Goal: Task Accomplishment & Management: Manage account settings

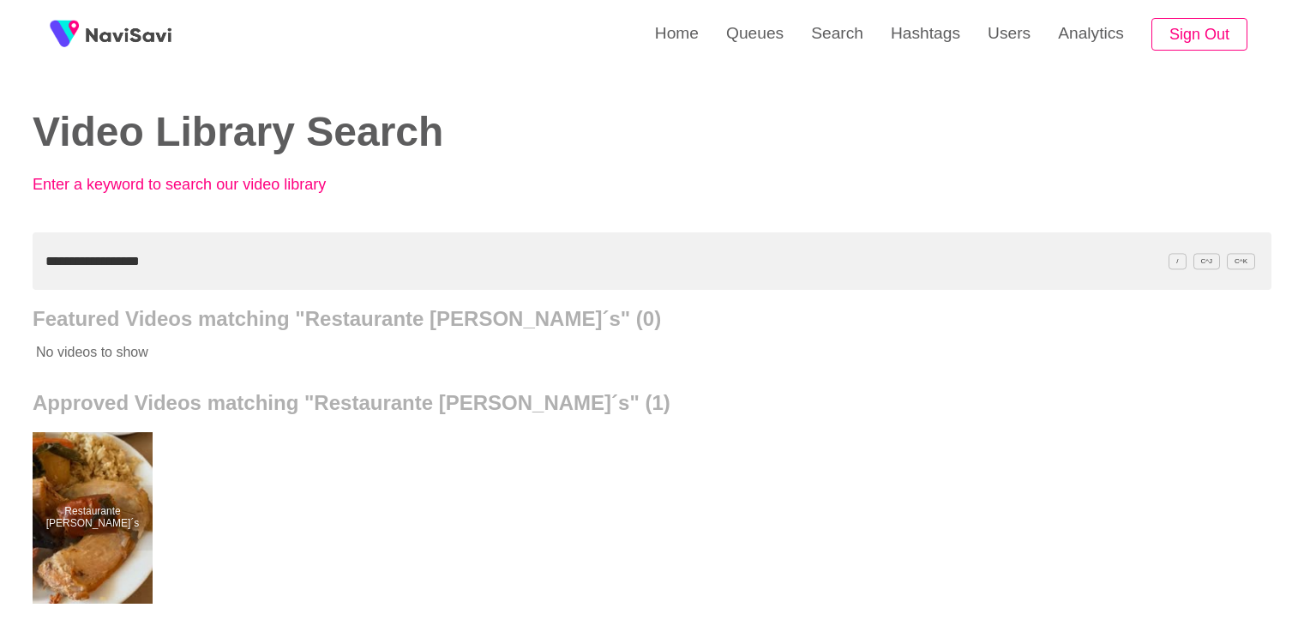
scroll to position [172, 0]
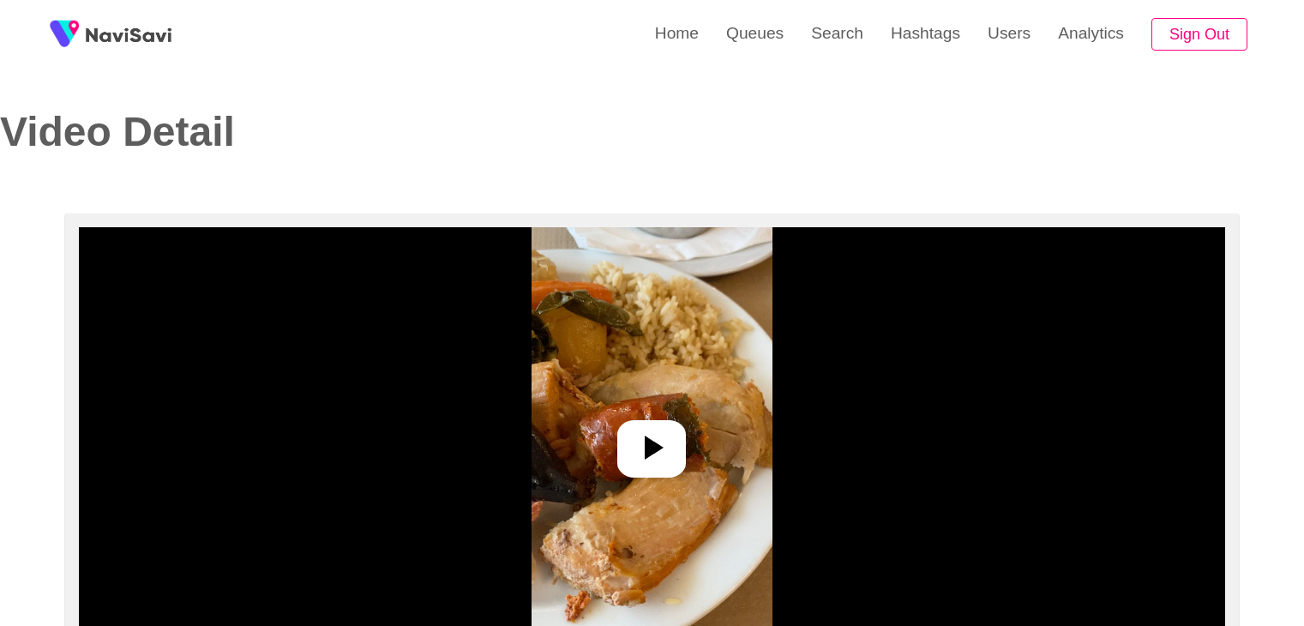
select select "**********"
select select "**"
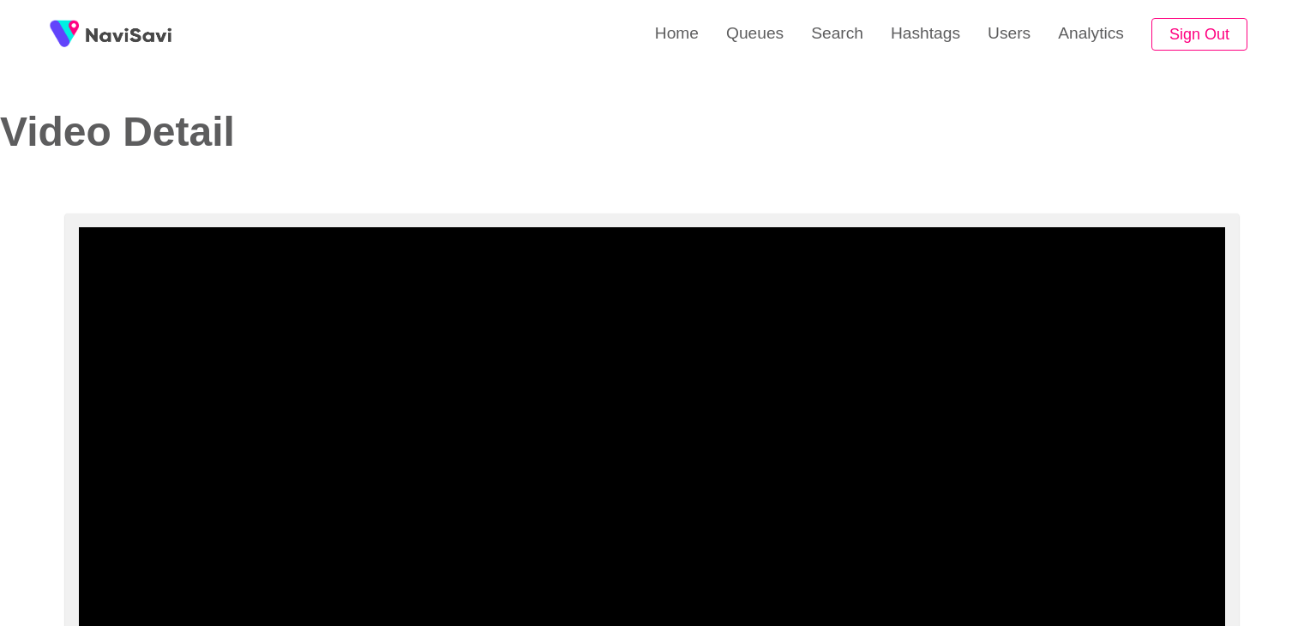
select select "**********"
select select "**"
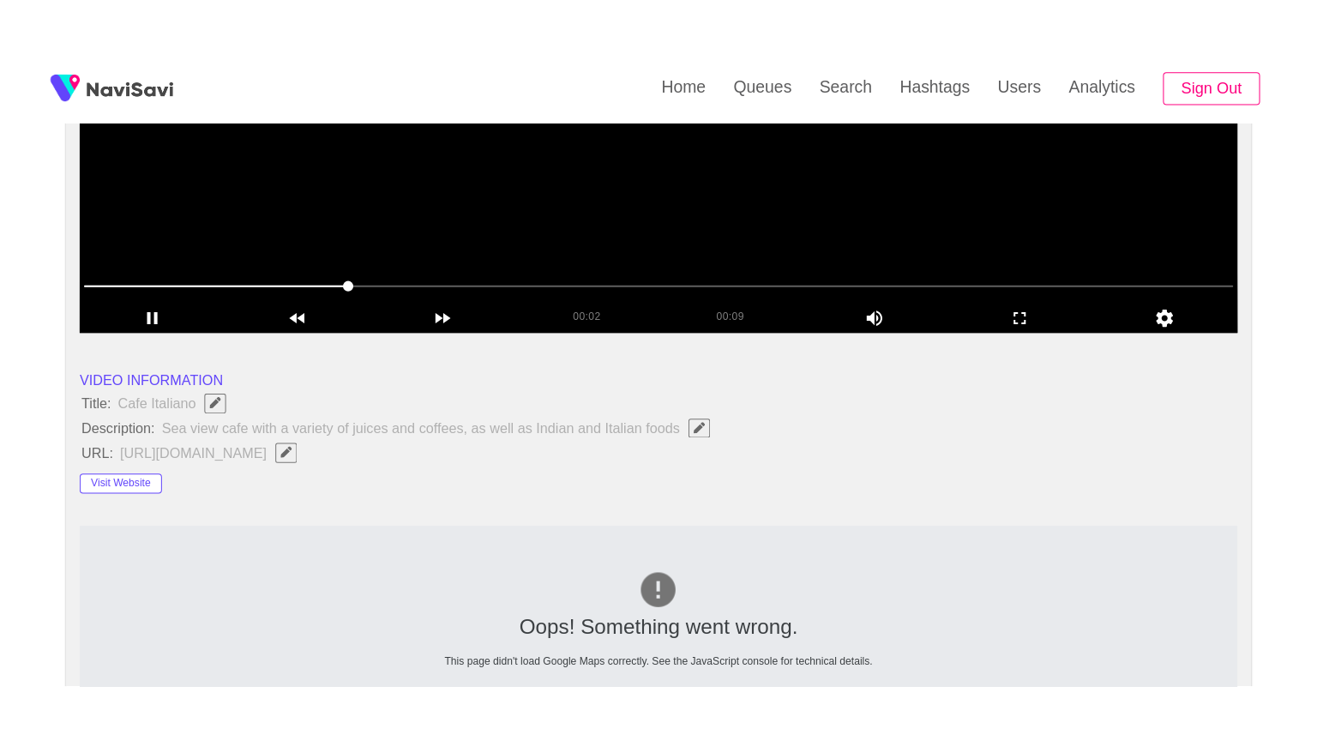
scroll to position [257, 0]
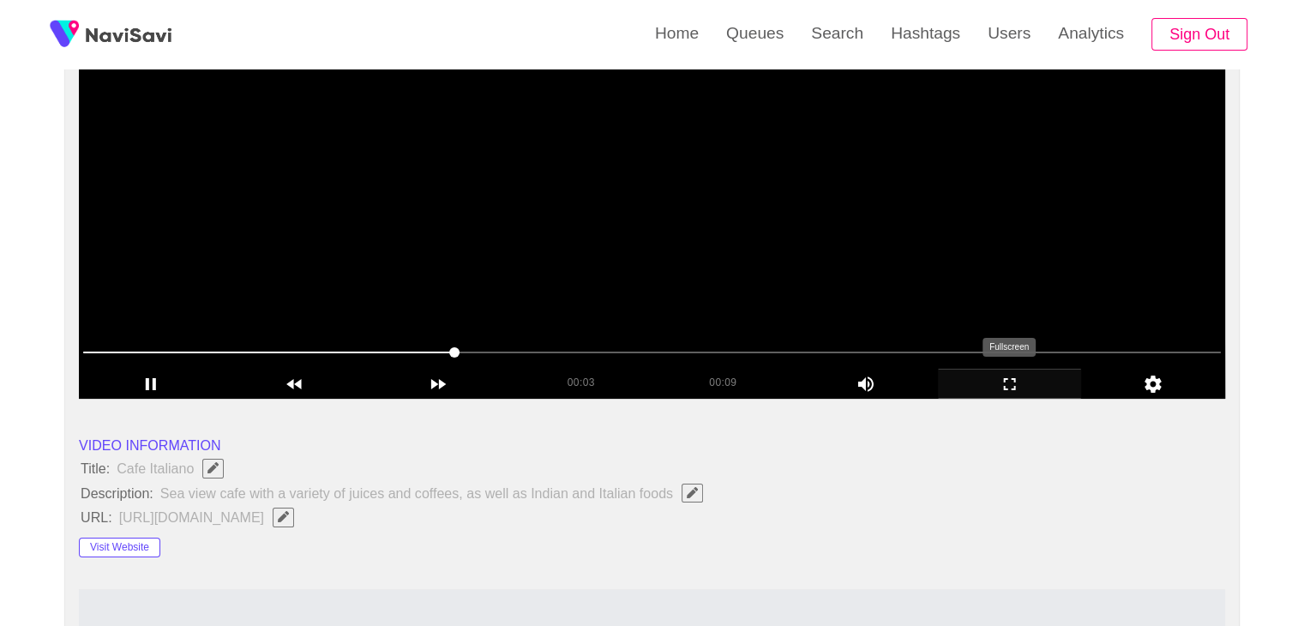
click at [1022, 379] on icon "add" at bounding box center [1010, 384] width 142 height 21
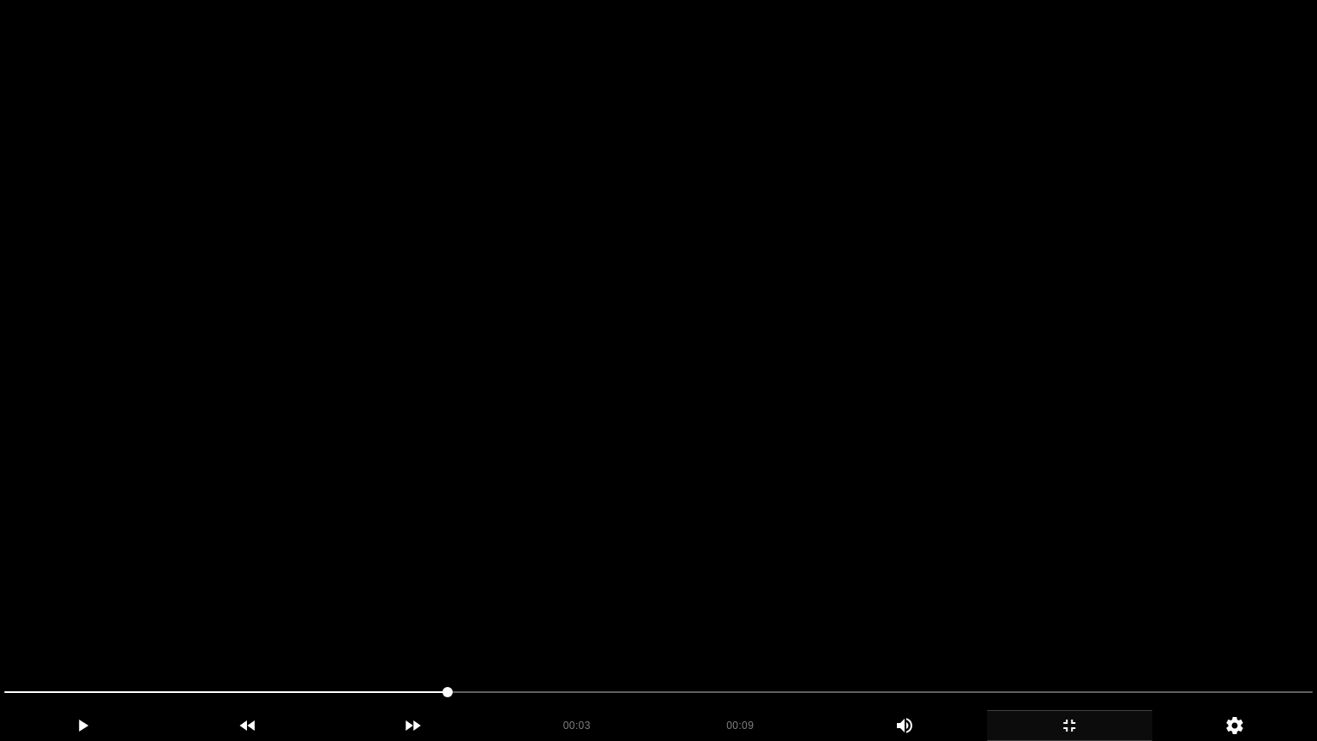
click at [908, 471] on video at bounding box center [658, 370] width 1317 height 741
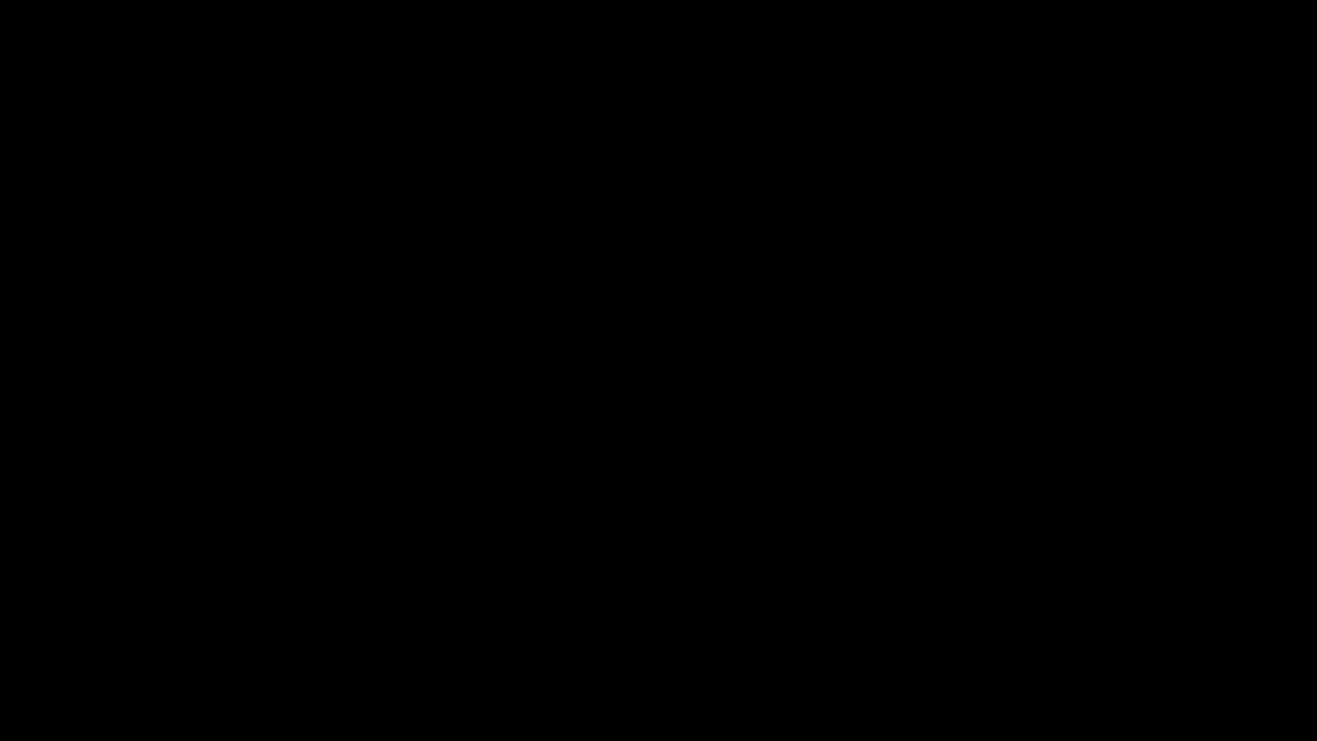
drag, startPoint x: 0, startPoint y: 694, endPoint x: 342, endPoint y: 649, distance: 345.1
click at [755, 545] on video at bounding box center [658, 370] width 1317 height 741
click at [1058, 625] on icon "add" at bounding box center [1070, 725] width 164 height 21
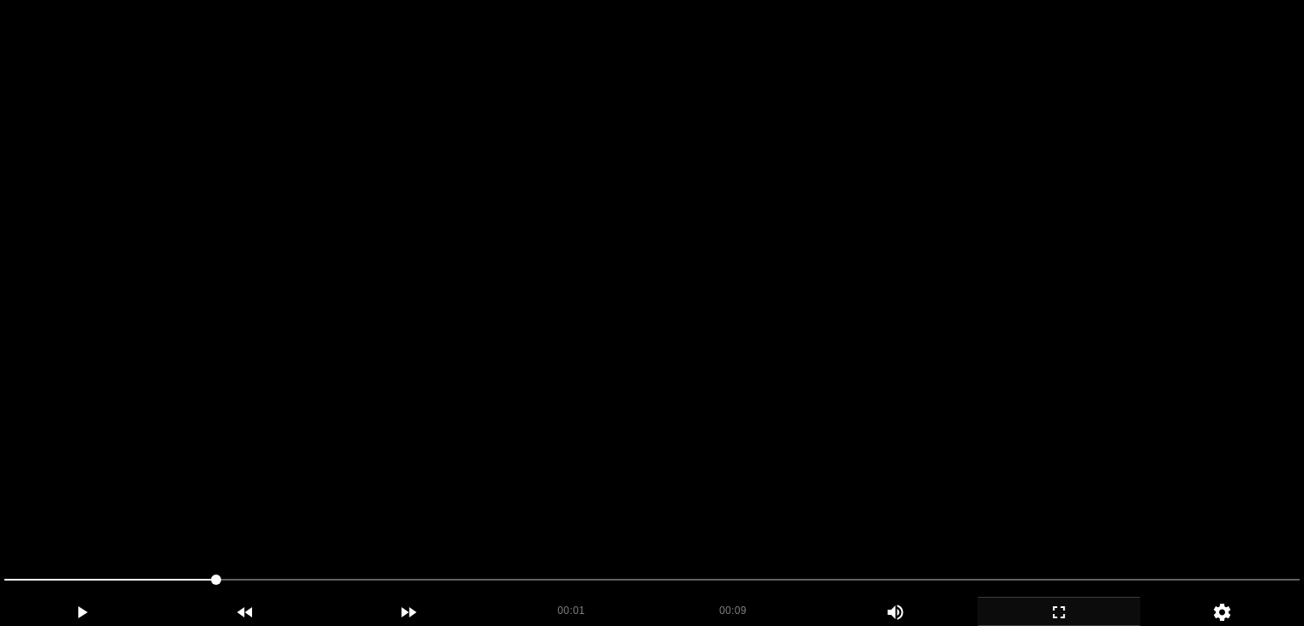
scroll to position [0, 0]
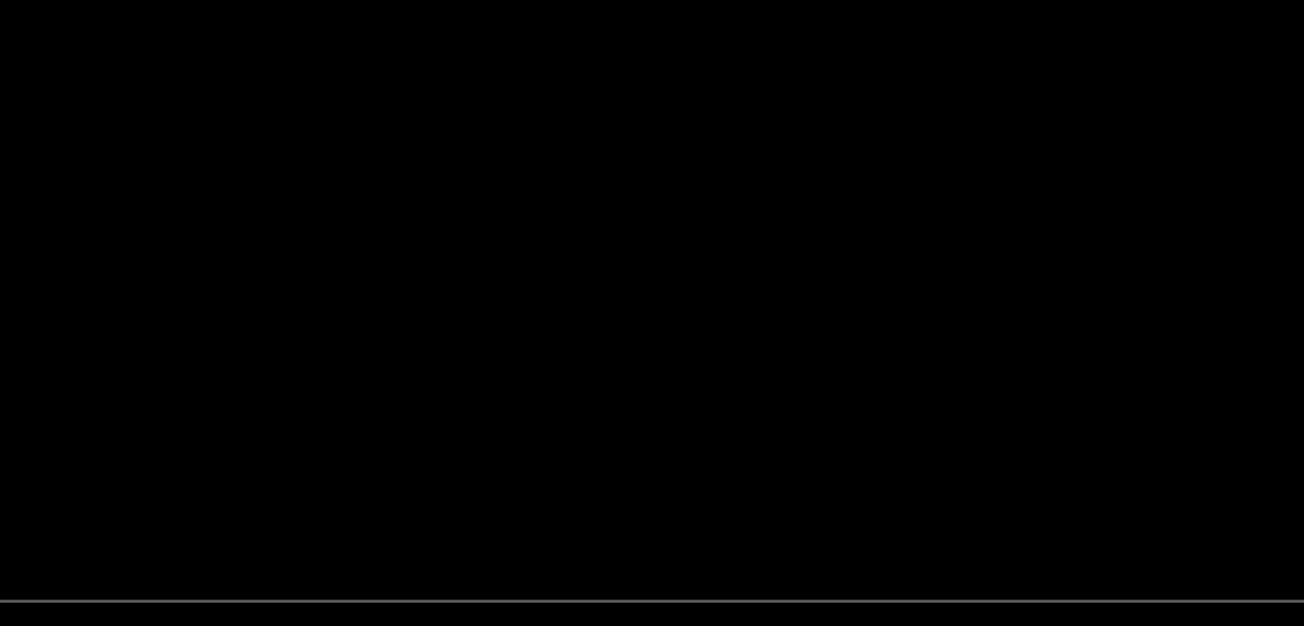
click at [747, 456] on video at bounding box center [652, 441] width 1147 height 429
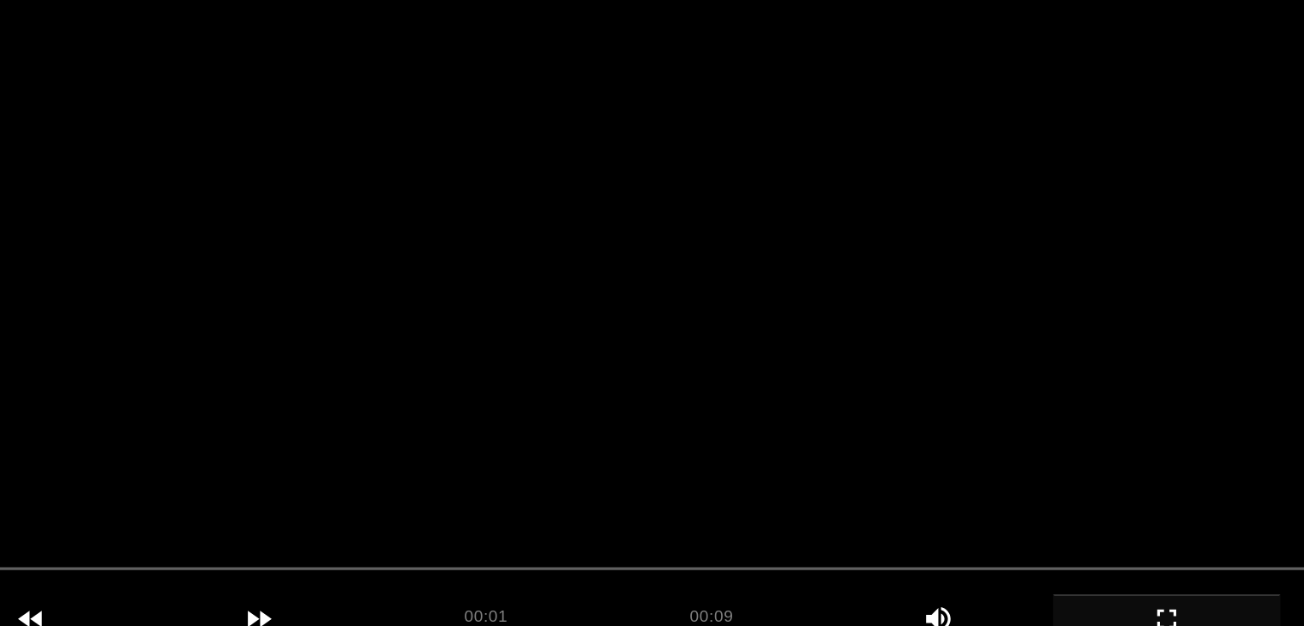
scroll to position [54, 0]
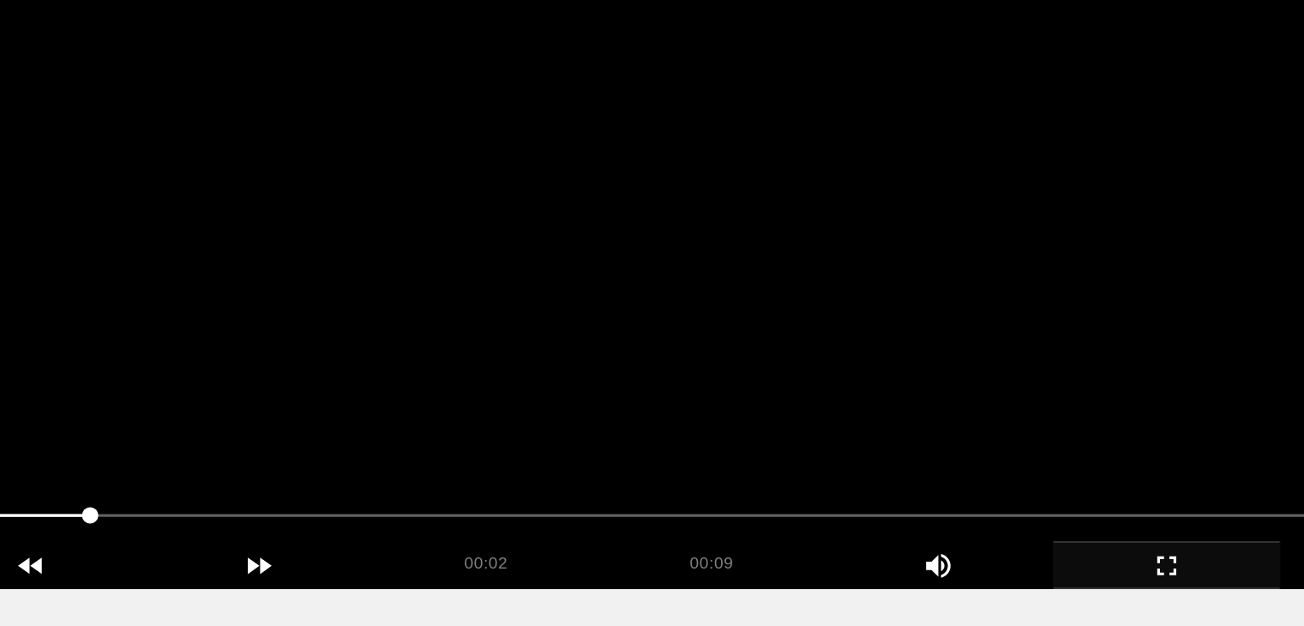
click at [274, 523] on section "00:02 00:09 Picture In Picture 1 Error: Failed to load Video" at bounding box center [652, 387] width 1147 height 429
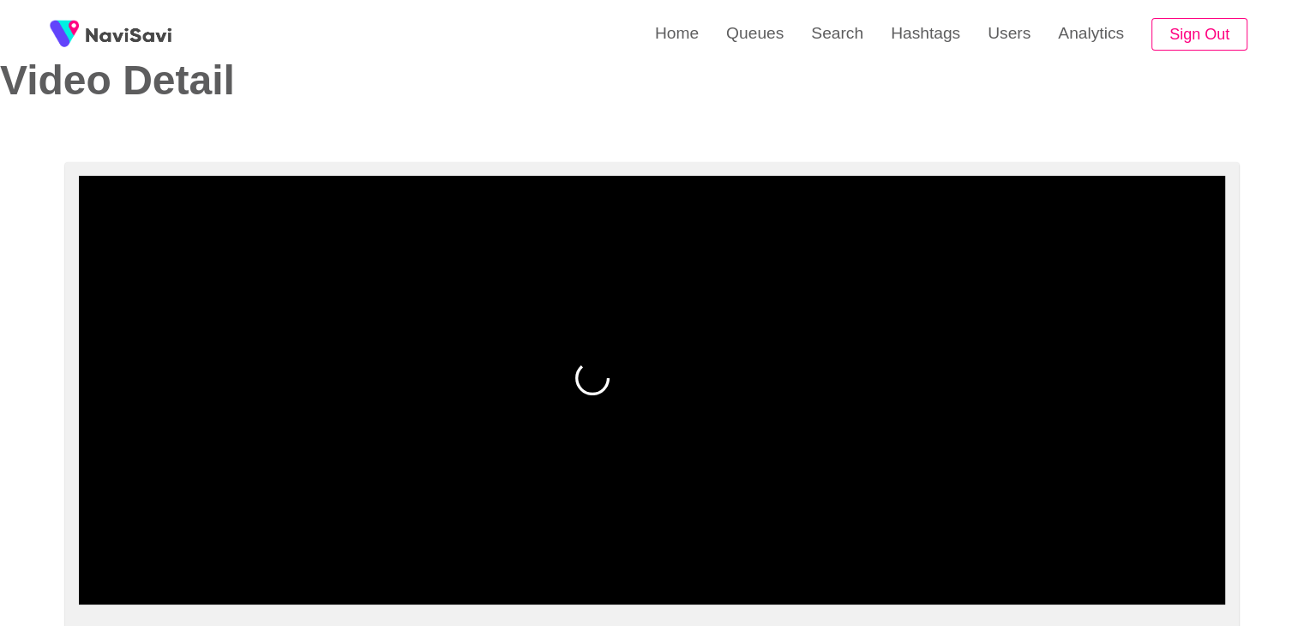
drag, startPoint x: 0, startPoint y: 552, endPoint x: 9, endPoint y: 539, distance: 15.5
click at [703, 451] on video at bounding box center [652, 390] width 1147 height 429
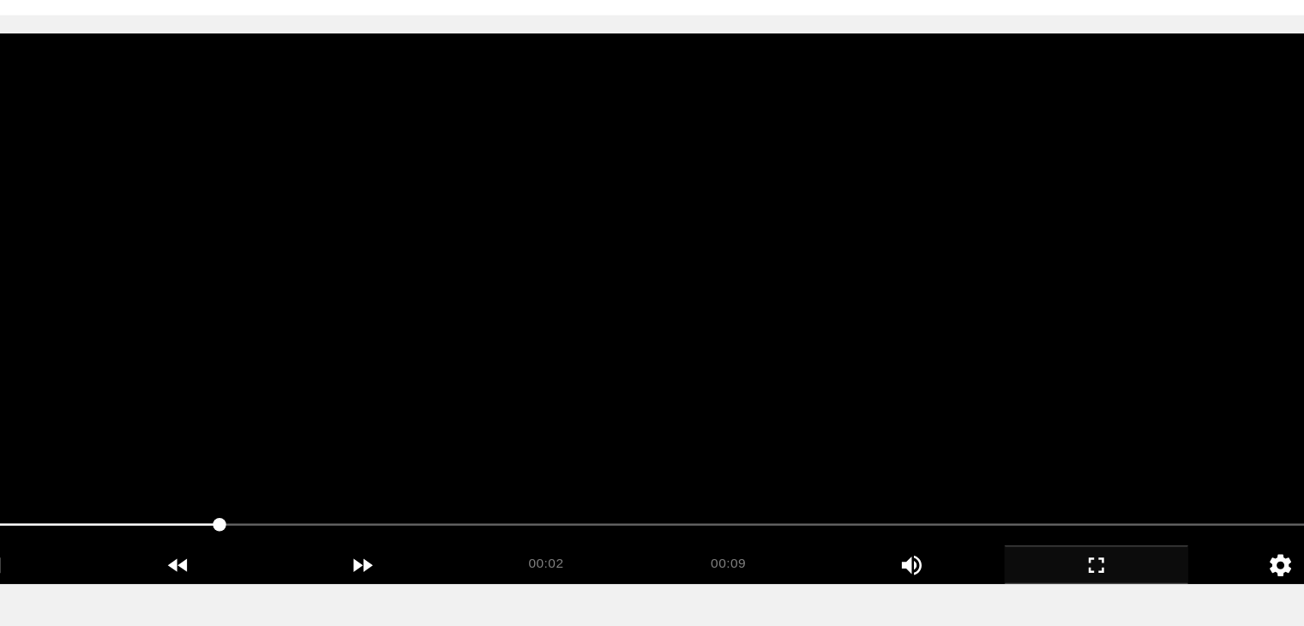
scroll to position [69, 0]
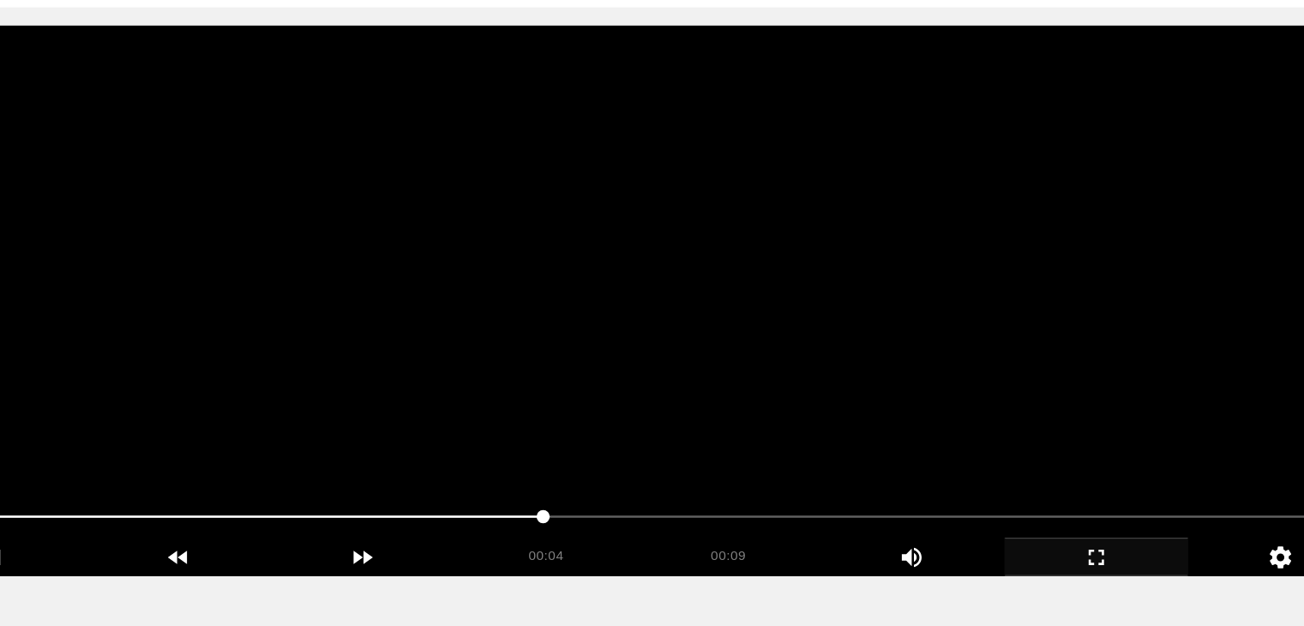
drag, startPoint x: 155, startPoint y: 527, endPoint x: 161, endPoint y: 513, distance: 15.0
click at [155, 517] on section "00:04 00:09 Picture In Picture 1 Error: Failed to load Video" at bounding box center [652, 372] width 1147 height 429
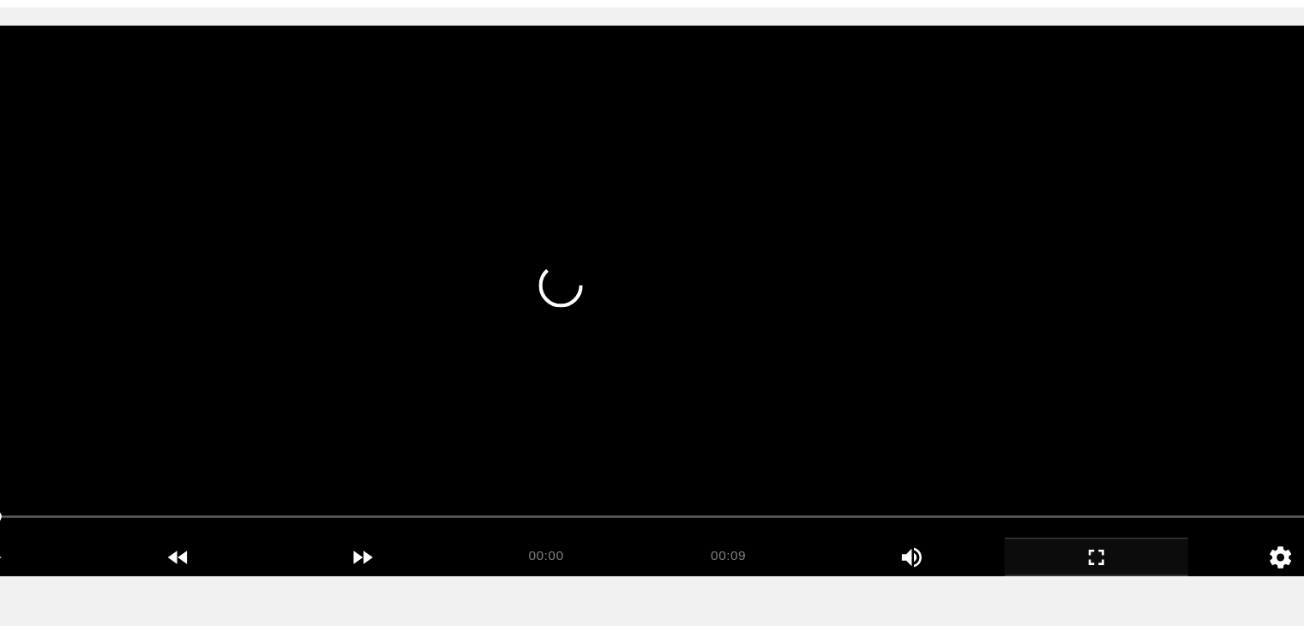
click at [838, 428] on video at bounding box center [652, 372] width 1147 height 429
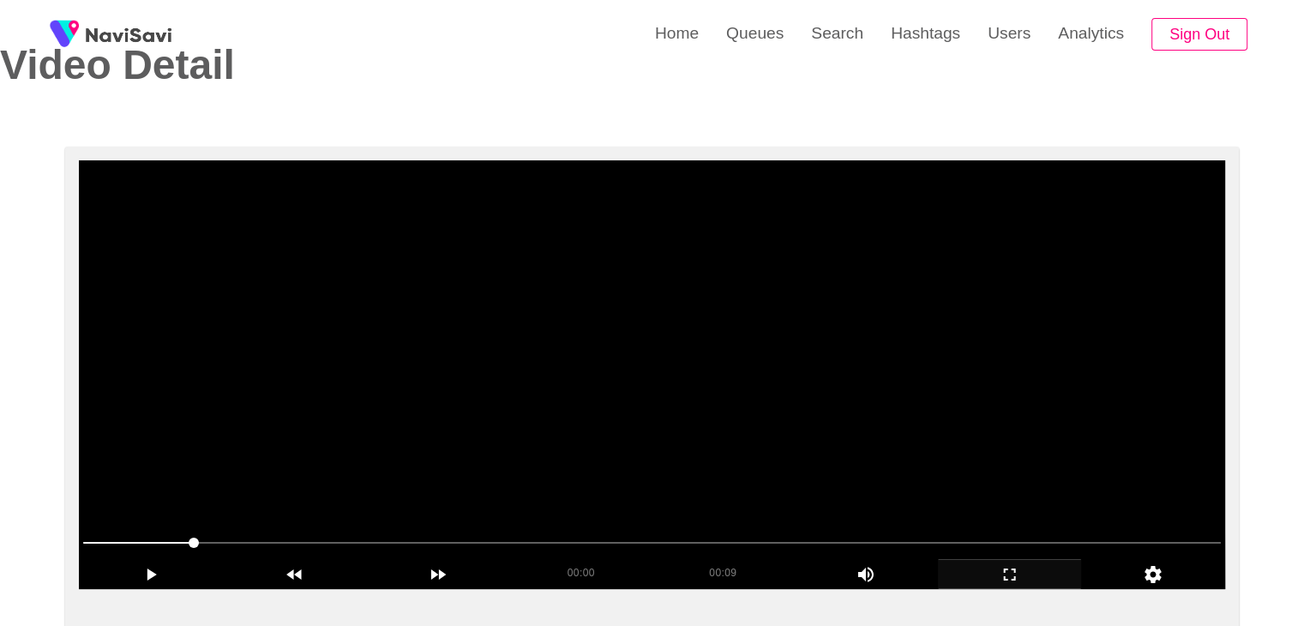
drag, startPoint x: 110, startPoint y: 534, endPoint x: 133, endPoint y: 488, distance: 51.8
click at [722, 402] on video at bounding box center [652, 374] width 1147 height 429
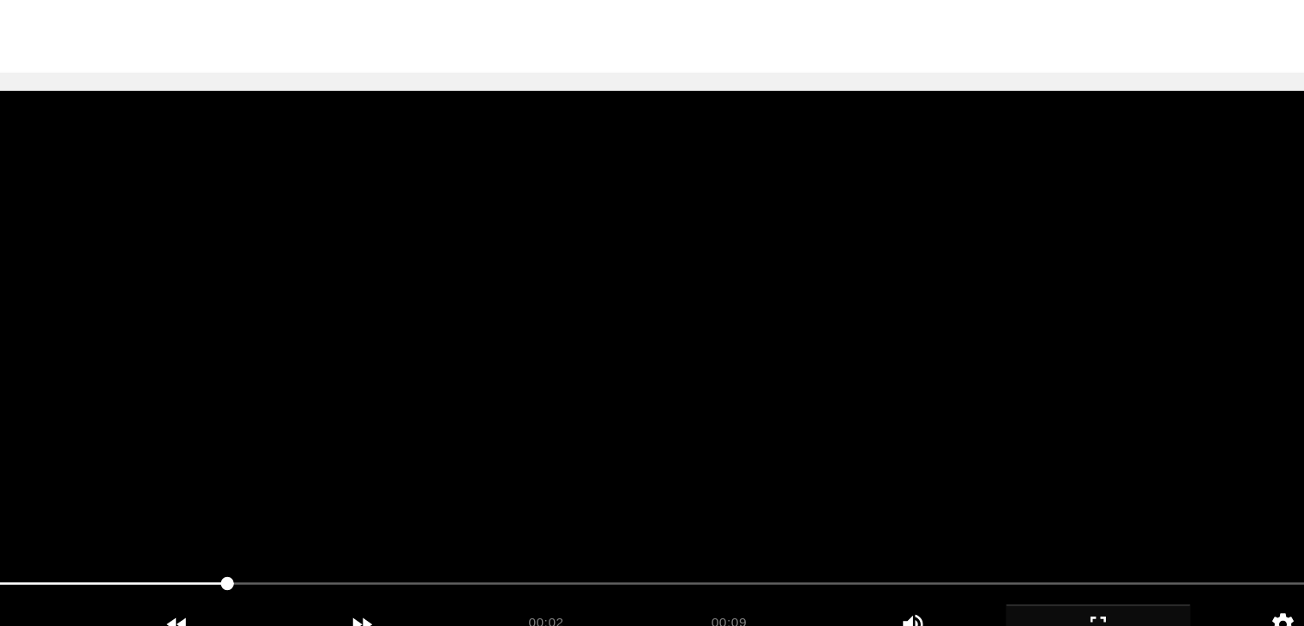
click at [743, 430] on video at bounding box center [652, 374] width 1147 height 429
click at [753, 423] on video at bounding box center [652, 374] width 1147 height 429
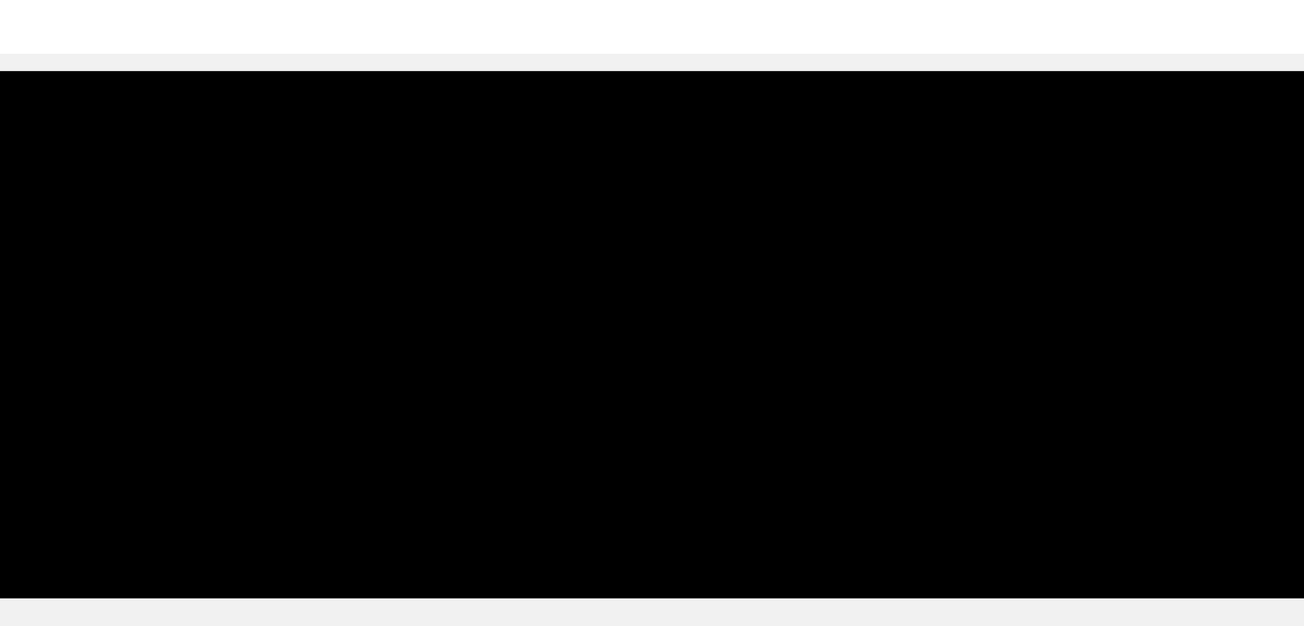
scroll to position [62, 0]
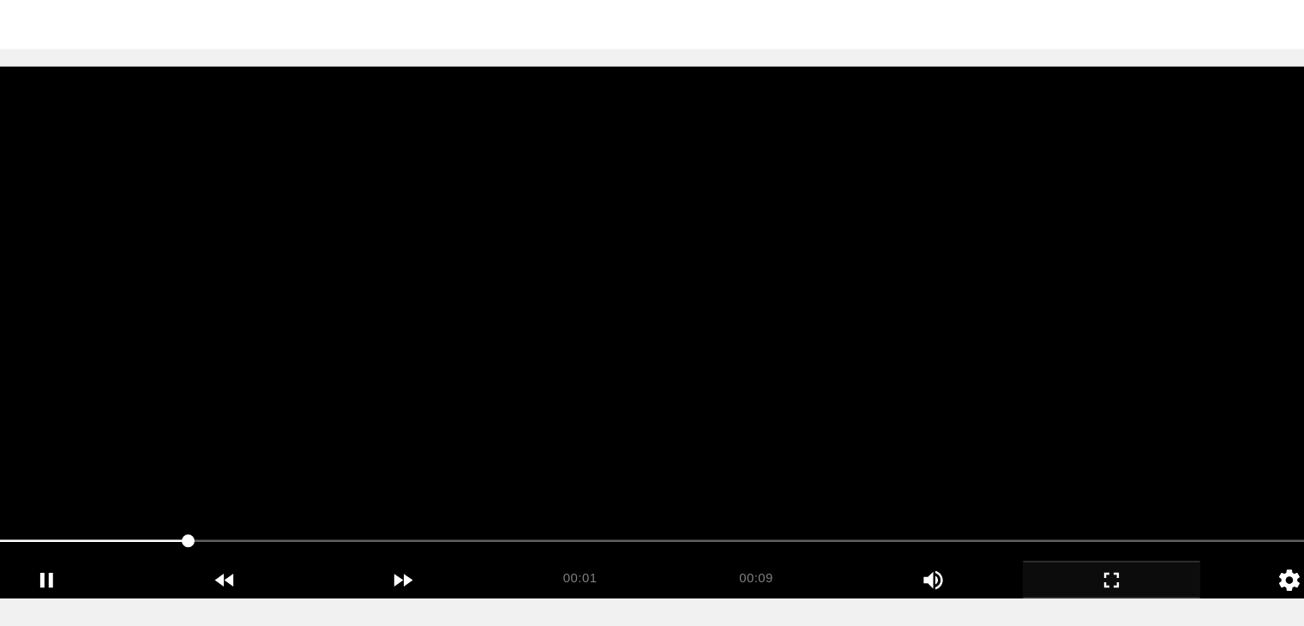
click at [674, 461] on video at bounding box center [652, 380] width 1147 height 429
click at [695, 452] on video at bounding box center [652, 380] width 1147 height 429
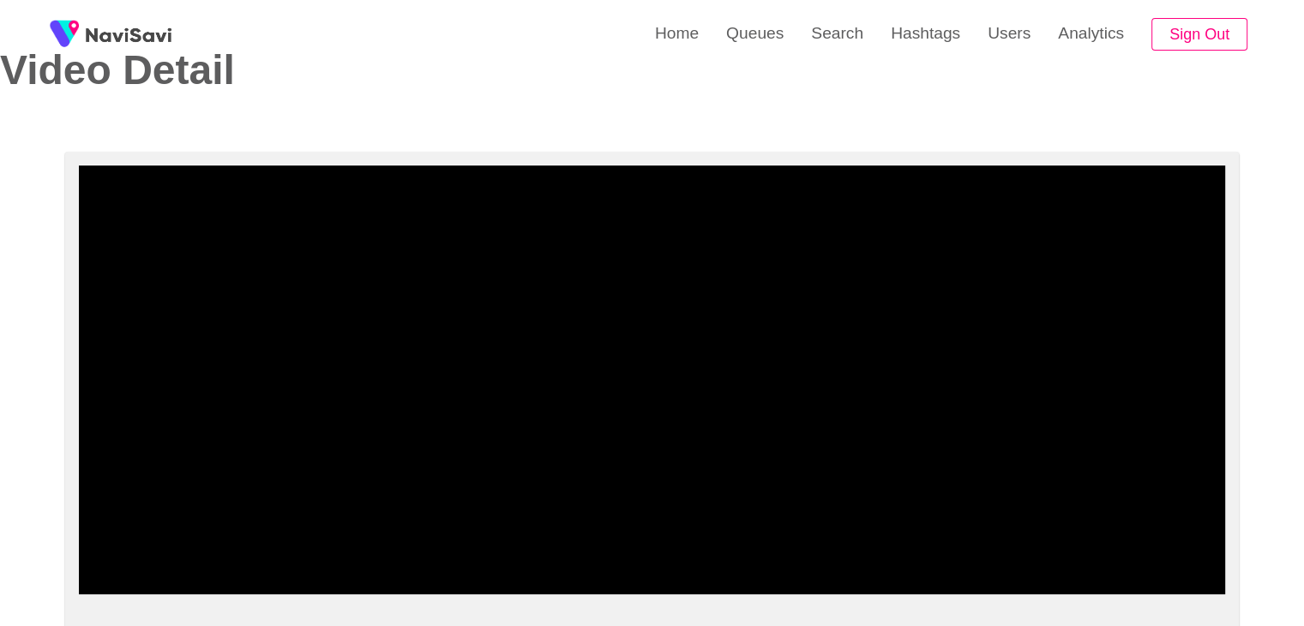
drag, startPoint x: 307, startPoint y: 551, endPoint x: 18, endPoint y: 544, distance: 289.1
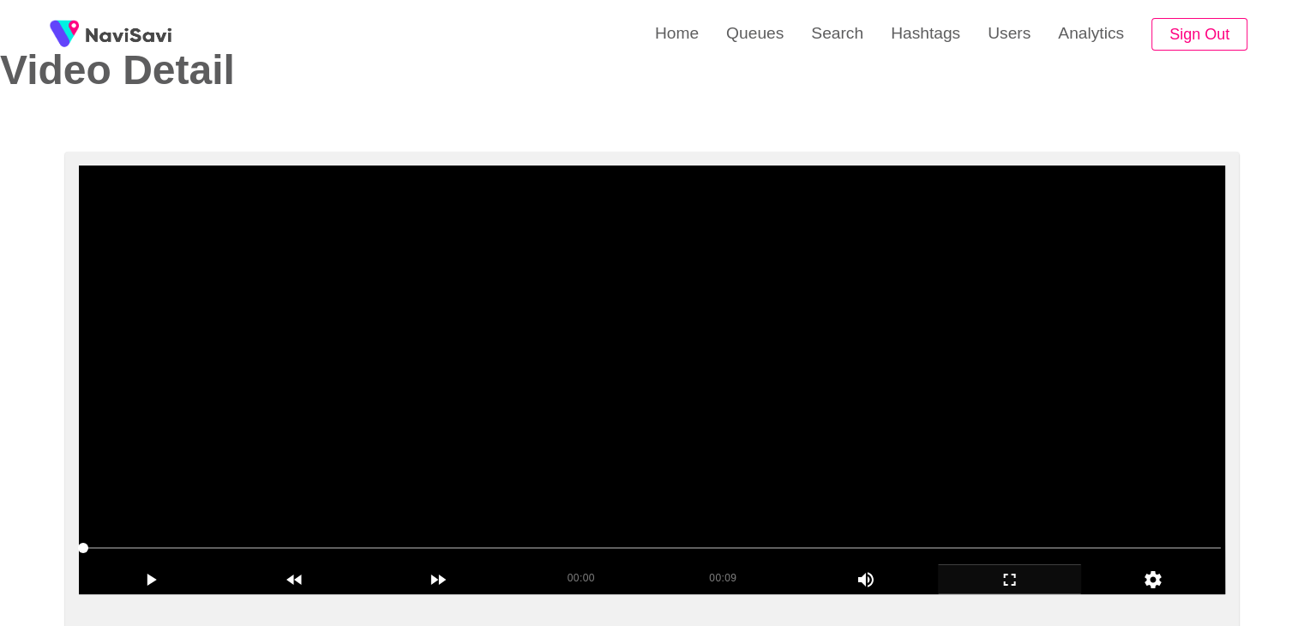
click at [615, 406] on video at bounding box center [652, 380] width 1147 height 429
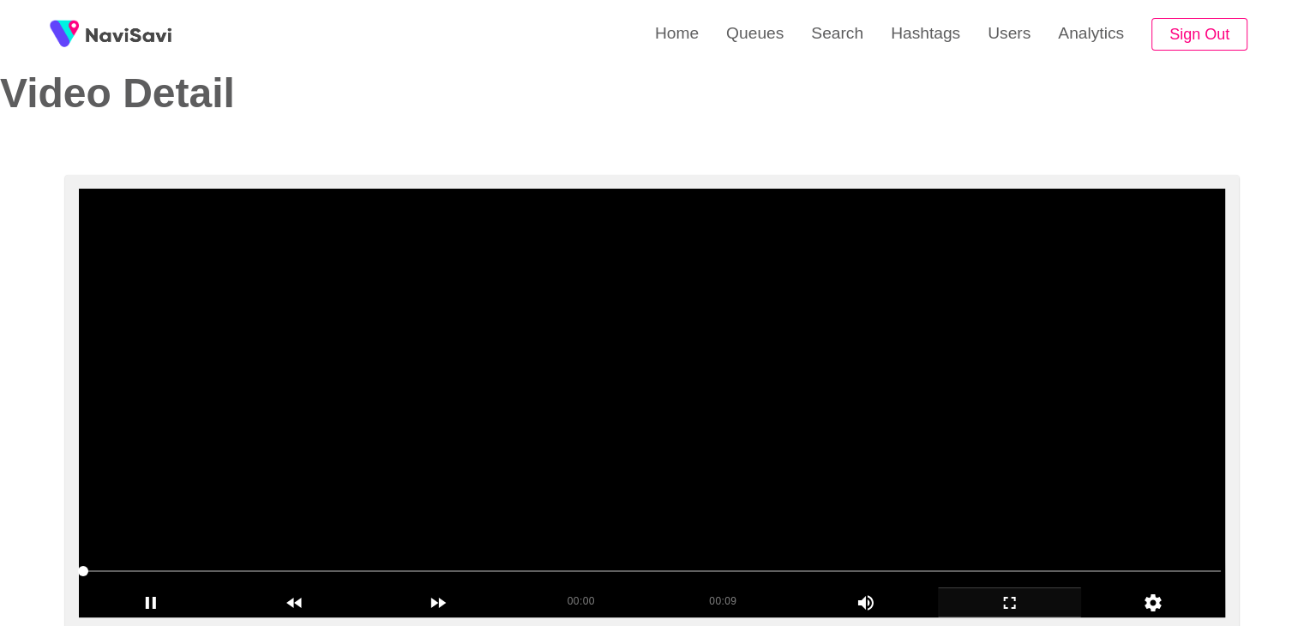
scroll to position [0, 0]
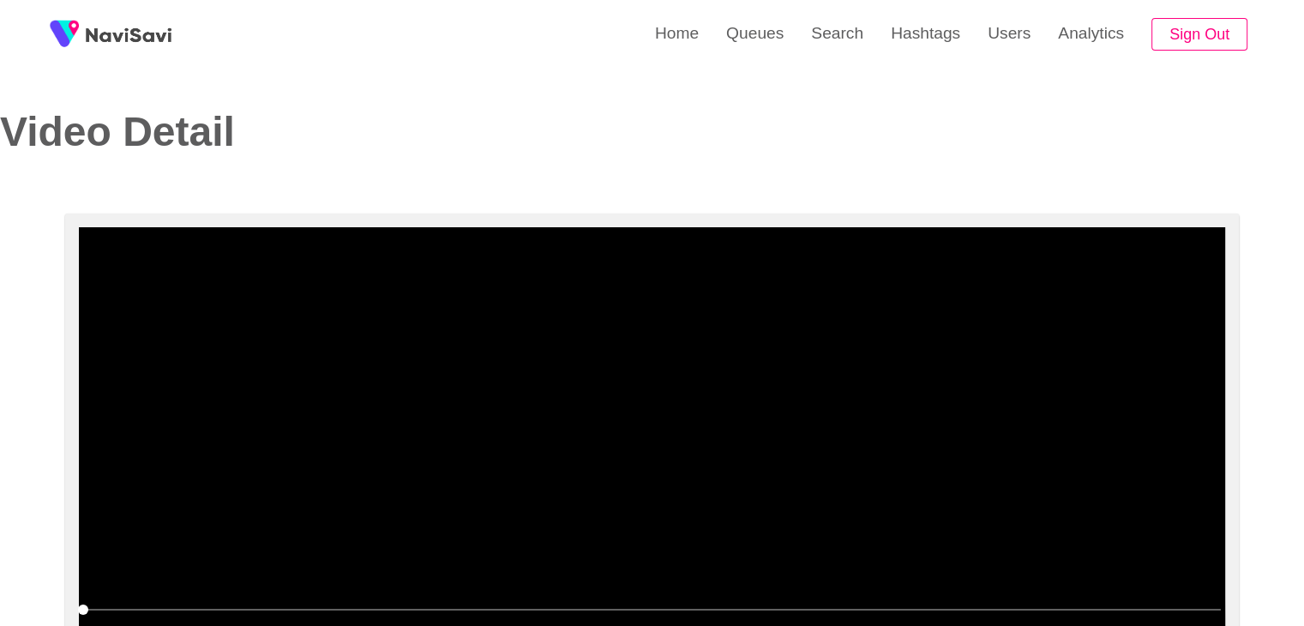
click at [696, 424] on video at bounding box center [652, 441] width 1147 height 429
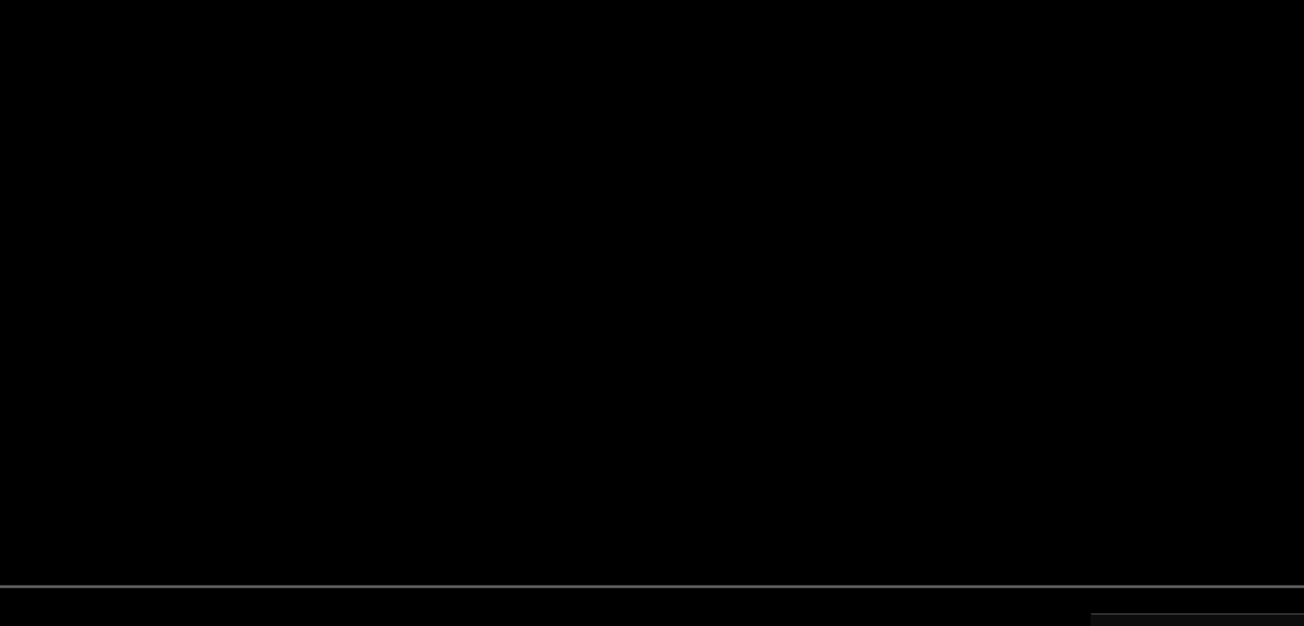
scroll to position [86, 0]
click at [699, 416] on video at bounding box center [652, 355] width 1147 height 429
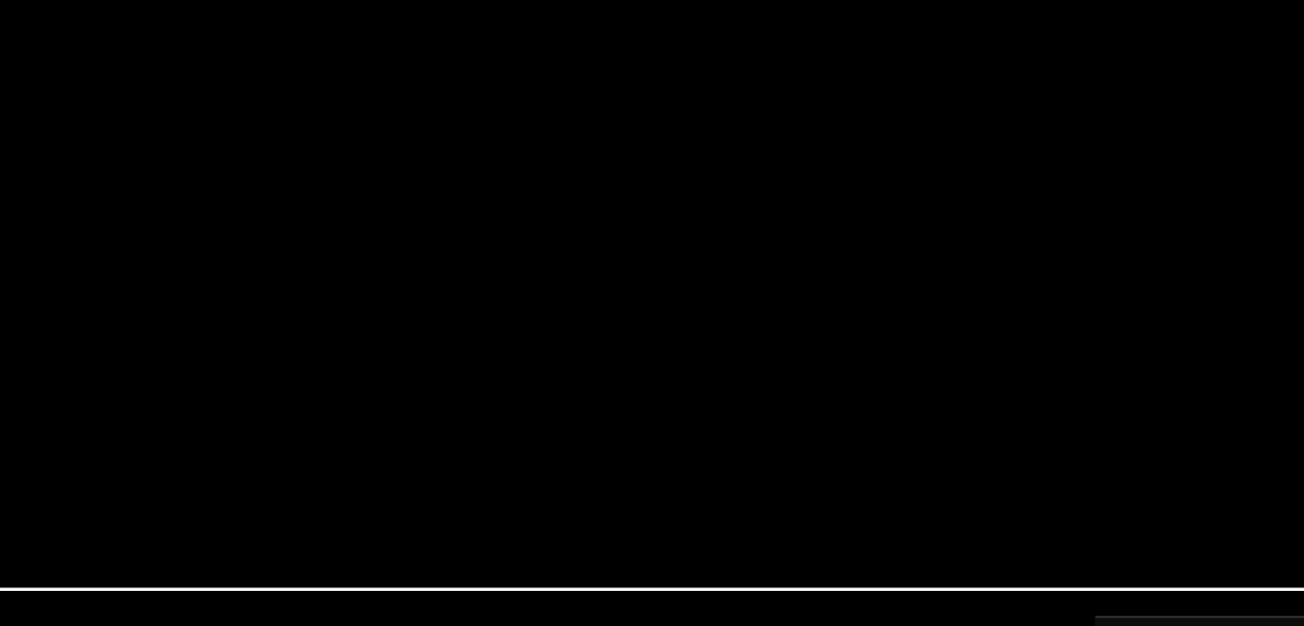
click at [729, 401] on video at bounding box center [652, 355] width 1147 height 429
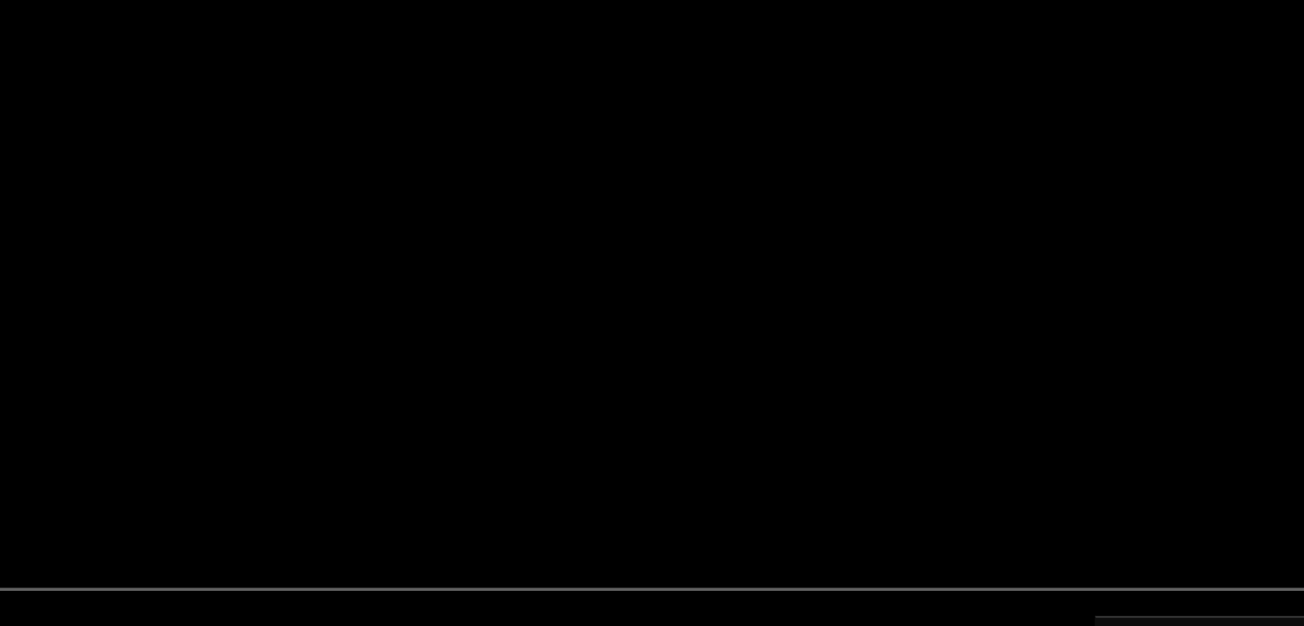
click at [729, 401] on video at bounding box center [652, 355] width 1147 height 429
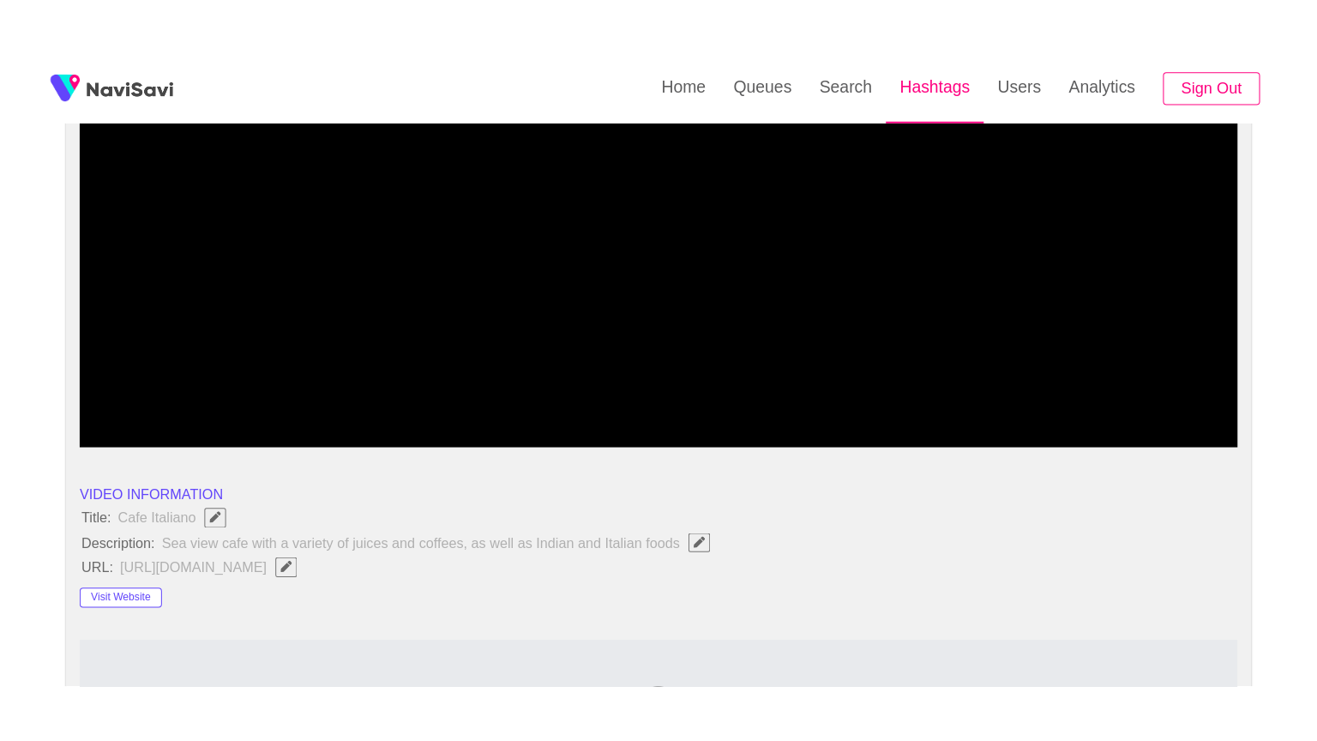
scroll to position [257, 0]
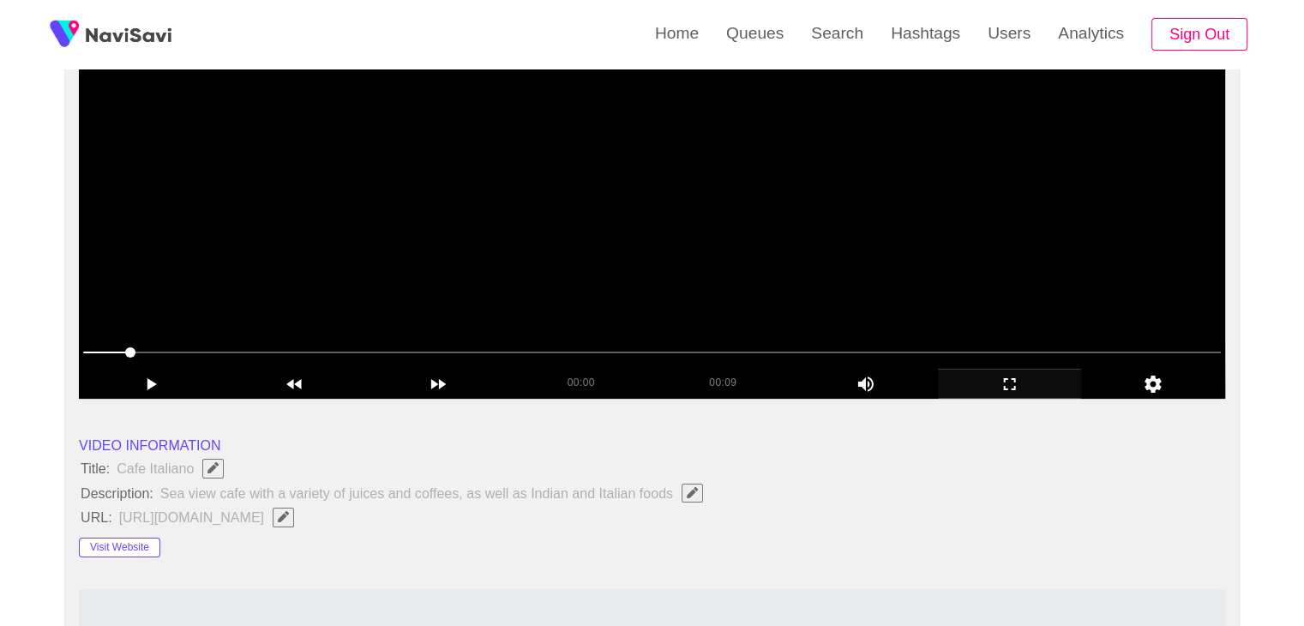
click at [951, 346] on span at bounding box center [652, 352] width 1138 height 27
click at [996, 248] on video at bounding box center [652, 184] width 1147 height 429
click at [786, 364] on span at bounding box center [652, 352] width 1138 height 27
click at [856, 268] on video at bounding box center [652, 184] width 1147 height 429
click at [581, 346] on span at bounding box center [652, 352] width 1138 height 27
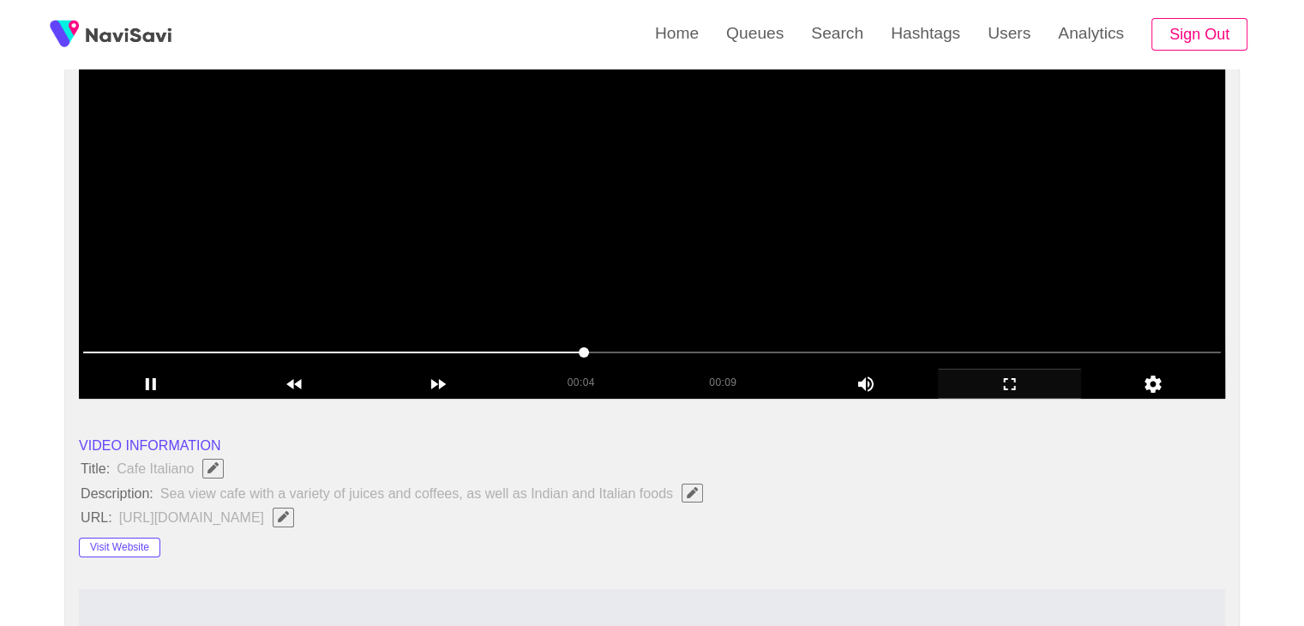
click at [786, 263] on video at bounding box center [652, 184] width 1147 height 429
click at [788, 256] on video at bounding box center [652, 184] width 1147 height 429
click at [792, 254] on video at bounding box center [652, 184] width 1147 height 429
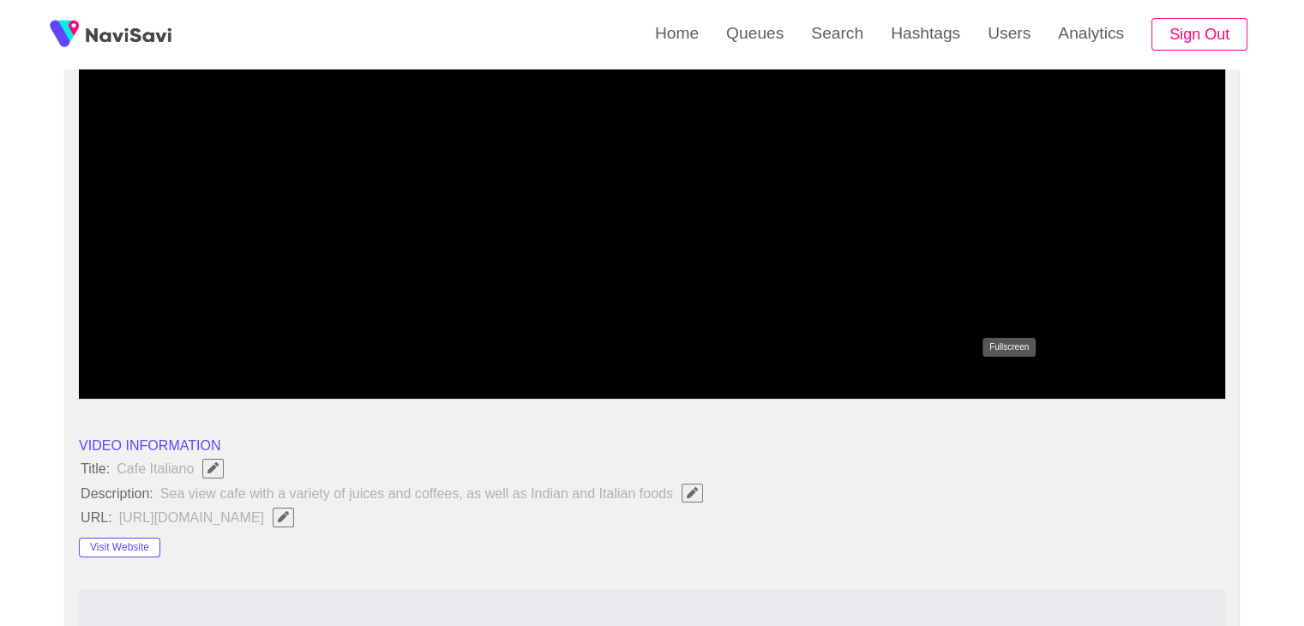
click at [1029, 384] on icon "add" at bounding box center [1010, 384] width 142 height 21
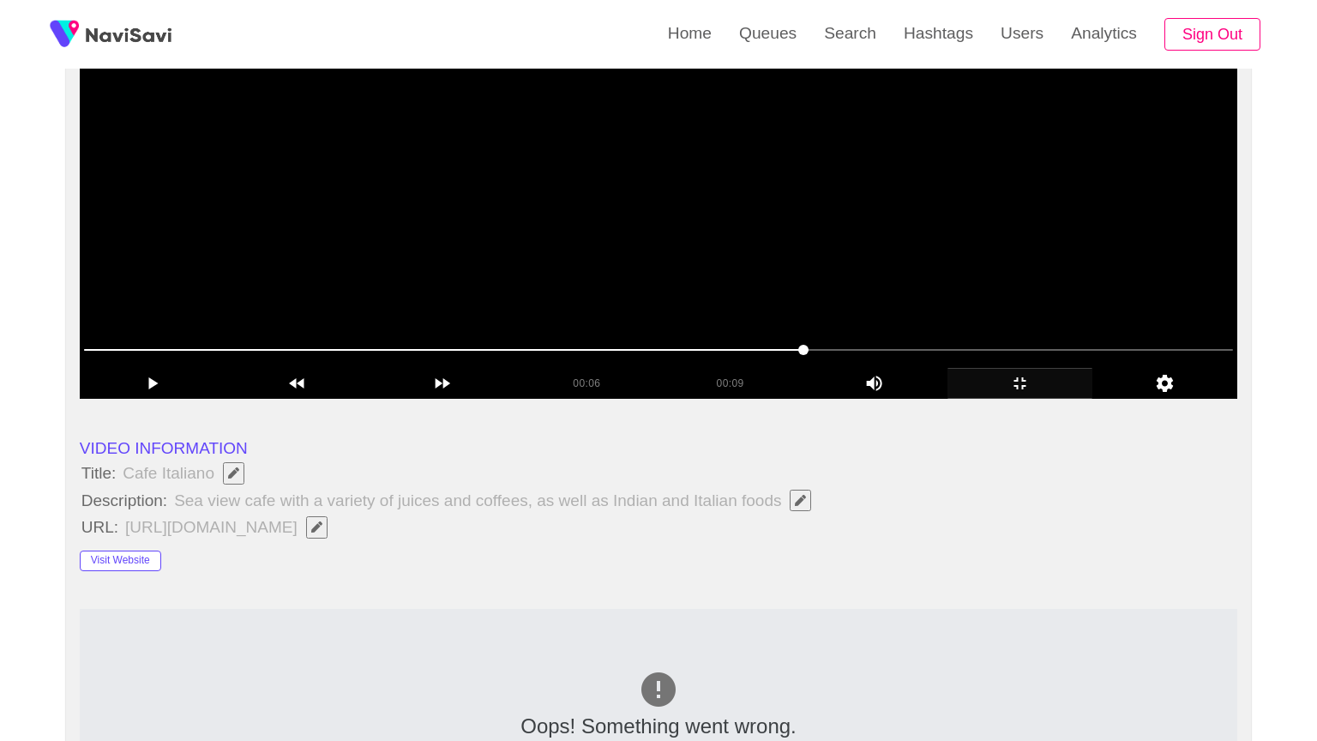
click at [641, 399] on video at bounding box center [659, 184] width 1158 height 429
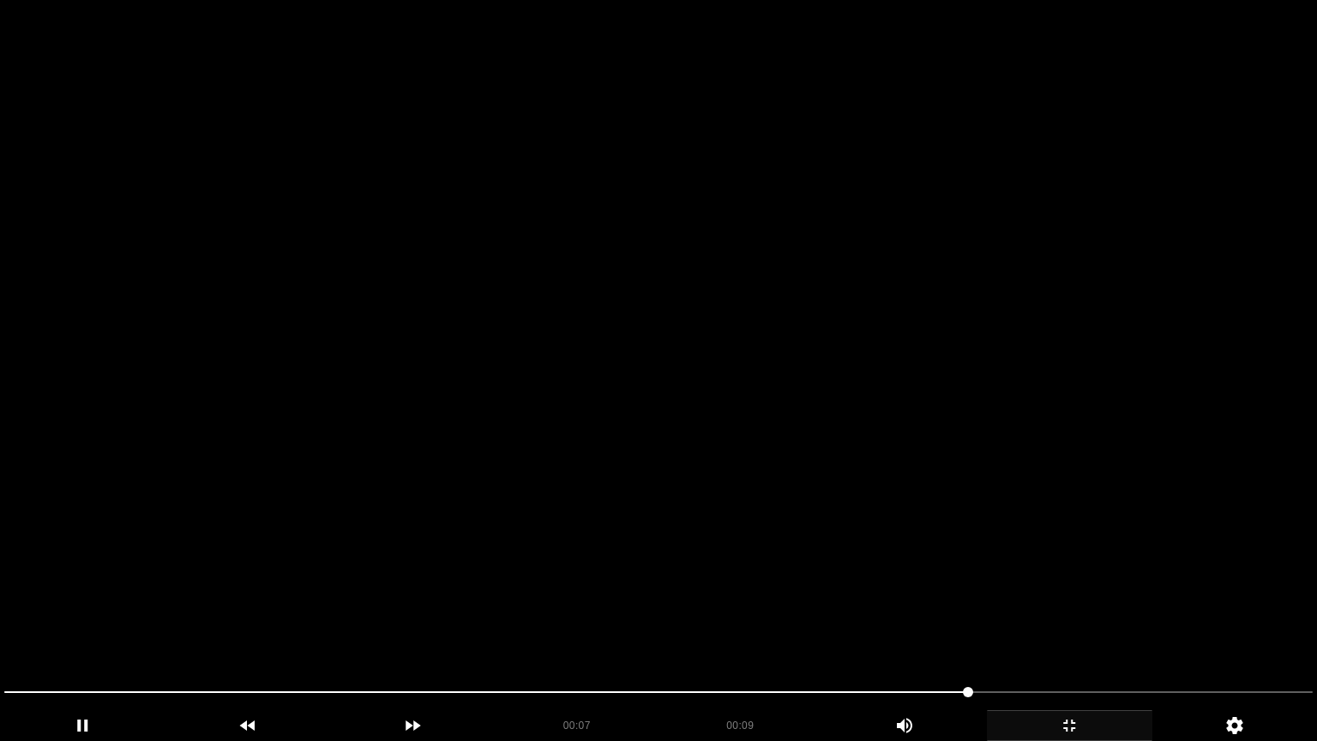
drag, startPoint x: 51, startPoint y: 676, endPoint x: 0, endPoint y: 667, distance: 51.3
click at [0, 625] on section "00:07 00:09 Picture In Picture 1 Error: Failed to load Video" at bounding box center [658, 370] width 1317 height 741
click at [536, 467] on video at bounding box center [658, 370] width 1317 height 741
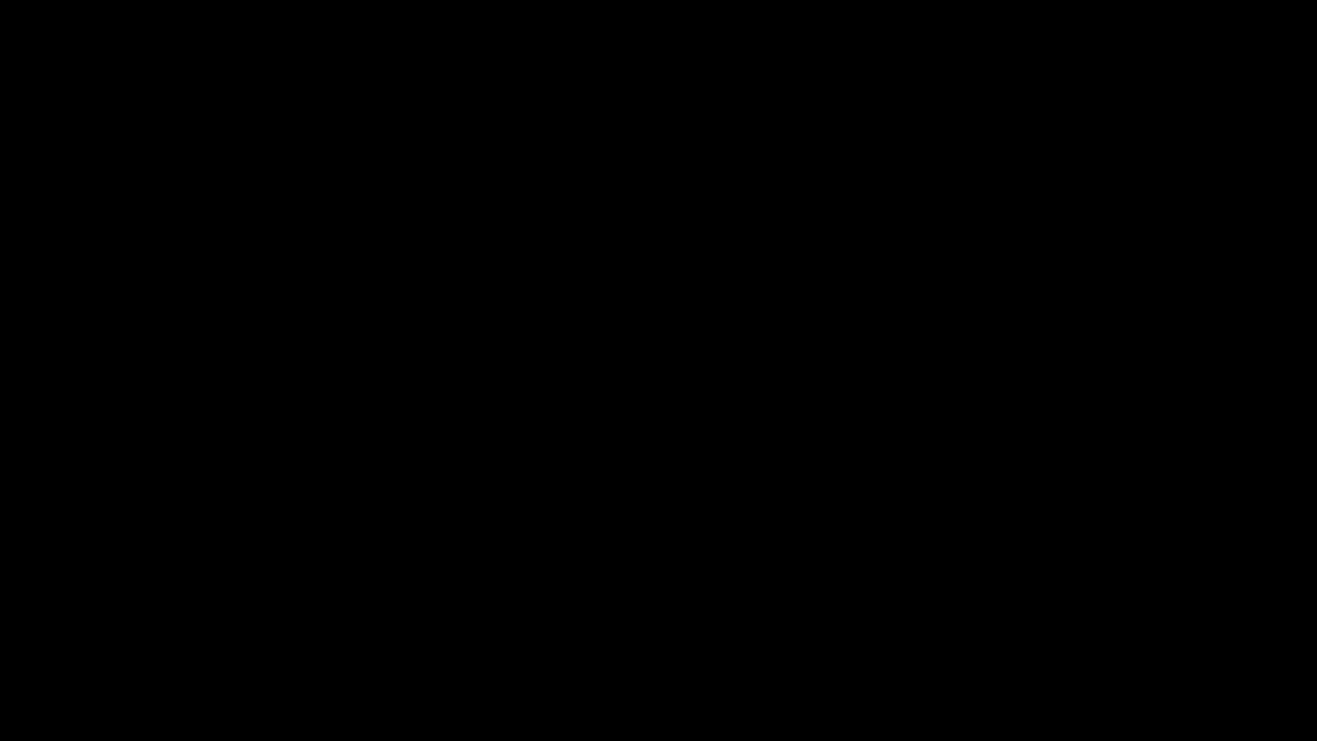
click at [1061, 625] on icon "add" at bounding box center [1070, 725] width 164 height 21
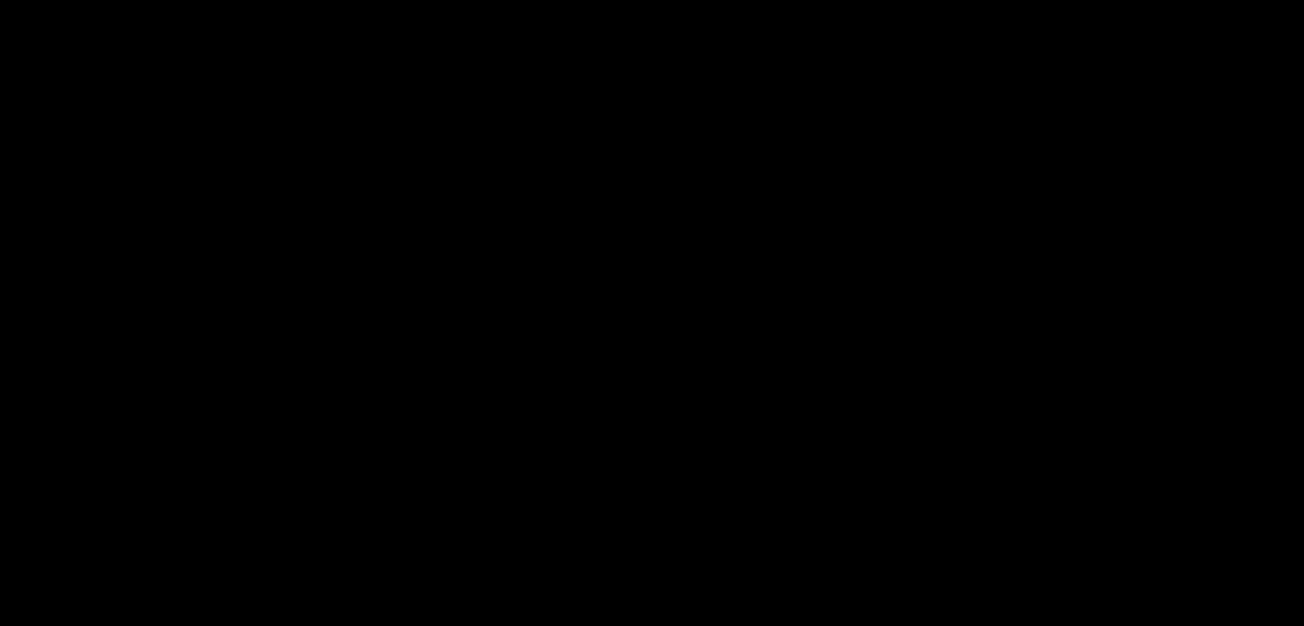
scroll to position [86, 0]
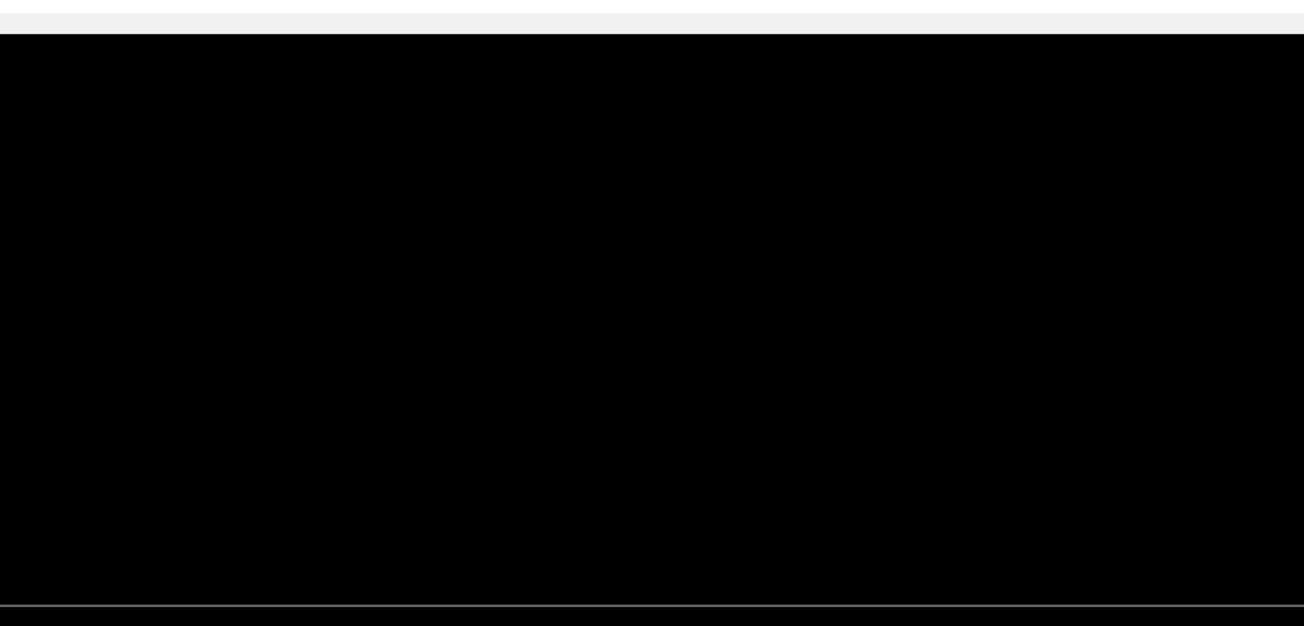
click at [734, 358] on video at bounding box center [652, 355] width 1147 height 429
click at [768, 346] on video at bounding box center [652, 355] width 1147 height 429
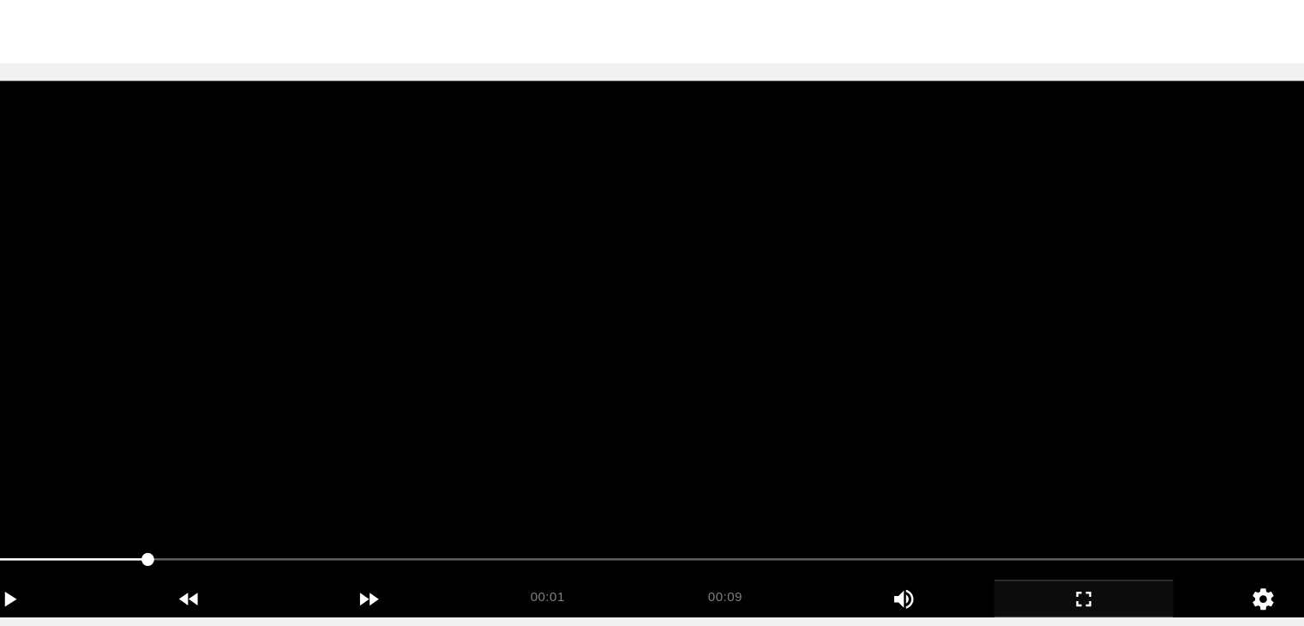
click at [698, 330] on video at bounding box center [652, 355] width 1147 height 429
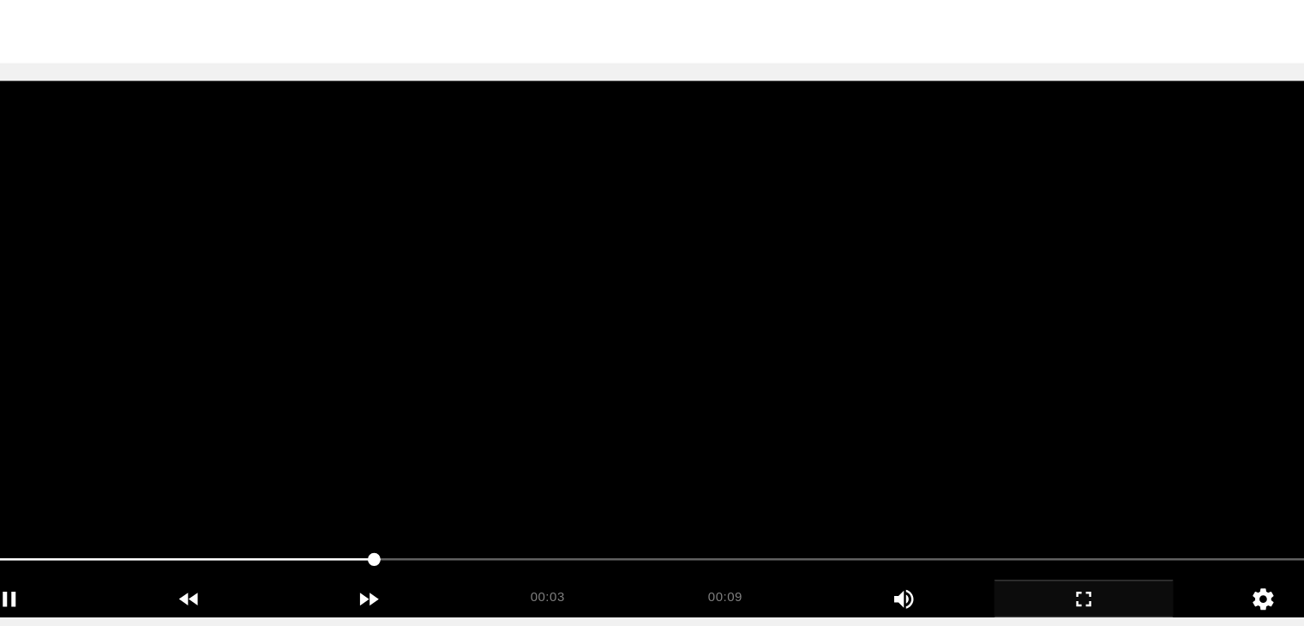
click at [698, 330] on video at bounding box center [652, 355] width 1147 height 429
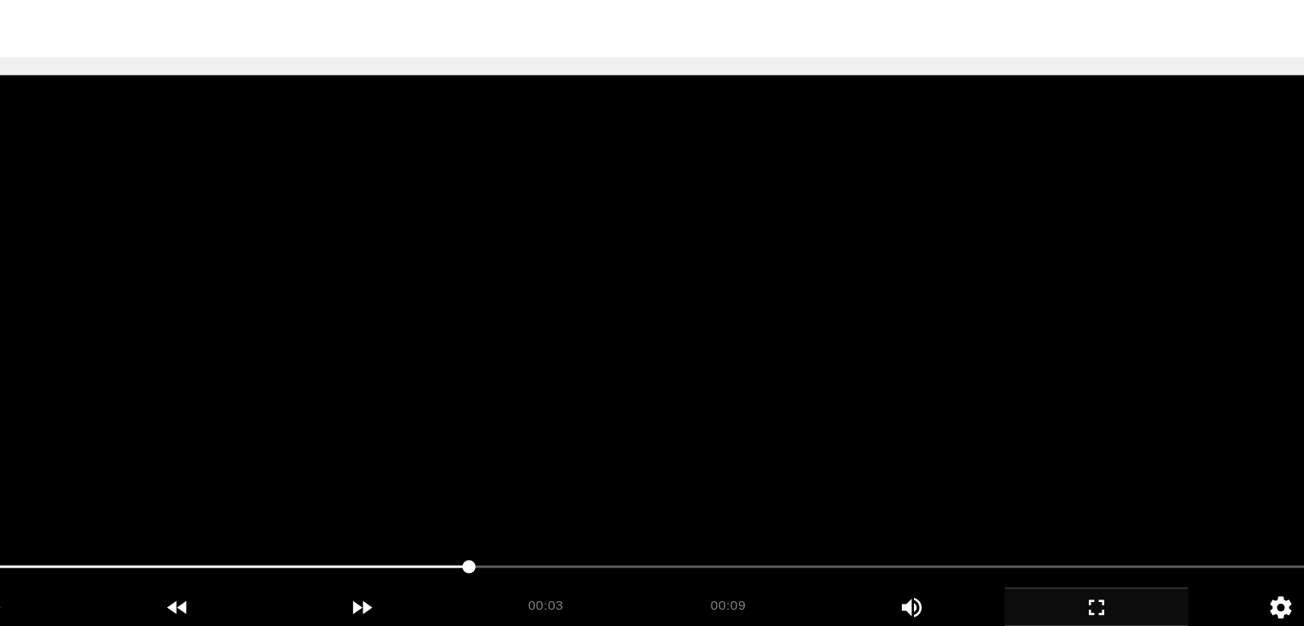
scroll to position [82, 0]
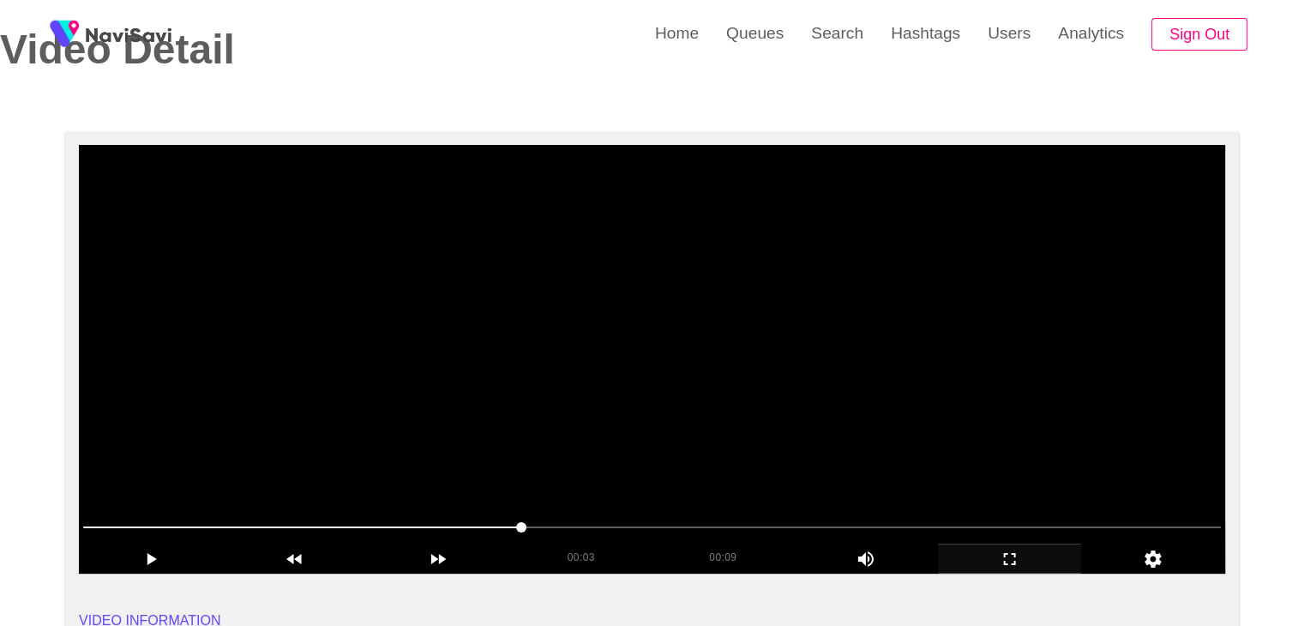
click at [624, 310] on video at bounding box center [652, 359] width 1147 height 429
click at [660, 332] on video at bounding box center [652, 359] width 1147 height 429
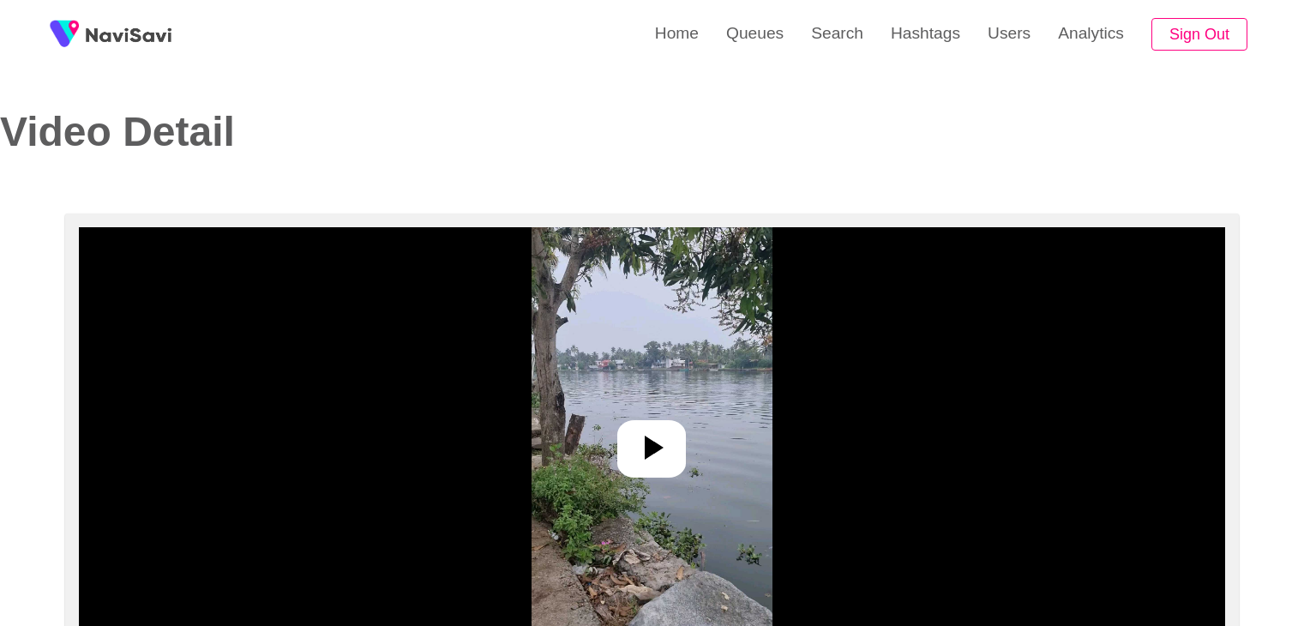
select select "**********"
select select "**"
click at [655, 430] on icon at bounding box center [651, 447] width 41 height 41
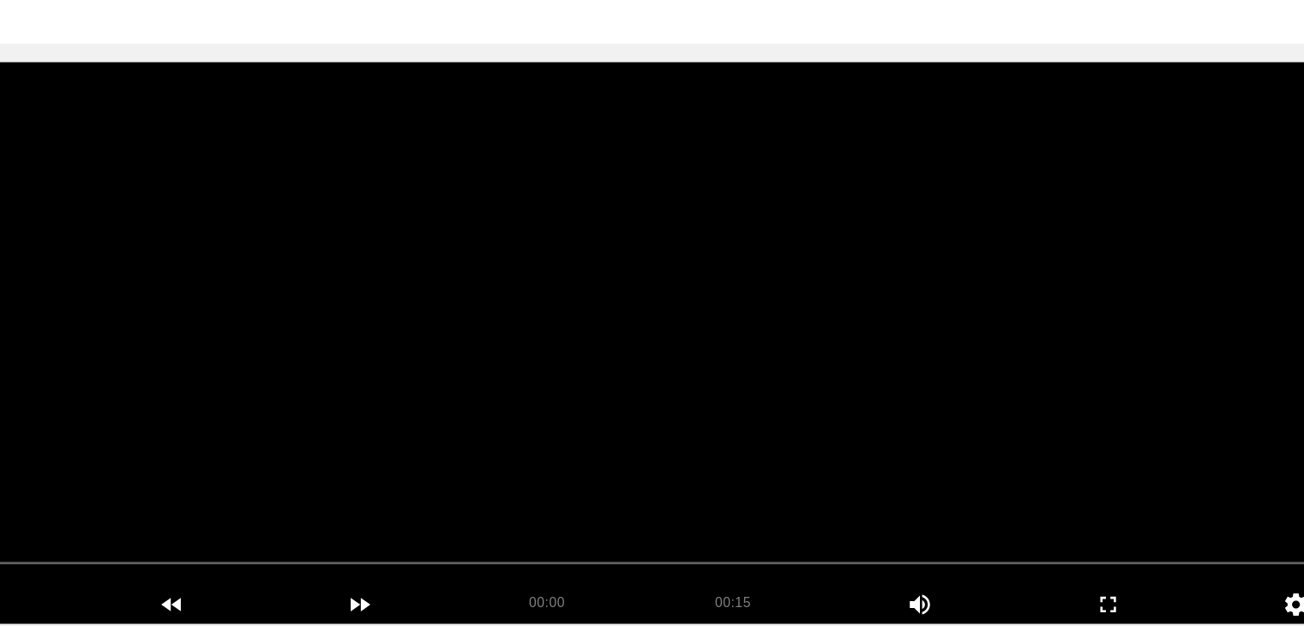
scroll to position [86, 0]
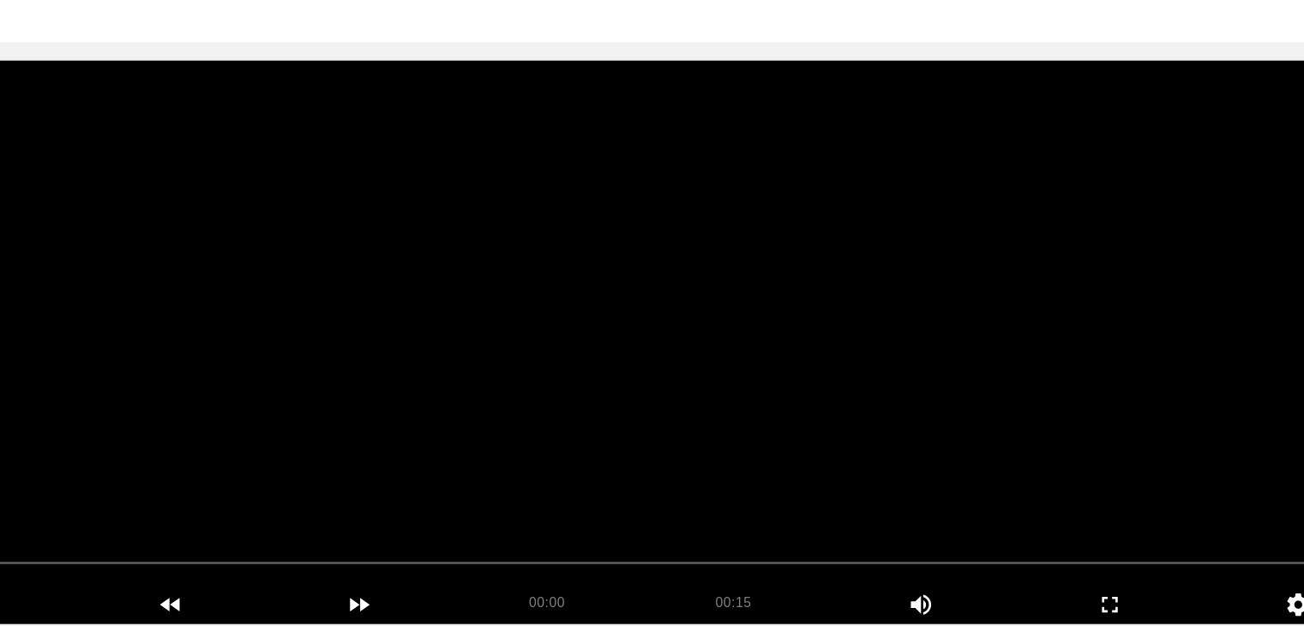
click at [724, 397] on video at bounding box center [652, 355] width 1147 height 429
click at [629, 419] on video at bounding box center [652, 355] width 1147 height 429
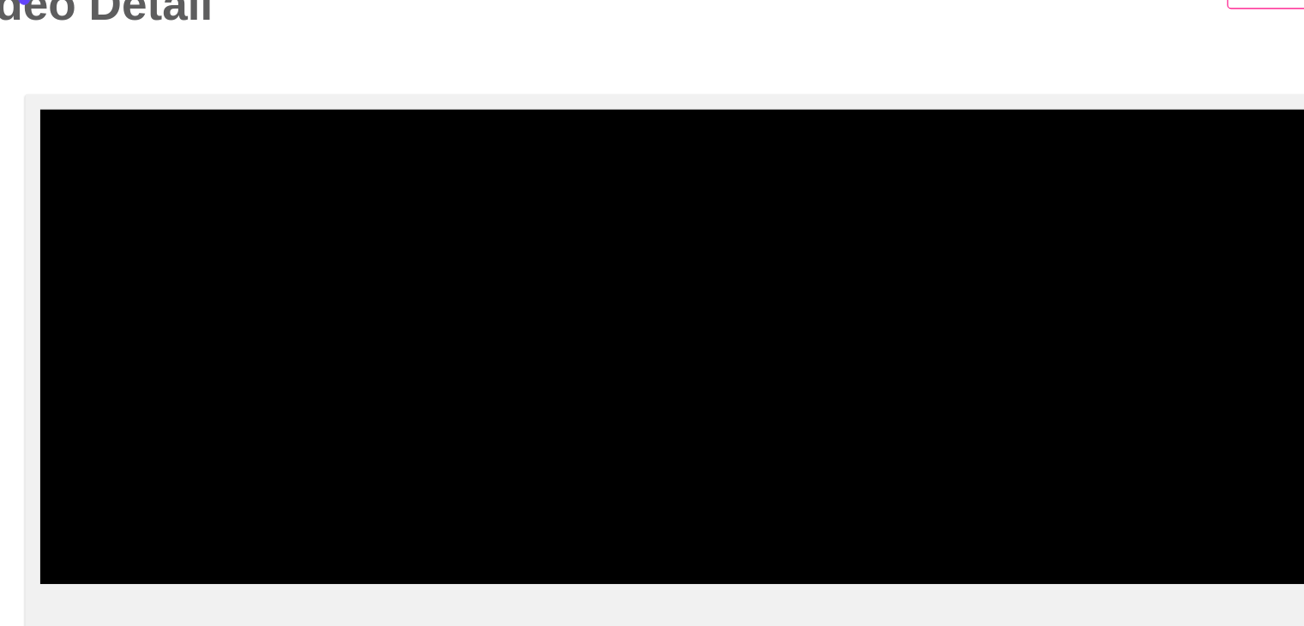
drag, startPoint x: 84, startPoint y: 514, endPoint x: 42, endPoint y: 497, distance: 45.4
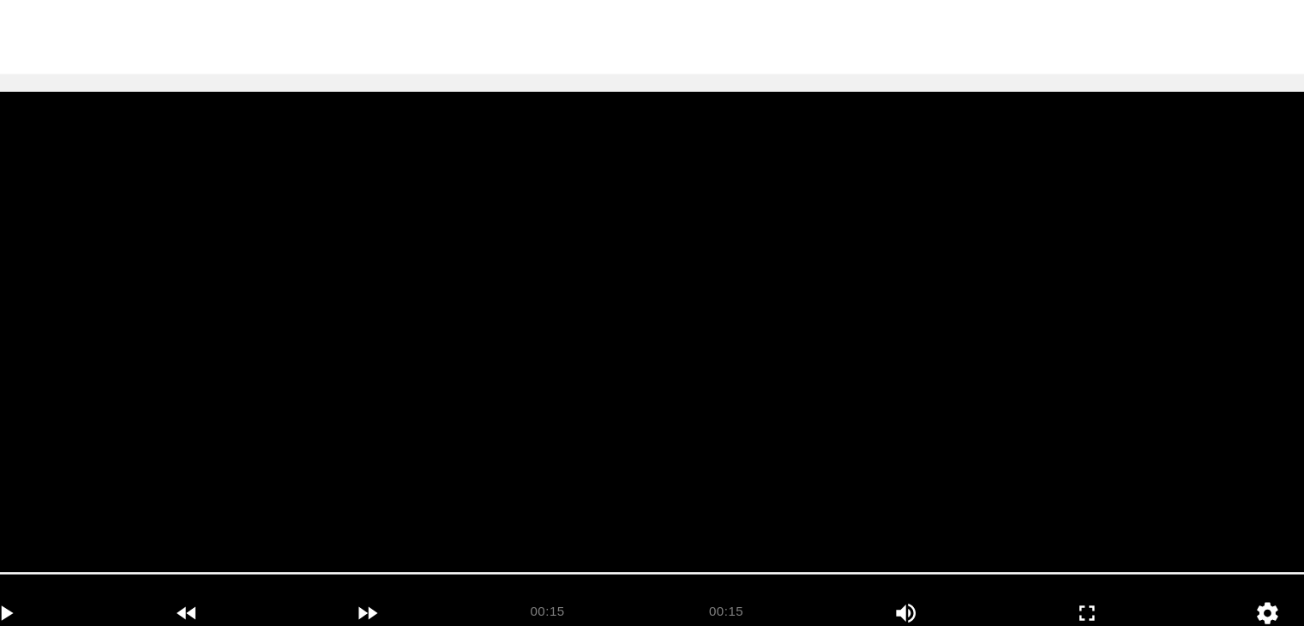
click at [669, 377] on video at bounding box center [652, 355] width 1147 height 429
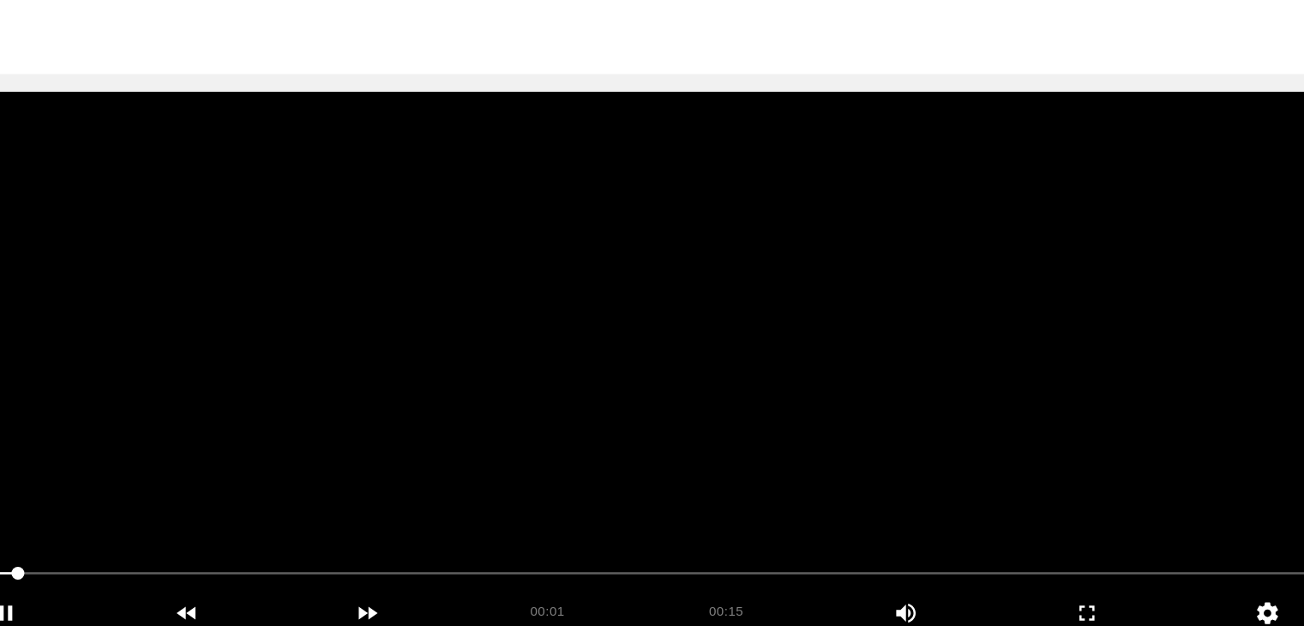
click at [666, 377] on video at bounding box center [652, 355] width 1147 height 429
click at [666, 376] on video at bounding box center [652, 355] width 1147 height 429
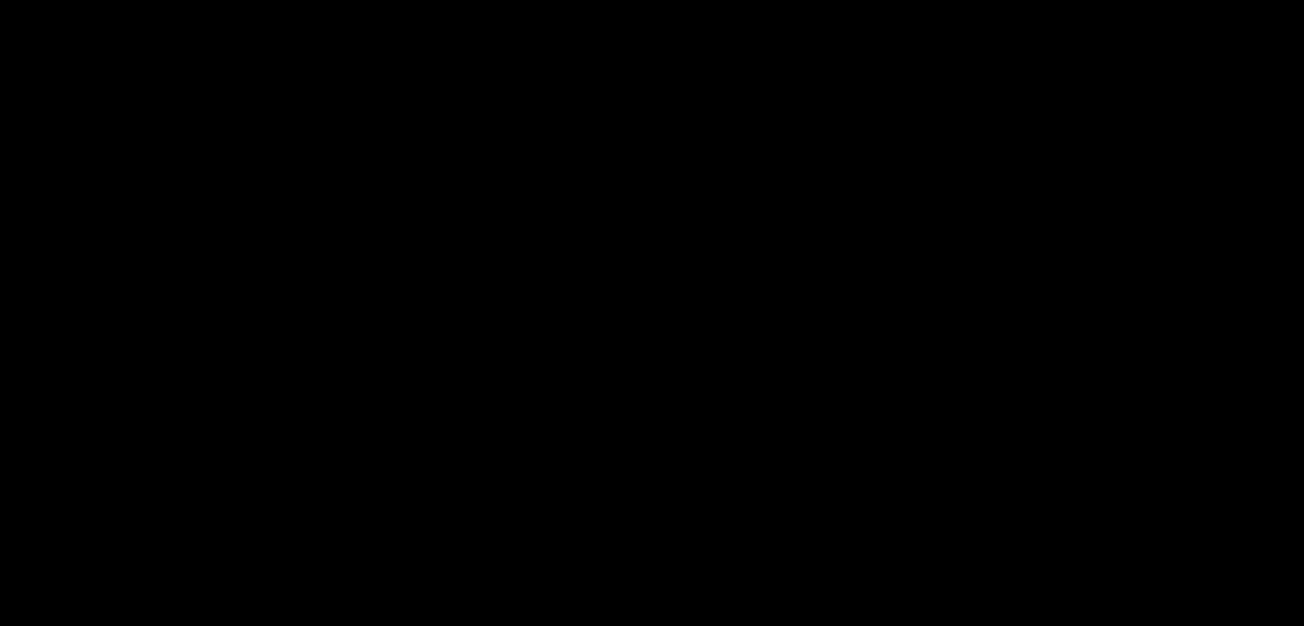
click at [658, 340] on video at bounding box center [652, 355] width 1147 height 429
click at [659, 341] on video at bounding box center [652, 355] width 1147 height 429
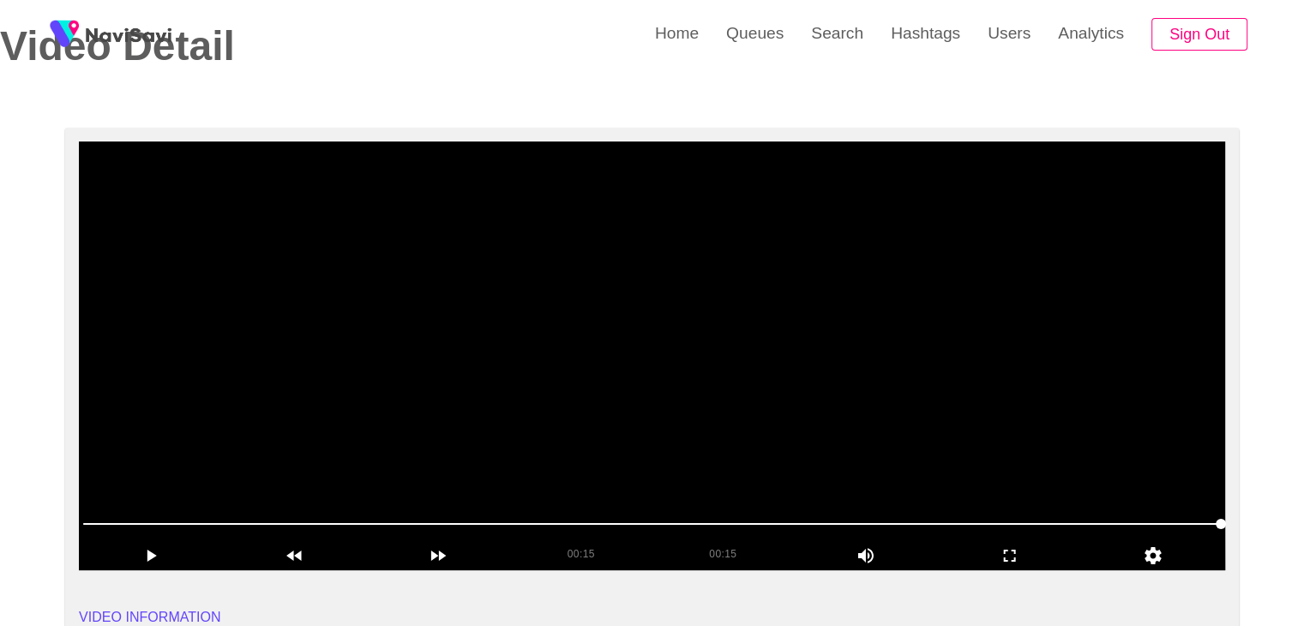
click at [262, 424] on video at bounding box center [652, 355] width 1147 height 429
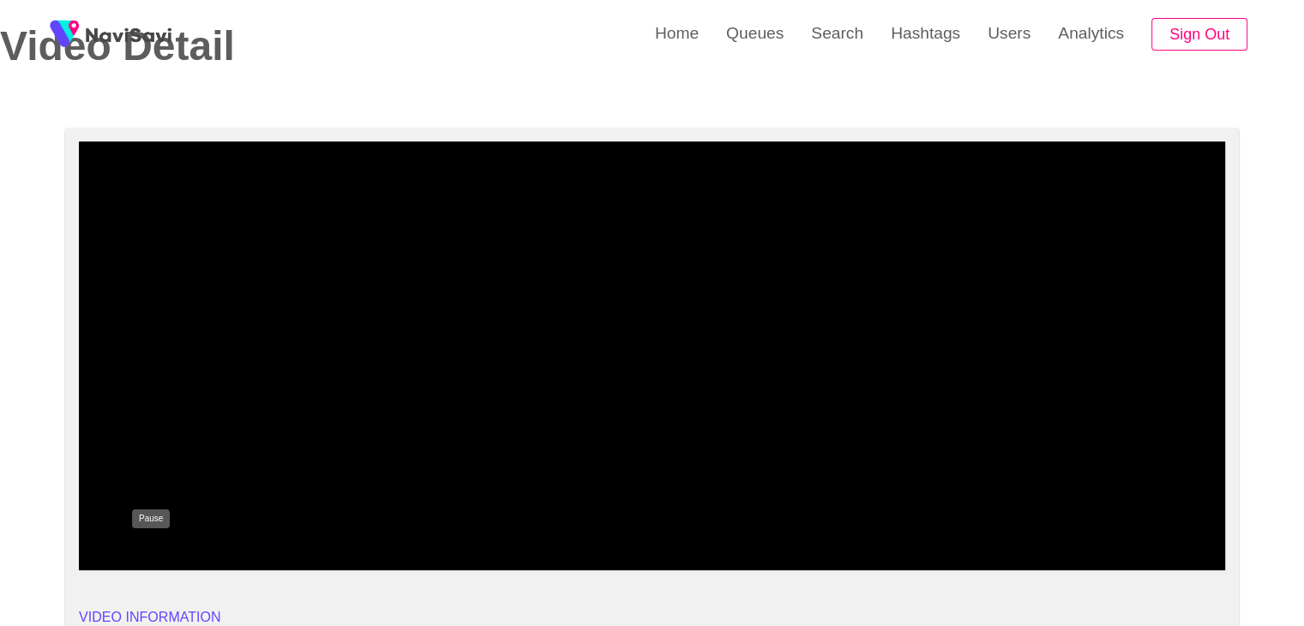
click at [154, 557] on icon "add" at bounding box center [151, 556] width 10 height 12
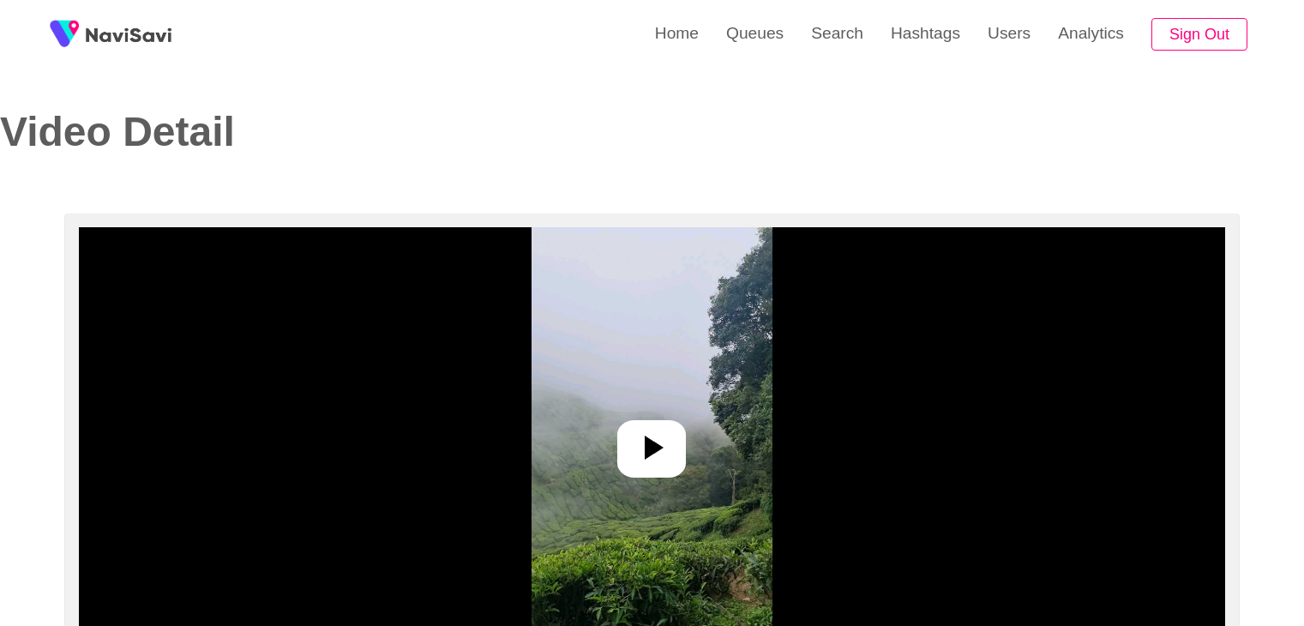
select select "**********"
select select "**"
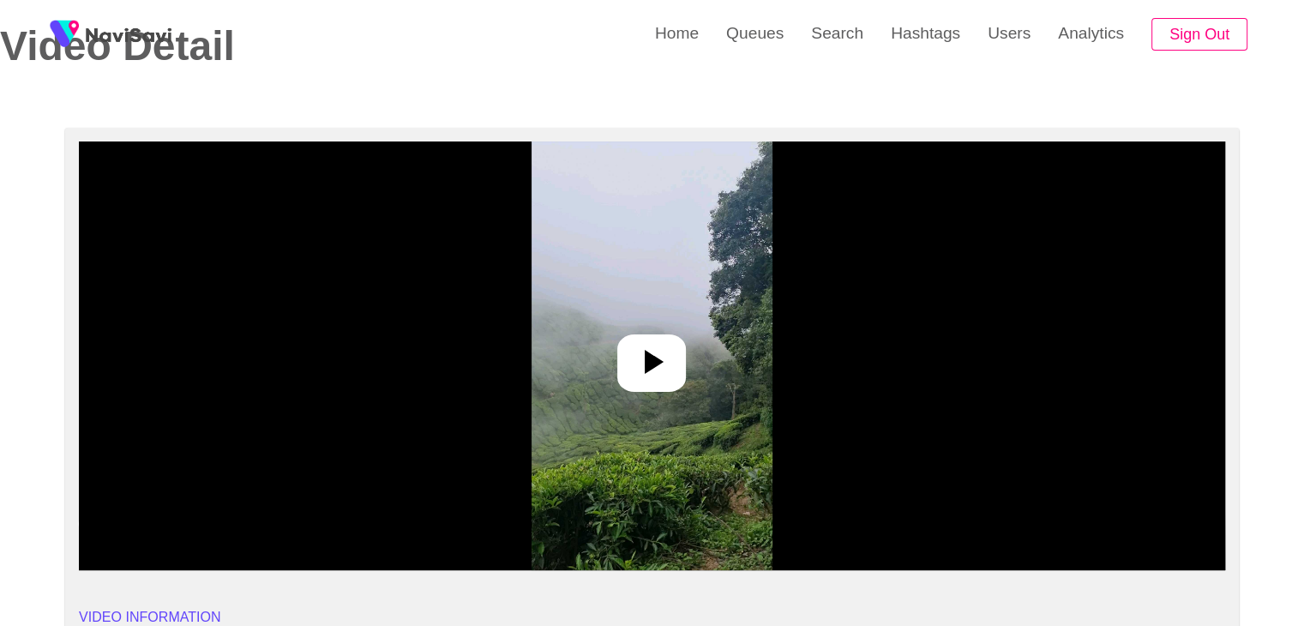
click at [657, 382] on icon at bounding box center [651, 361] width 41 height 41
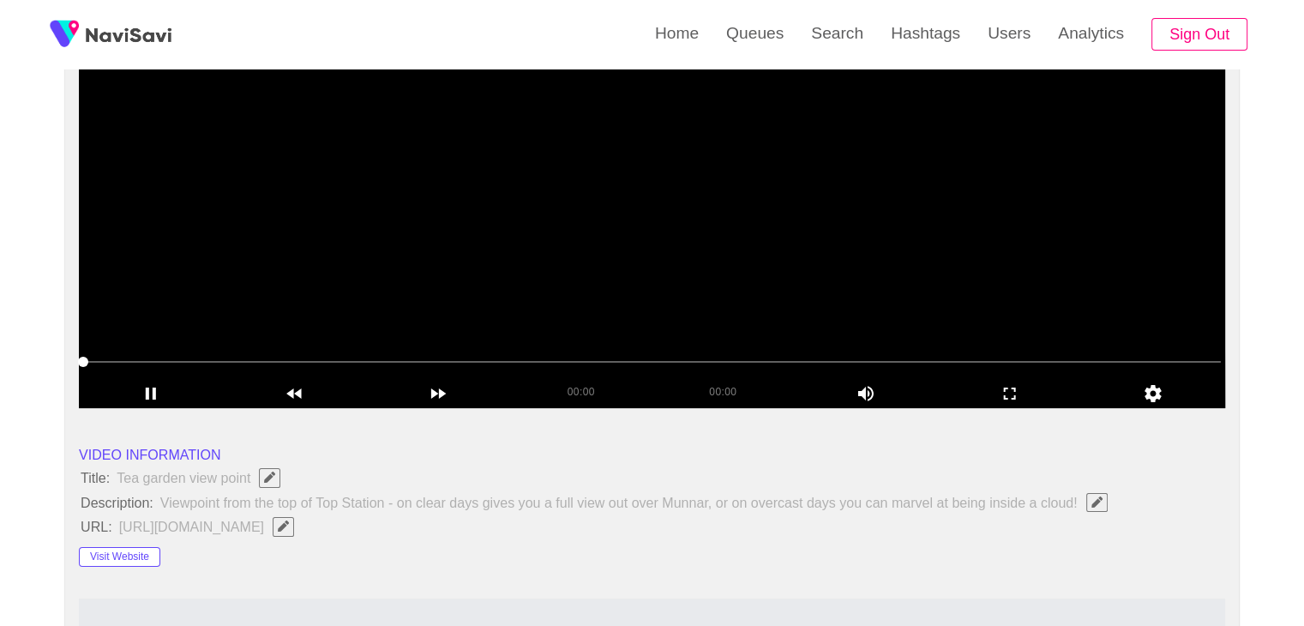
scroll to position [257, 0]
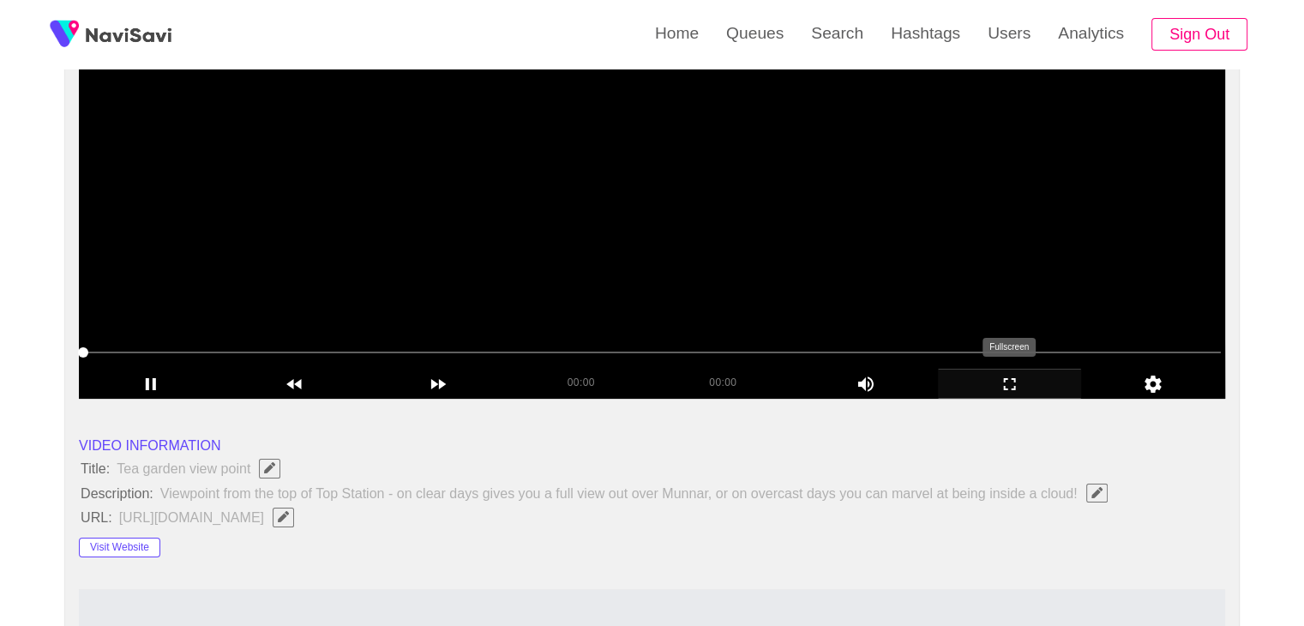
click at [1000, 385] on icon "add" at bounding box center [1010, 384] width 142 height 21
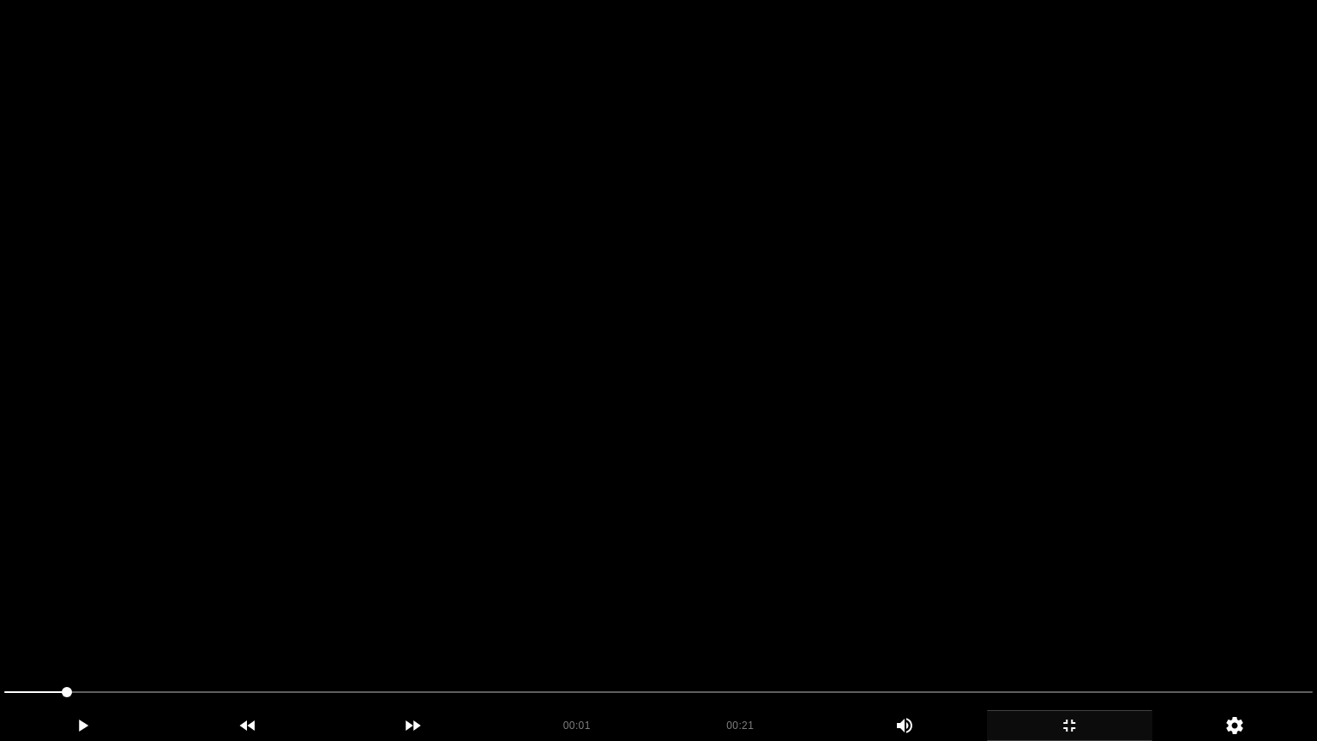
drag, startPoint x: 956, startPoint y: 446, endPoint x: 978, endPoint y: 482, distance: 41.9
click at [956, 448] on video at bounding box center [658, 370] width 1317 height 741
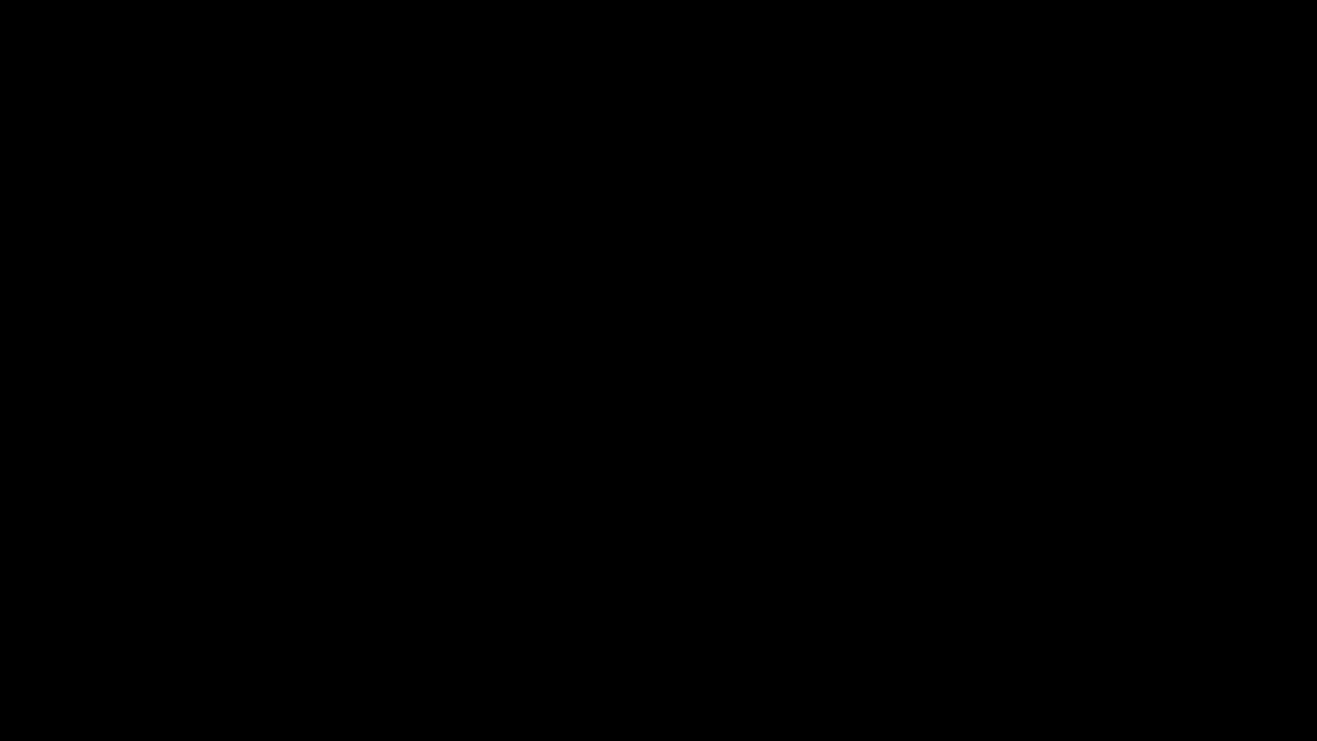
drag, startPoint x: 1082, startPoint y: 734, endPoint x: 1040, endPoint y: 610, distance: 131.3
click at [1080, 625] on icon "add" at bounding box center [1070, 725] width 164 height 21
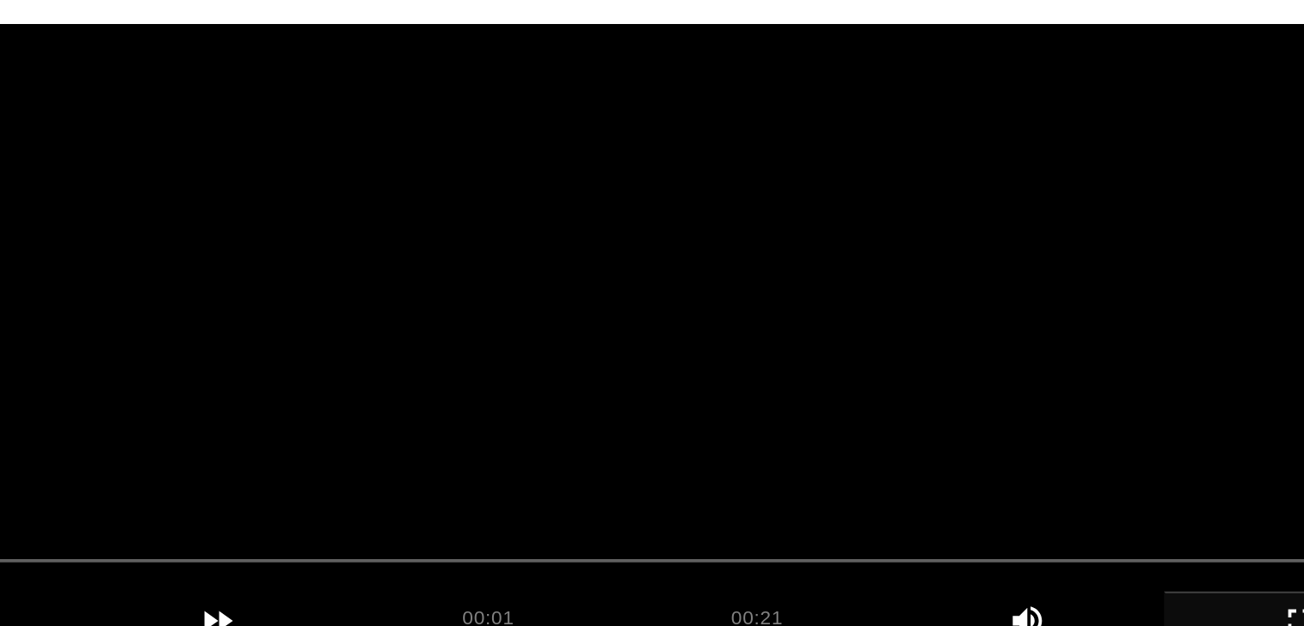
click at [705, 232] on video at bounding box center [652, 184] width 1147 height 429
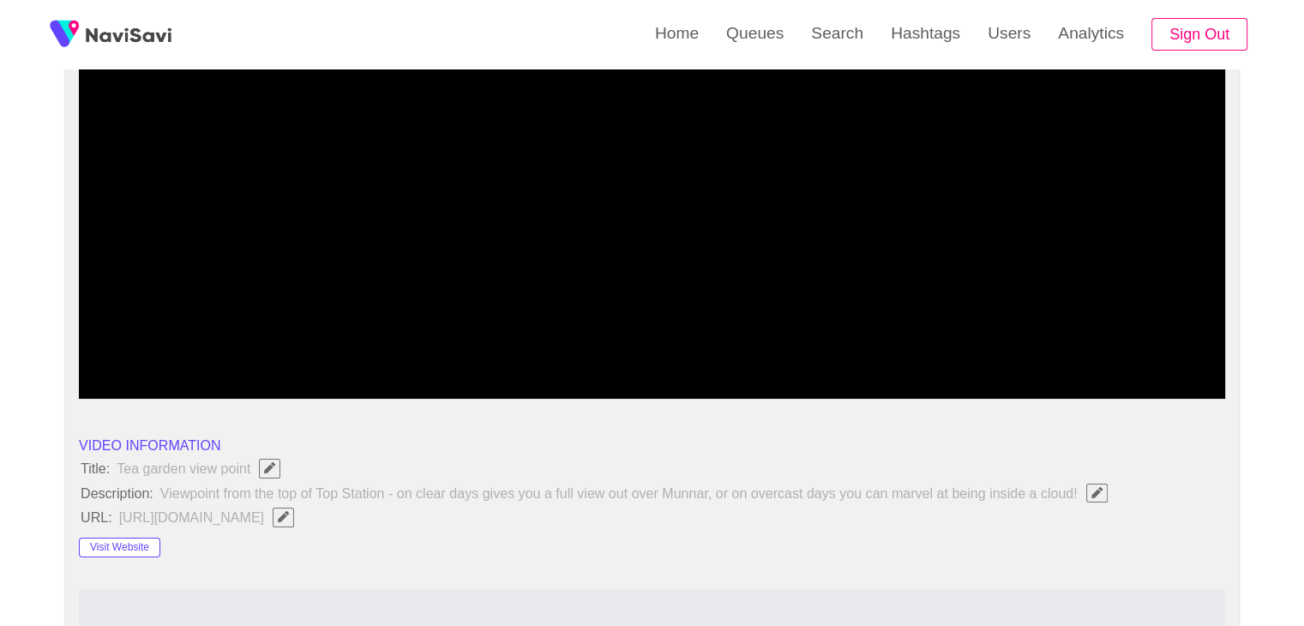
drag, startPoint x: 62, startPoint y: 352, endPoint x: 70, endPoint y: 323, distance: 29.6
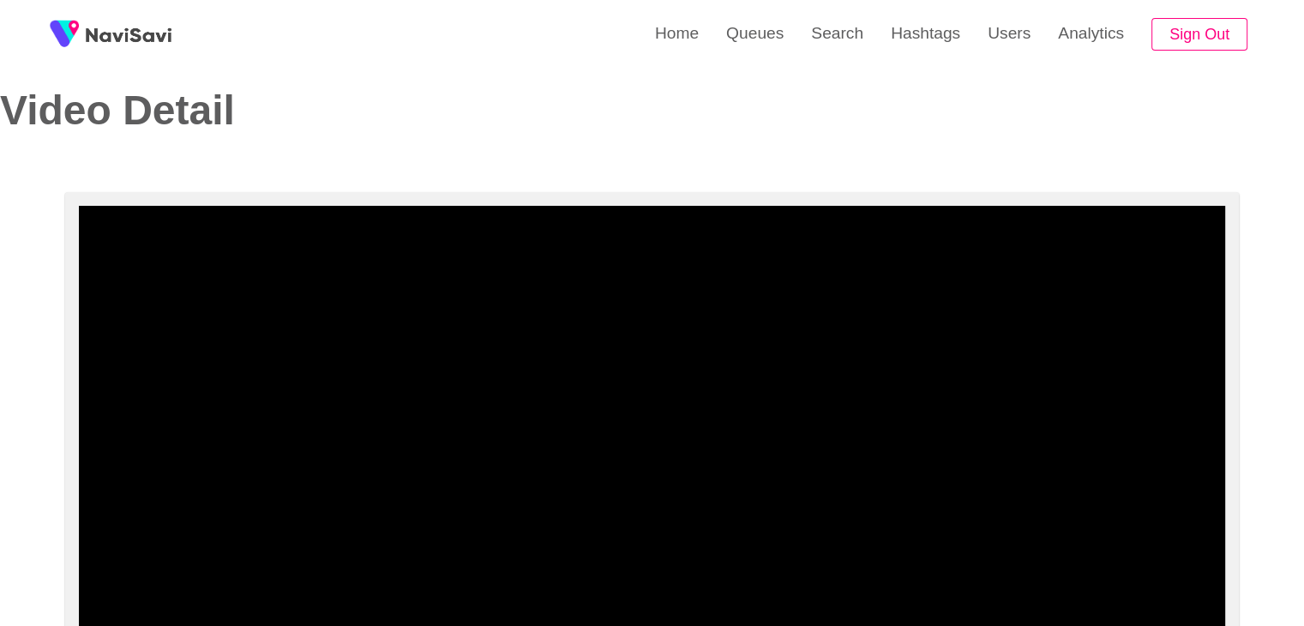
scroll to position [0, 0]
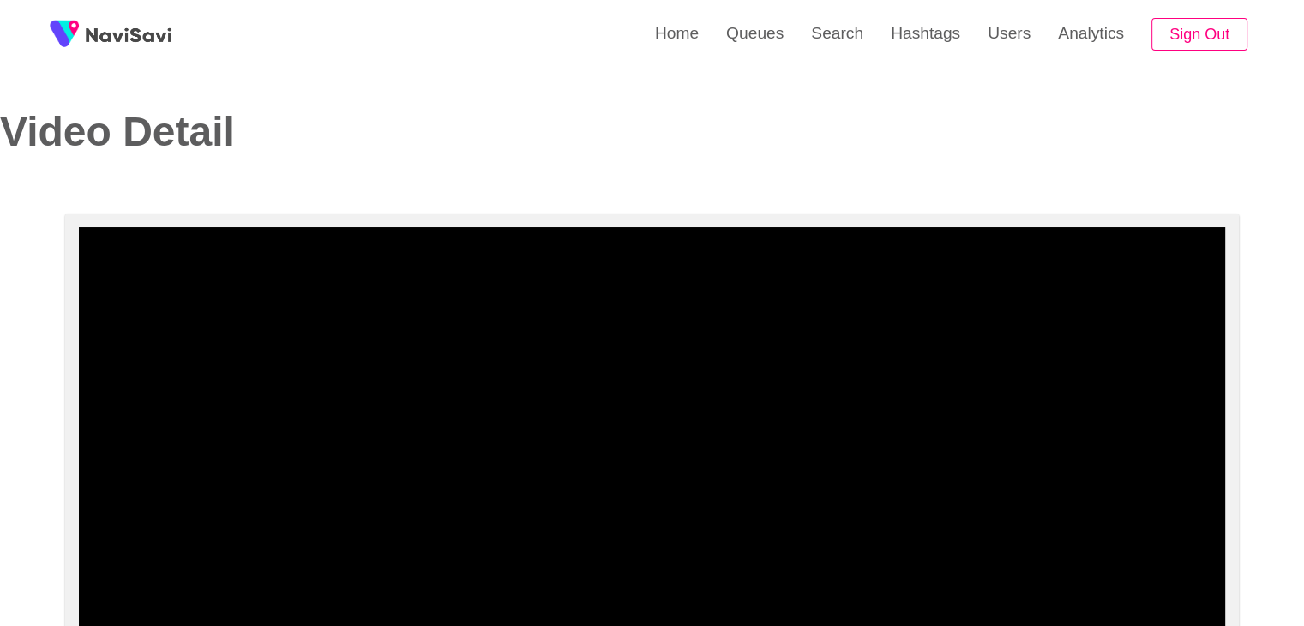
click at [669, 400] on video at bounding box center [652, 441] width 1147 height 429
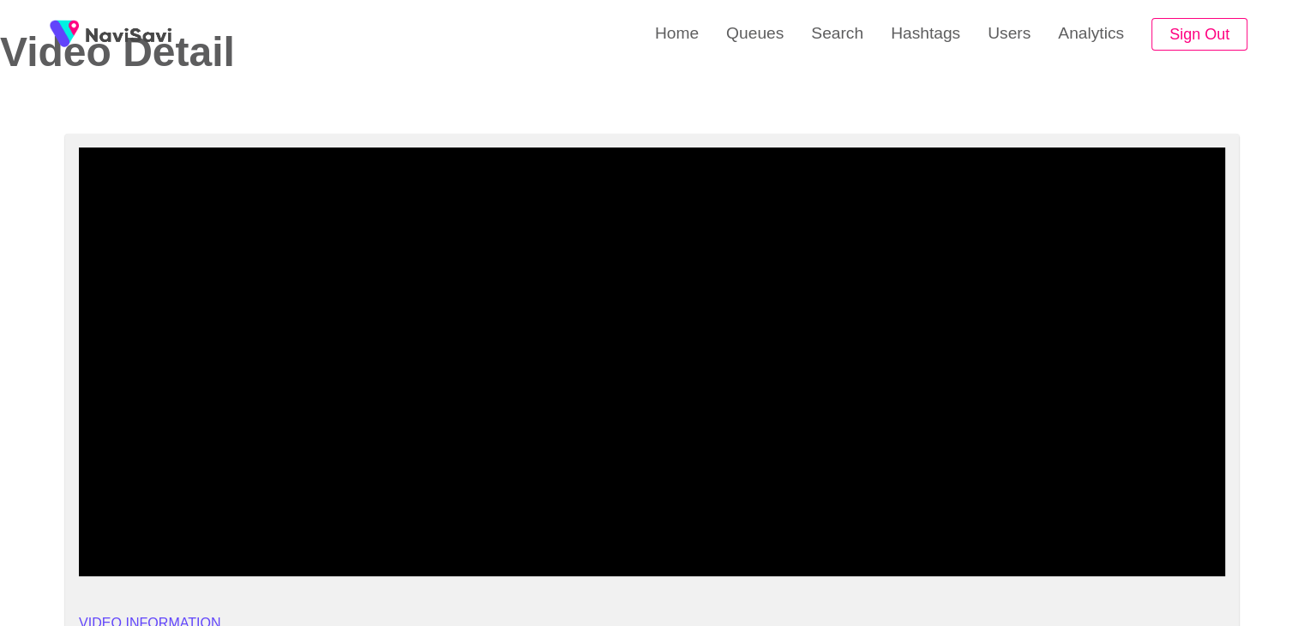
scroll to position [86, 0]
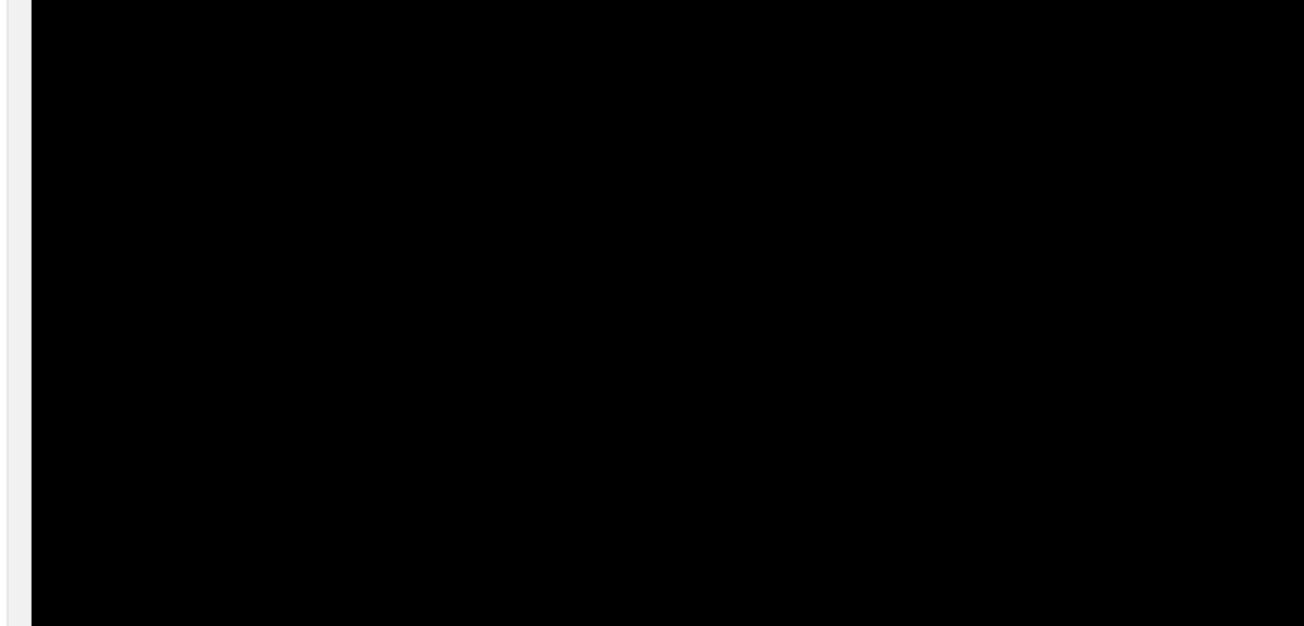
drag, startPoint x: 135, startPoint y: 527, endPoint x: 60, endPoint y: 521, distance: 74.8
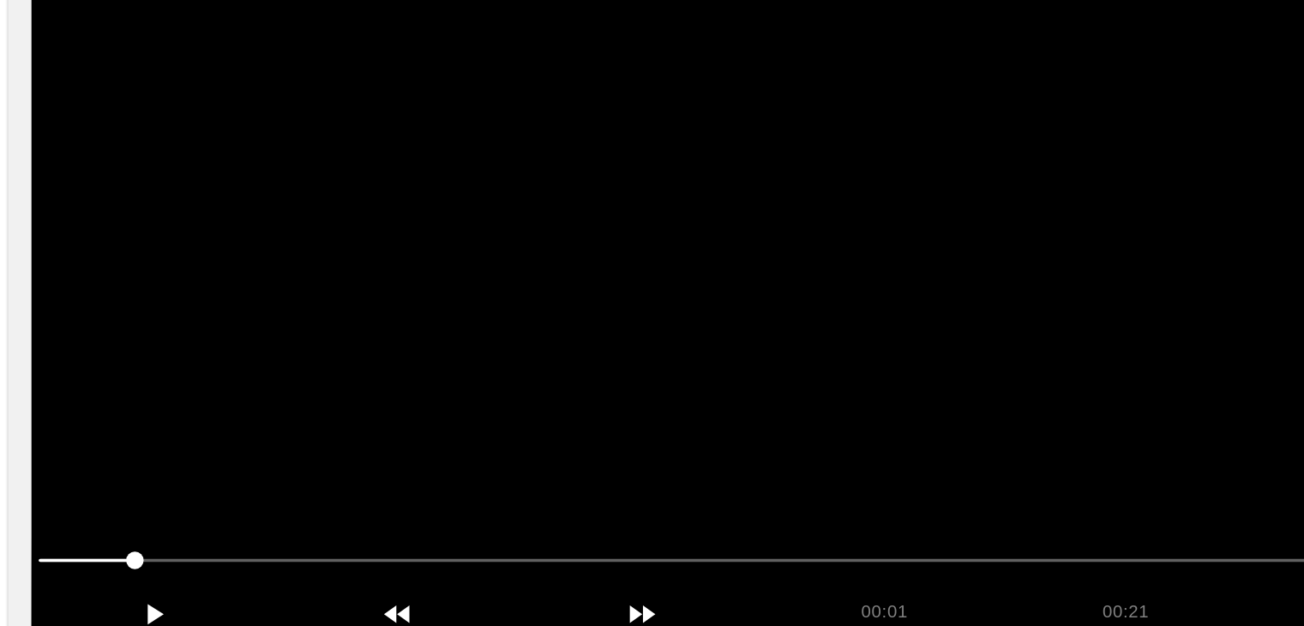
click at [511, 451] on video at bounding box center [652, 355] width 1147 height 429
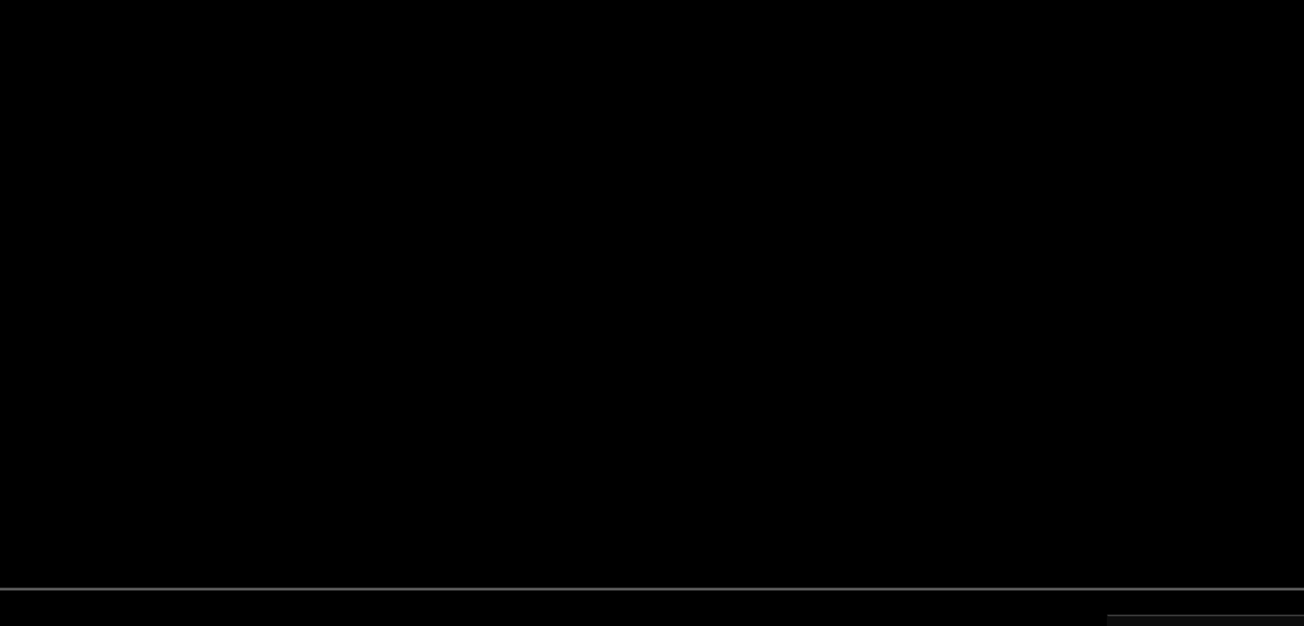
click at [682, 383] on video at bounding box center [652, 355] width 1147 height 429
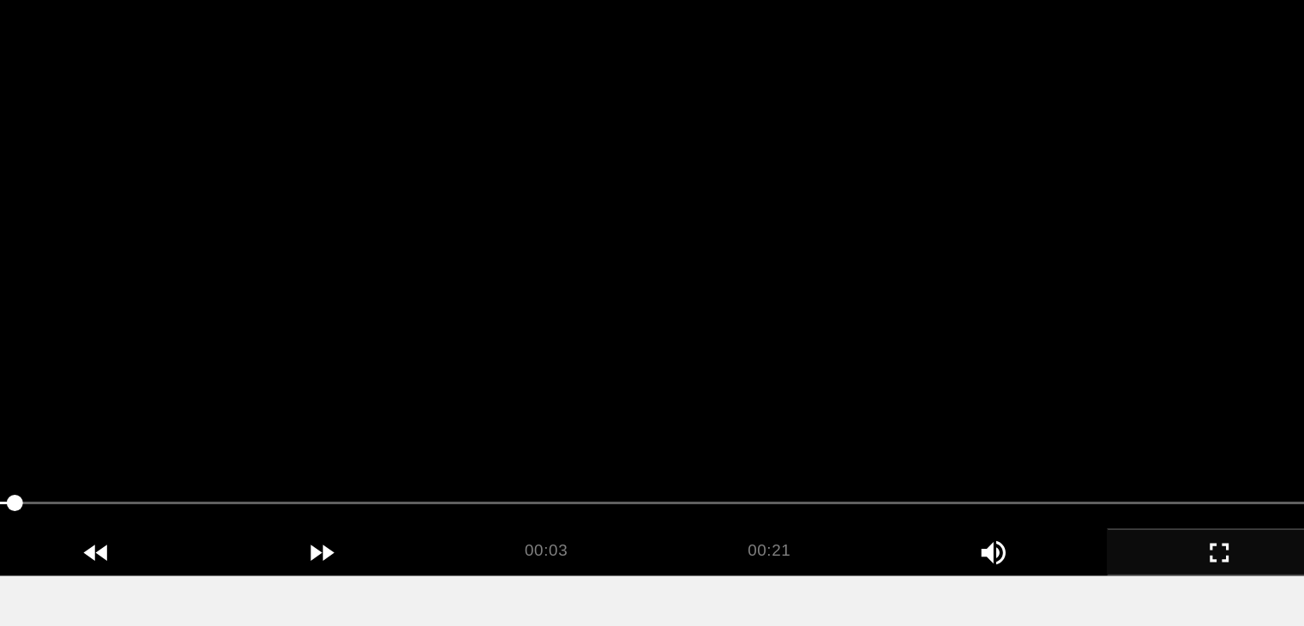
scroll to position [84, 0]
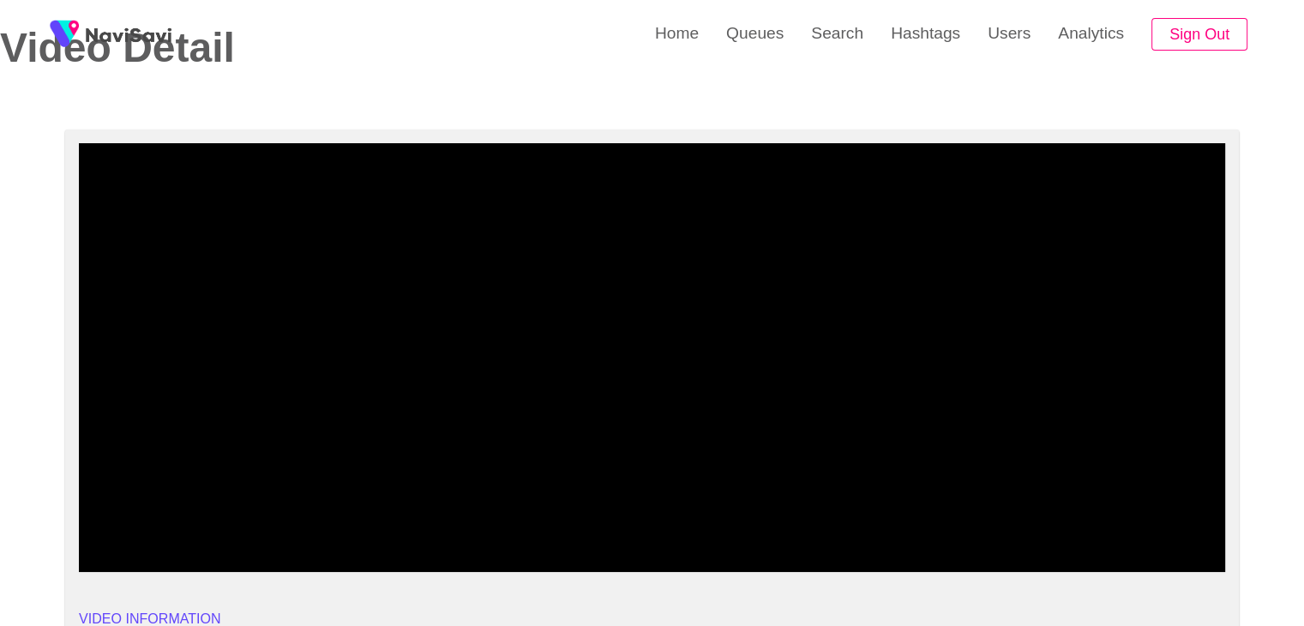
drag, startPoint x: 105, startPoint y: 509, endPoint x: 34, endPoint y: 518, distance: 71.7
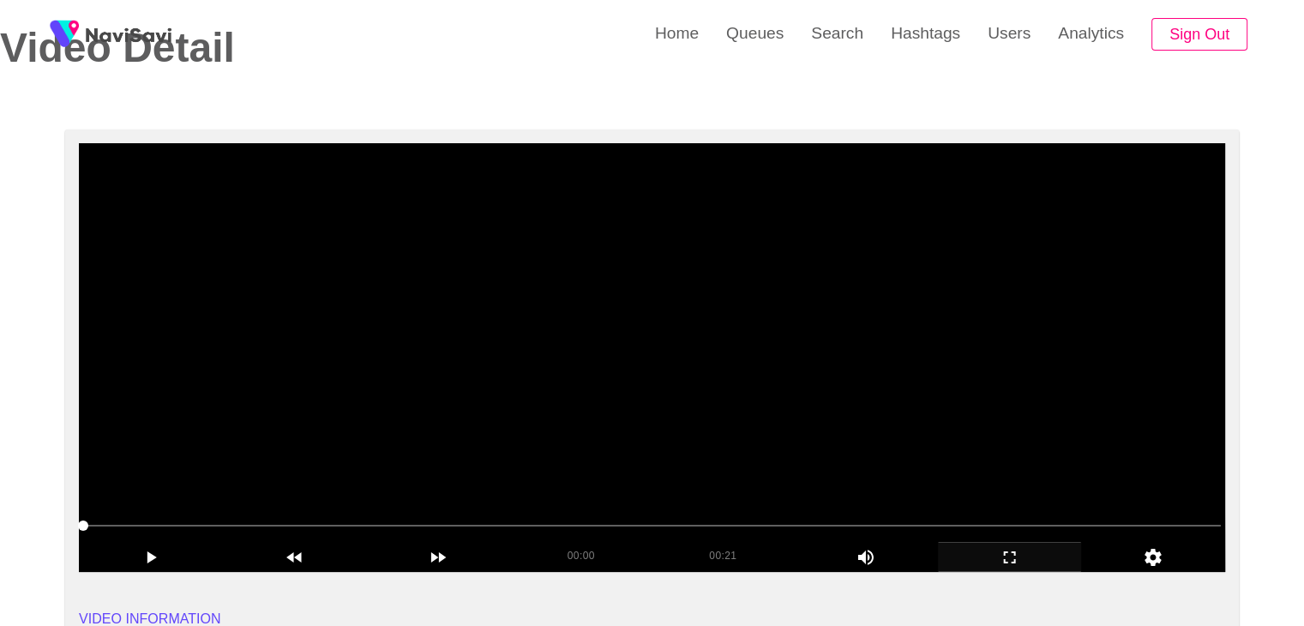
click at [746, 347] on video at bounding box center [652, 357] width 1147 height 429
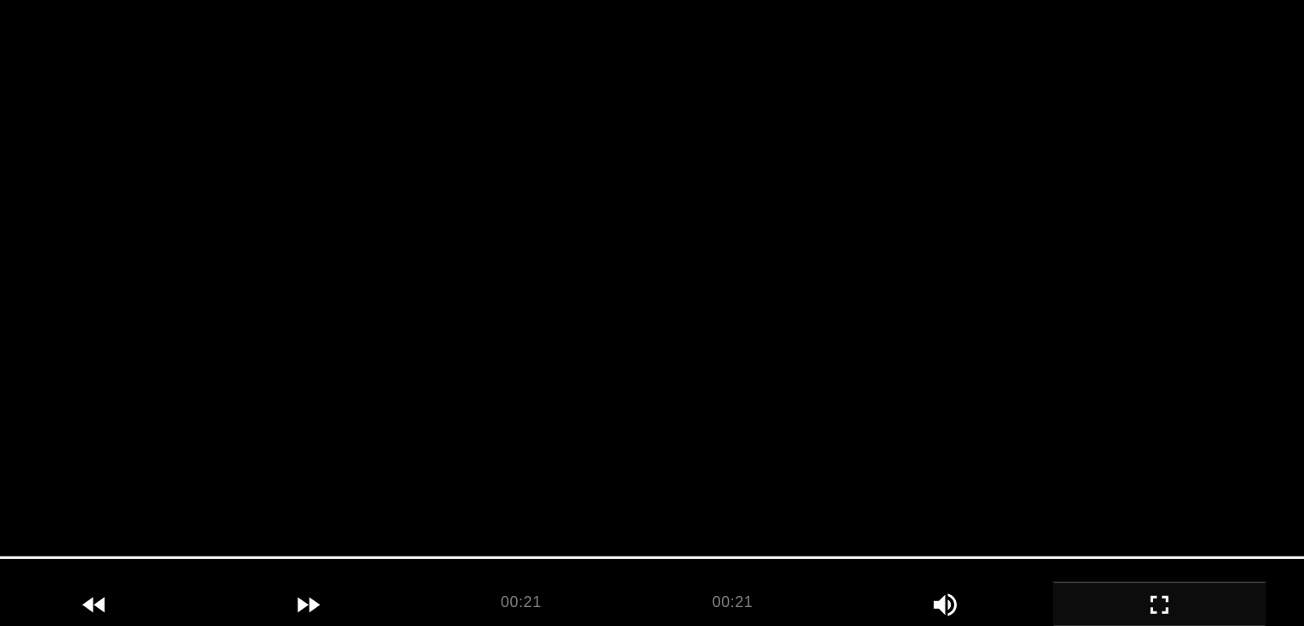
scroll to position [64, 0]
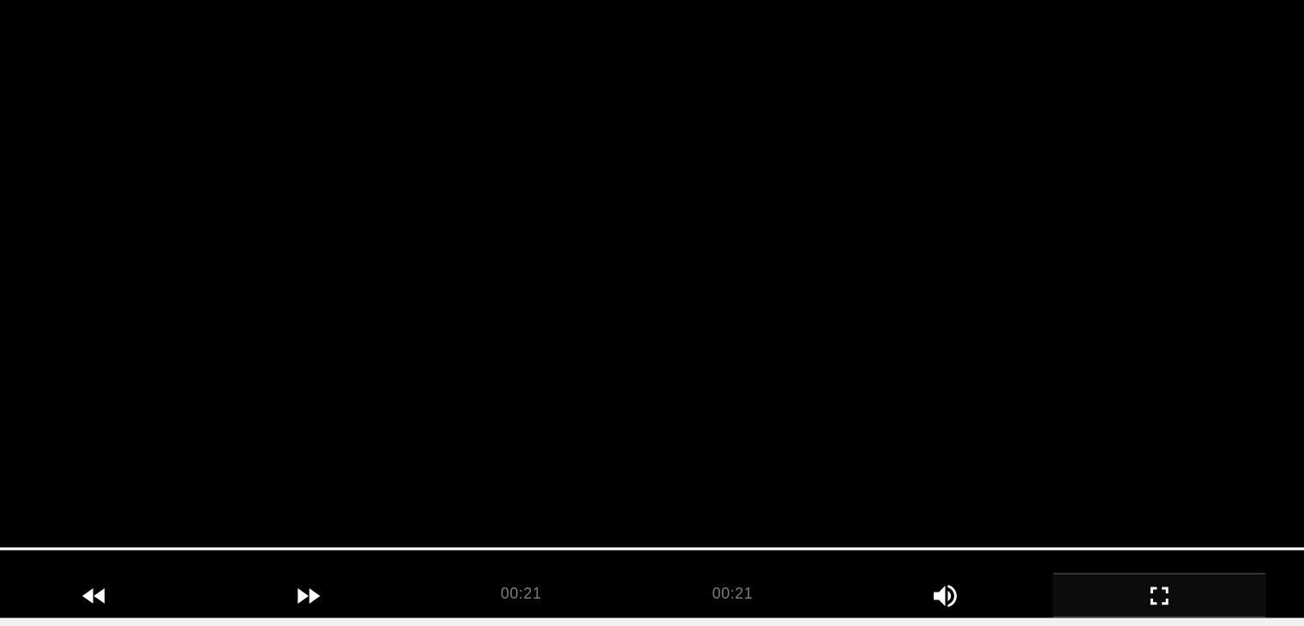
click at [701, 416] on video at bounding box center [652, 377] width 1147 height 429
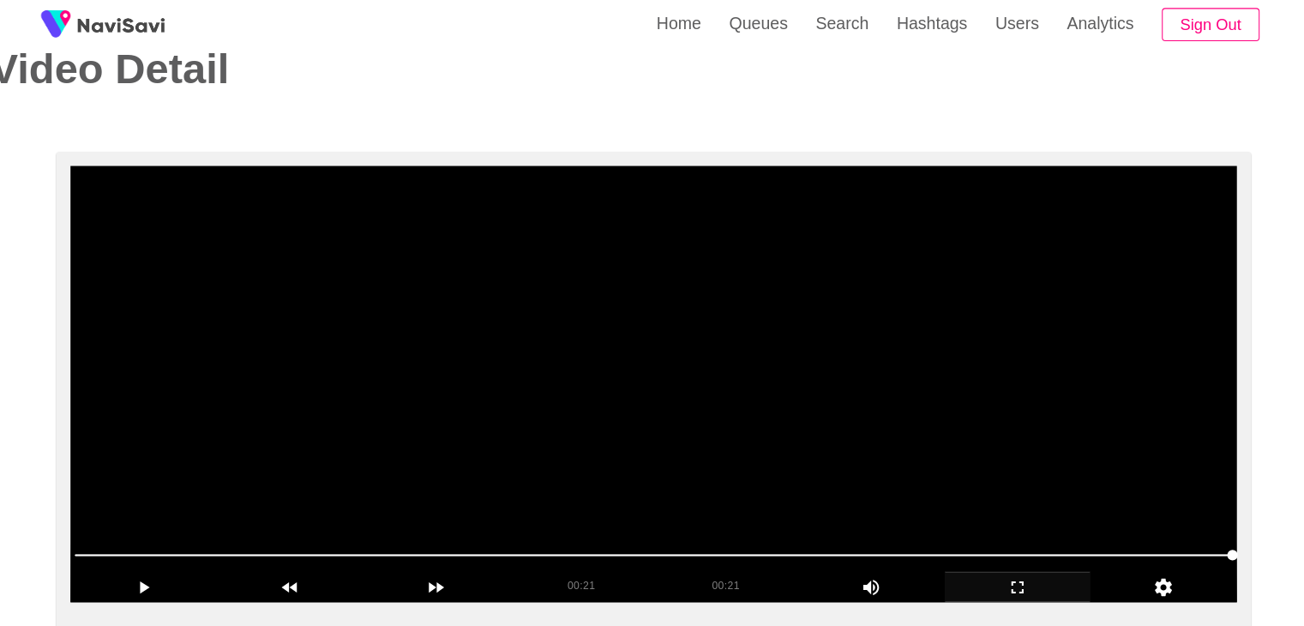
scroll to position [58, 0]
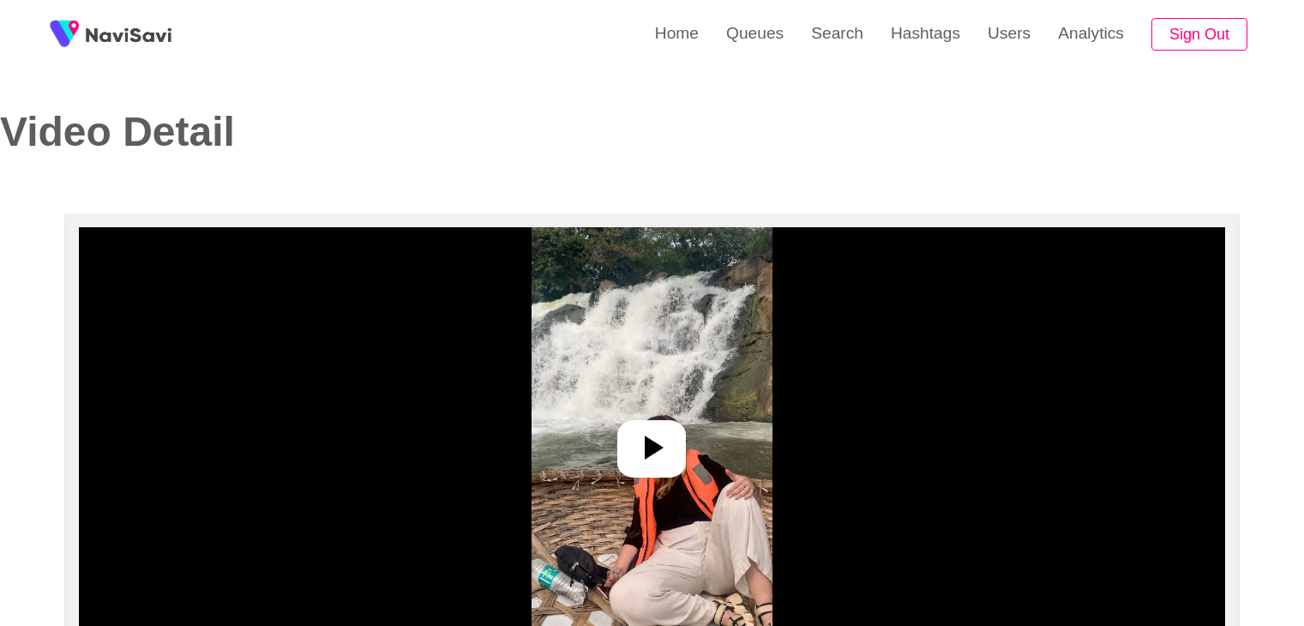
select select "**********"
select select "**"
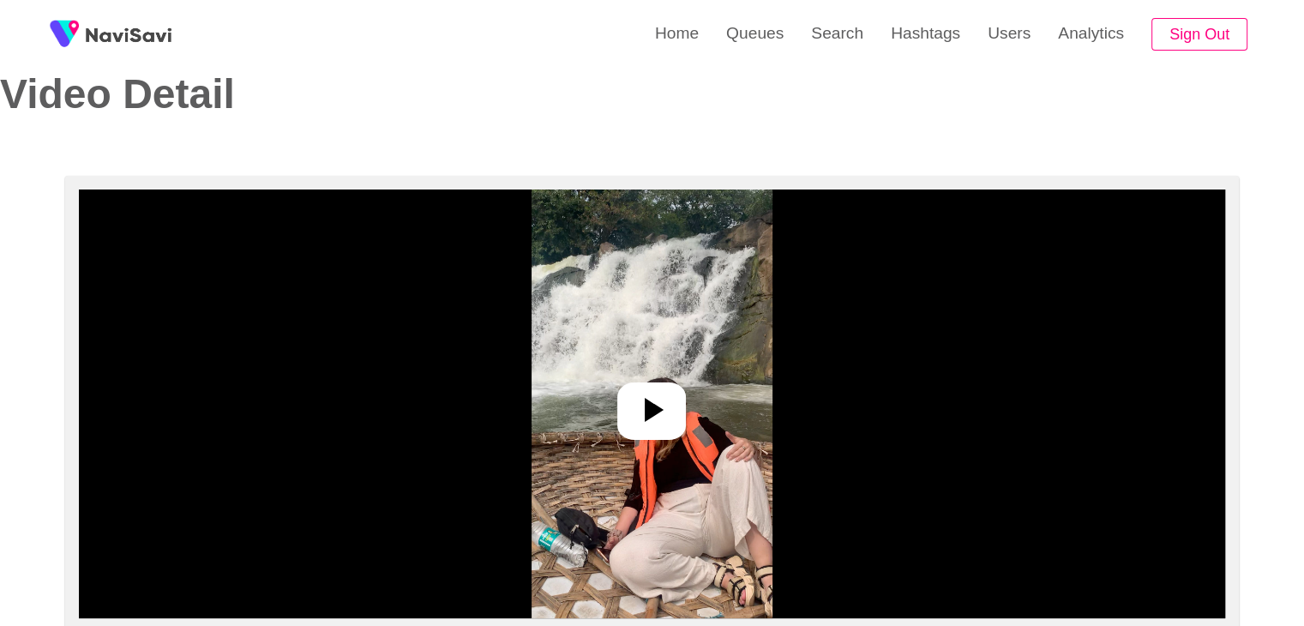
scroll to position [86, 0]
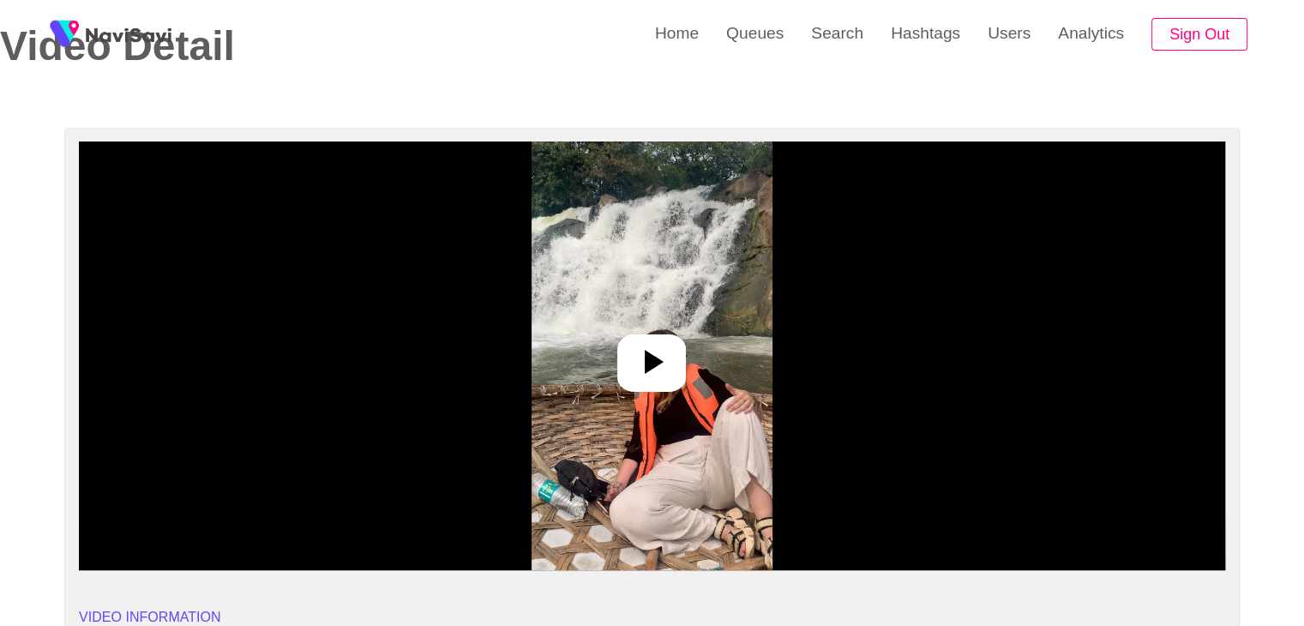
click at [666, 369] on icon at bounding box center [651, 361] width 41 height 41
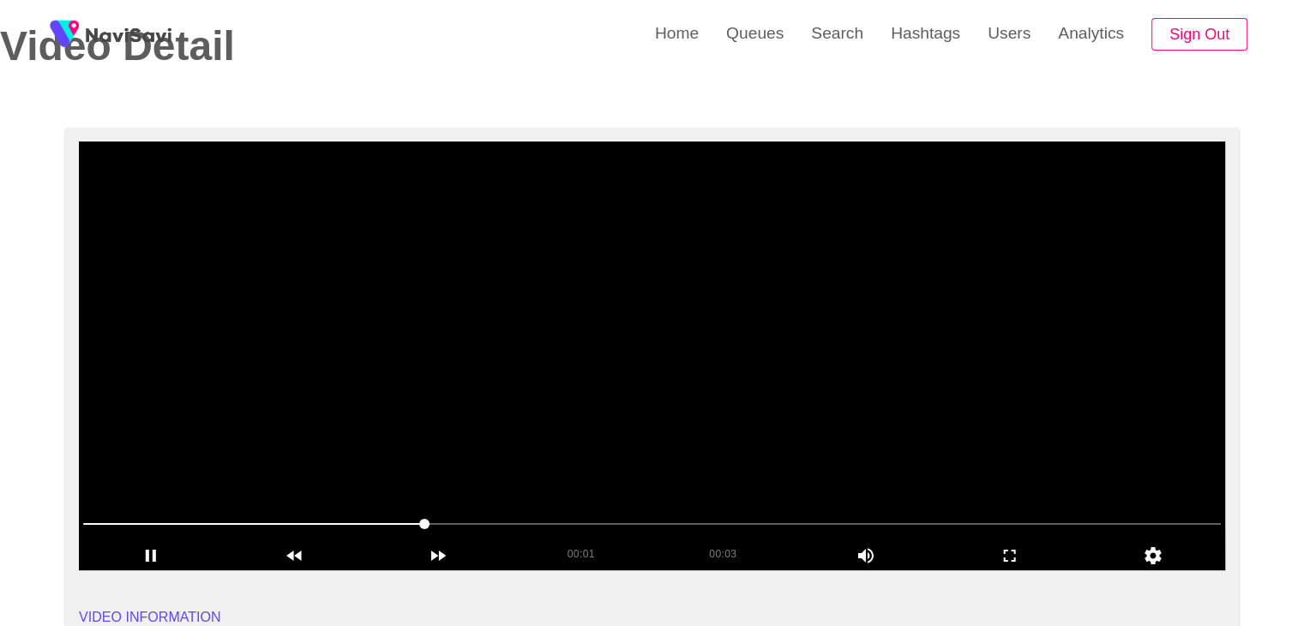
click at [727, 370] on video at bounding box center [652, 355] width 1147 height 429
click at [763, 342] on video at bounding box center [652, 355] width 1147 height 429
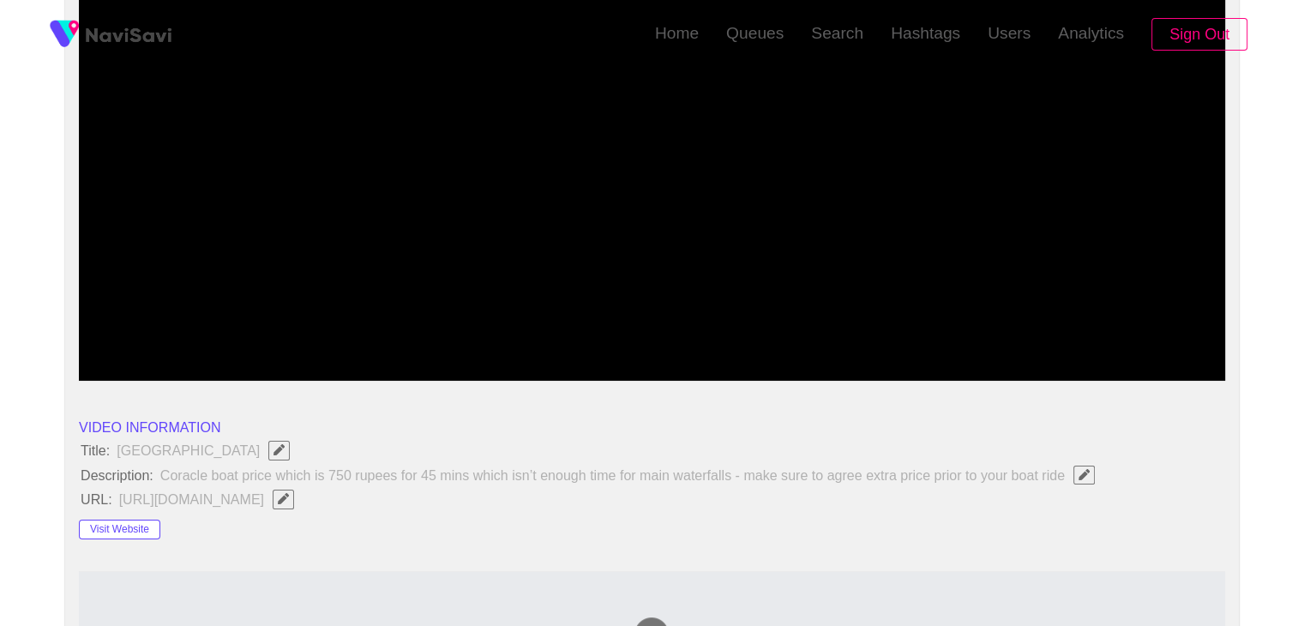
scroll to position [0, 0]
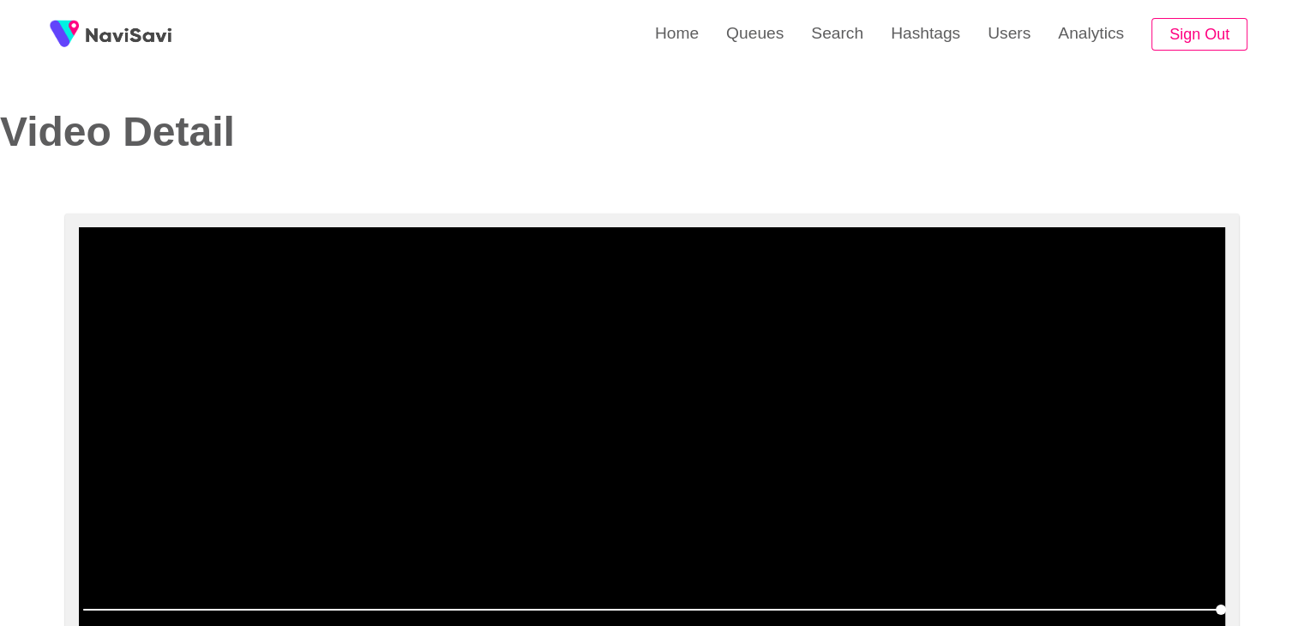
click at [724, 394] on video at bounding box center [652, 441] width 1147 height 429
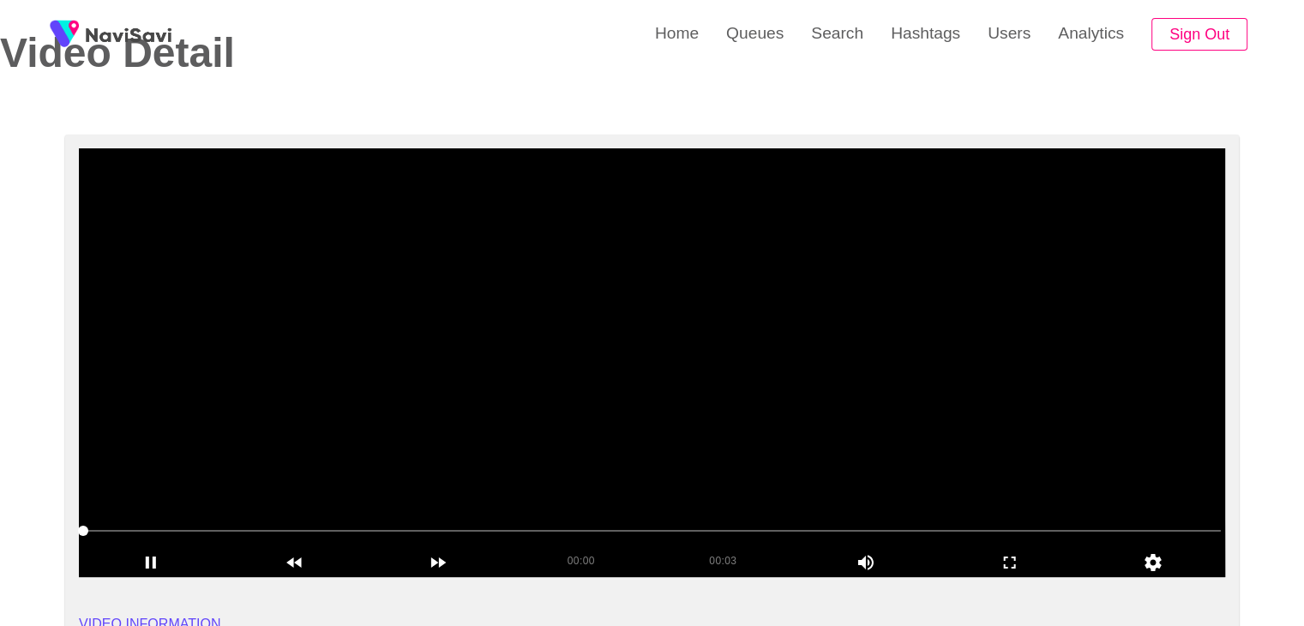
scroll to position [86, 0]
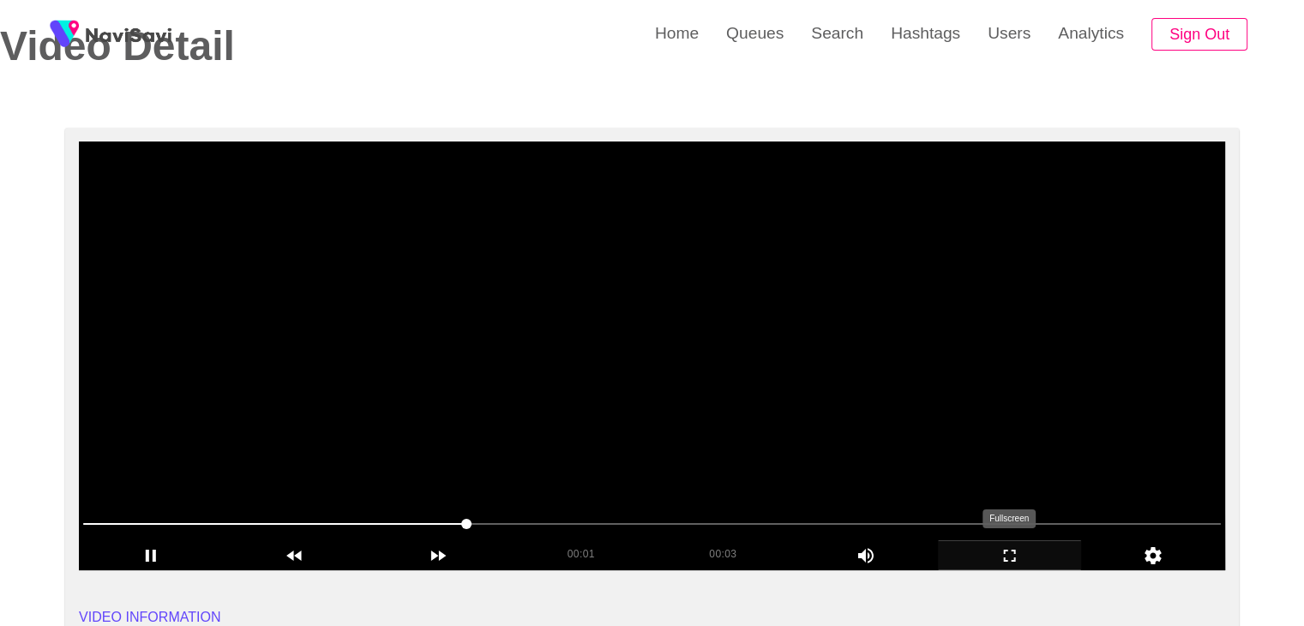
click at [1011, 563] on icon "add" at bounding box center [1010, 555] width 142 height 21
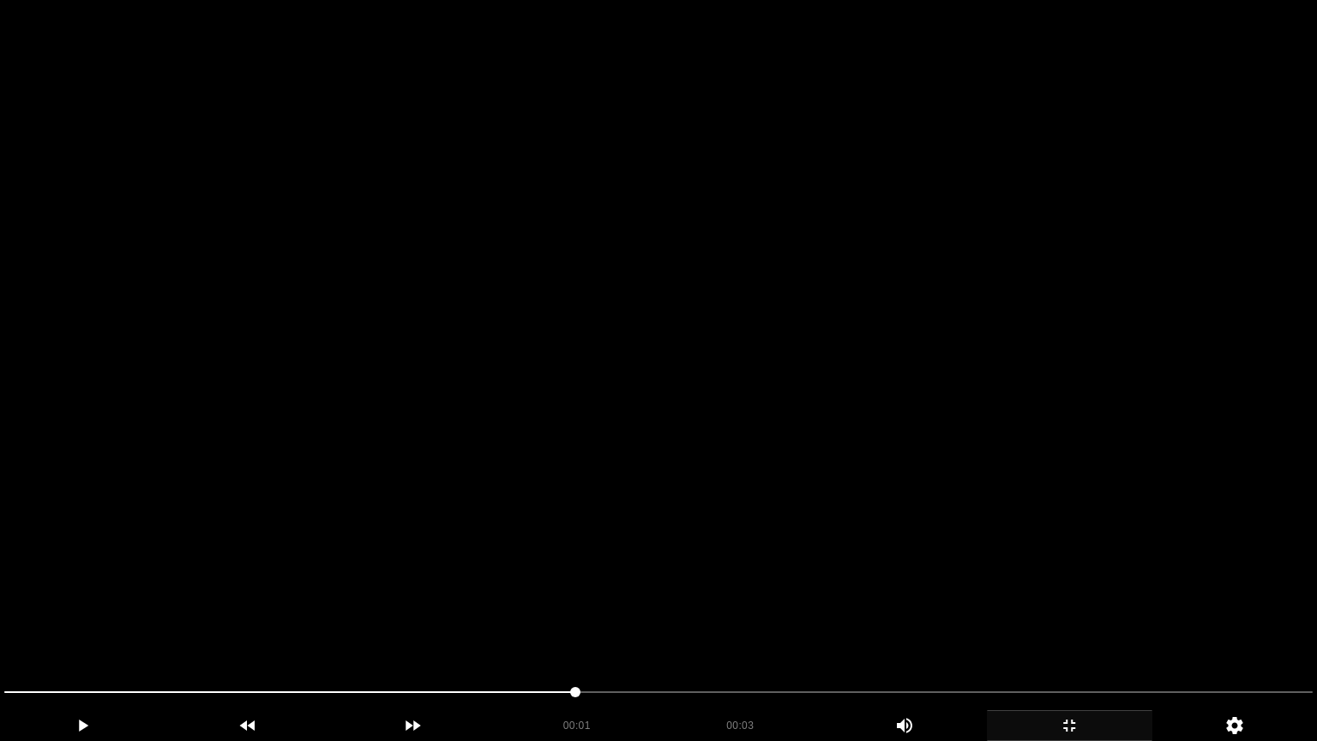
click at [954, 559] on video at bounding box center [658, 370] width 1317 height 741
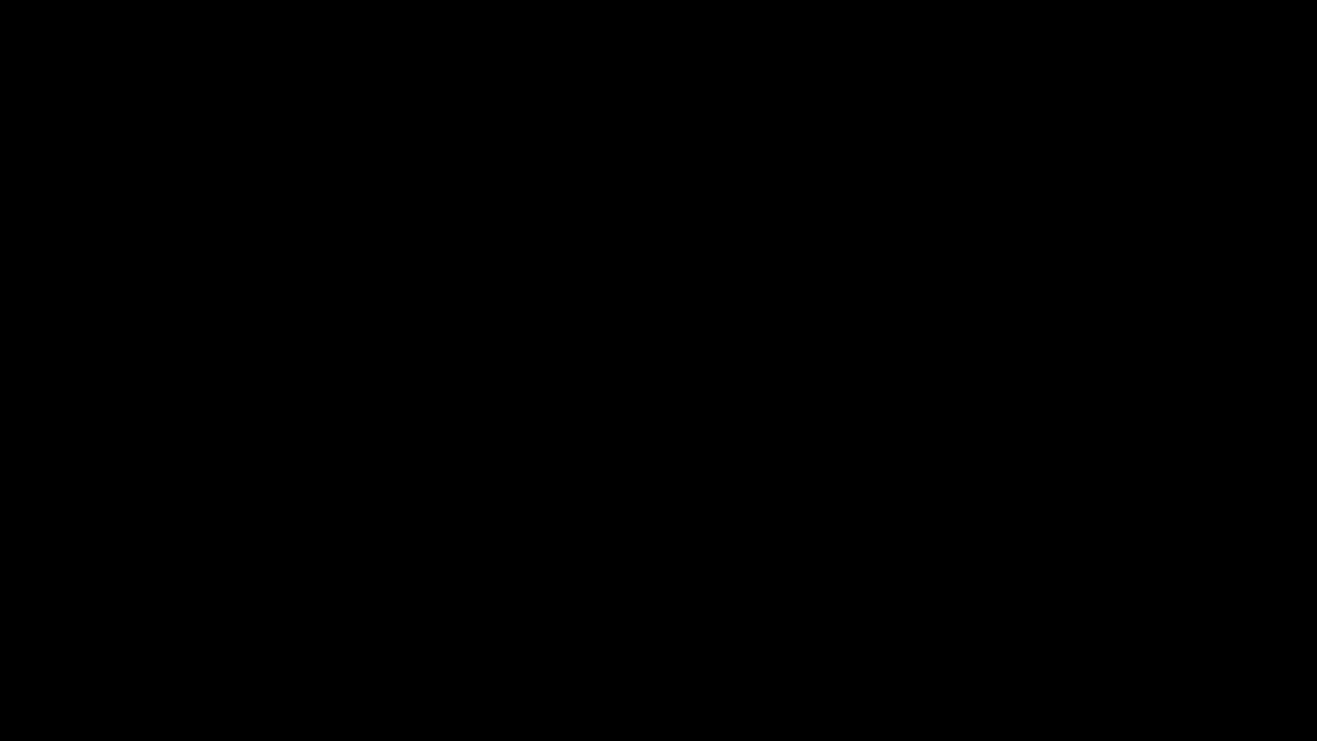
click at [1068, 625] on icon "add" at bounding box center [1070, 725] width 164 height 21
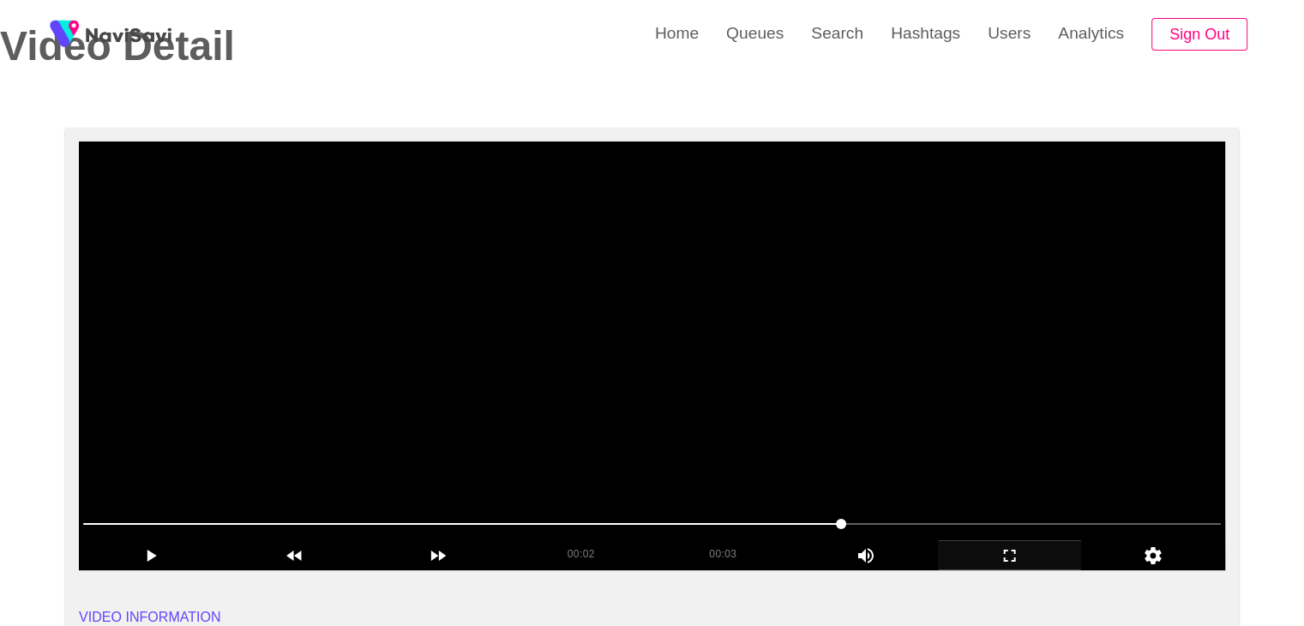
click at [741, 406] on video at bounding box center [652, 355] width 1147 height 429
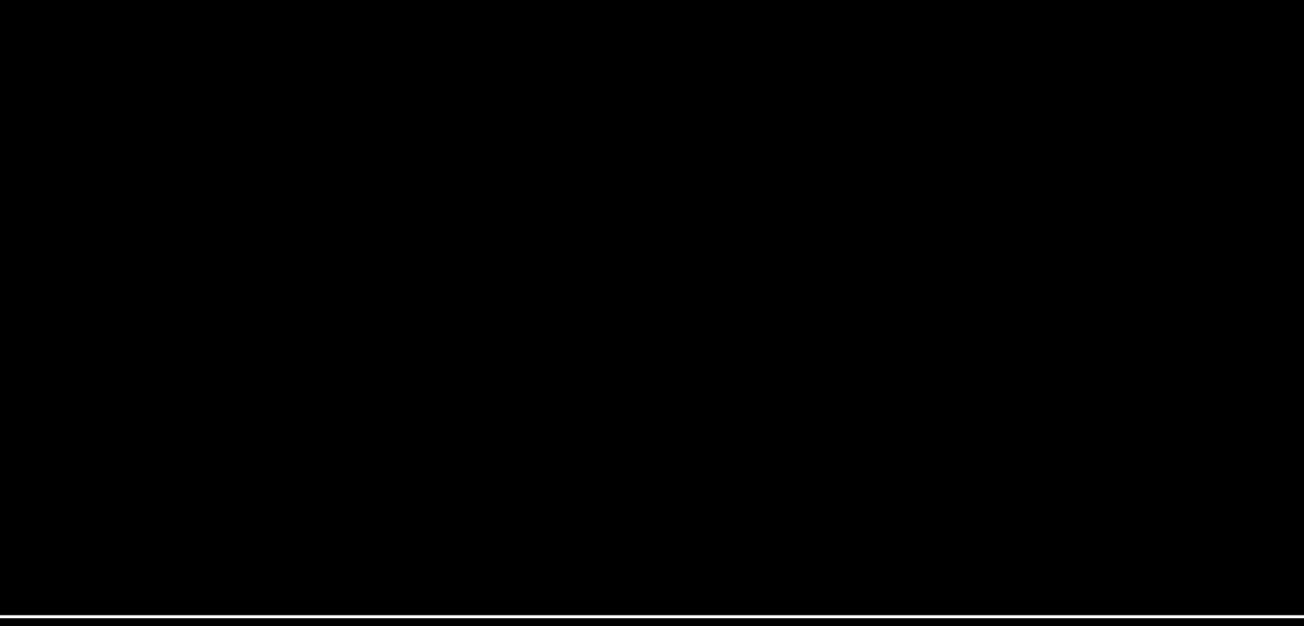
click at [671, 368] on video at bounding box center [652, 355] width 1147 height 429
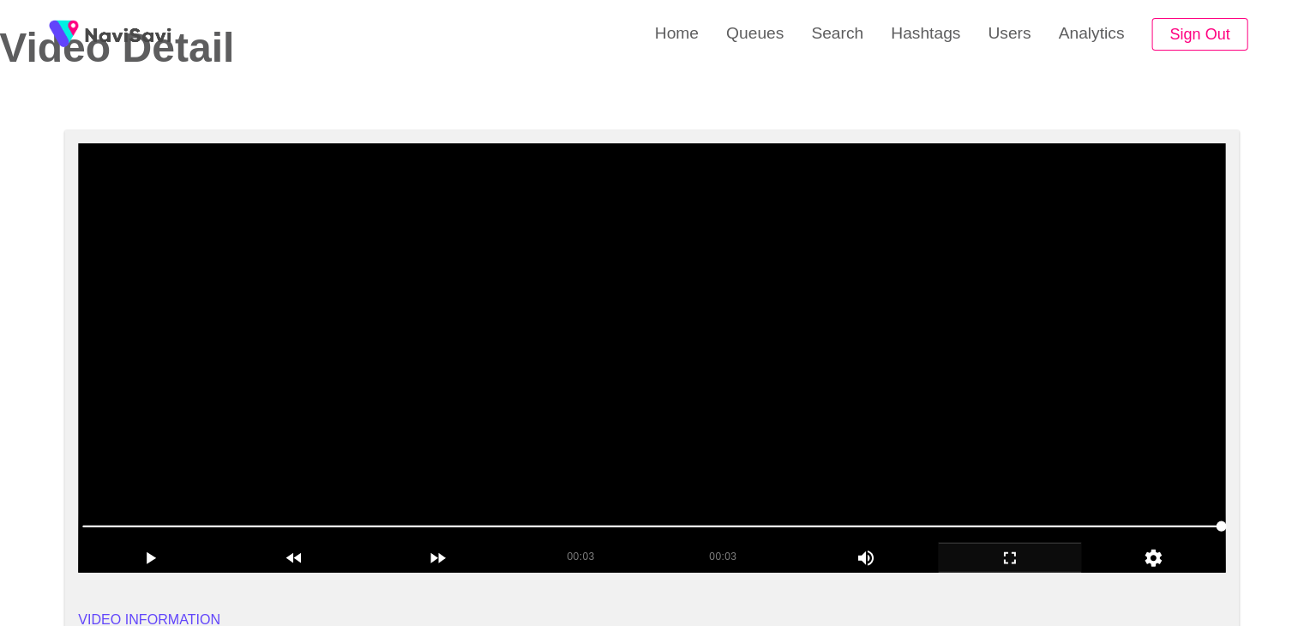
scroll to position [84, 0]
click at [495, 436] on video at bounding box center [652, 357] width 1147 height 429
click at [740, 328] on video at bounding box center [652, 357] width 1147 height 429
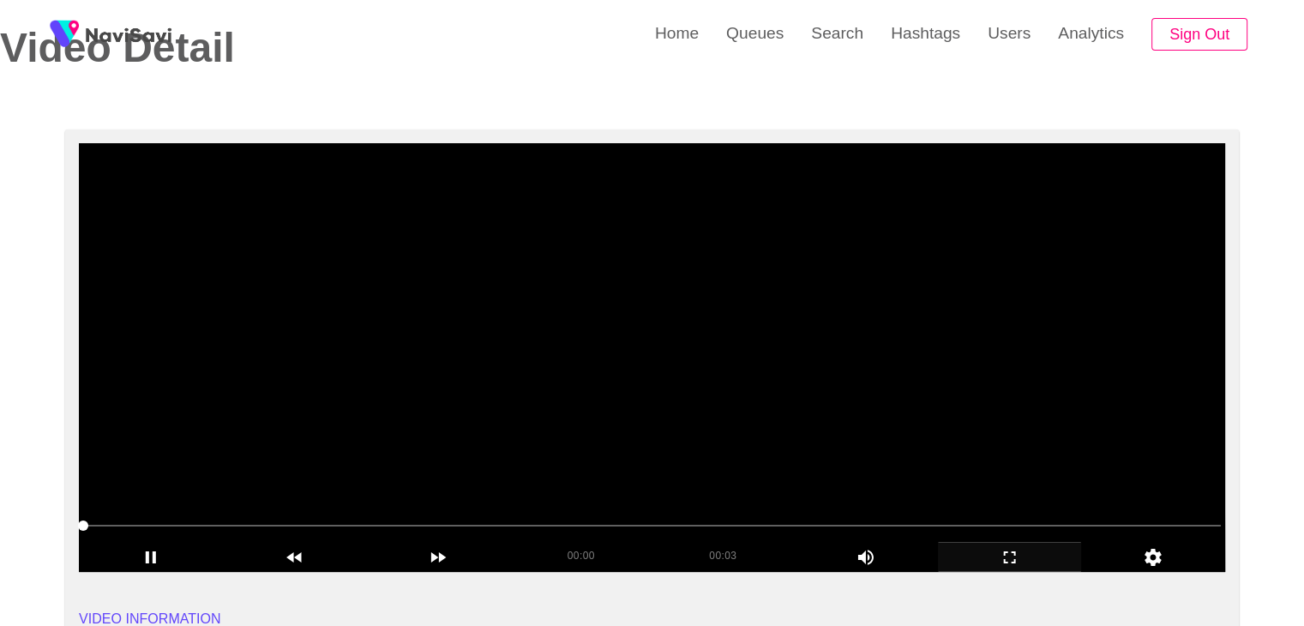
click at [742, 328] on video at bounding box center [652, 357] width 1147 height 429
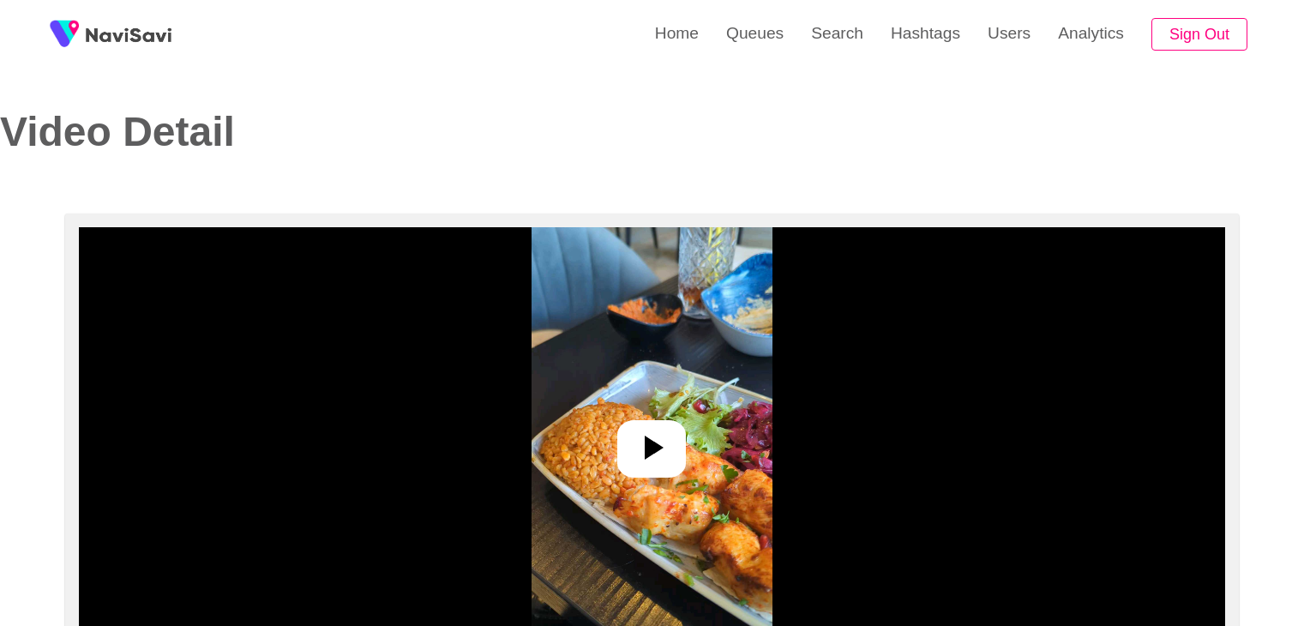
select select "**********"
select select "**"
click at [661, 447] on icon at bounding box center [654, 448] width 19 height 24
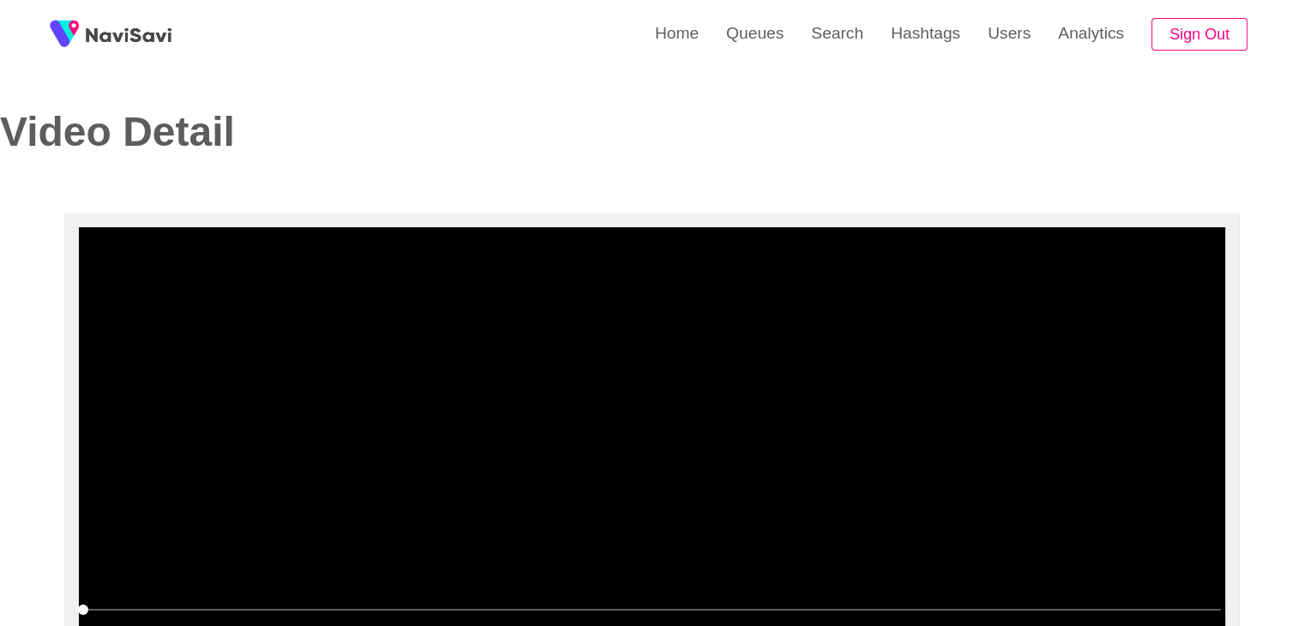
click at [677, 447] on video at bounding box center [652, 441] width 1147 height 429
click at [804, 462] on video at bounding box center [652, 441] width 1147 height 429
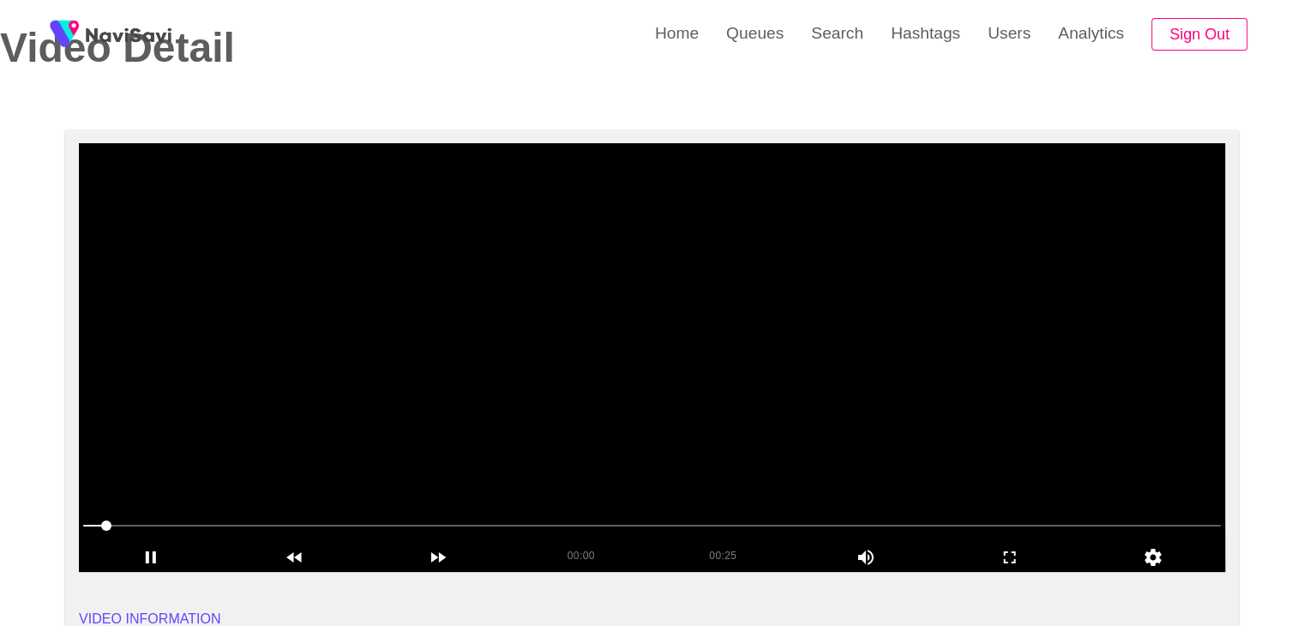
scroll to position [86, 0]
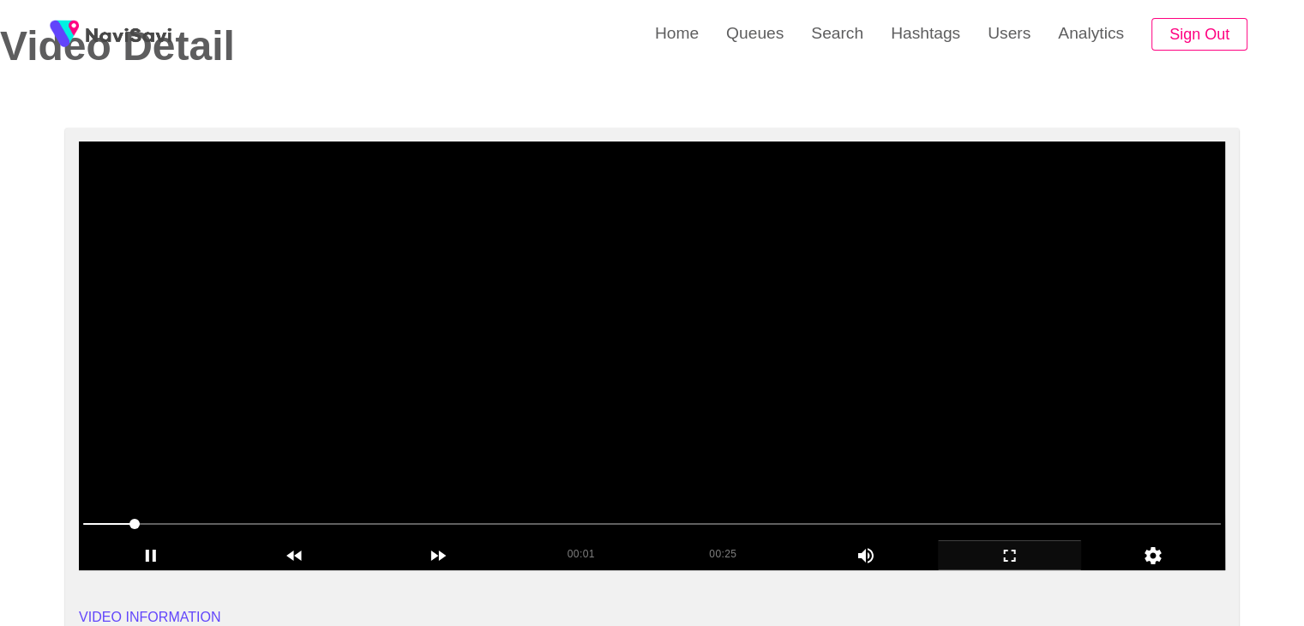
click at [1010, 548] on icon "add" at bounding box center [1010, 555] width 142 height 21
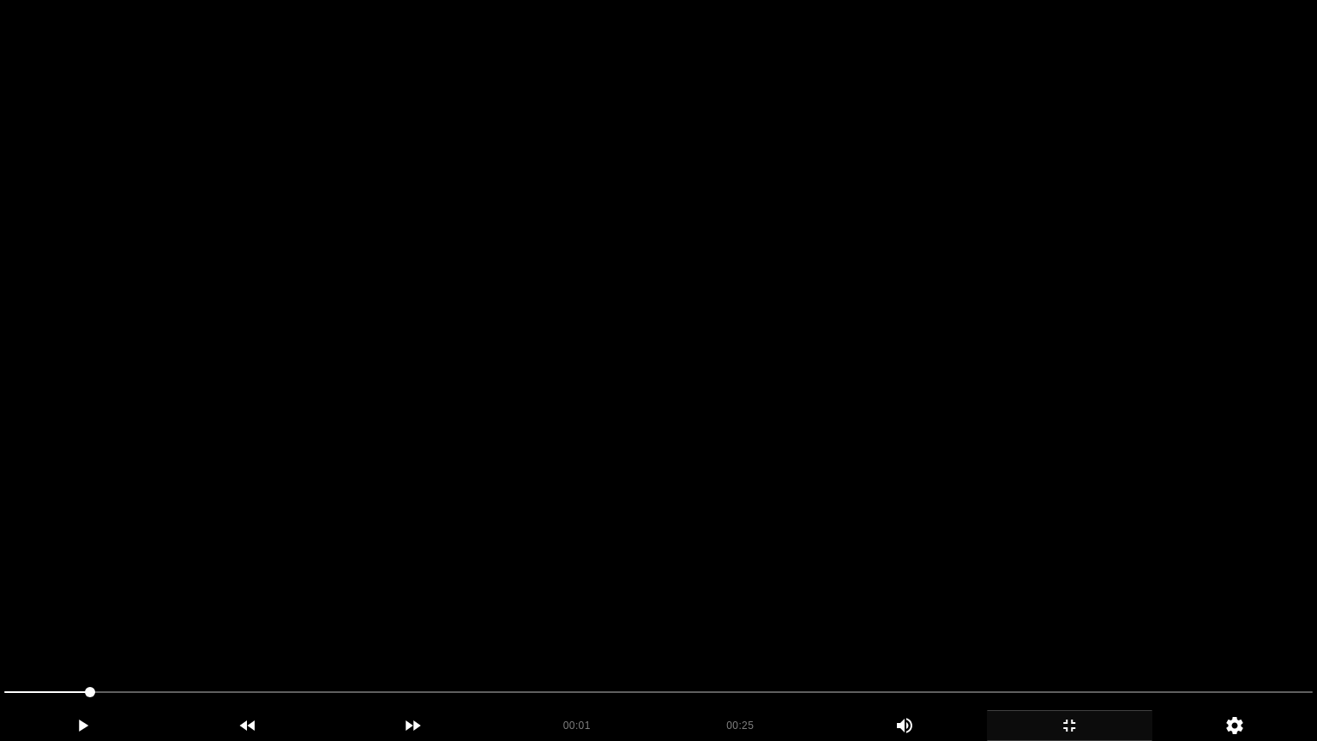
drag, startPoint x: 891, startPoint y: 552, endPoint x: 907, endPoint y: 566, distance: 21.3
click at [891, 550] on video at bounding box center [658, 370] width 1317 height 741
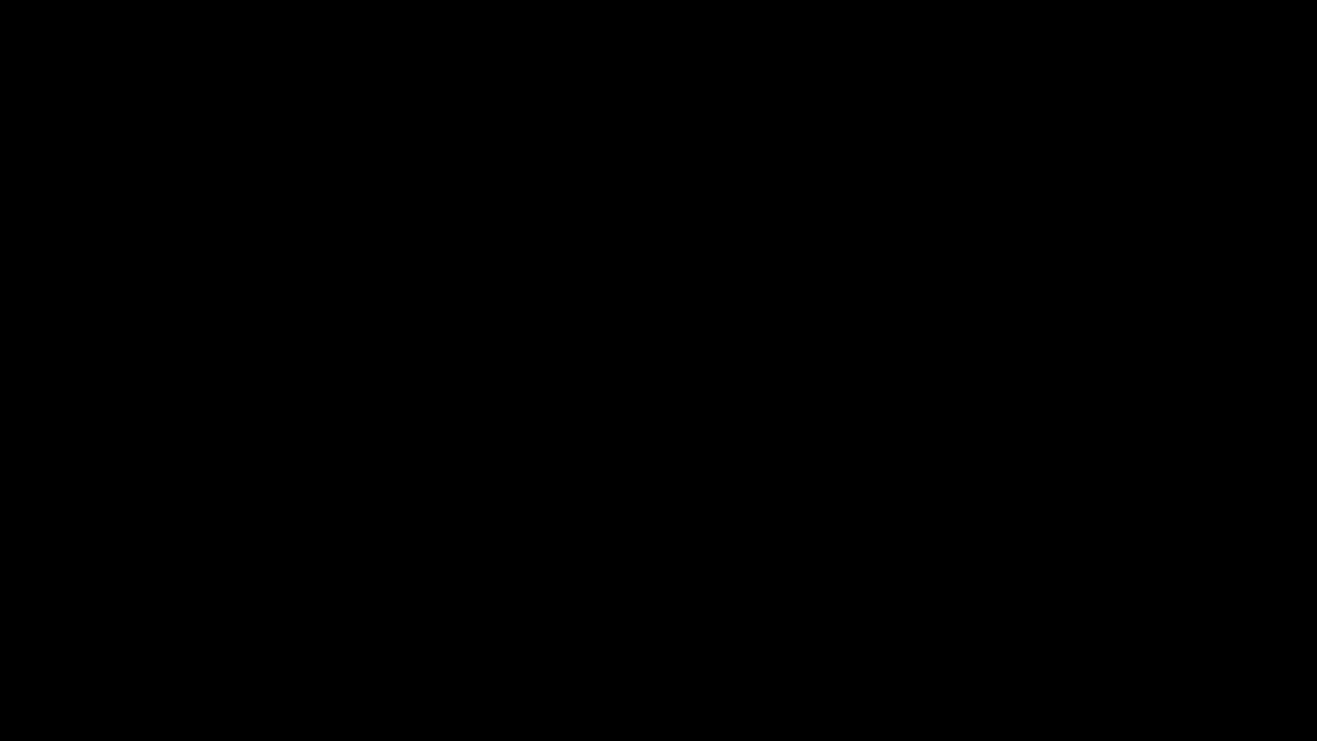
click at [1072, 625] on icon "add" at bounding box center [1070, 725] width 164 height 21
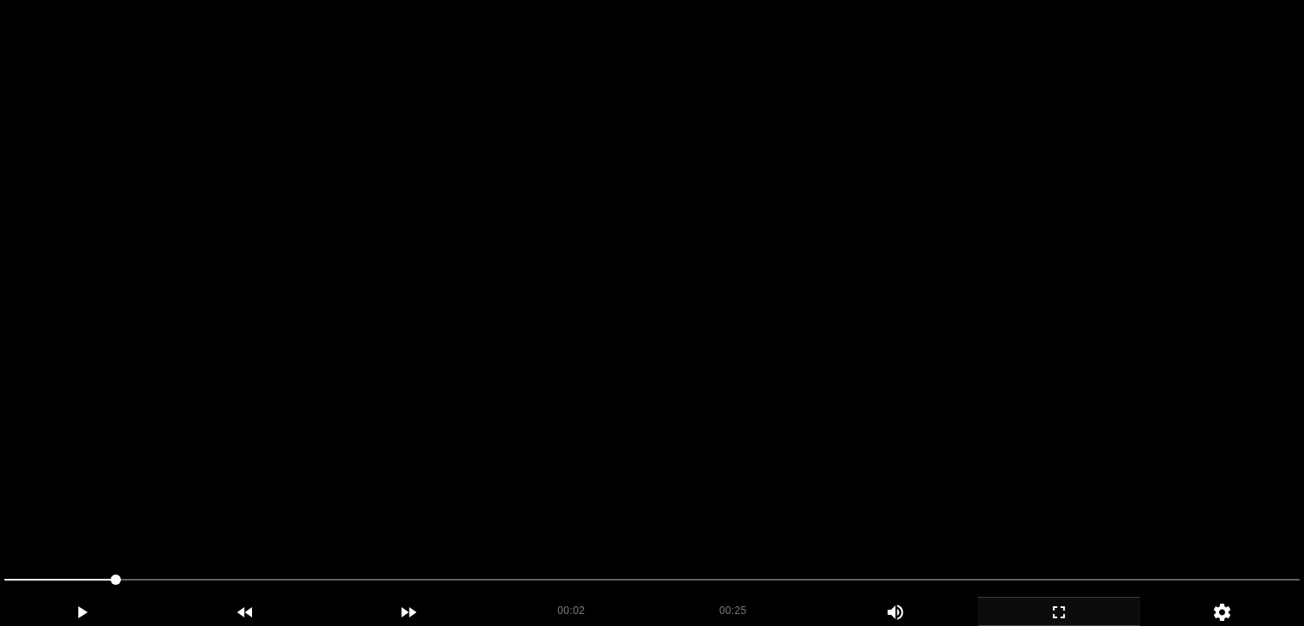
scroll to position [0, 0]
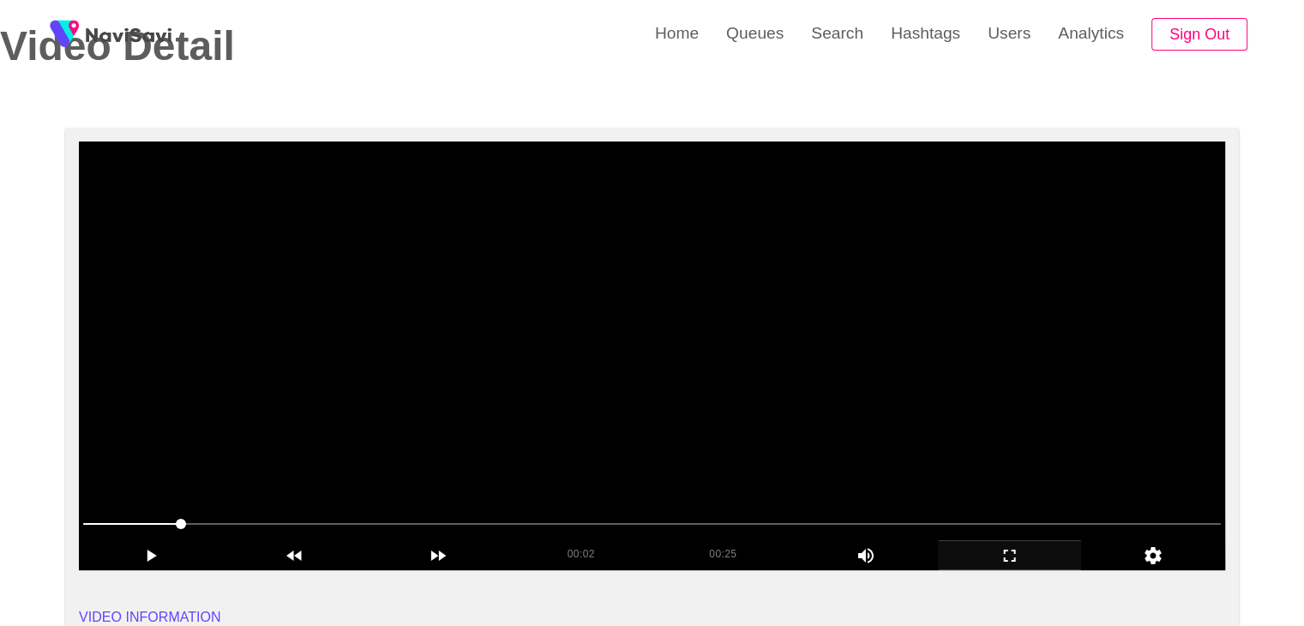
click at [712, 392] on video at bounding box center [652, 355] width 1147 height 429
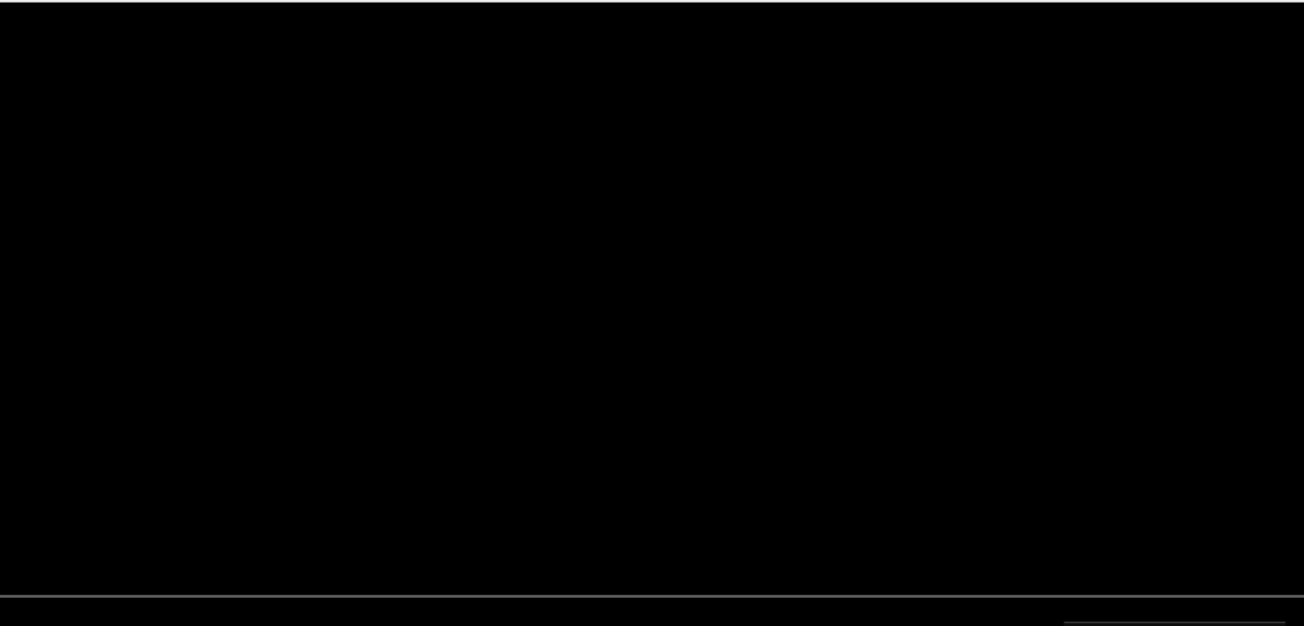
scroll to position [86, 0]
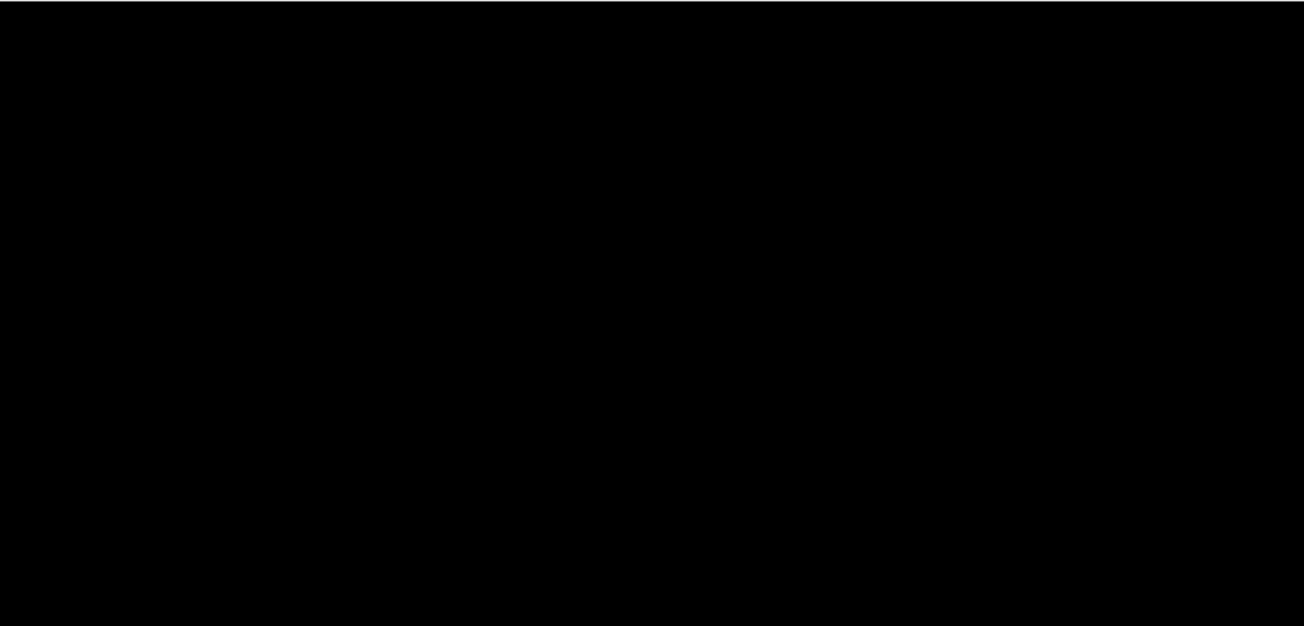
drag, startPoint x: 490, startPoint y: 525, endPoint x: 283, endPoint y: 508, distance: 207.4
click at [254, 522] on span at bounding box center [652, 523] width 1138 height 27
click at [747, 347] on video at bounding box center [652, 355] width 1147 height 429
click at [754, 343] on video at bounding box center [652, 355] width 1147 height 429
click at [754, 342] on video at bounding box center [652, 355] width 1147 height 429
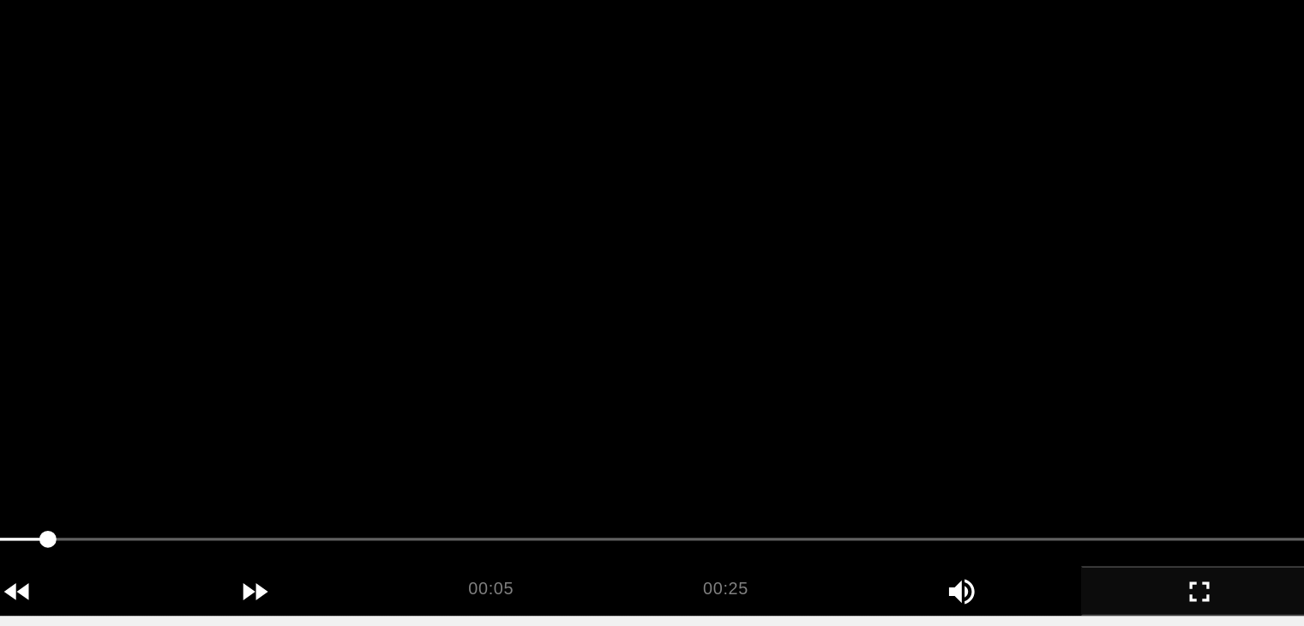
scroll to position [80, 0]
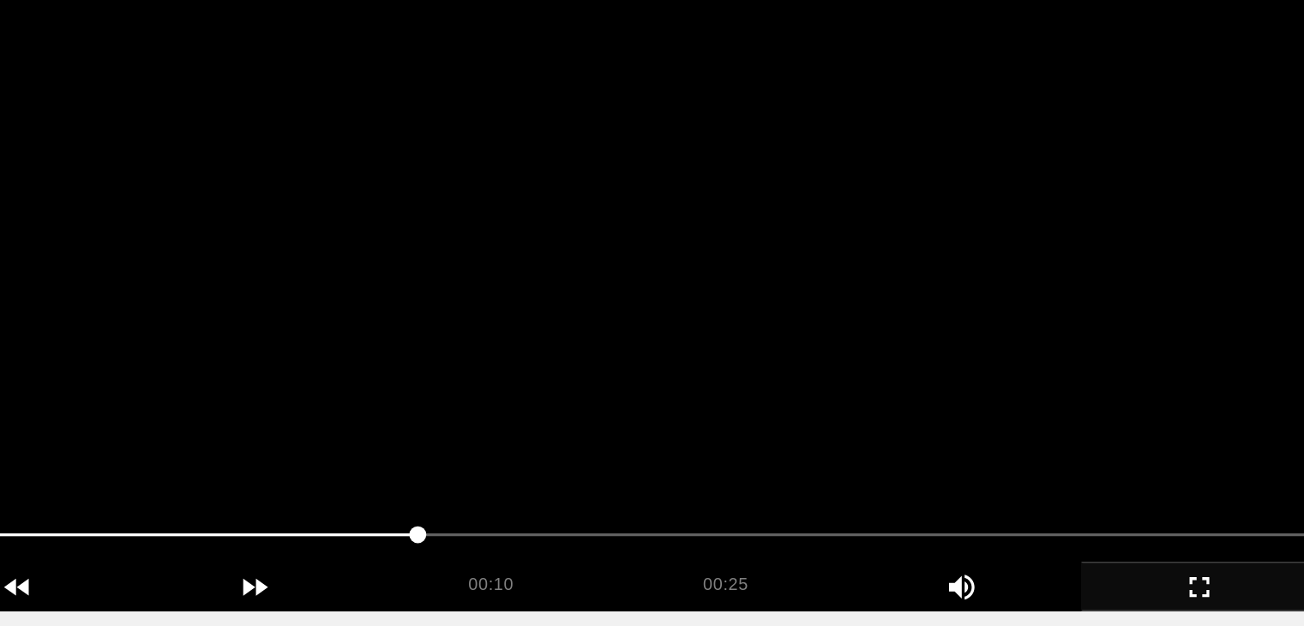
drag, startPoint x: 436, startPoint y: 542, endPoint x: 284, endPoint y: 532, distance: 152.1
click at [284, 532] on span at bounding box center [652, 529] width 1138 height 27
click at [710, 414] on video at bounding box center [652, 361] width 1147 height 429
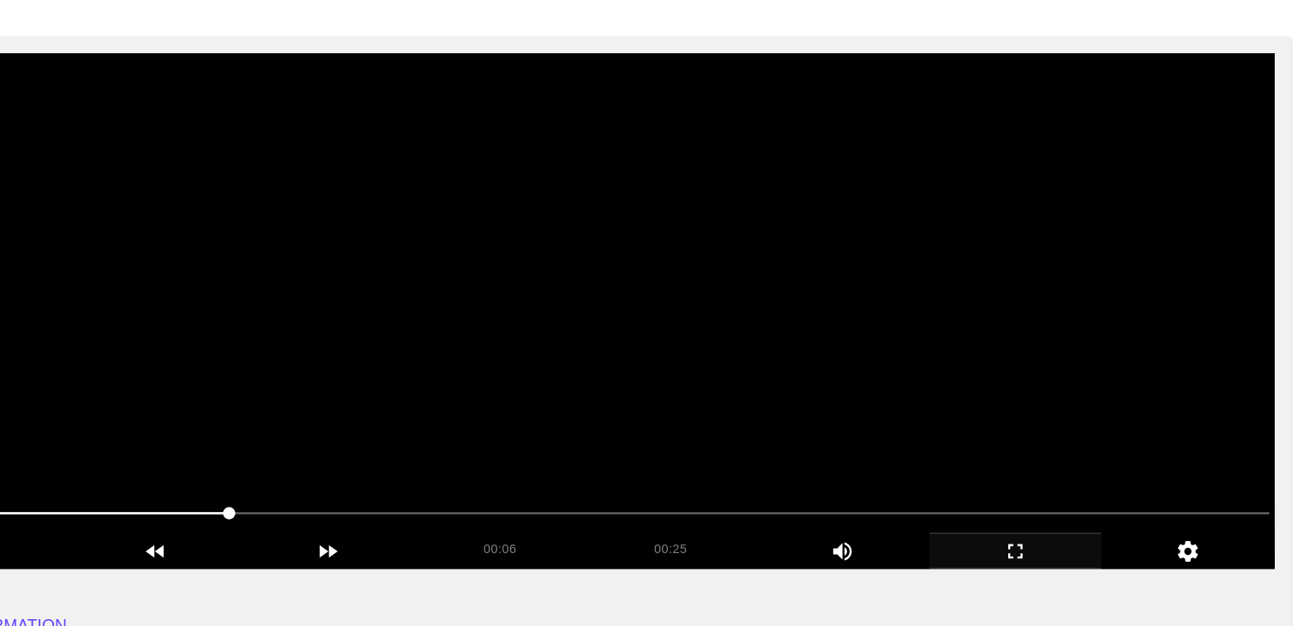
scroll to position [76, 0]
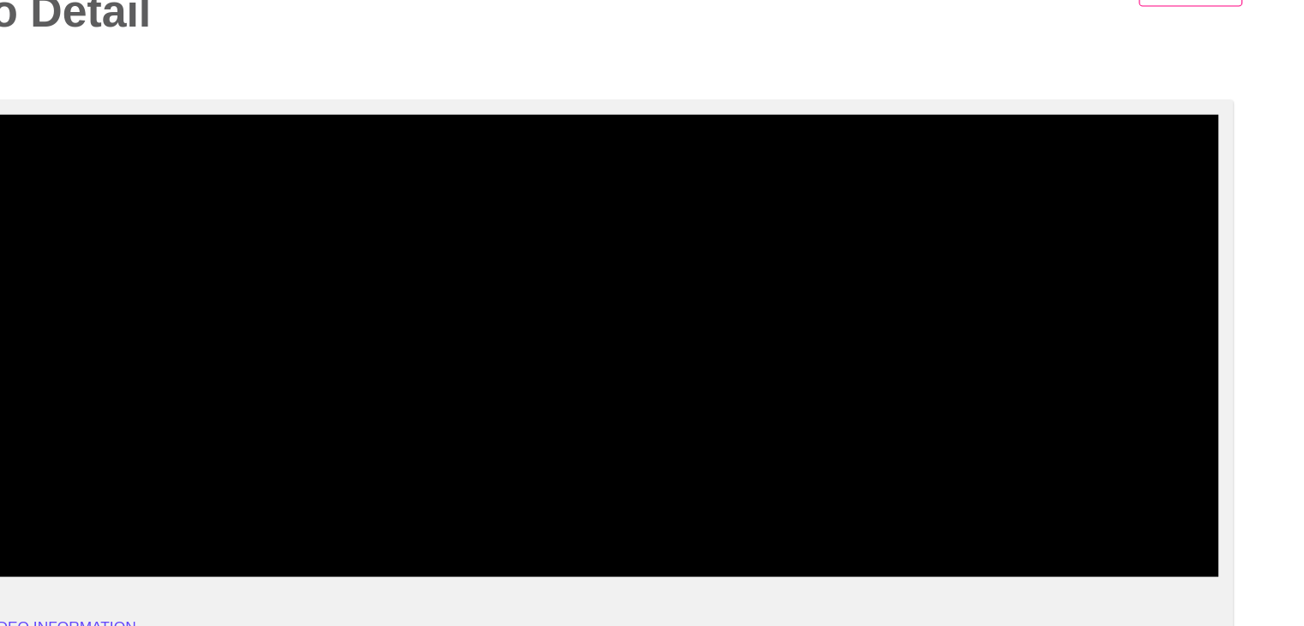
click at [94, 521] on span at bounding box center [652, 533] width 1138 height 27
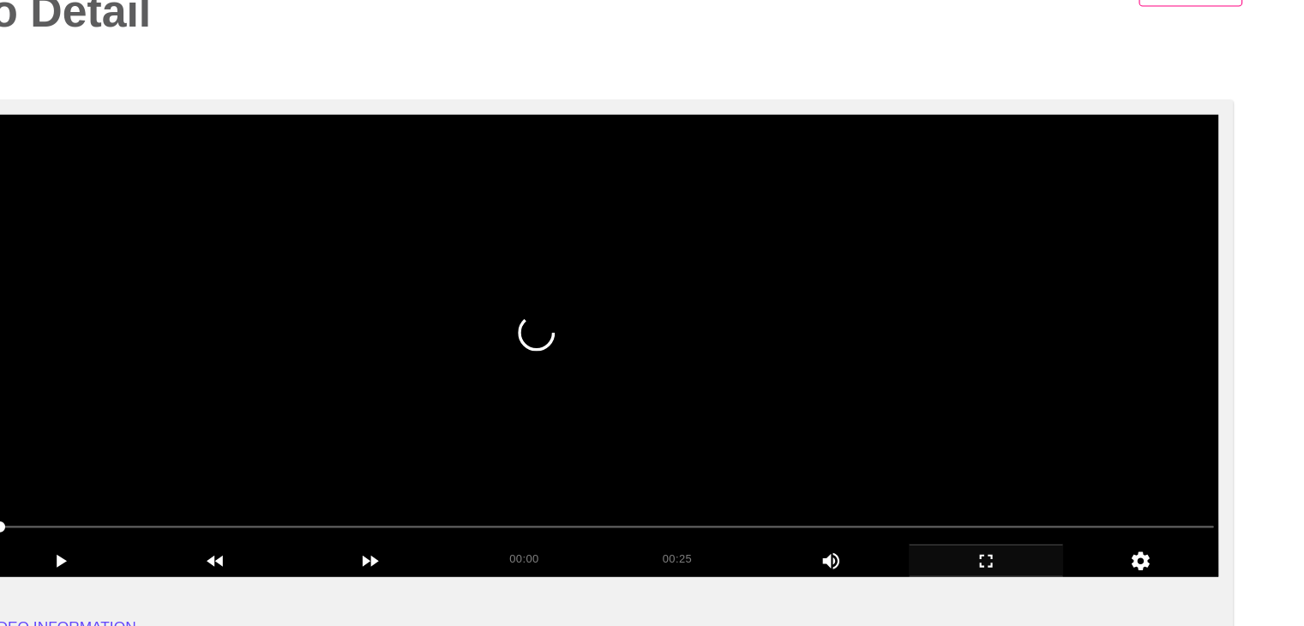
click at [922, 385] on video at bounding box center [652, 365] width 1147 height 429
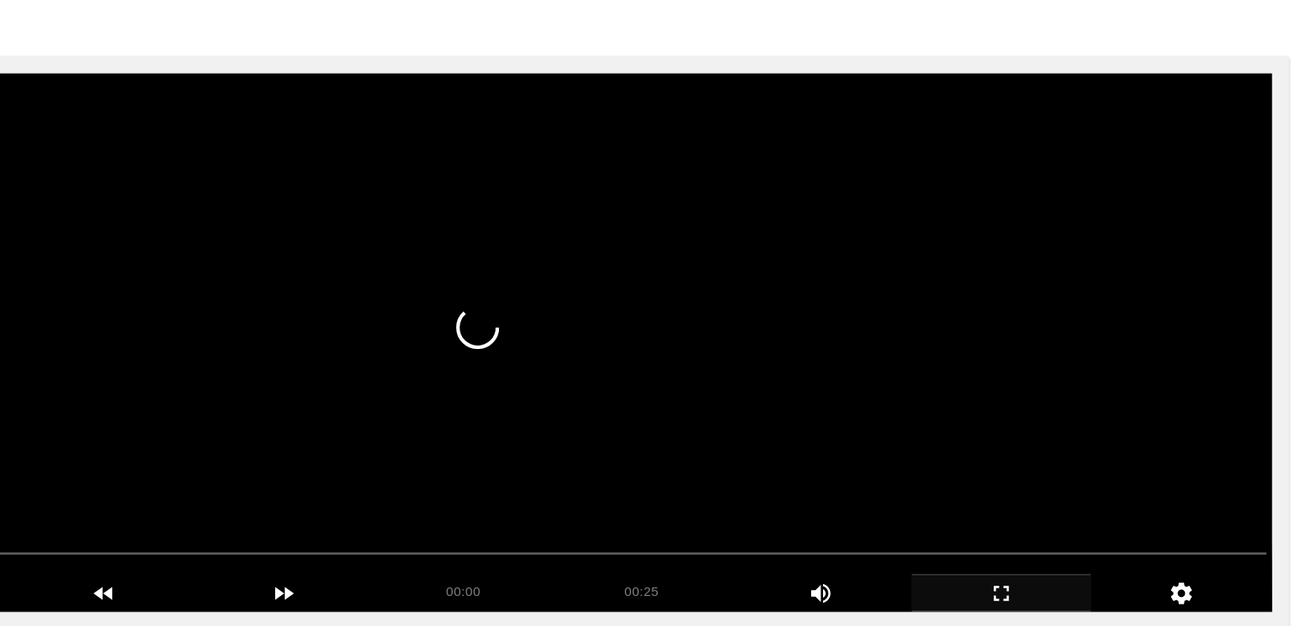
scroll to position [75, 0]
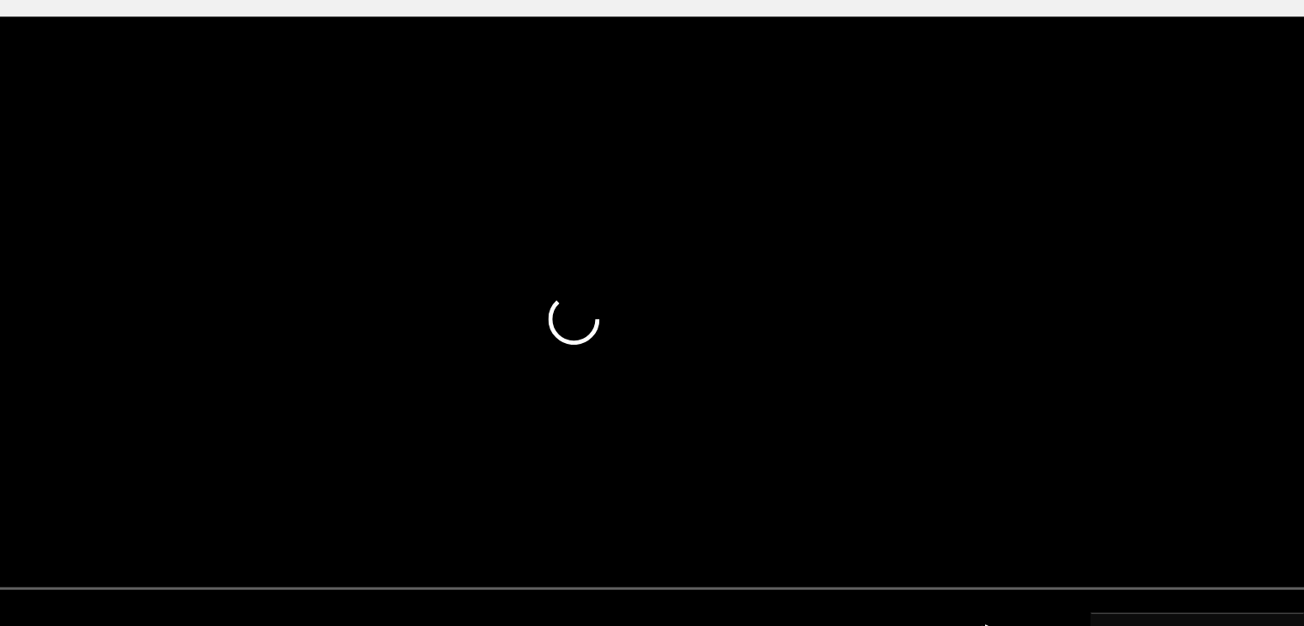
click at [826, 388] on video at bounding box center [652, 366] width 1147 height 429
click at [682, 352] on video at bounding box center [652, 366] width 1147 height 429
drag, startPoint x: 575, startPoint y: 384, endPoint x: 586, endPoint y: 376, distance: 12.9
click at [570, 385] on video at bounding box center [652, 366] width 1147 height 429
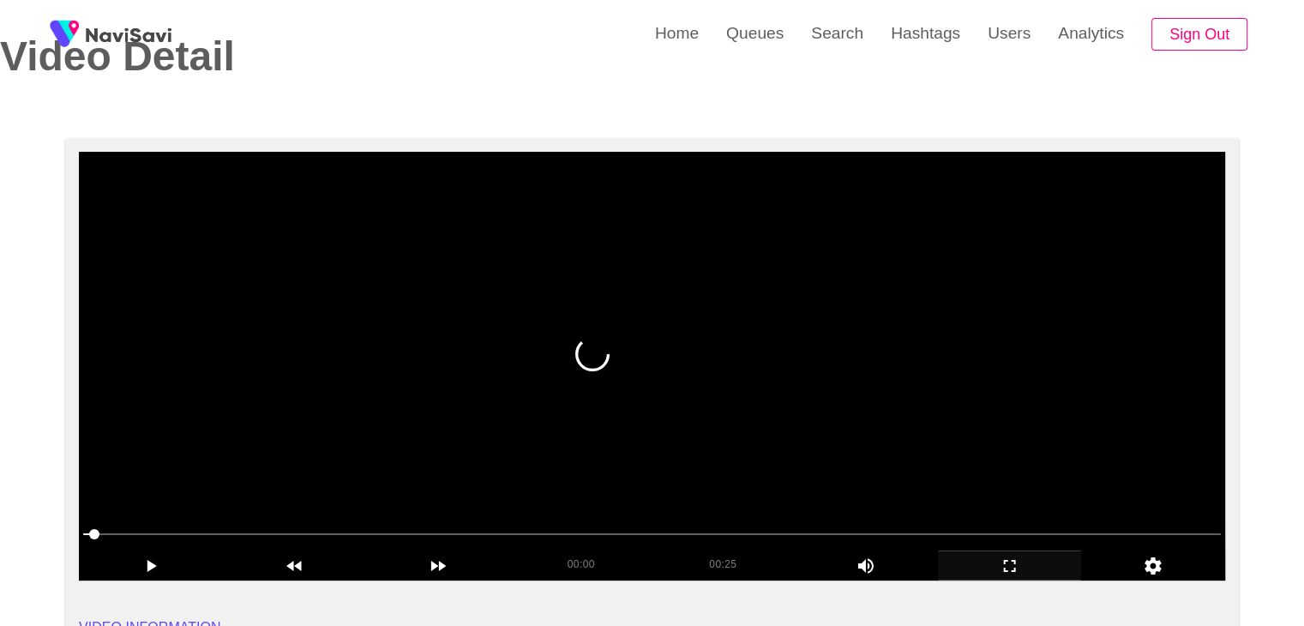
click at [184, 485] on video at bounding box center [652, 366] width 1147 height 429
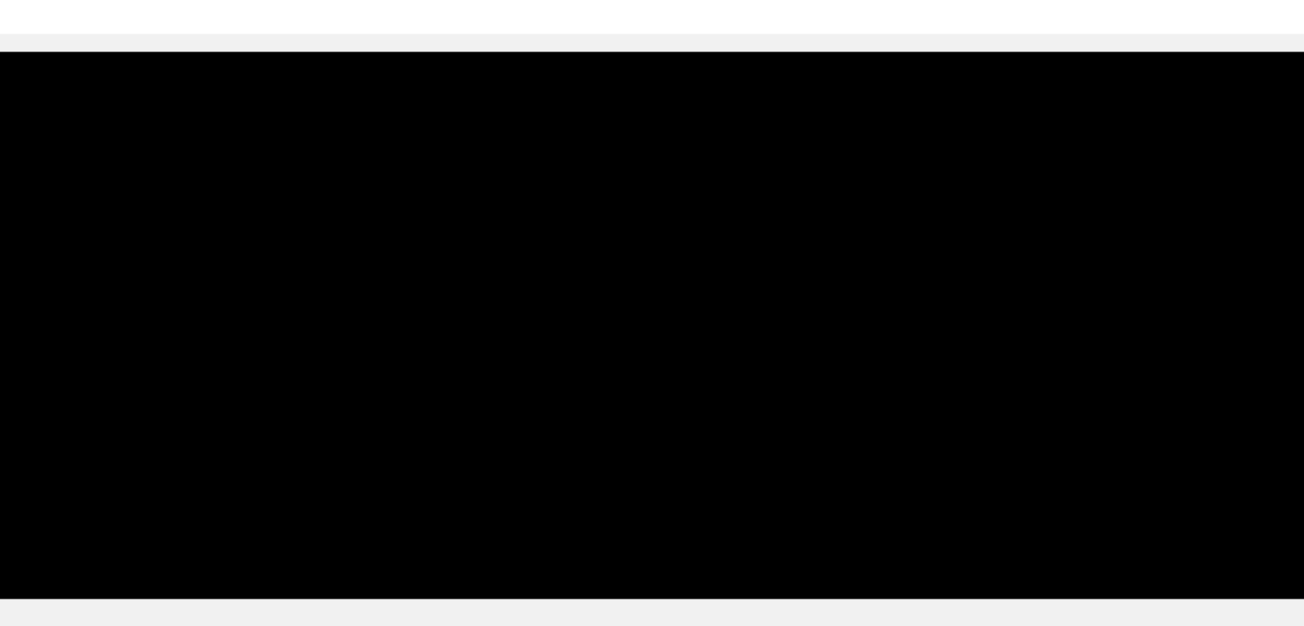
click at [819, 534] on span at bounding box center [652, 534] width 1138 height 27
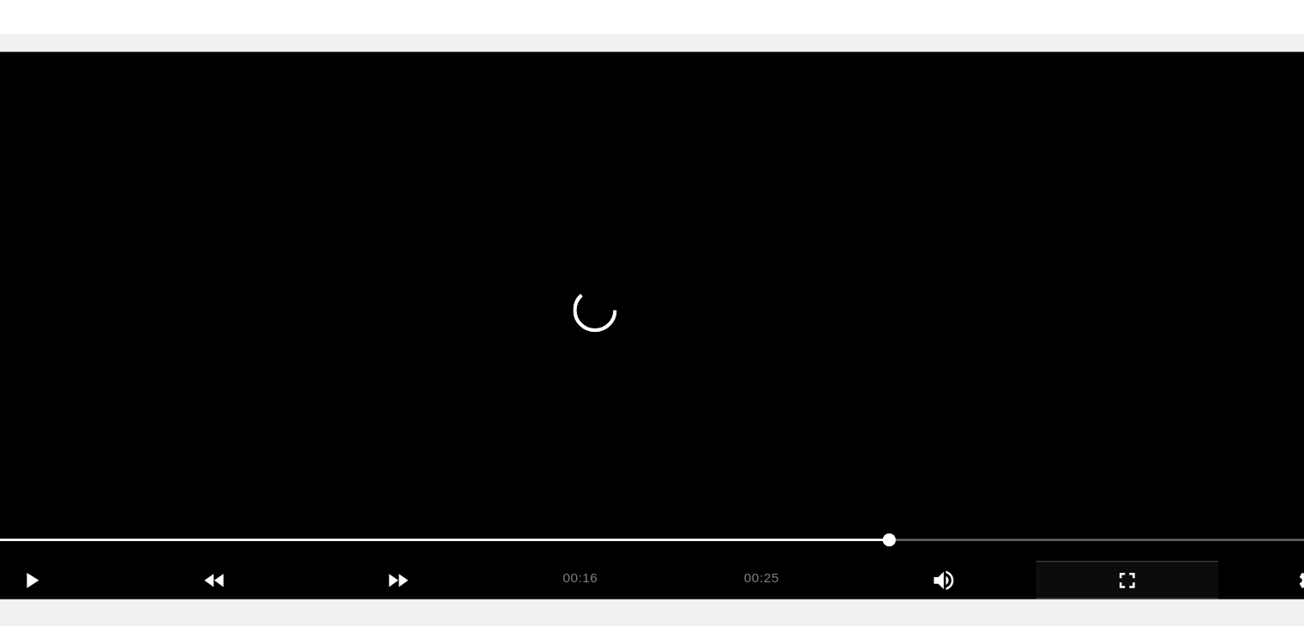
click at [828, 452] on video at bounding box center [652, 366] width 1147 height 429
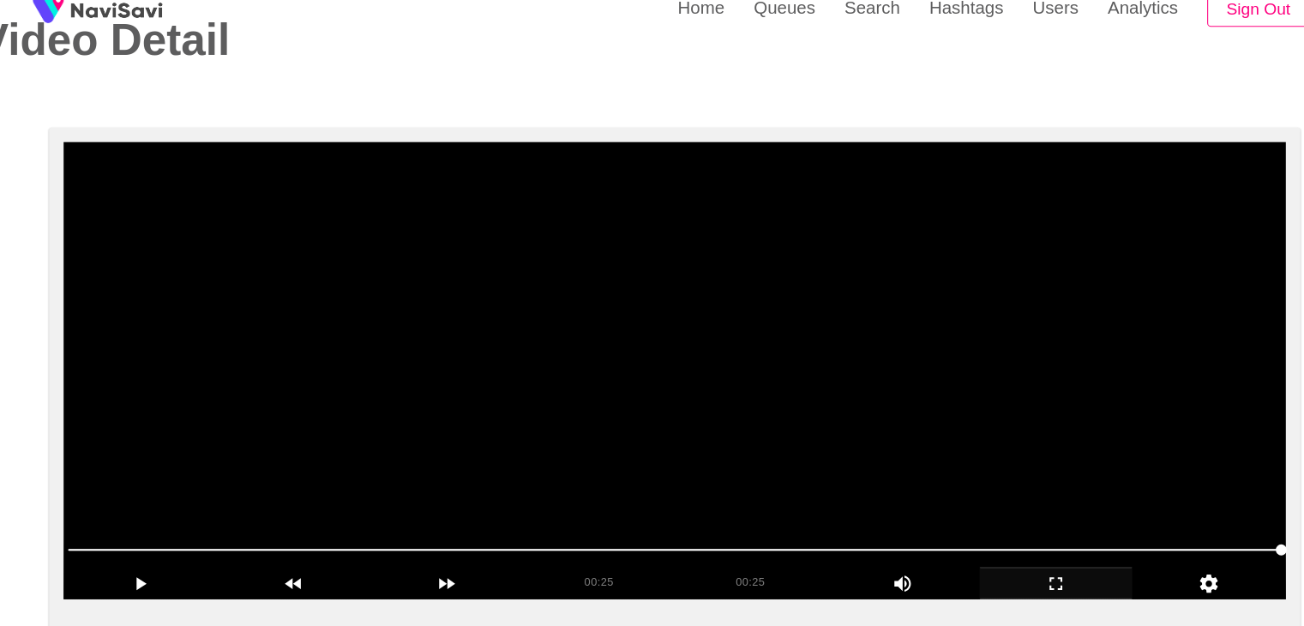
scroll to position [69, 0]
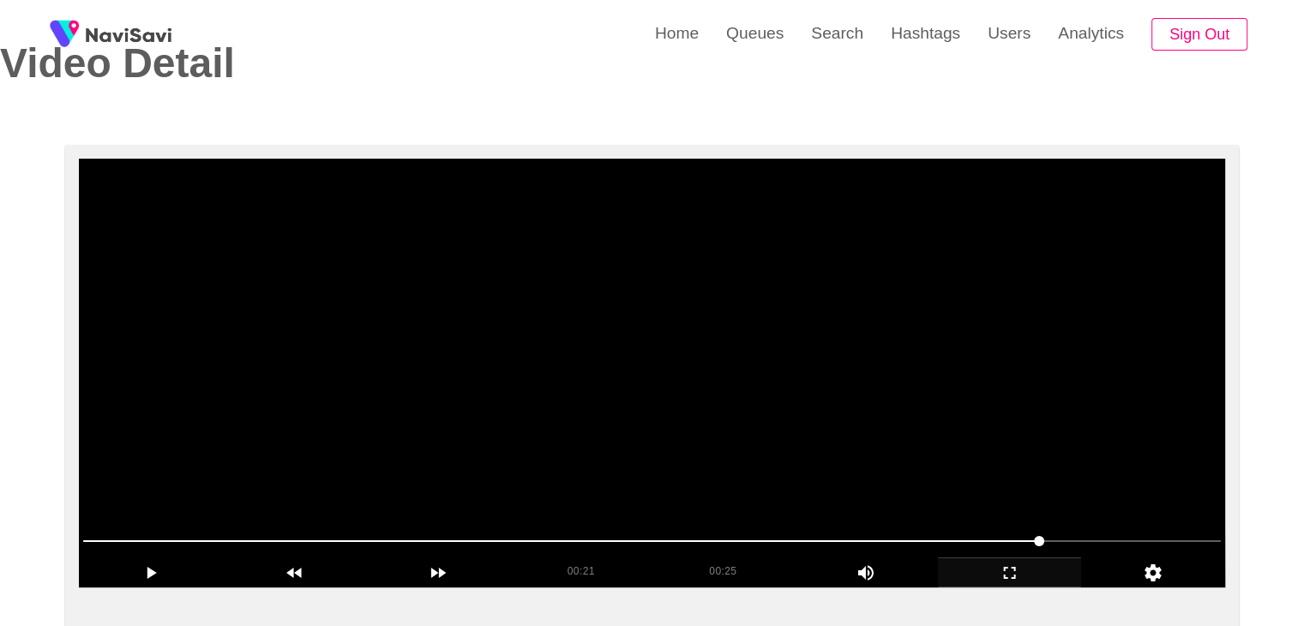
click at [1021, 438] on video at bounding box center [652, 373] width 1147 height 429
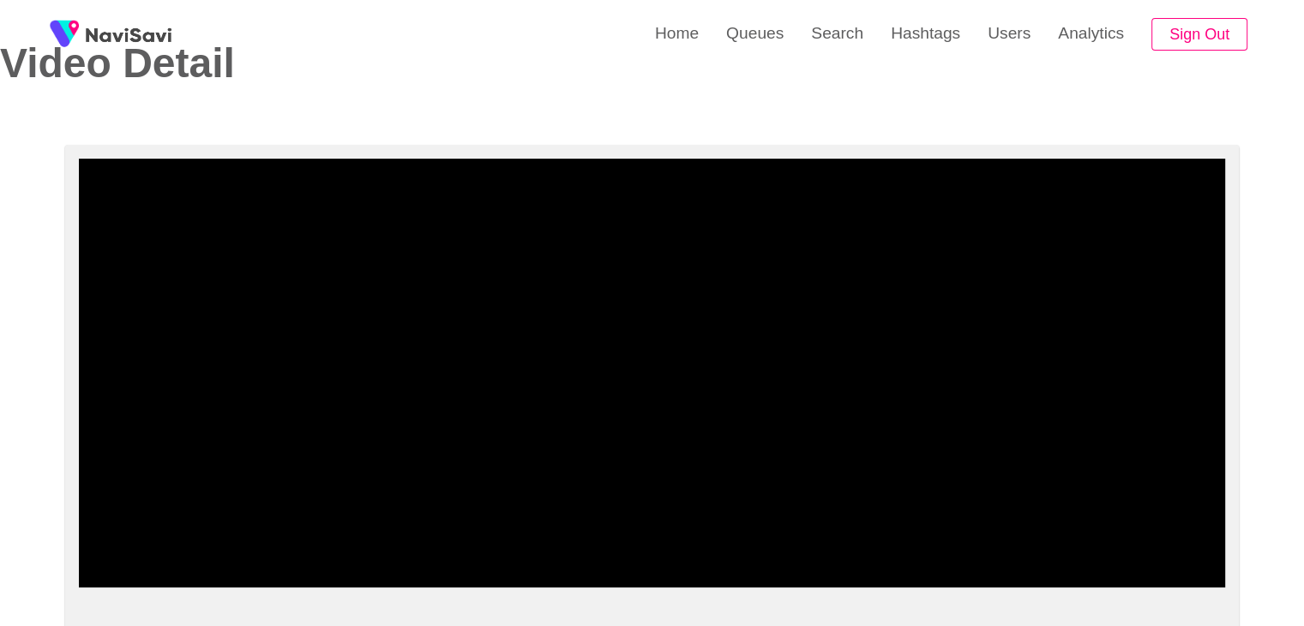
drag, startPoint x: 161, startPoint y: 534, endPoint x: 24, endPoint y: 519, distance: 138.1
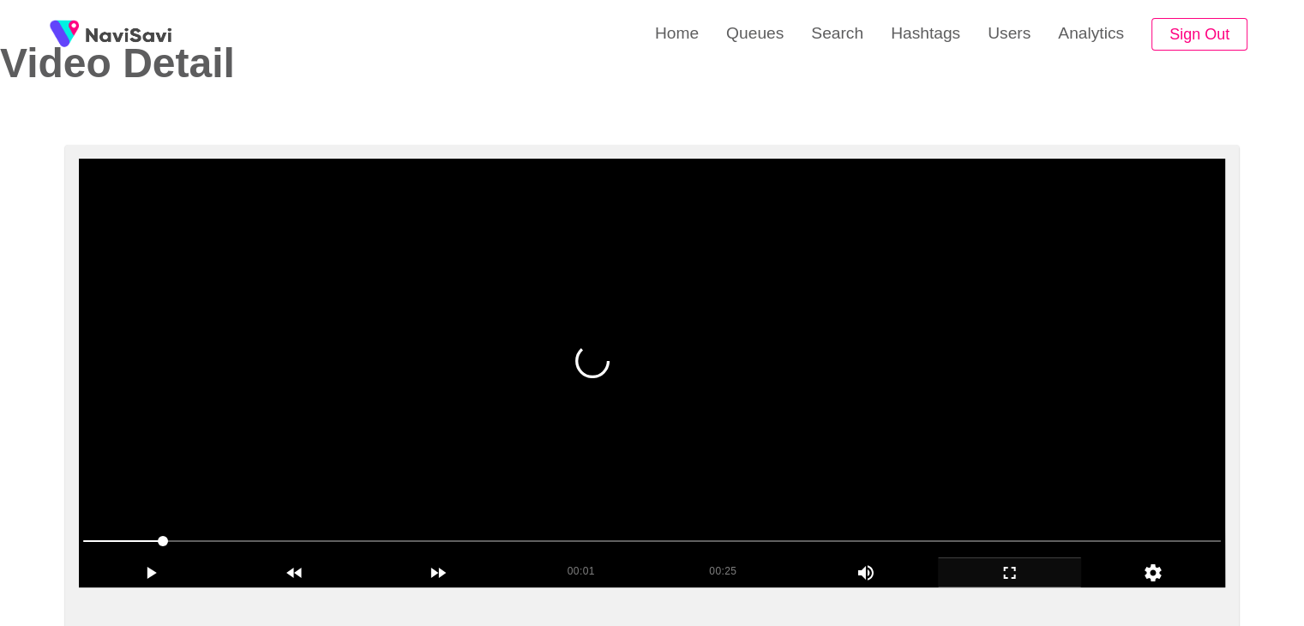
click at [713, 426] on video at bounding box center [652, 373] width 1147 height 429
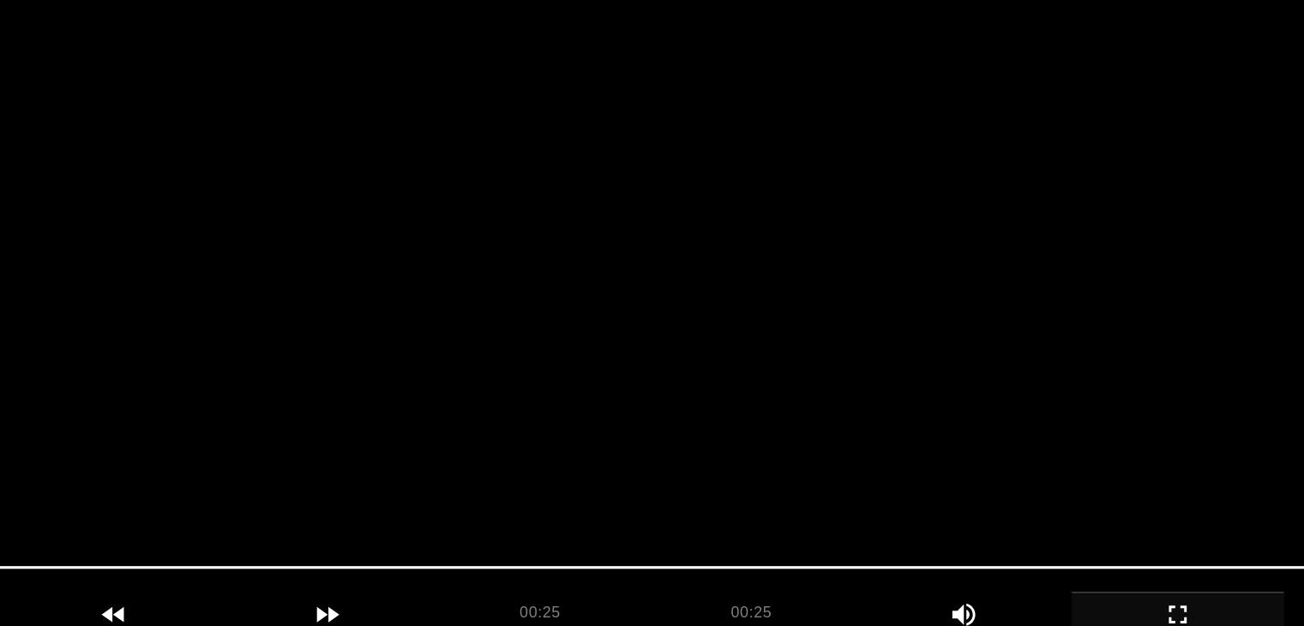
click at [710, 425] on video at bounding box center [652, 373] width 1147 height 429
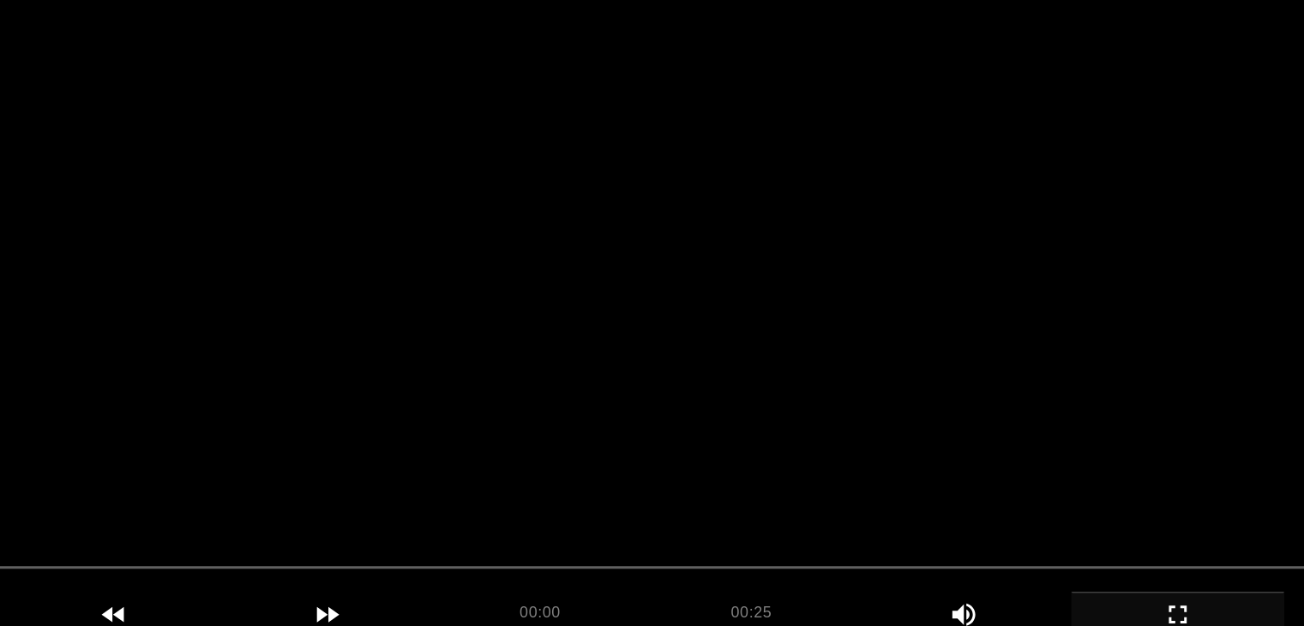
click at [710, 425] on video at bounding box center [652, 373] width 1147 height 429
click at [709, 425] on video at bounding box center [652, 373] width 1147 height 429
click at [701, 371] on video at bounding box center [652, 373] width 1147 height 429
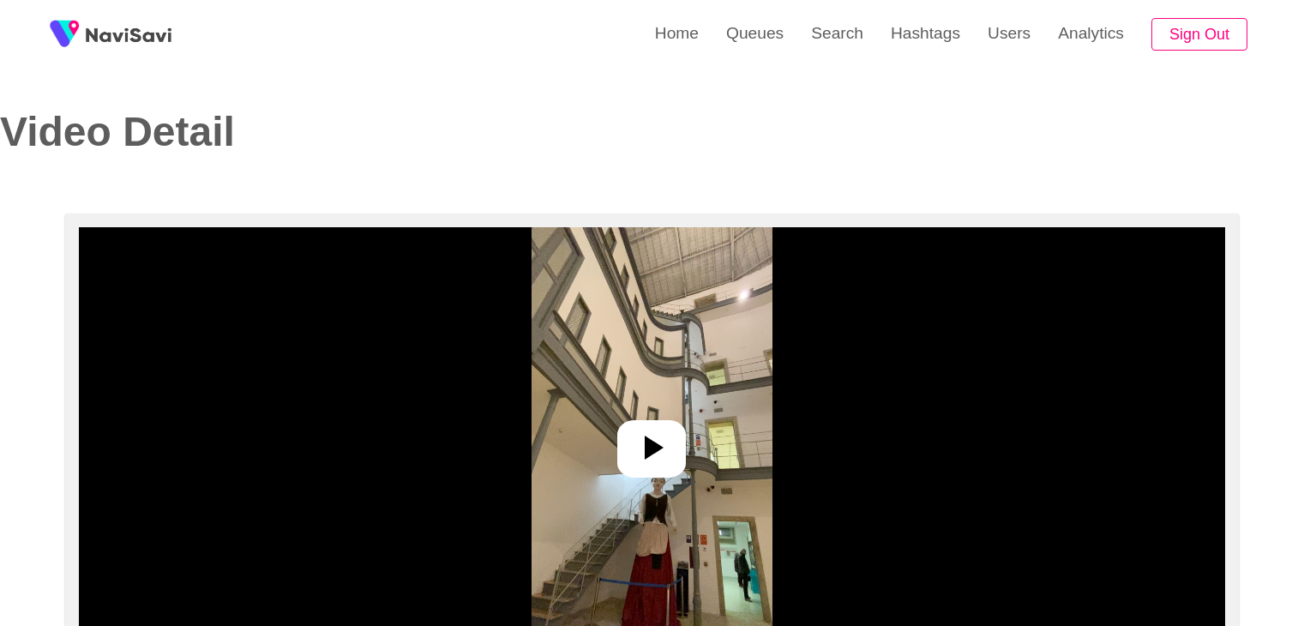
select select "**********"
select select "**"
click at [638, 458] on icon at bounding box center [651, 447] width 41 height 41
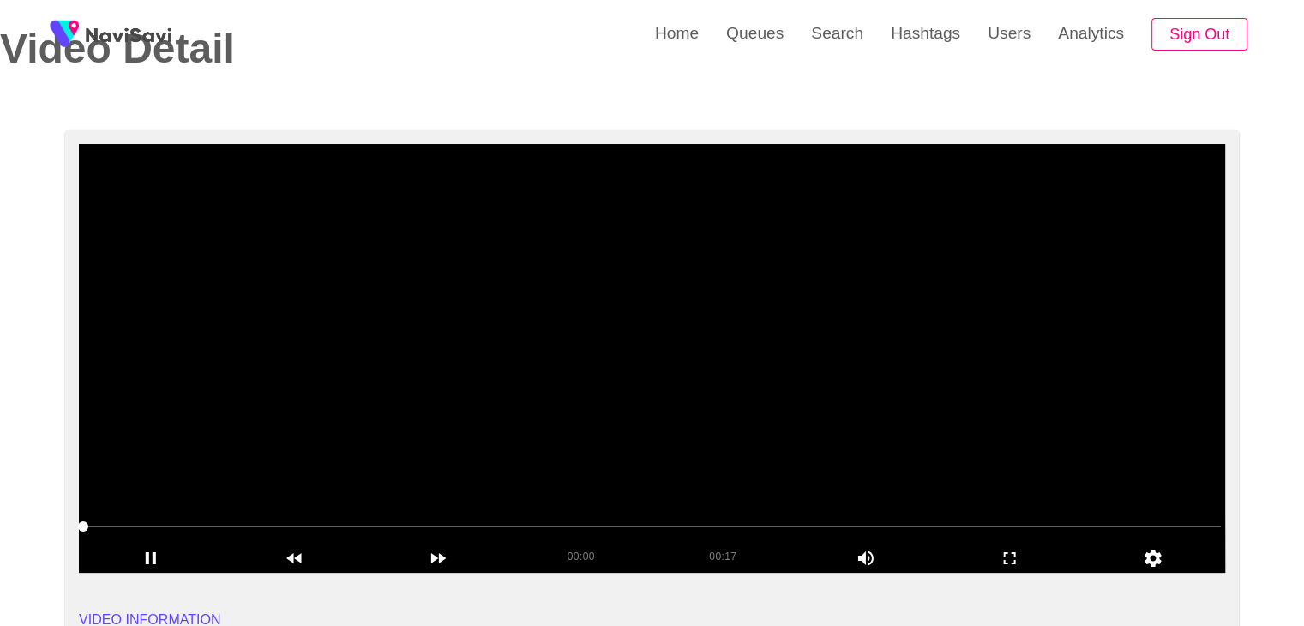
scroll to position [86, 0]
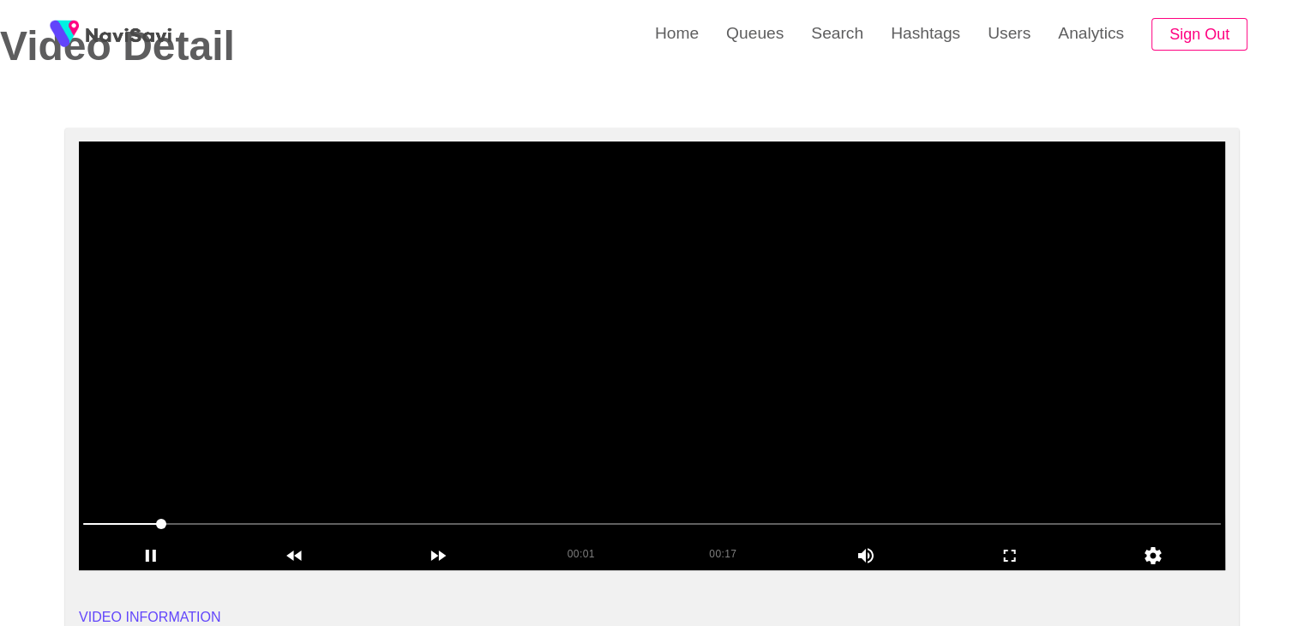
drag, startPoint x: 701, startPoint y: 381, endPoint x: 390, endPoint y: 479, distance: 325.5
click at [695, 386] on video at bounding box center [652, 355] width 1147 height 429
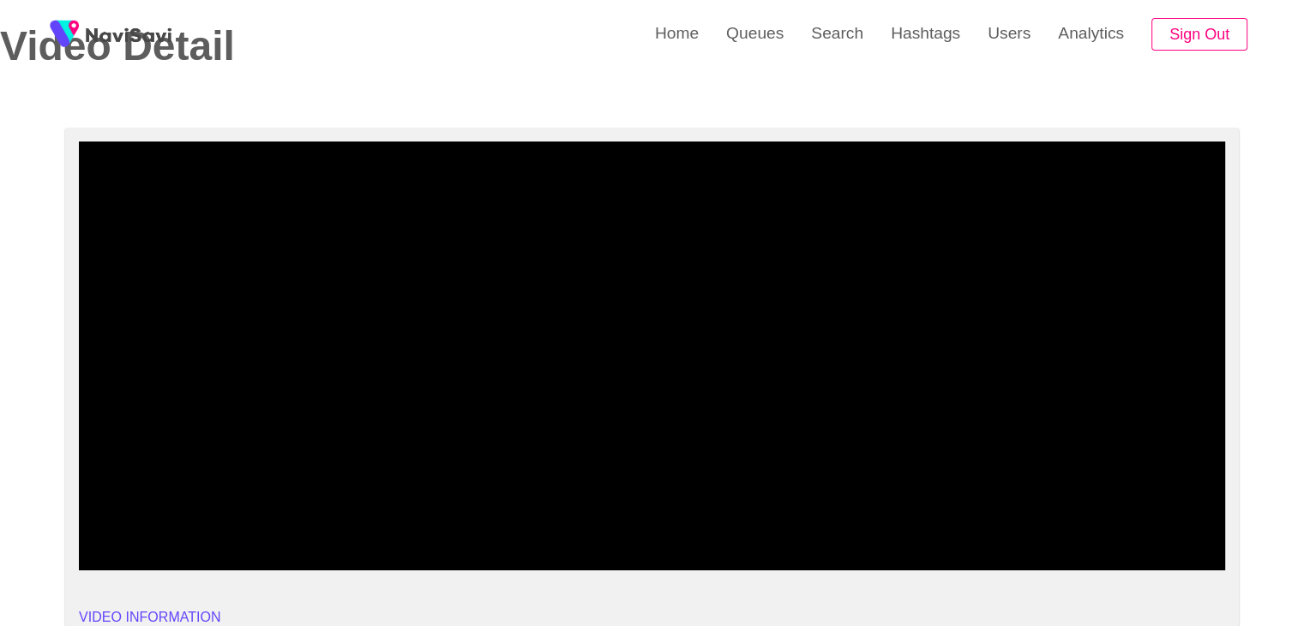
drag, startPoint x: 177, startPoint y: 519, endPoint x: 5, endPoint y: 486, distance: 174.6
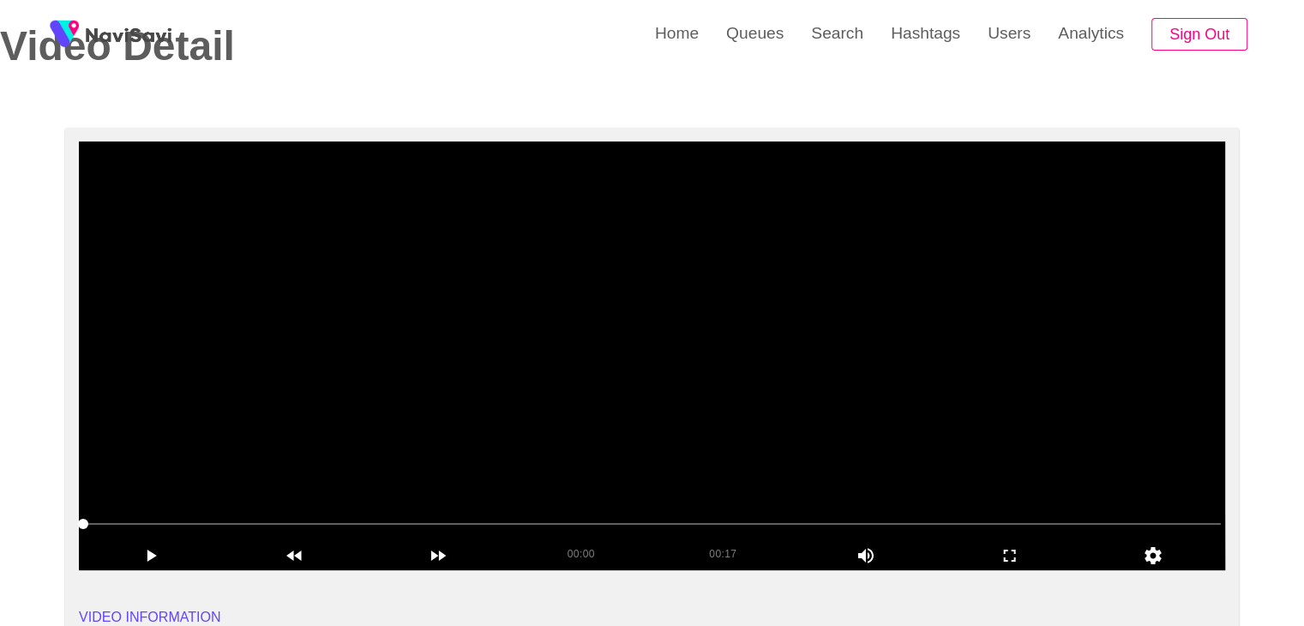
click at [703, 358] on video at bounding box center [652, 355] width 1147 height 429
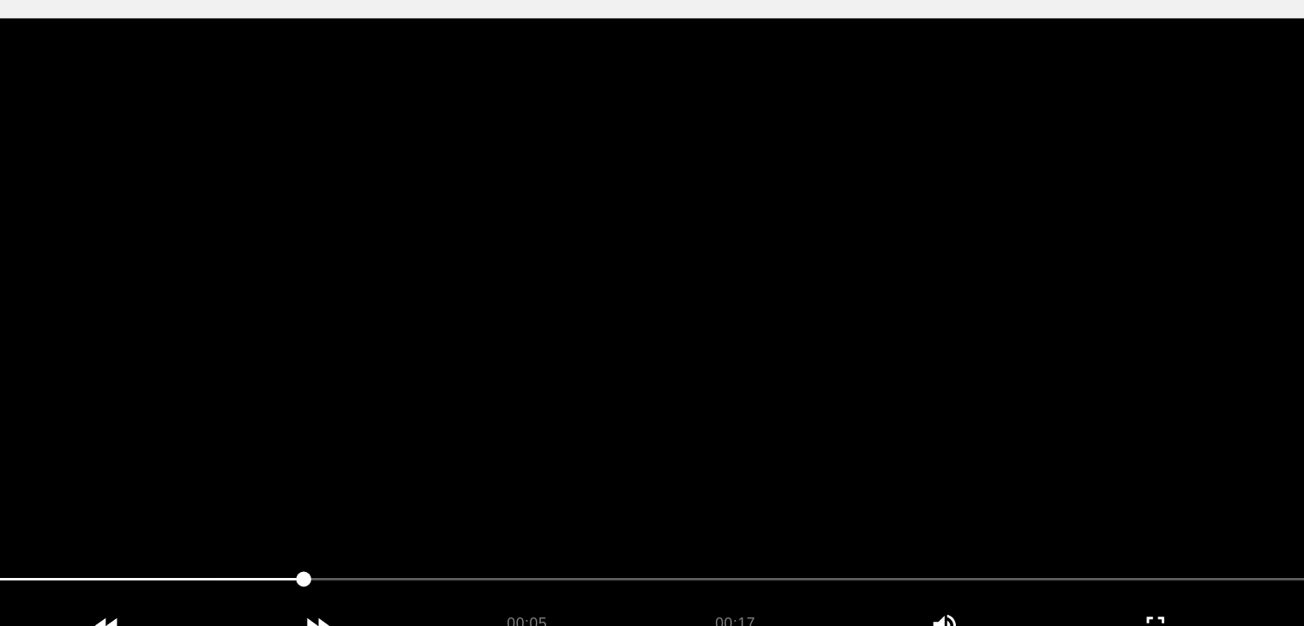
click at [674, 392] on video at bounding box center [652, 355] width 1147 height 429
click at [671, 392] on video at bounding box center [652, 355] width 1147 height 429
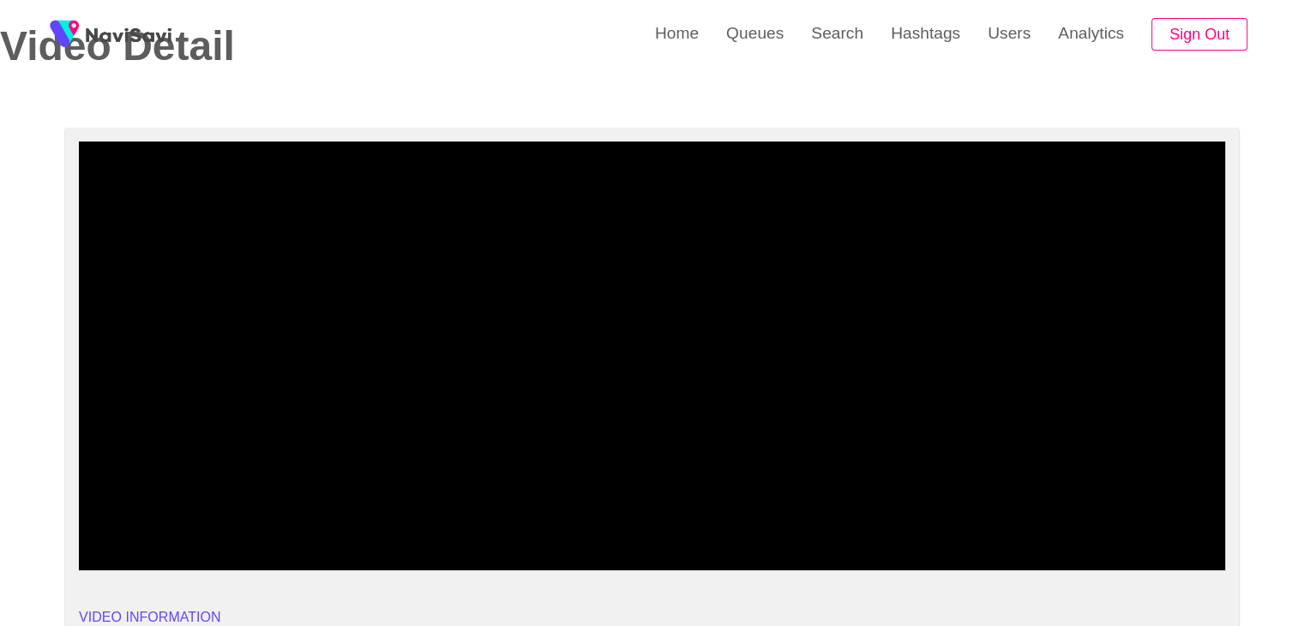
drag, startPoint x: 280, startPoint y: 534, endPoint x: 0, endPoint y: 543, distance: 280.5
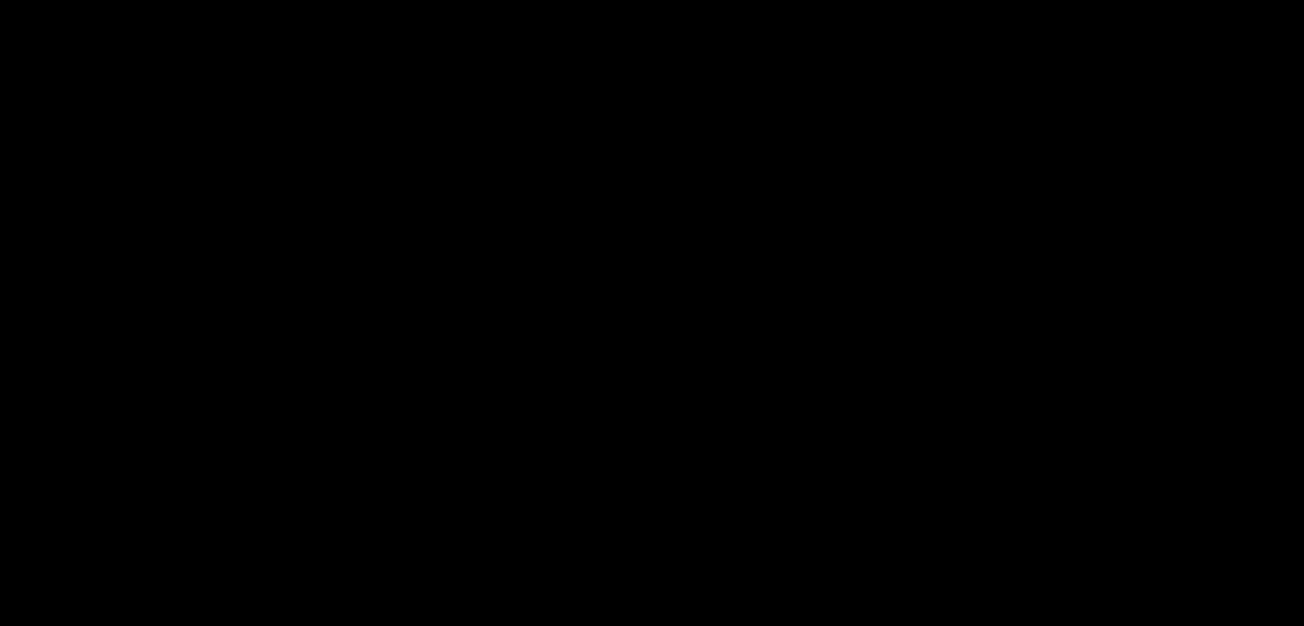
click at [690, 430] on video at bounding box center [652, 355] width 1147 height 429
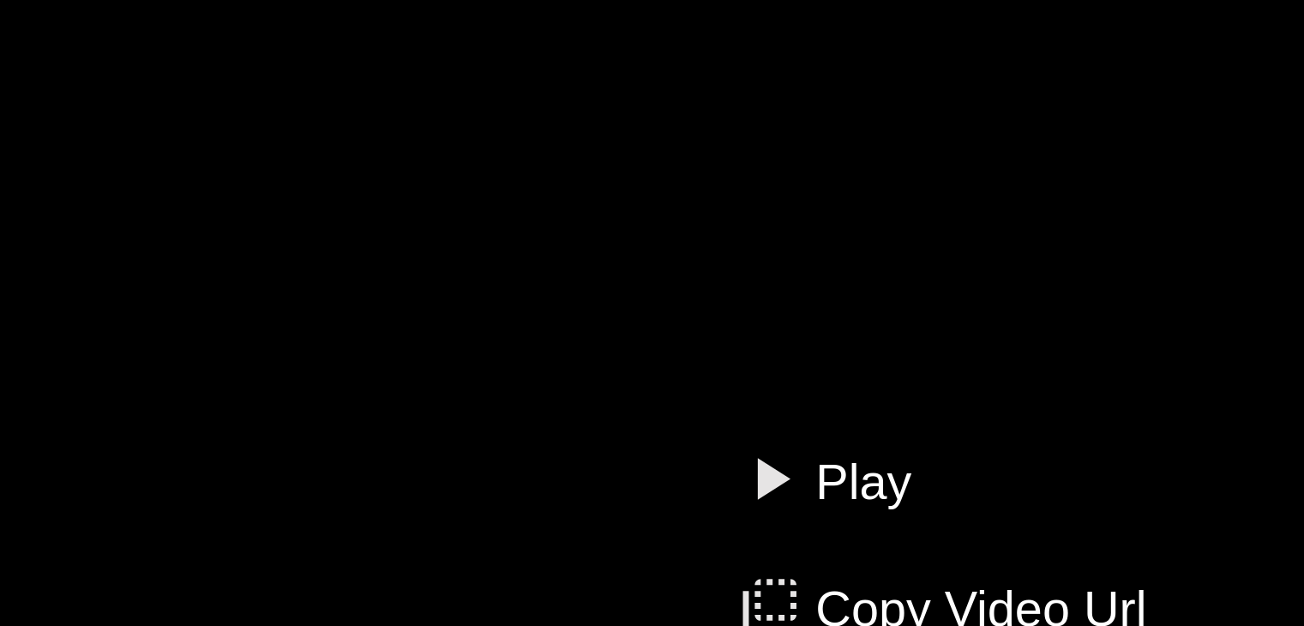
click at [690, 430] on div "Play Copy Video Url Loop" at bounding box center [752, 484] width 125 height 109
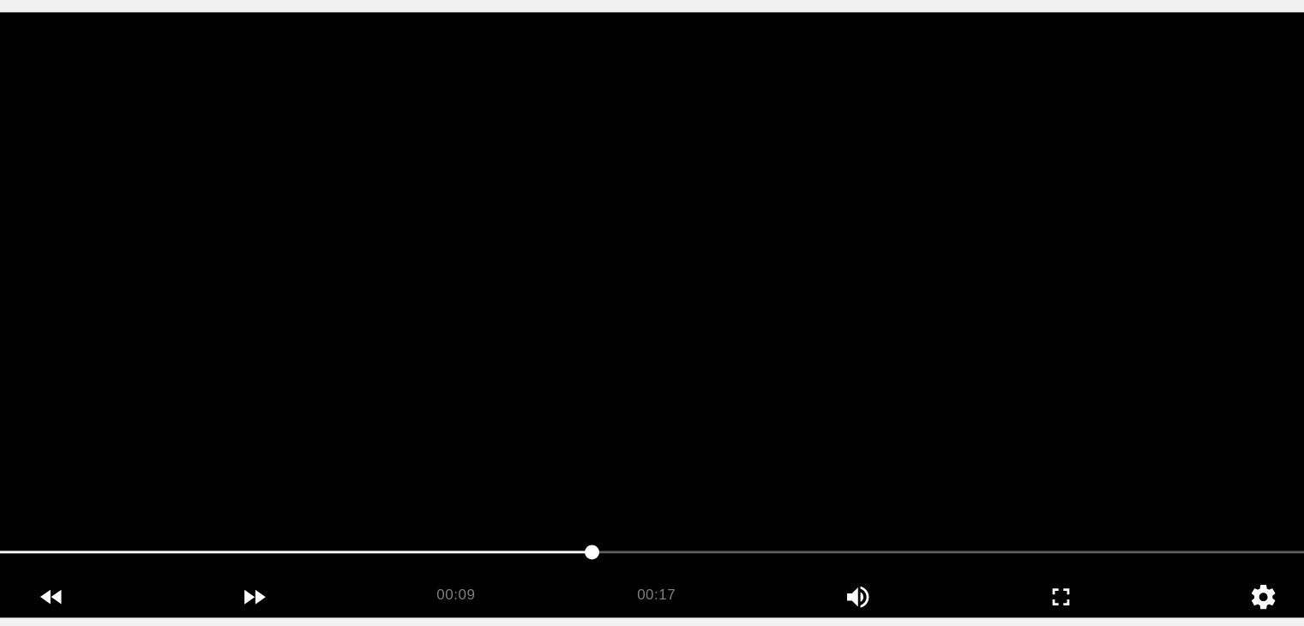
scroll to position [84, 0]
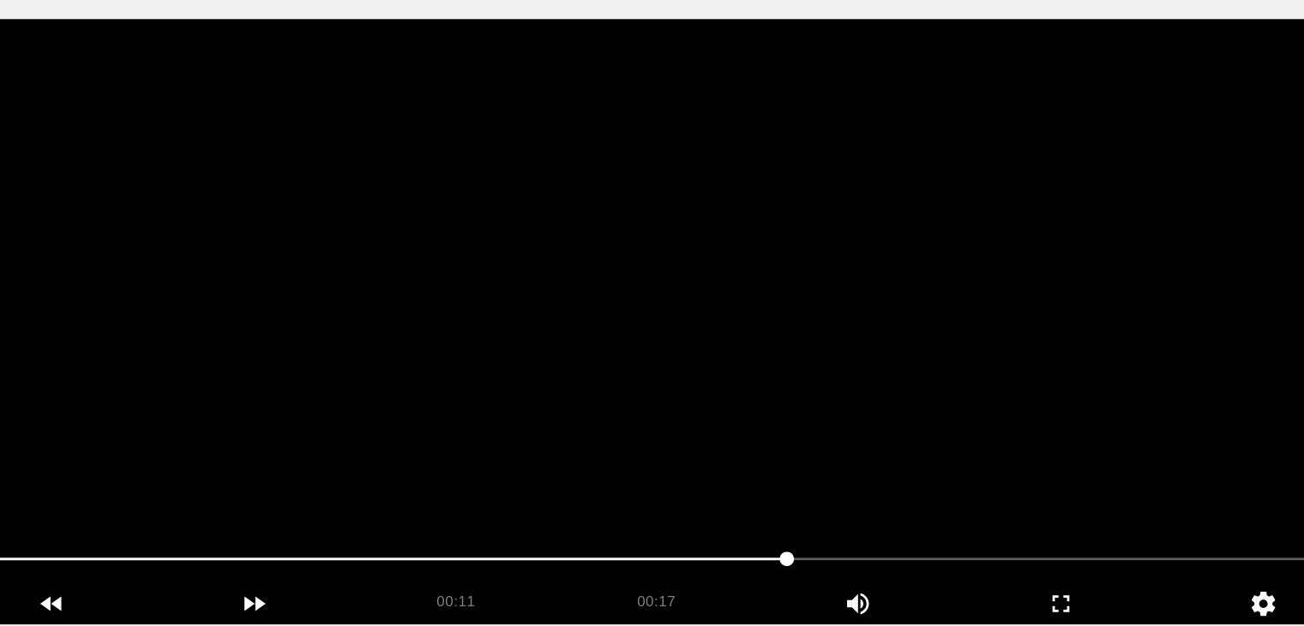
click at [828, 292] on video at bounding box center [652, 357] width 1147 height 429
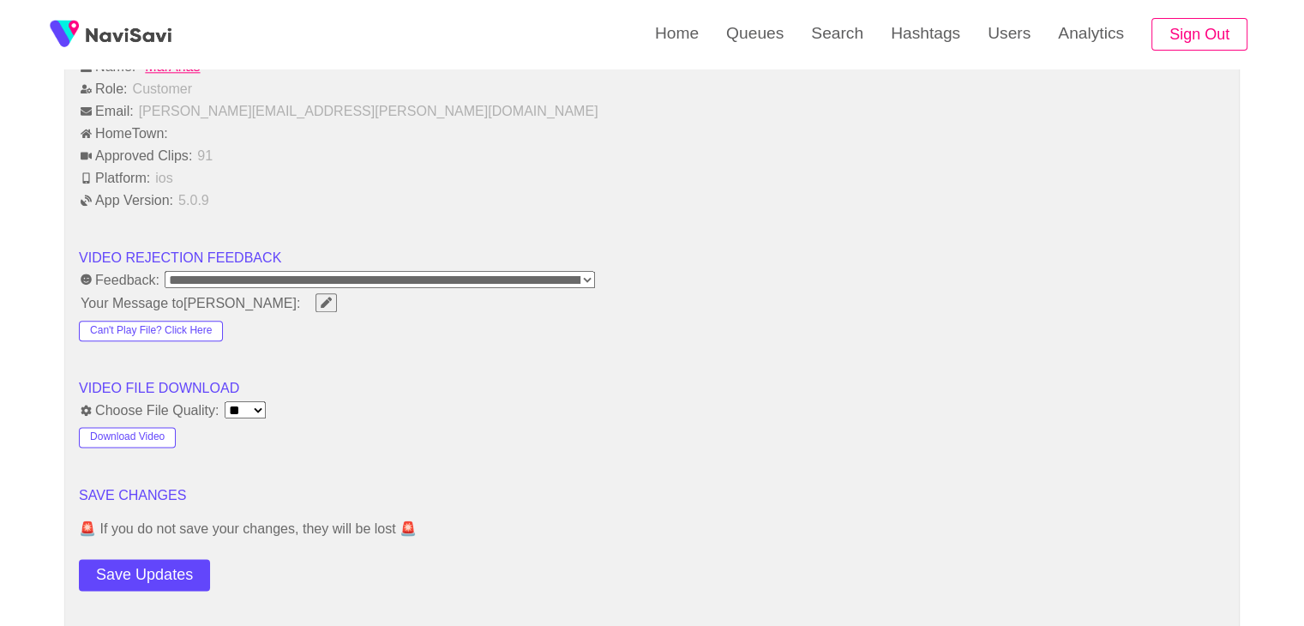
scroll to position [2234, 0]
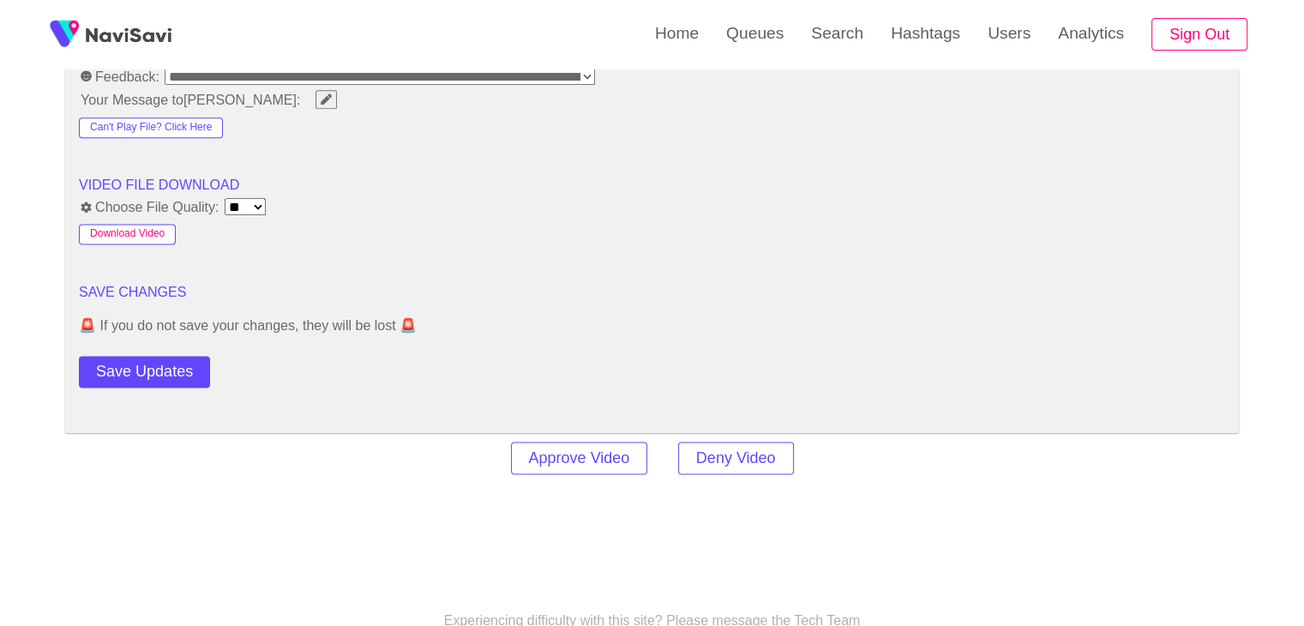
click at [151, 227] on button "Download Video" at bounding box center [127, 234] width 97 height 21
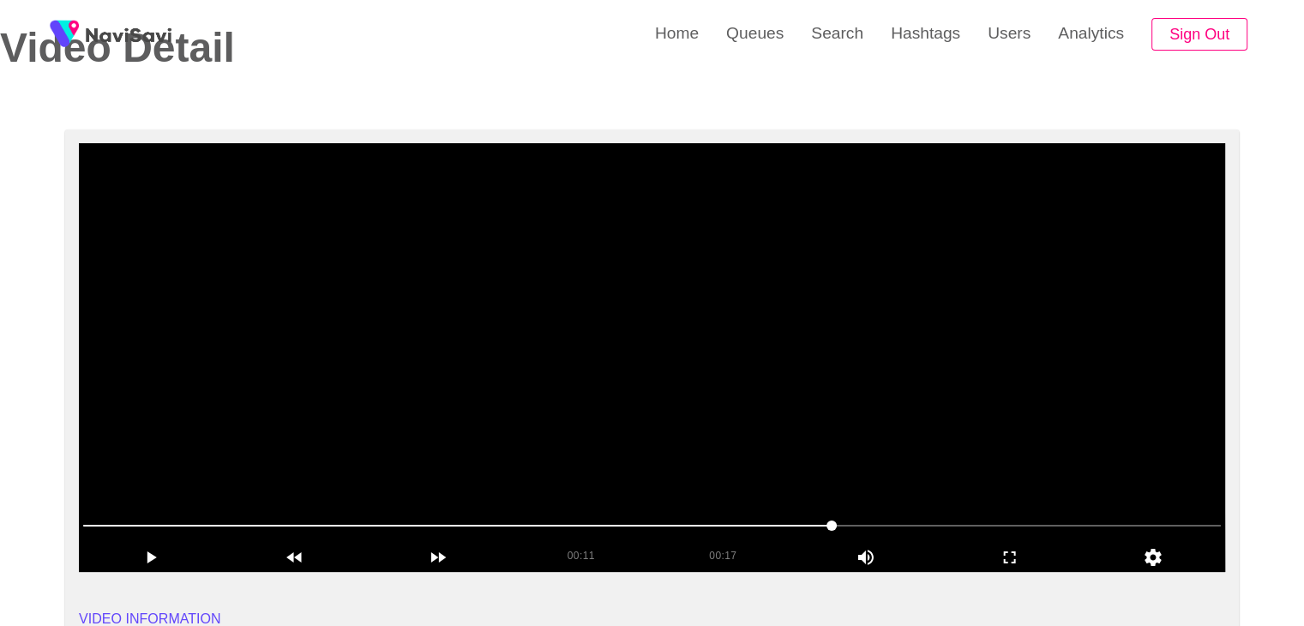
scroll to position [90, 0]
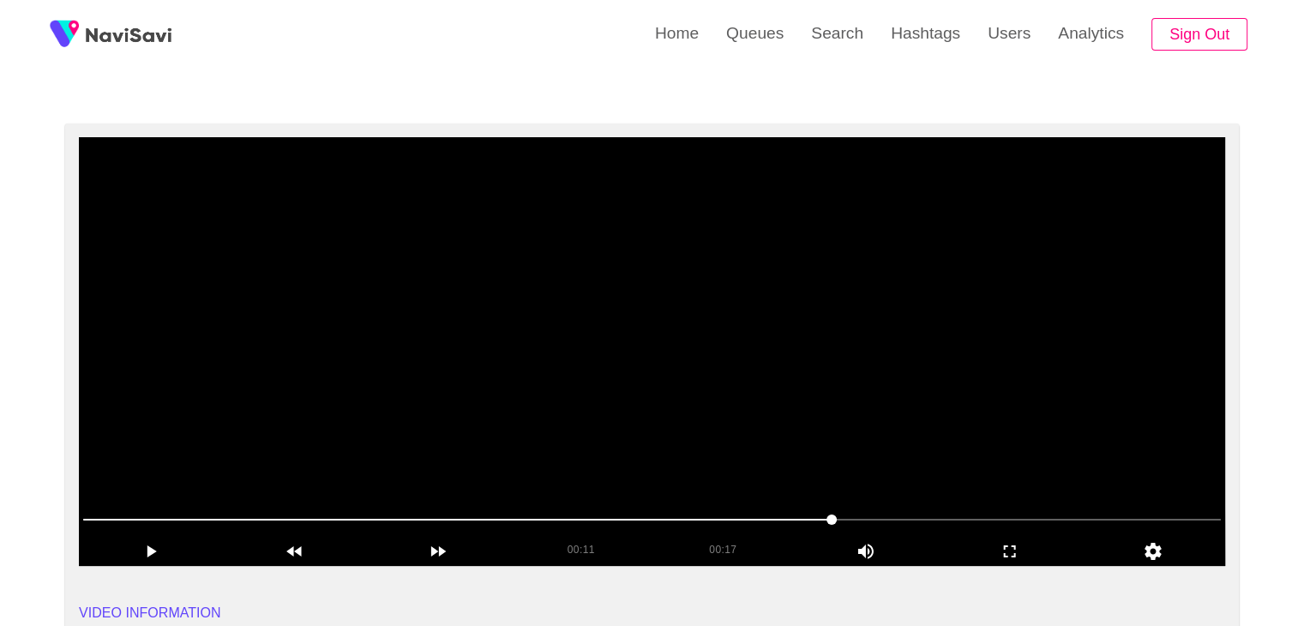
click at [783, 313] on video at bounding box center [652, 351] width 1147 height 429
click at [573, 526] on span at bounding box center [652, 519] width 1138 height 27
click at [937, 457] on video at bounding box center [652, 351] width 1147 height 429
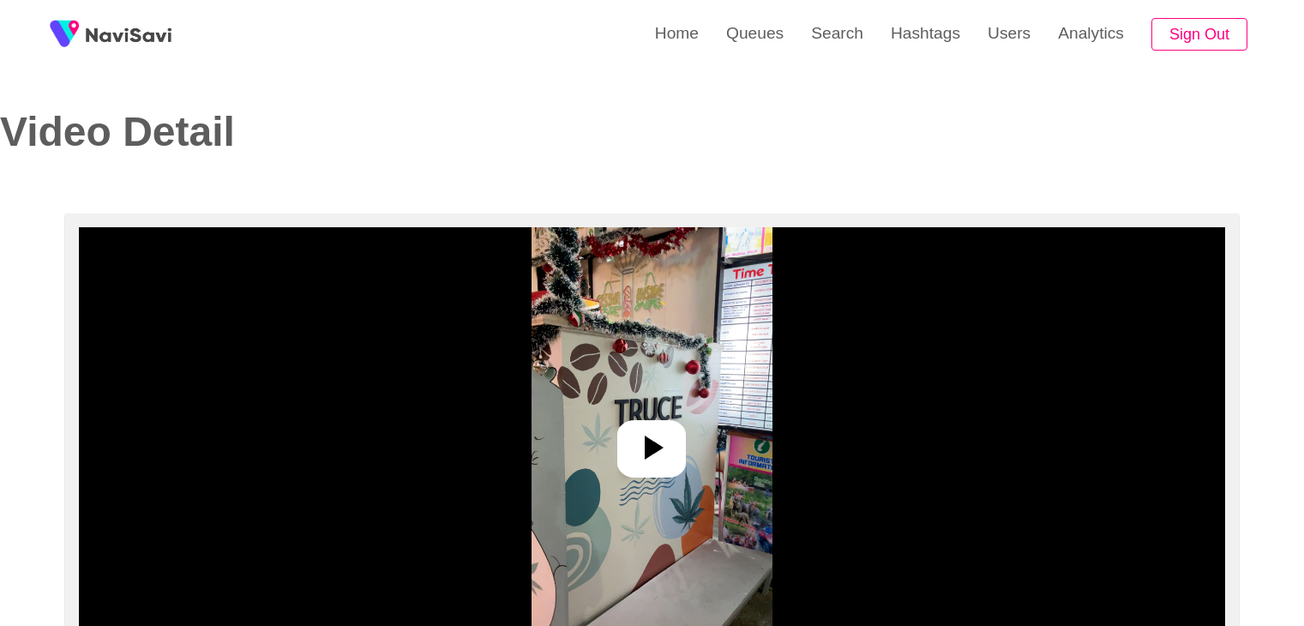
select select "**********"
select select "**"
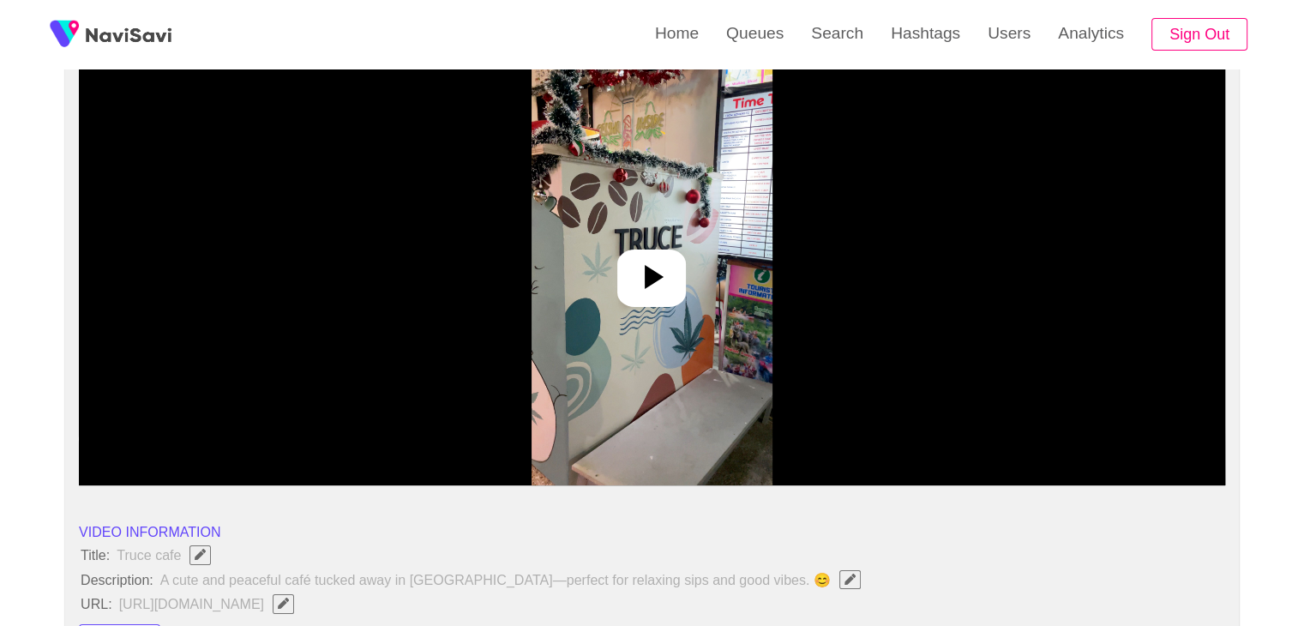
scroll to position [172, 0]
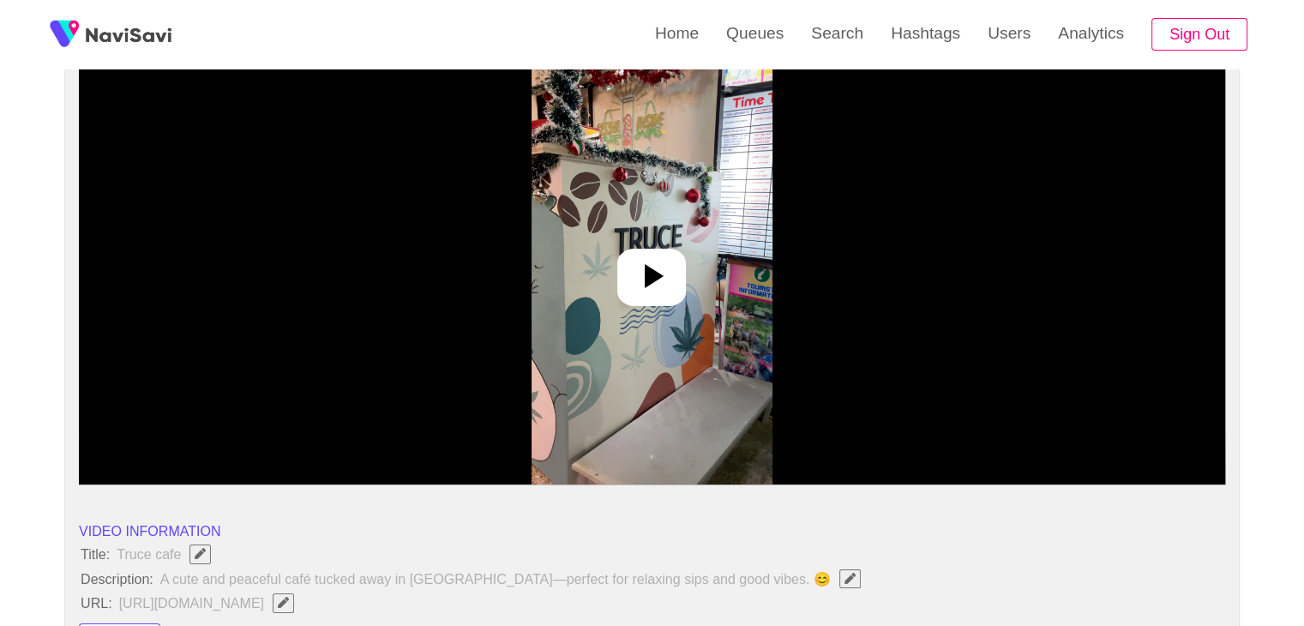
click at [670, 282] on icon at bounding box center [651, 276] width 41 height 41
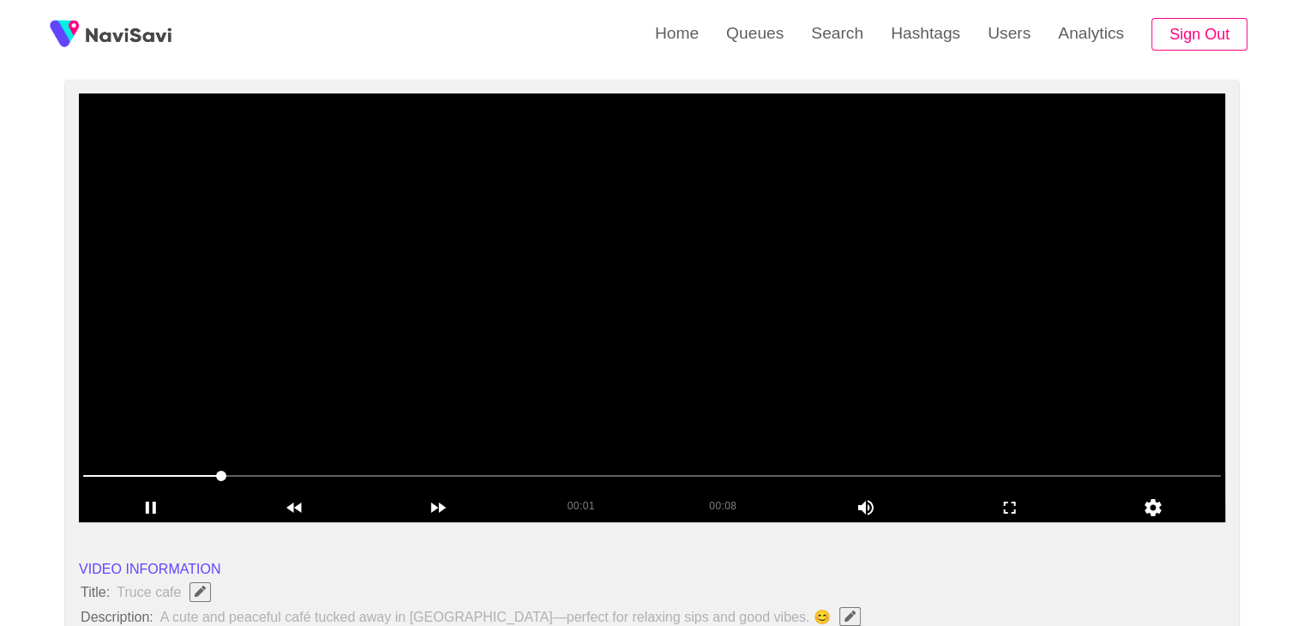
scroll to position [86, 0]
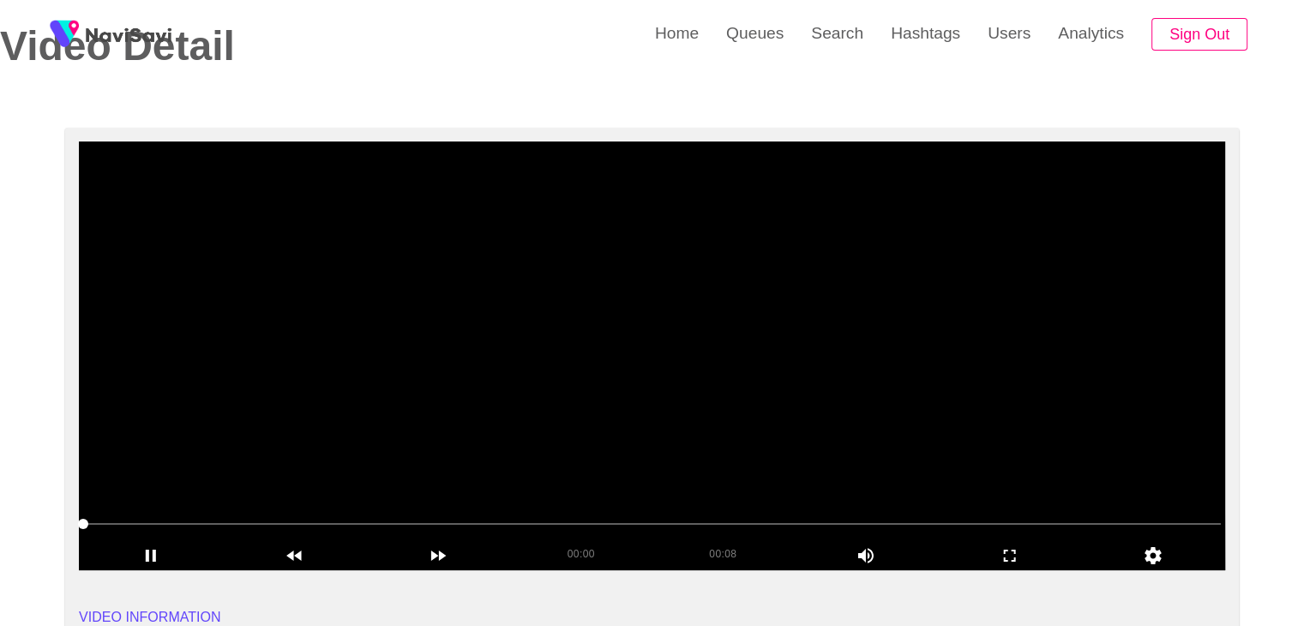
click at [540, 429] on video at bounding box center [652, 355] width 1147 height 429
click at [722, 389] on video at bounding box center [652, 355] width 1147 height 429
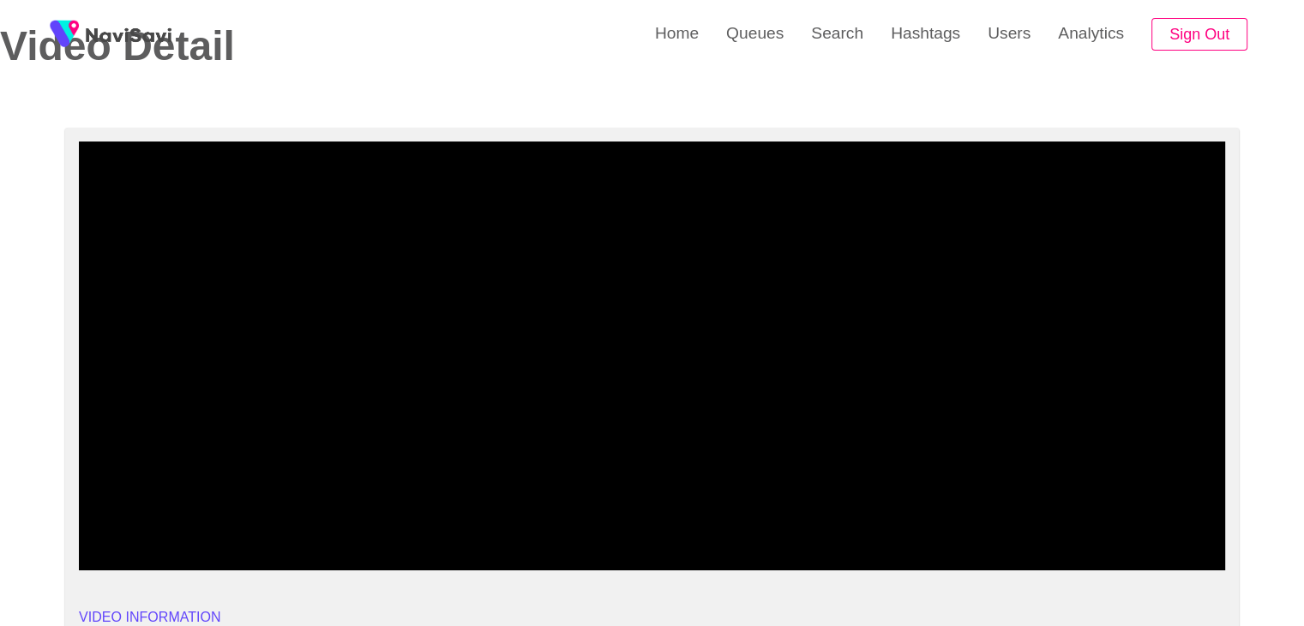
drag, startPoint x: 94, startPoint y: 530, endPoint x: 51, endPoint y: 512, distance: 46.5
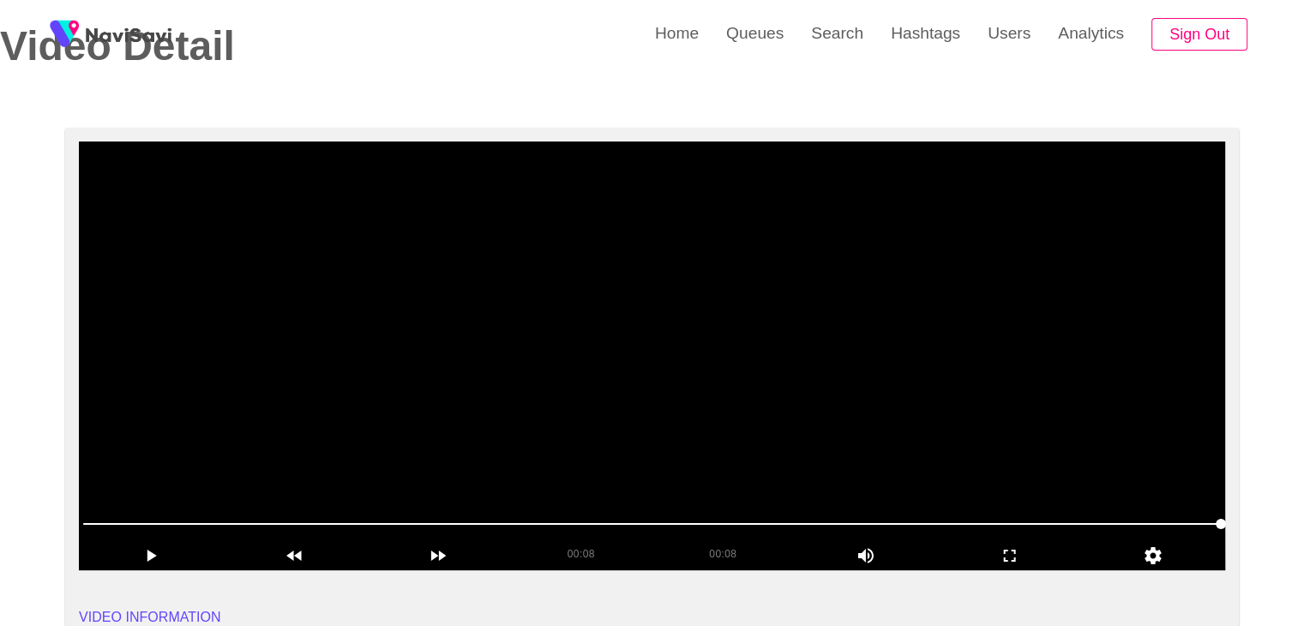
click at [725, 281] on video at bounding box center [652, 355] width 1147 height 429
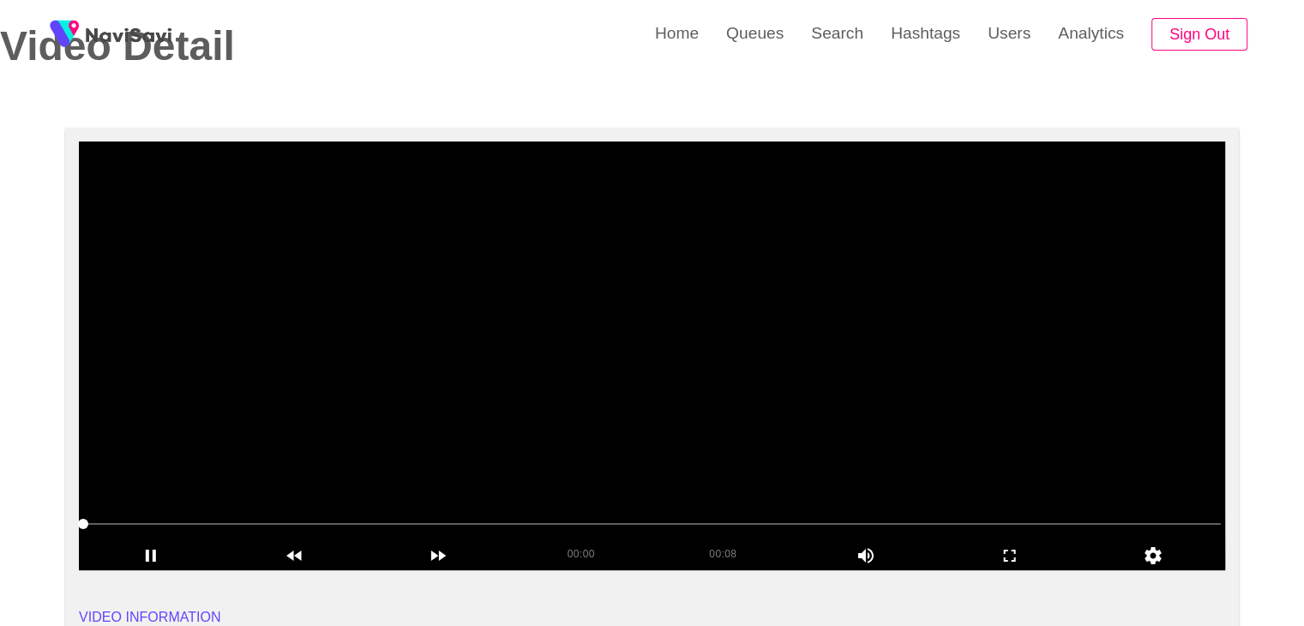
click at [743, 306] on video at bounding box center [652, 355] width 1147 height 429
click at [737, 279] on video at bounding box center [652, 355] width 1147 height 429
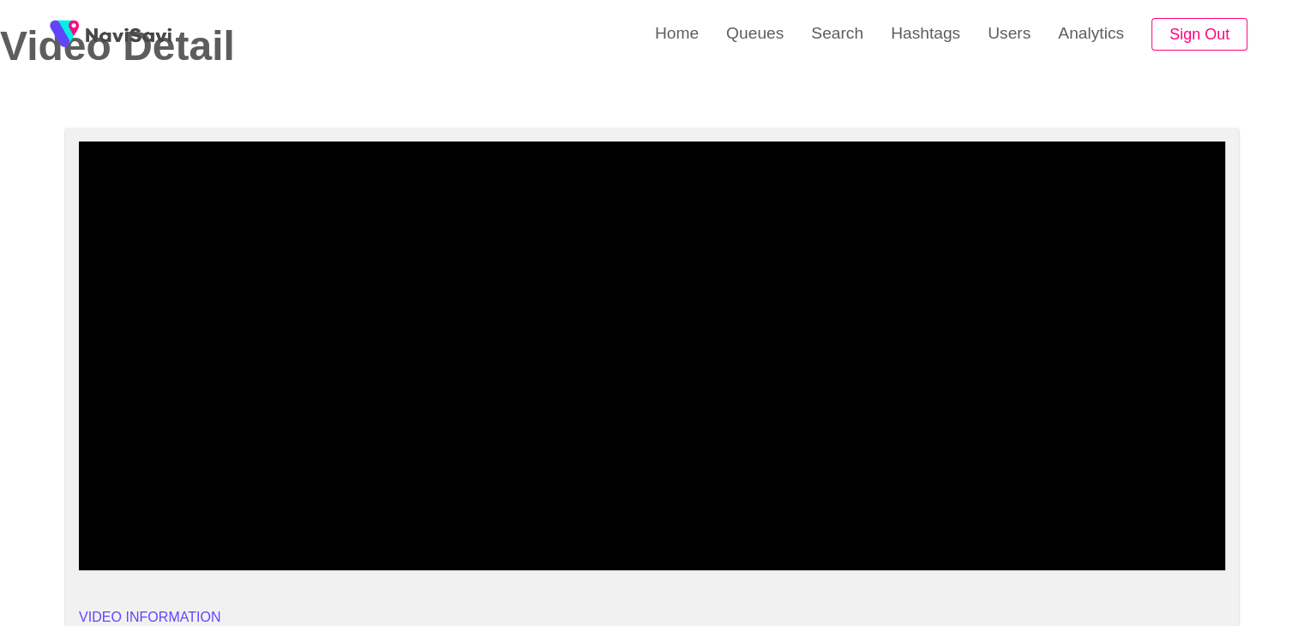
drag, startPoint x: 161, startPoint y: 522, endPoint x: 65, endPoint y: 514, distance: 96.4
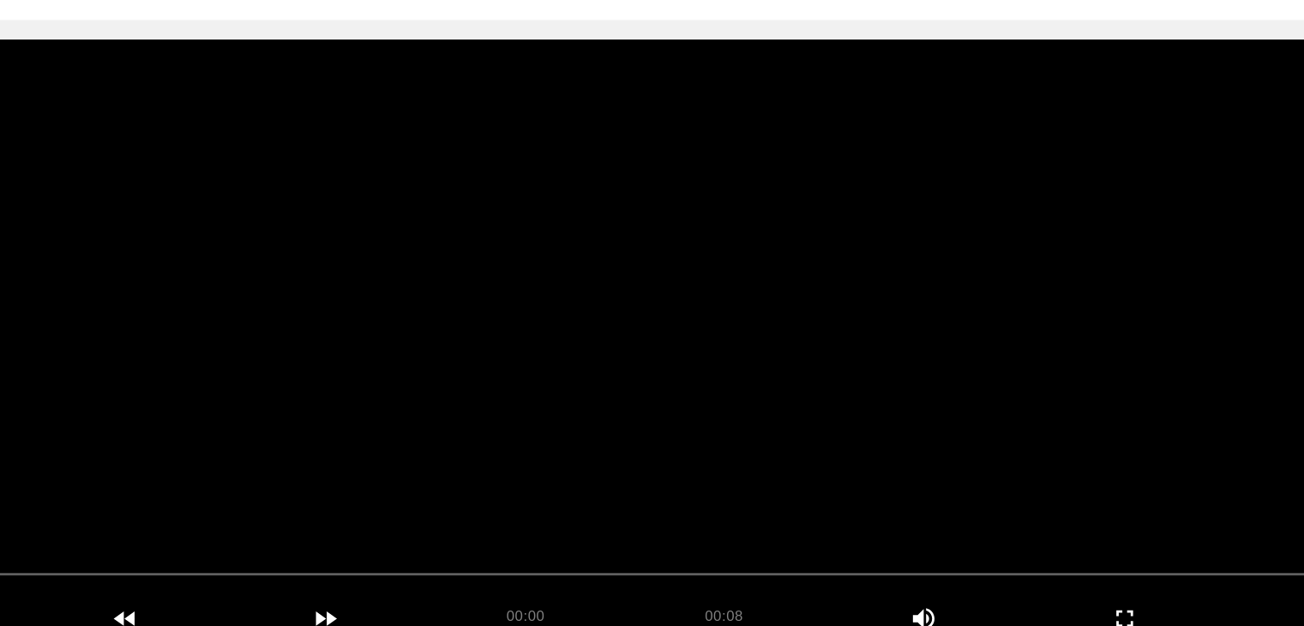
click at [740, 400] on video at bounding box center [652, 355] width 1147 height 429
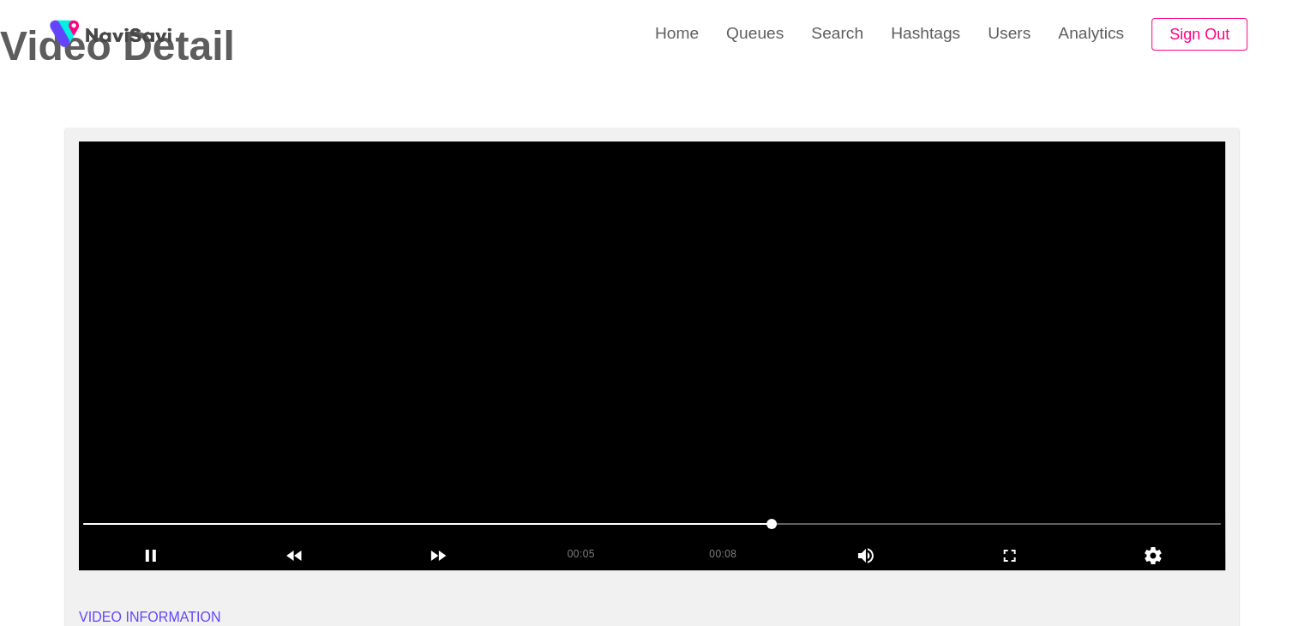
scroll to position [85, 0]
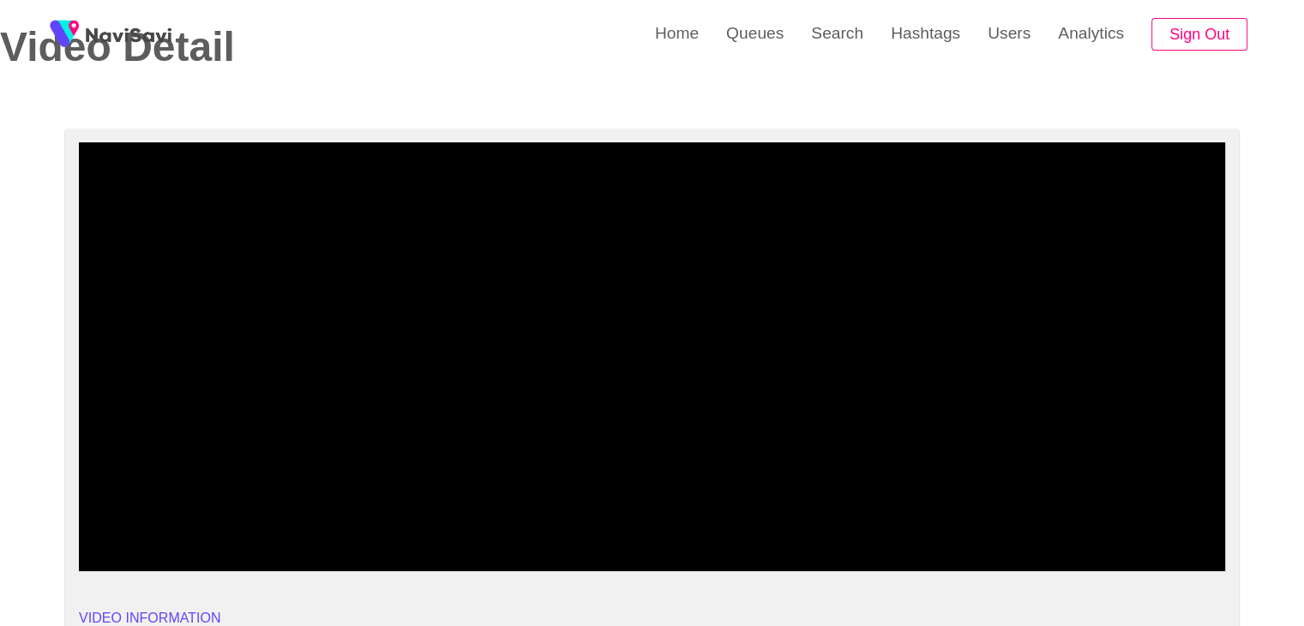
drag, startPoint x: 19, startPoint y: 510, endPoint x: 0, endPoint y: 503, distance: 20.1
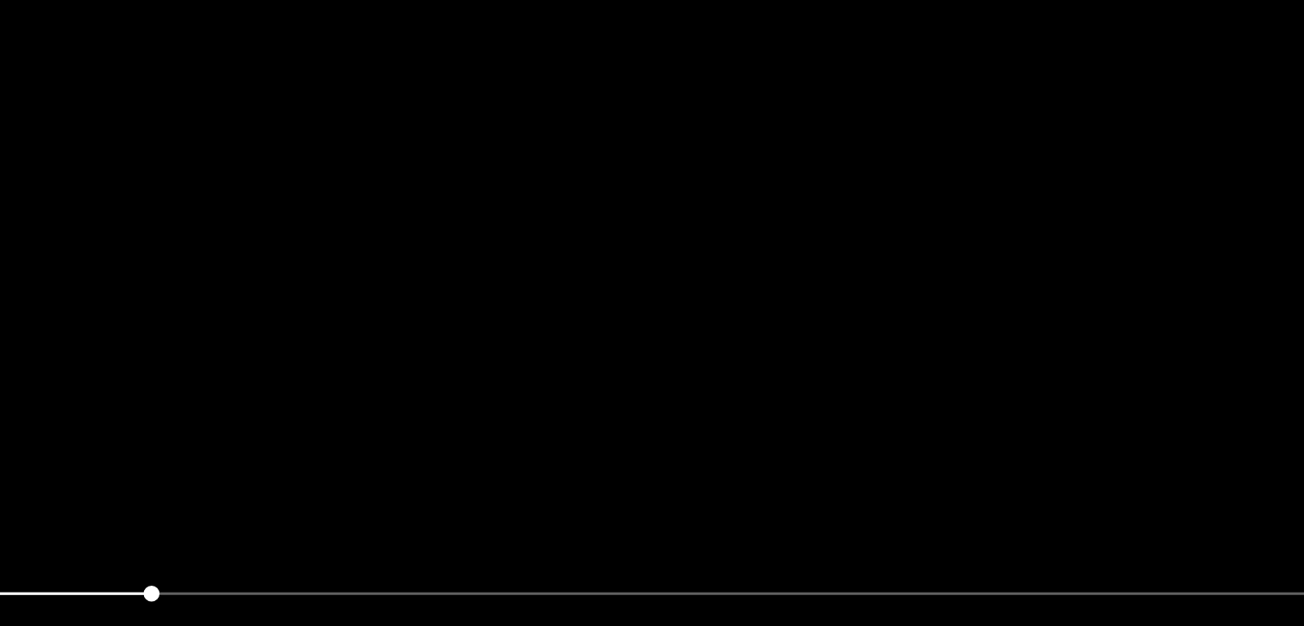
click at [730, 402] on video at bounding box center [652, 356] width 1147 height 429
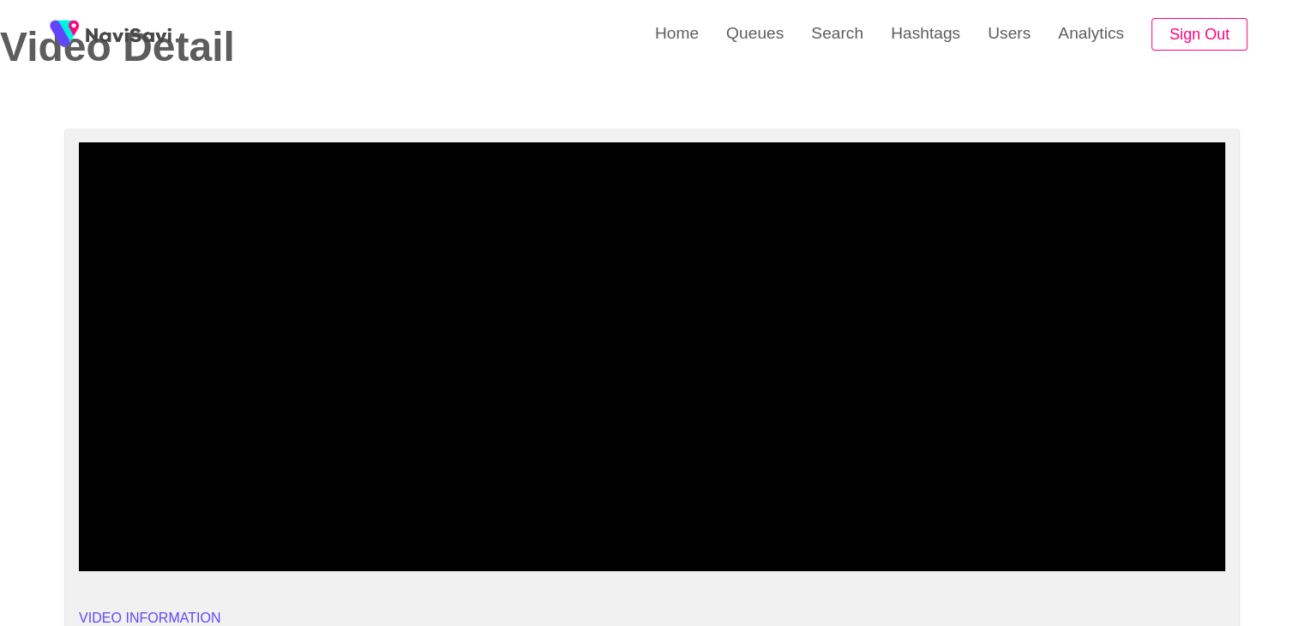
drag, startPoint x: 27, startPoint y: 533, endPoint x: 0, endPoint y: 522, distance: 28.5
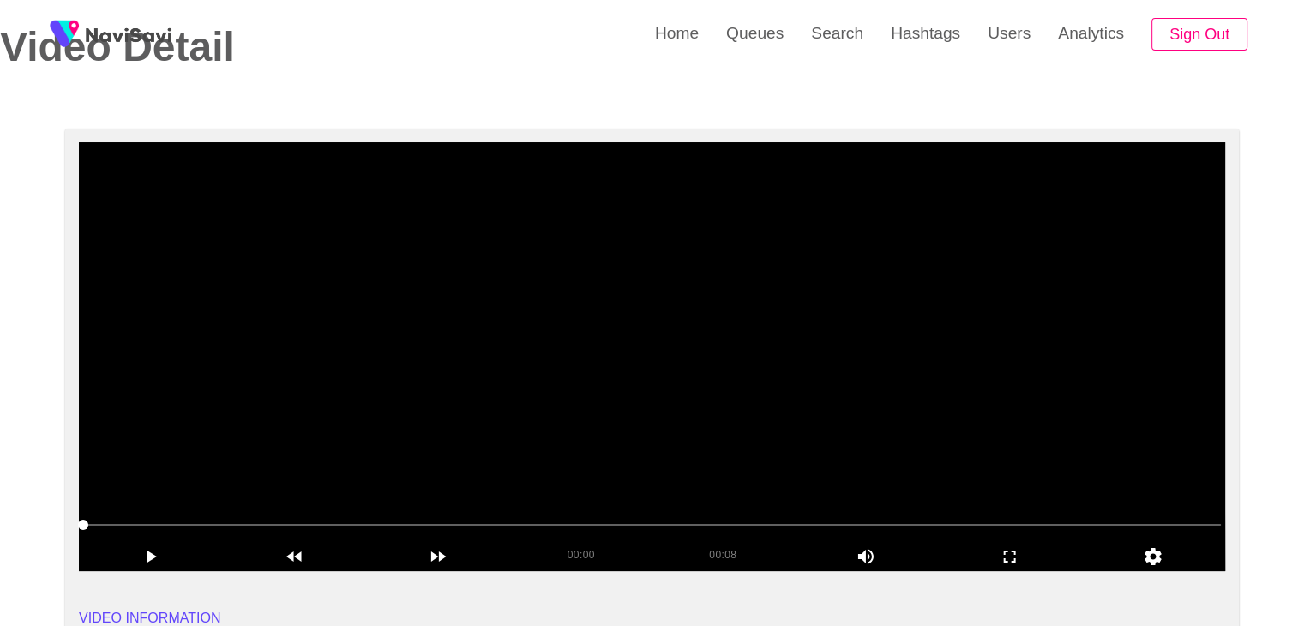
click at [601, 434] on video at bounding box center [652, 356] width 1147 height 429
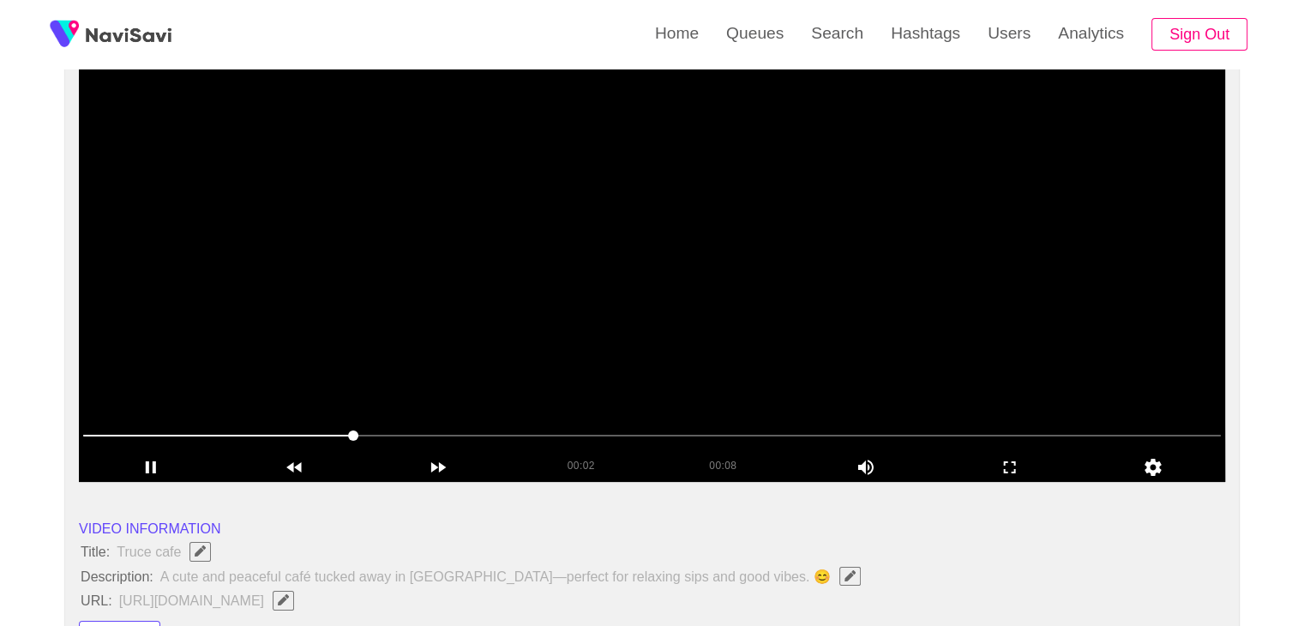
scroll to position [171, 0]
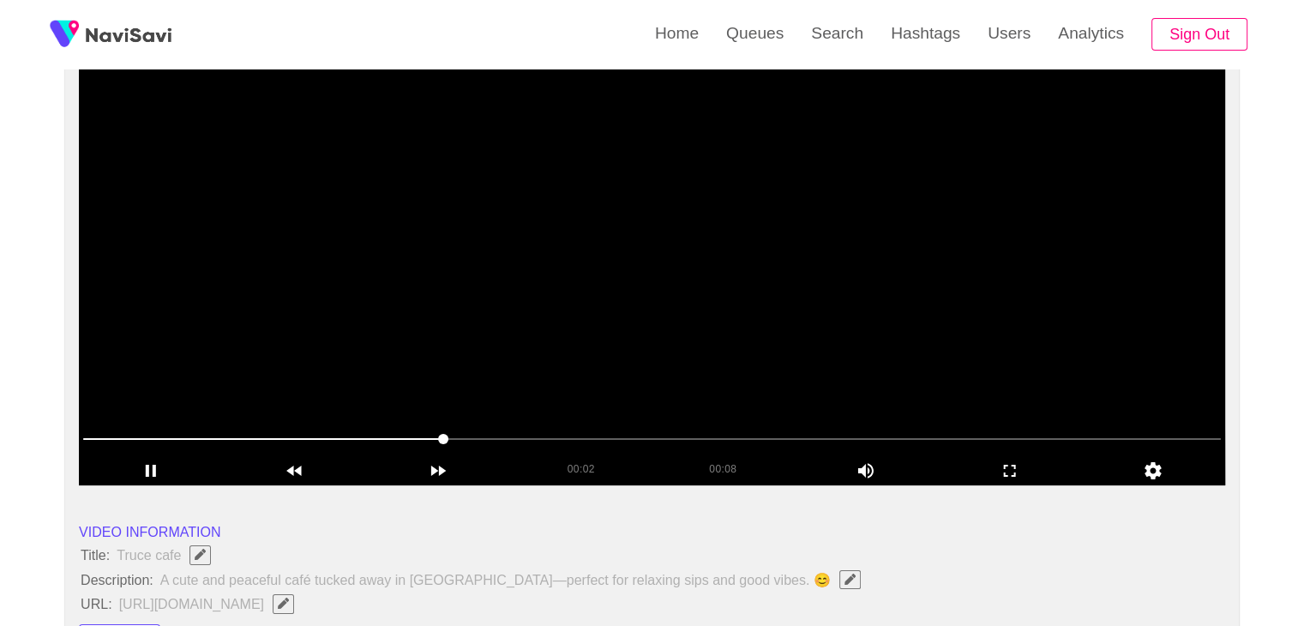
click at [743, 331] on video at bounding box center [652, 271] width 1147 height 429
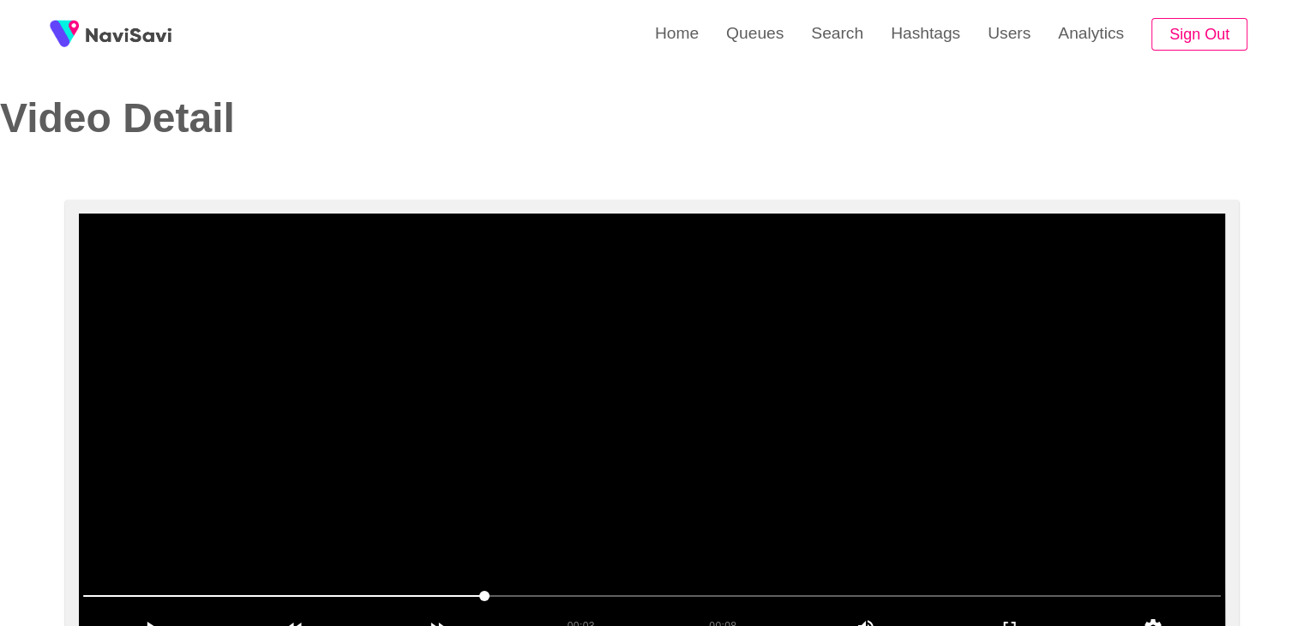
scroll to position [0, 0]
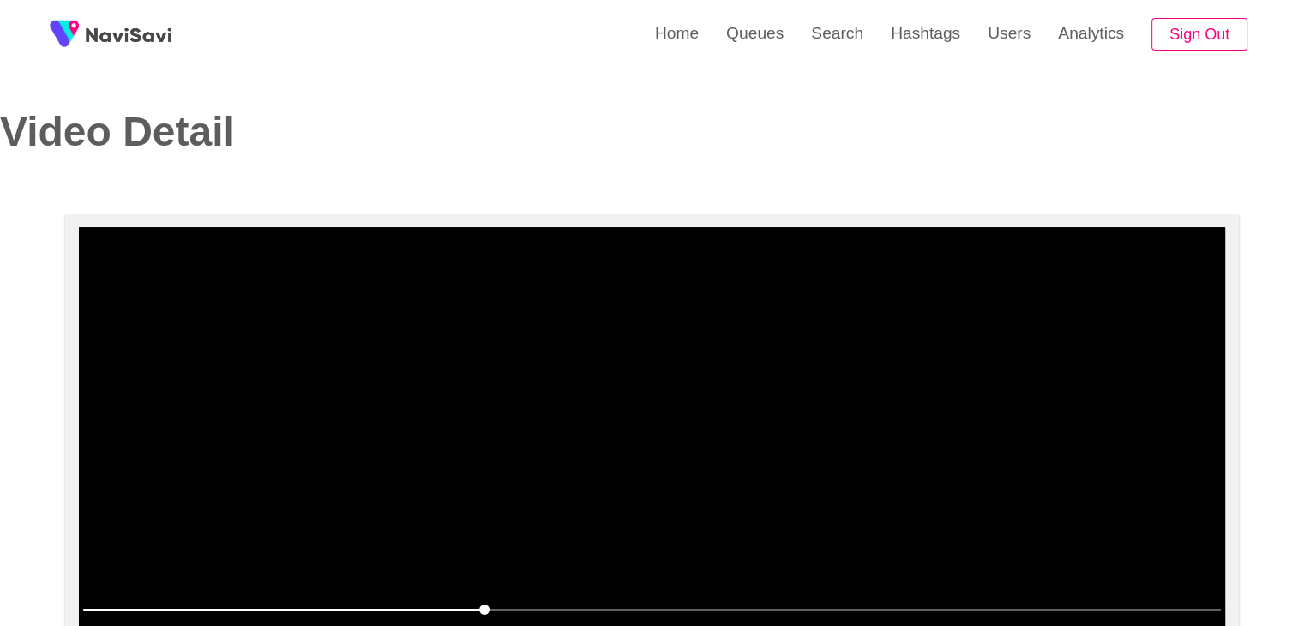
click at [731, 369] on video at bounding box center [652, 441] width 1147 height 429
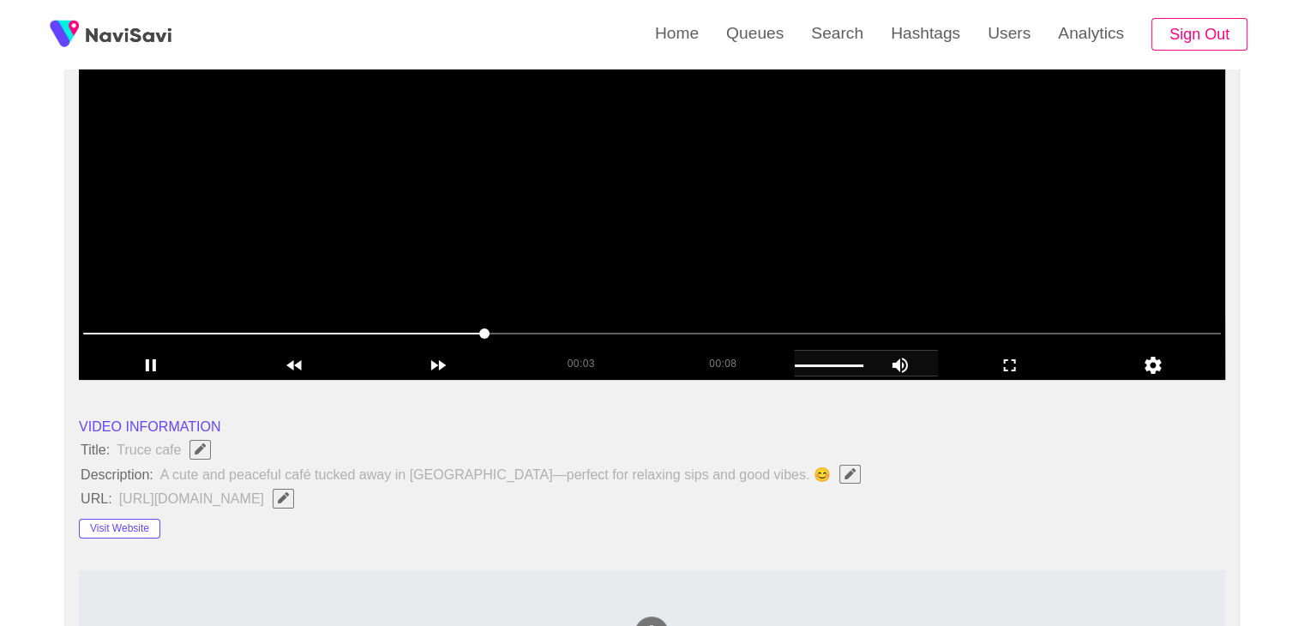
scroll to position [86, 0]
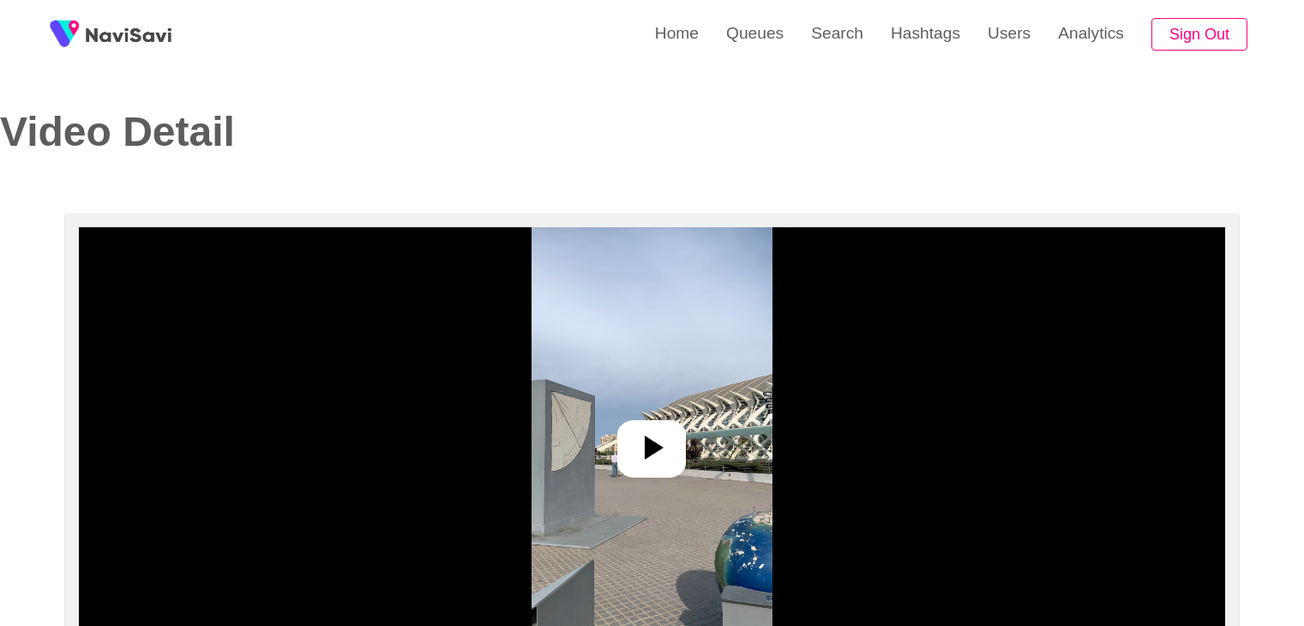
select select "**********"
select select "**"
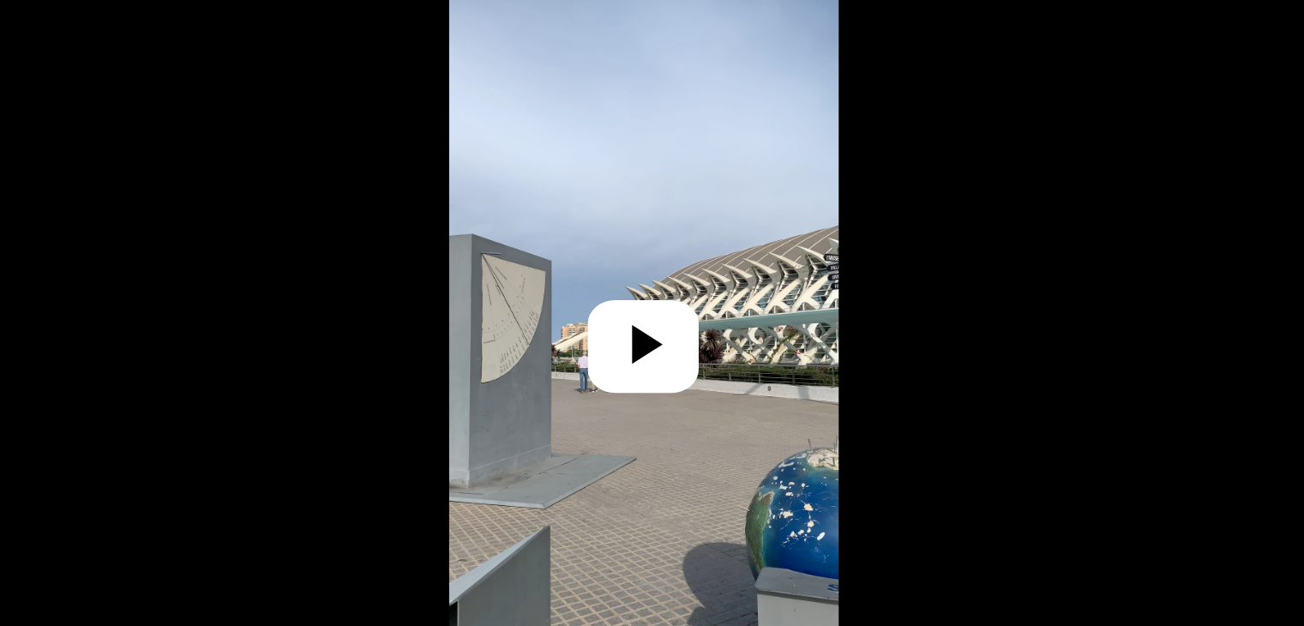
click at [665, 373] on icon at bounding box center [651, 361] width 41 height 41
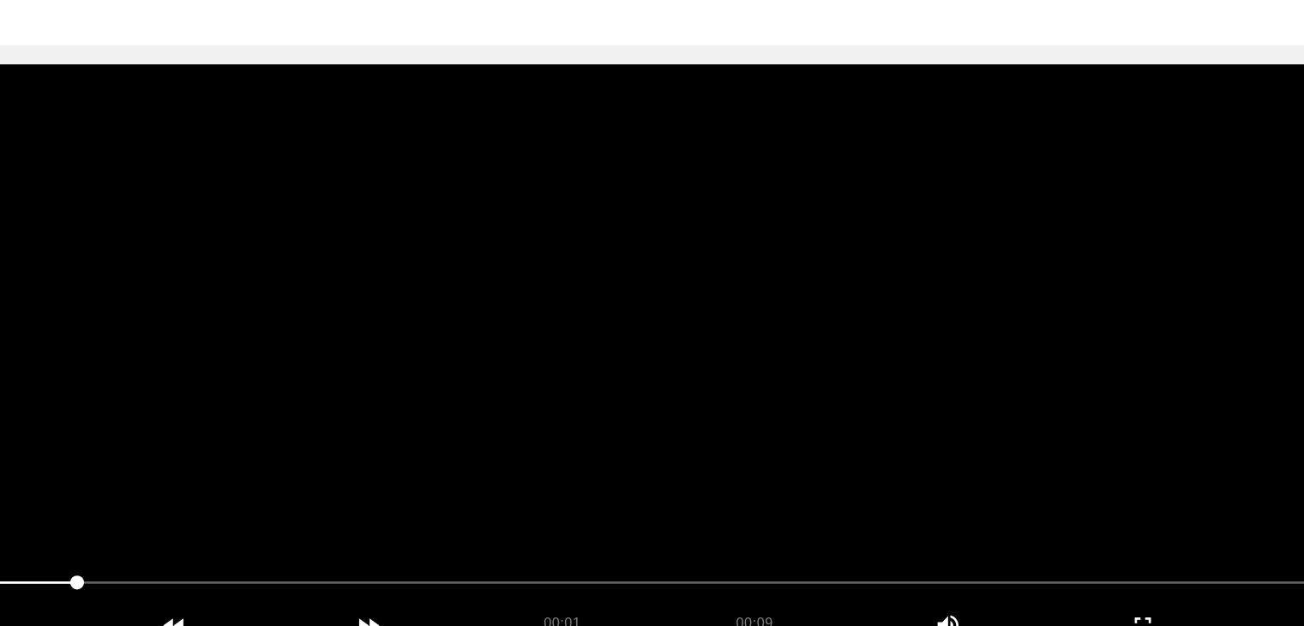
scroll to position [86, 0]
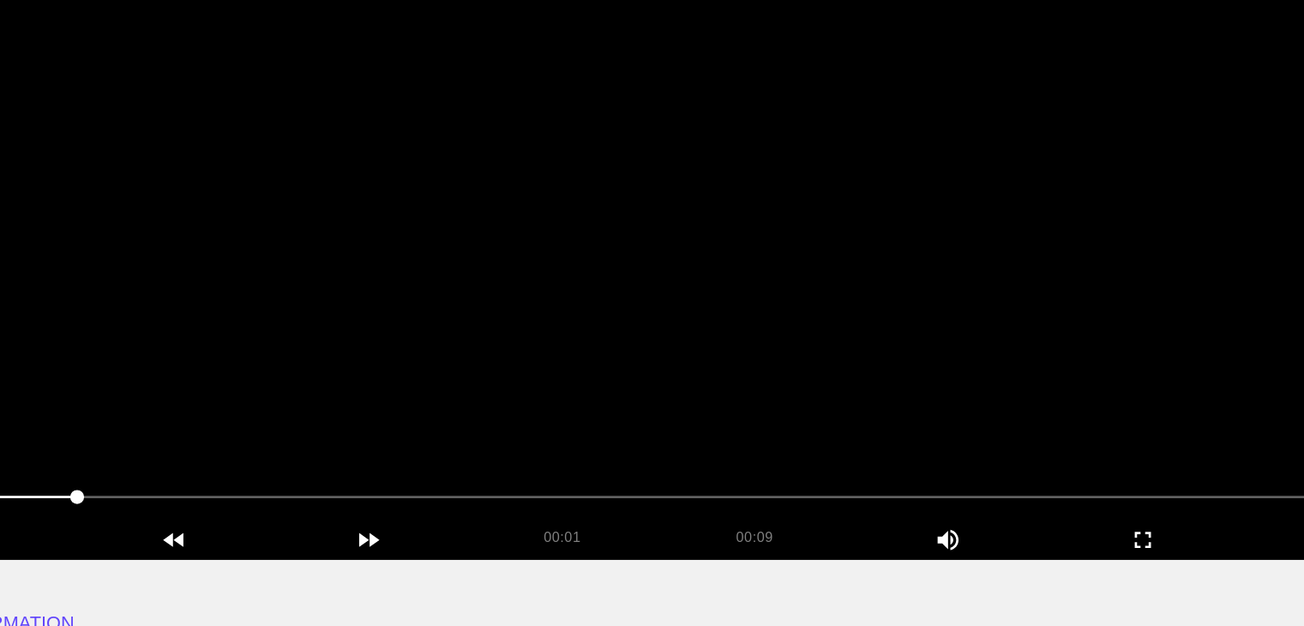
click at [759, 388] on video at bounding box center [652, 355] width 1147 height 429
click at [166, 530] on span at bounding box center [652, 523] width 1138 height 27
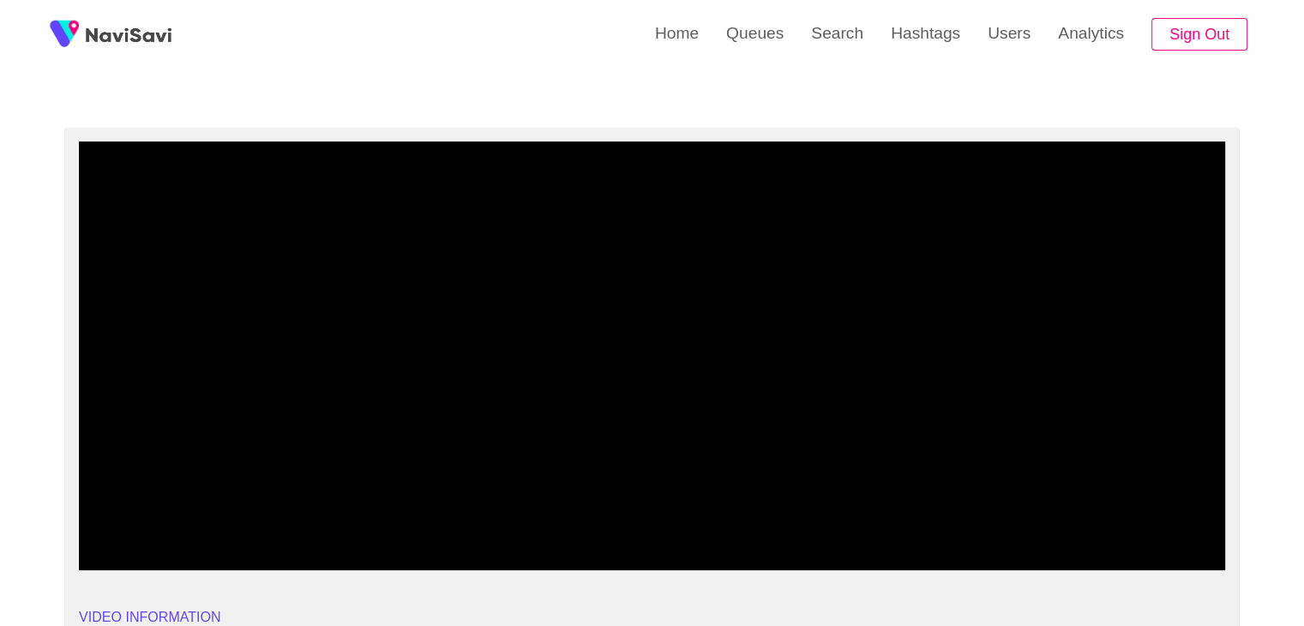
drag, startPoint x: 79, startPoint y: 528, endPoint x: 3, endPoint y: 503, distance: 79.7
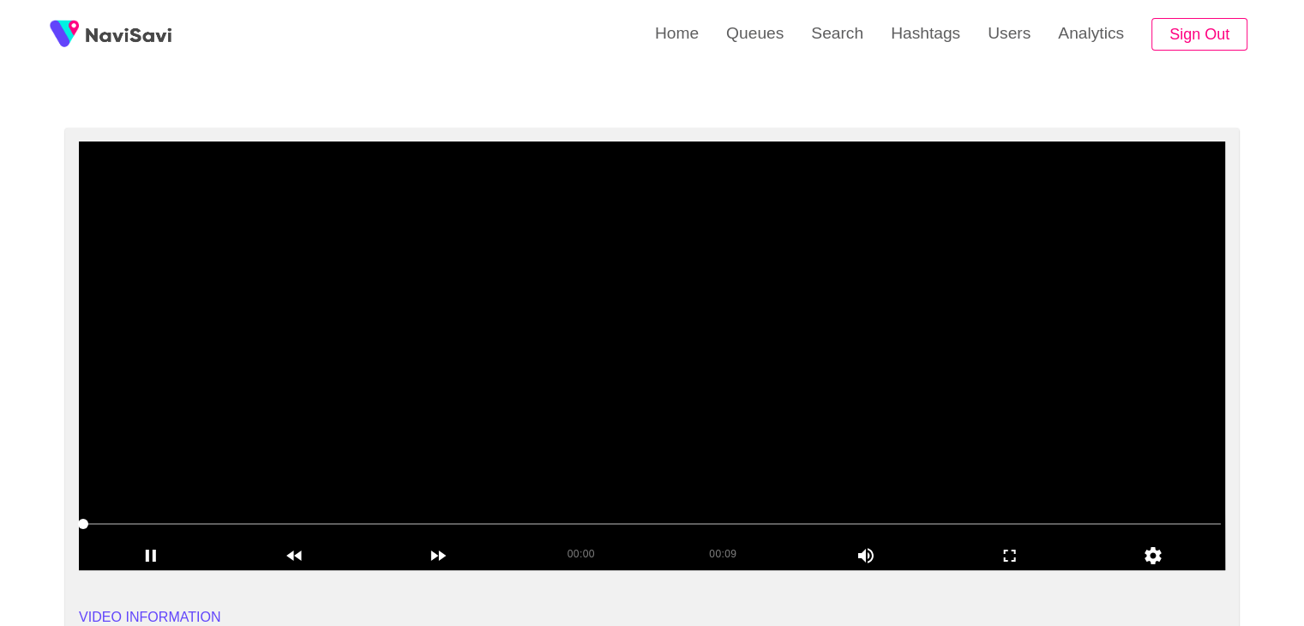
click at [786, 451] on video at bounding box center [652, 355] width 1147 height 429
click at [786, 450] on video at bounding box center [652, 355] width 1147 height 429
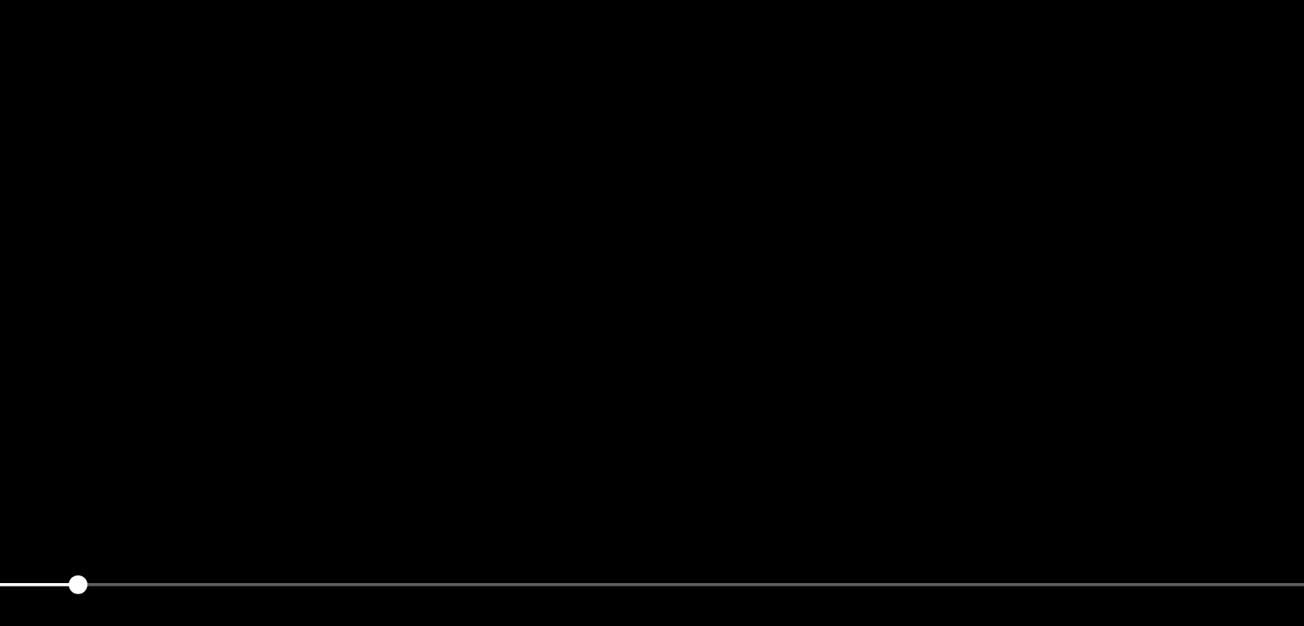
click at [720, 433] on video at bounding box center [652, 355] width 1147 height 429
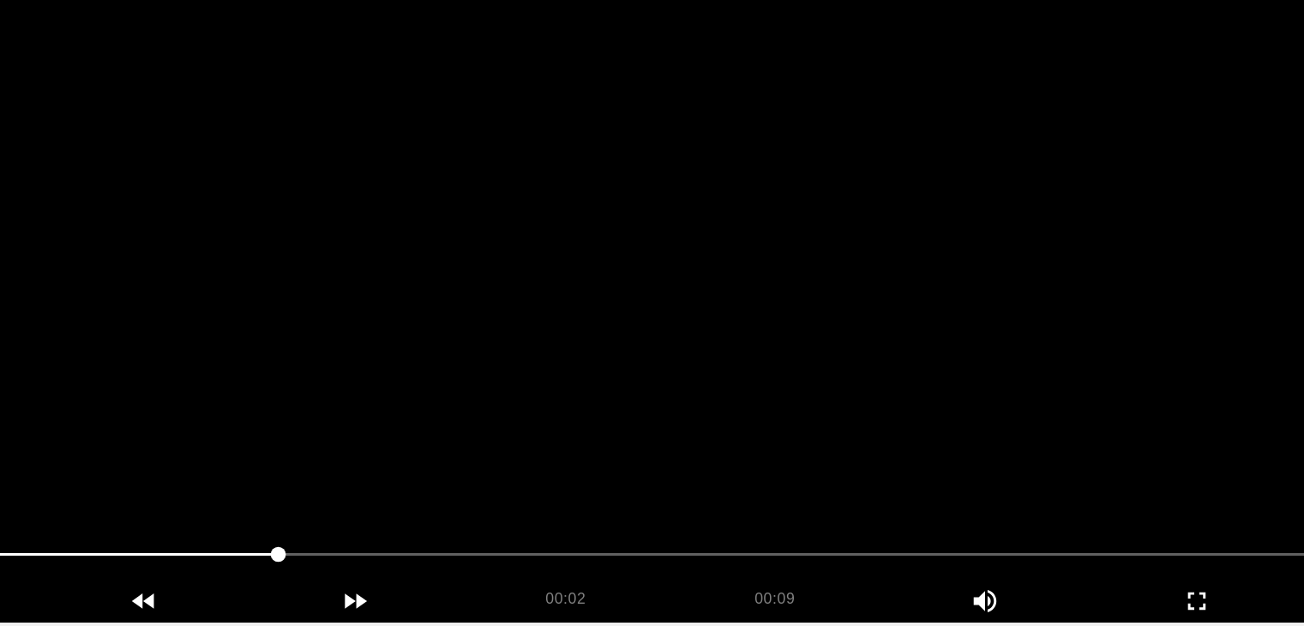
click at [356, 523] on span at bounding box center [234, 524] width 303 height 2
click at [619, 464] on video at bounding box center [652, 355] width 1147 height 429
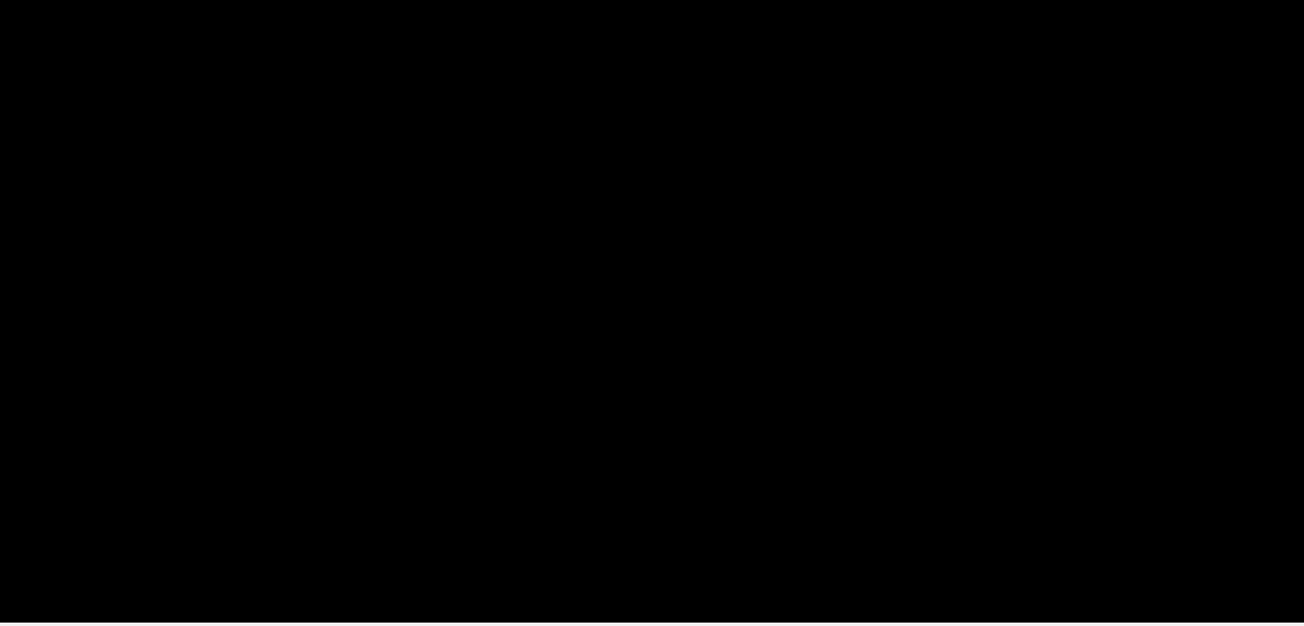
click at [743, 515] on span at bounding box center [652, 523] width 1138 height 27
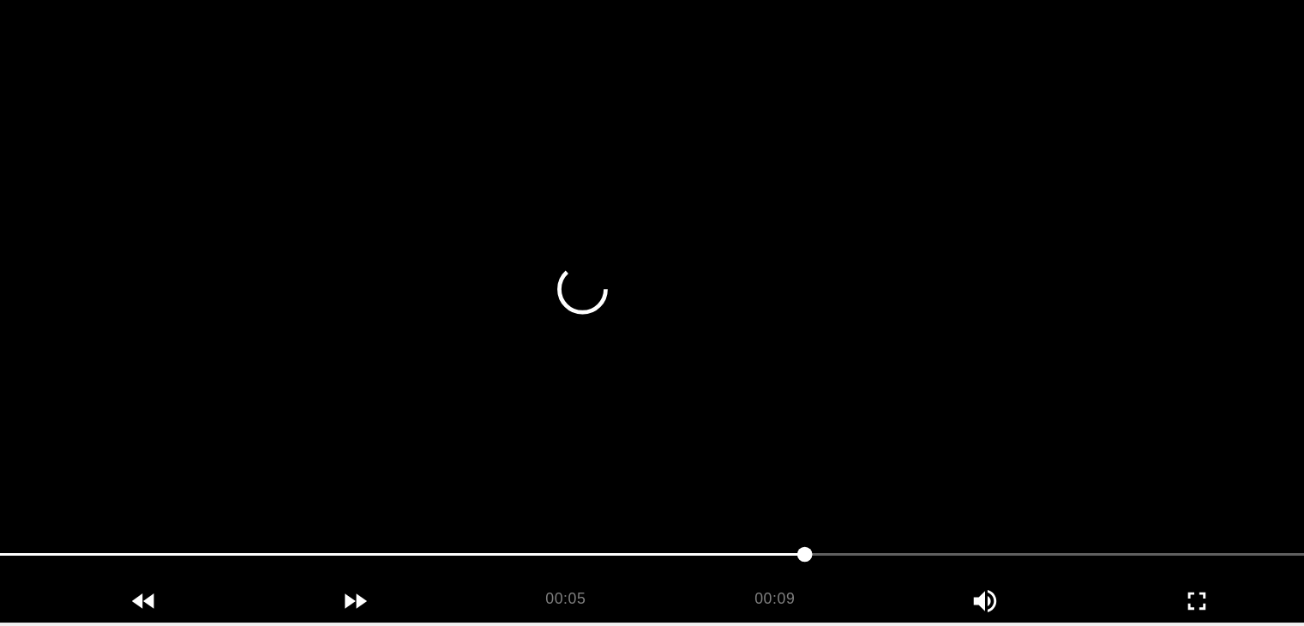
click at [759, 450] on video at bounding box center [652, 355] width 1147 height 429
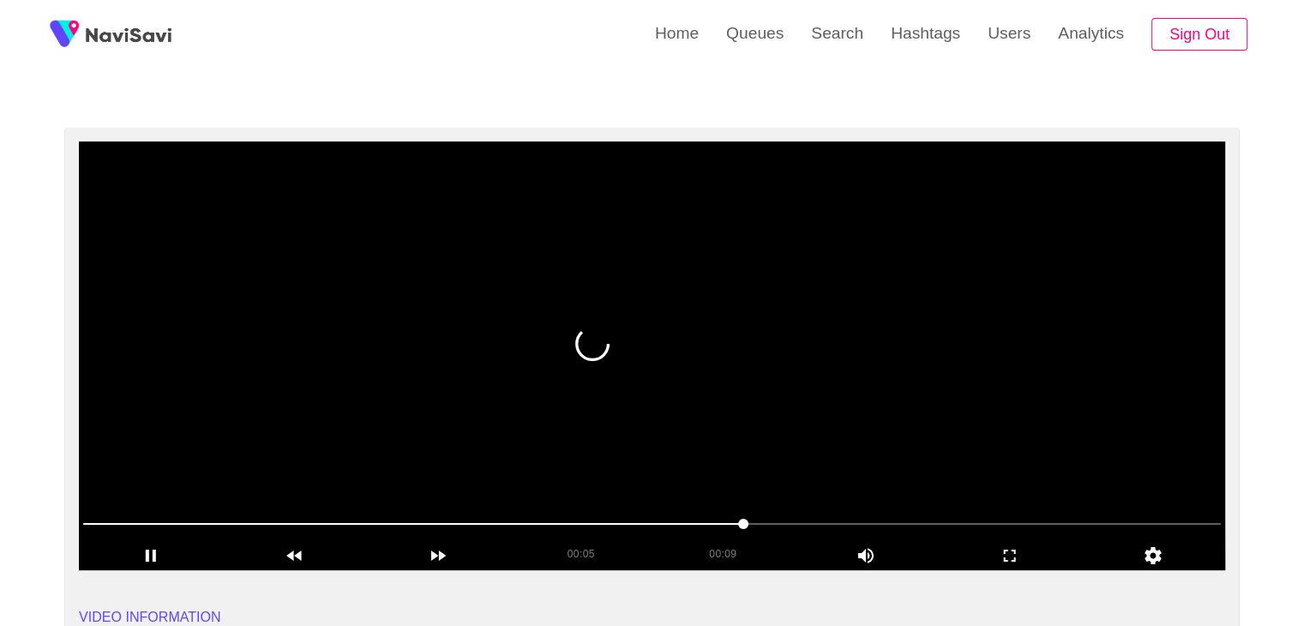
drag, startPoint x: 679, startPoint y: 424, endPoint x: 664, endPoint y: 424, distance: 15.5
click at [669, 426] on video at bounding box center [652, 355] width 1147 height 429
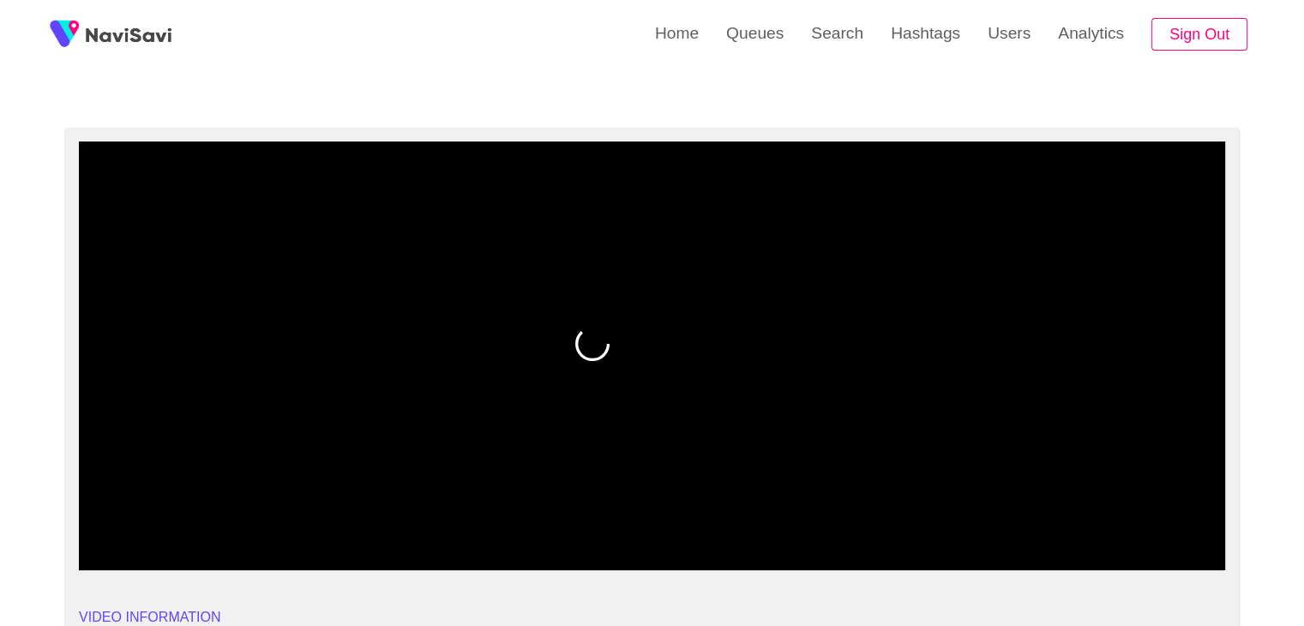
drag, startPoint x: 129, startPoint y: 536, endPoint x: 118, endPoint y: 536, distance: 10.3
click at [118, 536] on span at bounding box center [652, 523] width 1138 height 27
drag, startPoint x: 120, startPoint y: 534, endPoint x: 0, endPoint y: 493, distance: 126.9
click at [731, 520] on span at bounding box center [652, 523] width 1138 height 27
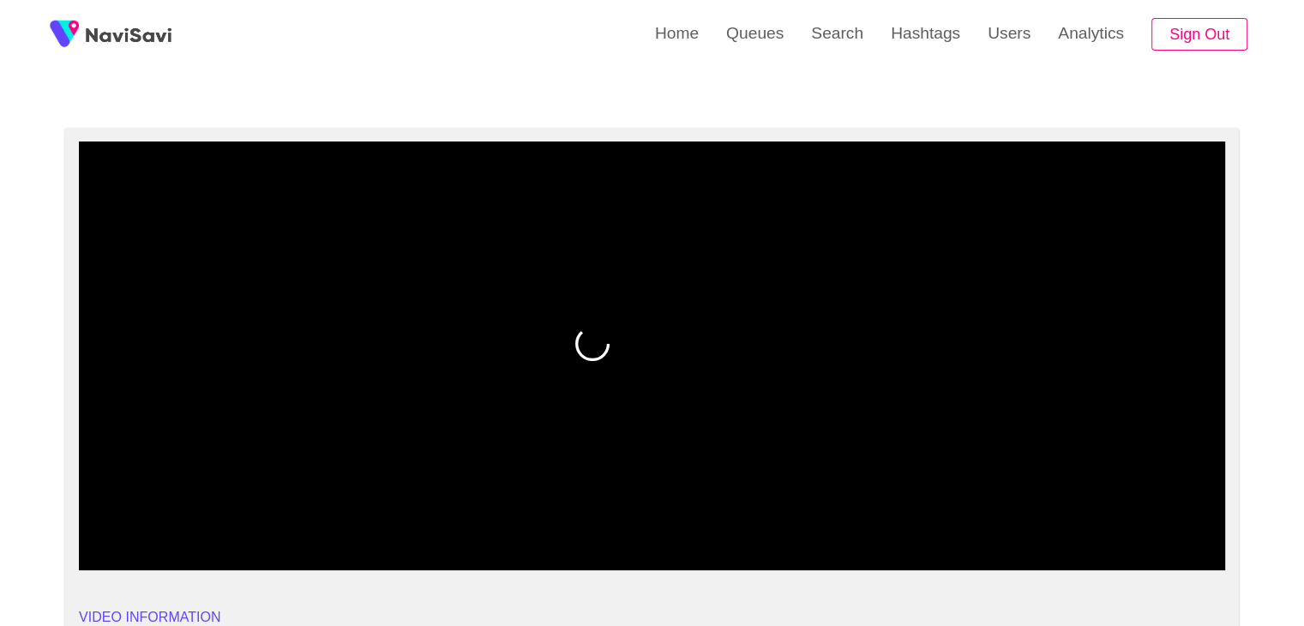
click at [665, 527] on span at bounding box center [652, 523] width 1138 height 27
drag, startPoint x: 482, startPoint y: 517, endPoint x: 394, endPoint y: 517, distance: 87.5
click at [394, 517] on span at bounding box center [652, 523] width 1138 height 27
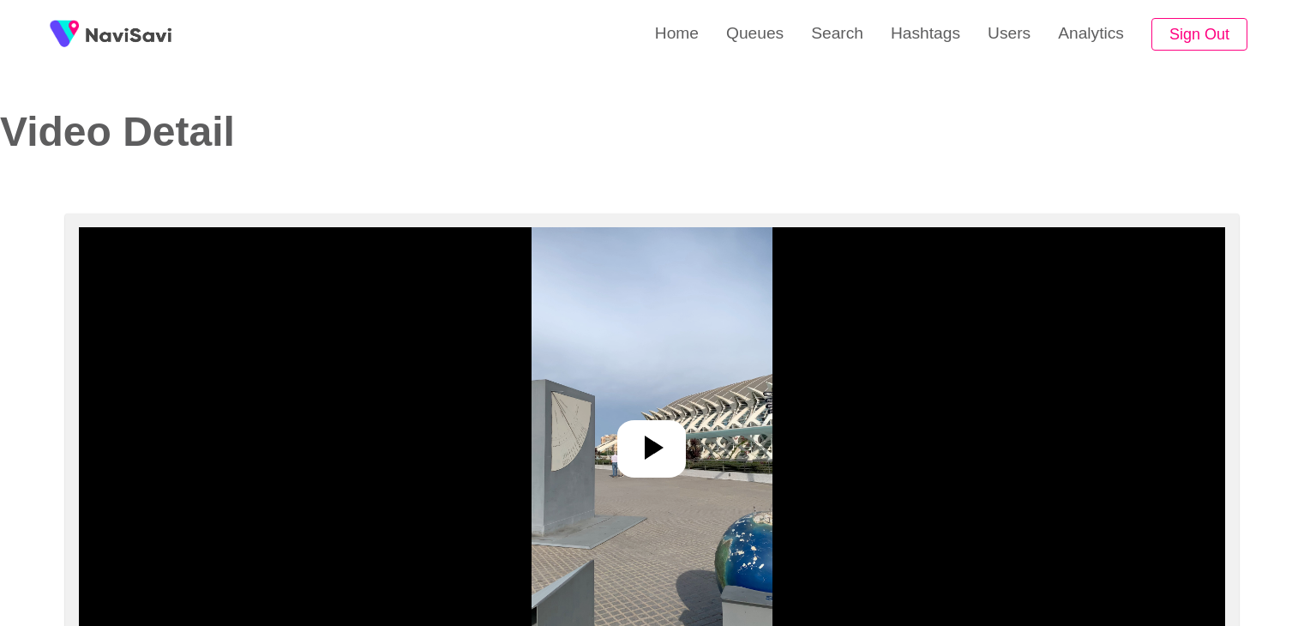
select select "**"
select select "**********"
click at [644, 443] on icon at bounding box center [651, 447] width 41 height 41
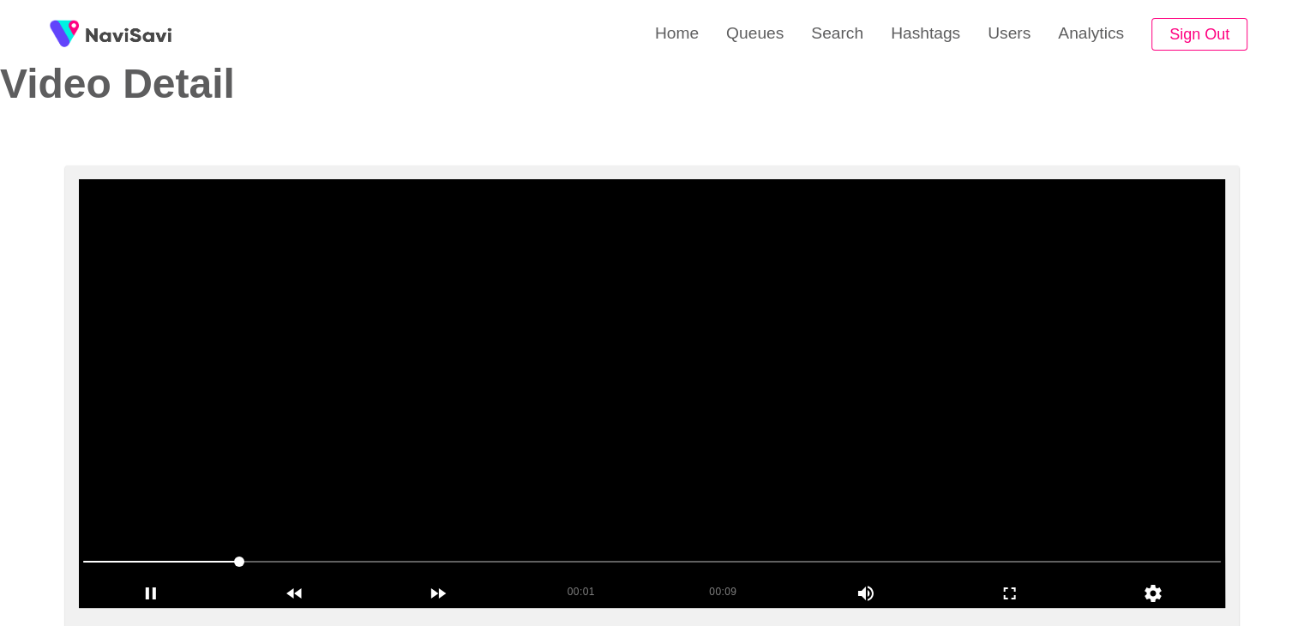
scroll to position [86, 0]
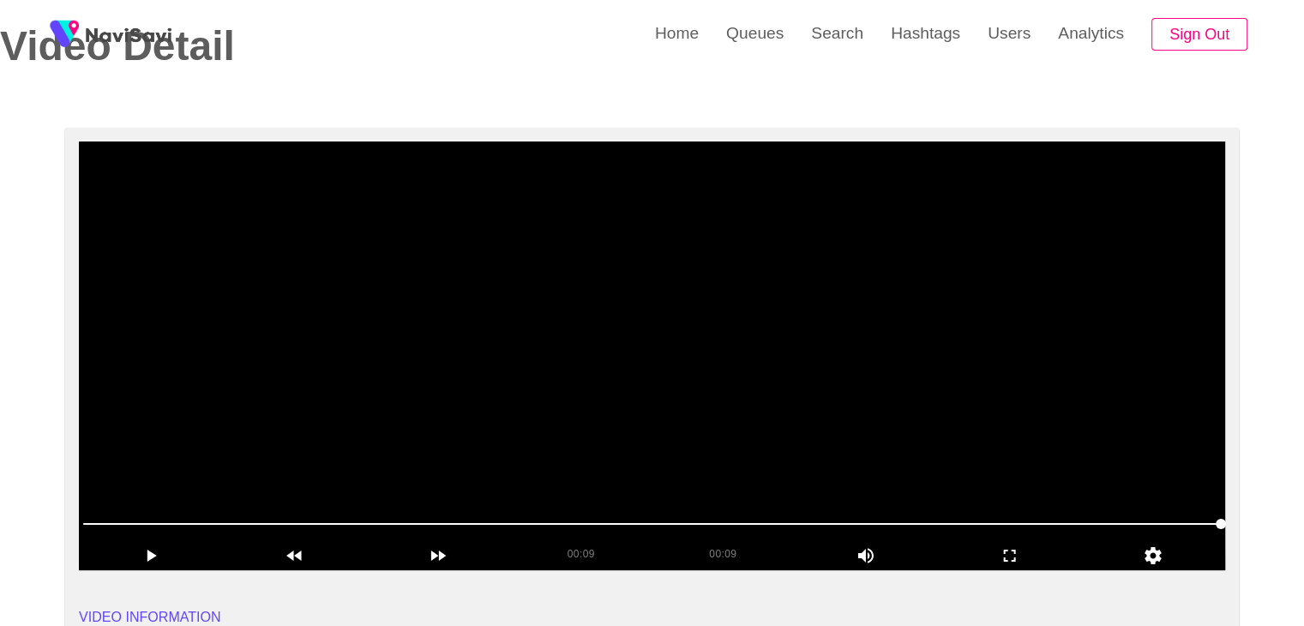
drag, startPoint x: 707, startPoint y: 402, endPoint x: 651, endPoint y: 494, distance: 107.4
click at [707, 402] on video at bounding box center [652, 355] width 1147 height 429
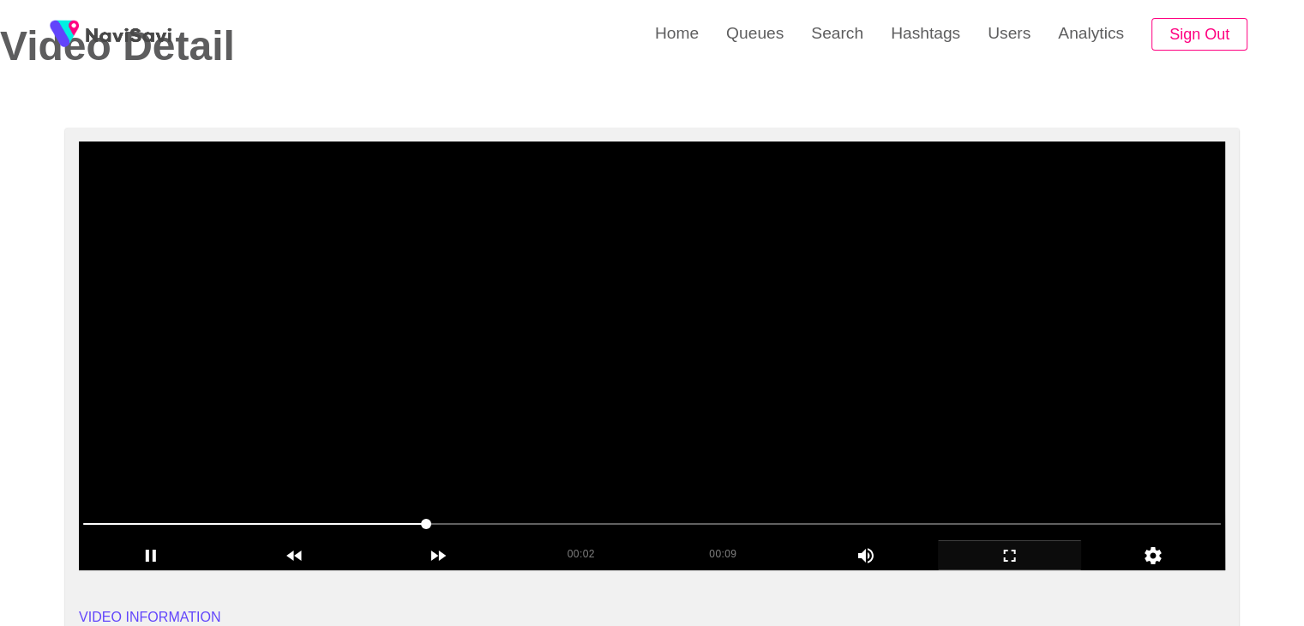
click at [1019, 562] on icon "add" at bounding box center [1010, 555] width 142 height 21
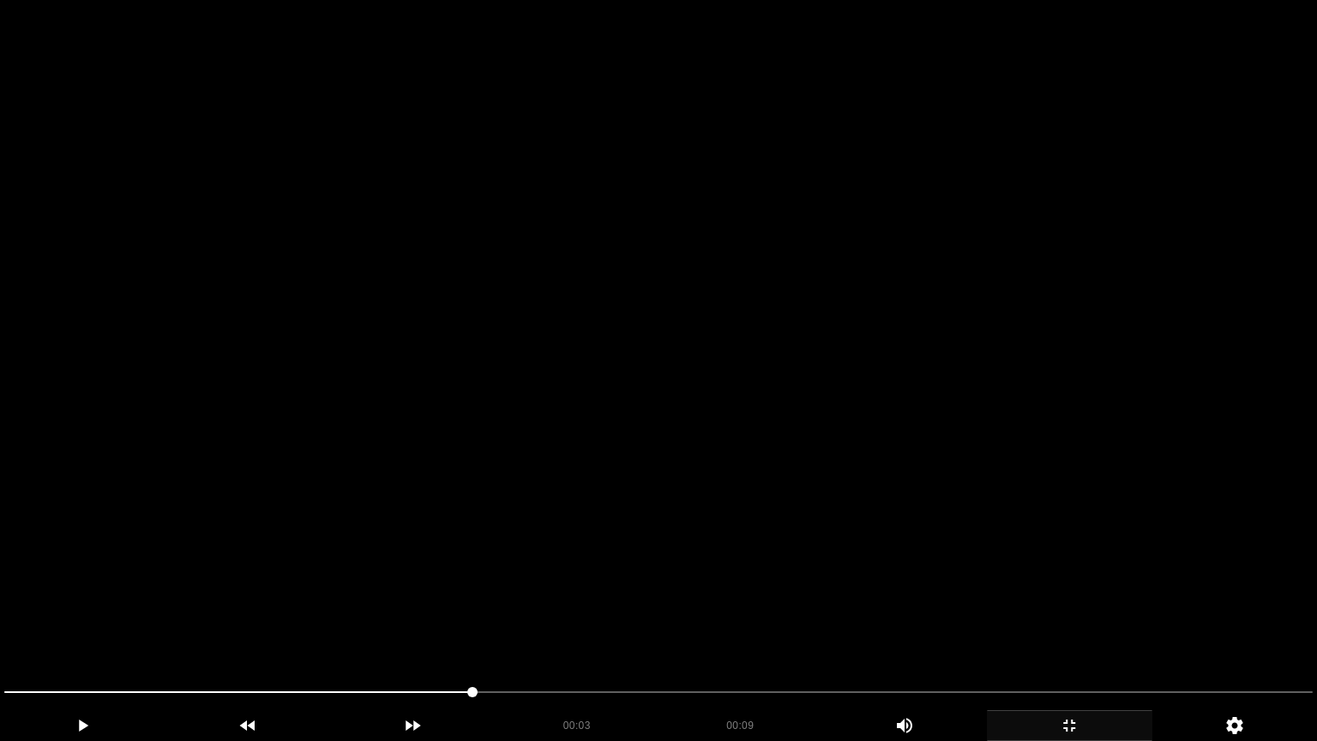
click at [892, 479] on video at bounding box center [658, 370] width 1317 height 741
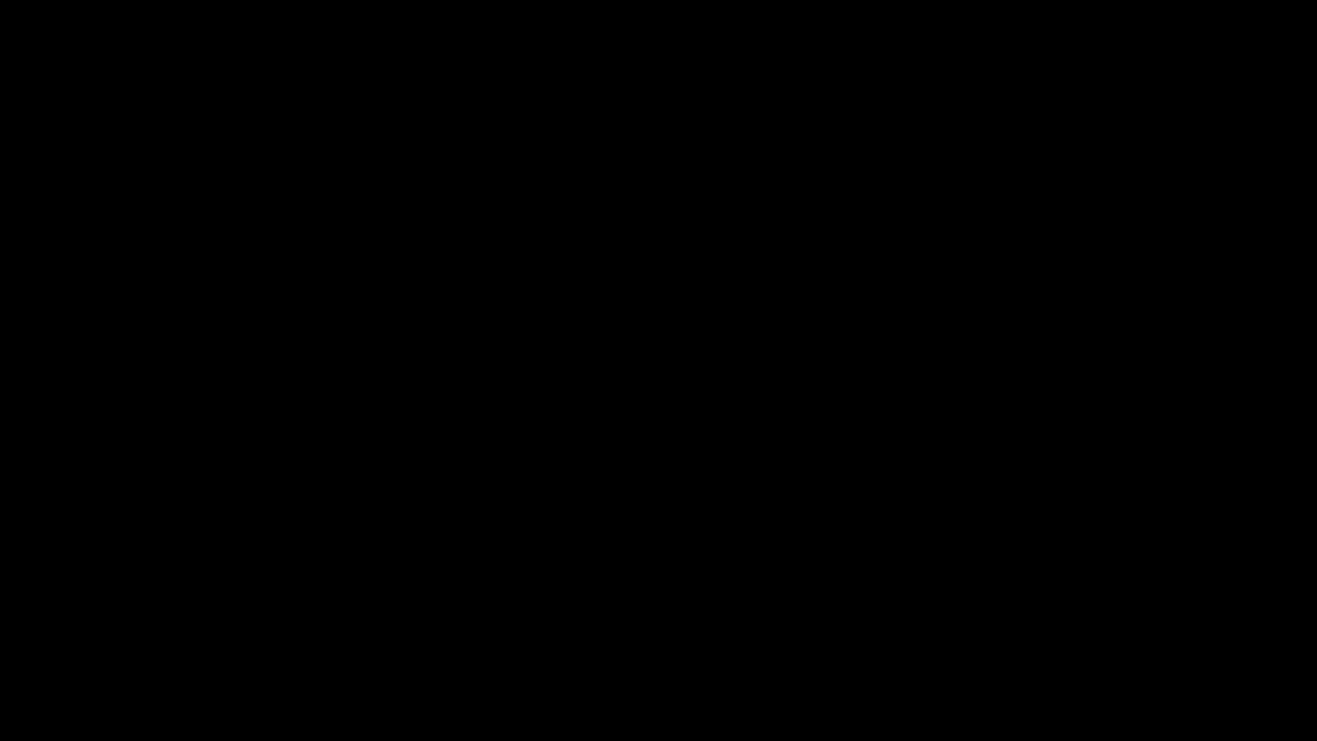
click at [1042, 625] on icon "add" at bounding box center [1070, 725] width 164 height 21
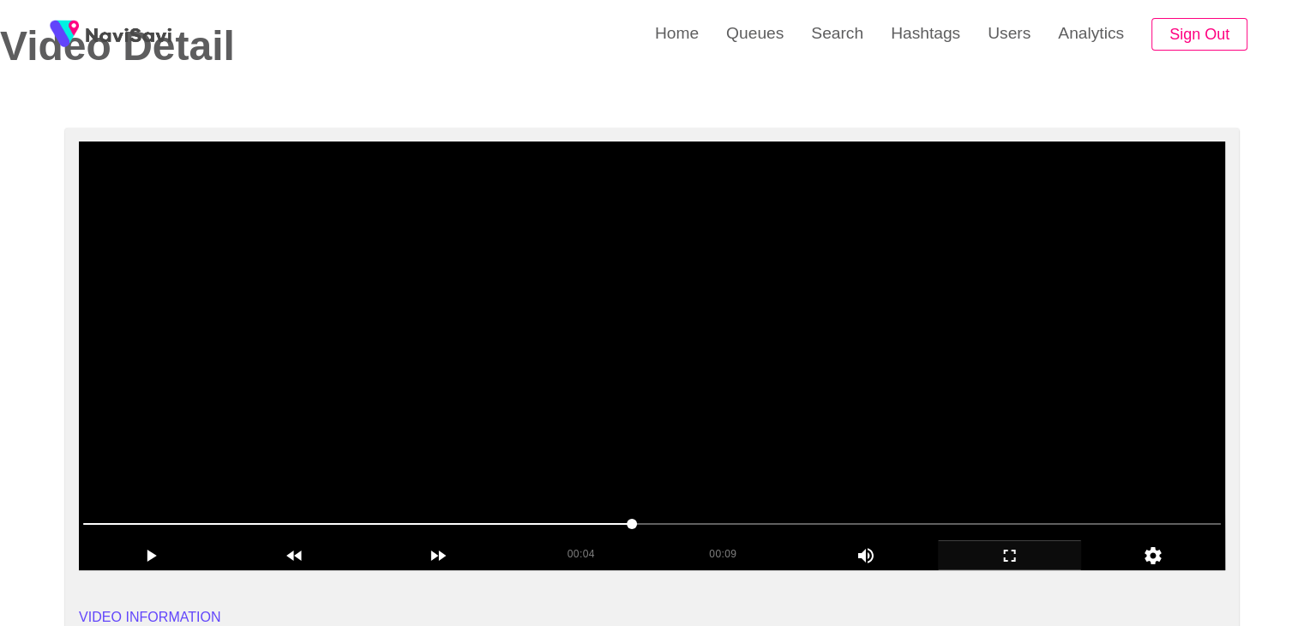
click at [742, 392] on video at bounding box center [652, 355] width 1147 height 429
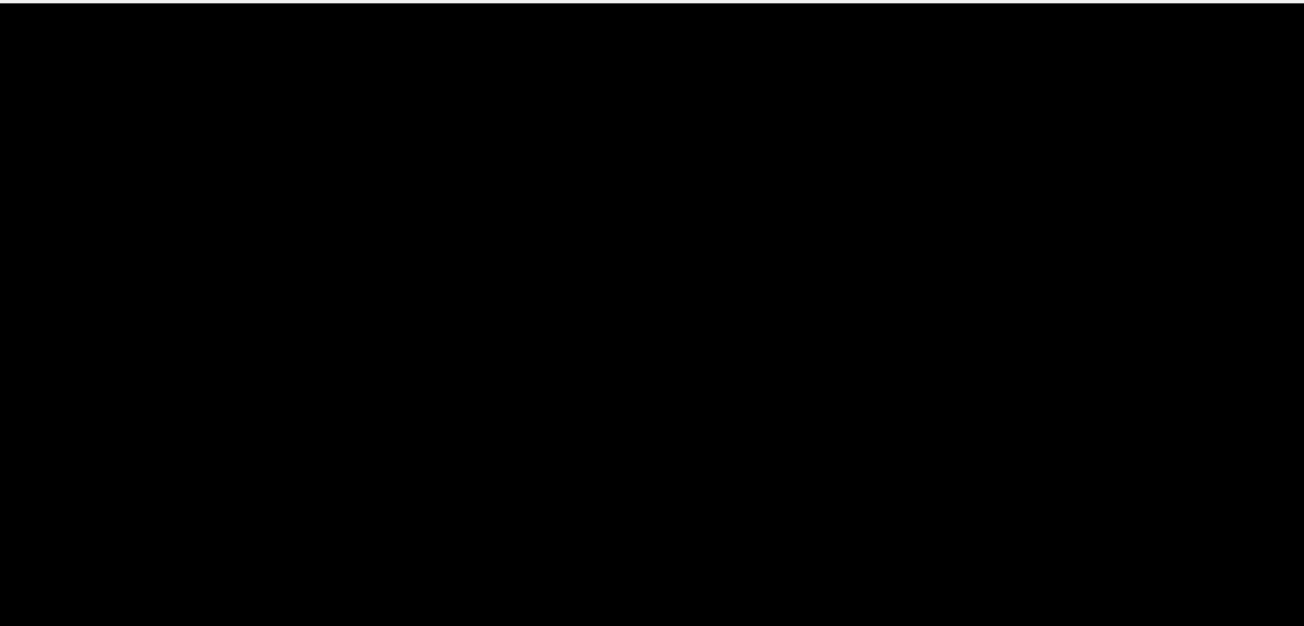
click at [216, 532] on span at bounding box center [652, 523] width 1138 height 27
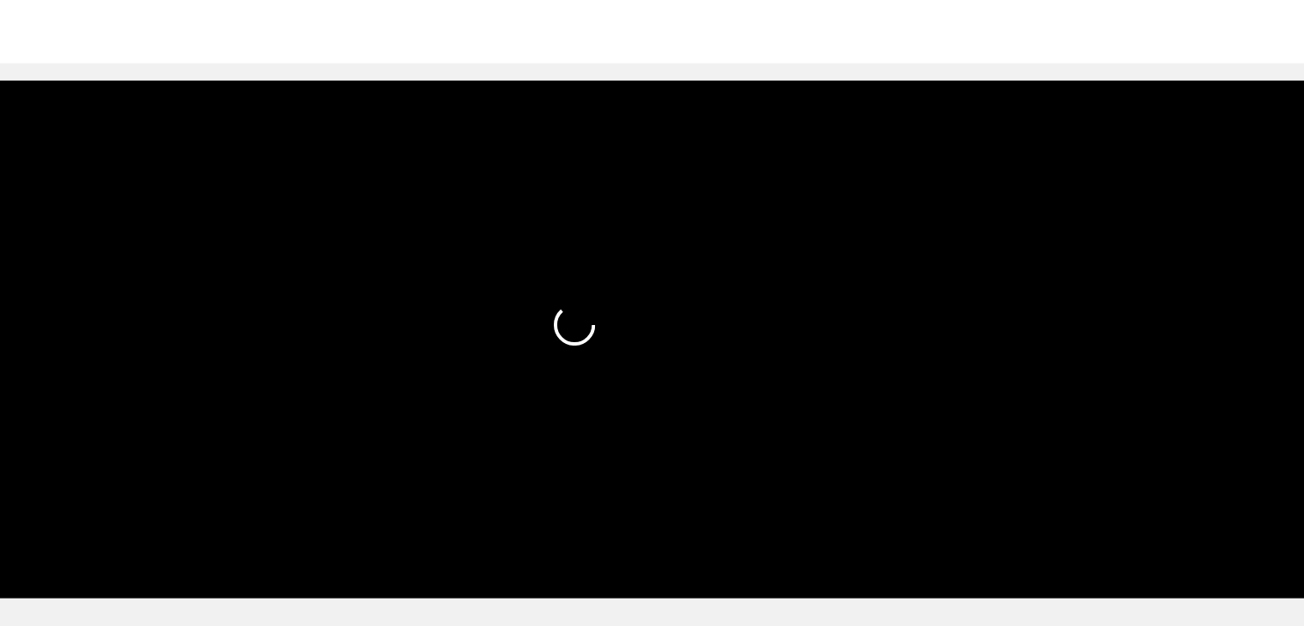
click at [117, 499] on section "00:01 00:09 Picture In Picture 1 Error: Failed to load Video" at bounding box center [652, 355] width 1147 height 429
click at [786, 441] on video at bounding box center [652, 355] width 1147 height 429
click at [786, 439] on video at bounding box center [652, 355] width 1147 height 429
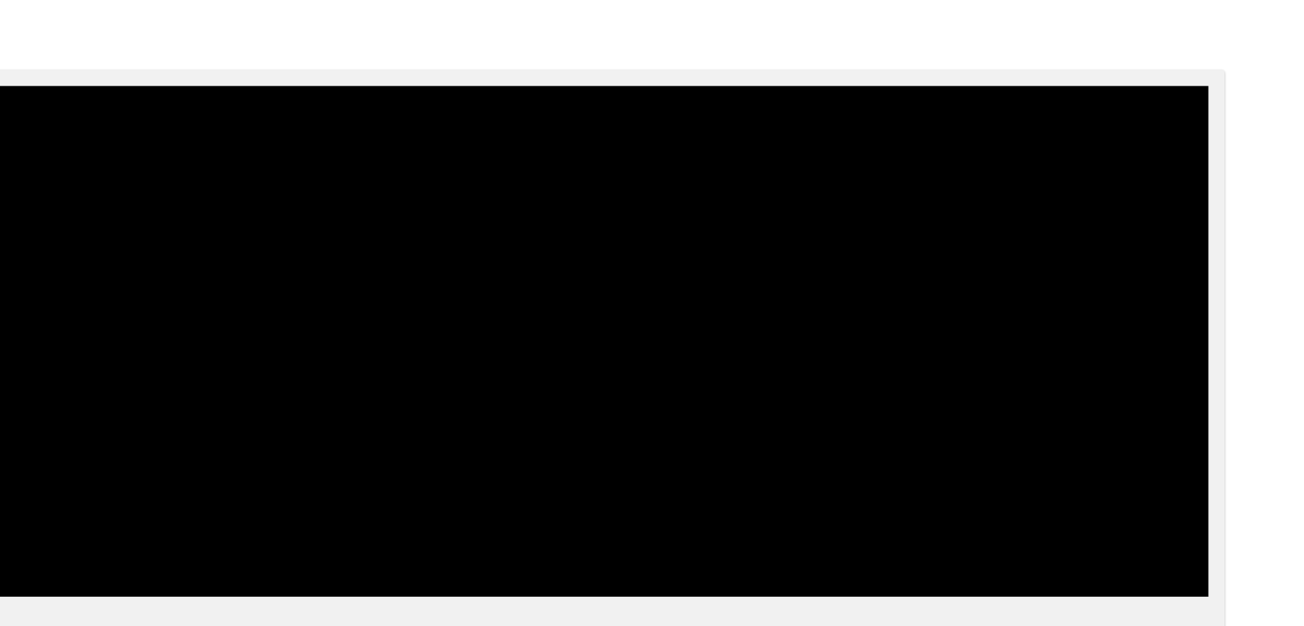
drag, startPoint x: 669, startPoint y: 523, endPoint x: 487, endPoint y: 520, distance: 181.8
click at [487, 520] on span at bounding box center [652, 523] width 1138 height 27
drag, startPoint x: 210, startPoint y: 523, endPoint x: 210, endPoint y: 496, distance: 27.4
click at [210, 498] on section "00:04 00:09 Picture In Picture 1 Error: Failed to load Video" at bounding box center [652, 355] width 1147 height 429
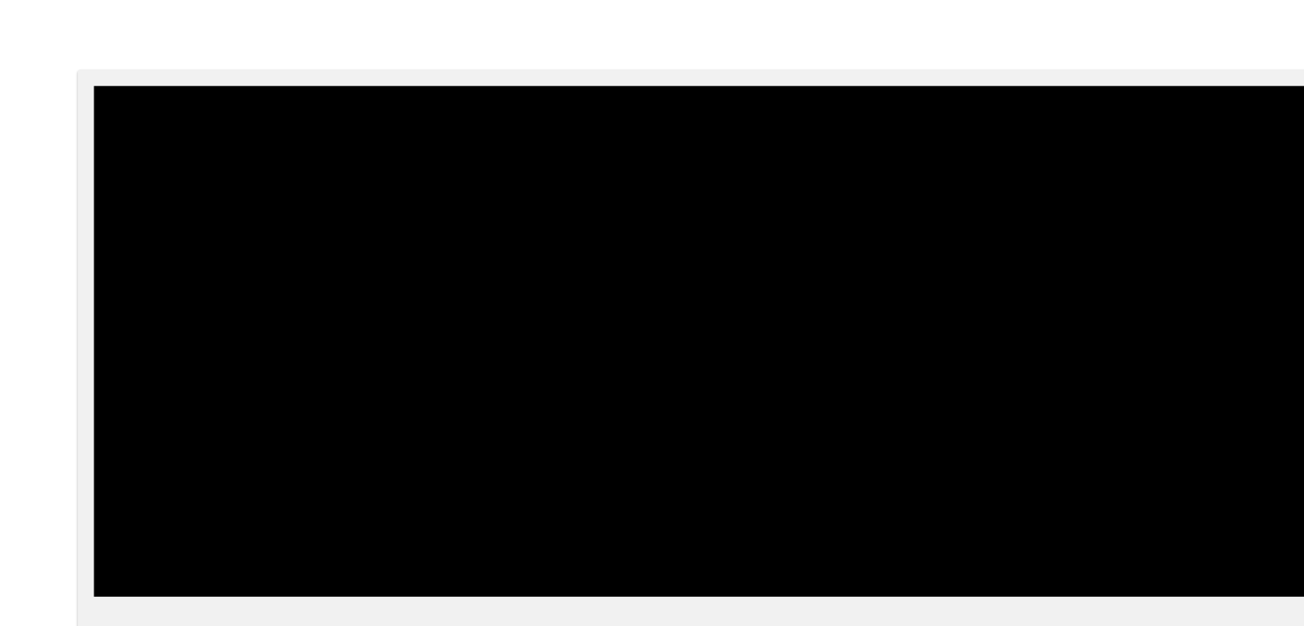
drag, startPoint x: 24, startPoint y: 526, endPoint x: 0, endPoint y: 526, distance: 24.0
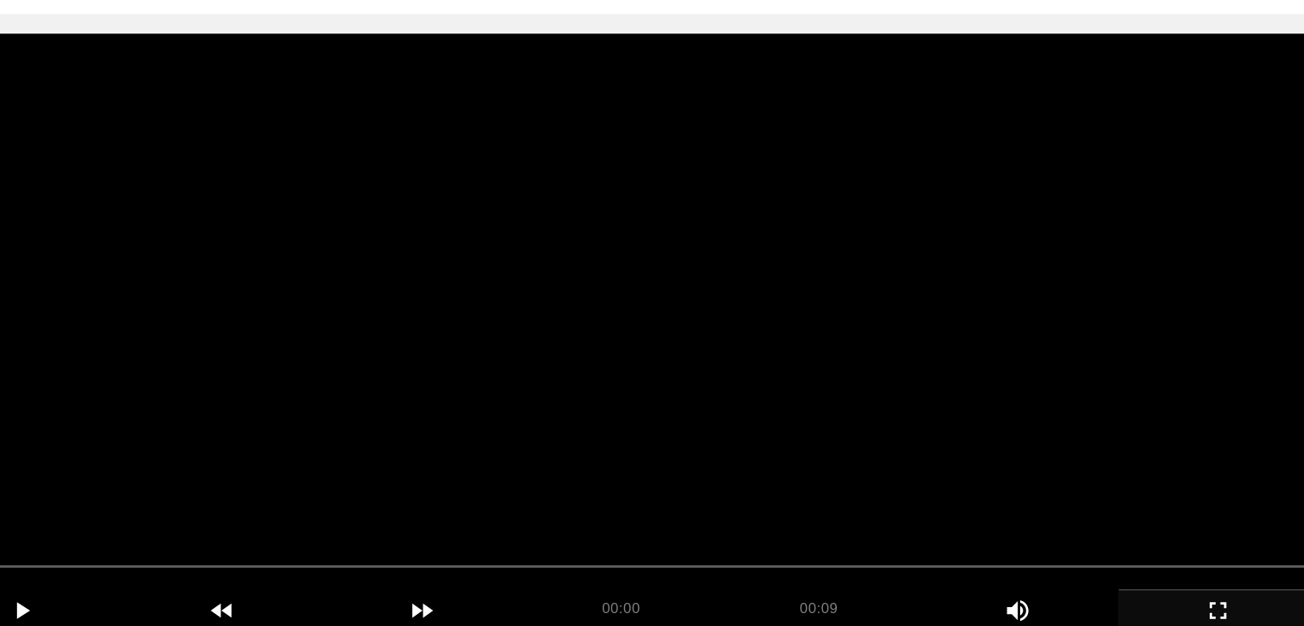
click at [556, 351] on video at bounding box center [652, 355] width 1147 height 429
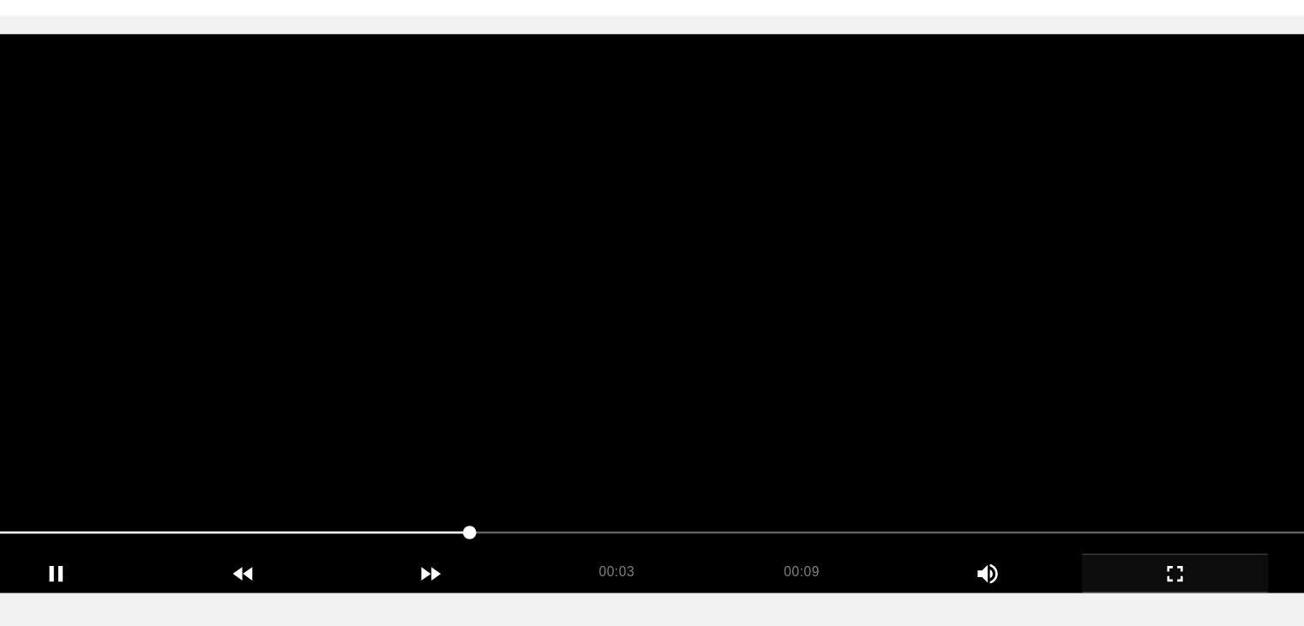
scroll to position [89, 0]
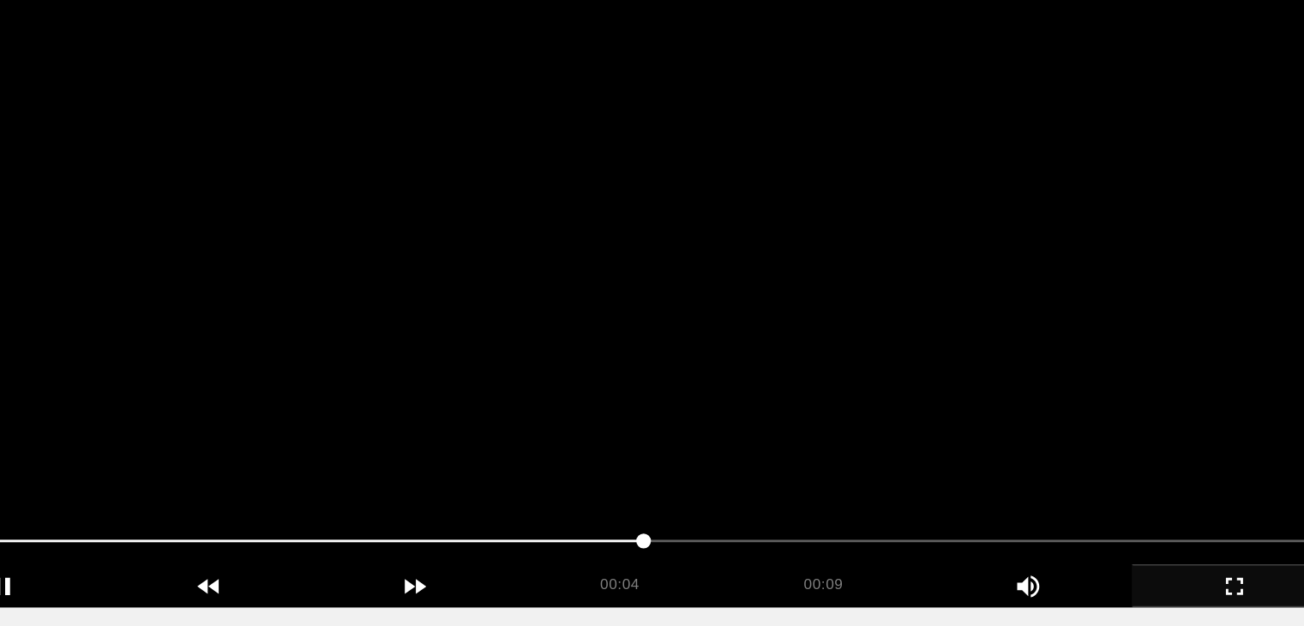
drag, startPoint x: 296, startPoint y: 516, endPoint x: 171, endPoint y: 509, distance: 125.4
click at [171, 509] on span at bounding box center [652, 520] width 1138 height 27
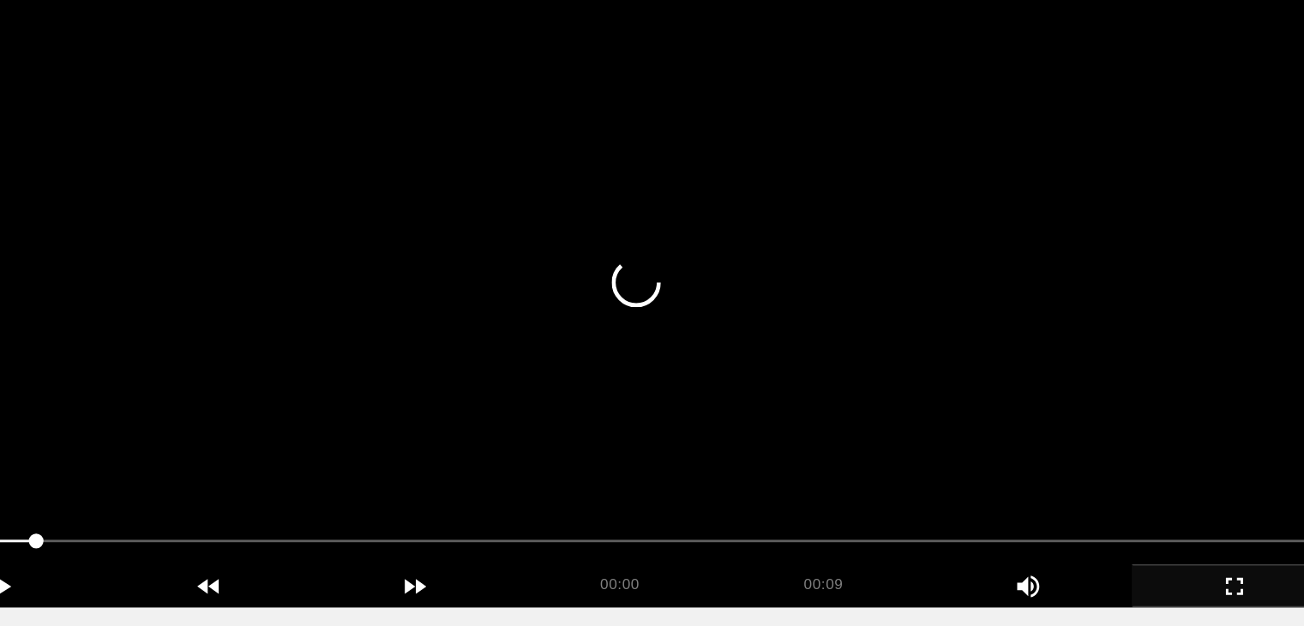
click at [691, 376] on video at bounding box center [652, 352] width 1147 height 429
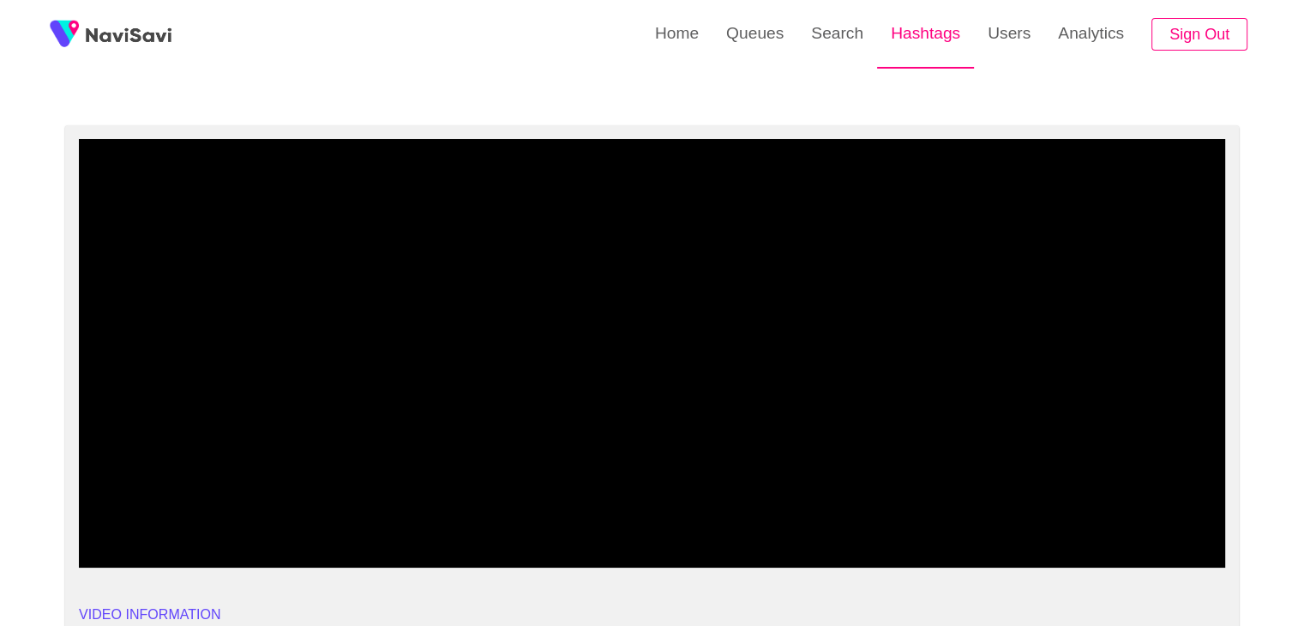
scroll to position [15, 0]
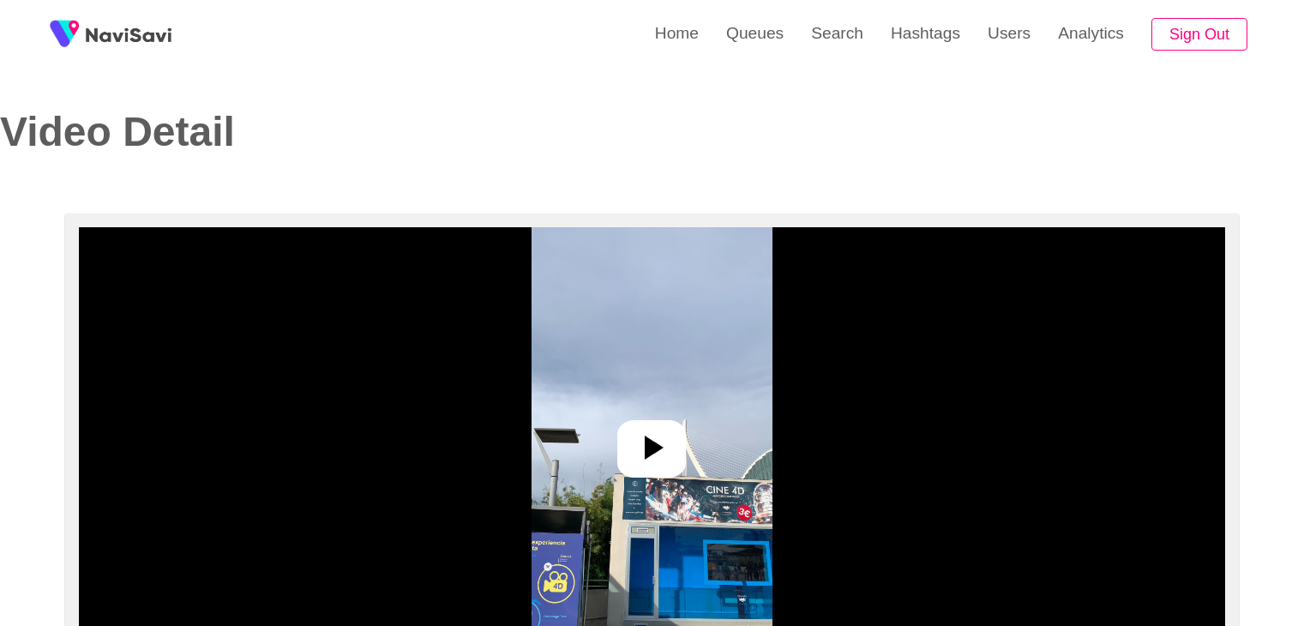
select select "**********"
select select "**"
click at [652, 448] on icon at bounding box center [654, 448] width 19 height 24
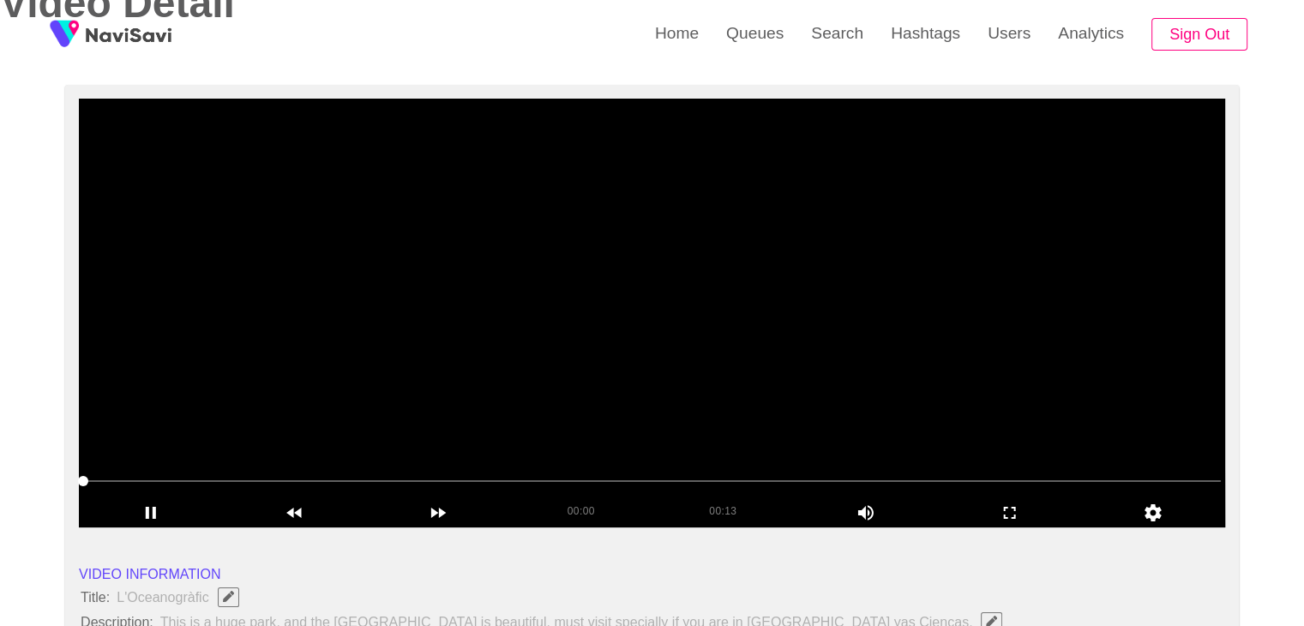
scroll to position [172, 0]
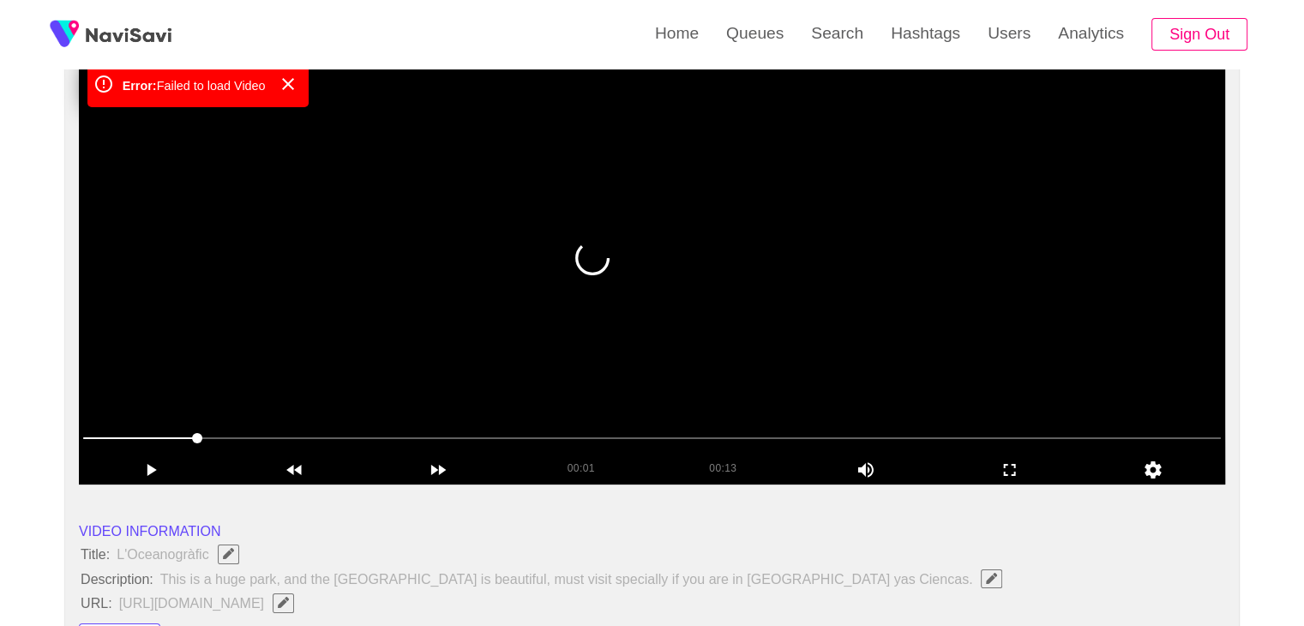
drag, startPoint x: 202, startPoint y: 430, endPoint x: 105, endPoint y: 418, distance: 97.5
click at [565, 351] on video at bounding box center [652, 270] width 1147 height 429
click at [572, 311] on video at bounding box center [652, 270] width 1147 height 429
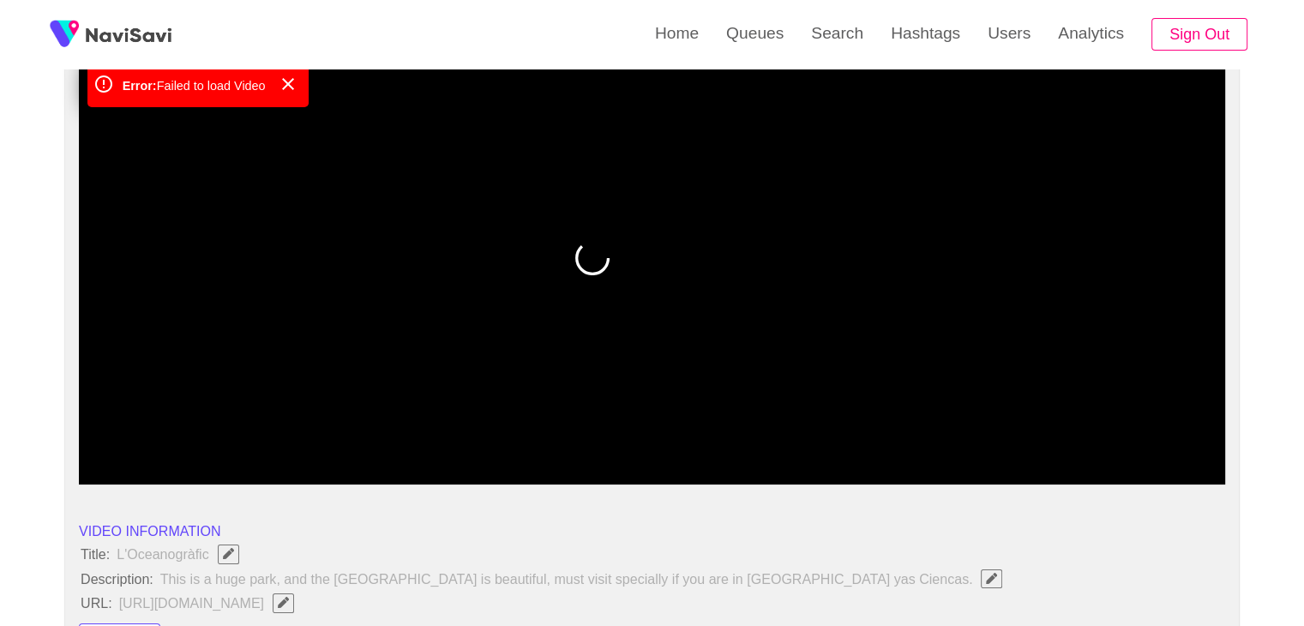
drag, startPoint x: 113, startPoint y: 448, endPoint x: 46, endPoint y: 456, distance: 67.4
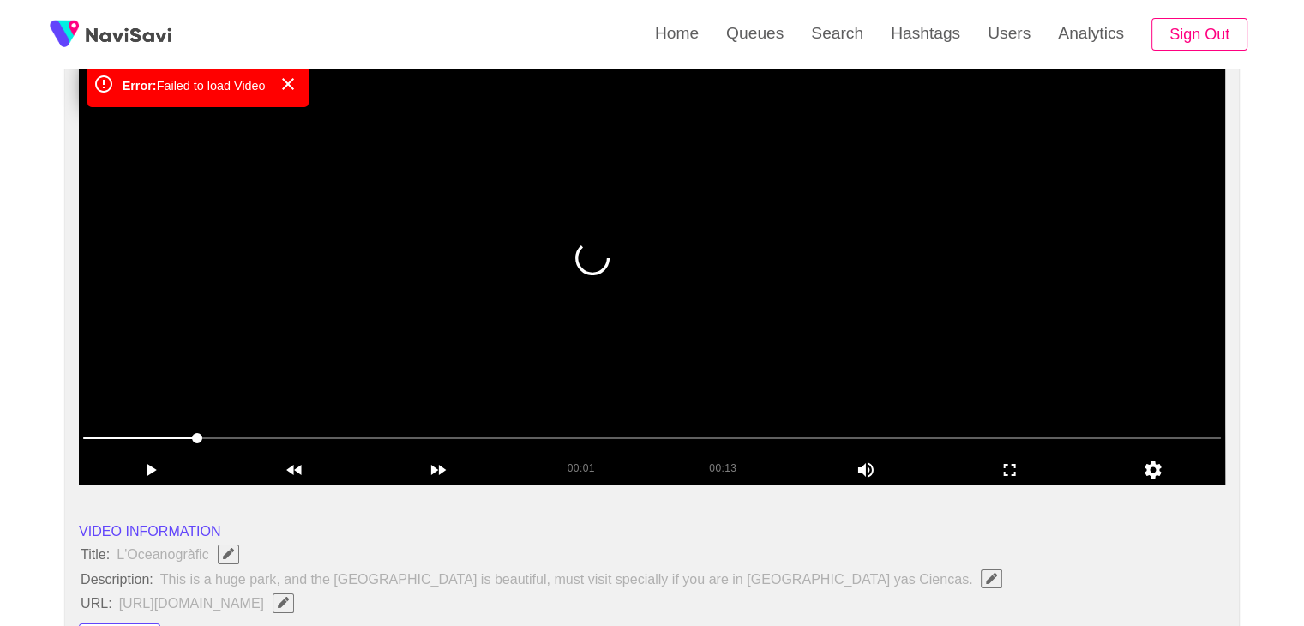
click at [99, 437] on span at bounding box center [140, 438] width 114 height 2
click at [89, 442] on span at bounding box center [94, 438] width 10 height 10
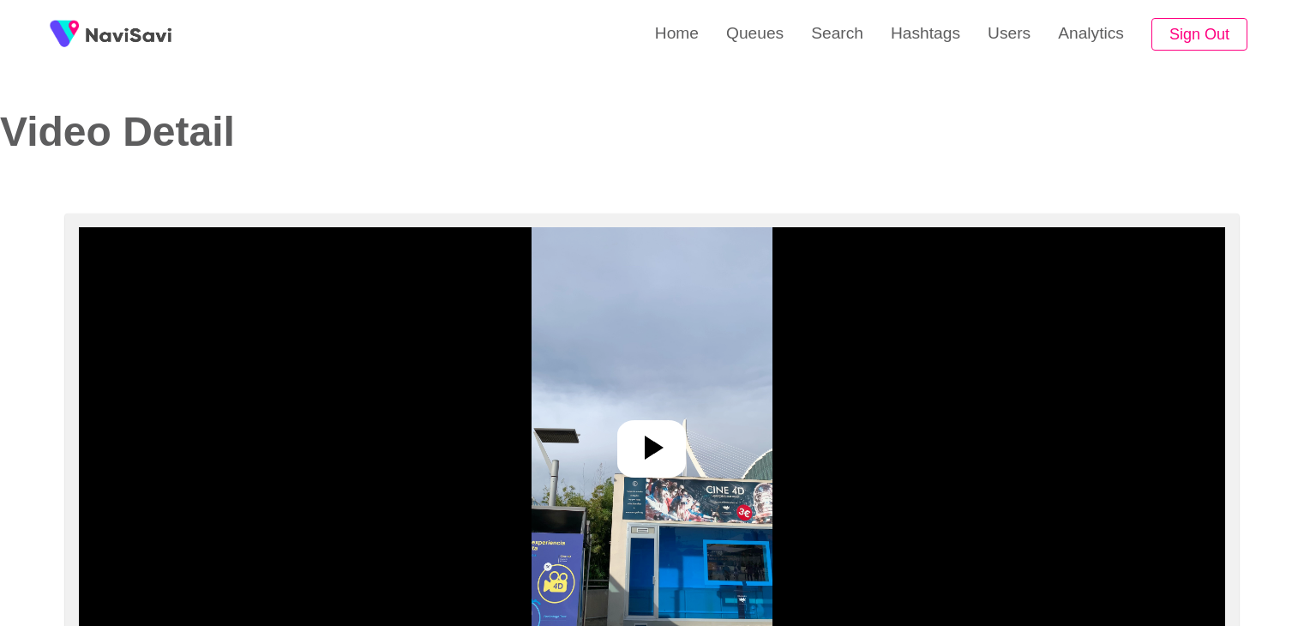
select select "**********"
select select "**"
click at [671, 433] on icon at bounding box center [651, 447] width 41 height 41
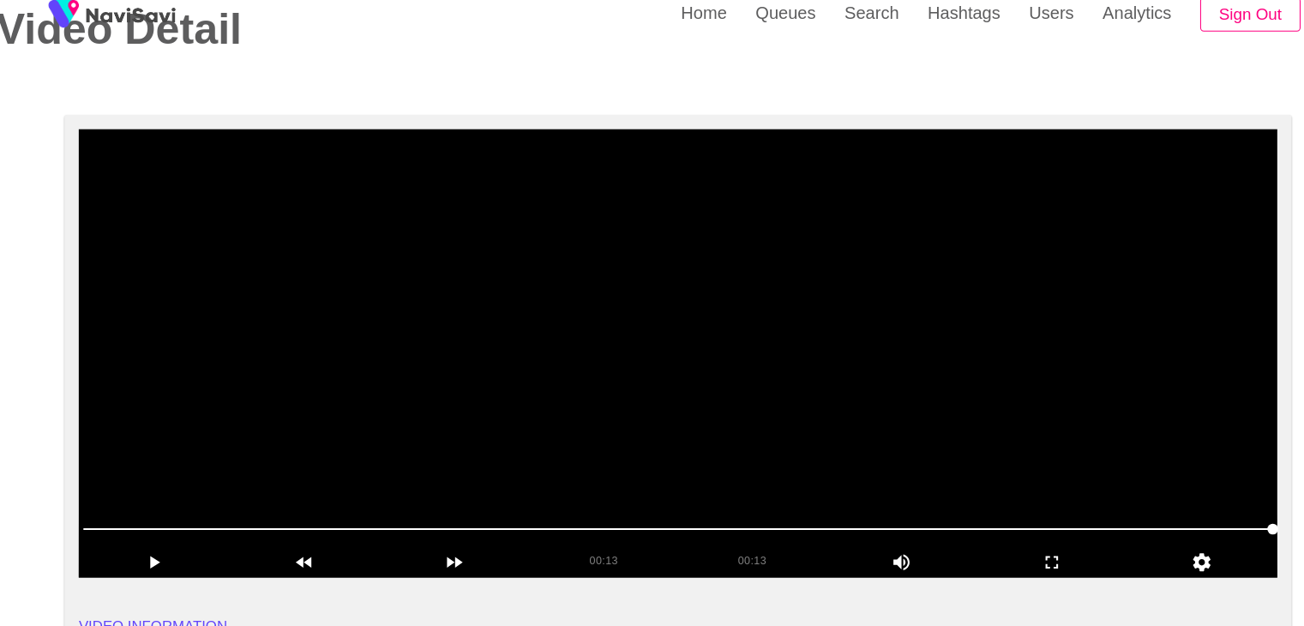
scroll to position [82, 0]
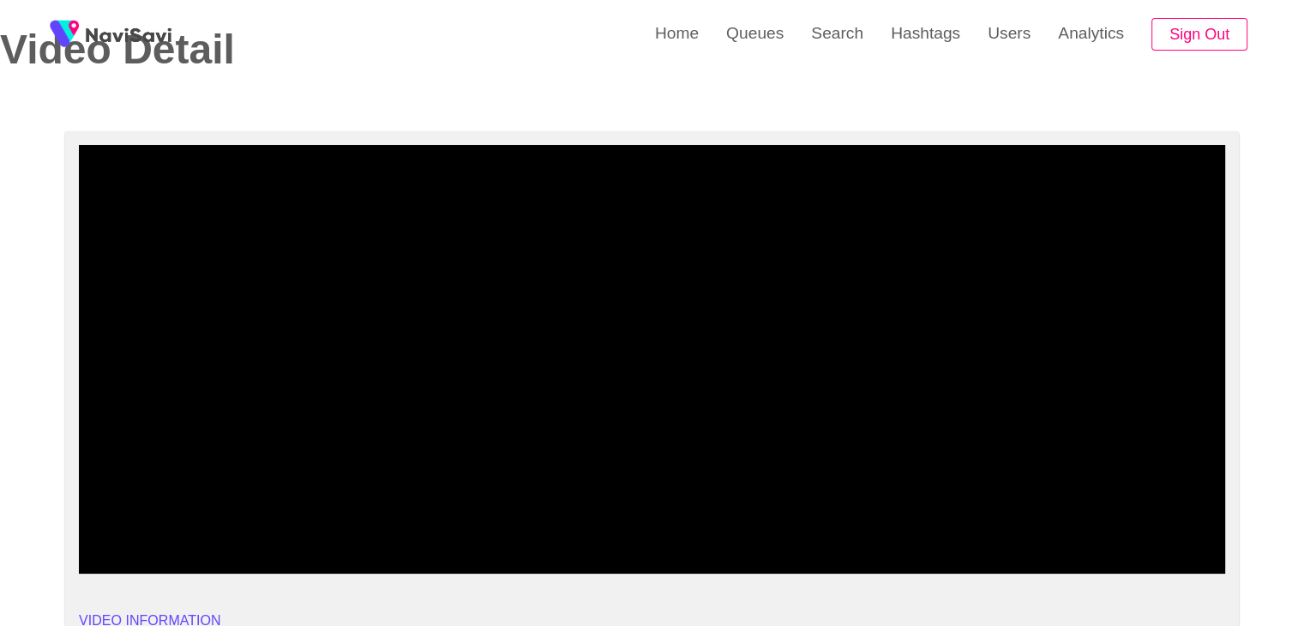
drag, startPoint x: 137, startPoint y: 521, endPoint x: 0, endPoint y: 522, distance: 137.2
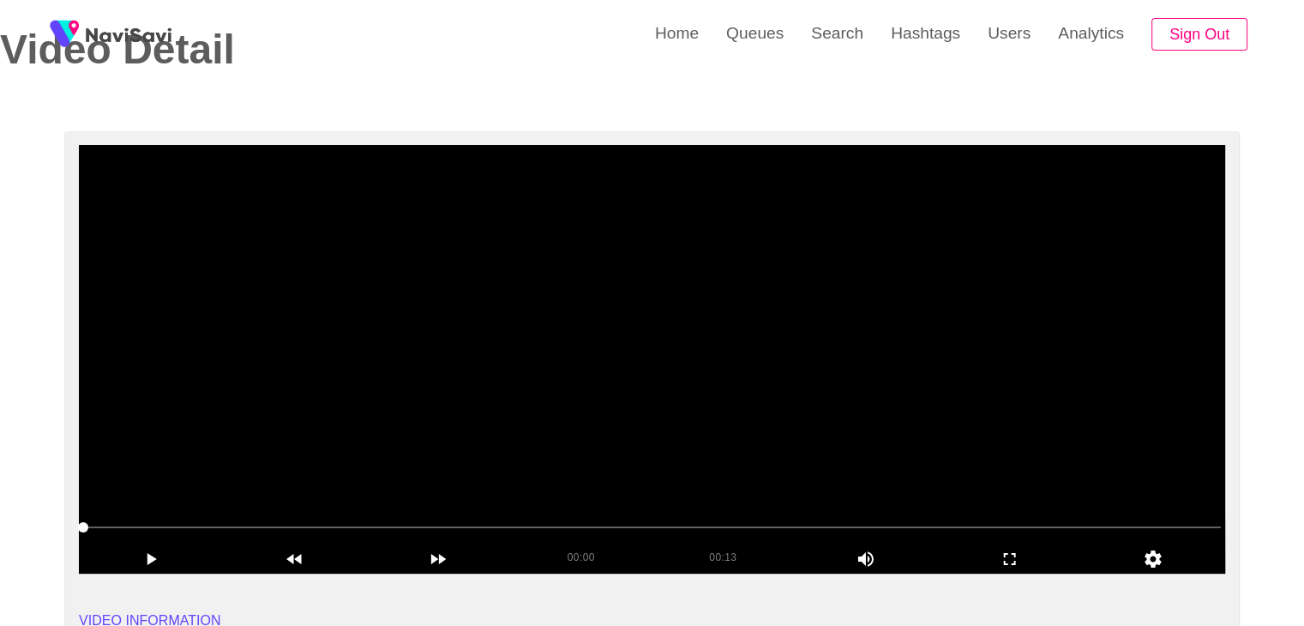
click at [759, 423] on video at bounding box center [652, 359] width 1147 height 429
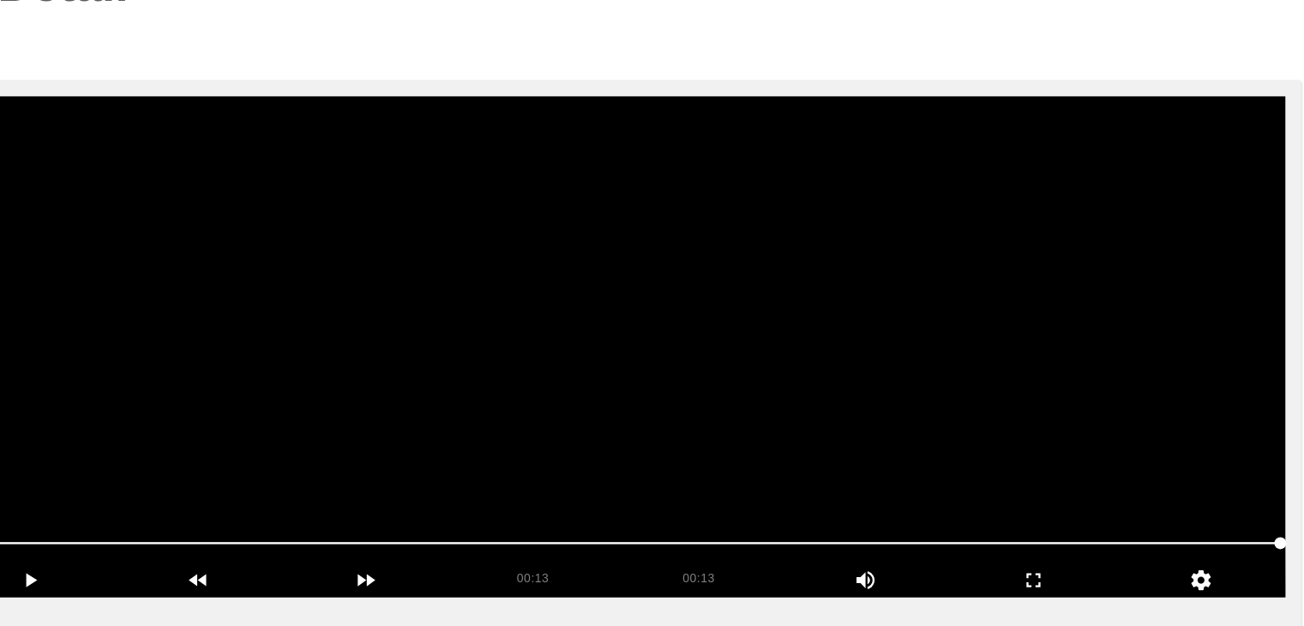
click at [124, 519] on span at bounding box center [652, 527] width 1138 height 27
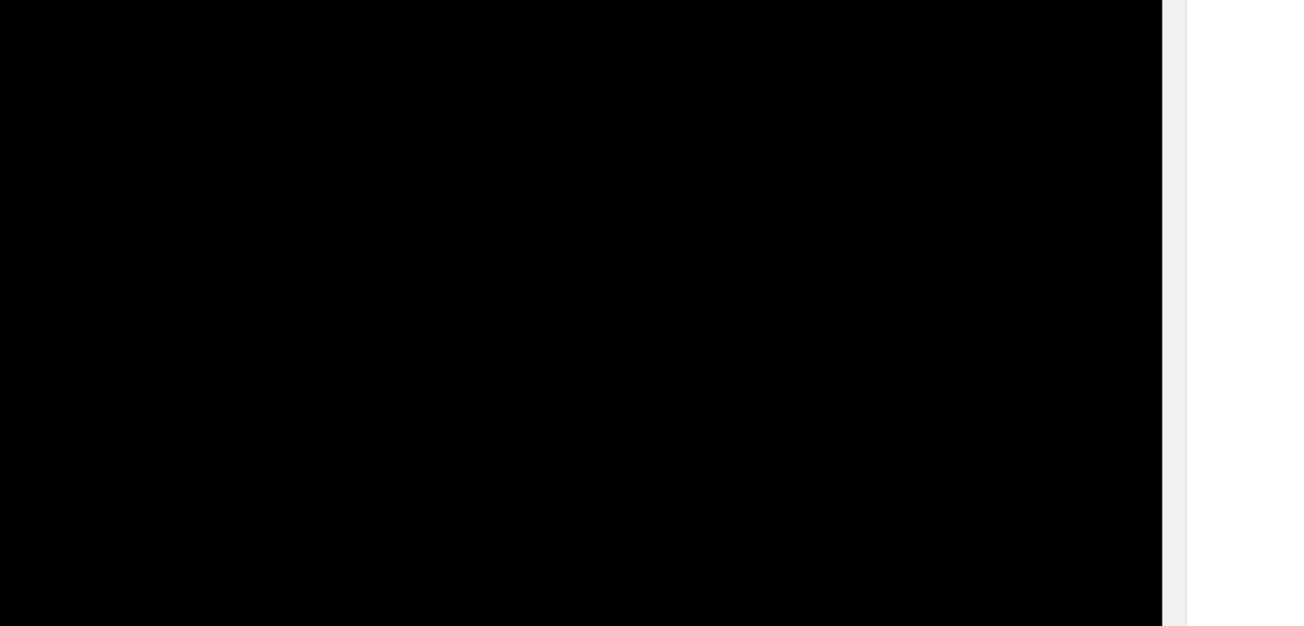
drag, startPoint x: 723, startPoint y: 533, endPoint x: 541, endPoint y: 534, distance: 181.8
click at [541, 534] on span at bounding box center [652, 527] width 1138 height 27
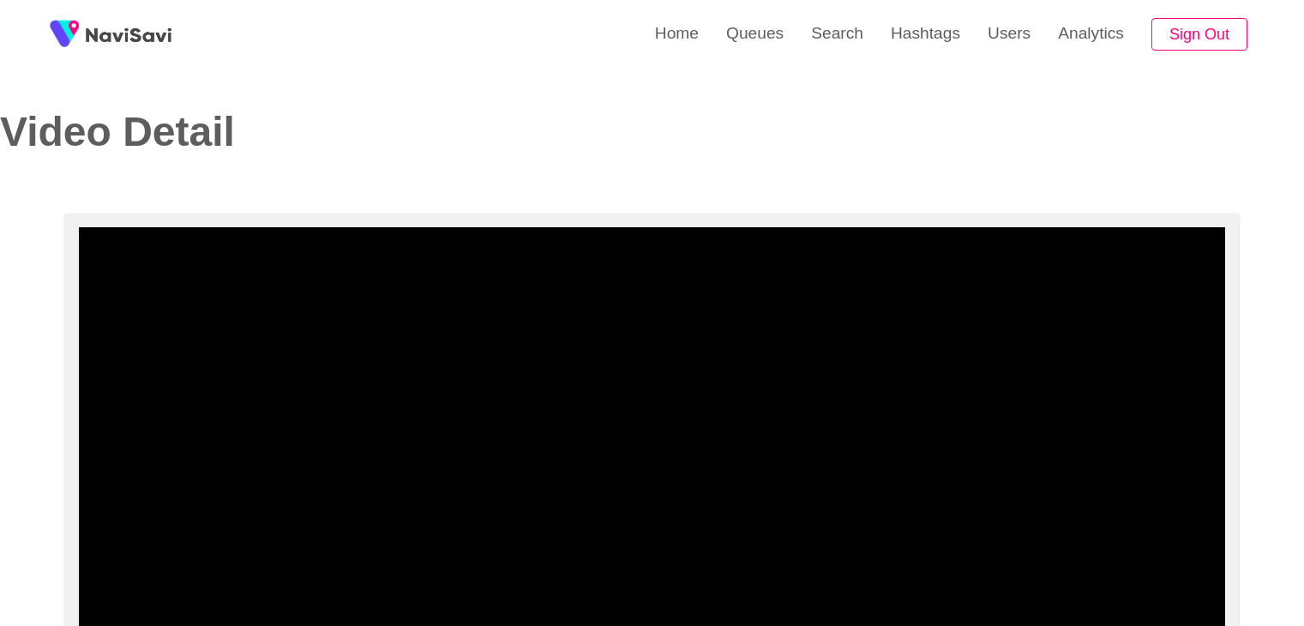
select select "**********"
select select "**"
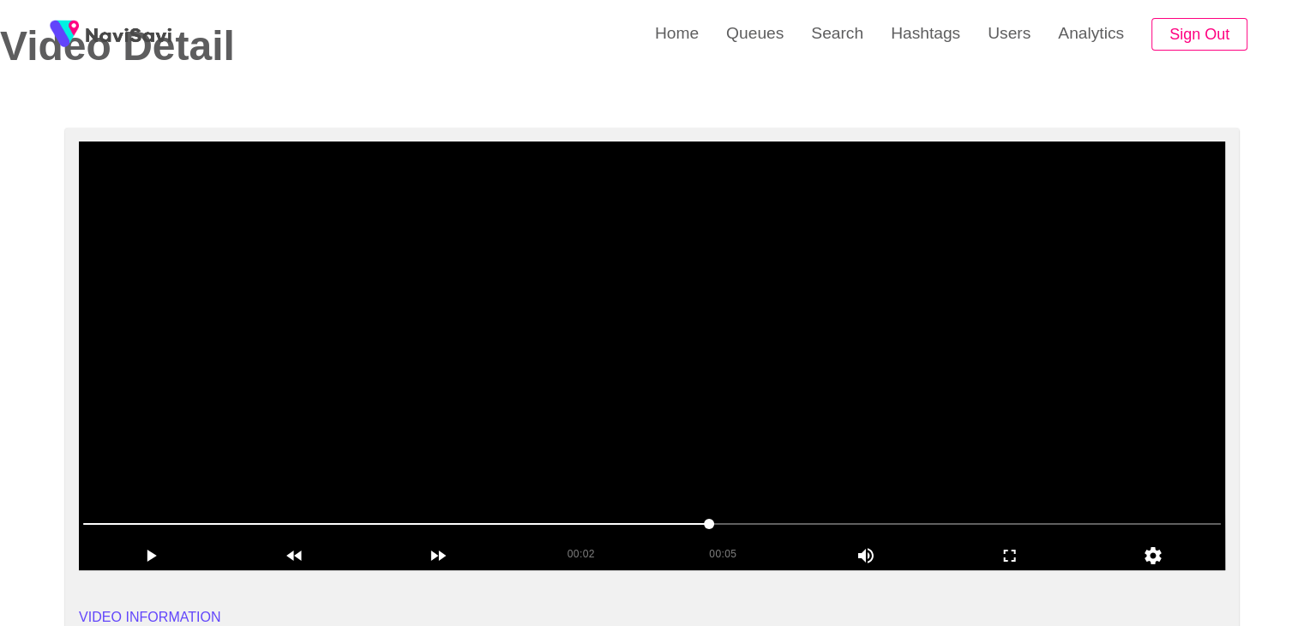
drag, startPoint x: 0, startPoint y: 0, endPoint x: 710, endPoint y: 354, distance: 793.5
click at [710, 354] on video at bounding box center [652, 355] width 1147 height 429
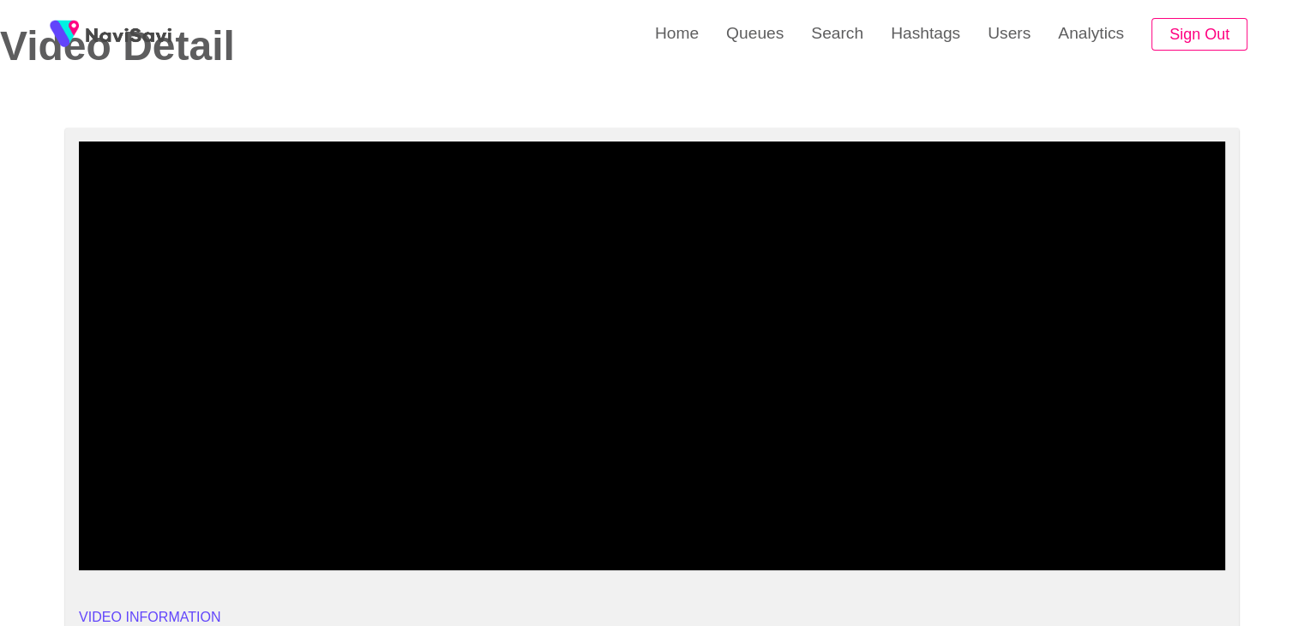
drag, startPoint x: 184, startPoint y: 531, endPoint x: 0, endPoint y: 531, distance: 183.5
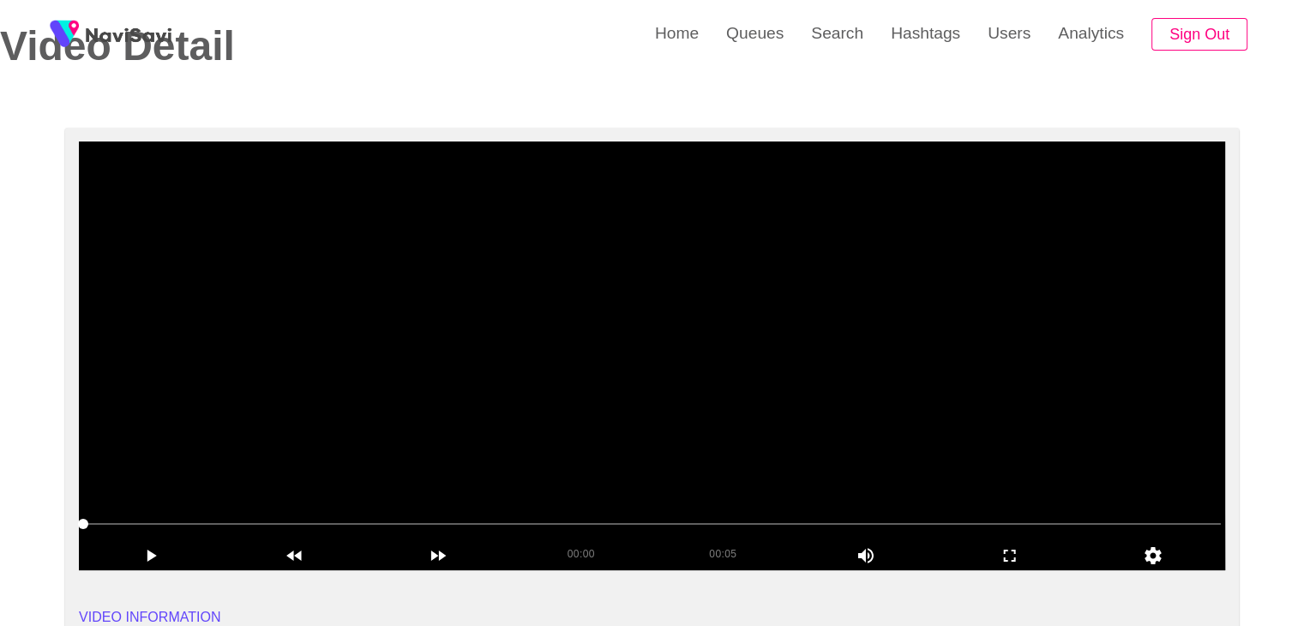
click at [738, 387] on video at bounding box center [652, 355] width 1147 height 429
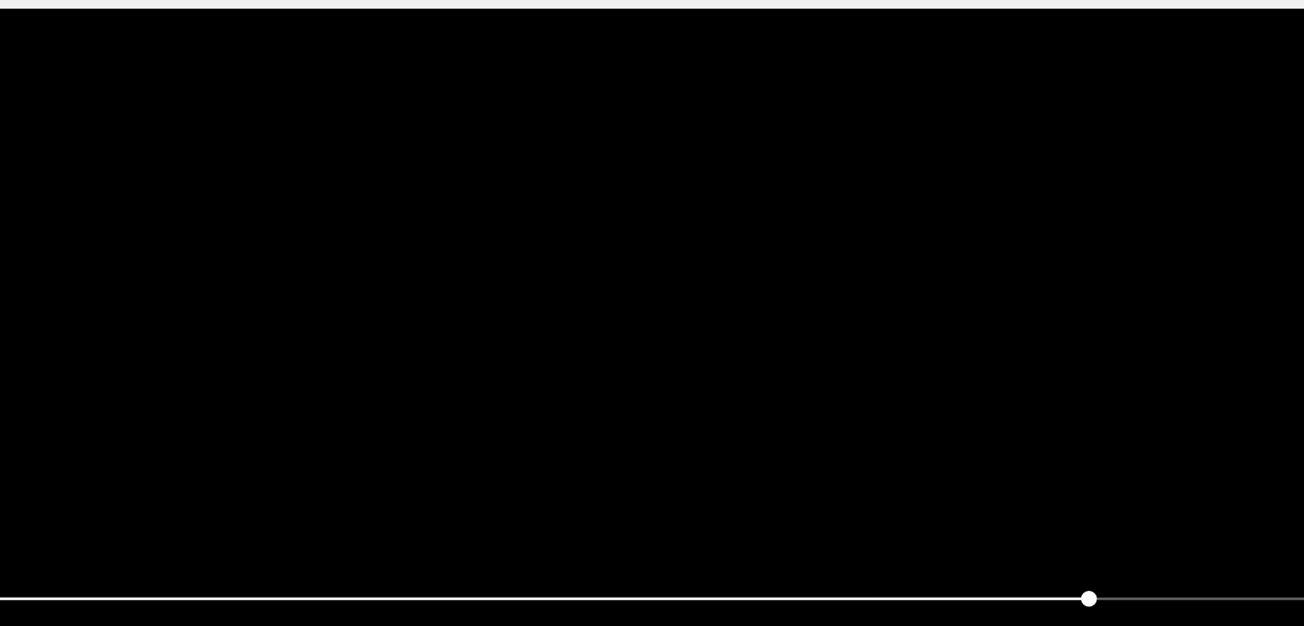
click at [375, 512] on span at bounding box center [652, 523] width 1138 height 27
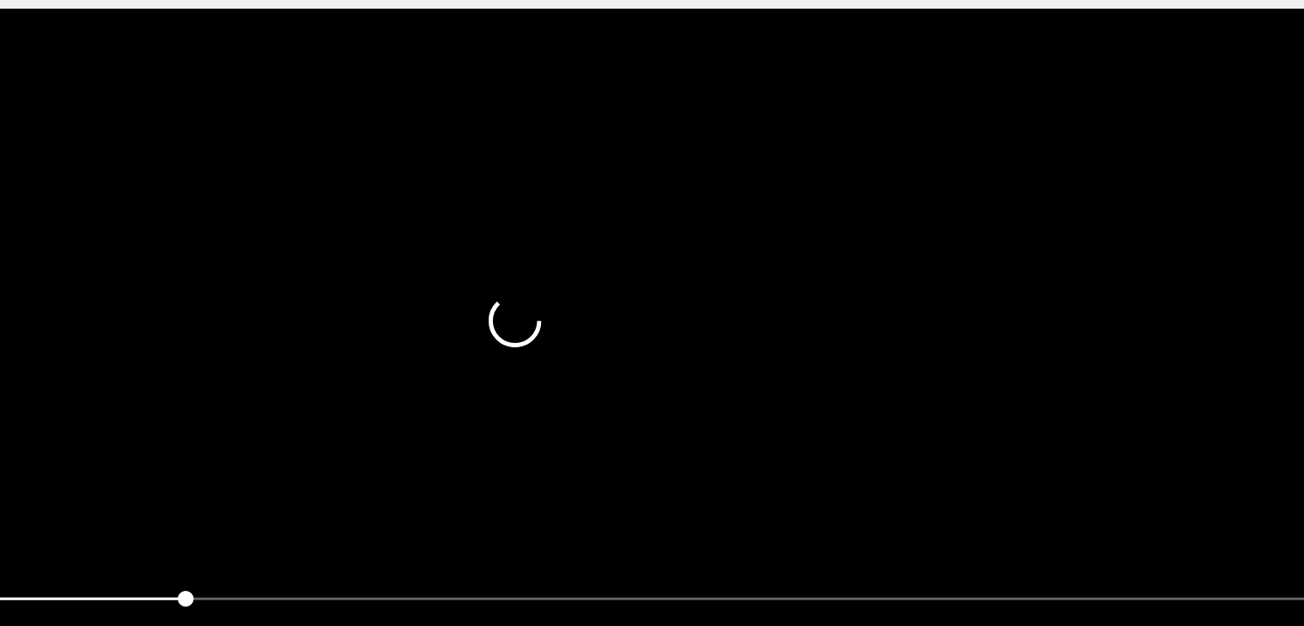
click at [749, 429] on video at bounding box center [652, 355] width 1147 height 429
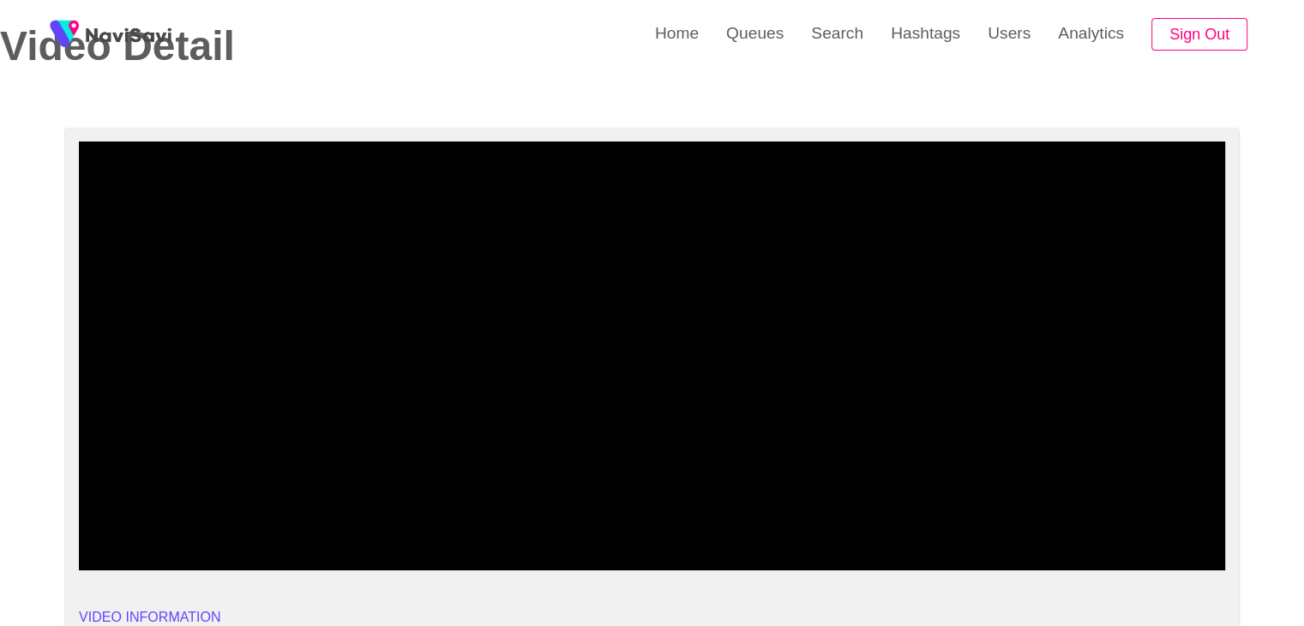
drag, startPoint x: 31, startPoint y: 519, endPoint x: 3, endPoint y: 514, distance: 28.8
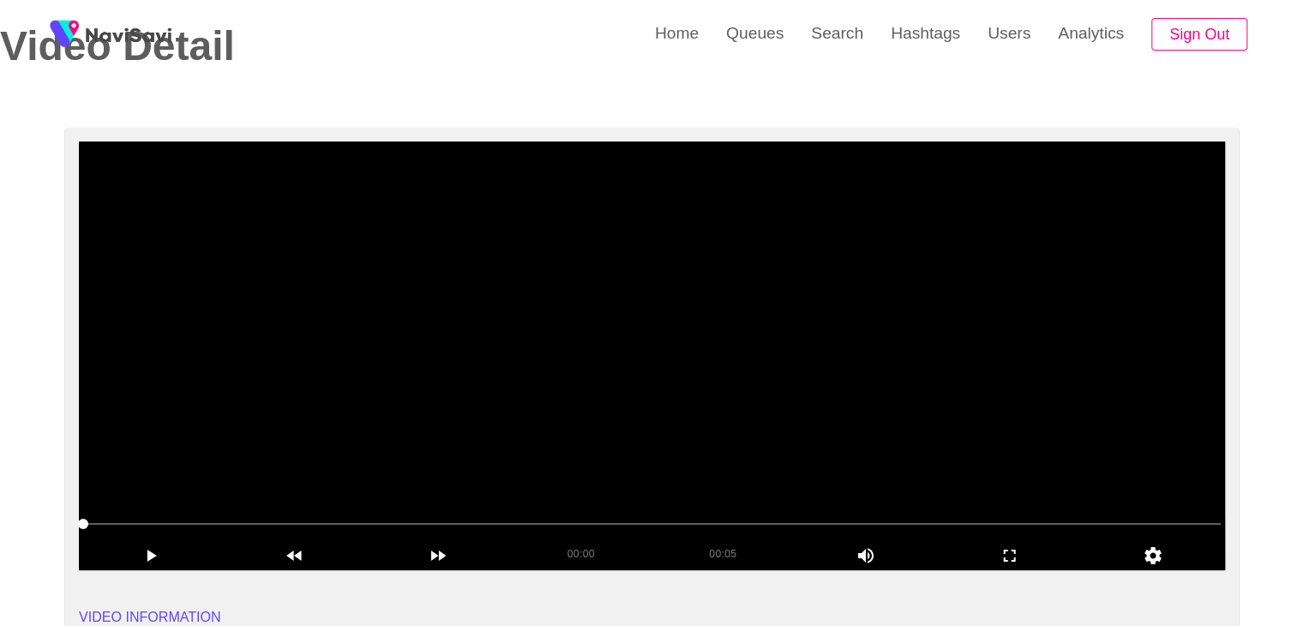
click at [765, 358] on video at bounding box center [652, 355] width 1147 height 429
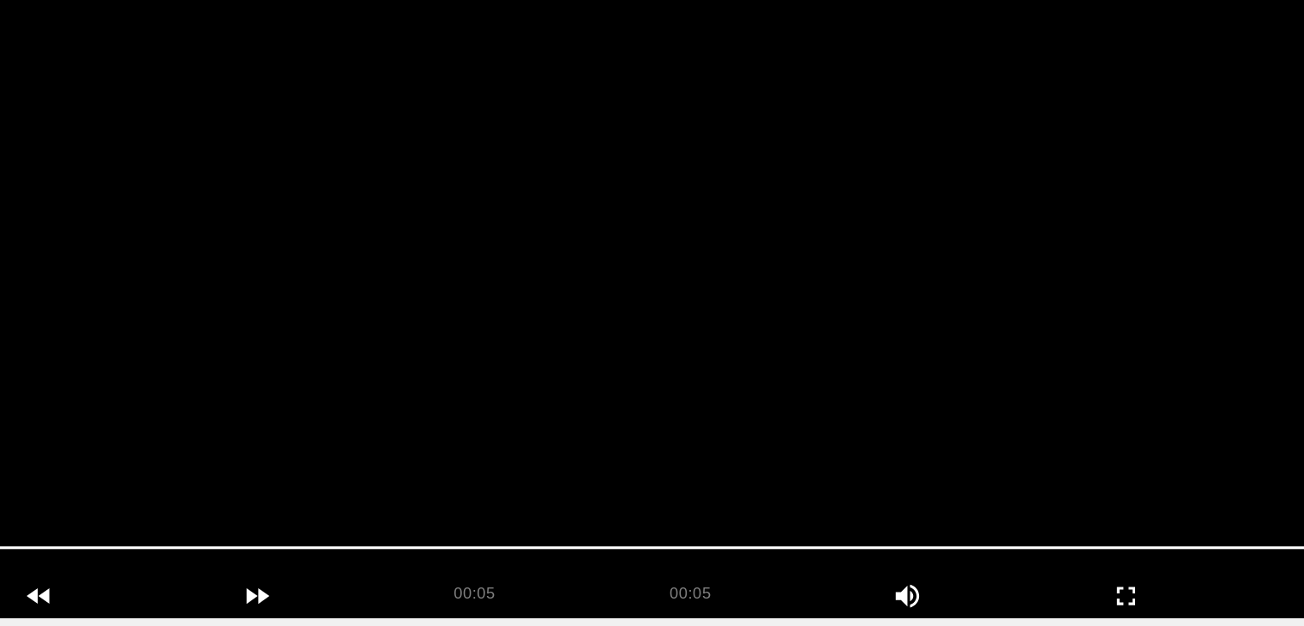
scroll to position [118, 0]
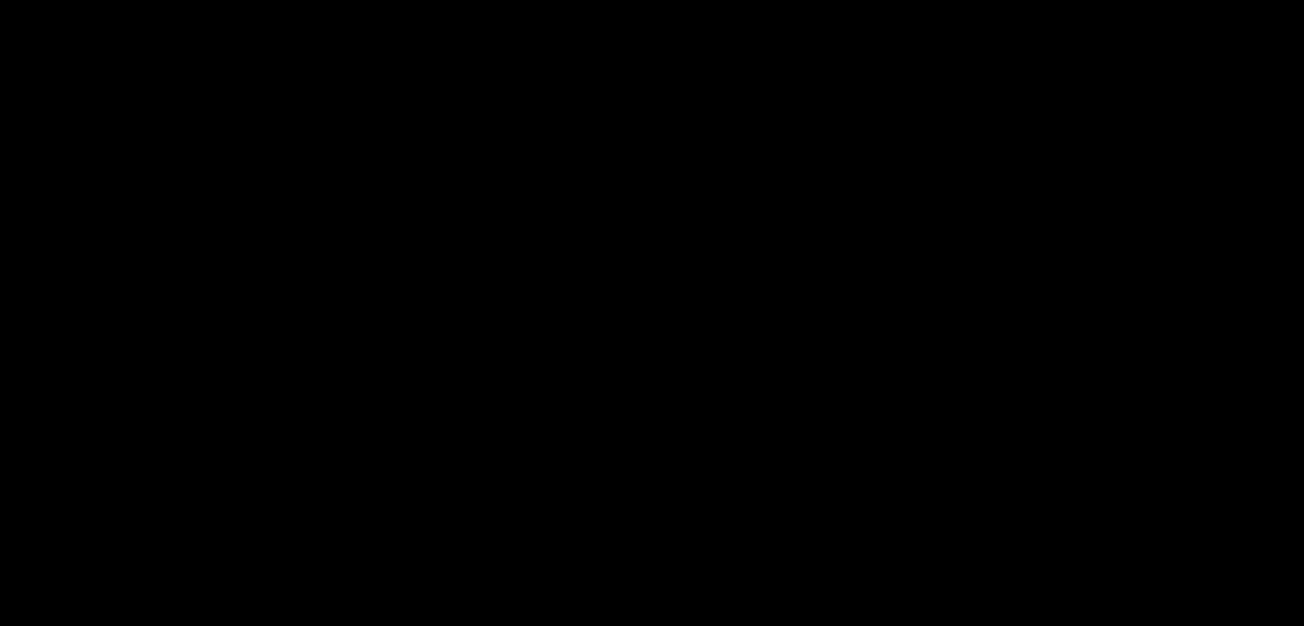
click at [740, 352] on video at bounding box center [652, 323] width 1147 height 429
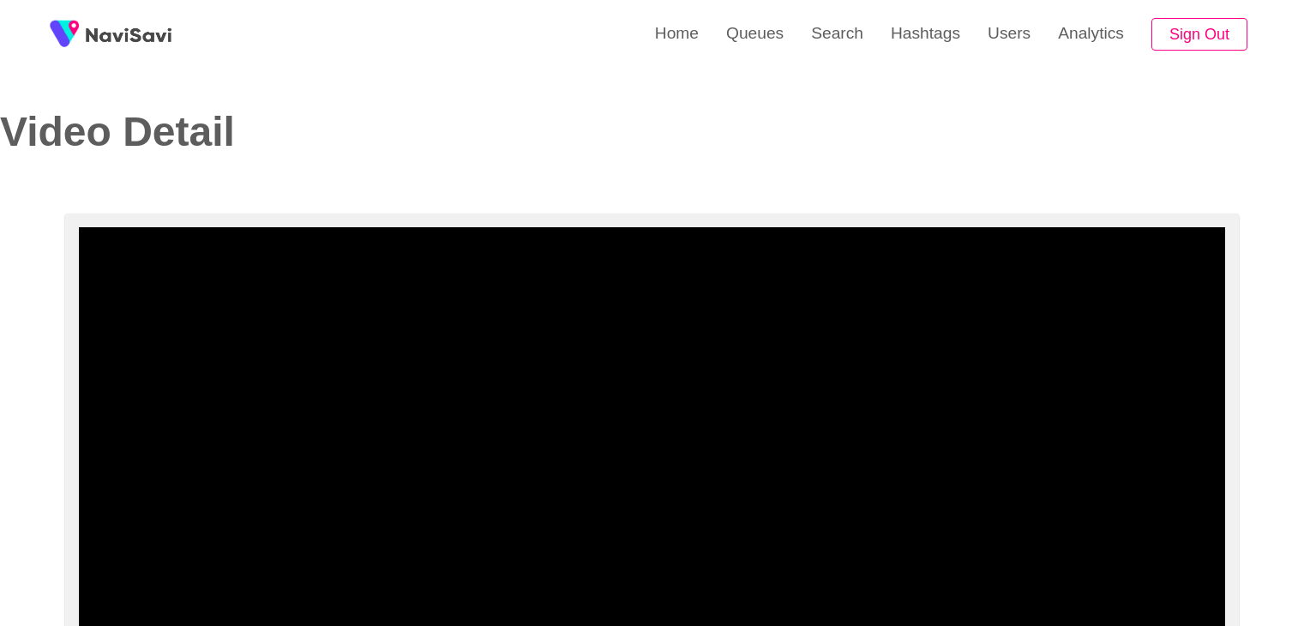
select select "**********"
select select "**"
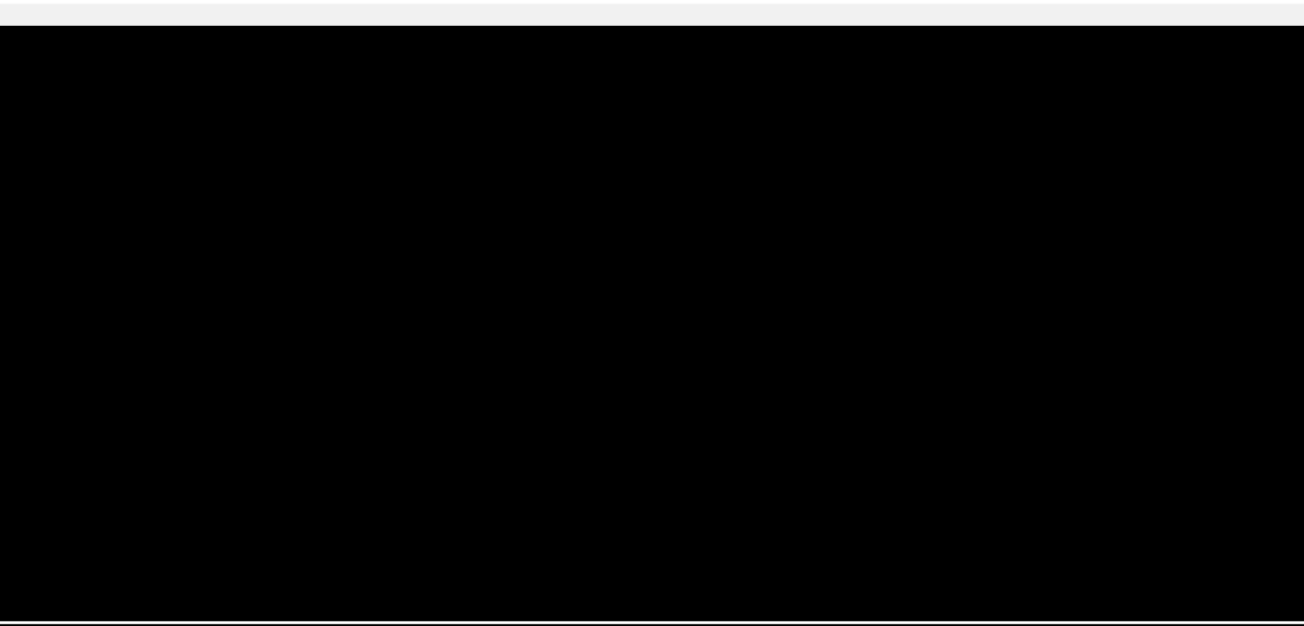
scroll to position [80, 0]
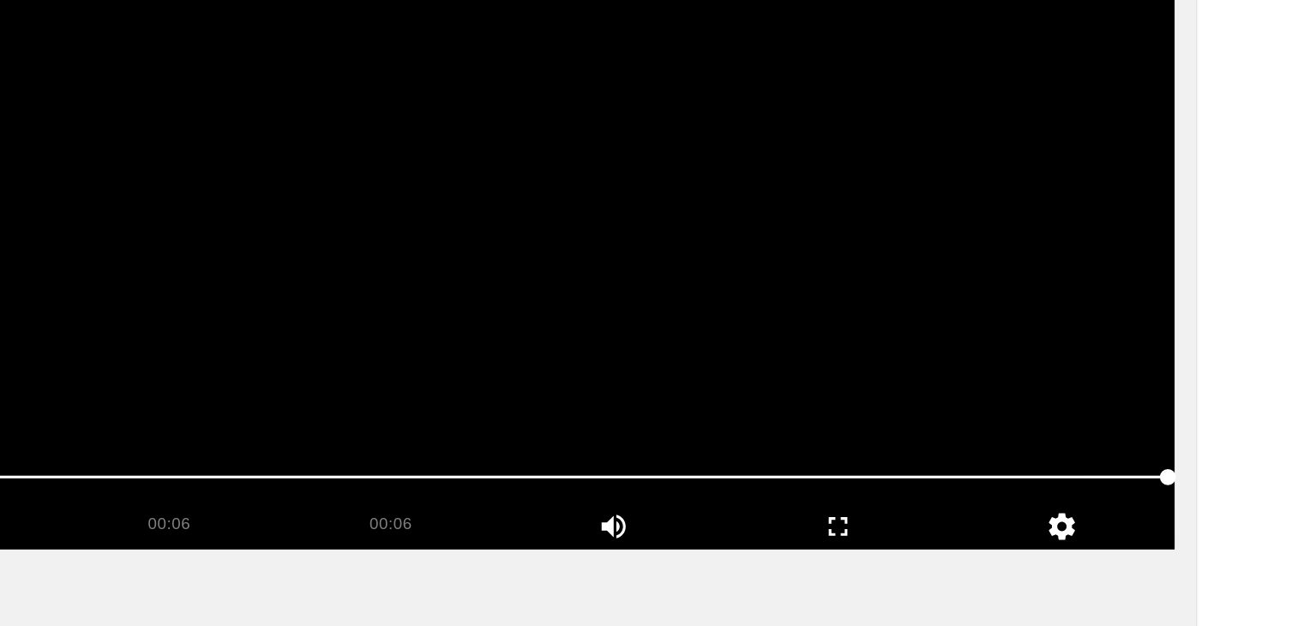
drag, startPoint x: 541, startPoint y: 521, endPoint x: 544, endPoint y: 506, distance: 14.8
click at [538, 519] on span at bounding box center [652, 529] width 1138 height 27
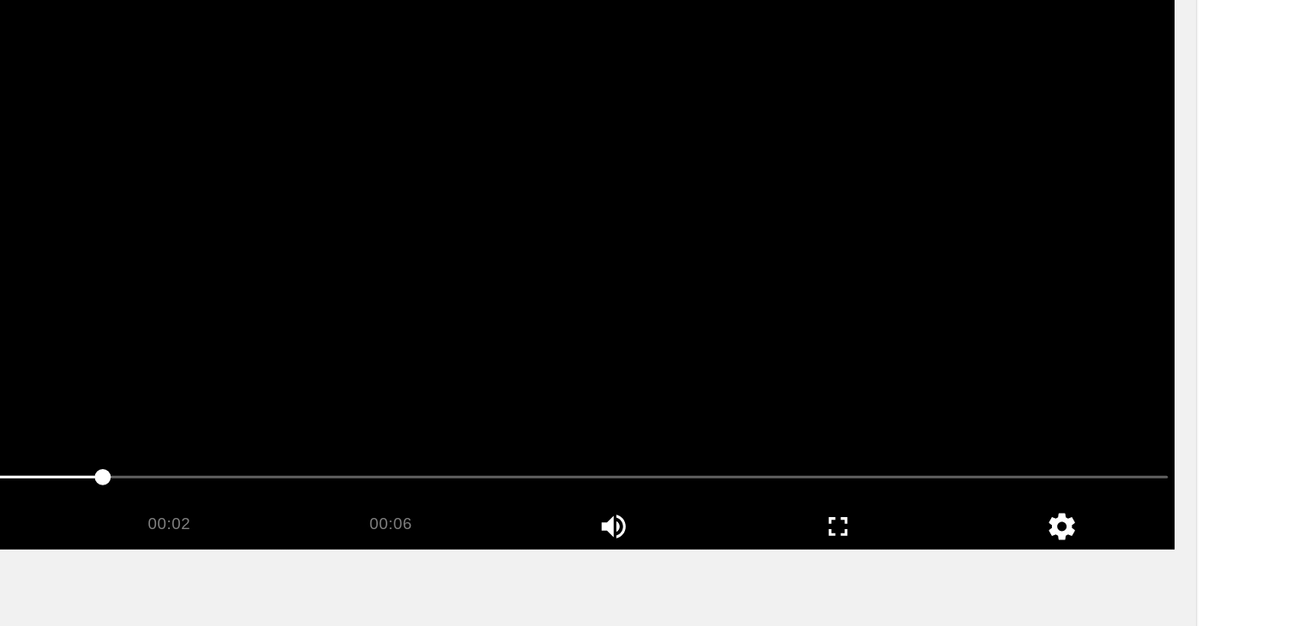
click at [955, 392] on video at bounding box center [652, 361] width 1147 height 429
click at [956, 390] on video at bounding box center [652, 361] width 1147 height 429
click at [473, 540] on span at bounding box center [652, 529] width 1138 height 27
click at [917, 434] on video at bounding box center [652, 361] width 1147 height 429
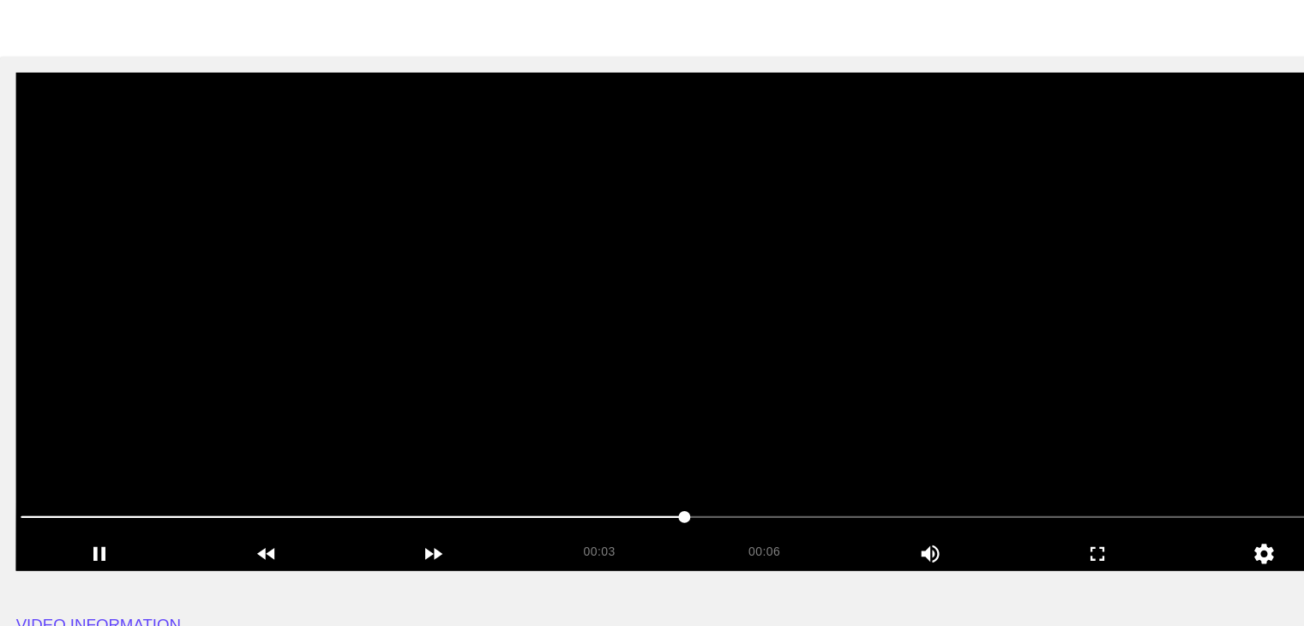
scroll to position [77, 0]
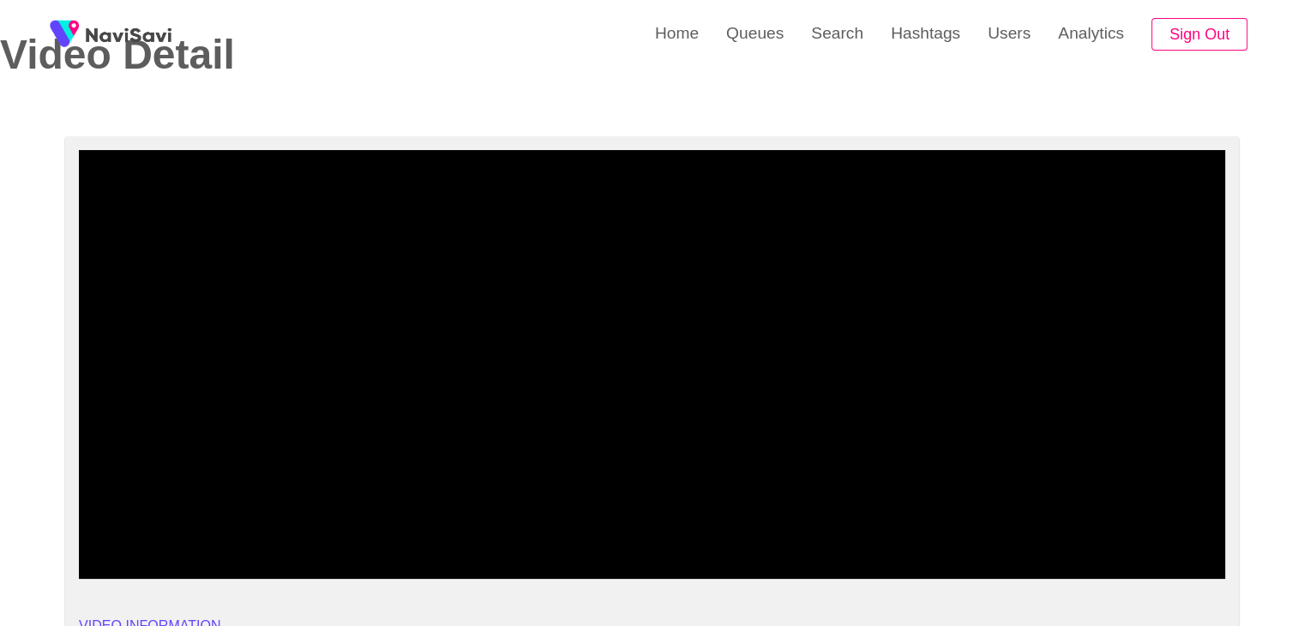
drag, startPoint x: 57, startPoint y: 515, endPoint x: 9, endPoint y: 502, distance: 50.8
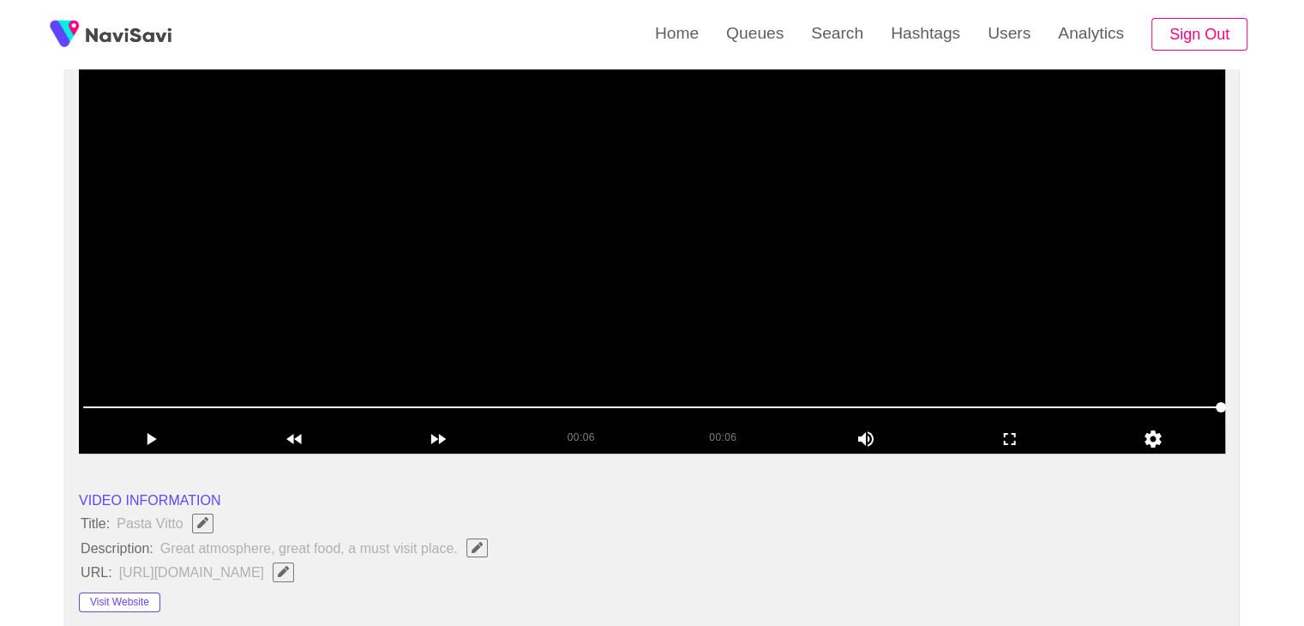
scroll to position [204, 0]
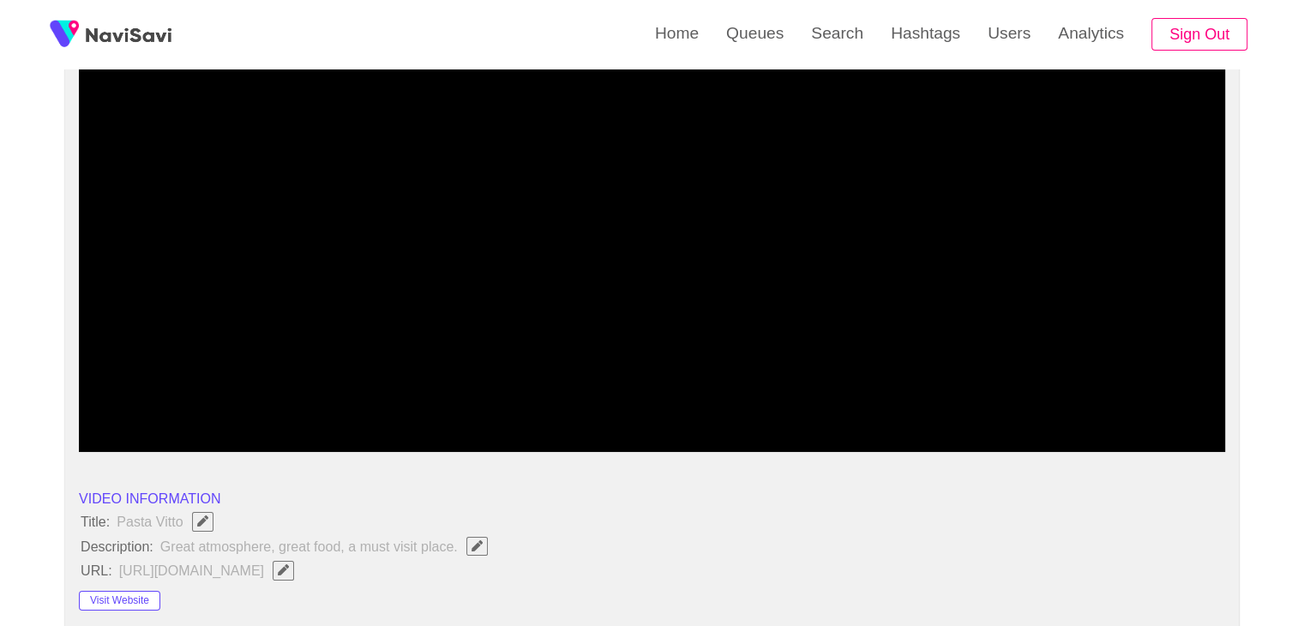
drag, startPoint x: 161, startPoint y: 406, endPoint x: 0, endPoint y: 406, distance: 161.2
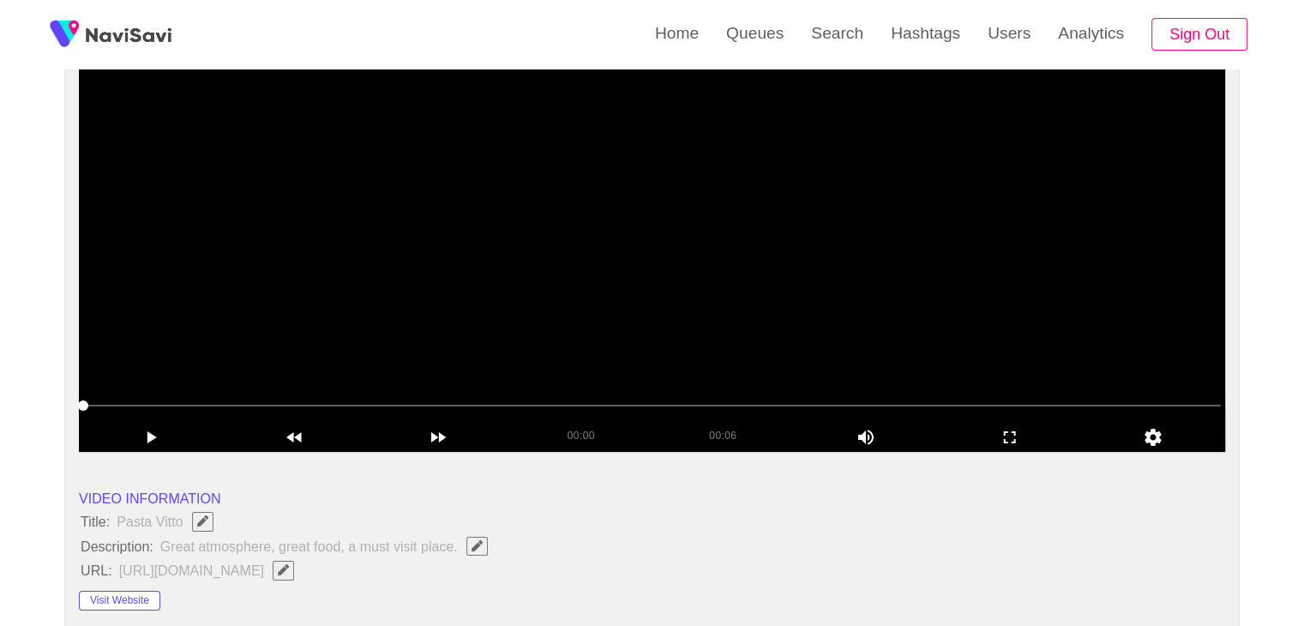
click at [681, 305] on video at bounding box center [652, 237] width 1147 height 429
click at [705, 300] on video at bounding box center [652, 237] width 1147 height 429
click at [730, 298] on video at bounding box center [652, 237] width 1147 height 429
click at [731, 298] on video at bounding box center [652, 237] width 1147 height 429
click at [735, 298] on video at bounding box center [652, 237] width 1147 height 429
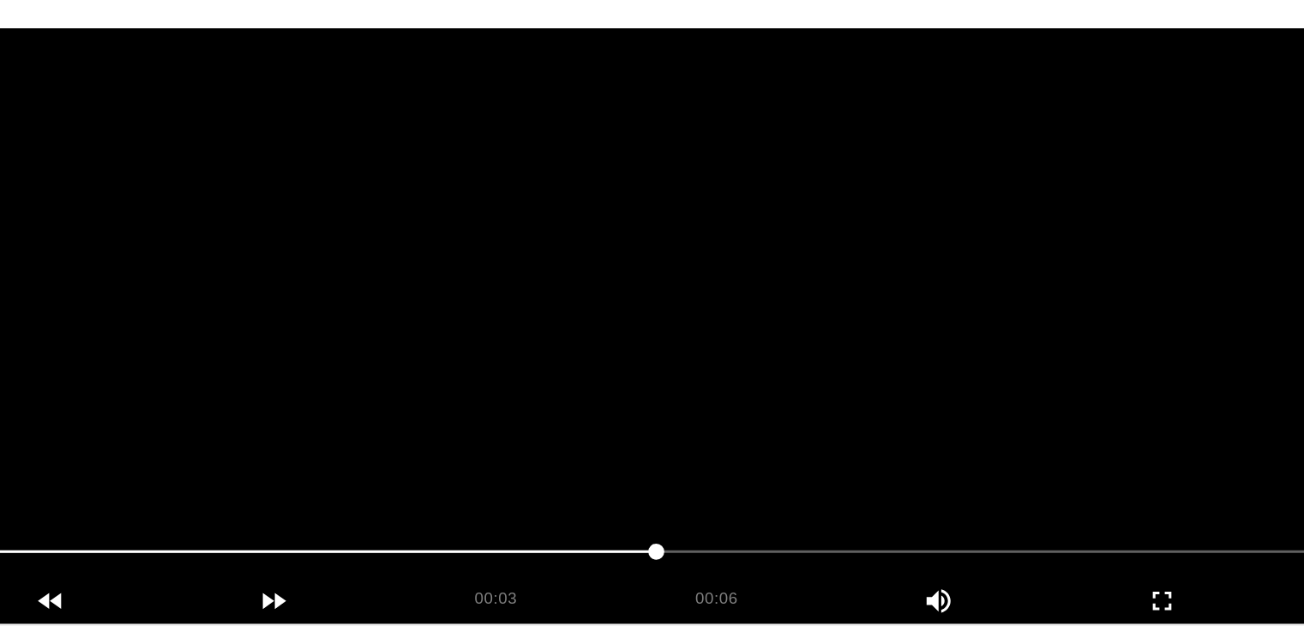
click at [739, 269] on video at bounding box center [652, 237] width 1147 height 429
drag, startPoint x: 446, startPoint y: 406, endPoint x: 349, endPoint y: 406, distance: 96.9
click at [349, 406] on span at bounding box center [652, 405] width 1138 height 27
click at [841, 316] on video at bounding box center [652, 237] width 1147 height 429
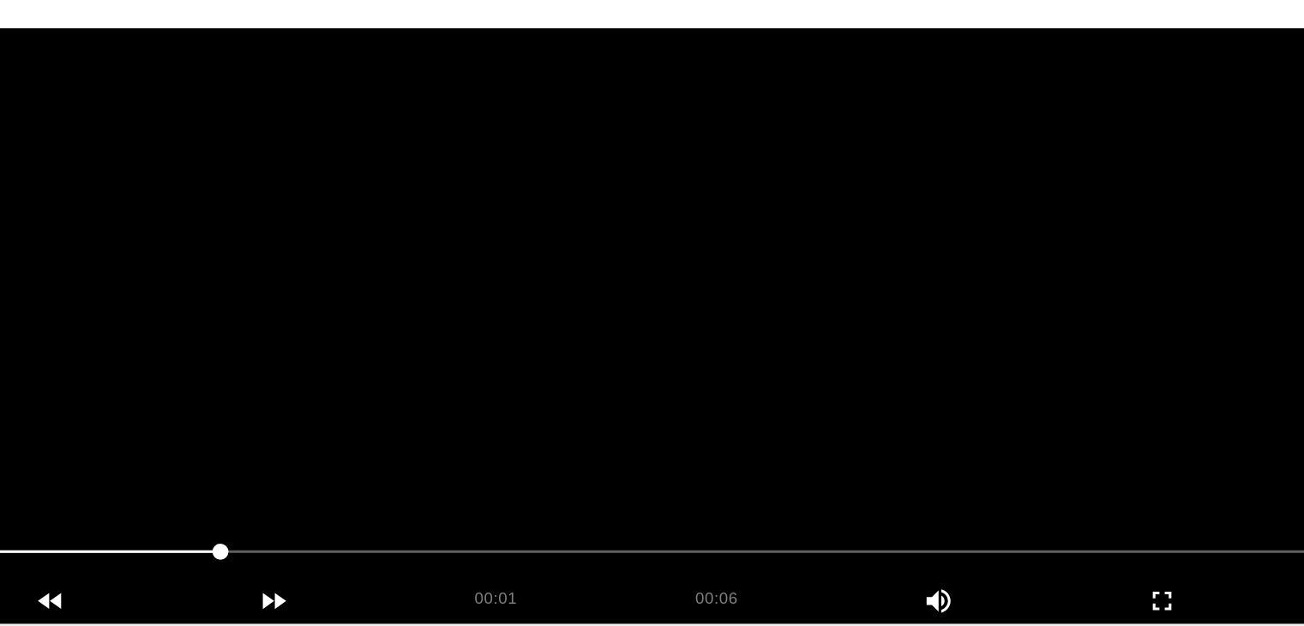
click at [841, 316] on video at bounding box center [652, 237] width 1147 height 429
click at [840, 316] on video at bounding box center [652, 237] width 1147 height 429
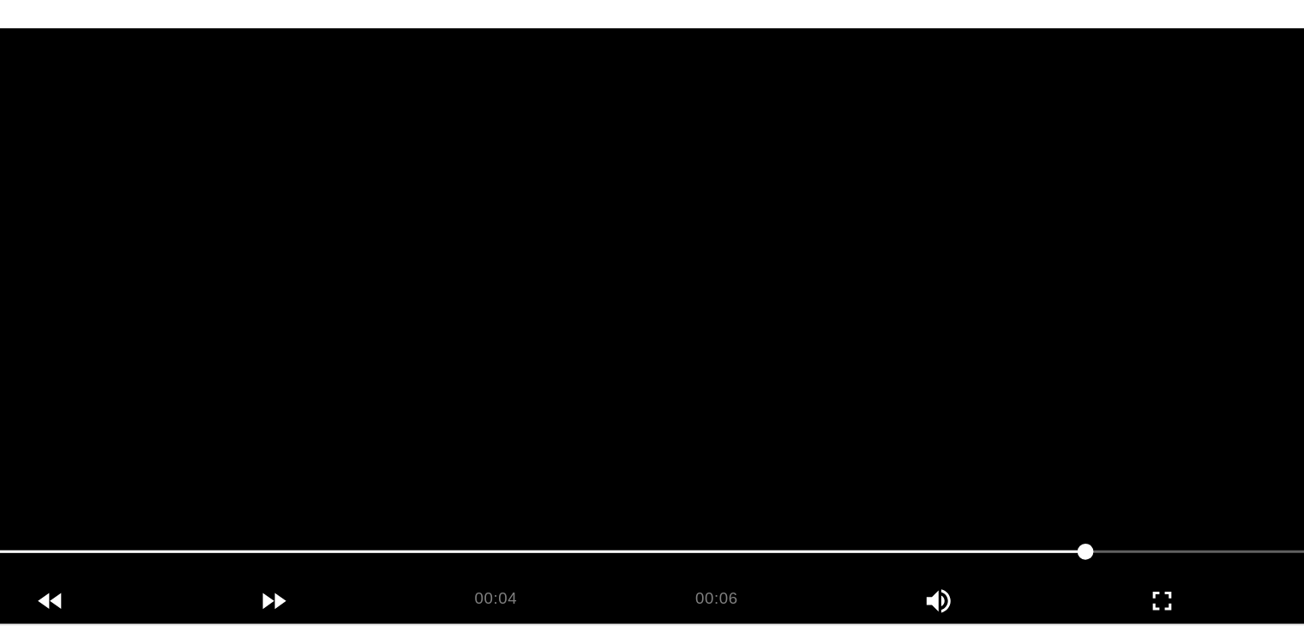
click at [840, 316] on video at bounding box center [652, 237] width 1147 height 429
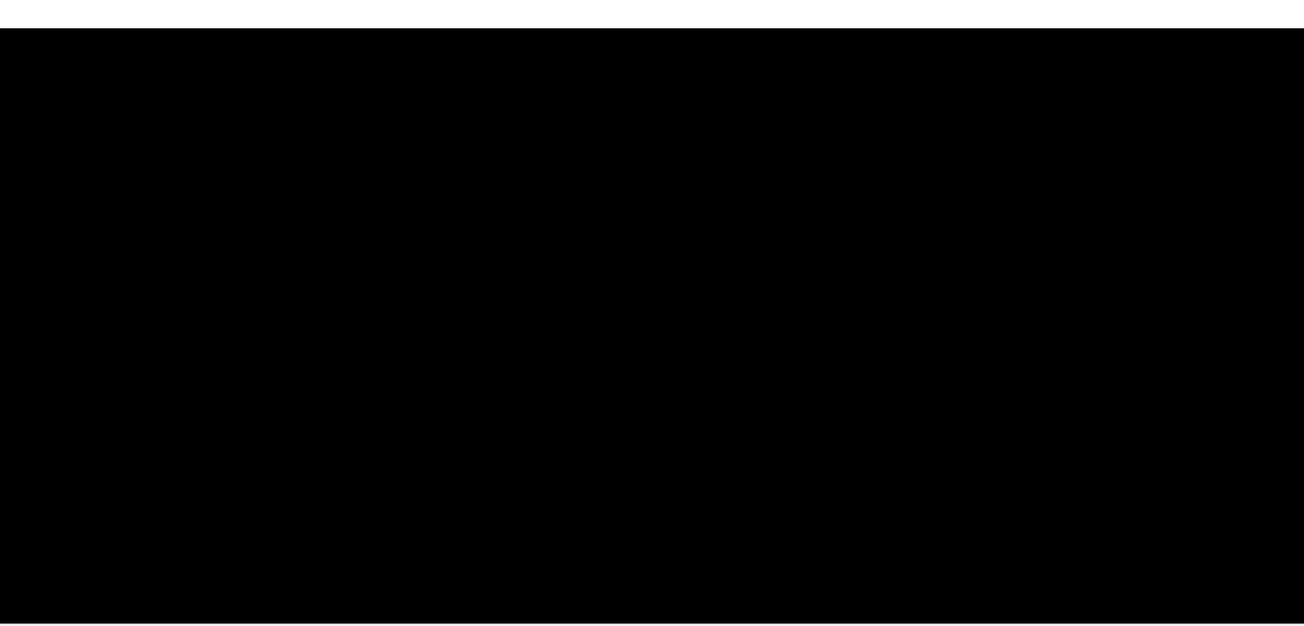
drag, startPoint x: 414, startPoint y: 412, endPoint x: 262, endPoint y: 416, distance: 152.7
click at [262, 416] on span at bounding box center [652, 405] width 1138 height 27
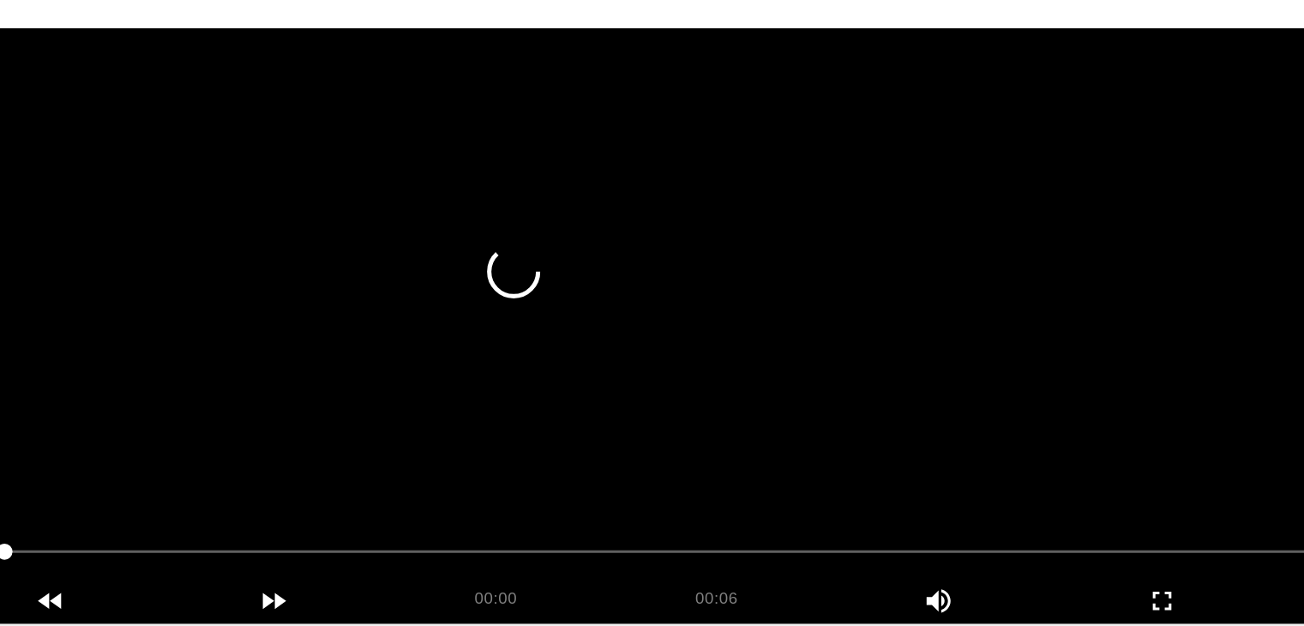
click at [738, 331] on video at bounding box center [652, 237] width 1147 height 429
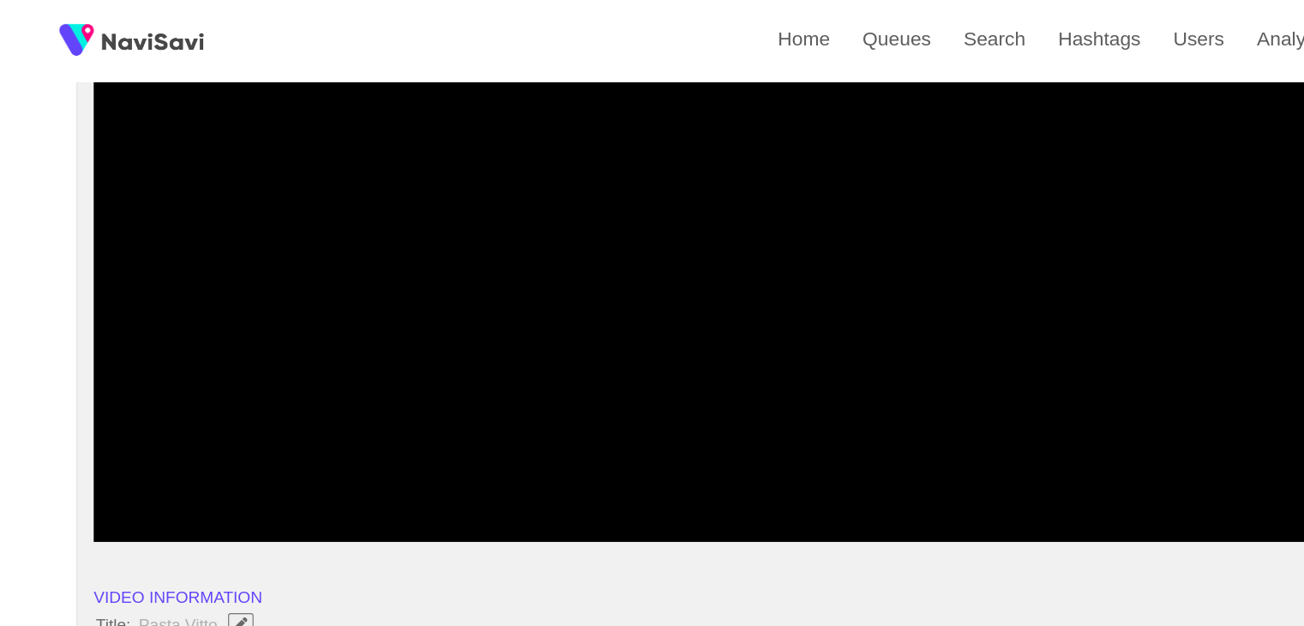
scroll to position [199, 0]
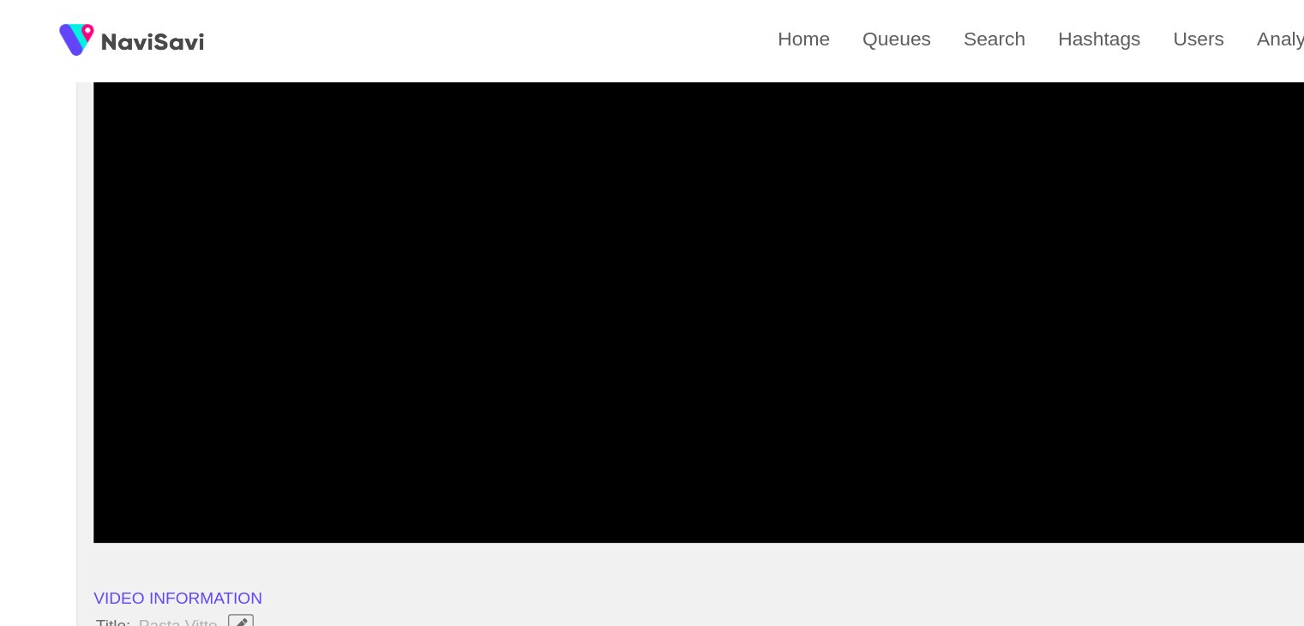
drag, startPoint x: 69, startPoint y: 406, endPoint x: 42, endPoint y: 411, distance: 27.1
click at [587, 308] on video at bounding box center [652, 242] width 1147 height 429
click at [608, 306] on video at bounding box center [652, 242] width 1147 height 429
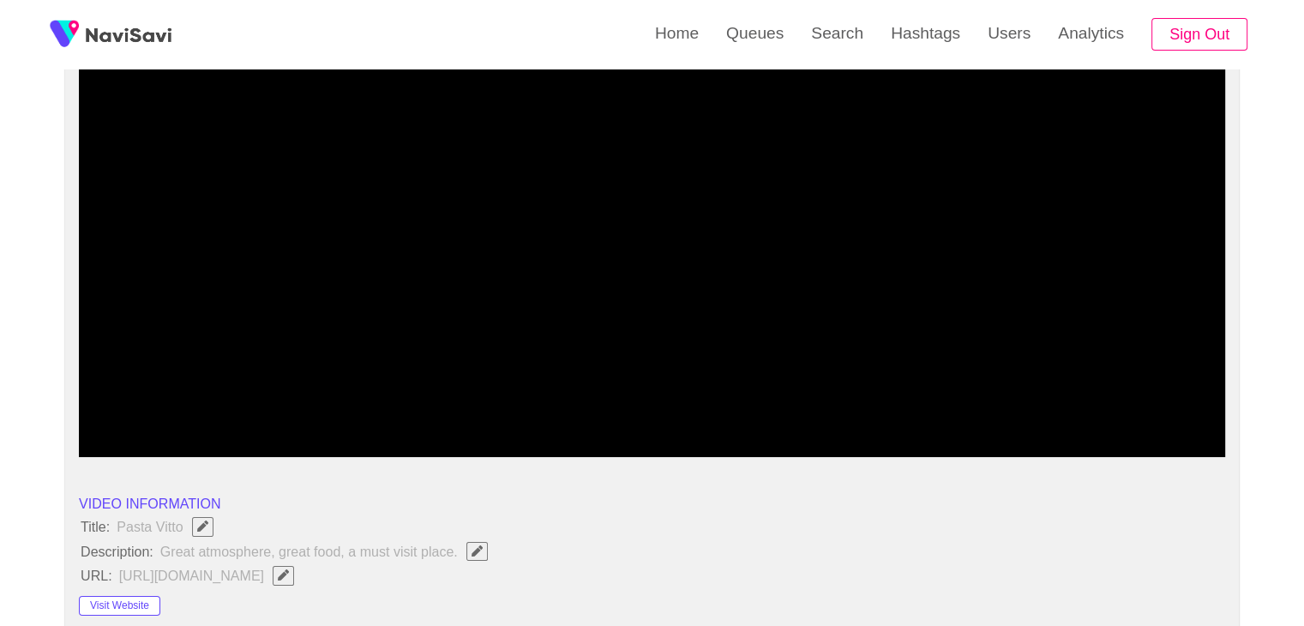
drag, startPoint x: 178, startPoint y: 409, endPoint x: 0, endPoint y: 415, distance: 178.5
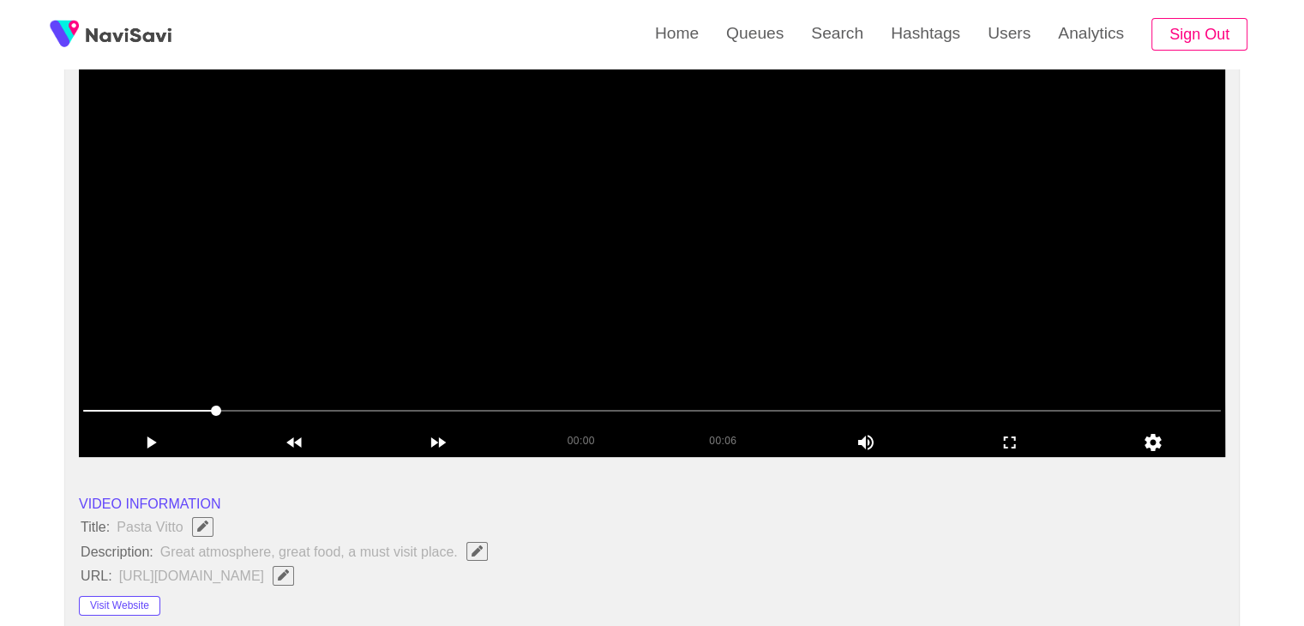
click at [779, 291] on video at bounding box center [652, 242] width 1147 height 429
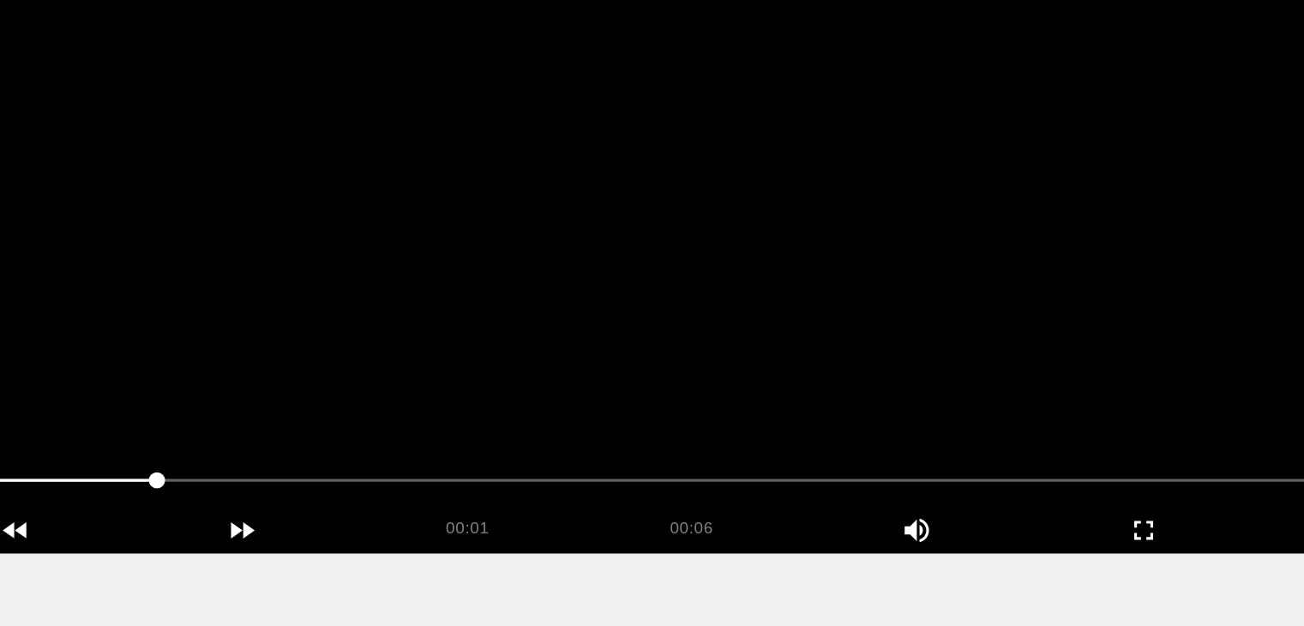
click at [778, 291] on video at bounding box center [652, 242] width 1147 height 429
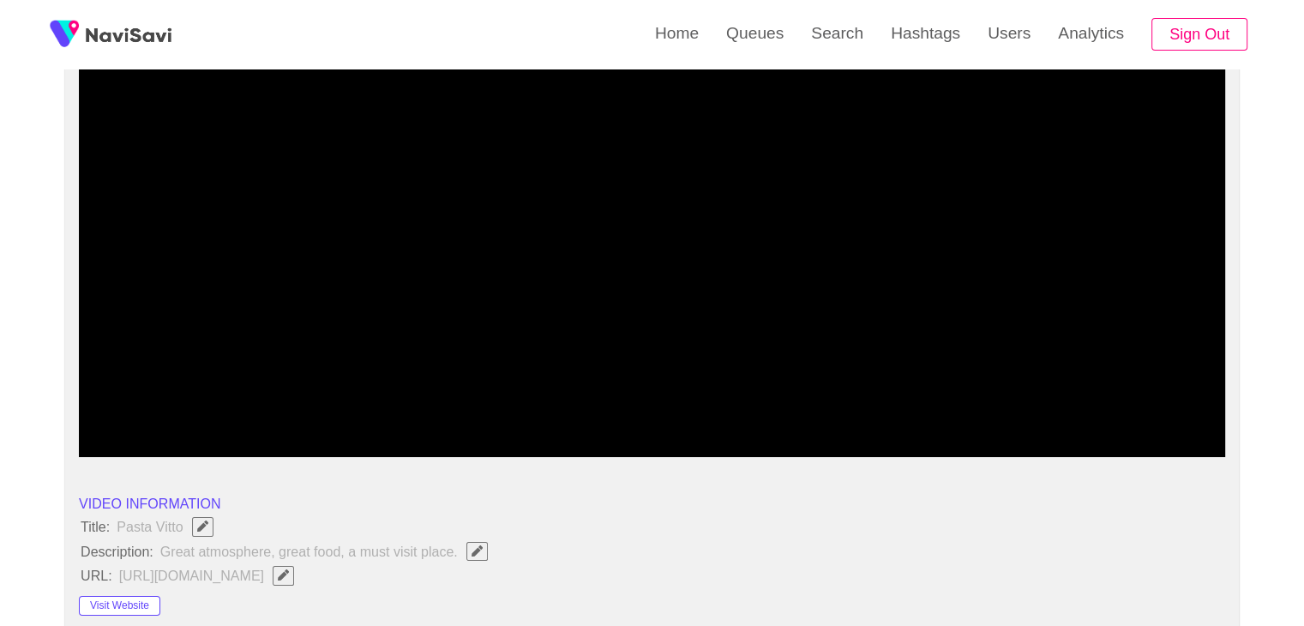
drag, startPoint x: 111, startPoint y: 421, endPoint x: 34, endPoint y: 414, distance: 77.5
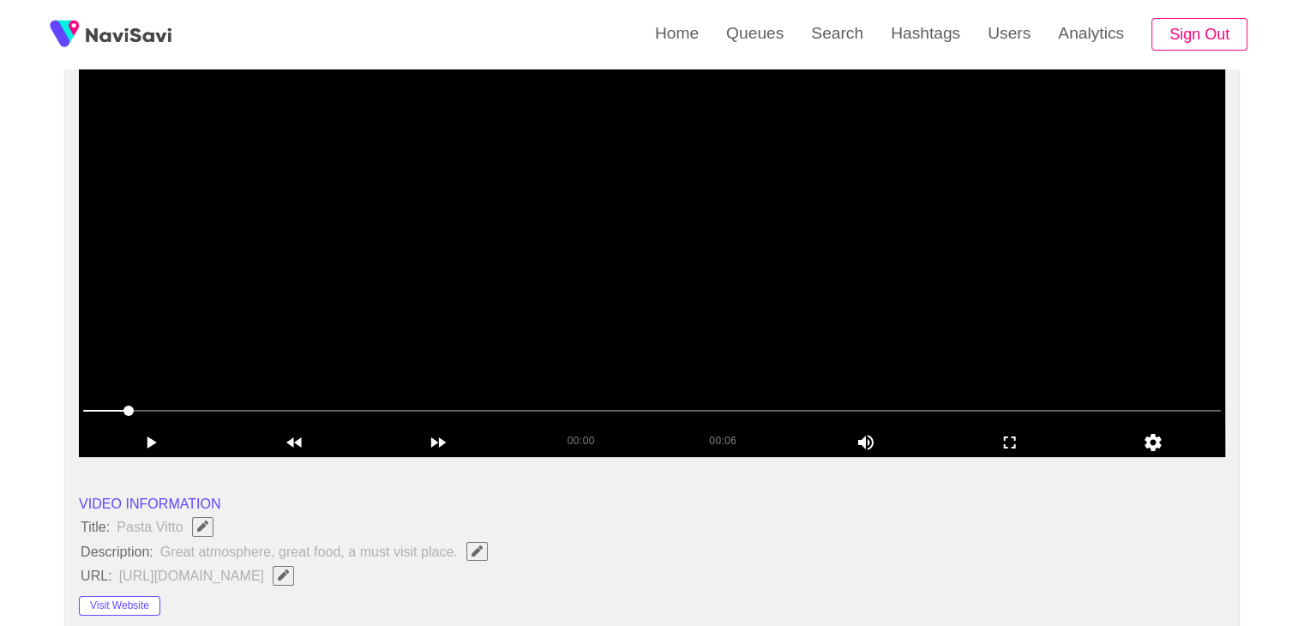
click at [97, 410] on span at bounding box center [105, 411] width 45 height 2
click at [582, 267] on video at bounding box center [652, 242] width 1147 height 429
click at [624, 274] on video at bounding box center [652, 242] width 1147 height 429
click at [676, 283] on video at bounding box center [652, 242] width 1147 height 429
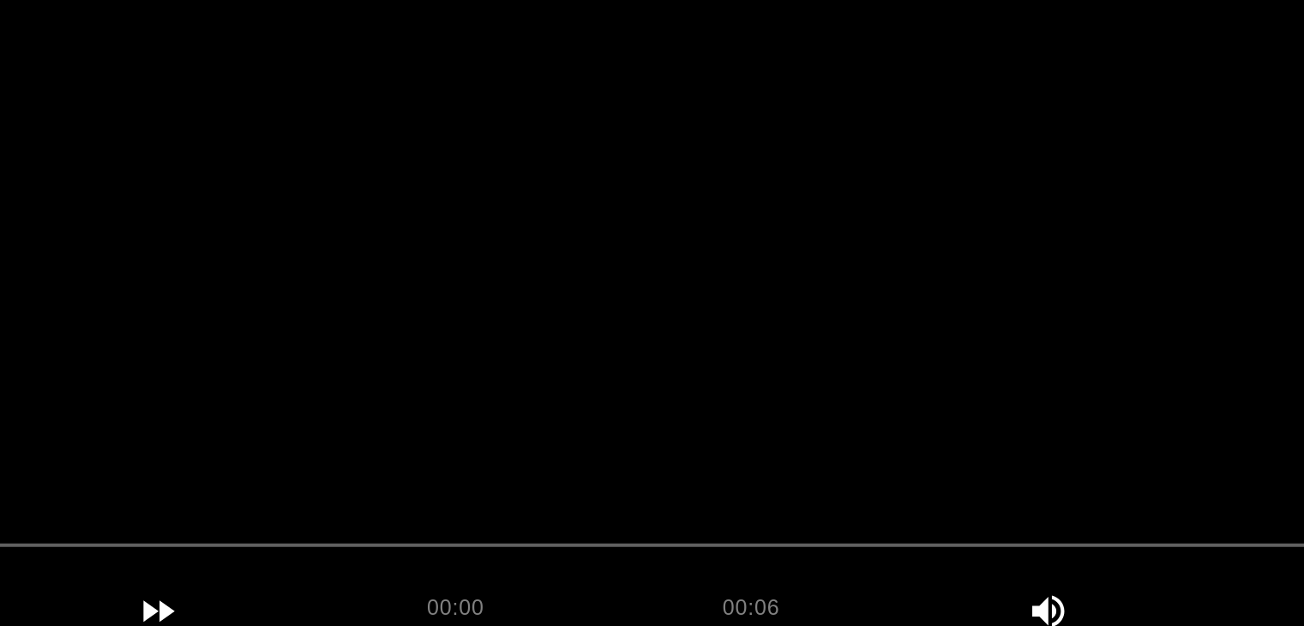
click at [701, 292] on video at bounding box center [652, 242] width 1147 height 429
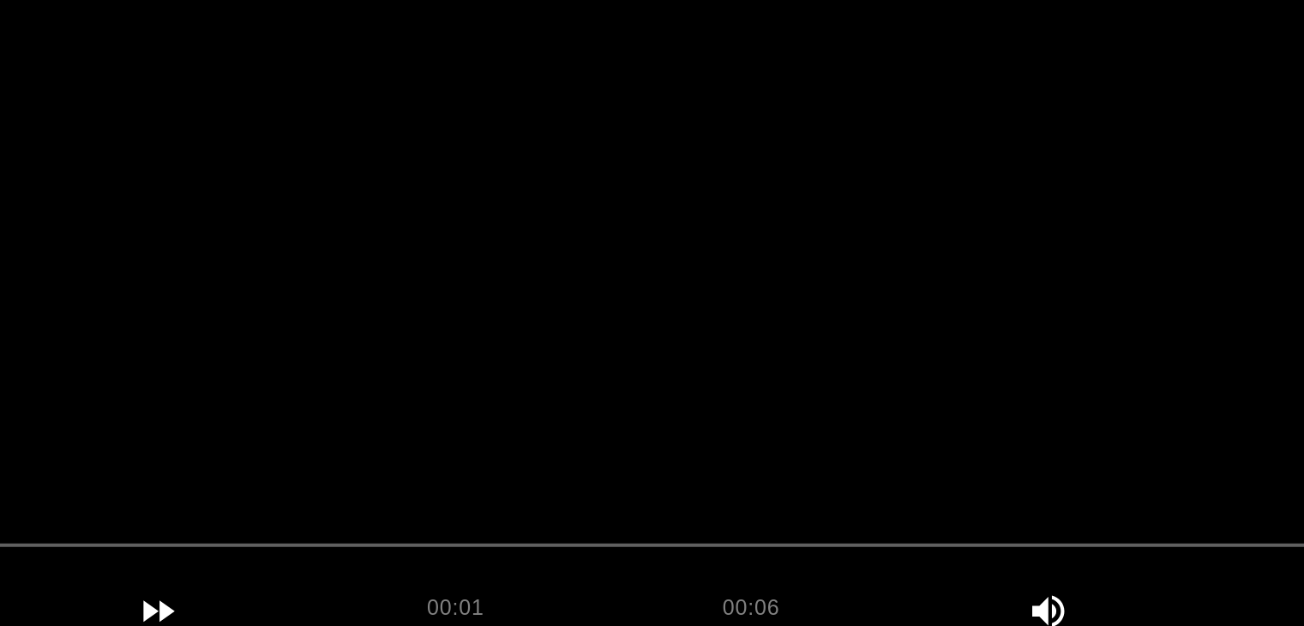
click at [701, 292] on video at bounding box center [652, 242] width 1147 height 429
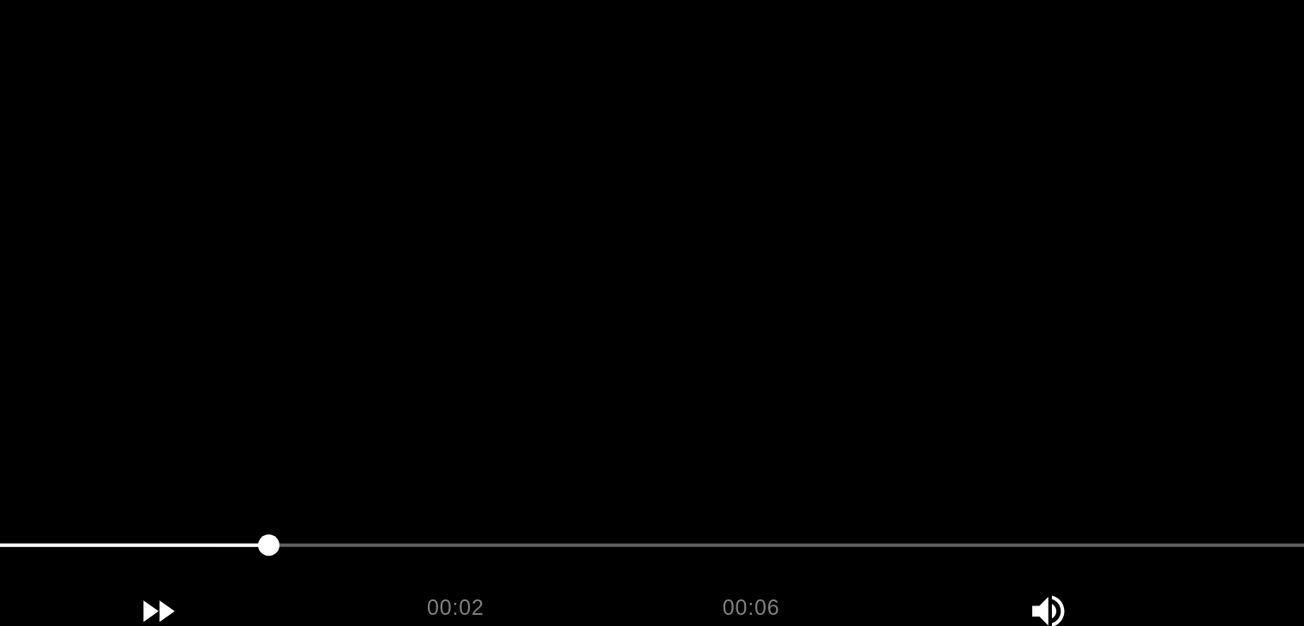
click at [701, 292] on video at bounding box center [652, 242] width 1147 height 429
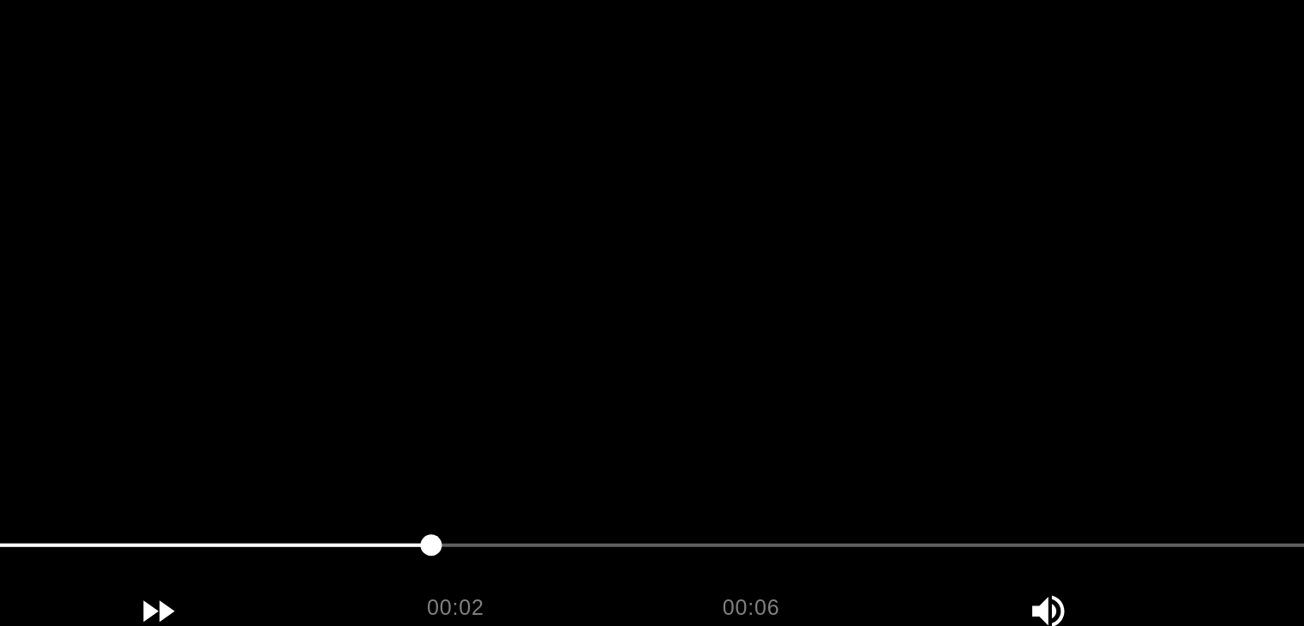
click at [701, 292] on video at bounding box center [652, 242] width 1147 height 429
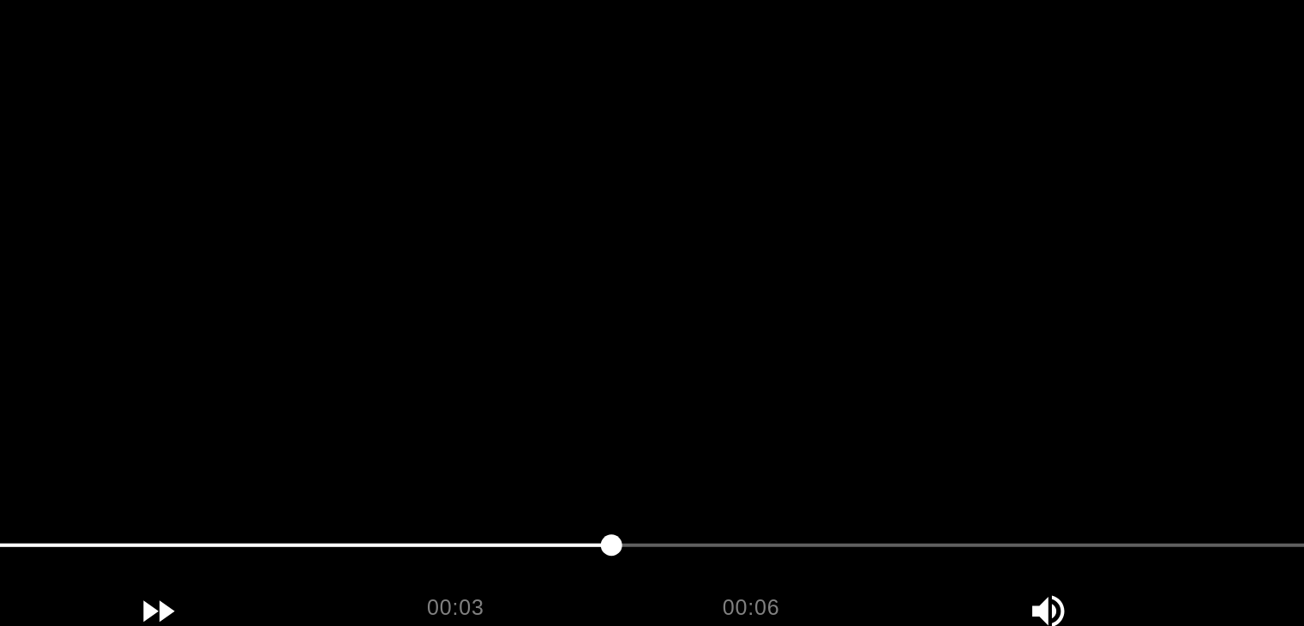
click at [701, 292] on video at bounding box center [652, 242] width 1147 height 429
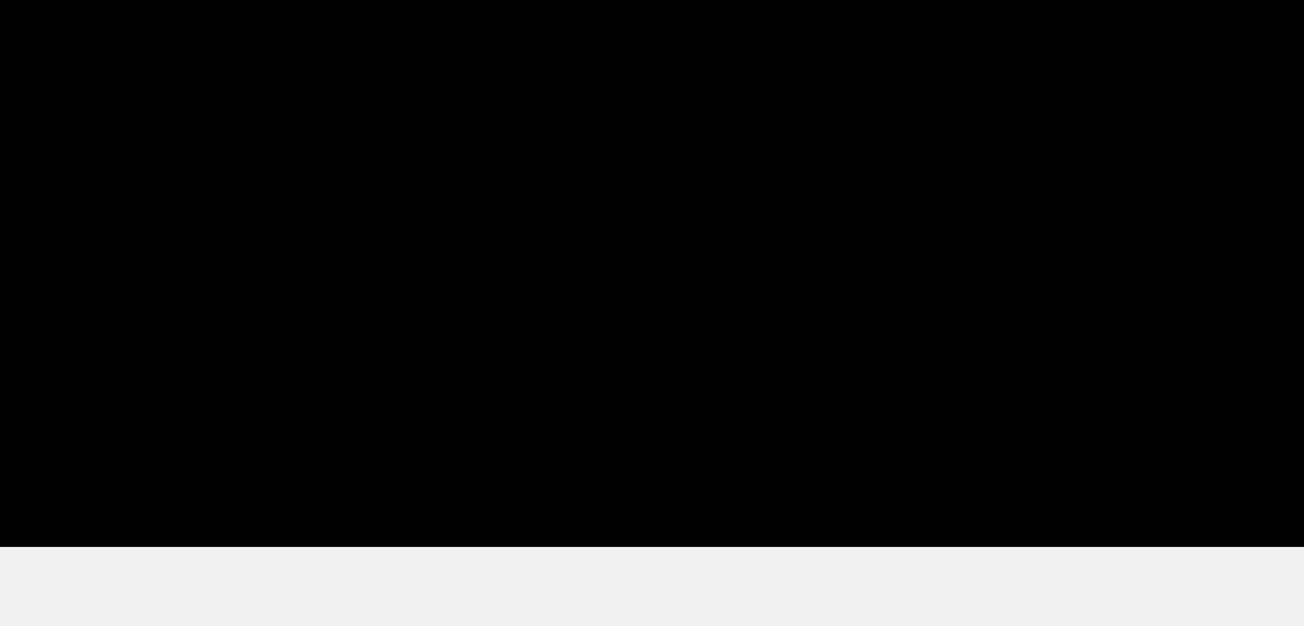
drag, startPoint x: 442, startPoint y: 418, endPoint x: 374, endPoint y: 422, distance: 68.7
click at [374, 422] on span at bounding box center [652, 410] width 1138 height 27
click at [319, 417] on span at bounding box center [652, 410] width 1138 height 27
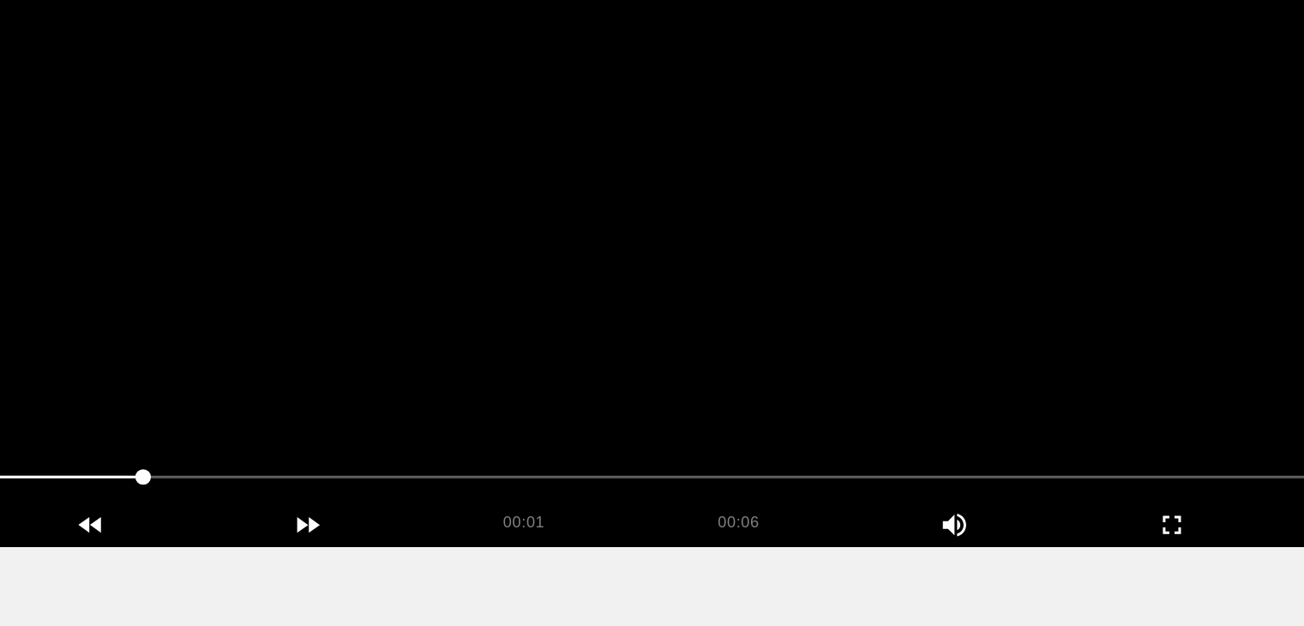
click at [631, 328] on video at bounding box center [652, 242] width 1147 height 429
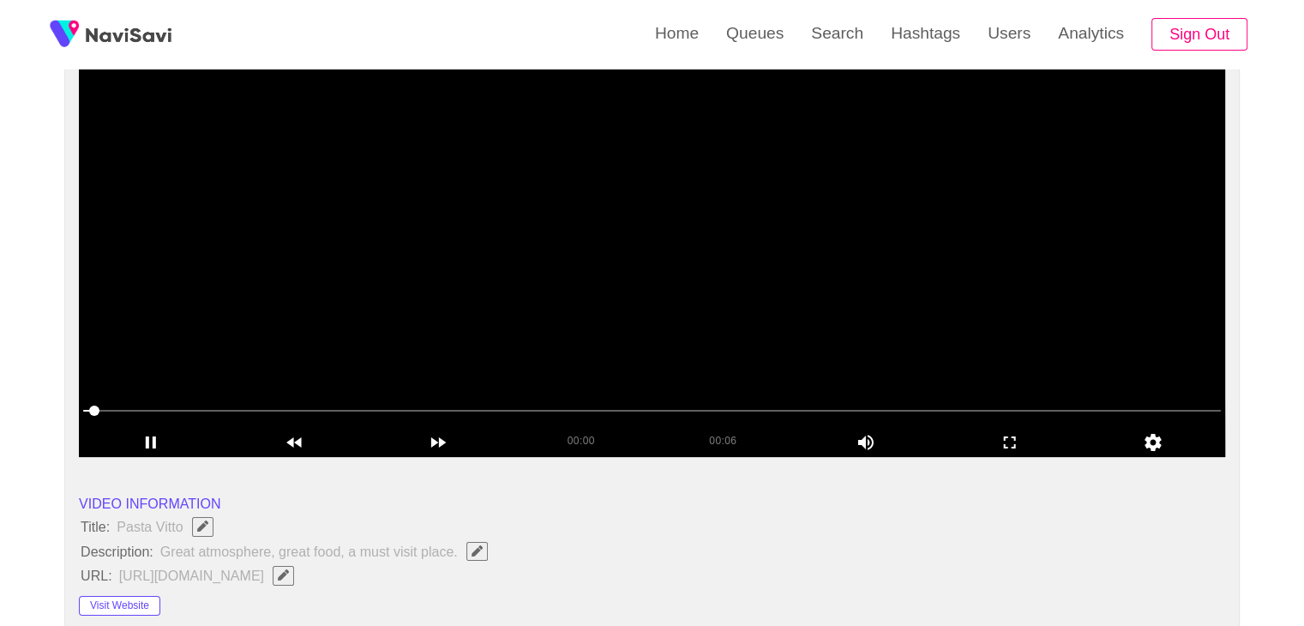
click at [695, 286] on video at bounding box center [652, 242] width 1147 height 429
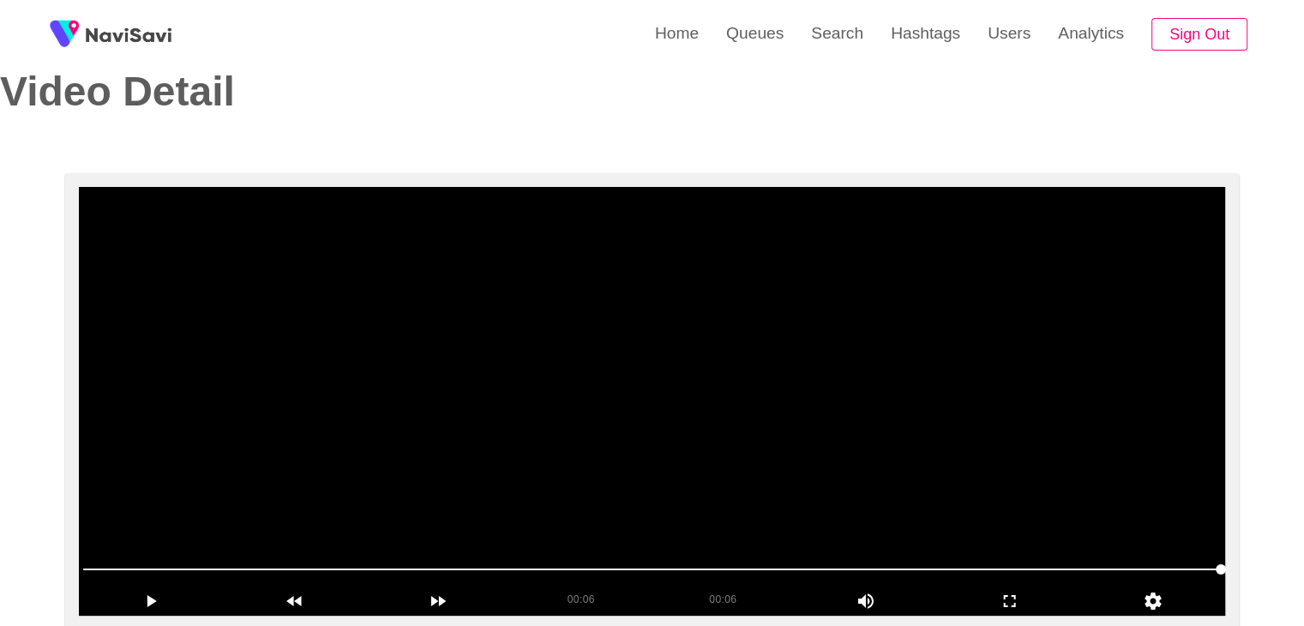
scroll to position [27, 0]
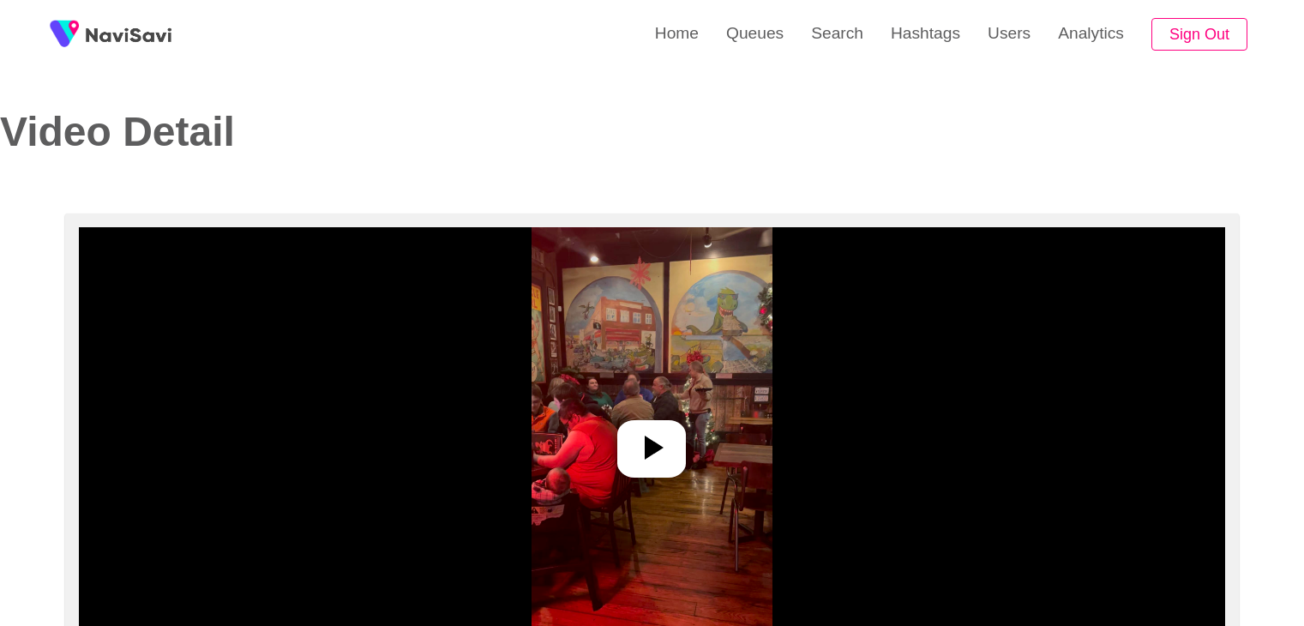
select select "**********"
select select "**"
click at [679, 422] on img at bounding box center [652, 441] width 241 height 429
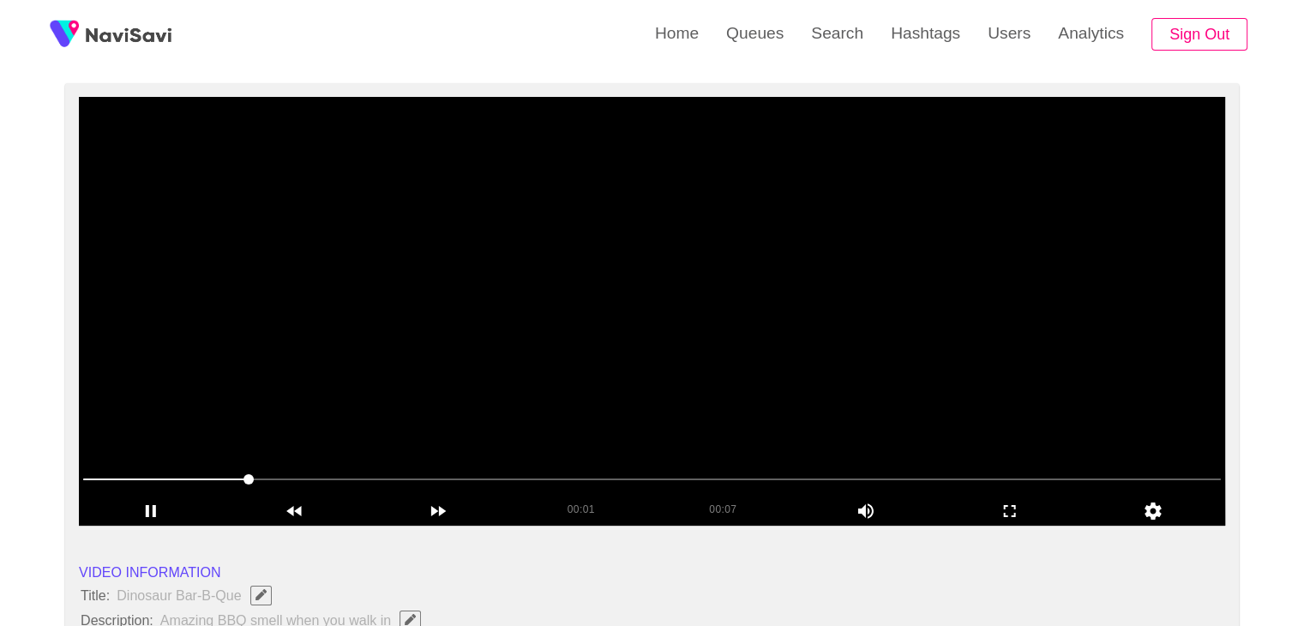
scroll to position [172, 0]
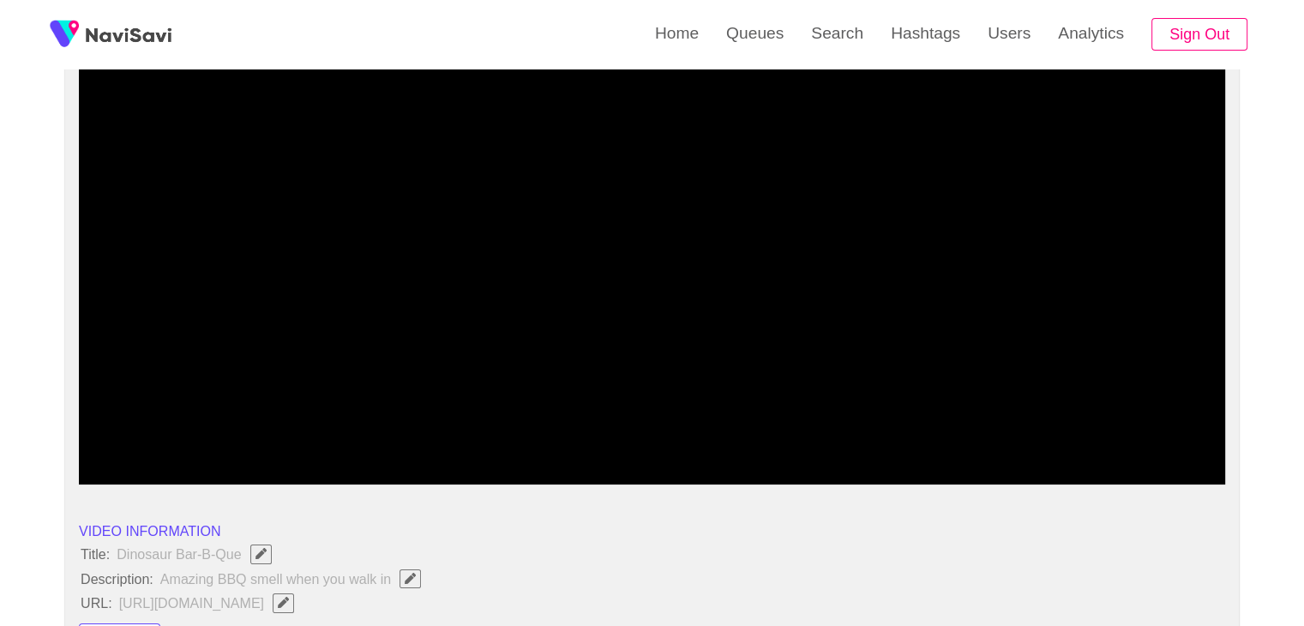
drag, startPoint x: 121, startPoint y: 439, endPoint x: 38, endPoint y: 419, distance: 85.5
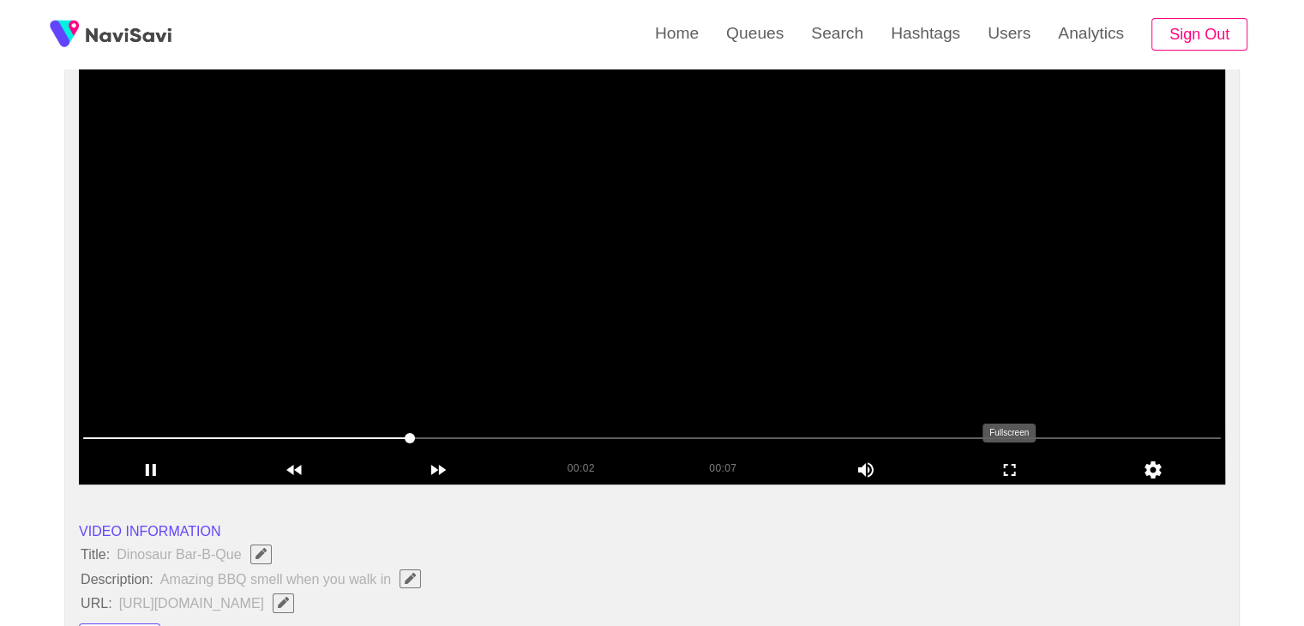
drag, startPoint x: 1014, startPoint y: 473, endPoint x: 964, endPoint y: 535, distance: 79.3
click at [1013, 473] on icon "add" at bounding box center [1010, 470] width 142 height 21
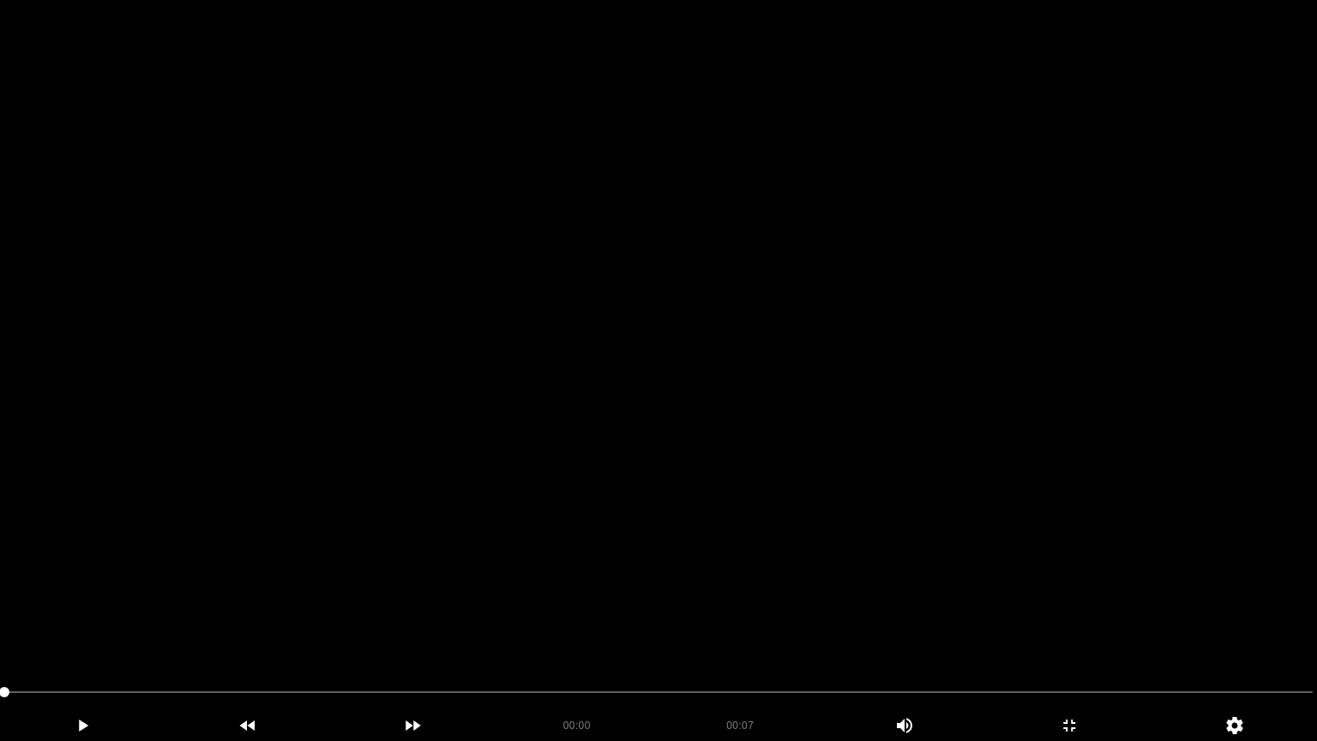
drag, startPoint x: 0, startPoint y: 693, endPoint x: 114, endPoint y: 663, distance: 117.9
click at [774, 498] on video at bounding box center [658, 370] width 1317 height 741
click at [575, 571] on video at bounding box center [658, 370] width 1317 height 741
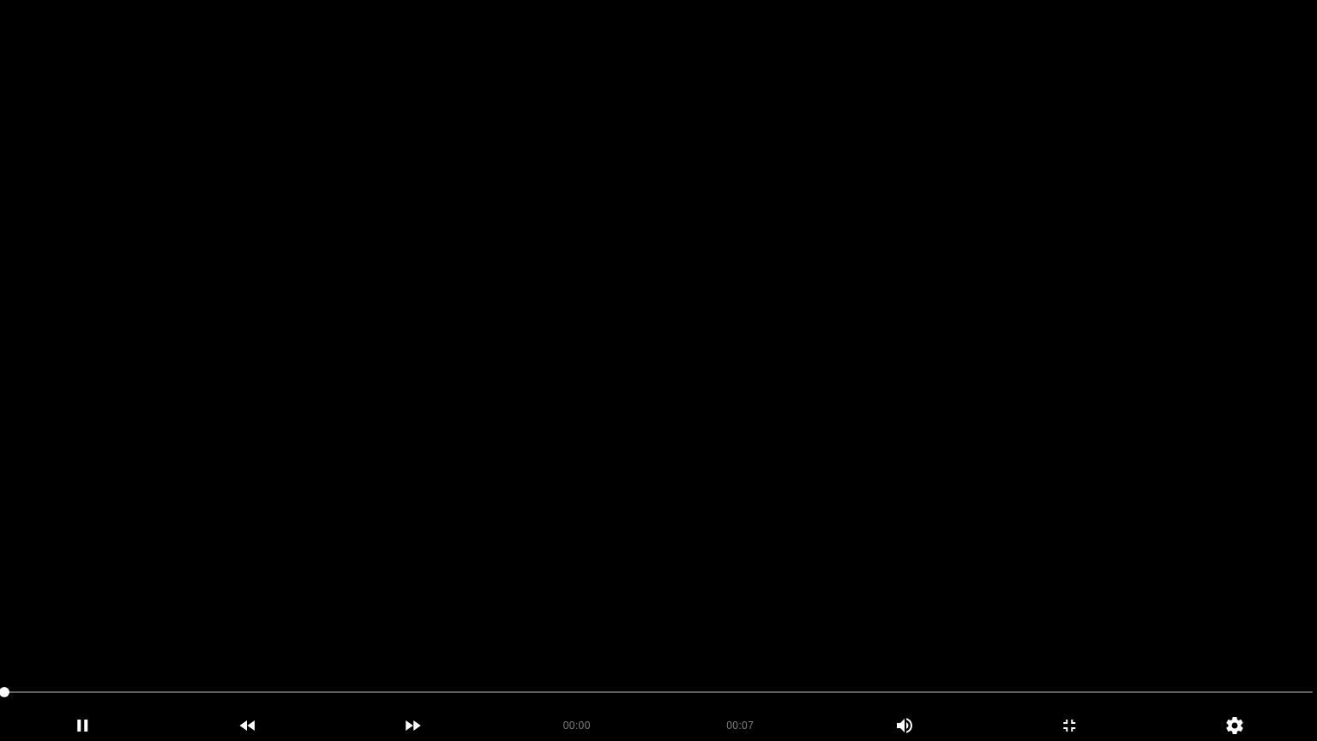
click at [575, 571] on video at bounding box center [658, 370] width 1317 height 741
click at [580, 569] on video at bounding box center [658, 370] width 1317 height 741
drag, startPoint x: 105, startPoint y: 696, endPoint x: 0, endPoint y: 717, distance: 106.6
click at [646, 515] on video at bounding box center [658, 370] width 1317 height 741
click at [677, 506] on video at bounding box center [658, 370] width 1317 height 741
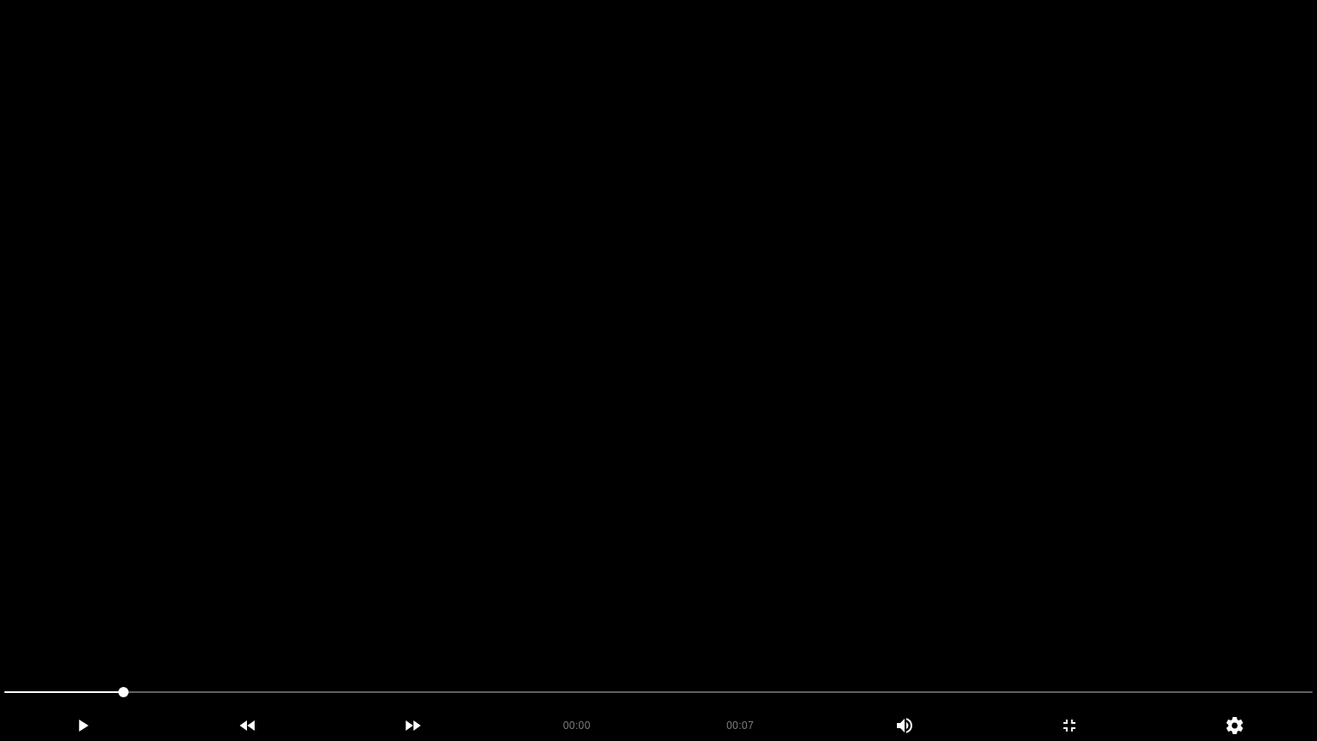
click at [677, 506] on video at bounding box center [658, 370] width 1317 height 741
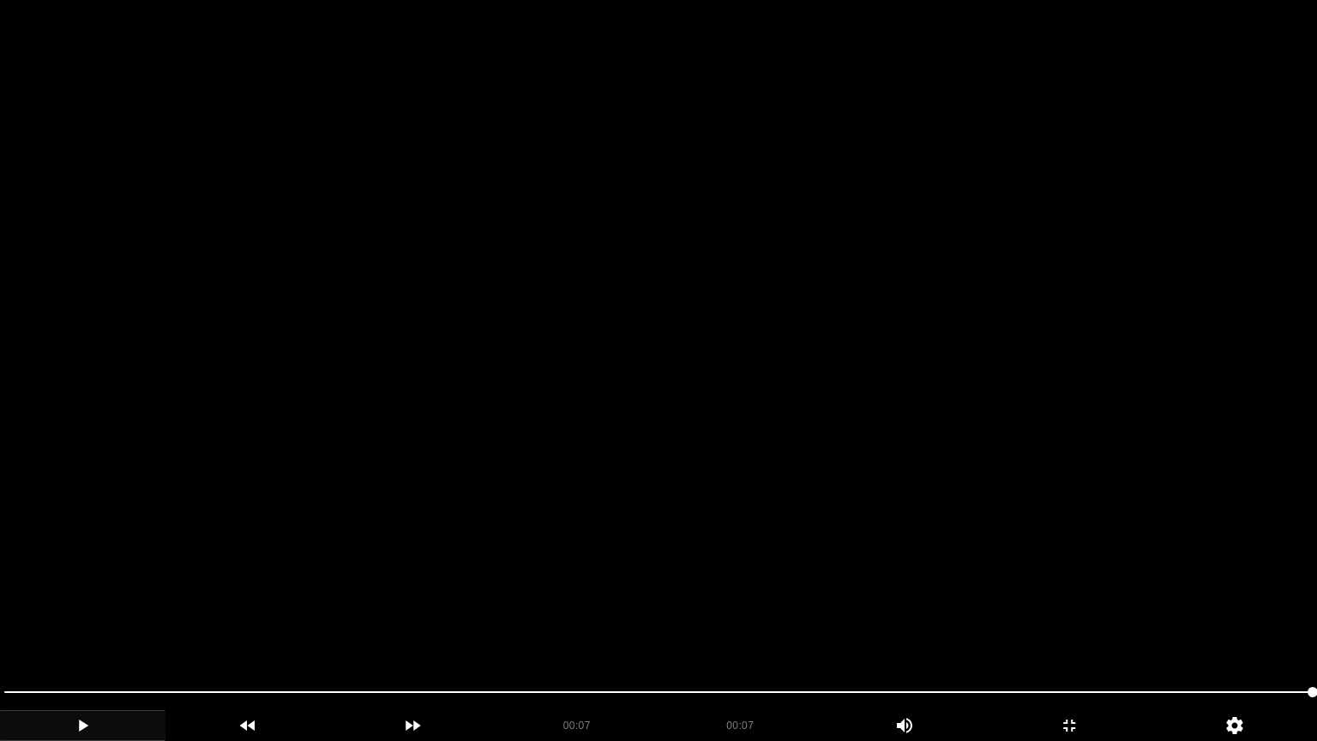
drag, startPoint x: 74, startPoint y: 707, endPoint x: 0, endPoint y: 717, distance: 74.3
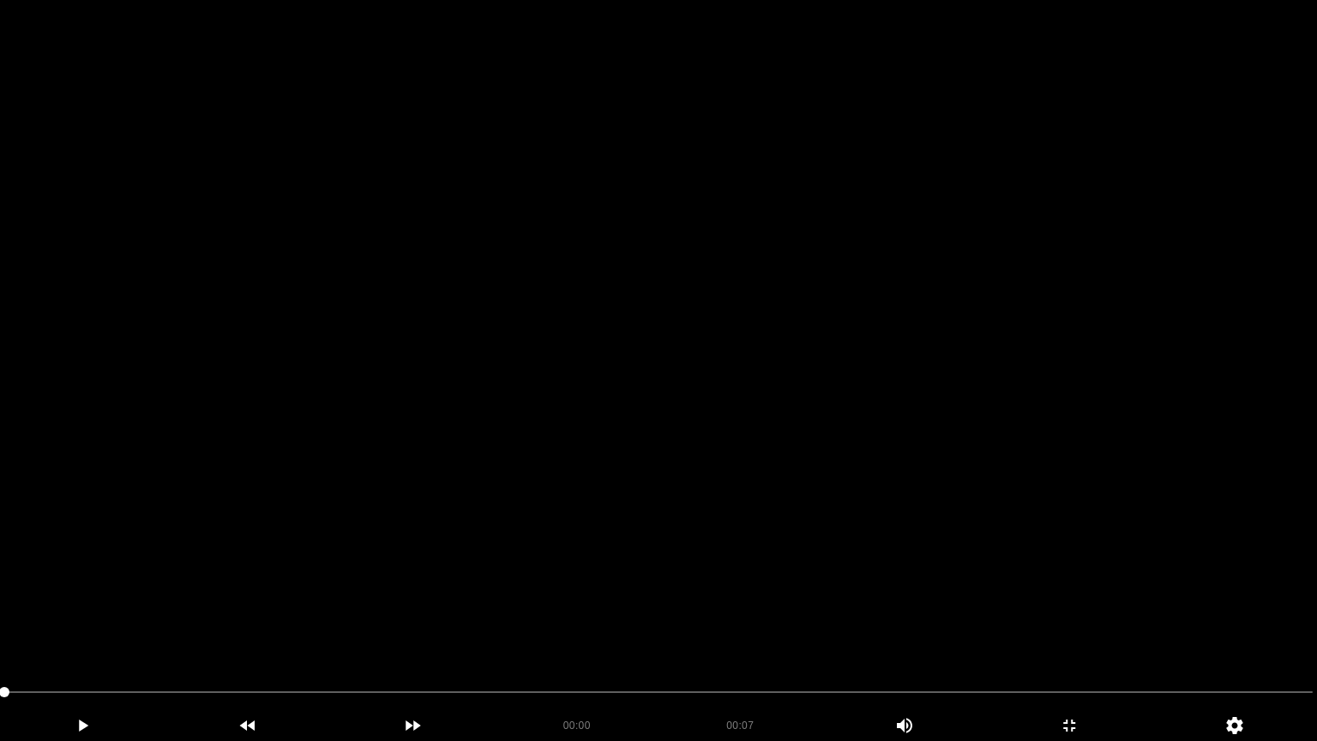
click at [549, 578] on video at bounding box center [658, 370] width 1317 height 741
click at [636, 566] on video at bounding box center [658, 370] width 1317 height 741
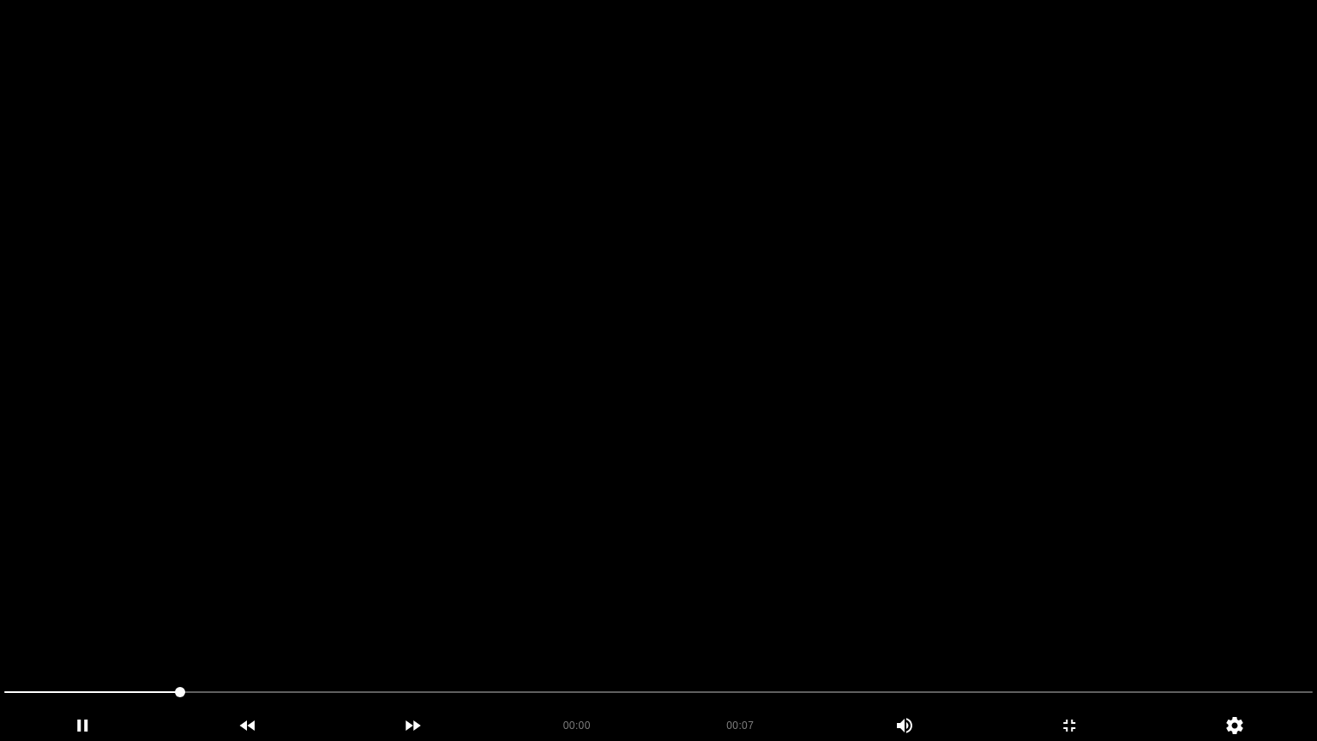
click at [636, 566] on video at bounding box center [658, 370] width 1317 height 741
click at [645, 567] on video at bounding box center [658, 370] width 1317 height 741
drag, startPoint x: 27, startPoint y: 698, endPoint x: 0, endPoint y: 701, distance: 27.7
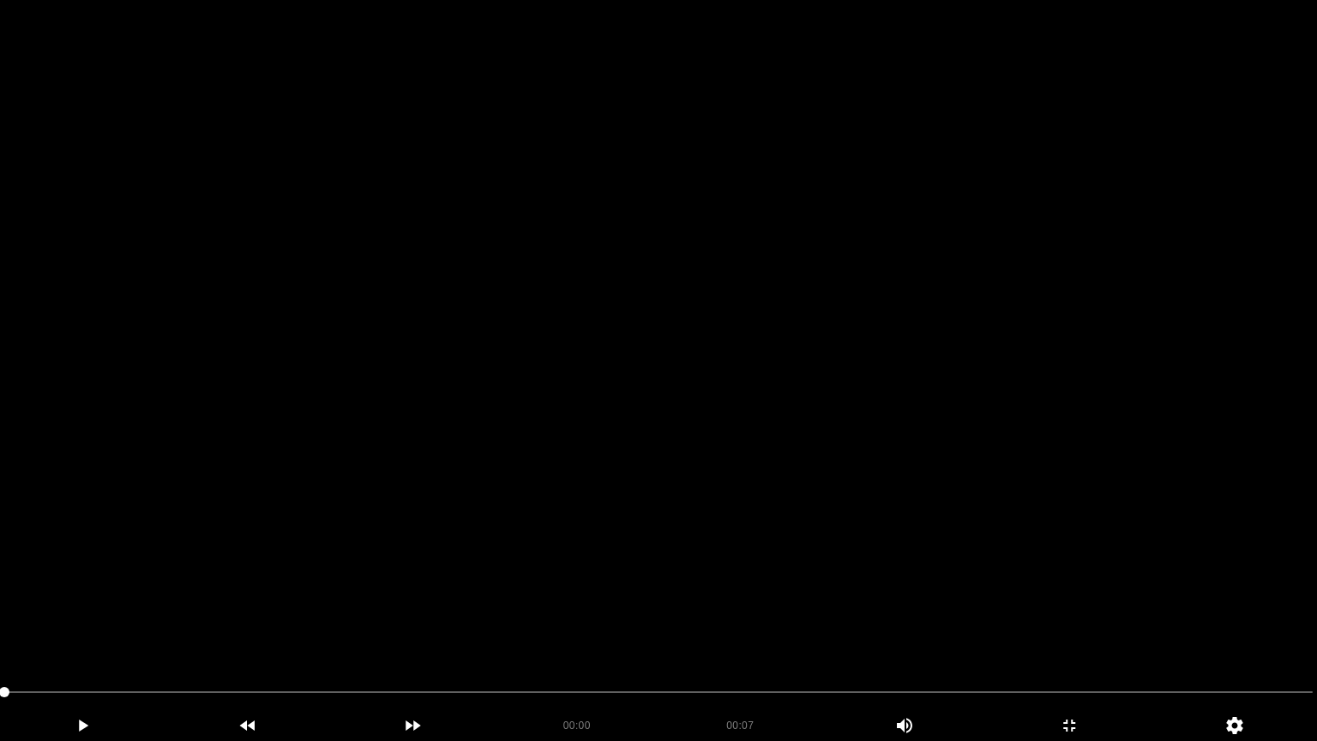
click at [614, 548] on video at bounding box center [658, 370] width 1317 height 741
click at [612, 546] on video at bounding box center [658, 370] width 1317 height 741
click at [0, 625] on div "00:00 00:07 Picture In Picture 1" at bounding box center [658, 709] width 1317 height 63
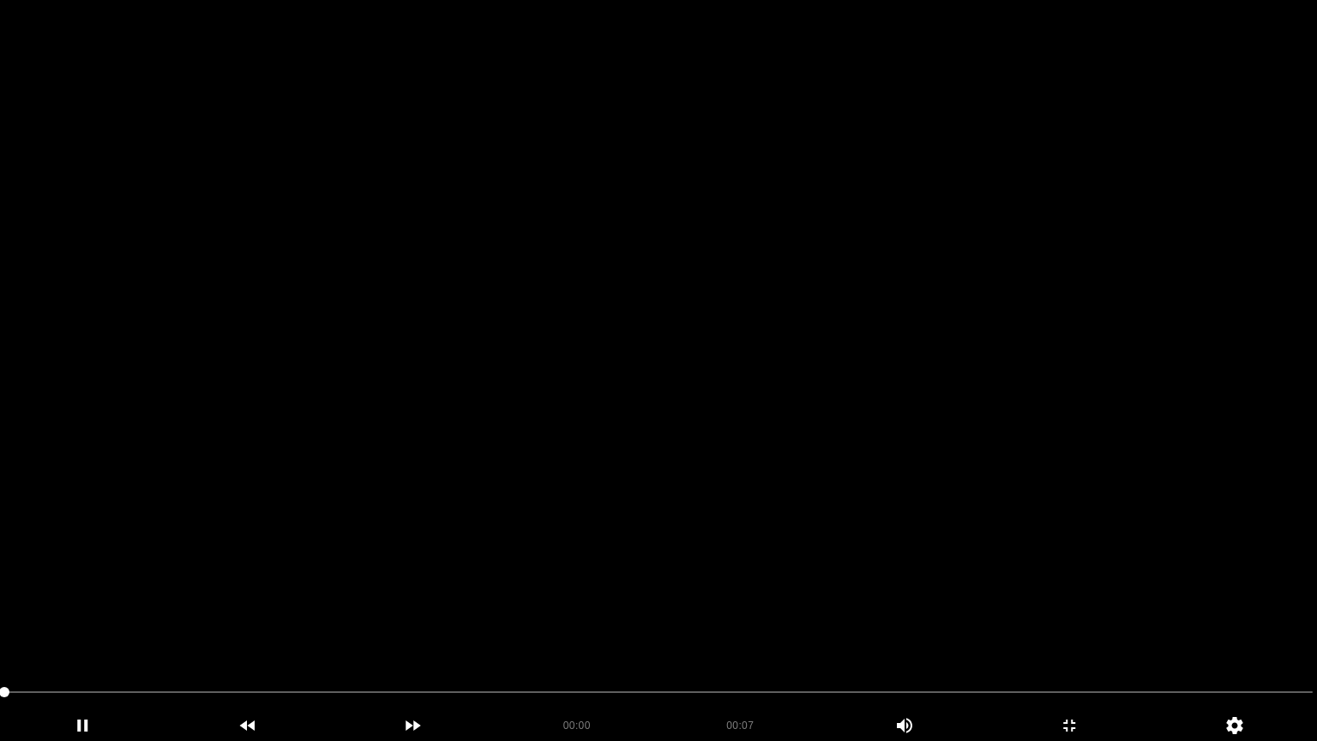
click at [761, 504] on video at bounding box center [658, 370] width 1317 height 741
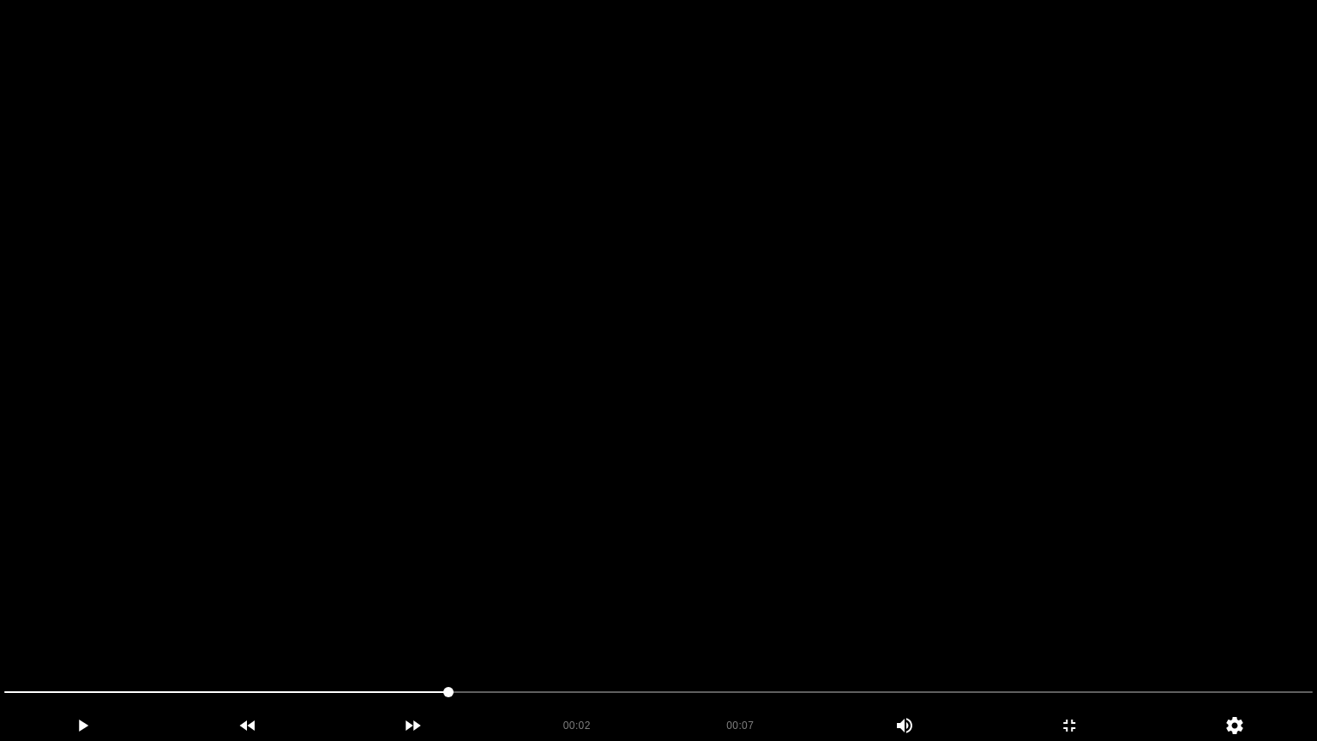
click at [765, 482] on video at bounding box center [658, 370] width 1317 height 741
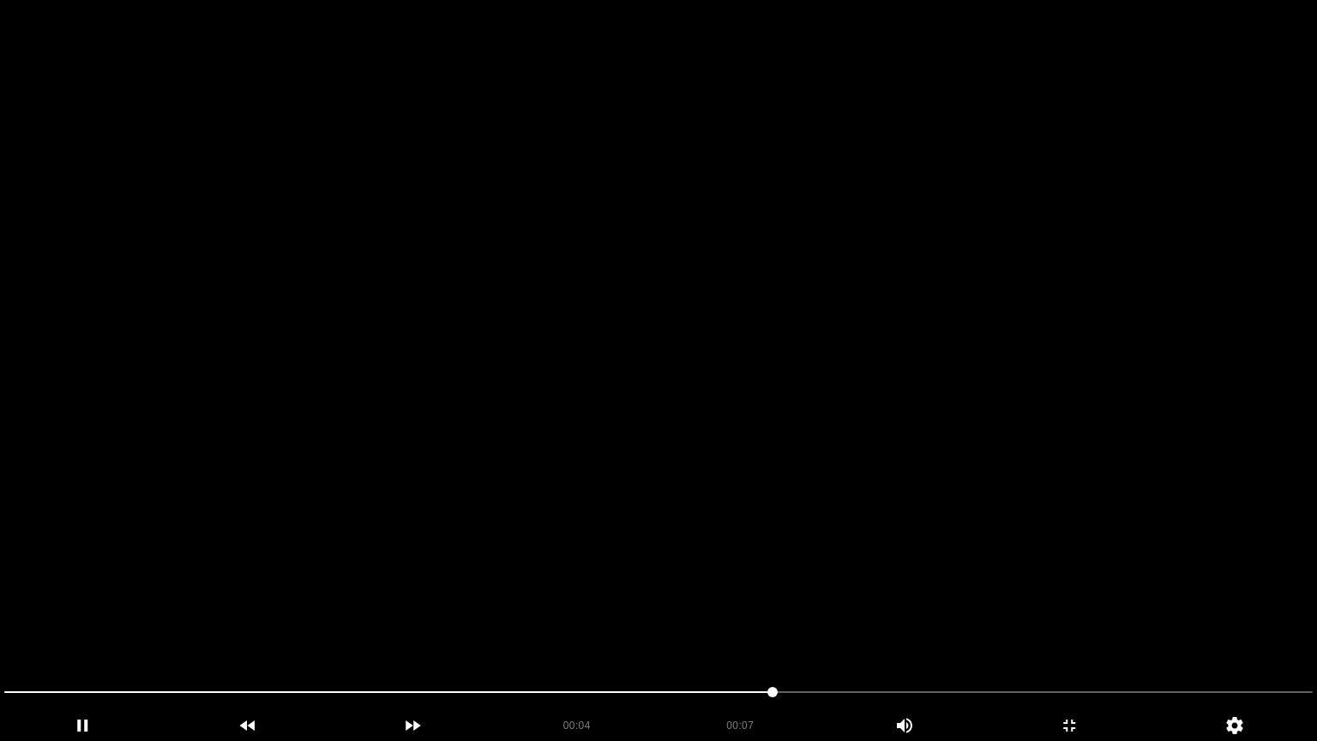
click at [765, 482] on video at bounding box center [658, 370] width 1317 height 741
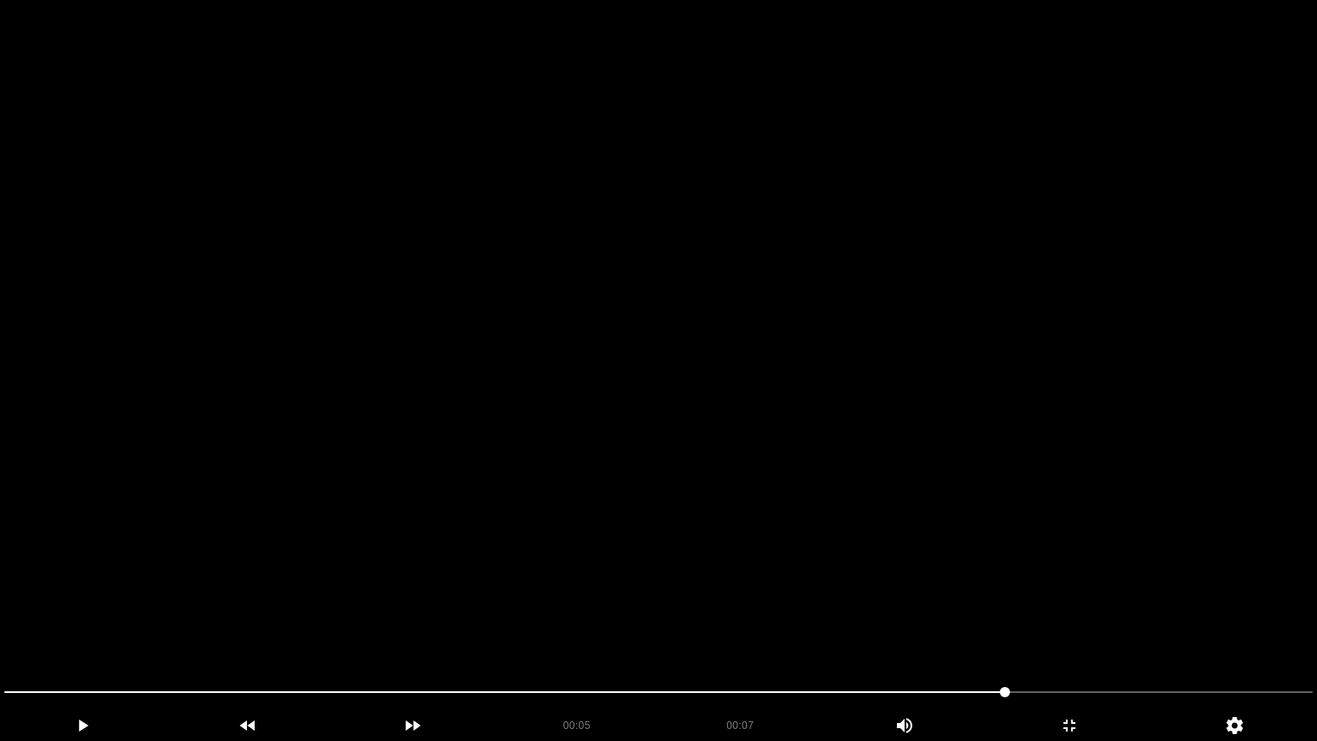
click at [765, 482] on video at bounding box center [658, 370] width 1317 height 741
click at [1044, 620] on video at bounding box center [658, 370] width 1317 height 741
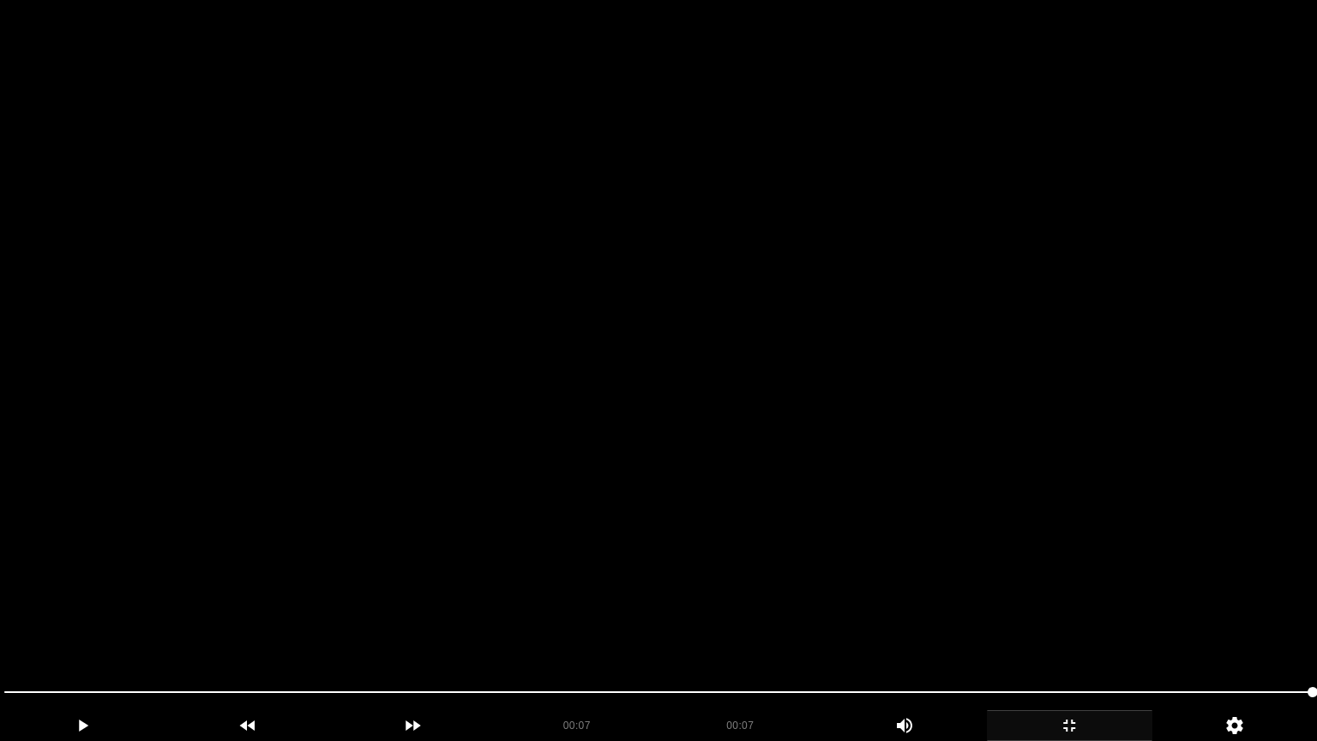
click at [1080, 625] on icon "add" at bounding box center [1070, 725] width 164 height 21
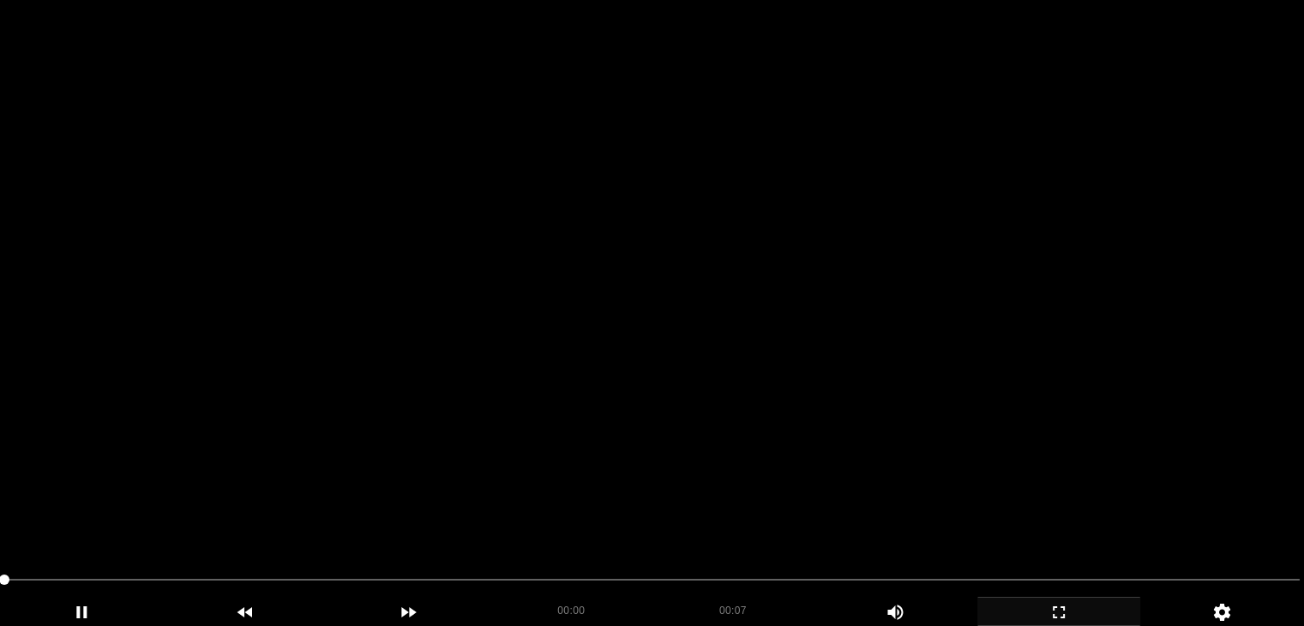
click at [685, 264] on video at bounding box center [652, 313] width 1304 height 626
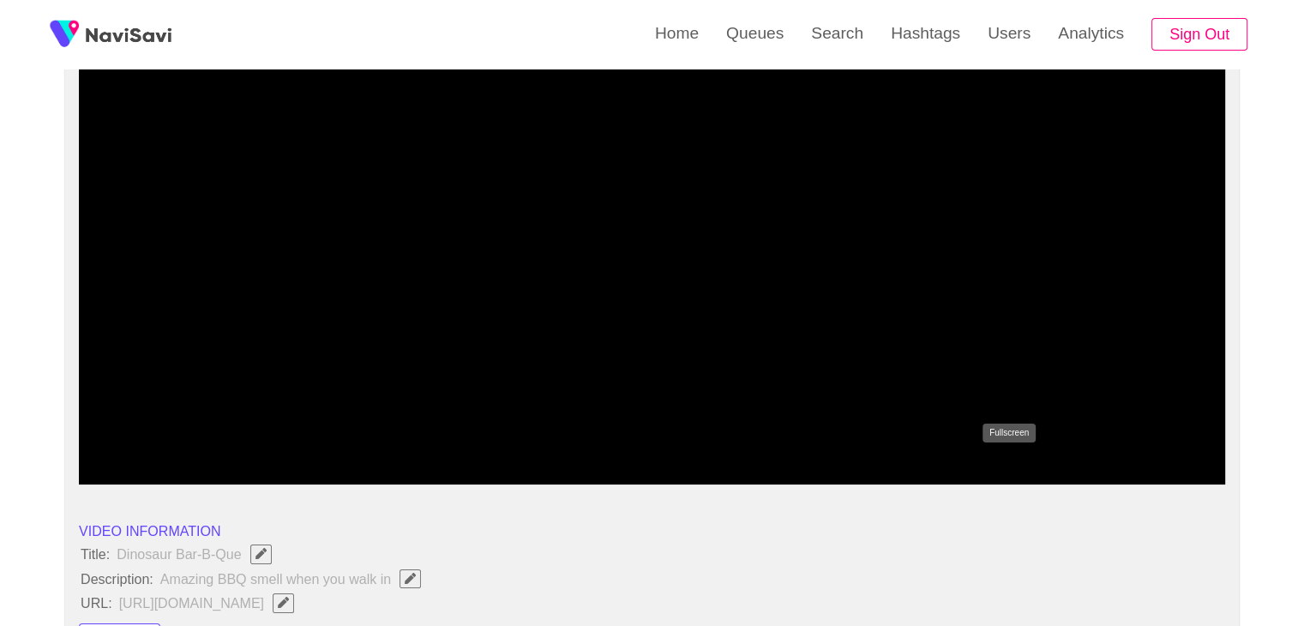
click at [1005, 462] on icon "add" at bounding box center [1010, 470] width 142 height 21
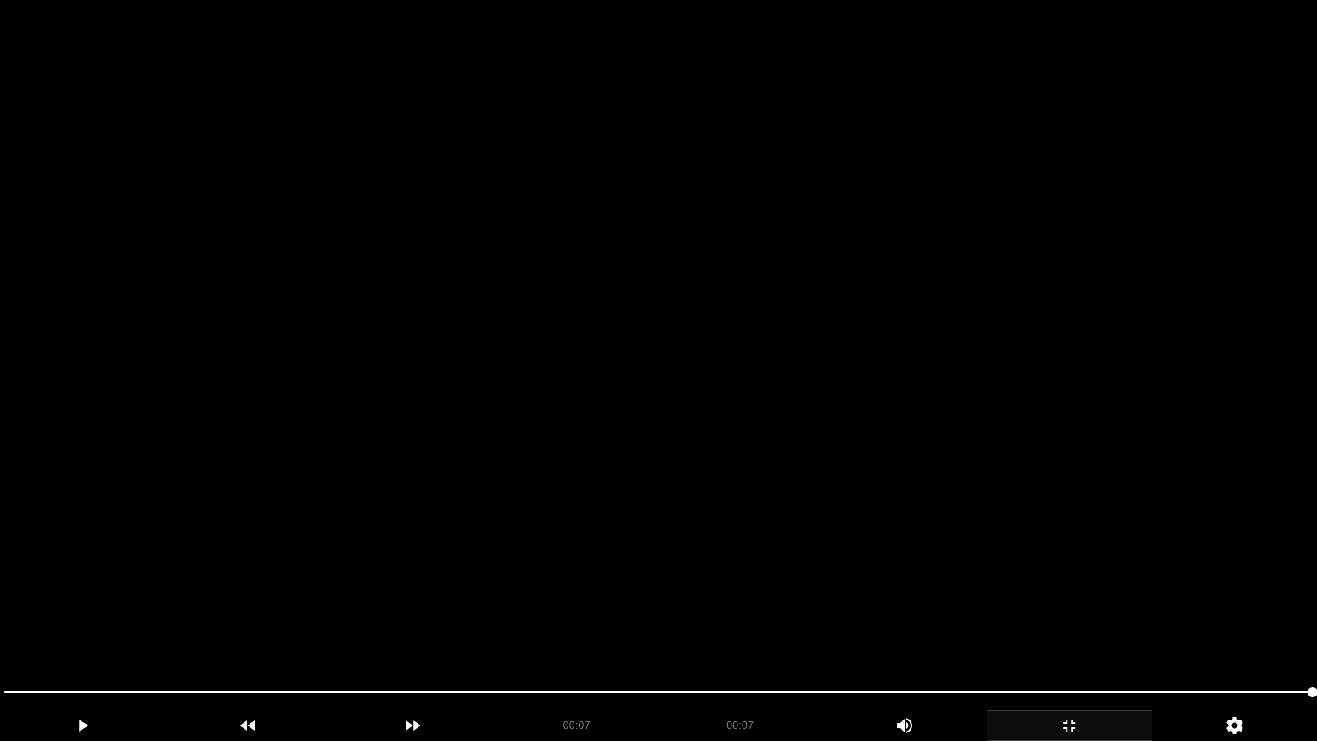
drag, startPoint x: 782, startPoint y: 435, endPoint x: 775, endPoint y: 419, distance: 16.9
click at [779, 431] on video at bounding box center [658, 370] width 1317 height 741
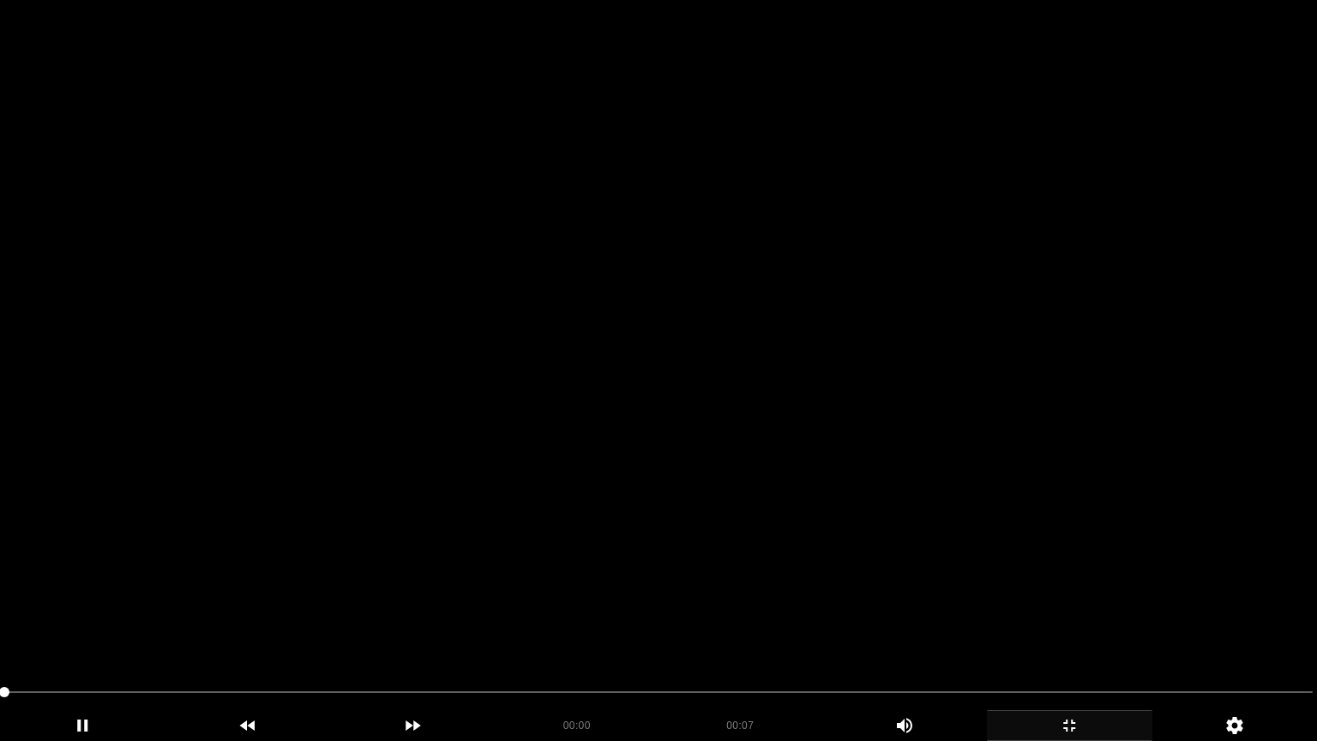
click at [747, 385] on video at bounding box center [658, 370] width 1317 height 741
click at [749, 384] on video at bounding box center [658, 370] width 1317 height 741
click at [752, 384] on video at bounding box center [658, 370] width 1317 height 741
drag, startPoint x: 760, startPoint y: 381, endPoint x: 694, endPoint y: 346, distance: 74.4
click at [750, 372] on video at bounding box center [658, 370] width 1317 height 741
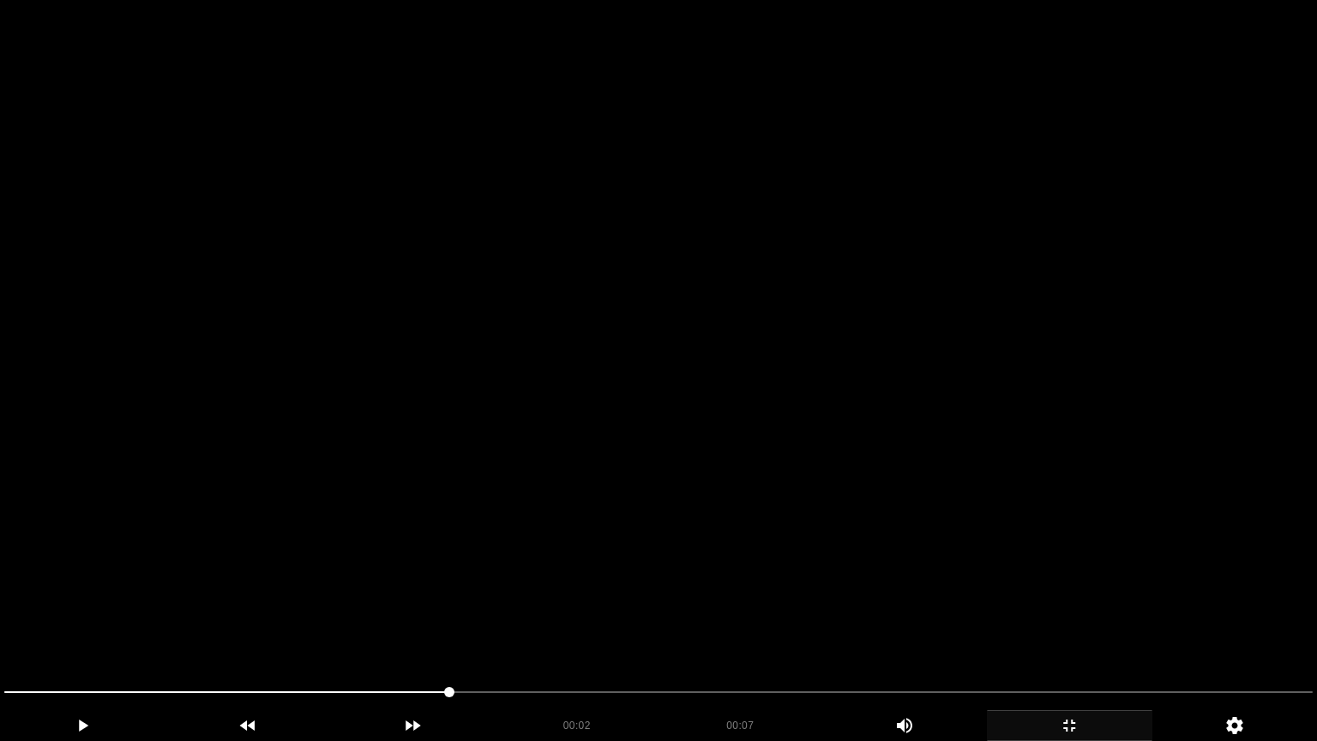
click at [534, 514] on video at bounding box center [658, 370] width 1317 height 741
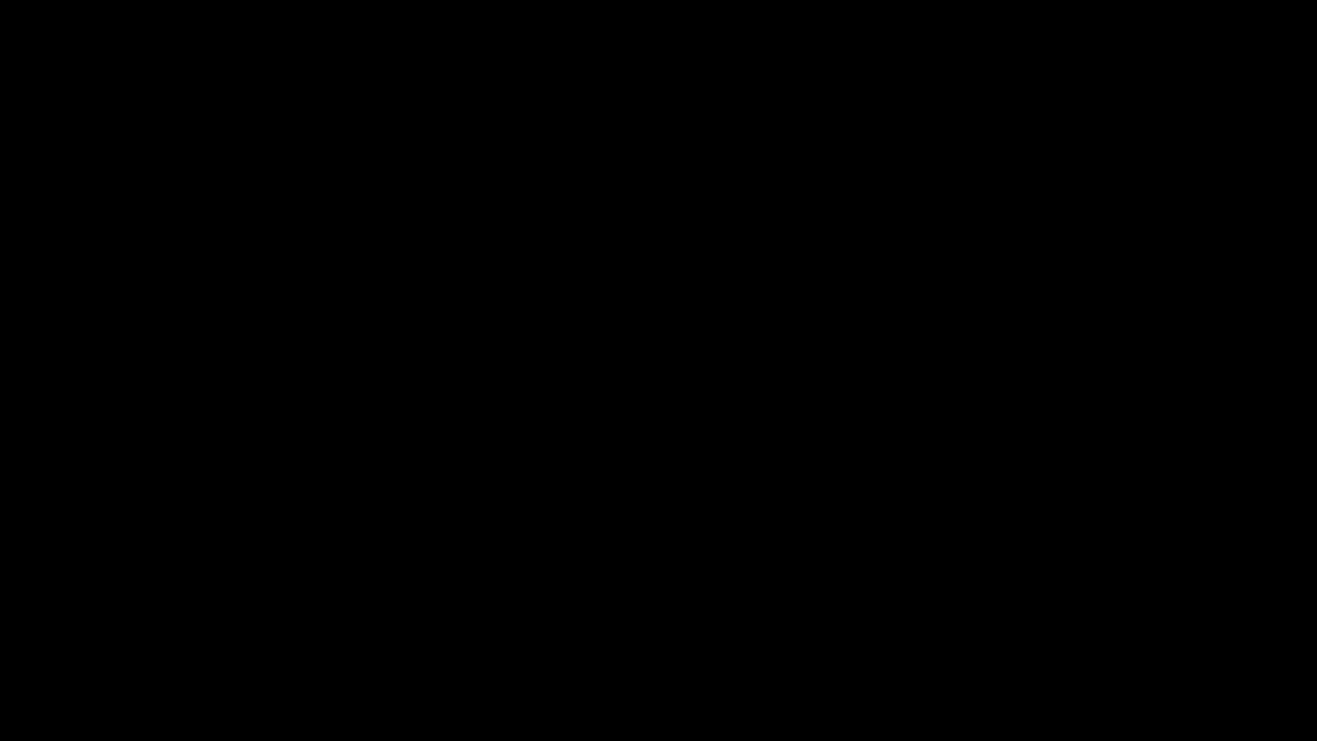
click at [1079, 625] on div "add" at bounding box center [1070, 725] width 166 height 31
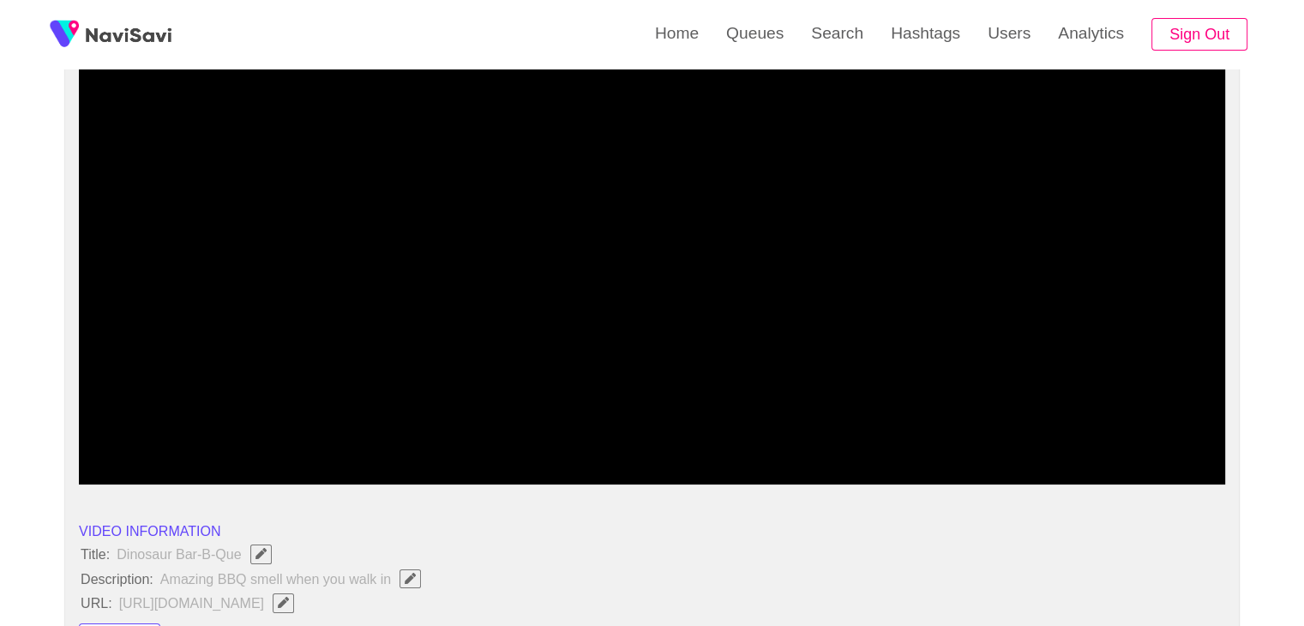
click at [689, 353] on video at bounding box center [652, 270] width 1147 height 429
click at [686, 353] on video at bounding box center [652, 270] width 1147 height 429
click at [1019, 460] on icon "add" at bounding box center [1010, 470] width 142 height 21
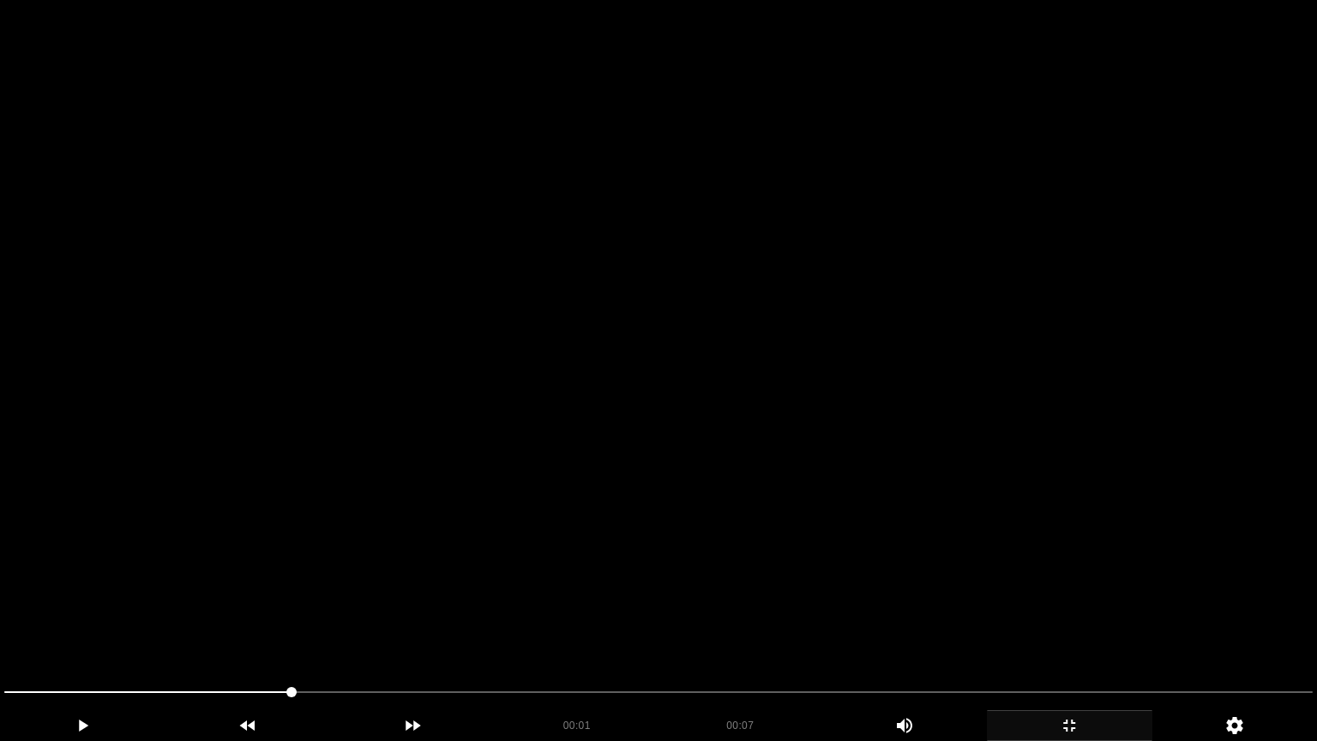
click at [798, 465] on video at bounding box center [658, 370] width 1317 height 741
click at [796, 465] on video at bounding box center [658, 370] width 1317 height 741
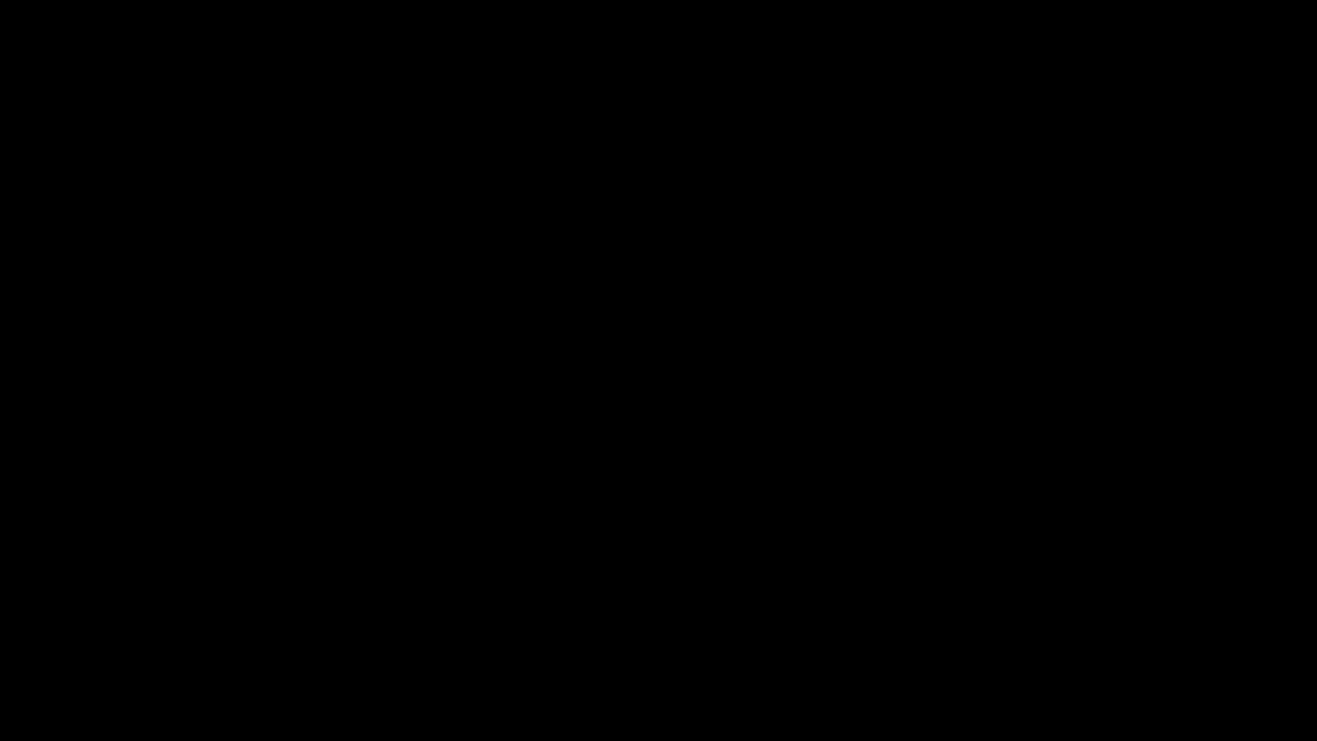
click at [1061, 625] on icon "add" at bounding box center [1070, 725] width 164 height 21
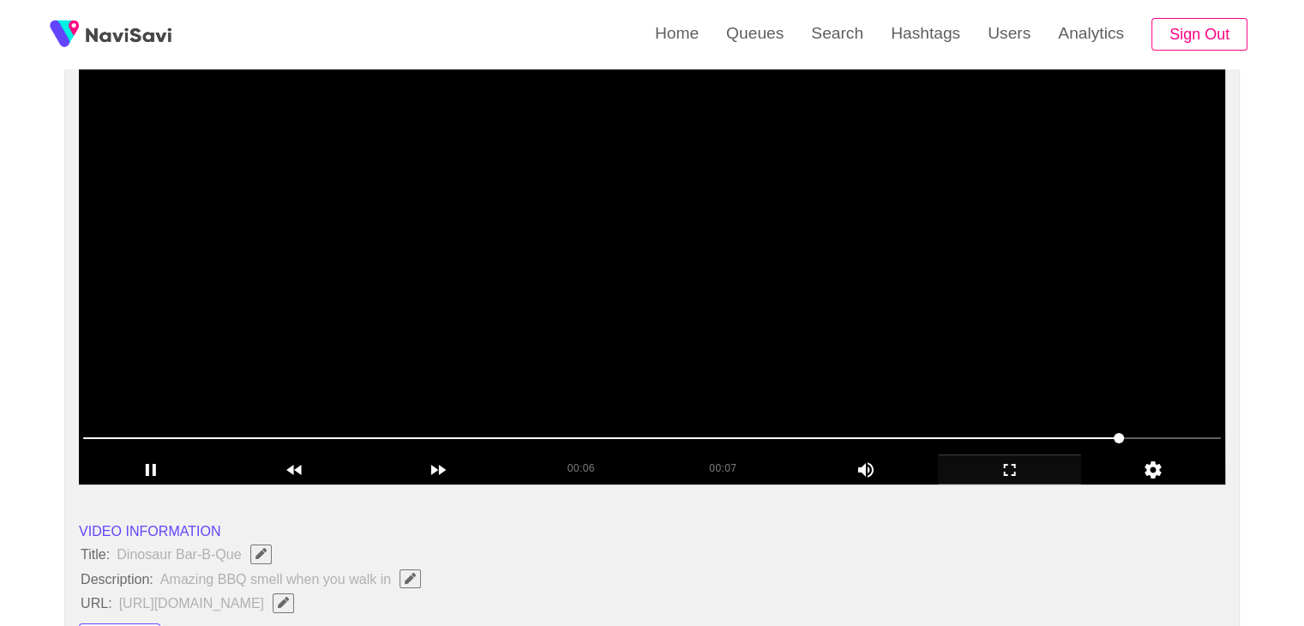
click at [638, 334] on video at bounding box center [652, 270] width 1147 height 429
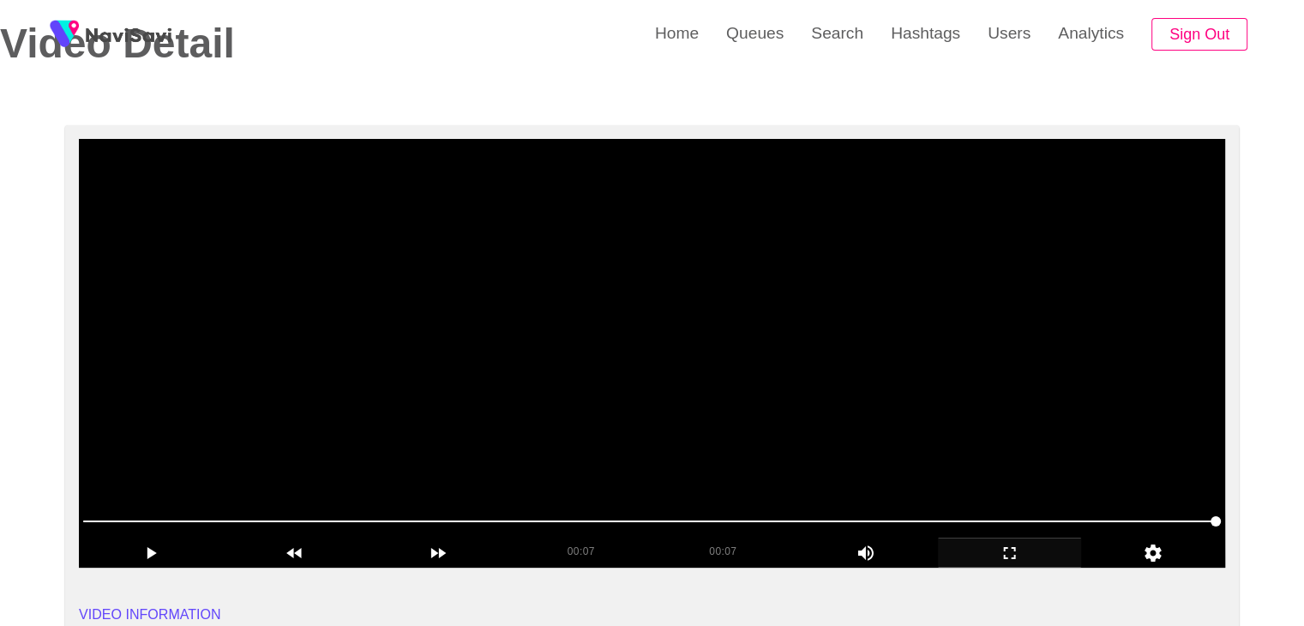
scroll to position [86, 0]
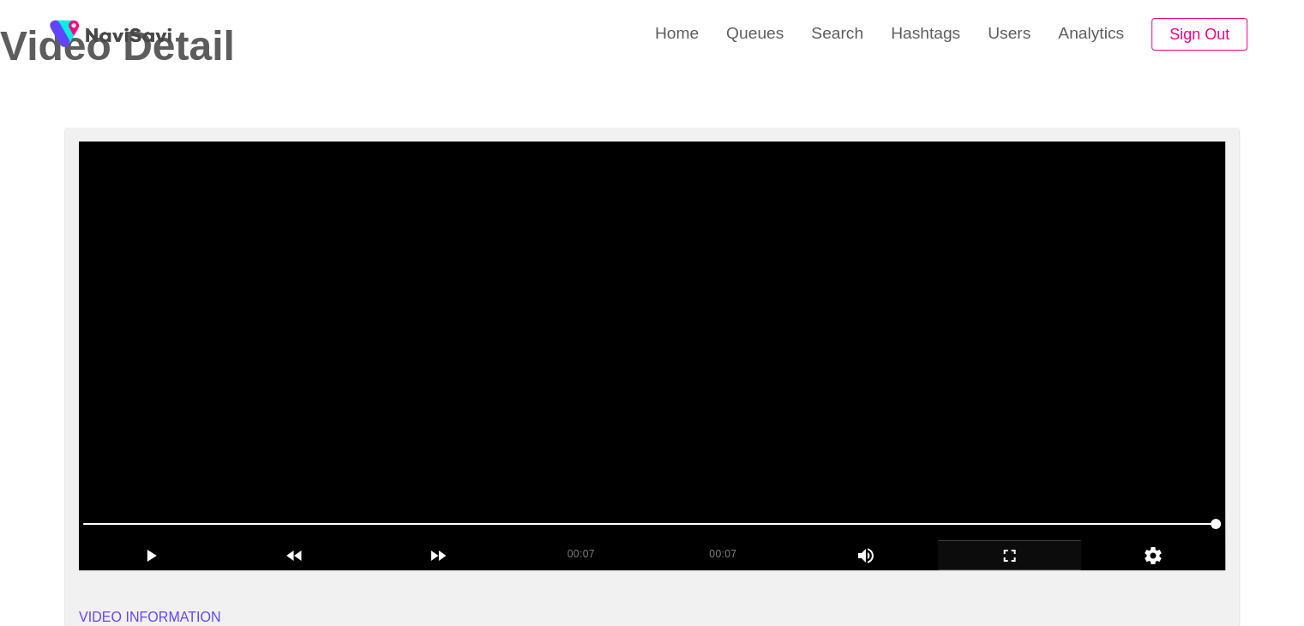
click at [605, 316] on video at bounding box center [652, 355] width 1147 height 429
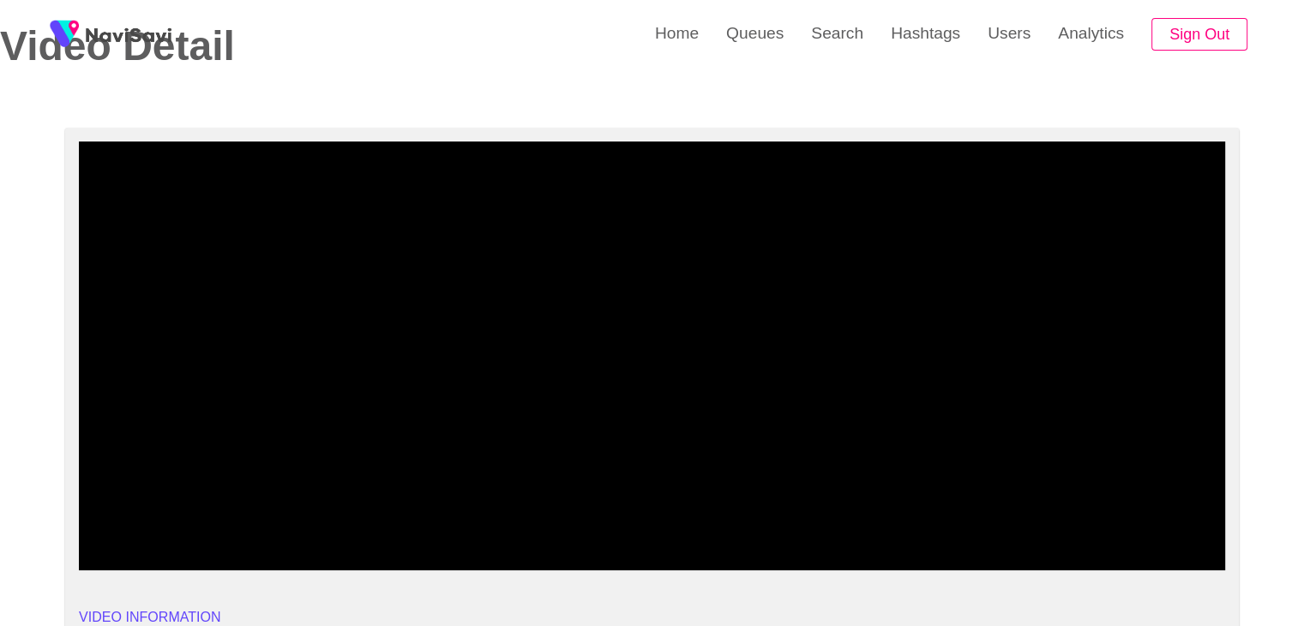
drag, startPoint x: 123, startPoint y: 509, endPoint x: 113, endPoint y: 508, distance: 10.3
click at [113, 510] on div at bounding box center [652, 525] width 1152 height 44
click at [1029, 563] on icon "add" at bounding box center [1010, 555] width 142 height 21
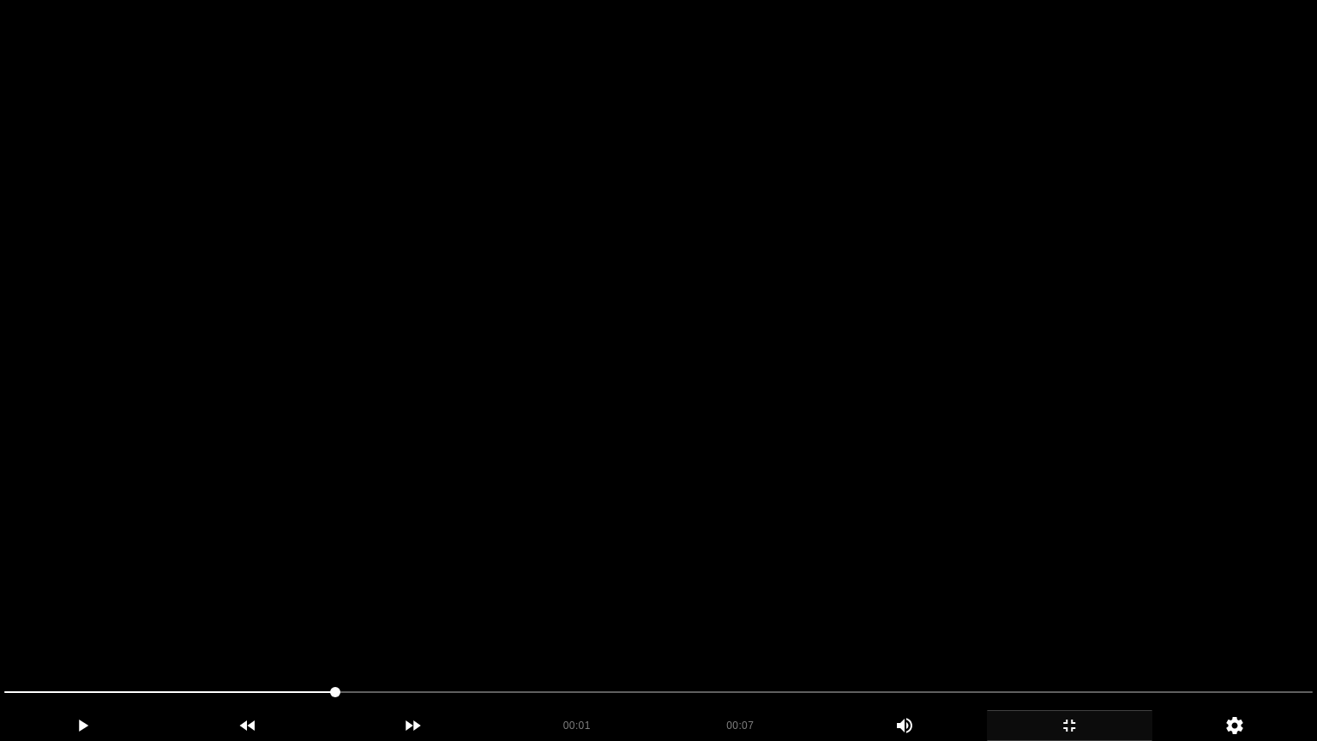
click at [947, 557] on video at bounding box center [658, 370] width 1317 height 741
click at [695, 515] on video at bounding box center [658, 370] width 1317 height 741
drag, startPoint x: 103, startPoint y: 693, endPoint x: 0, endPoint y: 717, distance: 105.7
click at [667, 479] on video at bounding box center [658, 370] width 1317 height 741
click at [668, 479] on video at bounding box center [658, 370] width 1317 height 741
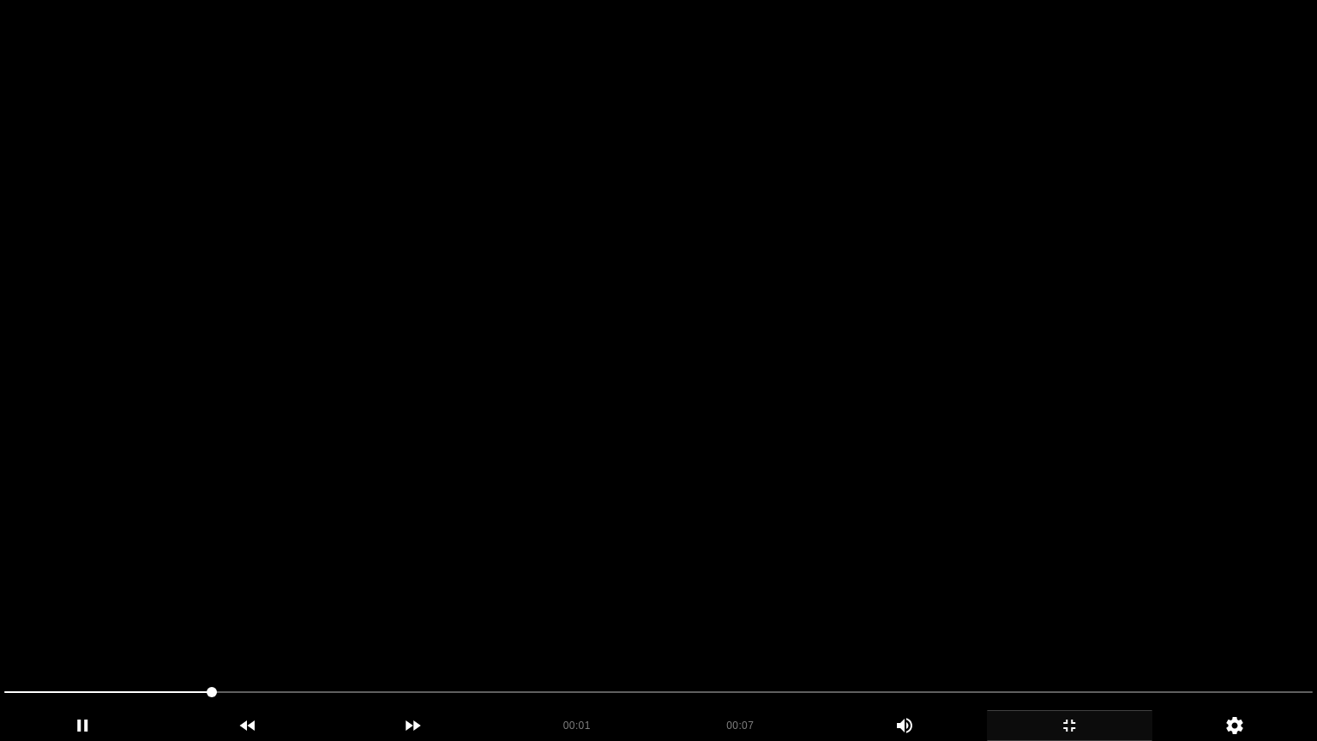
click at [668, 479] on video at bounding box center [658, 370] width 1317 height 741
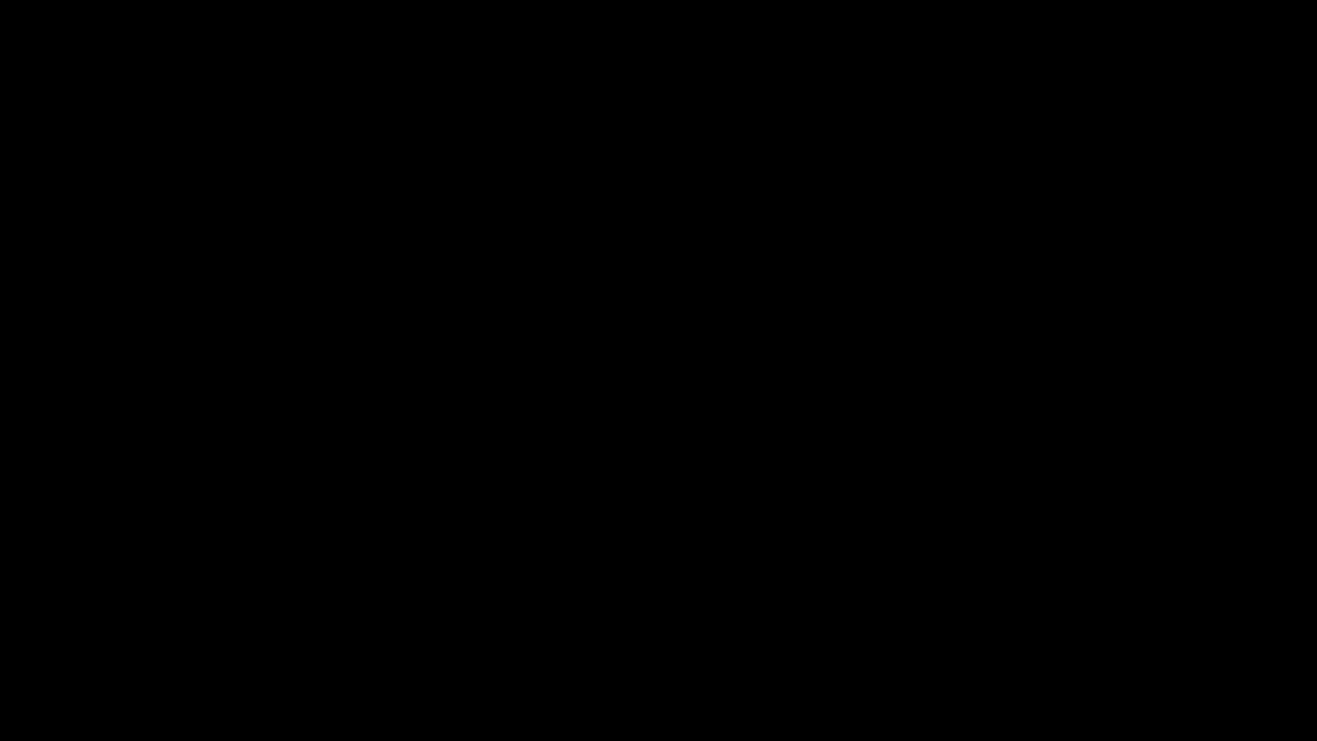
drag, startPoint x: 105, startPoint y: 695, endPoint x: 0, endPoint y: 682, distance: 105.5
click at [707, 490] on video at bounding box center [658, 370] width 1317 height 741
drag, startPoint x: 140, startPoint y: 706, endPoint x: 0, endPoint y: 701, distance: 139.9
click at [0, 625] on div at bounding box center [658, 693] width 1322 height 45
click at [638, 507] on video at bounding box center [658, 370] width 1317 height 741
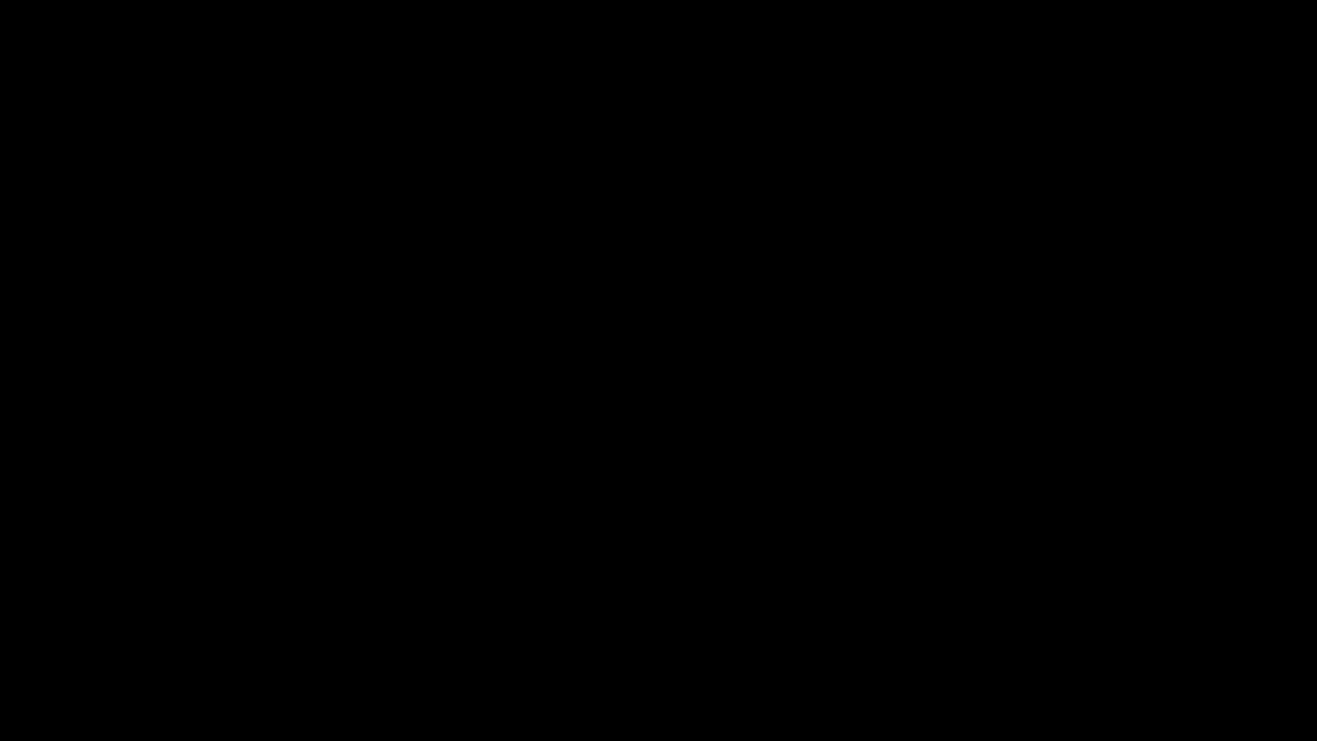
click at [638, 507] on video at bounding box center [658, 370] width 1317 height 741
click at [876, 336] on video at bounding box center [658, 370] width 1317 height 741
click at [617, 502] on video at bounding box center [658, 370] width 1317 height 741
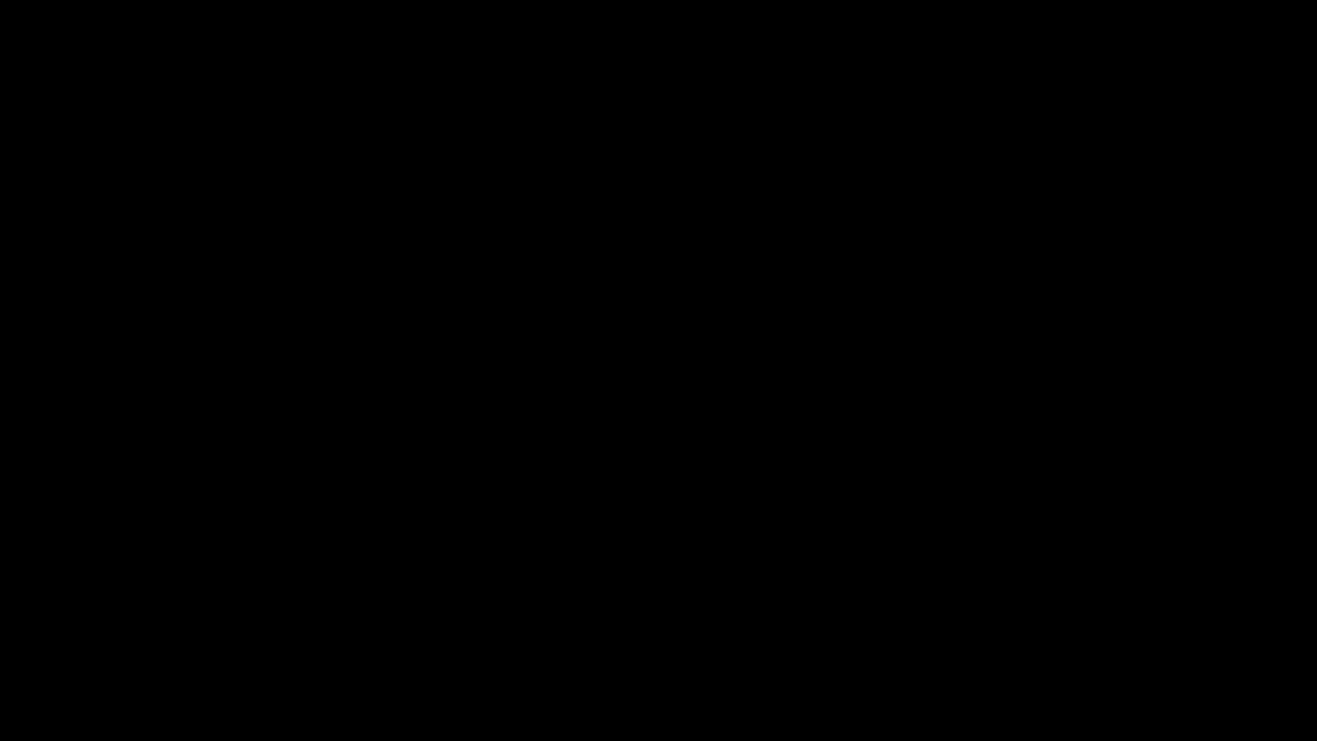
click at [617, 502] on video at bounding box center [658, 370] width 1317 height 741
click at [618, 502] on video at bounding box center [658, 370] width 1317 height 741
click at [1098, 625] on div "add" at bounding box center [1070, 725] width 166 height 31
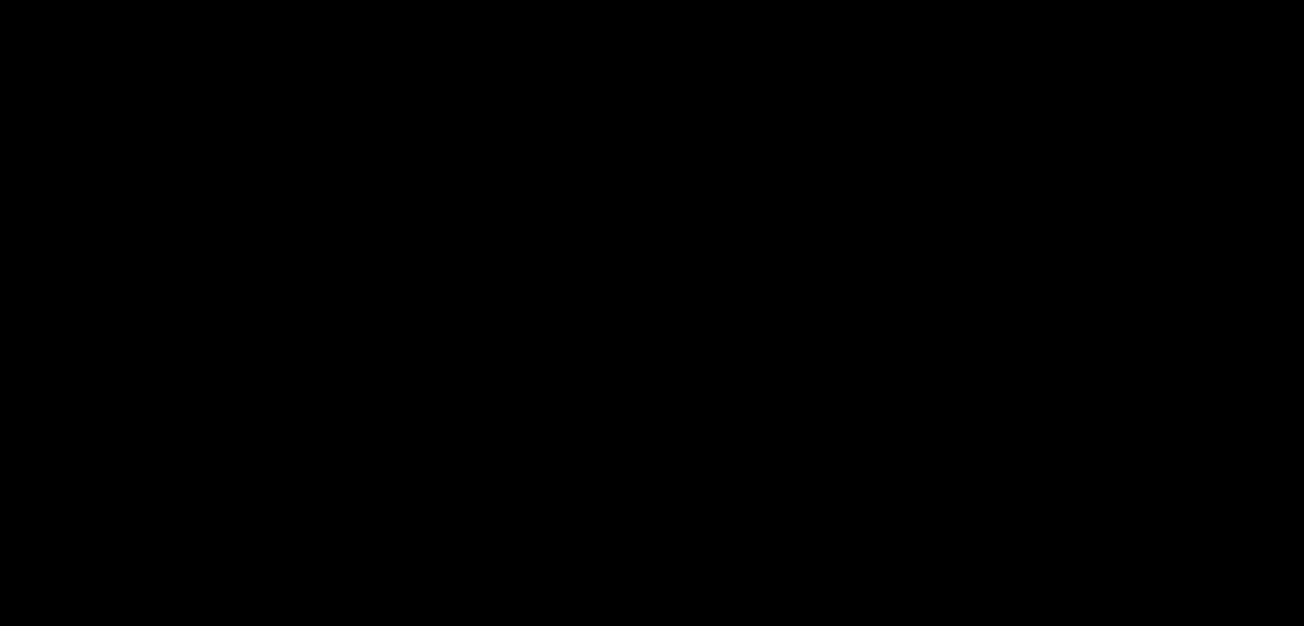
click at [759, 394] on video at bounding box center [652, 313] width 1304 height 626
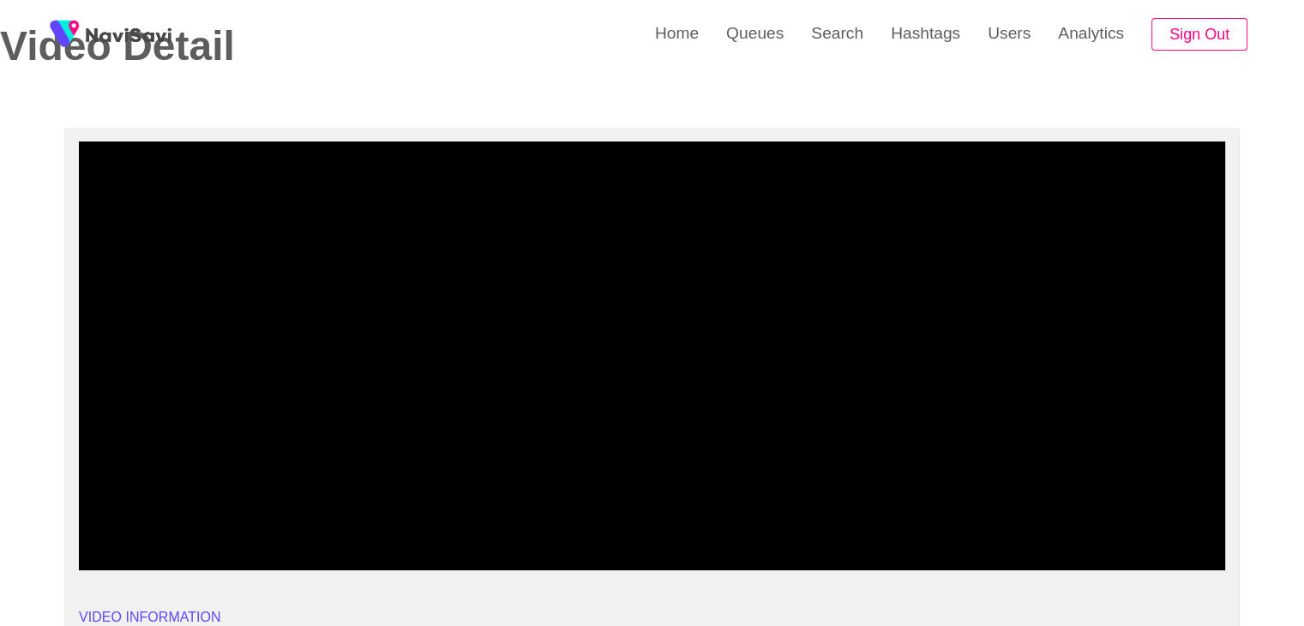
click at [759, 394] on video at bounding box center [652, 355] width 1147 height 429
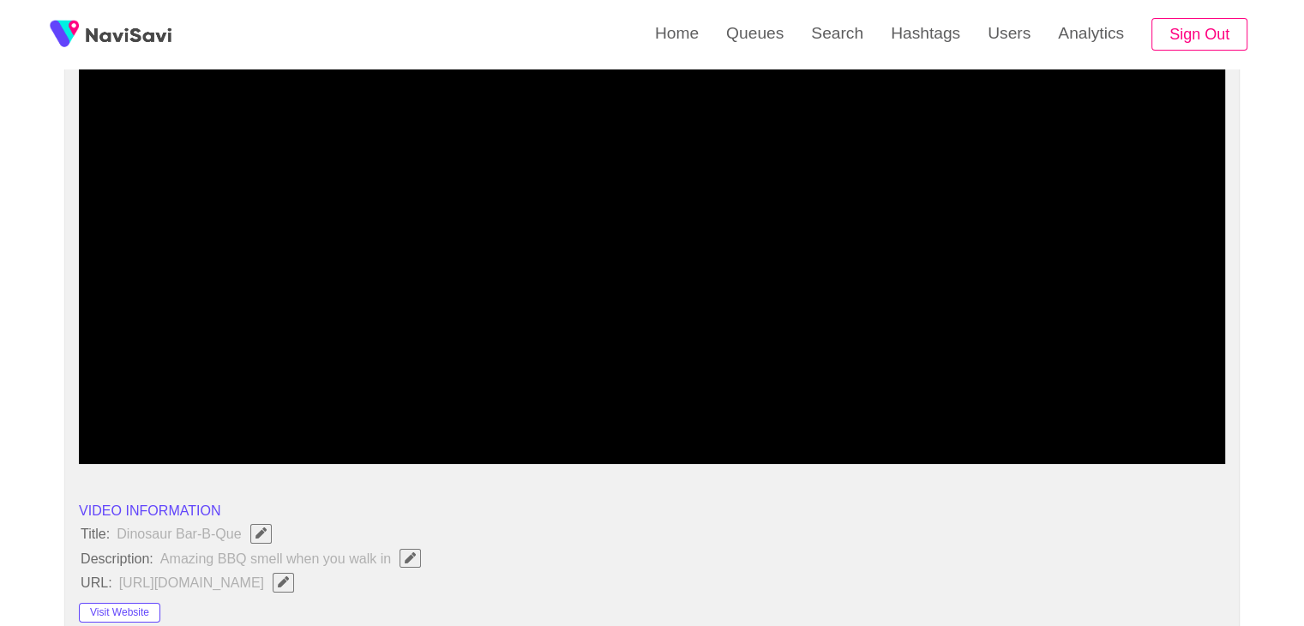
scroll to position [172, 0]
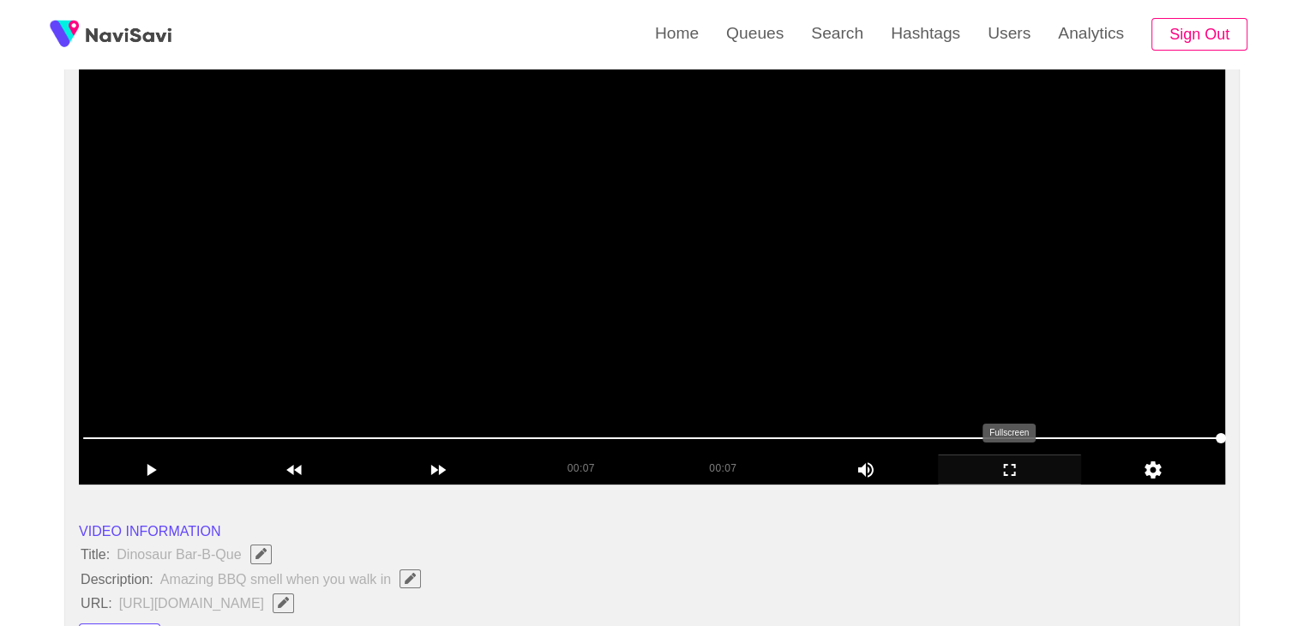
click at [1023, 464] on icon "add" at bounding box center [1010, 470] width 142 height 21
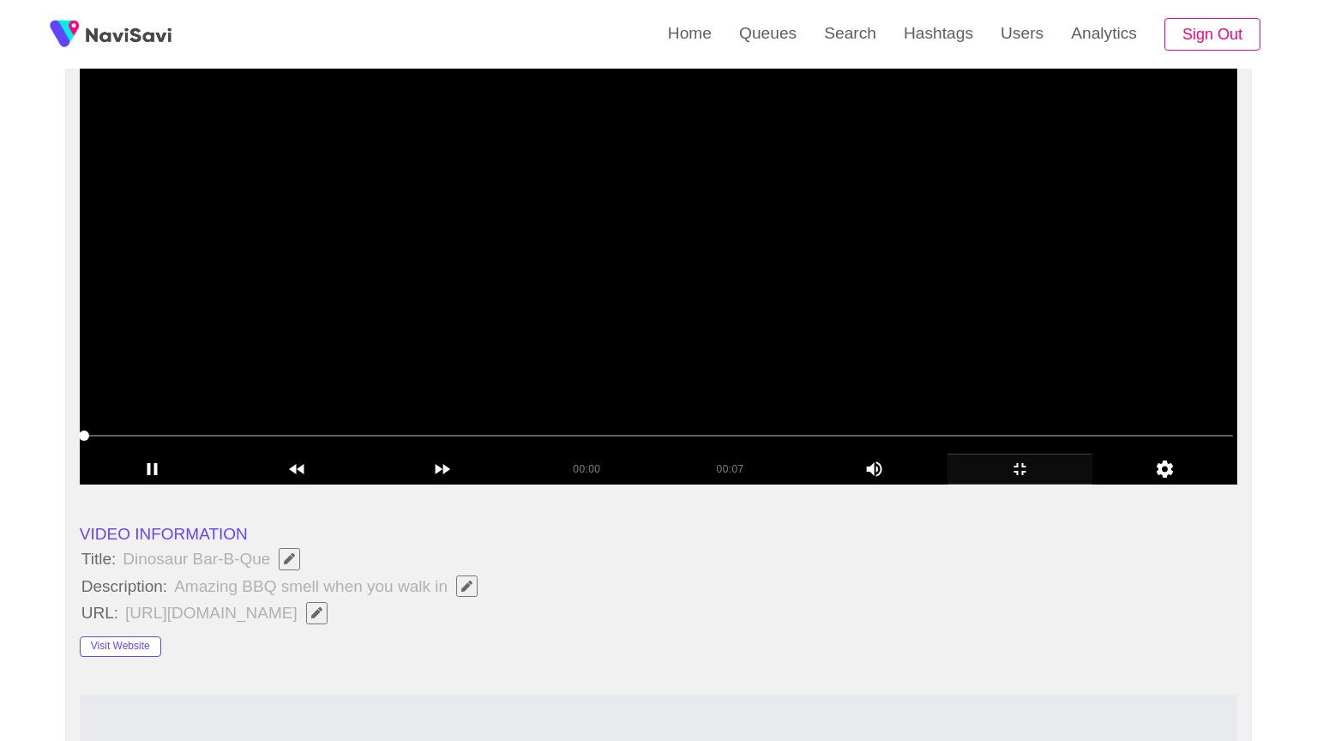
click at [926, 485] on video at bounding box center [659, 270] width 1158 height 429
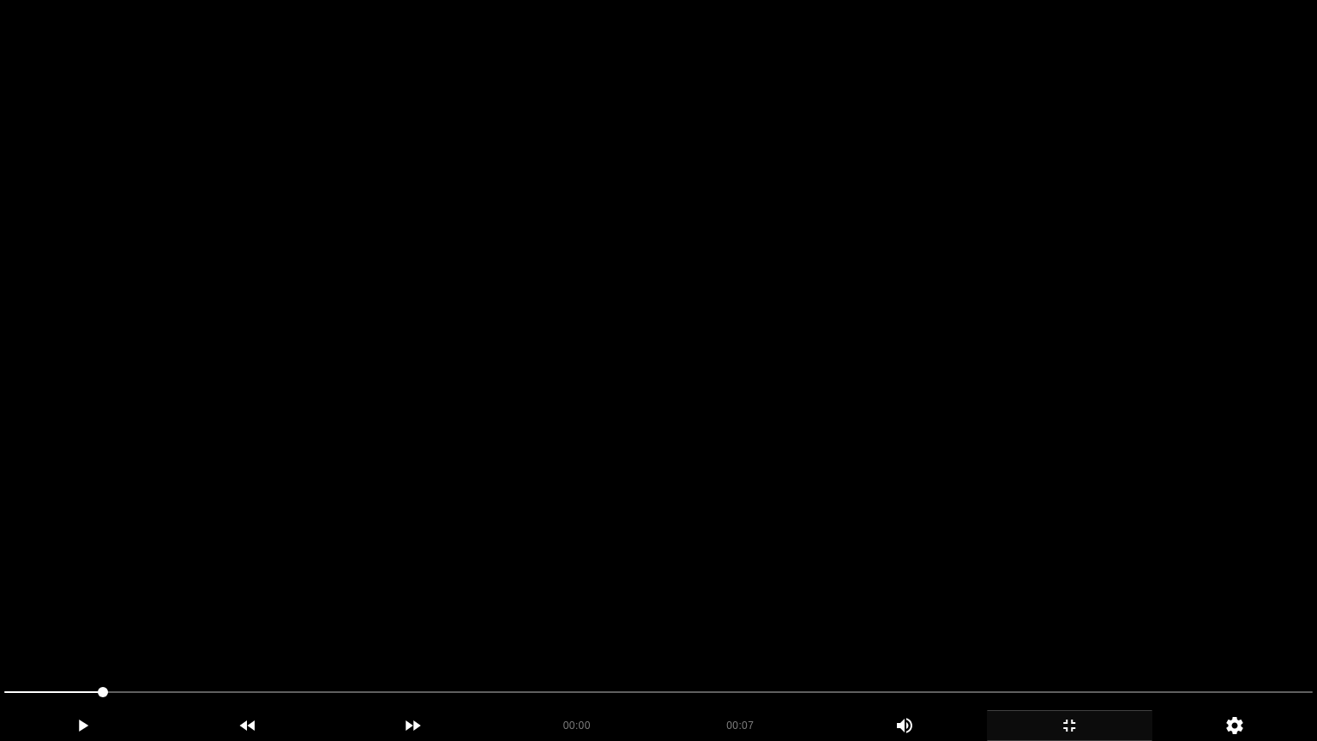
click at [926, 499] on video at bounding box center [658, 370] width 1317 height 741
click at [534, 545] on video at bounding box center [658, 370] width 1317 height 741
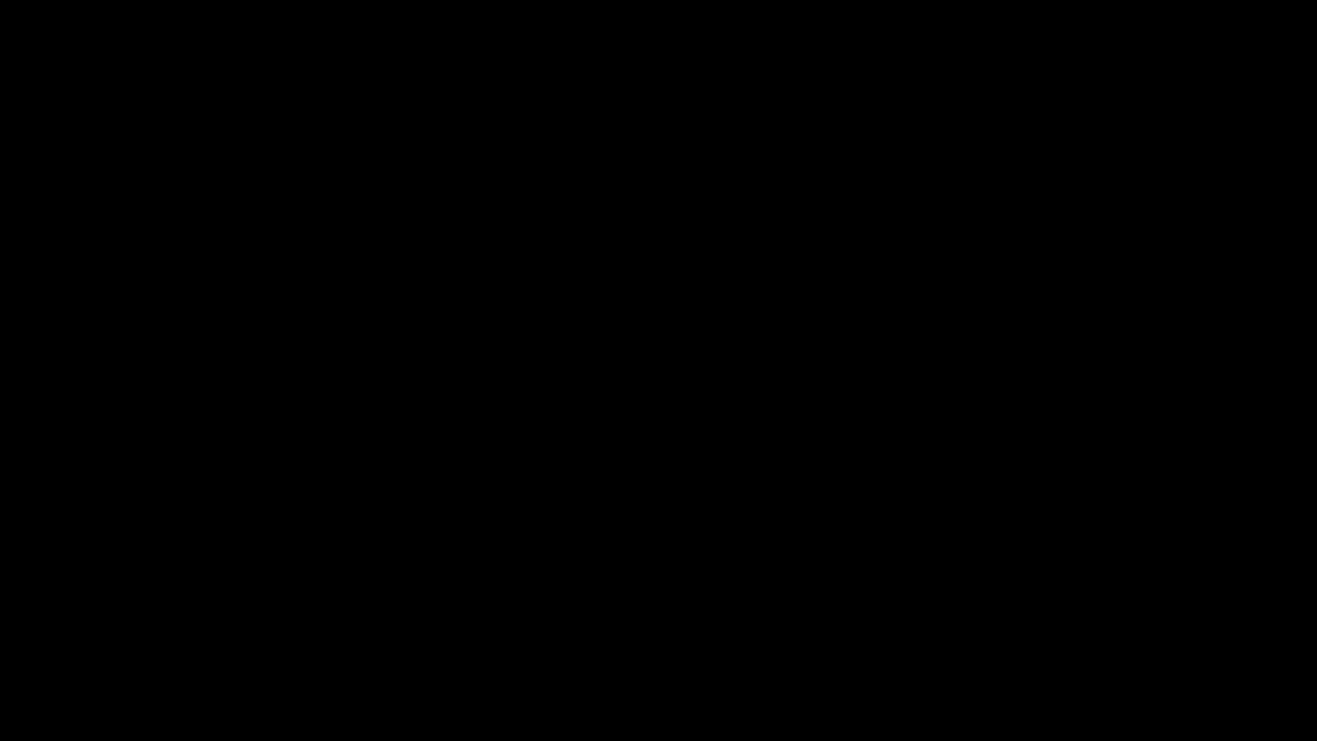
click at [490, 545] on video at bounding box center [658, 370] width 1317 height 741
click at [655, 492] on video at bounding box center [658, 370] width 1317 height 741
click at [774, 490] on video at bounding box center [658, 370] width 1317 height 741
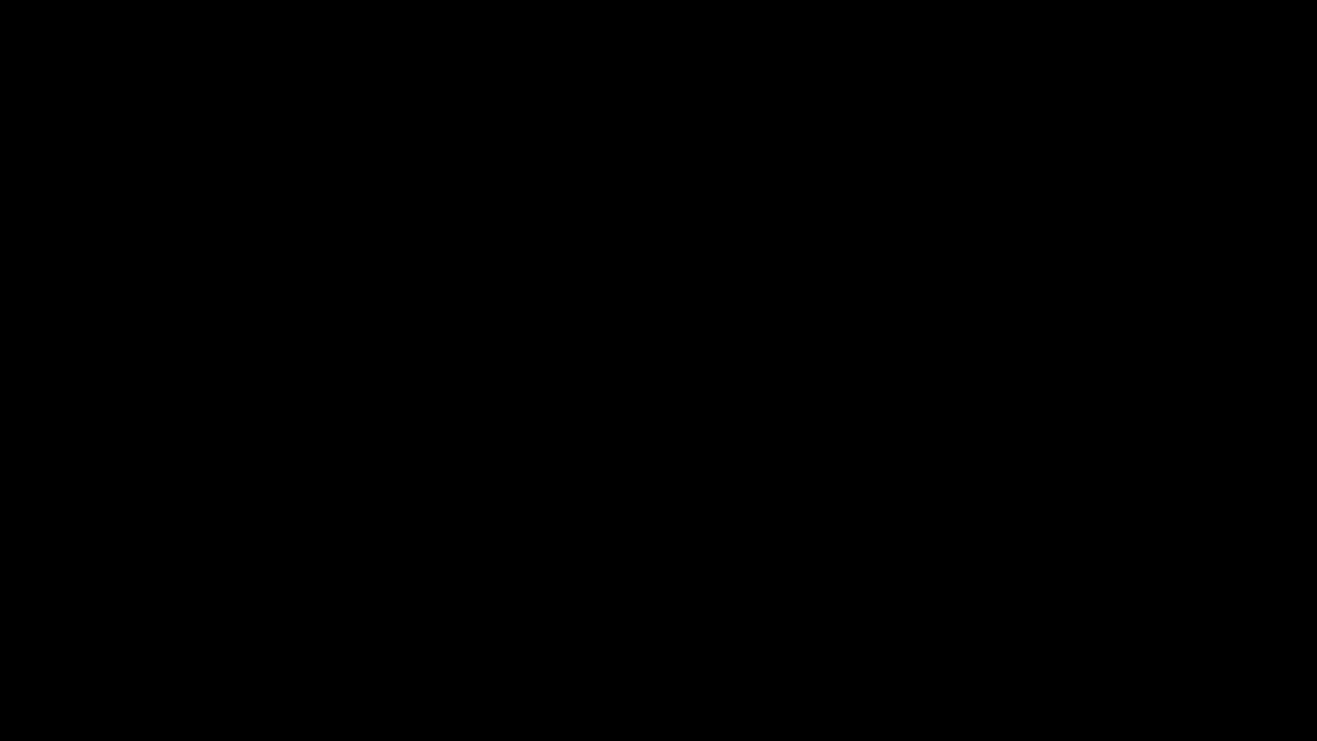
drag, startPoint x: 32, startPoint y: 709, endPoint x: 0, endPoint y: 700, distance: 33.1
click at [668, 535] on video at bounding box center [658, 370] width 1317 height 741
click at [669, 535] on video at bounding box center [658, 370] width 1317 height 741
click at [738, 528] on video at bounding box center [658, 370] width 1317 height 741
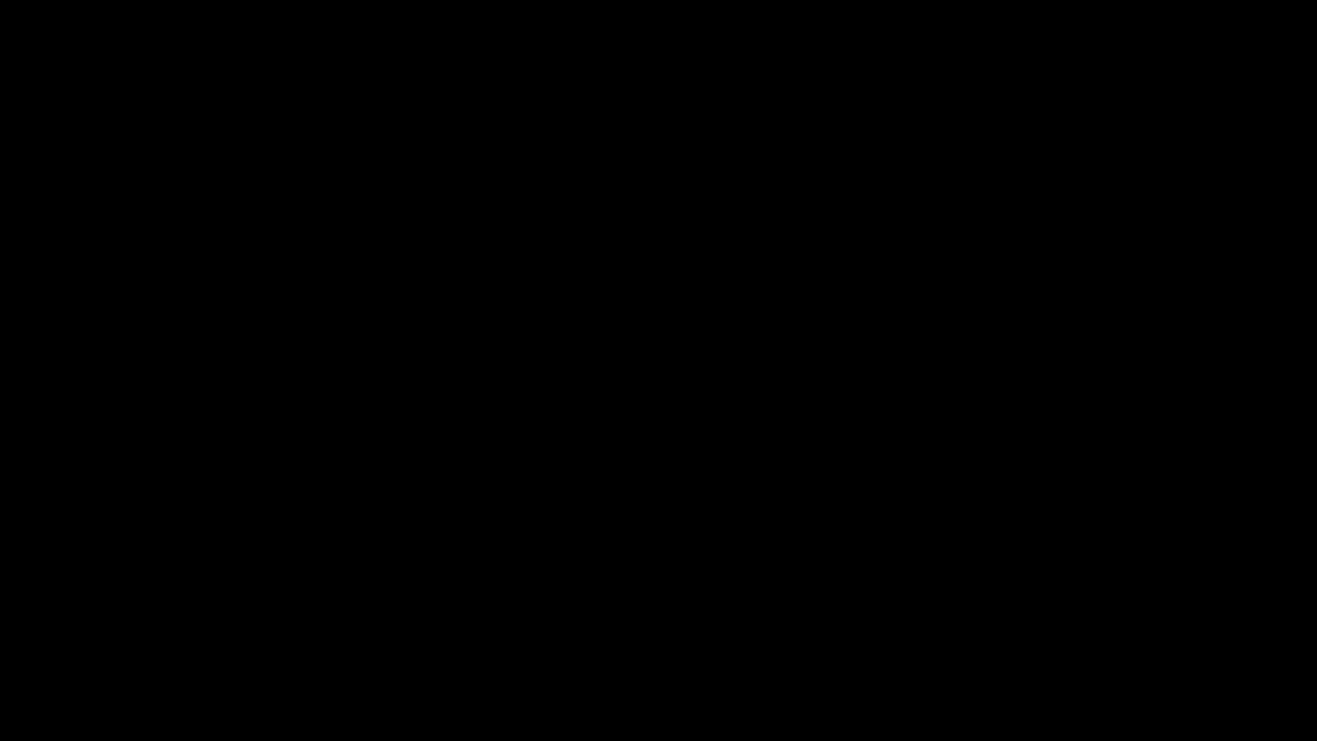
click at [0, 625] on div at bounding box center [658, 693] width 1322 height 45
click at [694, 556] on video at bounding box center [658, 370] width 1317 height 741
click at [591, 567] on video at bounding box center [658, 370] width 1317 height 741
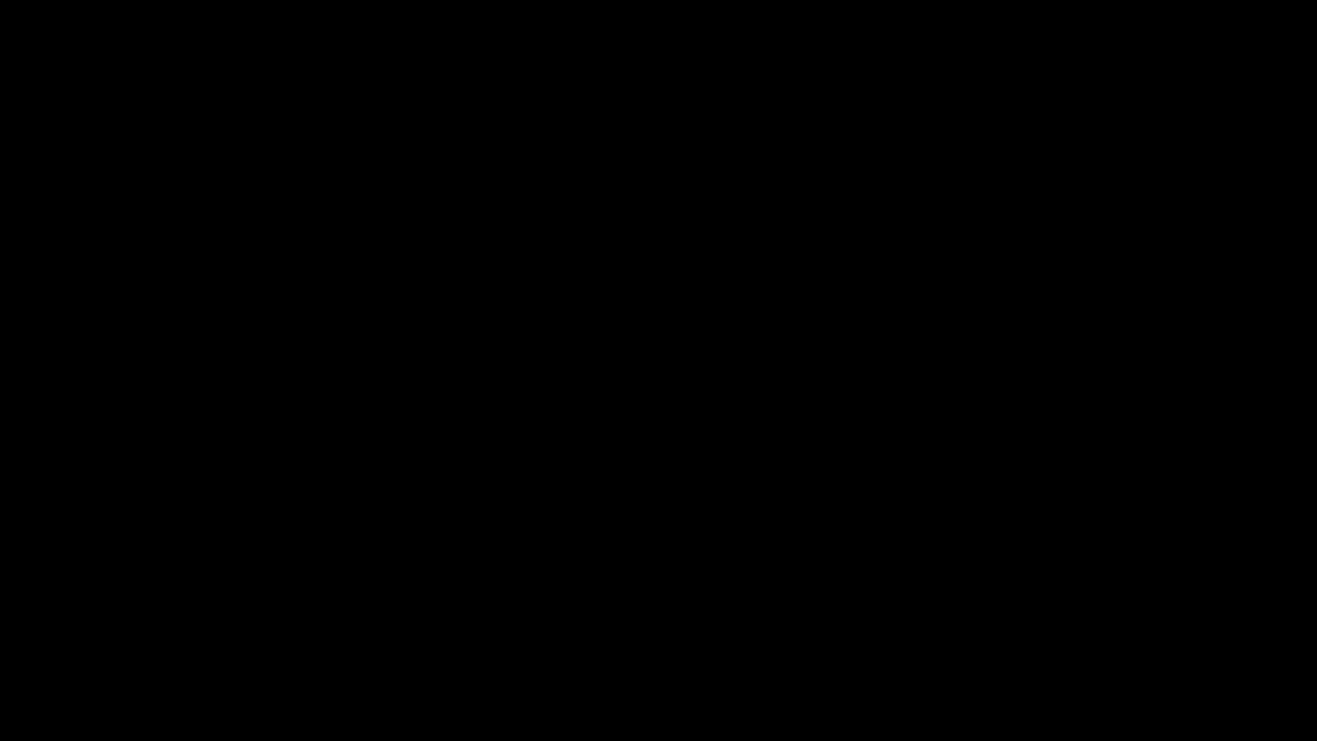
click at [591, 567] on video at bounding box center [658, 370] width 1317 height 741
click at [679, 528] on video at bounding box center [658, 370] width 1317 height 741
drag, startPoint x: 603, startPoint y: 639, endPoint x: 407, endPoint y: 676, distance: 199.0
click at [600, 625] on video at bounding box center [658, 370] width 1317 height 741
click at [756, 565] on video at bounding box center [658, 370] width 1317 height 741
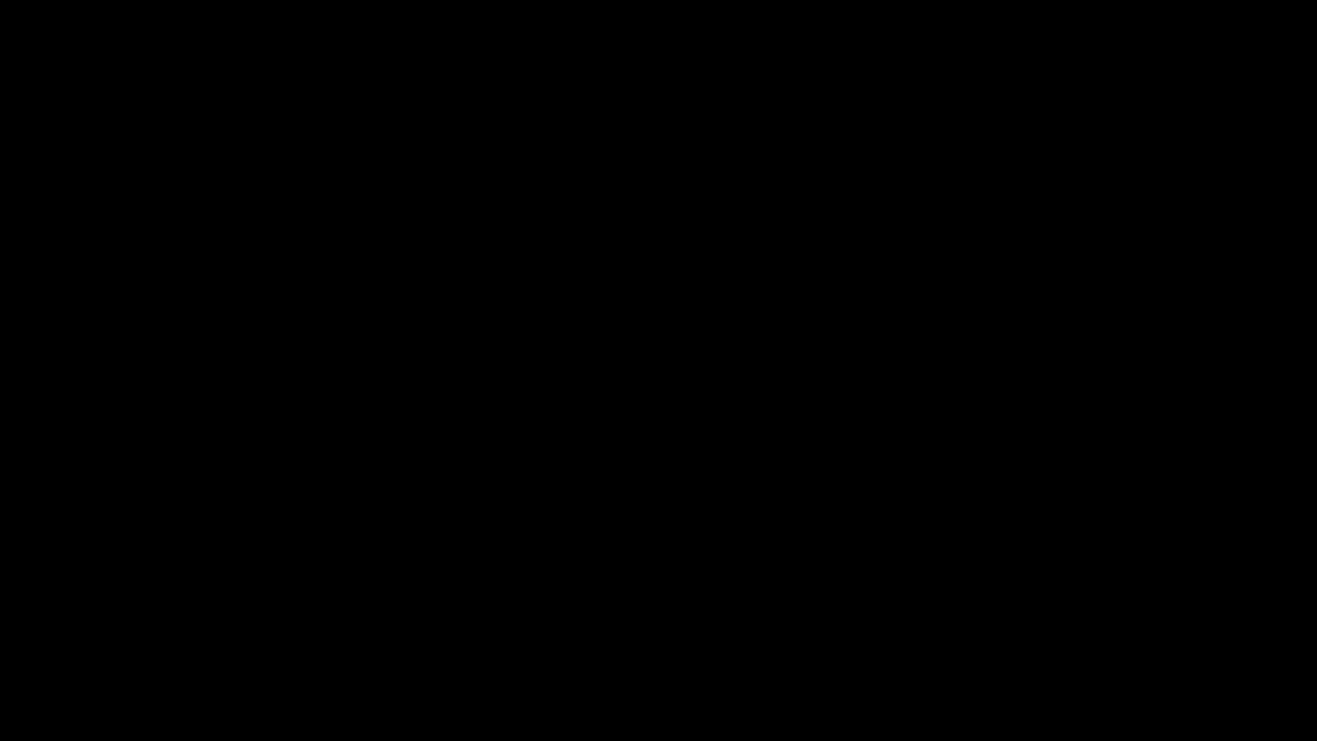
click at [843, 533] on video at bounding box center [658, 370] width 1317 height 741
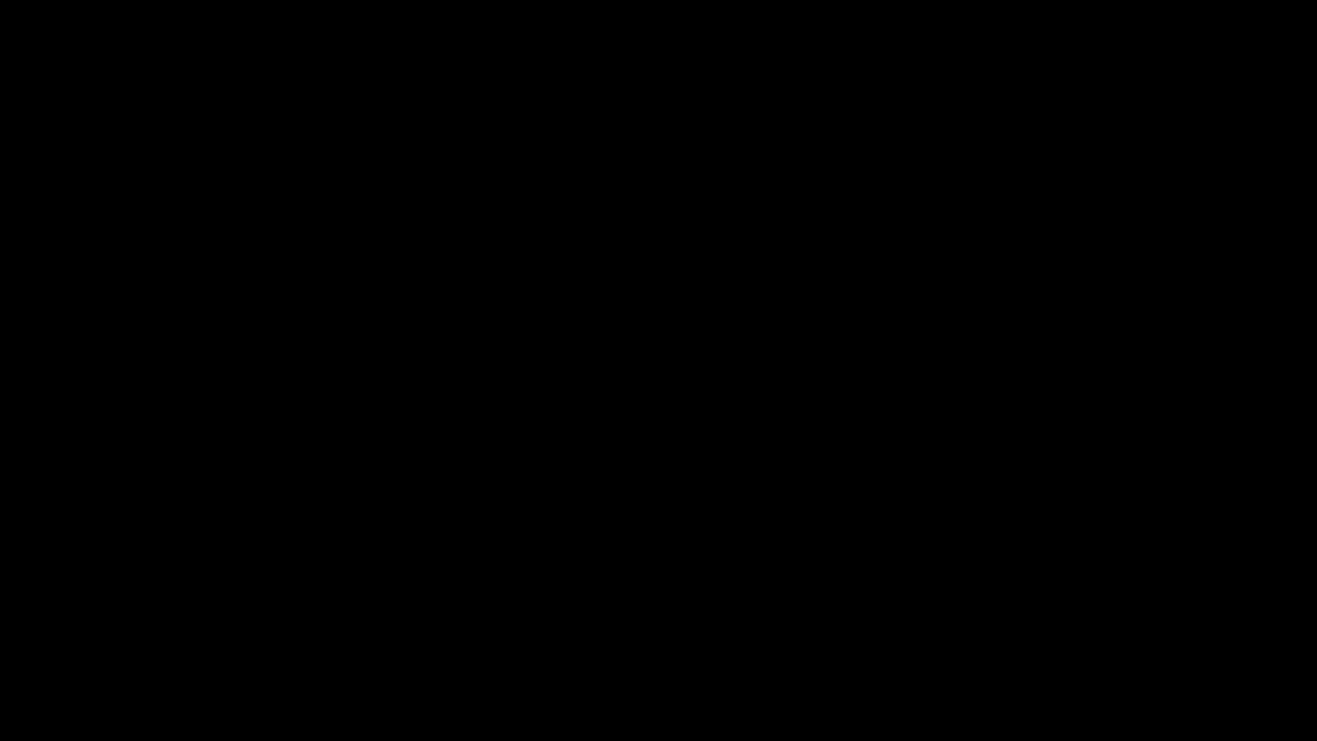
drag, startPoint x: 38, startPoint y: 696, endPoint x: 38, endPoint y: 676, distance: 20.6
click at [0, 625] on div at bounding box center [658, 693] width 1322 height 45
click at [683, 519] on video at bounding box center [658, 370] width 1317 height 741
click at [776, 532] on video at bounding box center [658, 370] width 1317 height 741
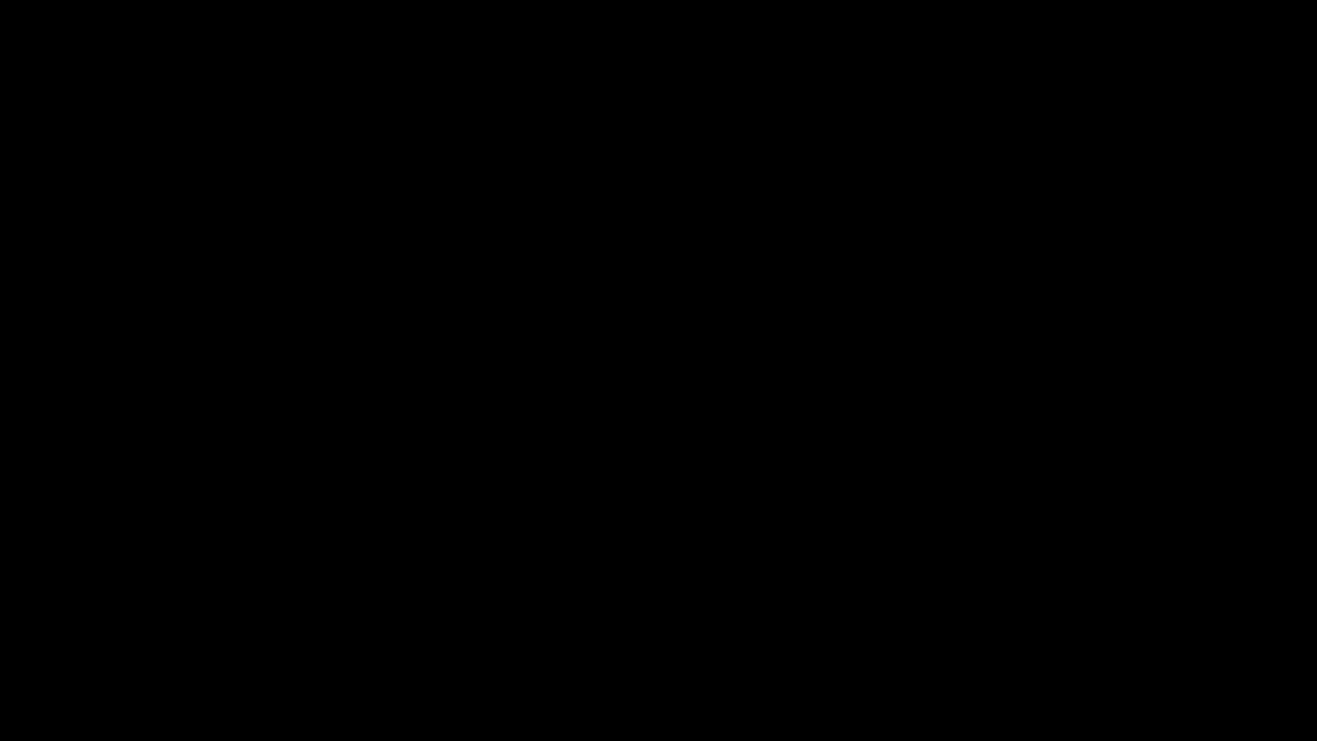
click at [776, 532] on video at bounding box center [658, 370] width 1317 height 741
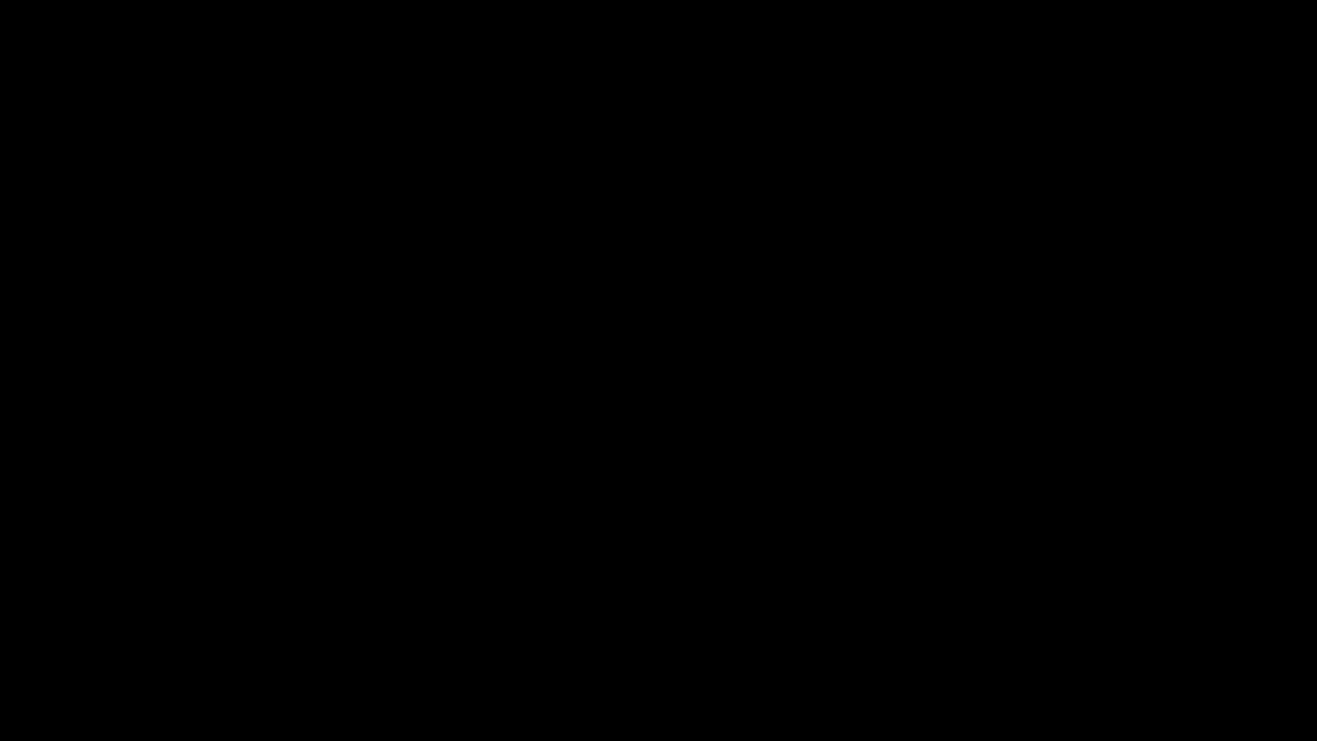
click at [776, 532] on video at bounding box center [658, 370] width 1317 height 741
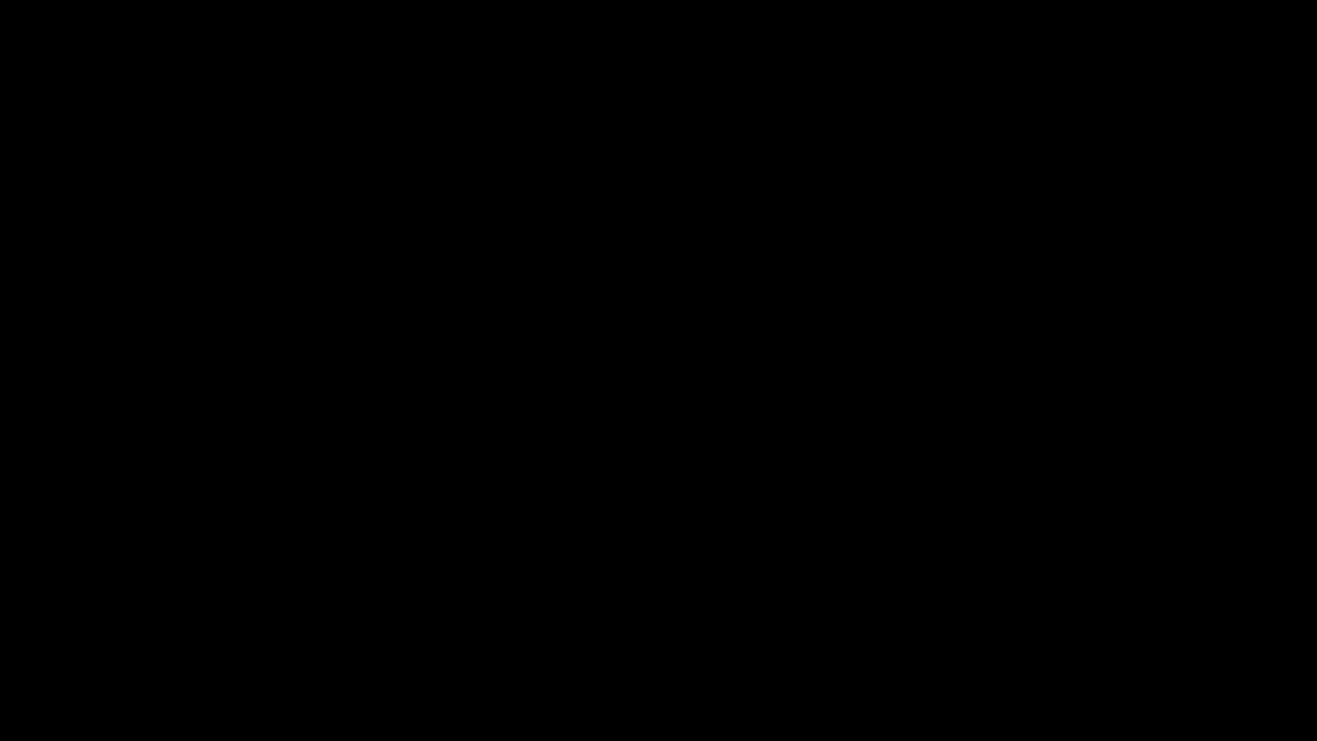
click at [776, 532] on video at bounding box center [658, 370] width 1317 height 741
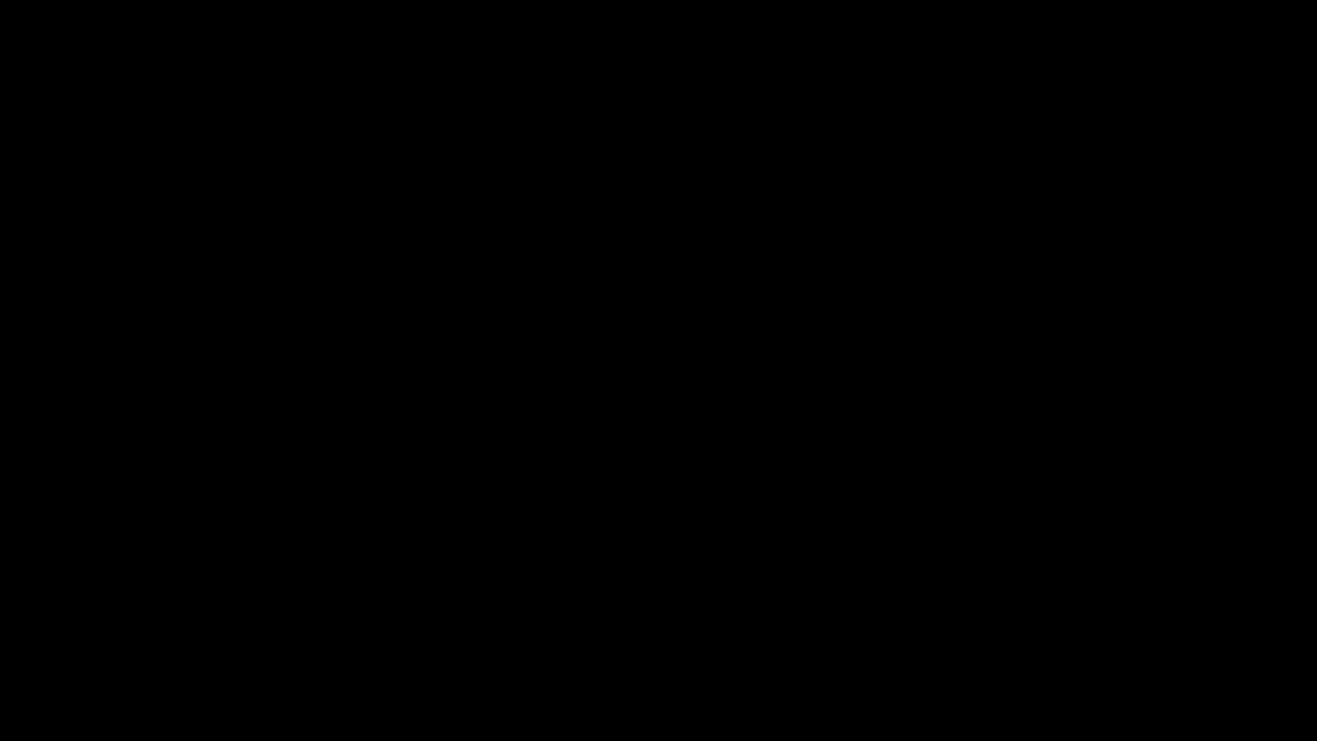
click at [776, 532] on video at bounding box center [658, 370] width 1317 height 741
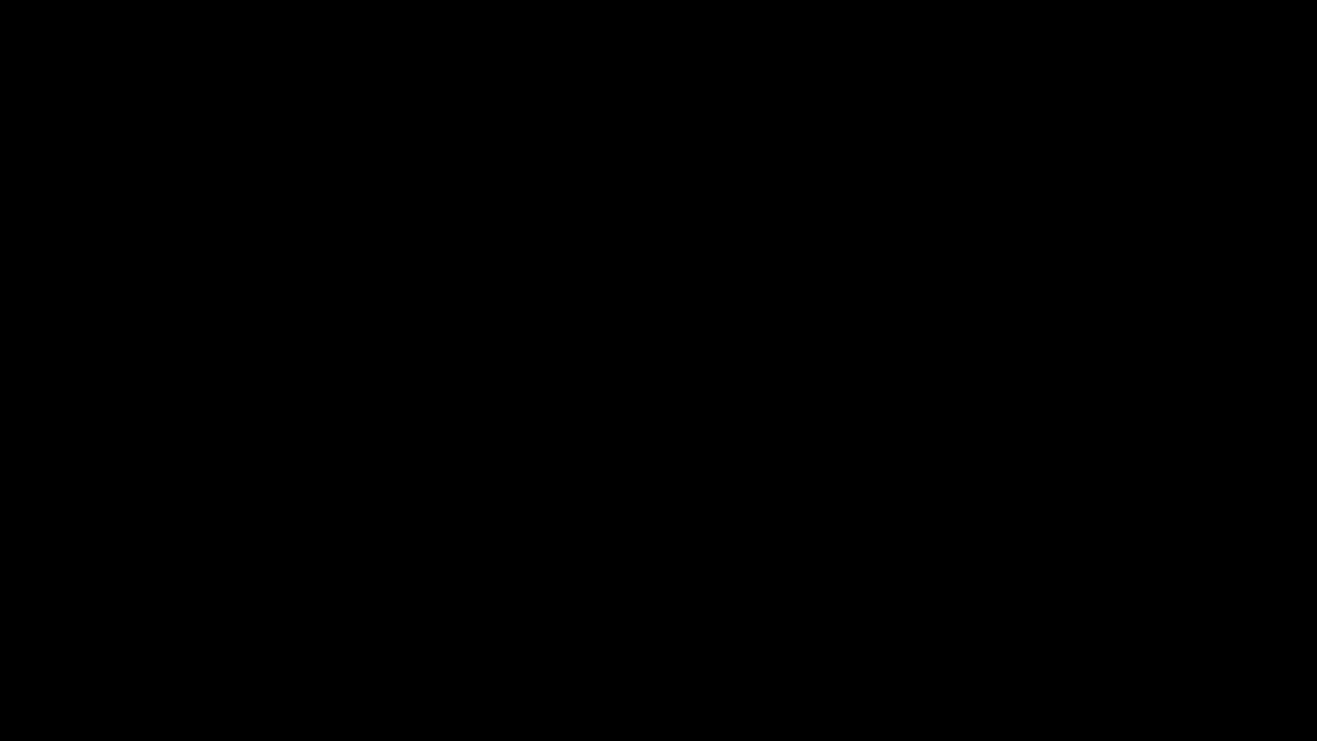
click at [776, 532] on video at bounding box center [658, 370] width 1317 height 741
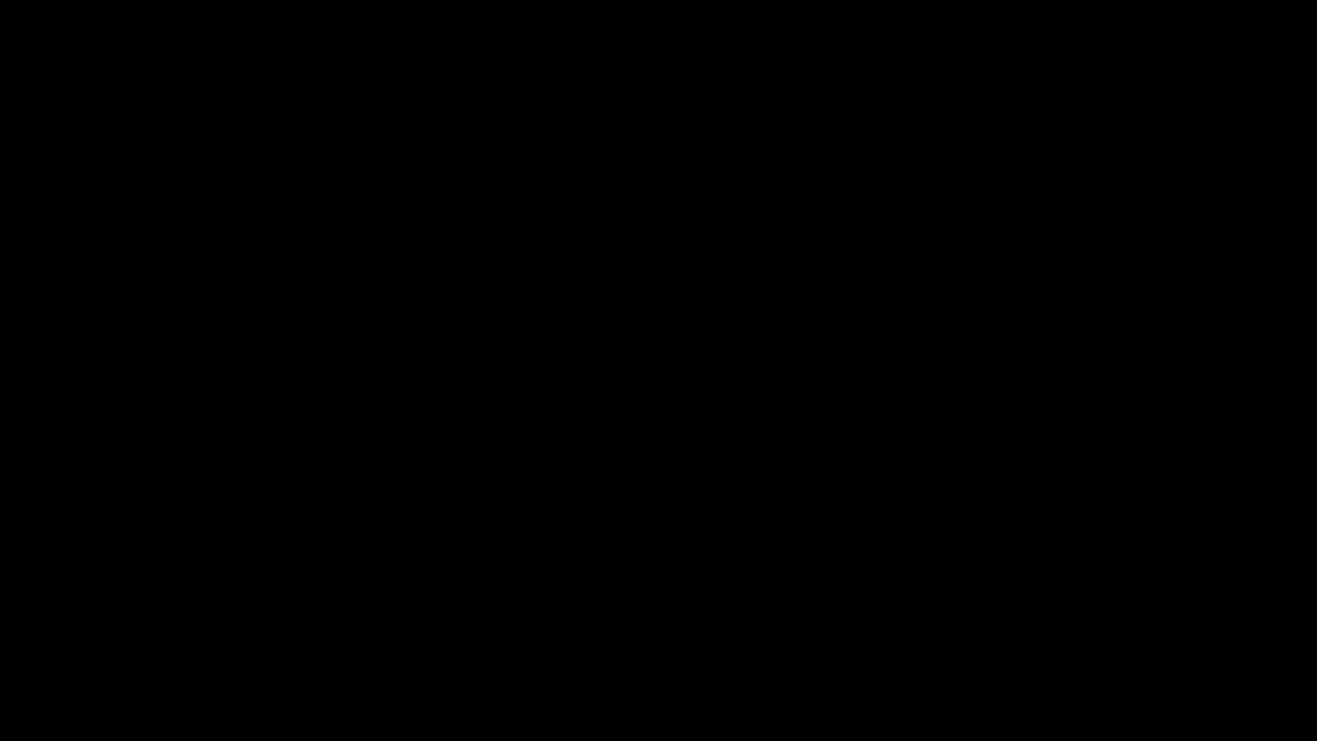
click at [776, 532] on video at bounding box center [658, 370] width 1317 height 741
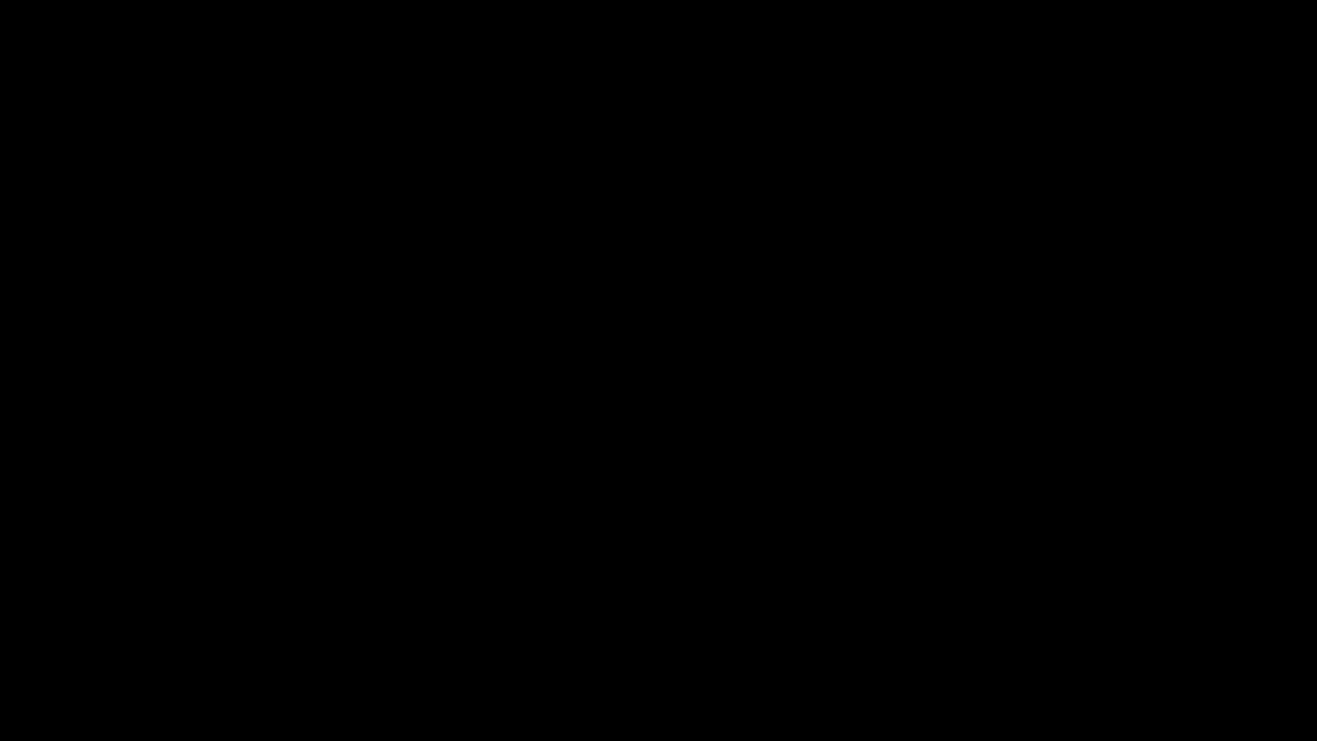
click at [776, 532] on video at bounding box center [658, 370] width 1317 height 741
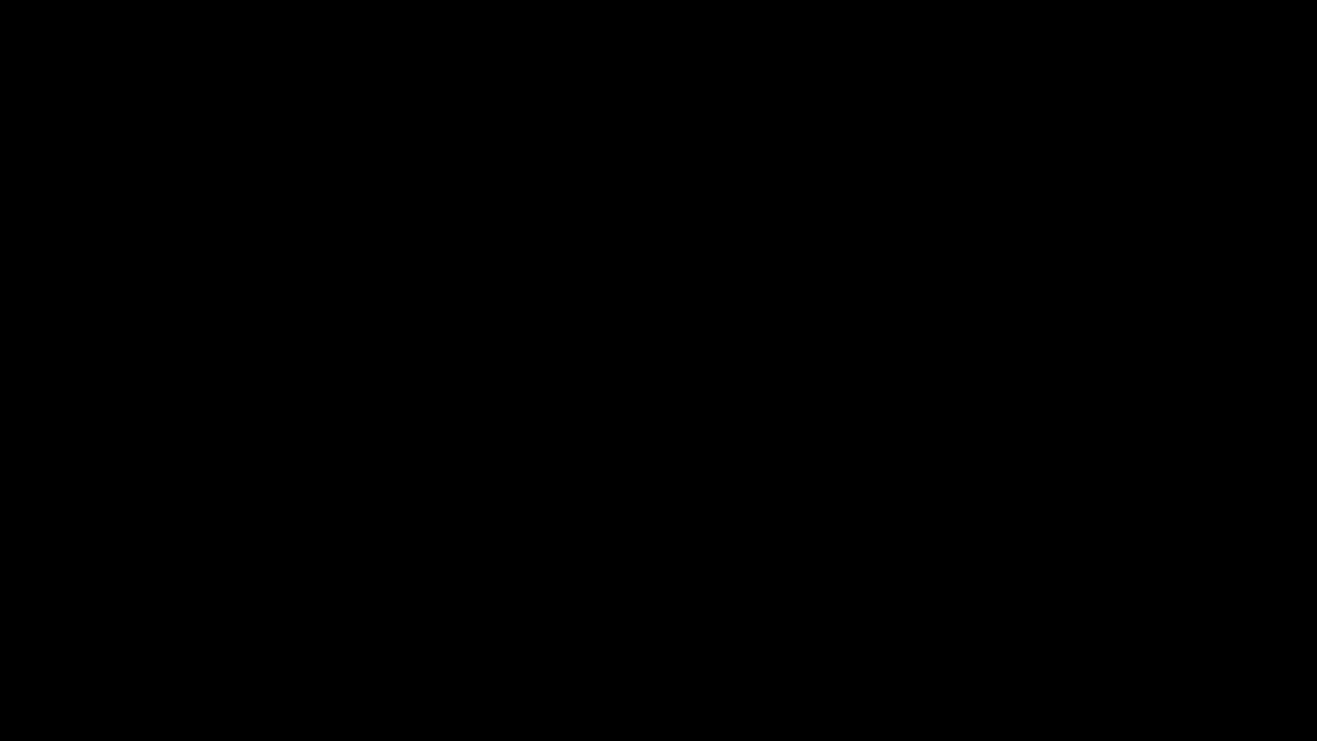
click at [776, 532] on video at bounding box center [658, 370] width 1317 height 741
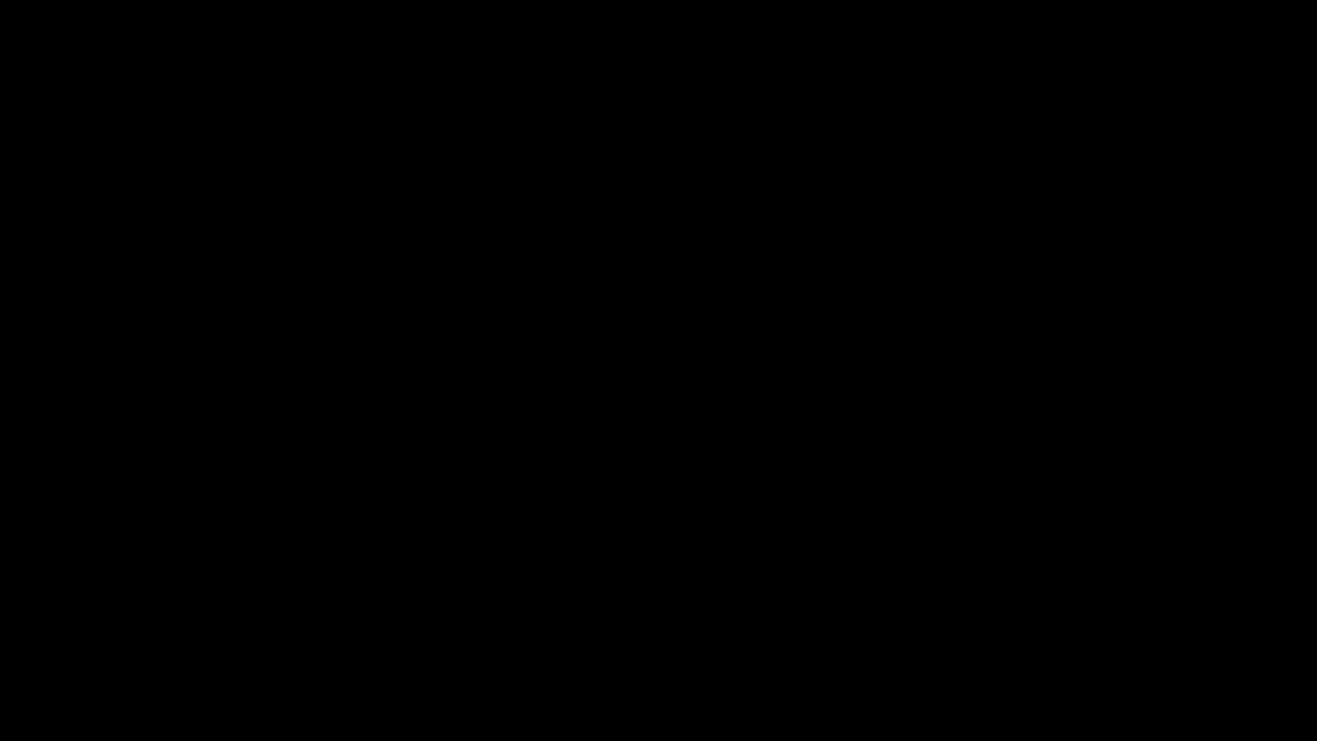
click at [776, 532] on video at bounding box center [658, 370] width 1317 height 741
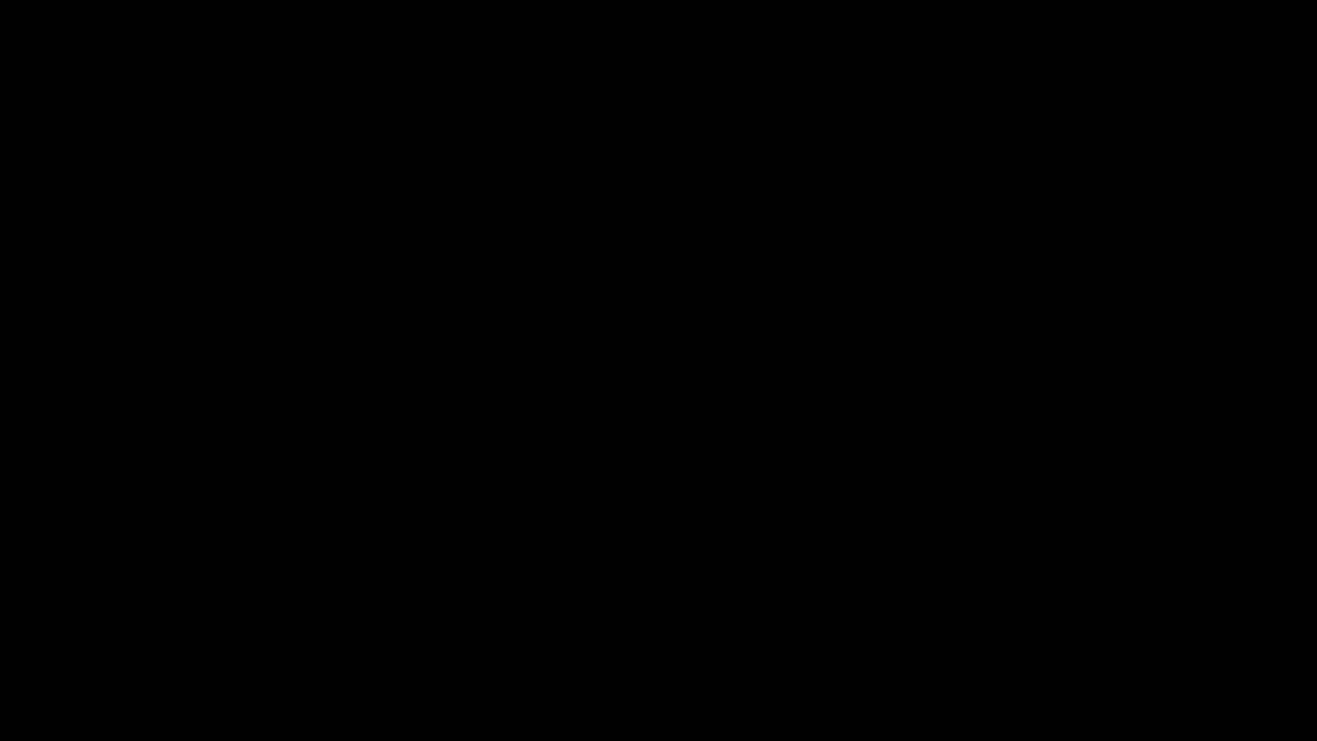
click at [776, 532] on video at bounding box center [658, 370] width 1317 height 741
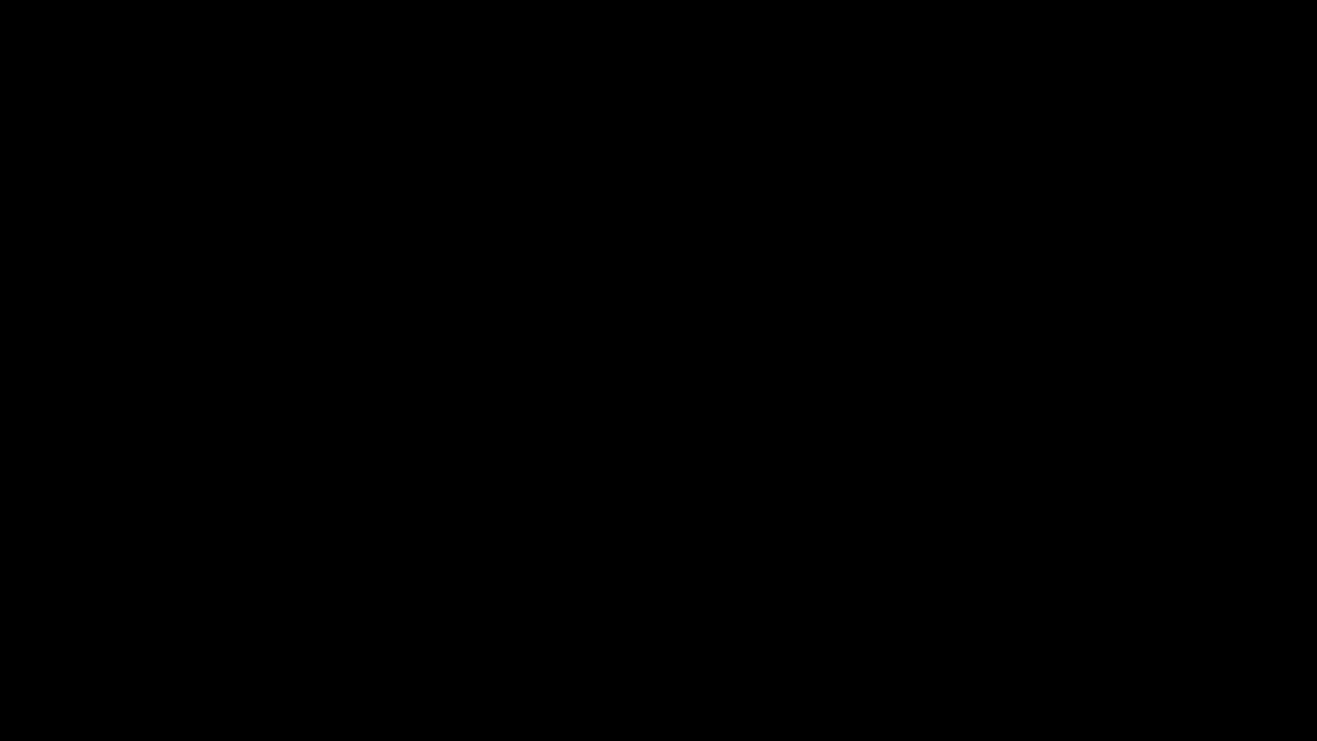
click at [776, 532] on video at bounding box center [658, 370] width 1317 height 741
click at [757, 592] on video at bounding box center [658, 370] width 1317 height 741
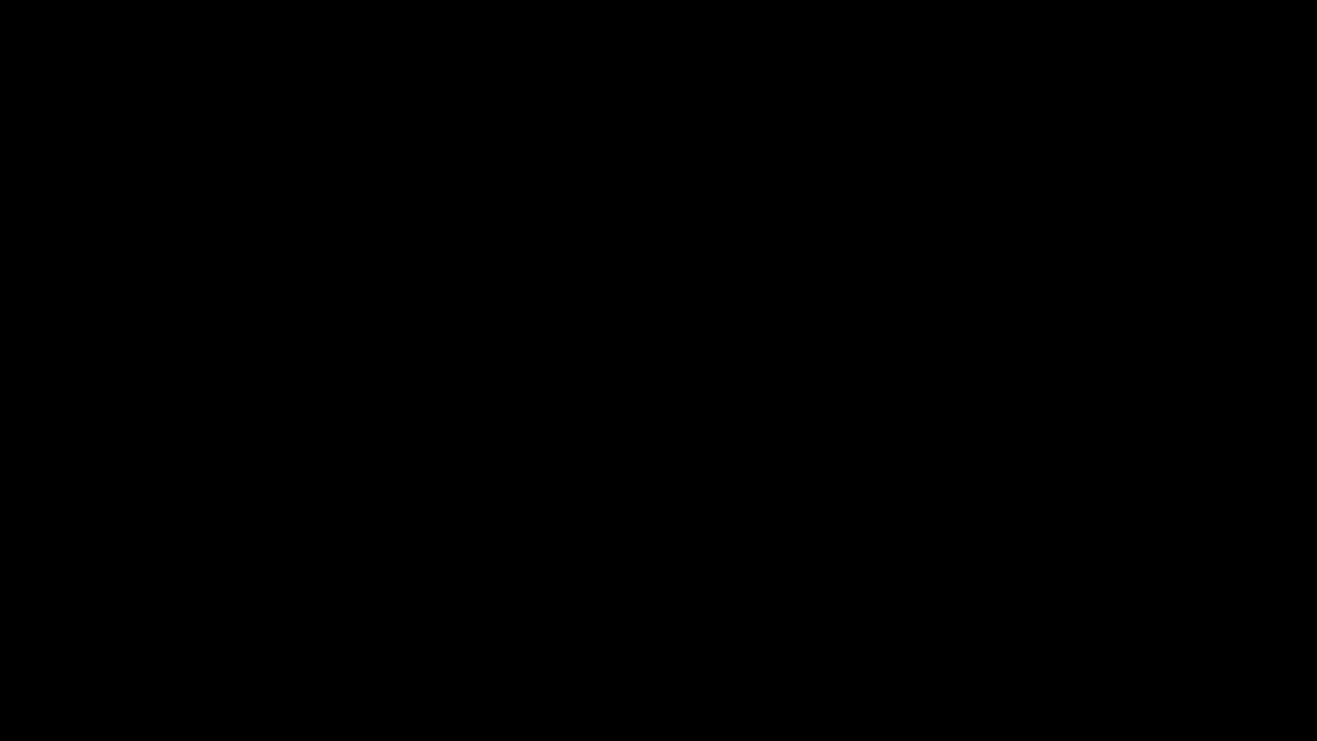
click at [757, 592] on video at bounding box center [658, 370] width 1317 height 741
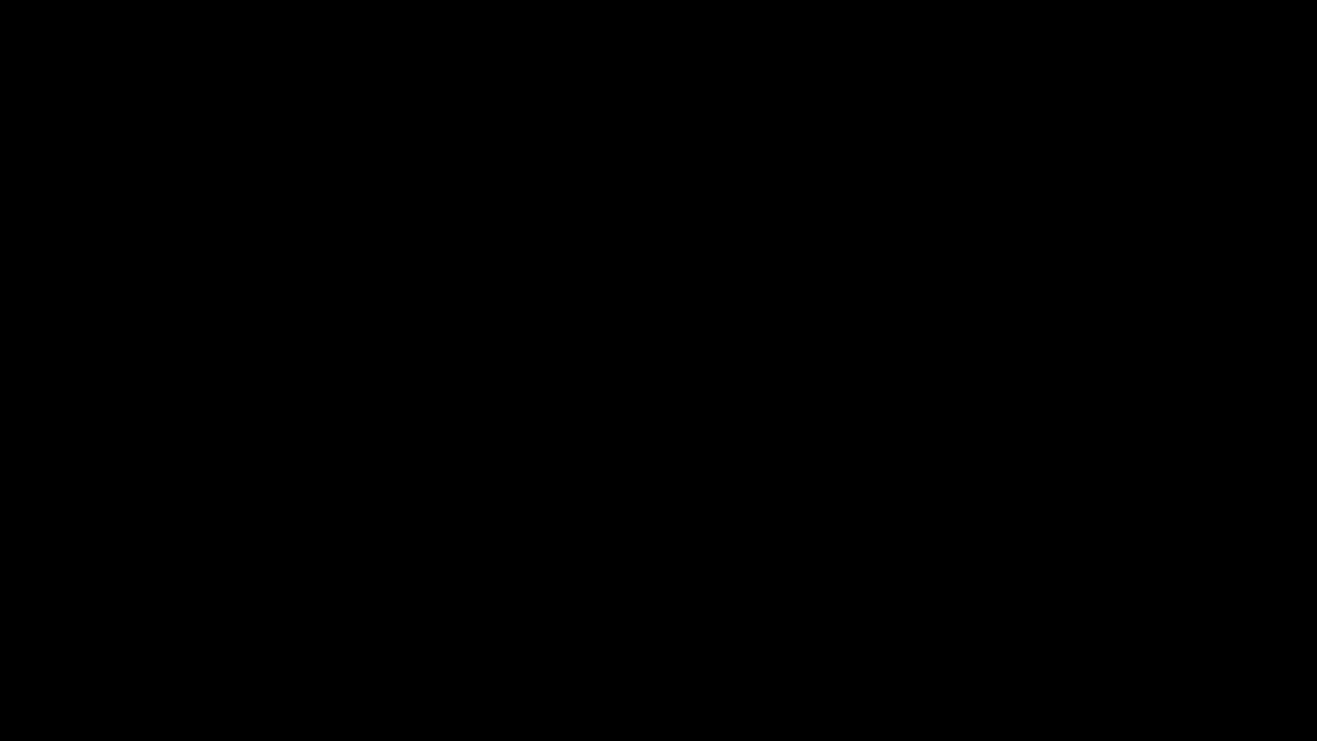
click at [757, 592] on video at bounding box center [658, 370] width 1317 height 741
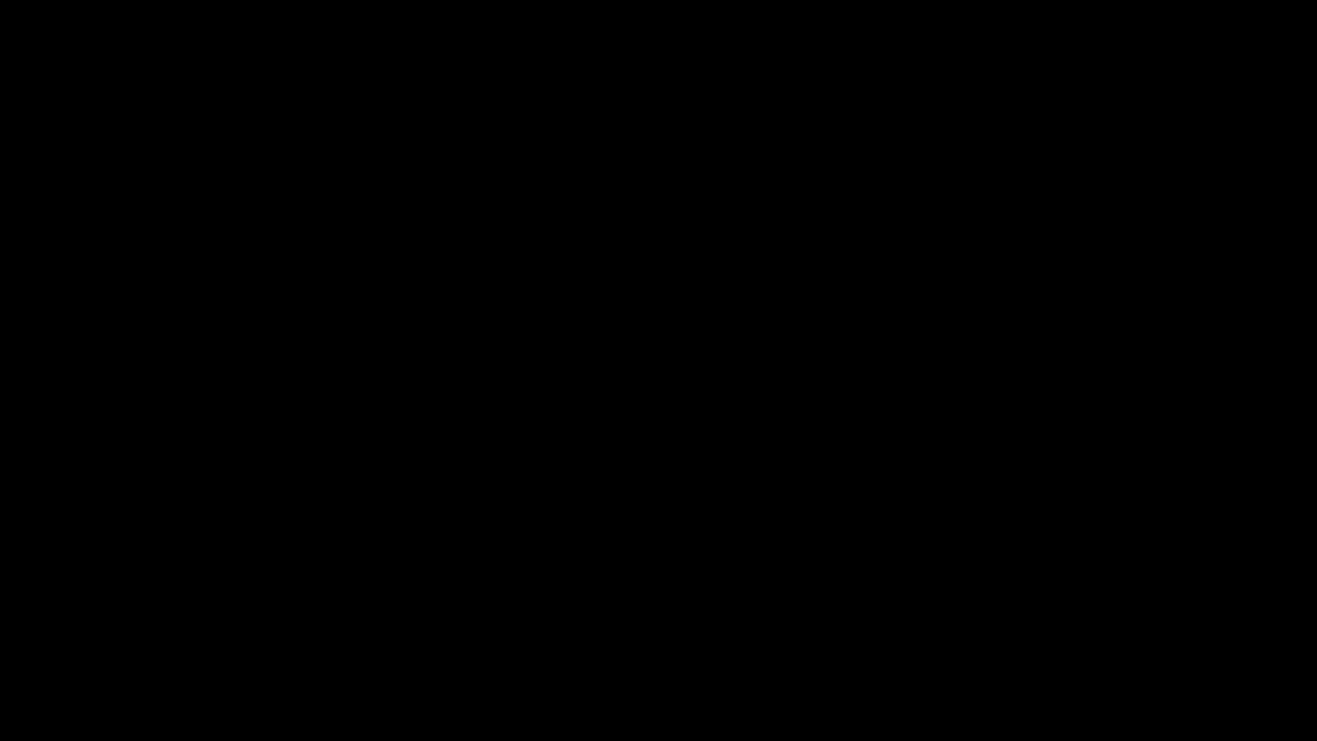
click at [757, 592] on video at bounding box center [658, 370] width 1317 height 741
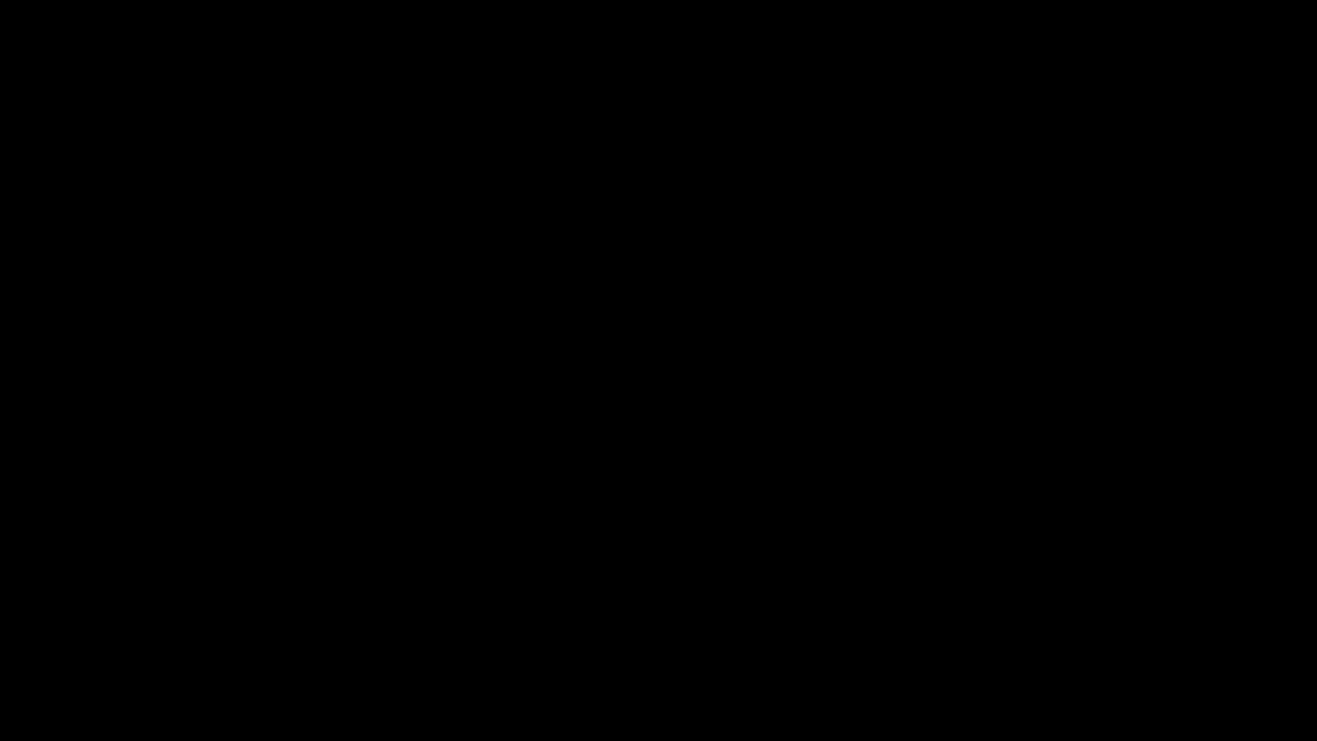
click at [757, 592] on video at bounding box center [658, 370] width 1317 height 741
click at [1093, 625] on icon "add" at bounding box center [1070, 725] width 164 height 21
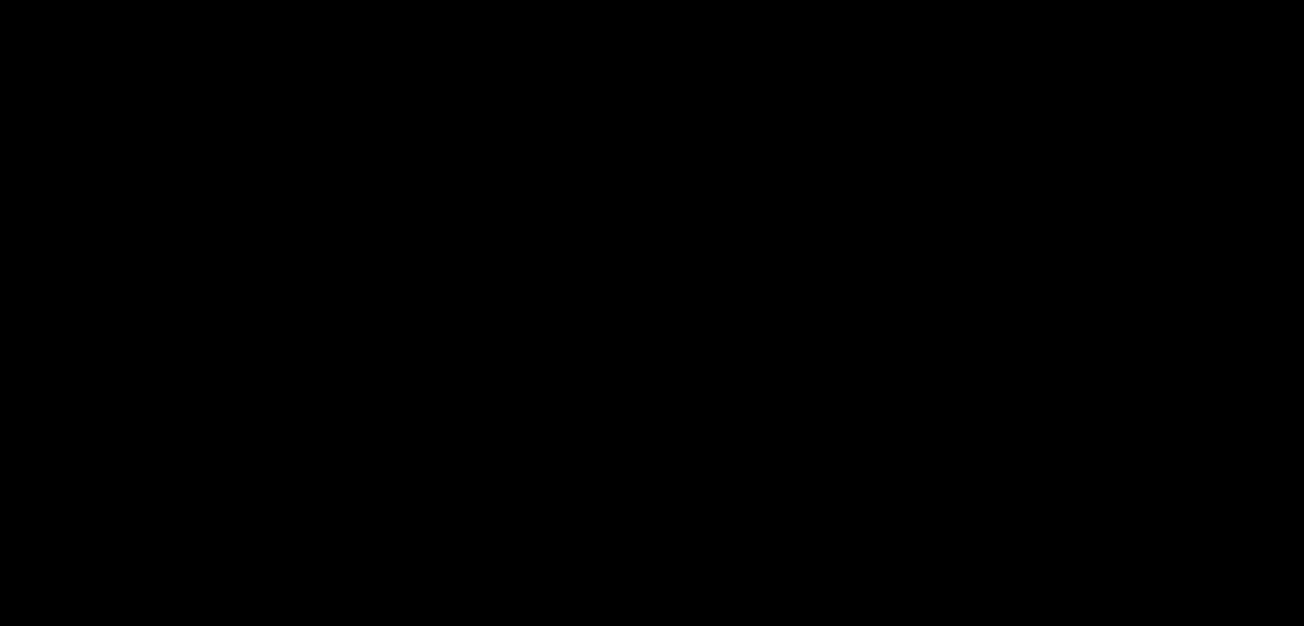
scroll to position [772, 0]
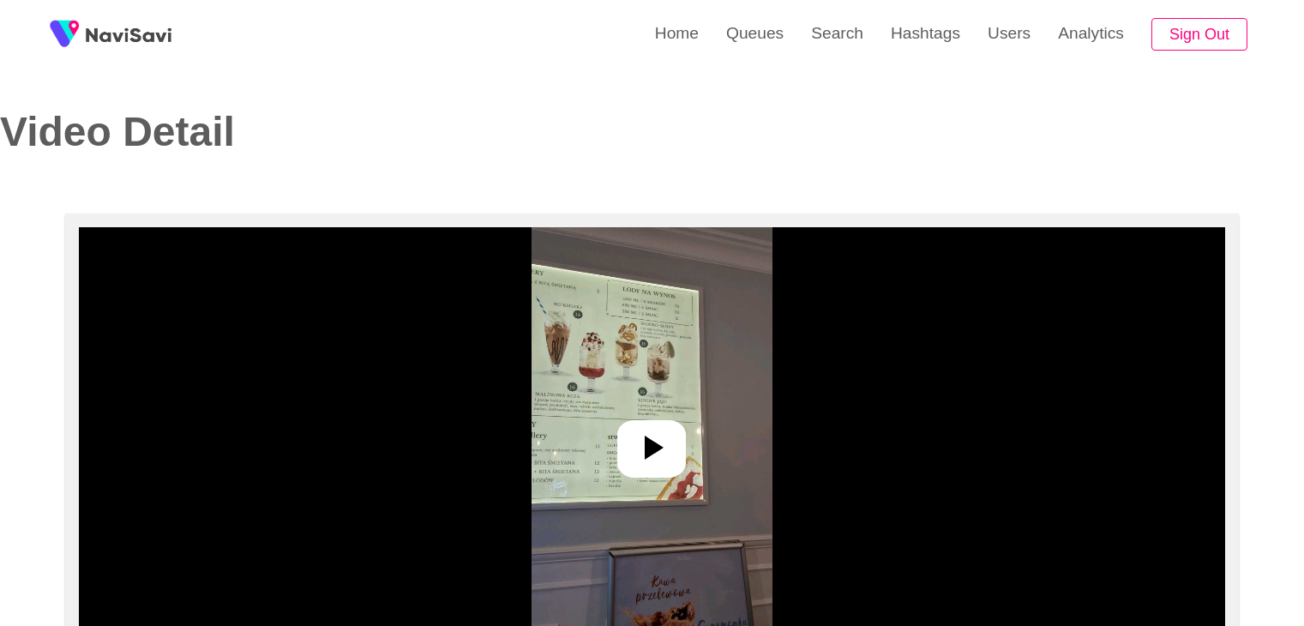
select select "**********"
select select "**"
click at [659, 388] on img at bounding box center [652, 441] width 241 height 429
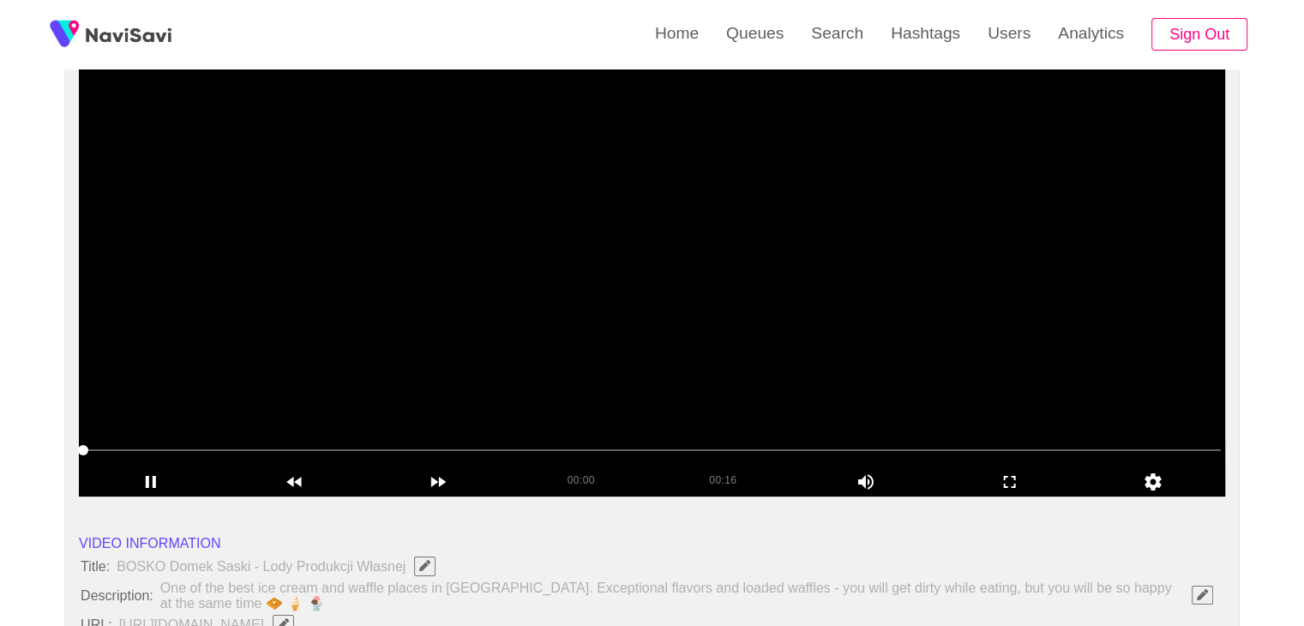
scroll to position [172, 0]
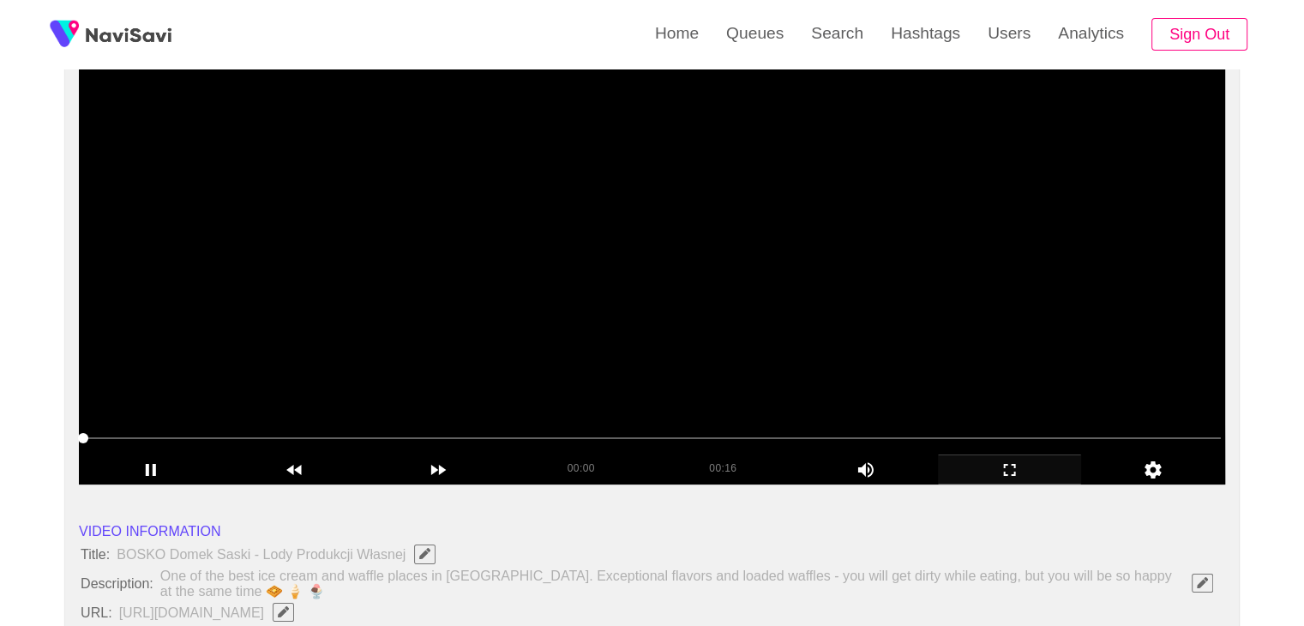
click at [996, 457] on div "add" at bounding box center [1010, 468] width 144 height 29
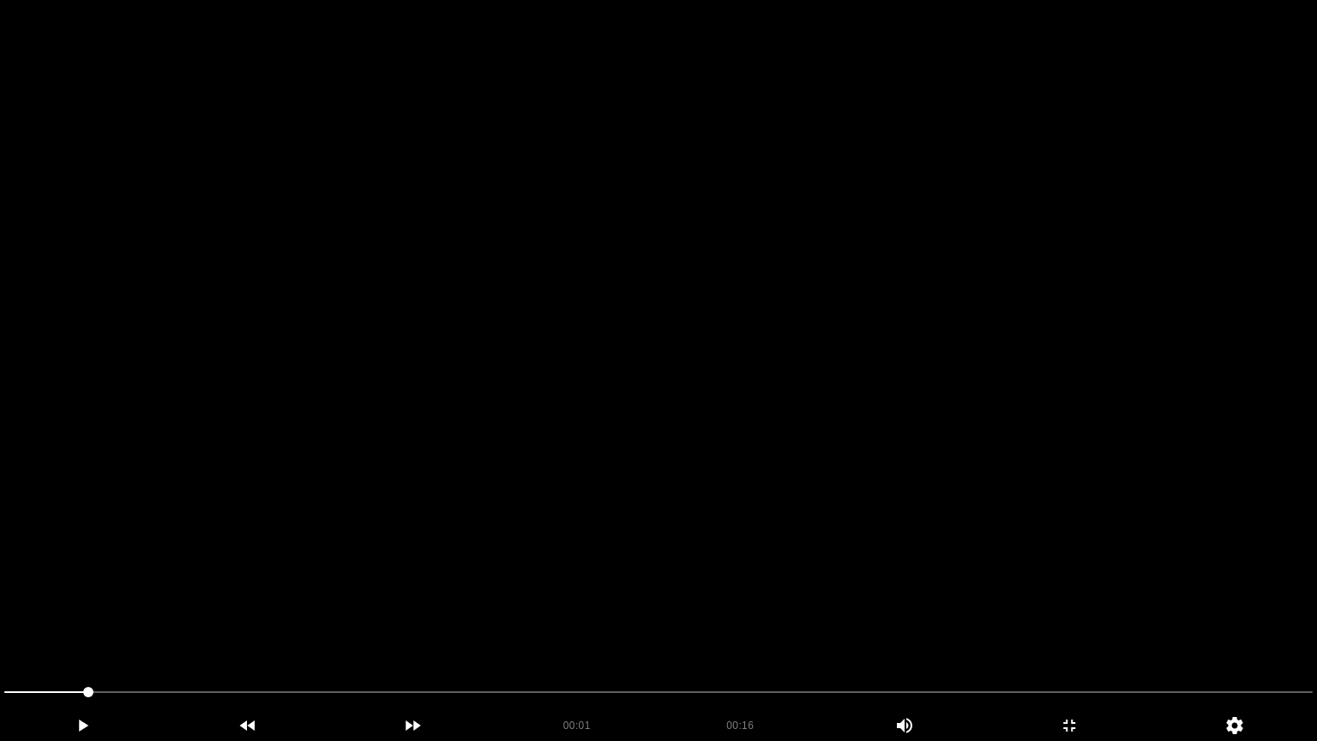
click at [923, 539] on video at bounding box center [658, 370] width 1317 height 741
click at [1034, 625] on icon "add" at bounding box center [1070, 725] width 164 height 21
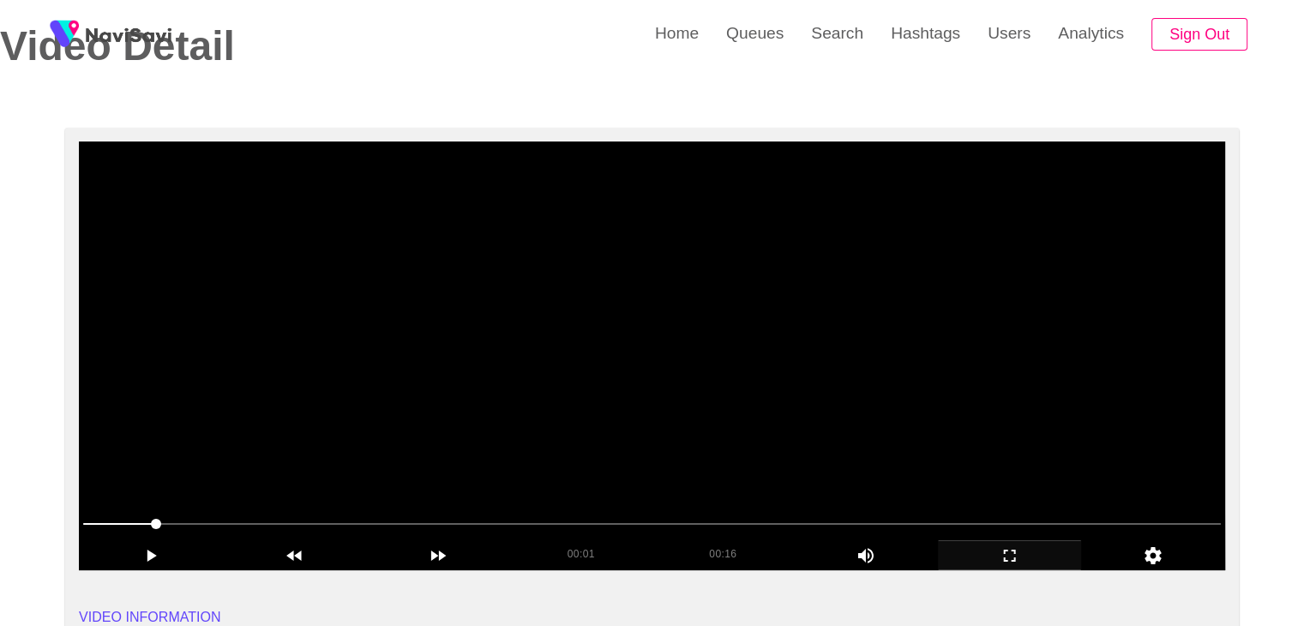
click at [698, 371] on video at bounding box center [652, 355] width 1147 height 429
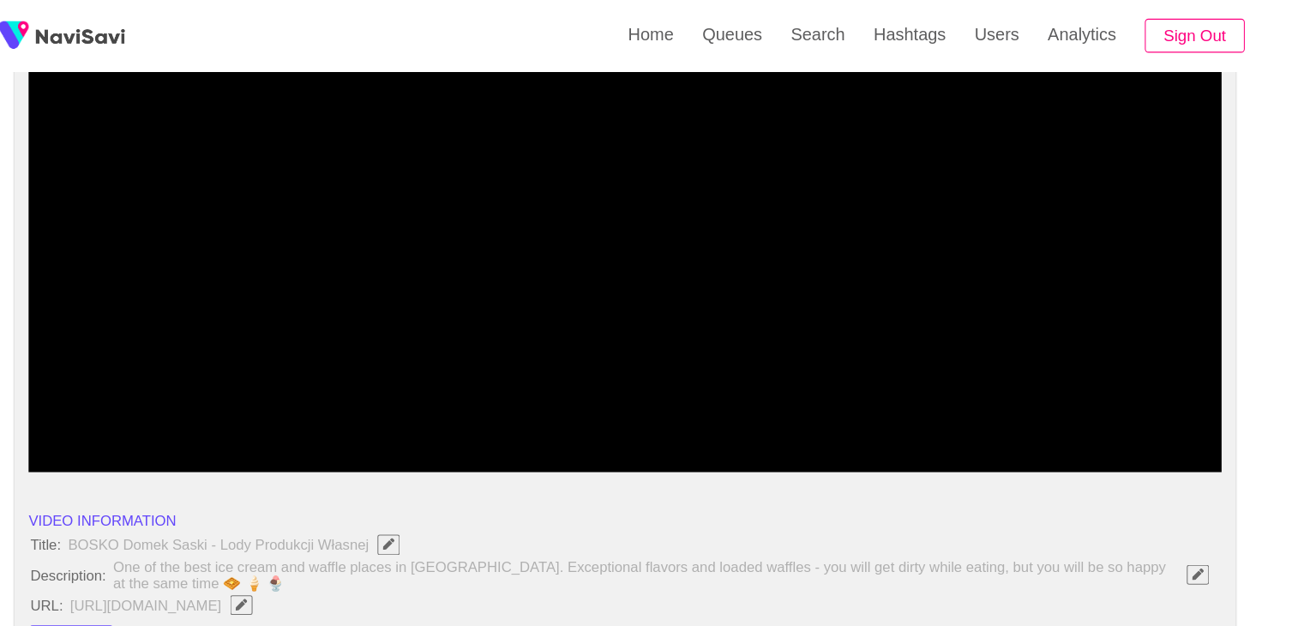
scroll to position [202, 0]
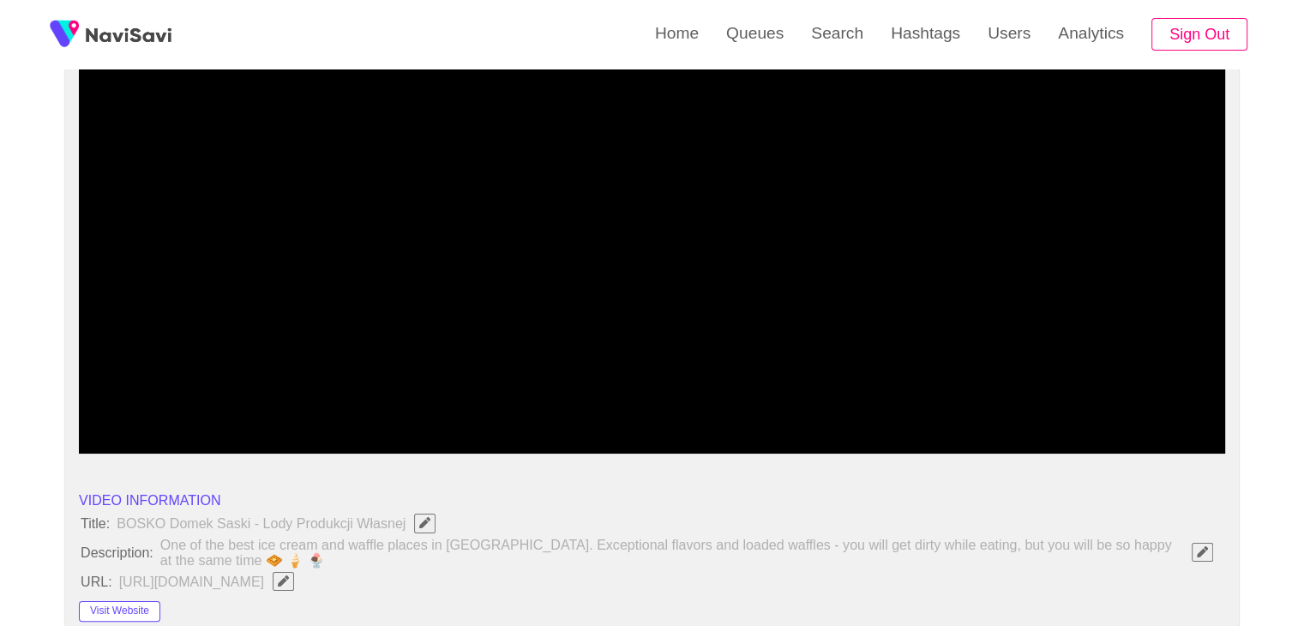
drag, startPoint x: 0, startPoint y: 406, endPoint x: 45, endPoint y: 398, distance: 46.1
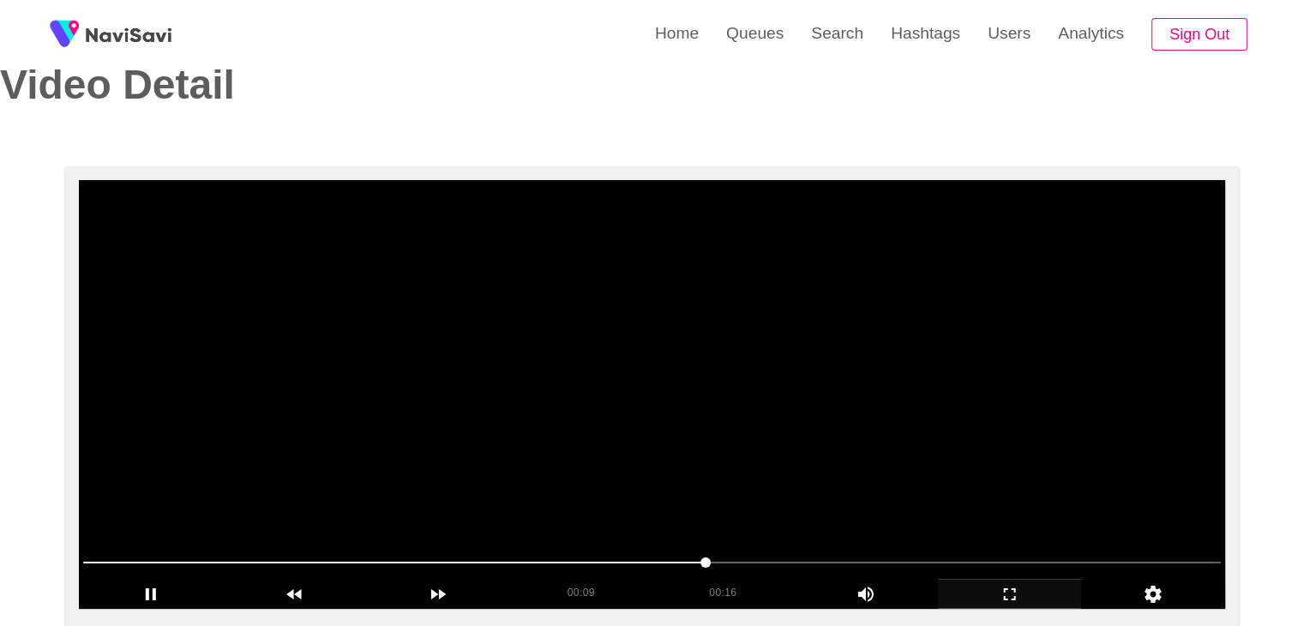
scroll to position [31, 0]
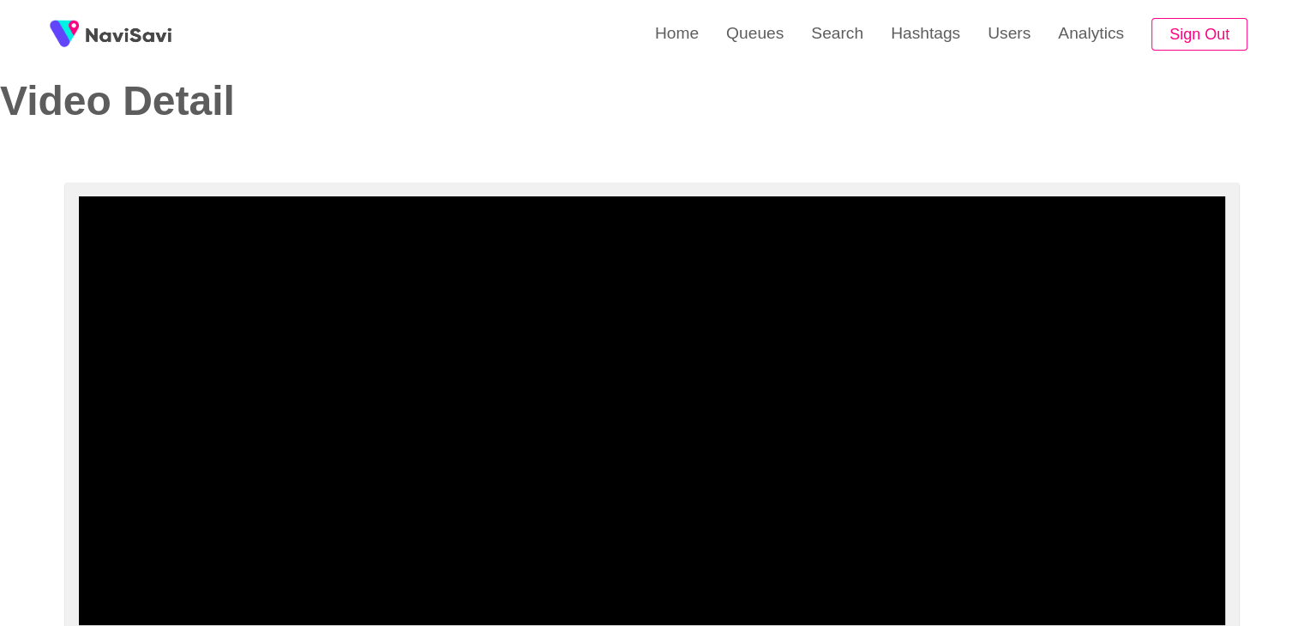
click at [273, 581] on span at bounding box center [652, 578] width 1138 height 27
drag, startPoint x: 89, startPoint y: 585, endPoint x: 0, endPoint y: 587, distance: 89.2
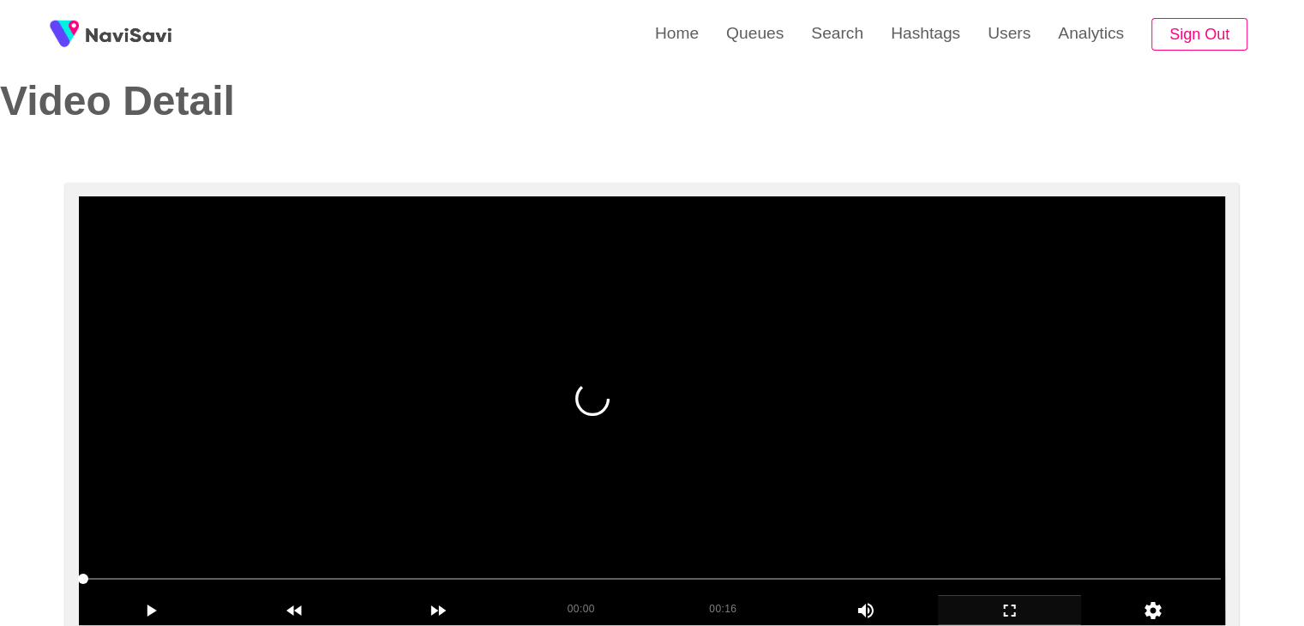
click at [533, 495] on video at bounding box center [652, 410] width 1147 height 429
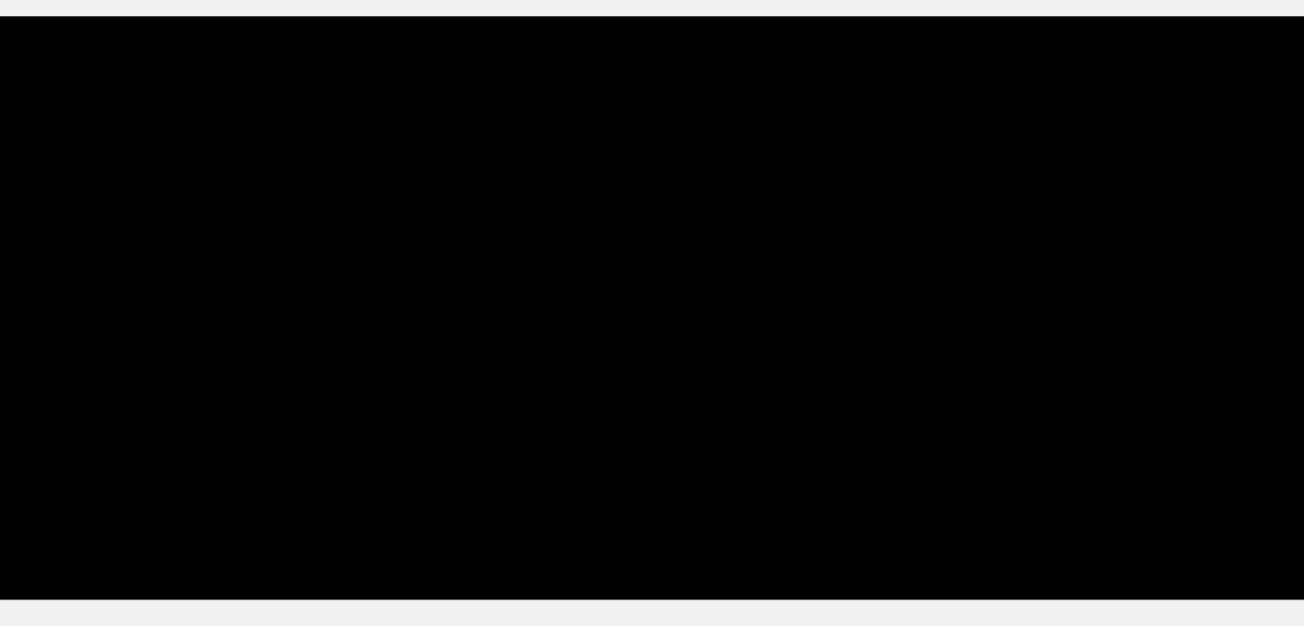
scroll to position [53, 0]
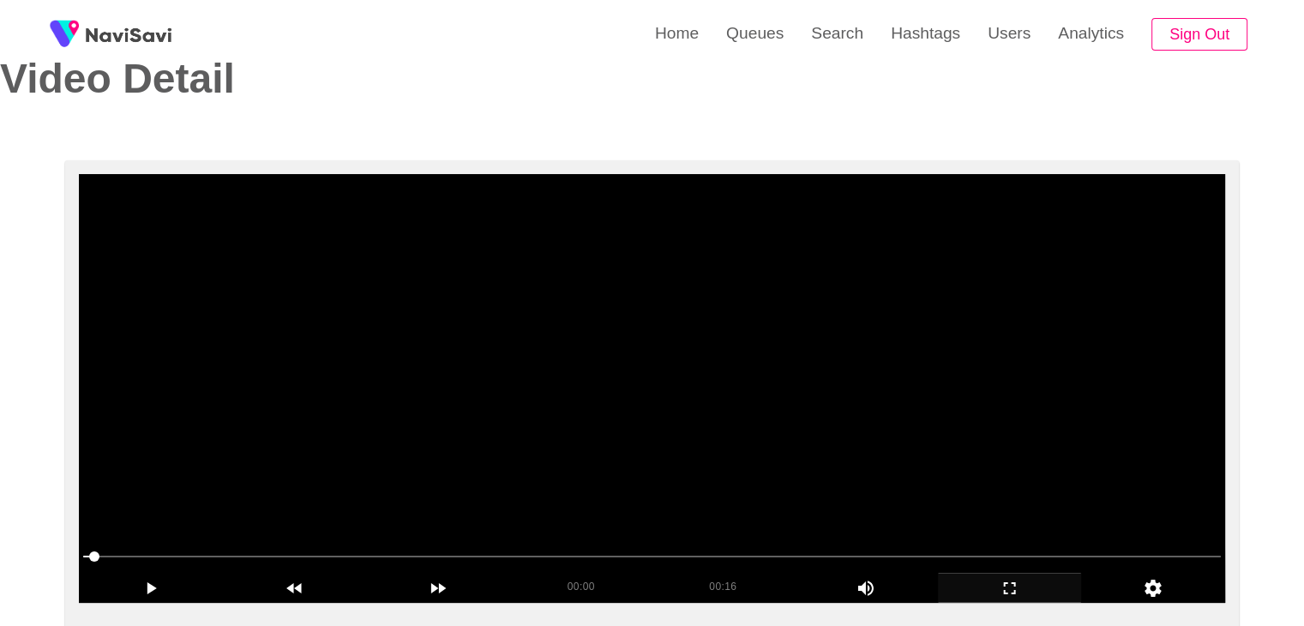
click at [567, 443] on video at bounding box center [652, 388] width 1147 height 429
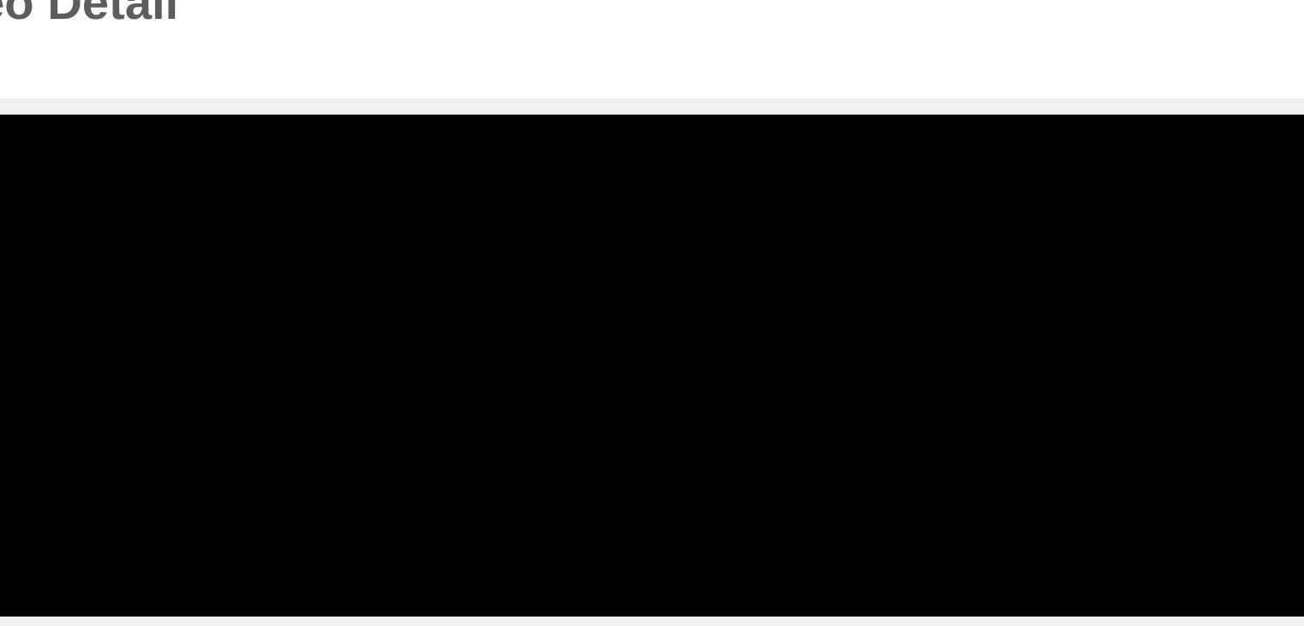
click at [402, 569] on div at bounding box center [652, 558] width 1152 height 44
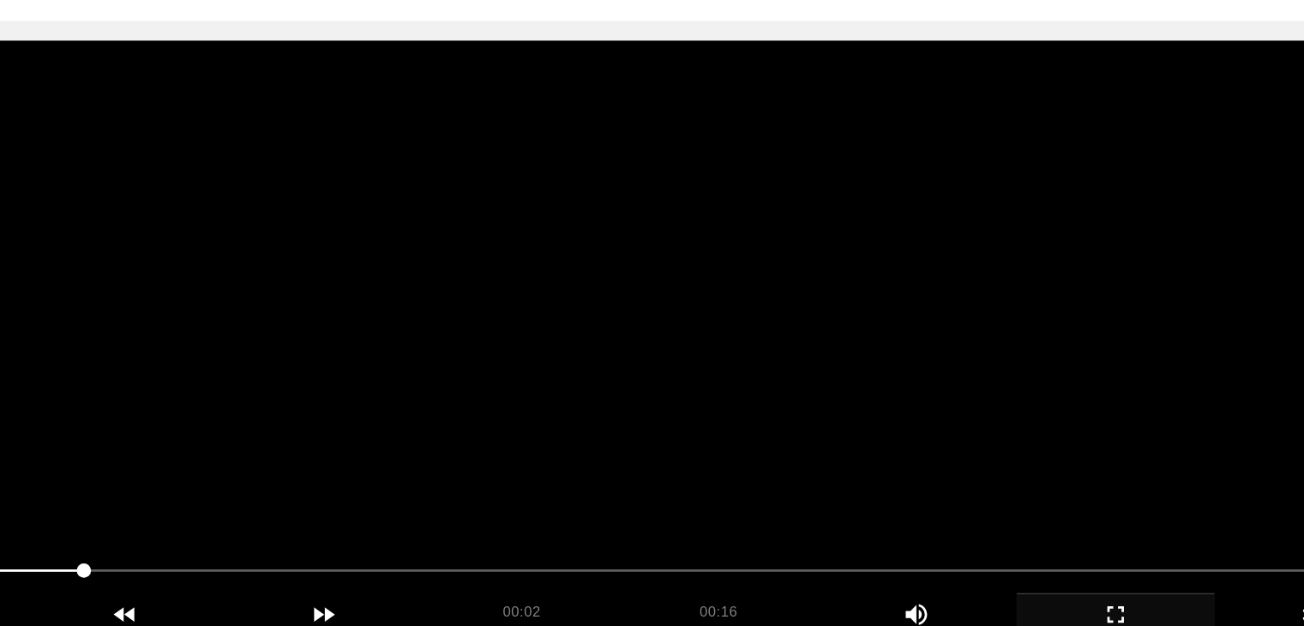
click at [621, 448] on video at bounding box center [652, 388] width 1147 height 429
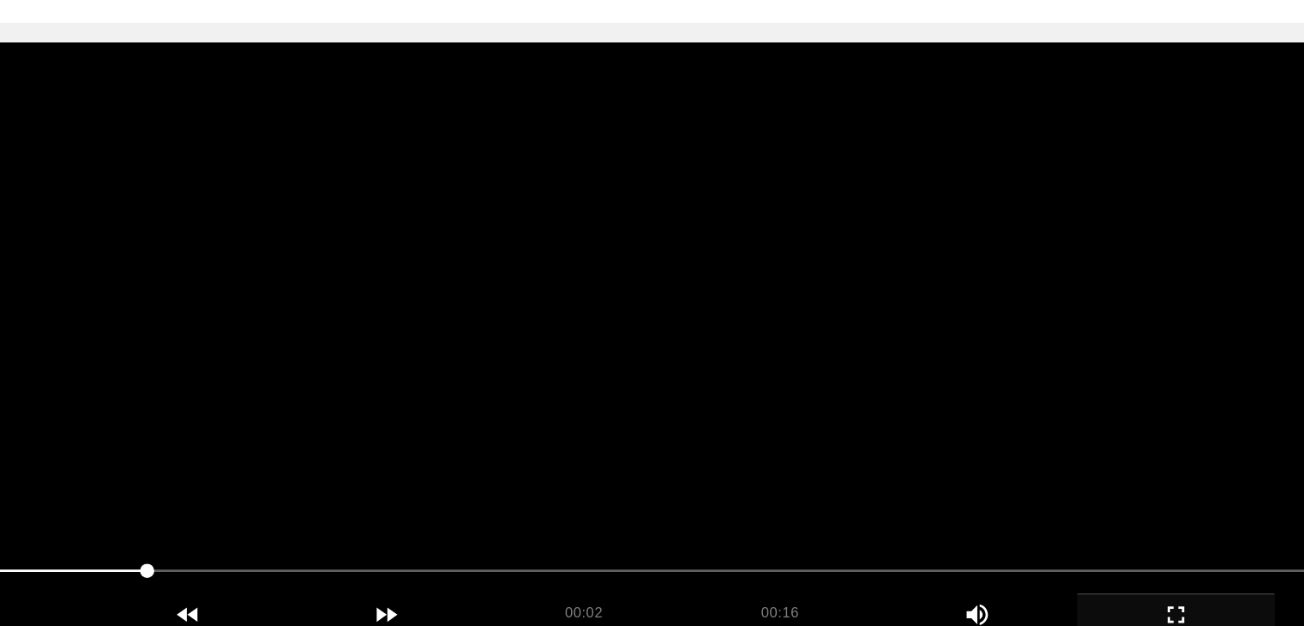
click at [485, 461] on video at bounding box center [652, 388] width 1147 height 429
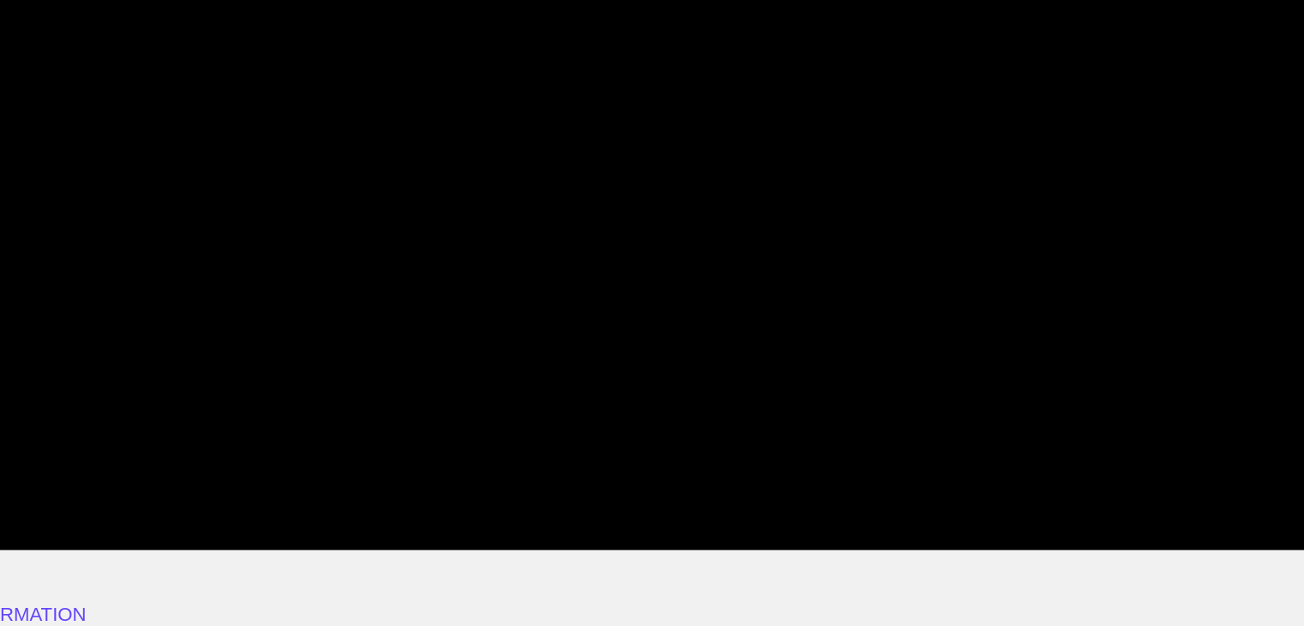
scroll to position [86, 0]
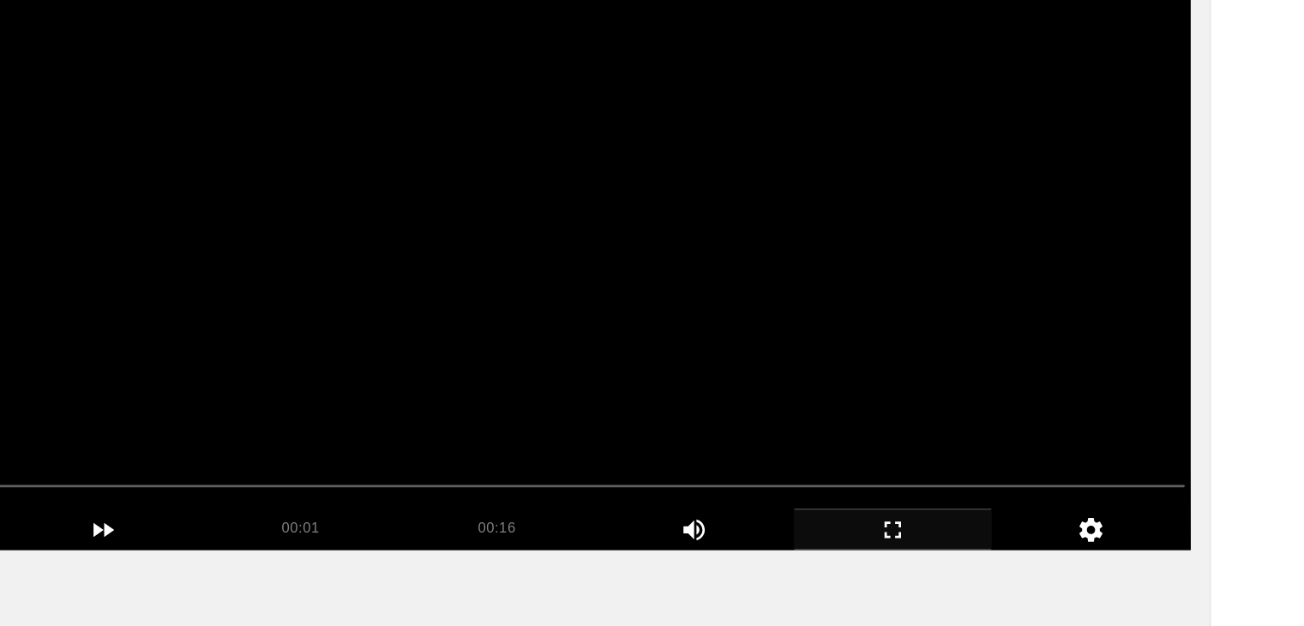
click at [701, 396] on video at bounding box center [652, 355] width 1147 height 429
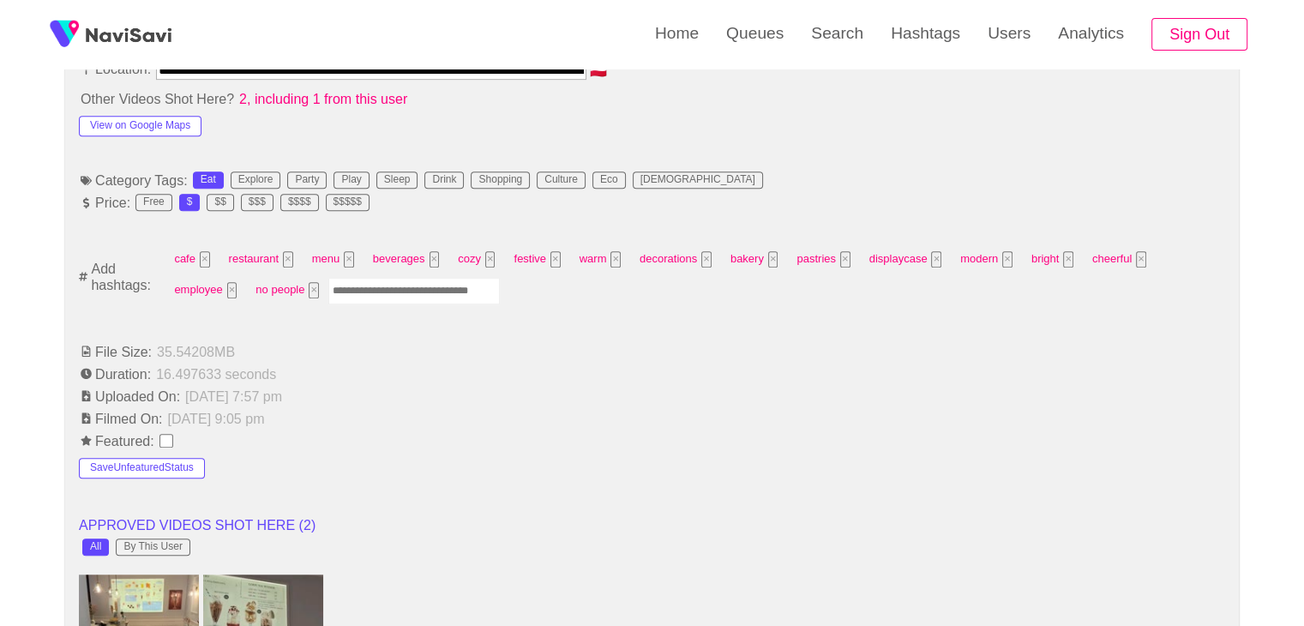
scroll to position [1072, 0]
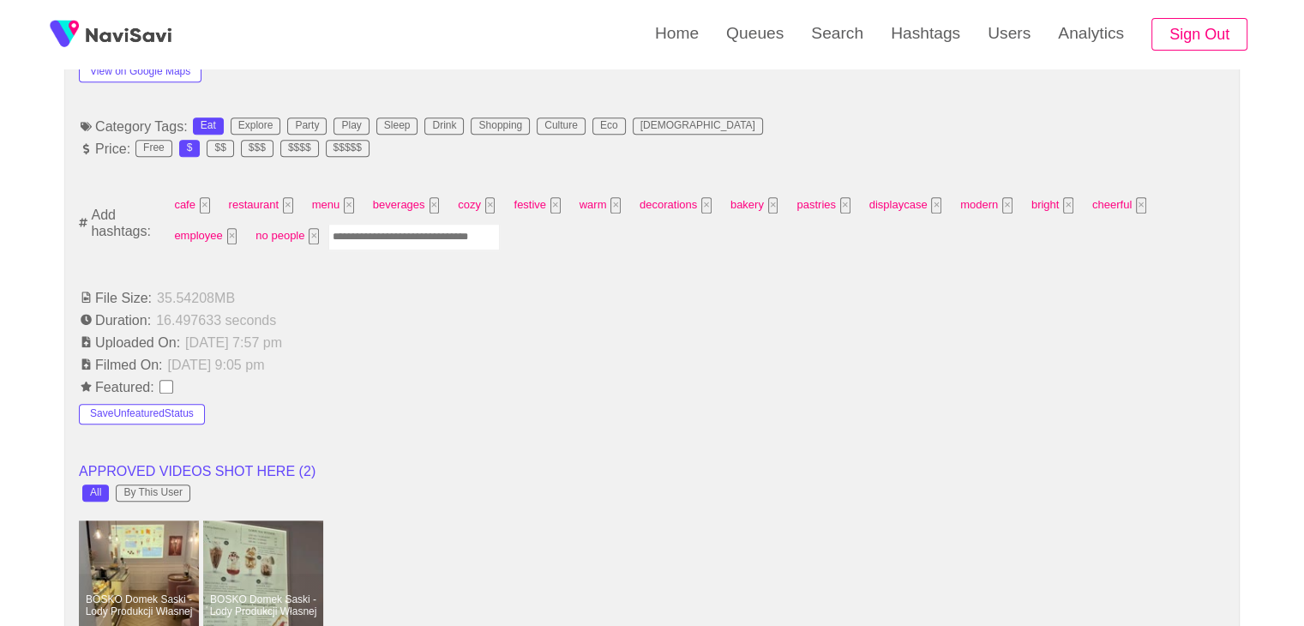
click at [377, 238] on input "Enter tag here and press return" at bounding box center [414, 237] width 172 height 27
type input "*********"
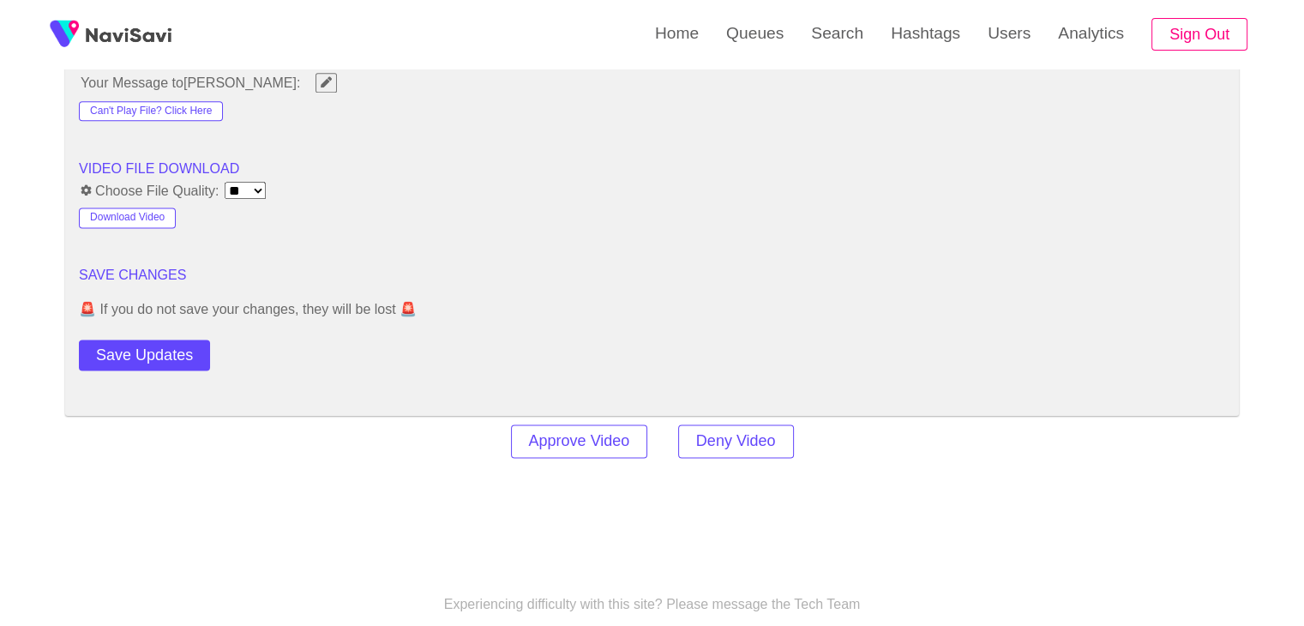
scroll to position [2272, 0]
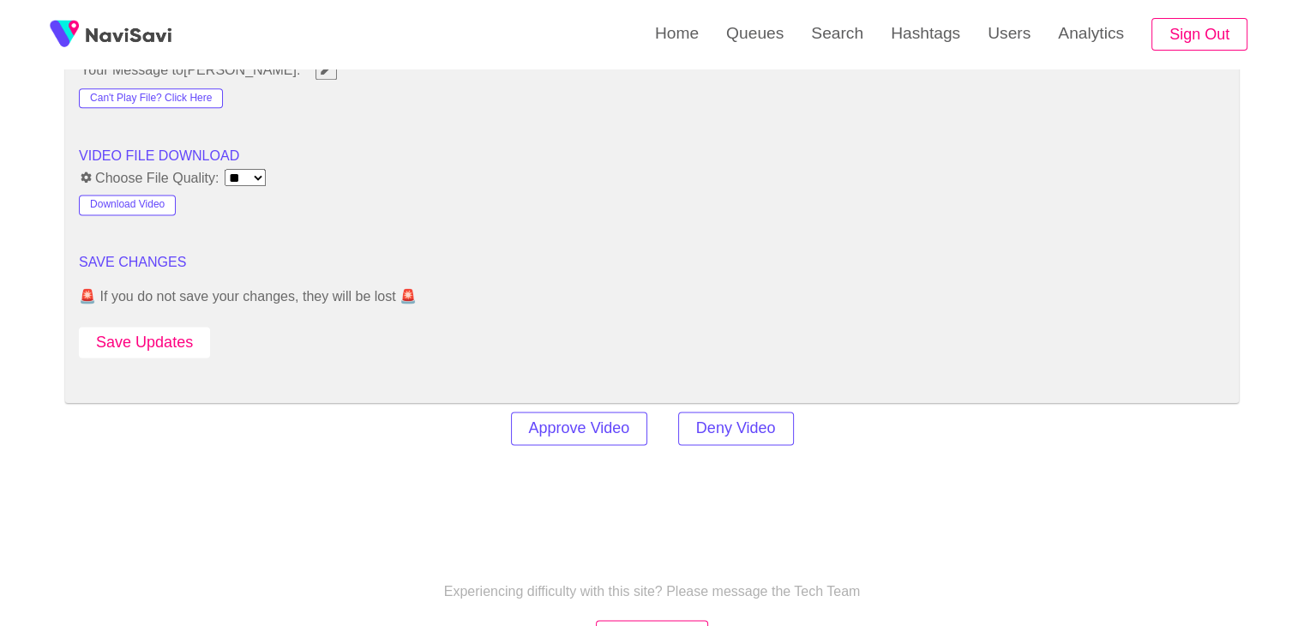
click at [164, 337] on button "Save Updates" at bounding box center [144, 343] width 131 height 32
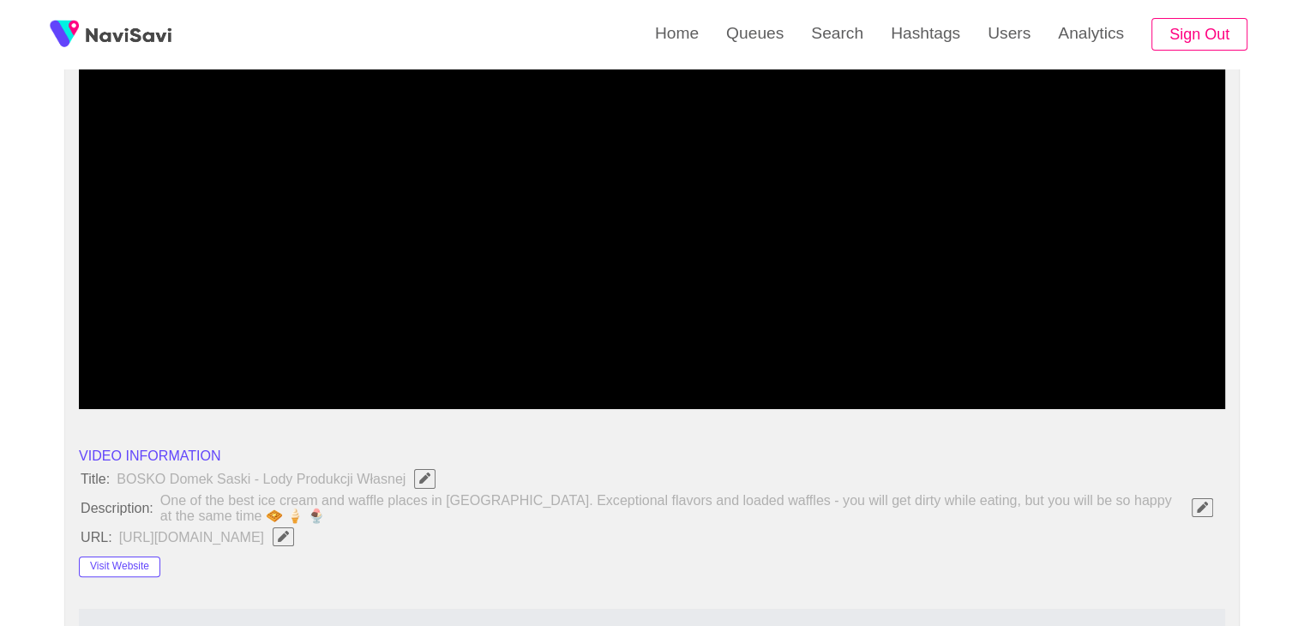
scroll to position [386, 0]
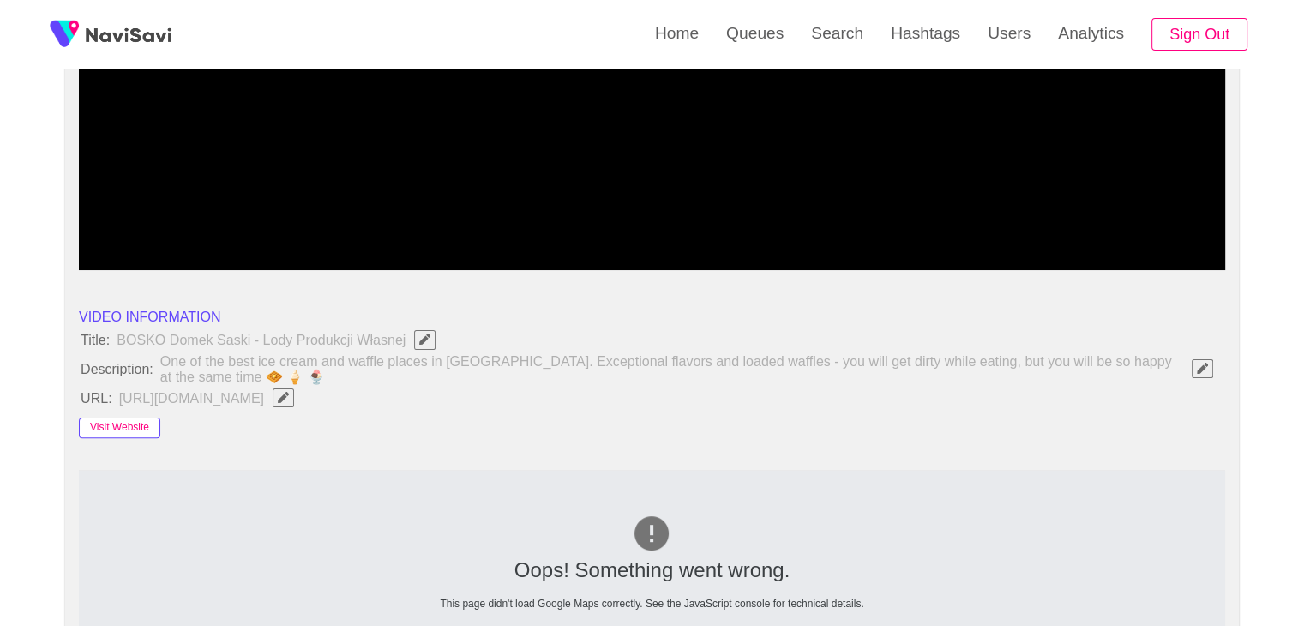
click at [134, 426] on button "Visit Website" at bounding box center [119, 428] width 81 height 21
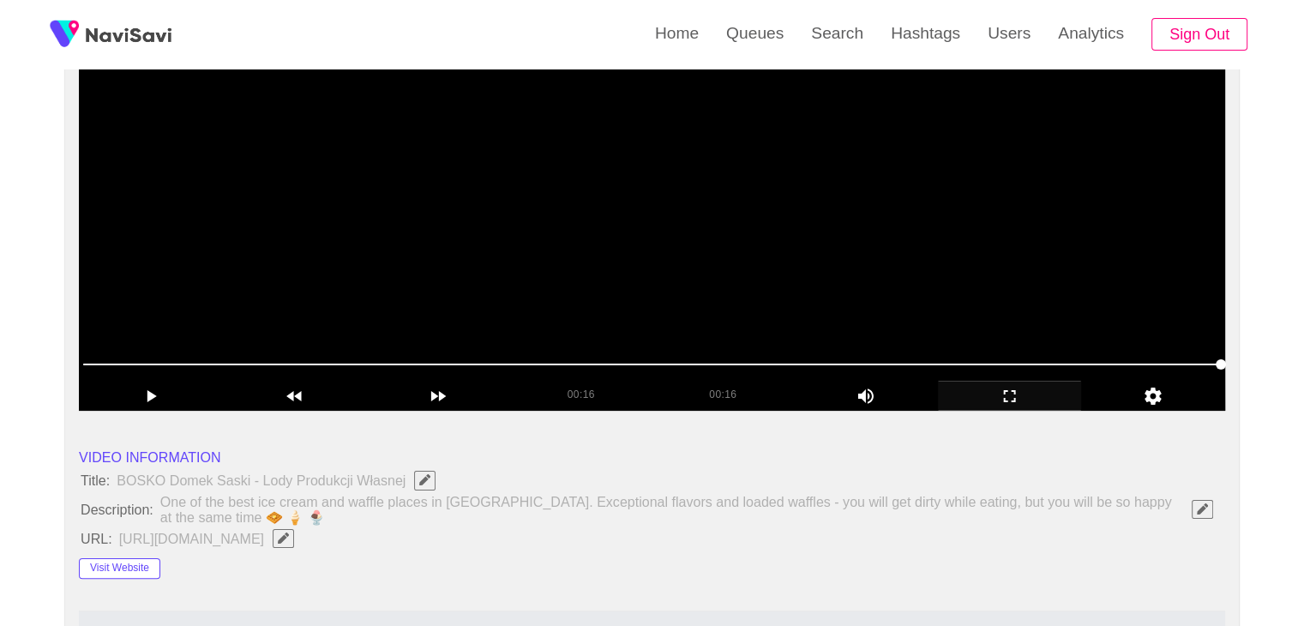
scroll to position [214, 0]
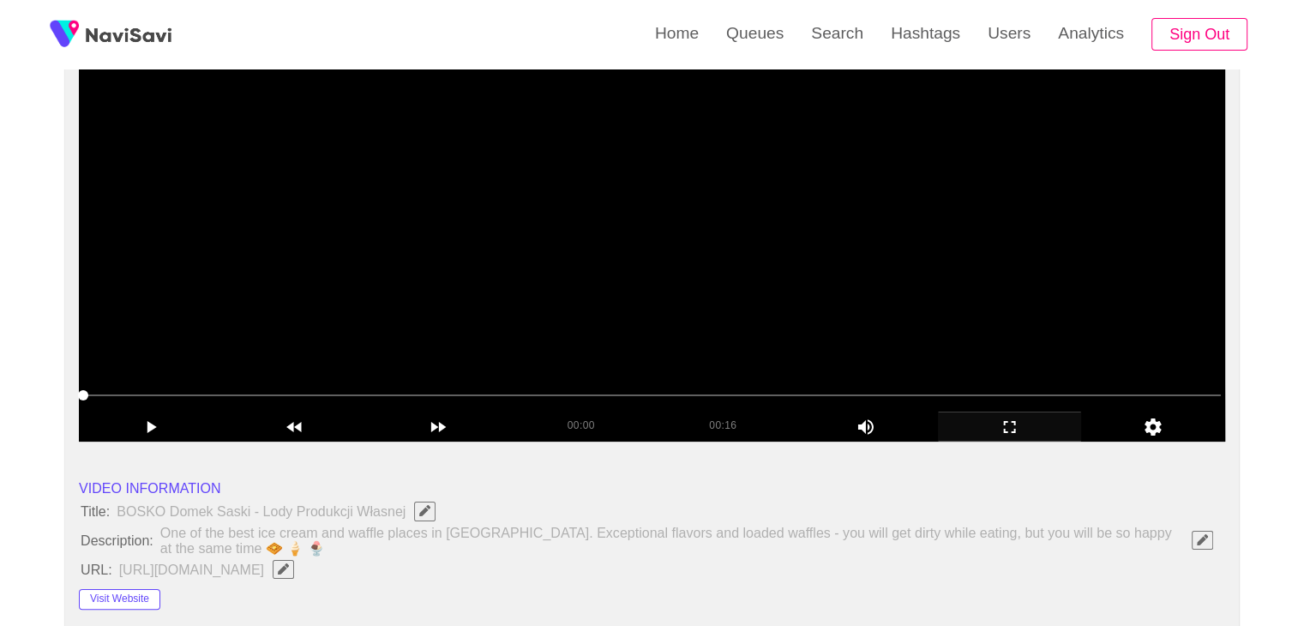
click at [604, 283] on video at bounding box center [652, 227] width 1147 height 429
click at [751, 292] on video at bounding box center [652, 227] width 1147 height 429
click at [779, 292] on video at bounding box center [652, 227] width 1147 height 429
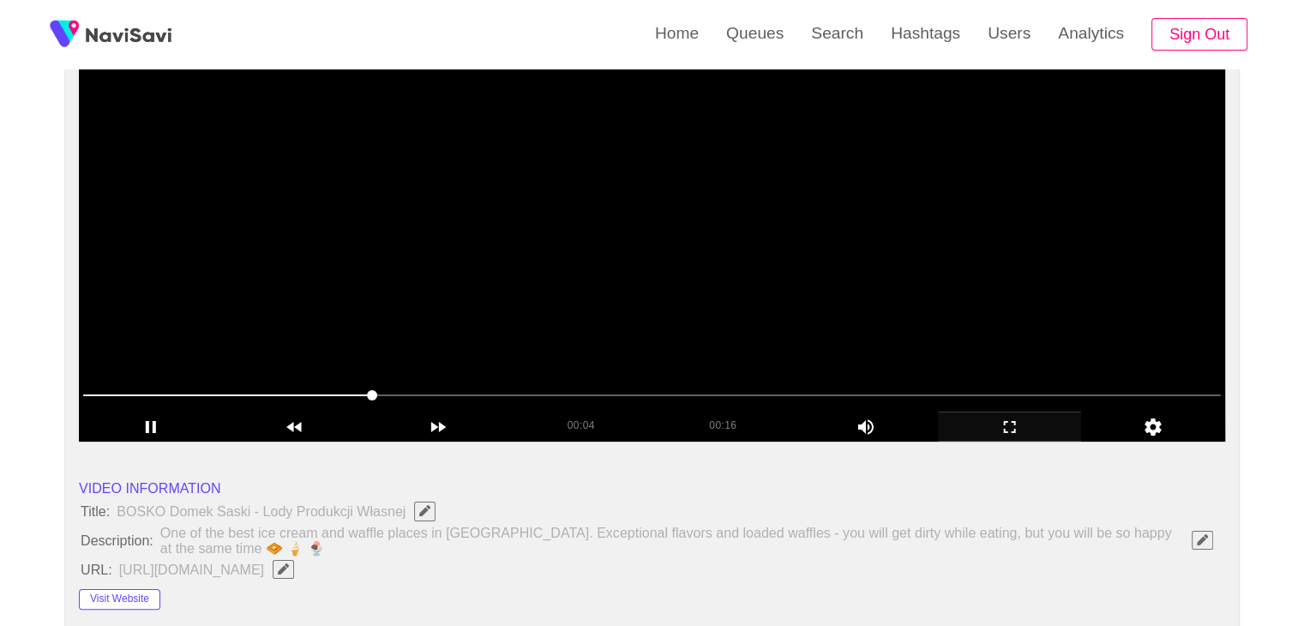
click at [739, 273] on video at bounding box center [652, 227] width 1147 height 429
click at [740, 266] on video at bounding box center [652, 227] width 1147 height 429
click at [741, 265] on video at bounding box center [652, 227] width 1147 height 429
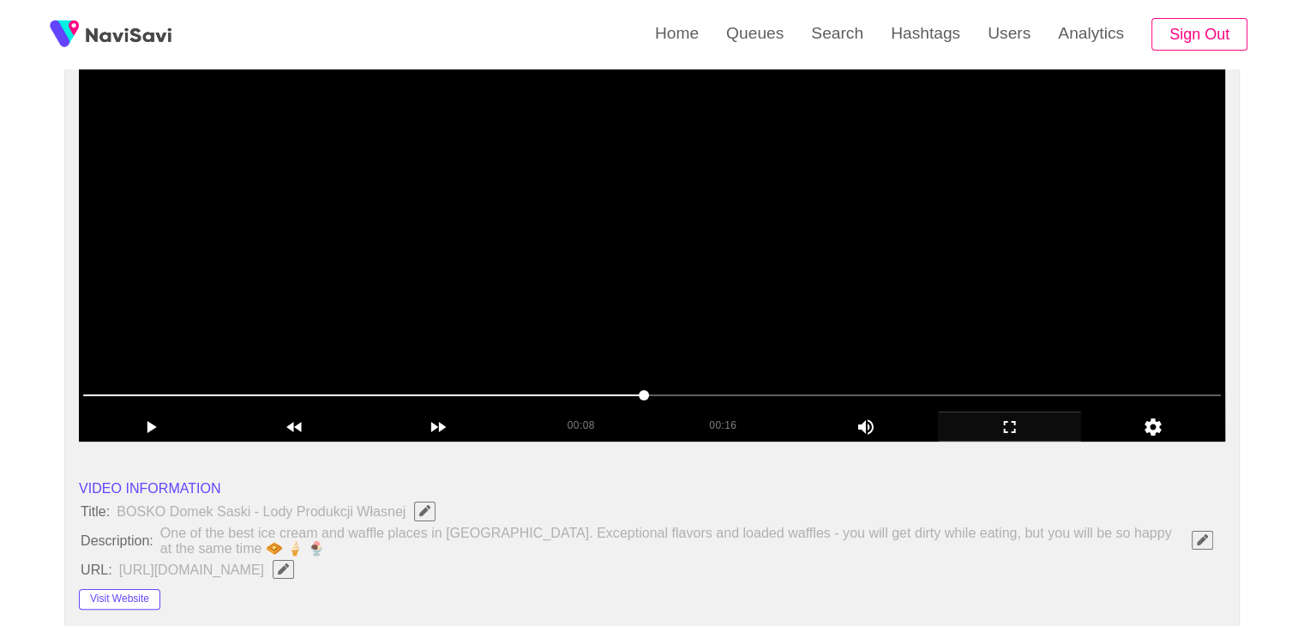
click at [731, 183] on video at bounding box center [652, 227] width 1147 height 429
click at [808, 216] on video at bounding box center [652, 227] width 1147 height 429
click at [747, 294] on video at bounding box center [652, 227] width 1147 height 429
click at [731, 253] on video at bounding box center [652, 227] width 1147 height 429
click at [727, 265] on video at bounding box center [652, 227] width 1147 height 429
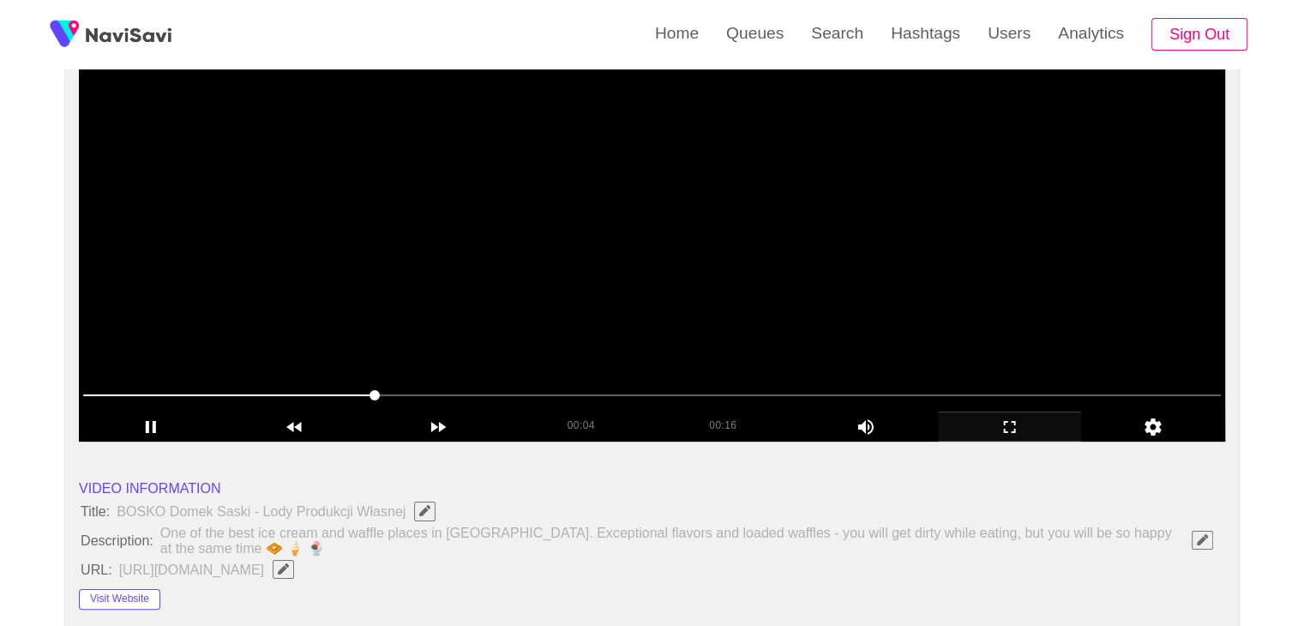
click at [662, 280] on video at bounding box center [652, 227] width 1147 height 429
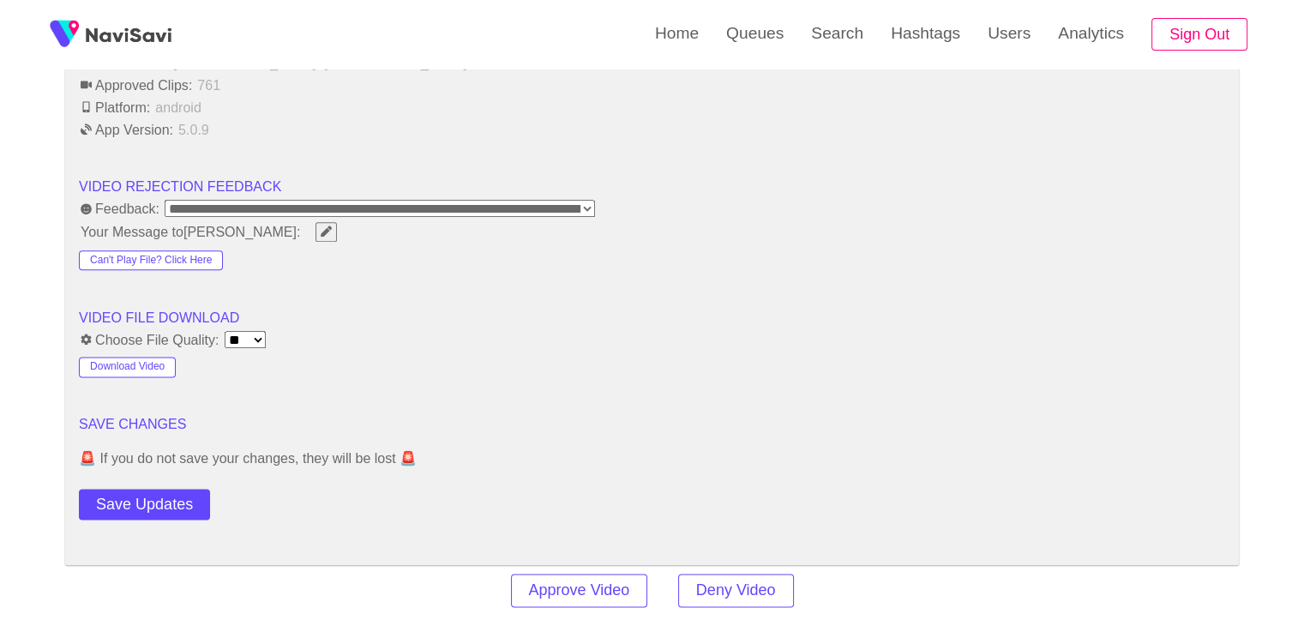
scroll to position [2272, 0]
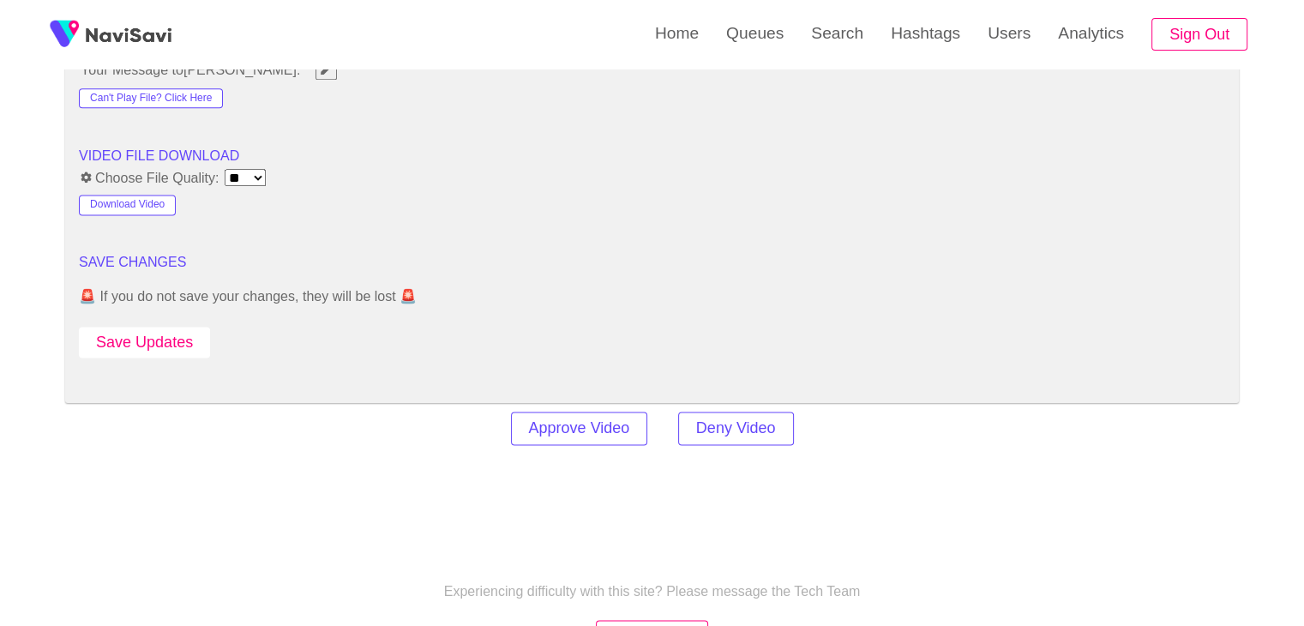
click at [183, 344] on button "Save Updates" at bounding box center [144, 343] width 131 height 32
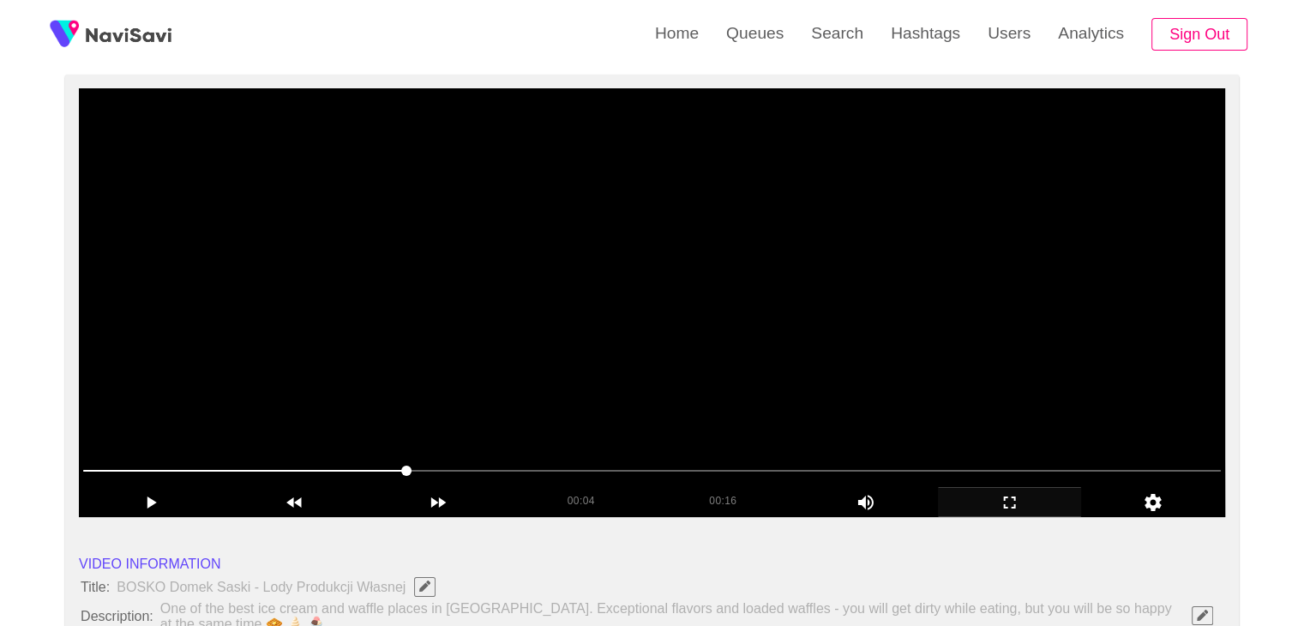
scroll to position [129, 0]
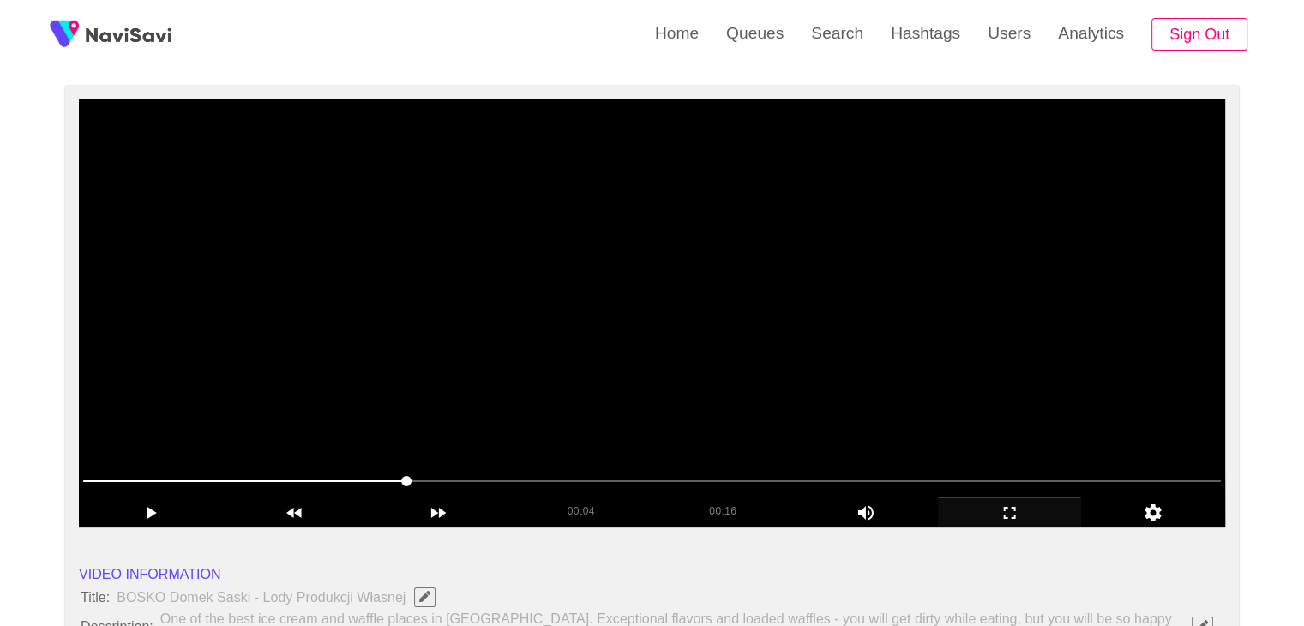
click at [593, 283] on video at bounding box center [652, 313] width 1147 height 429
click at [702, 340] on video at bounding box center [652, 313] width 1147 height 429
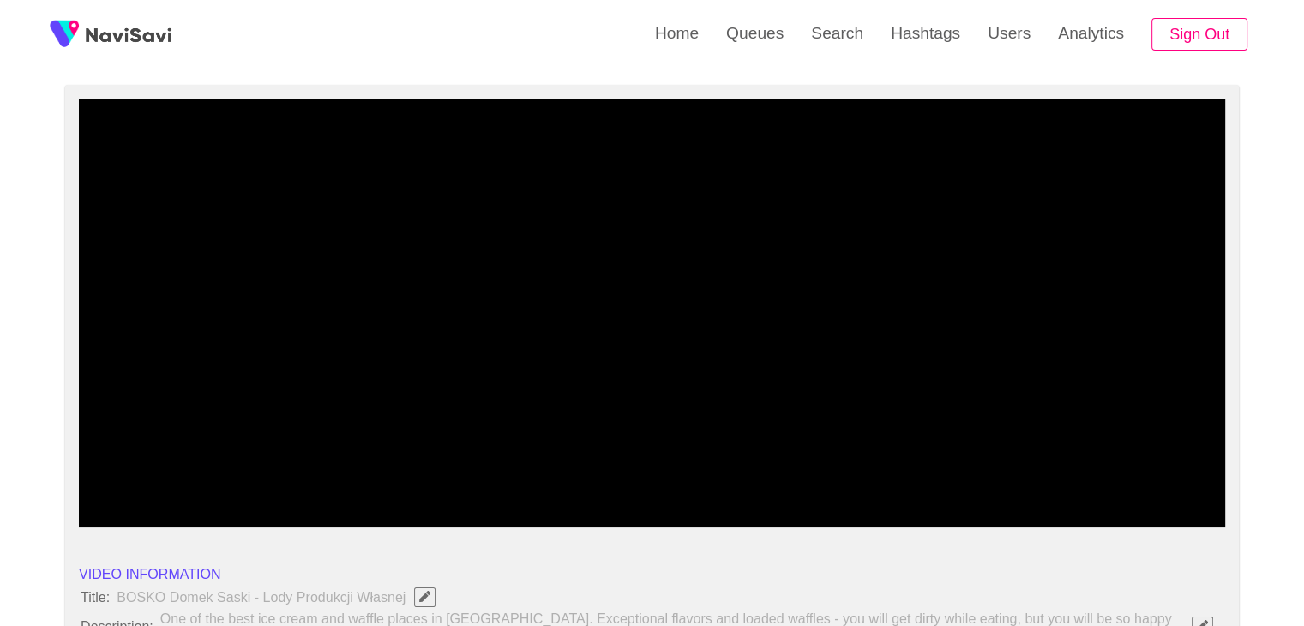
drag, startPoint x: 87, startPoint y: 490, endPoint x: 60, endPoint y: 488, distance: 27.5
drag, startPoint x: 338, startPoint y: 478, endPoint x: 75, endPoint y: 475, distance: 263.3
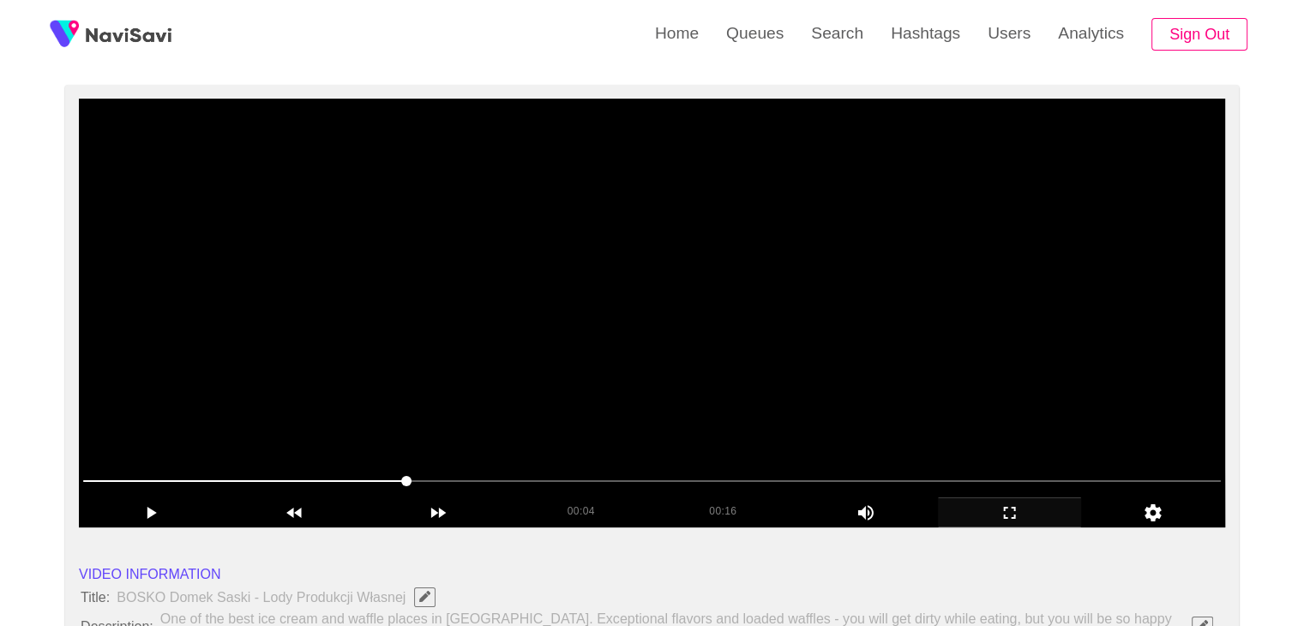
click at [113, 478] on span at bounding box center [652, 480] width 1138 height 27
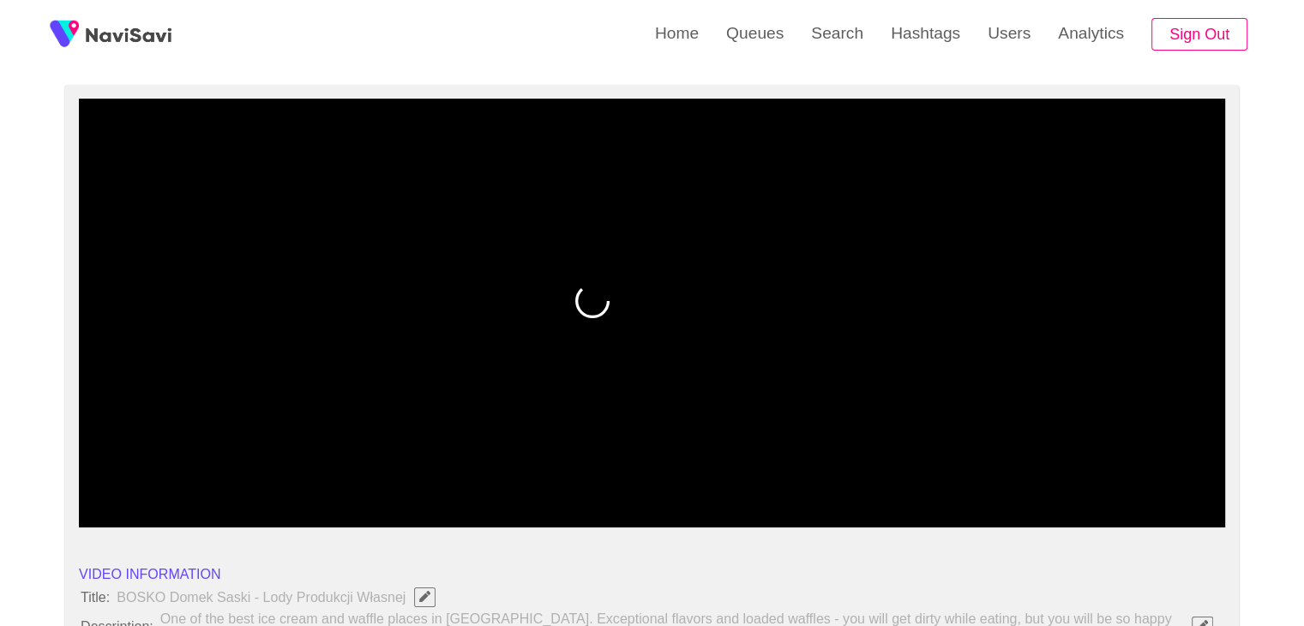
drag, startPoint x: 87, startPoint y: 466, endPoint x: 62, endPoint y: 466, distance: 25.7
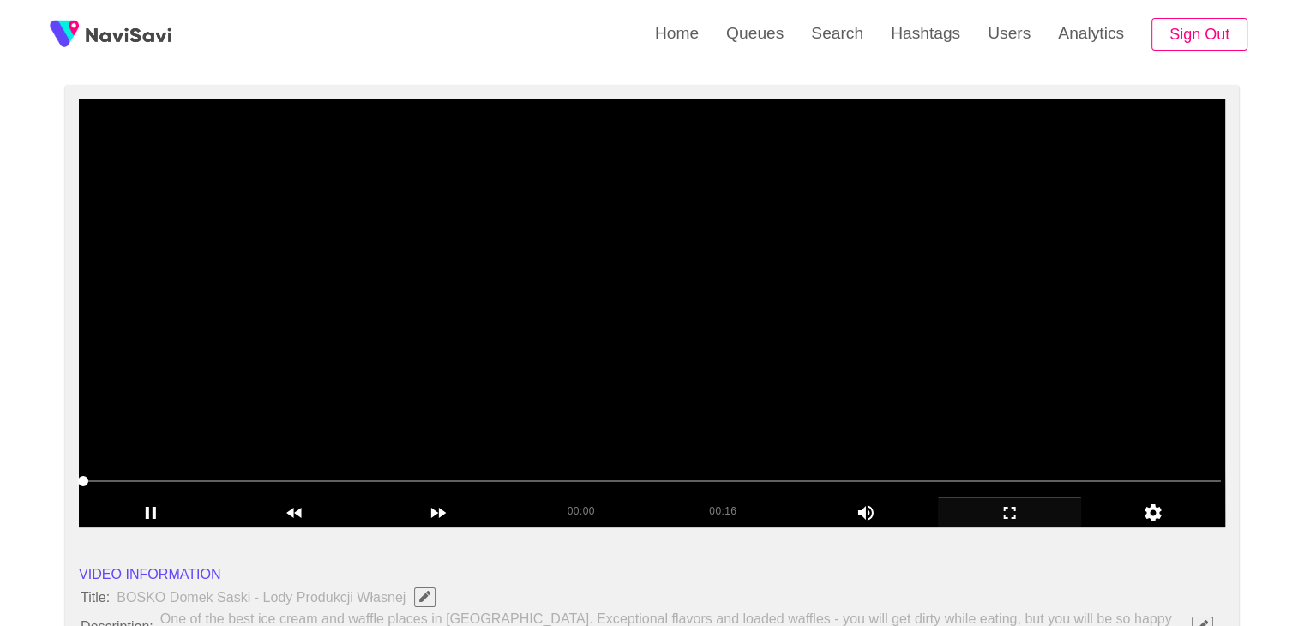
click at [273, 423] on video at bounding box center [652, 313] width 1147 height 429
click at [532, 366] on video at bounding box center [652, 313] width 1147 height 429
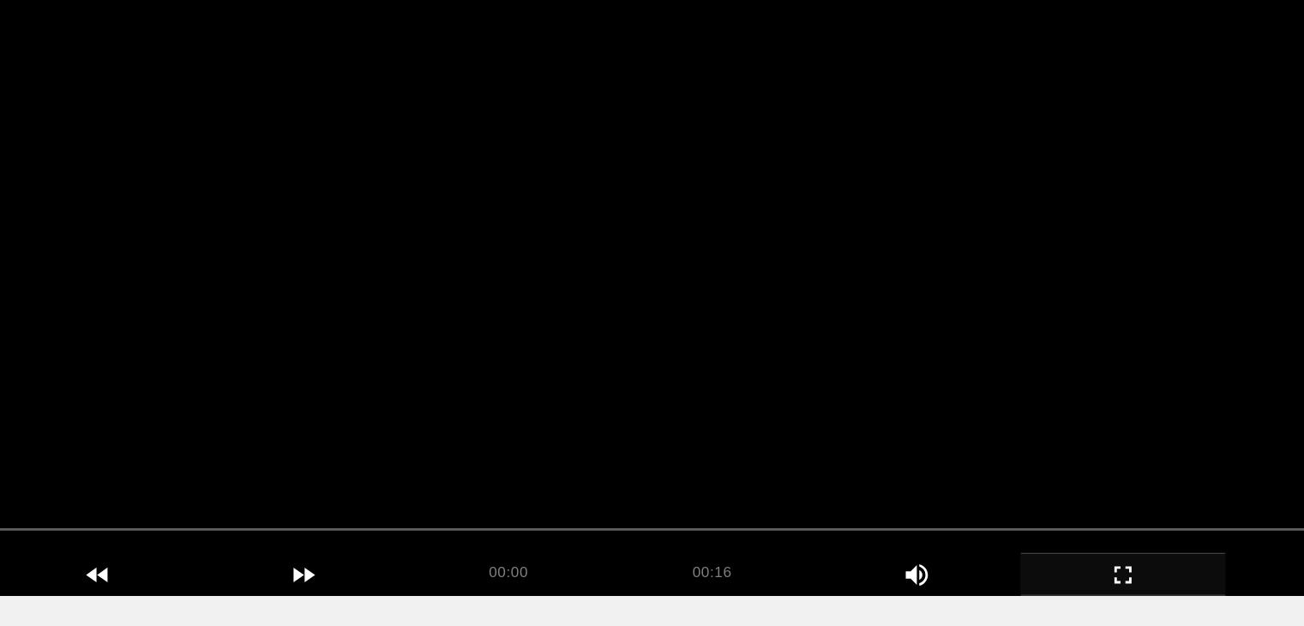
click at [679, 365] on video at bounding box center [652, 313] width 1147 height 429
click at [699, 370] on video at bounding box center [652, 313] width 1147 height 429
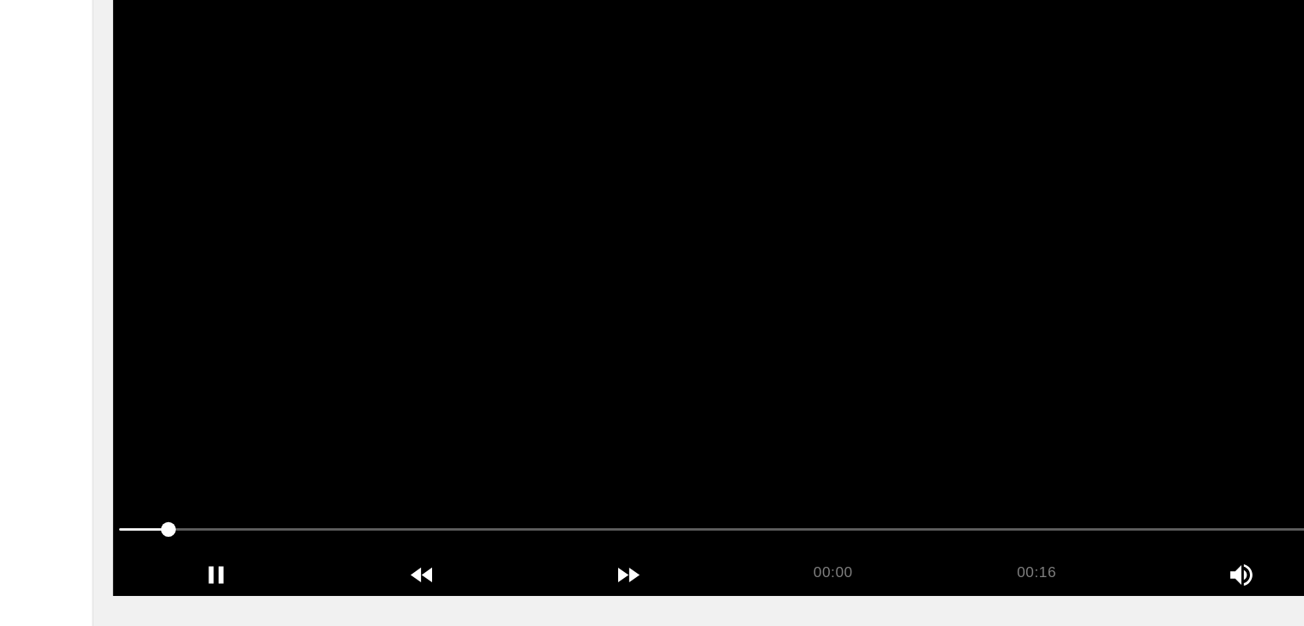
drag, startPoint x: 113, startPoint y: 484, endPoint x: 48, endPoint y: 479, distance: 65.3
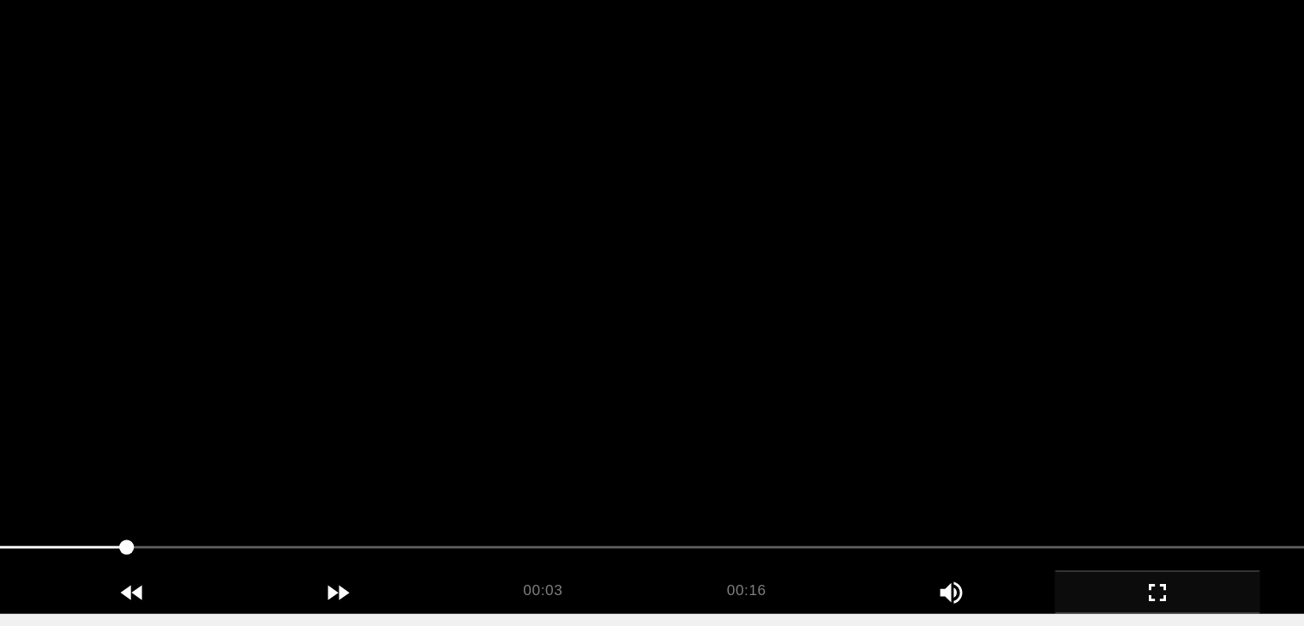
click at [568, 357] on video at bounding box center [652, 313] width 1147 height 429
click at [604, 340] on video at bounding box center [652, 313] width 1147 height 429
click at [682, 358] on video at bounding box center [652, 313] width 1147 height 429
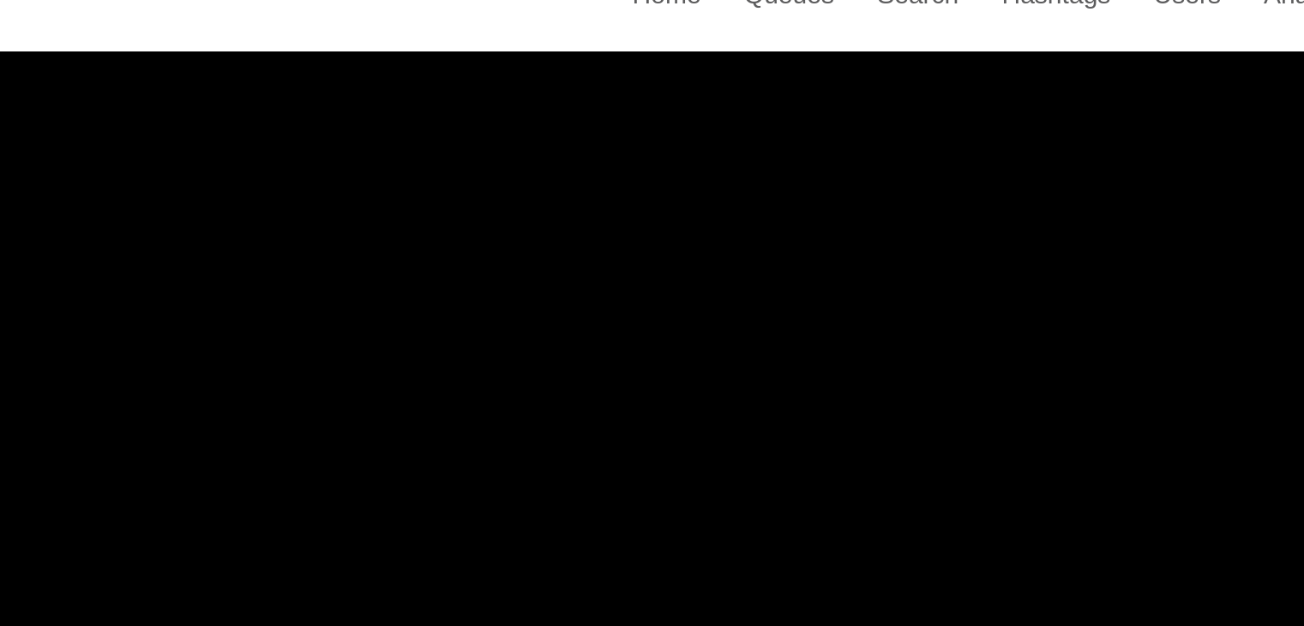
scroll to position [203, 0]
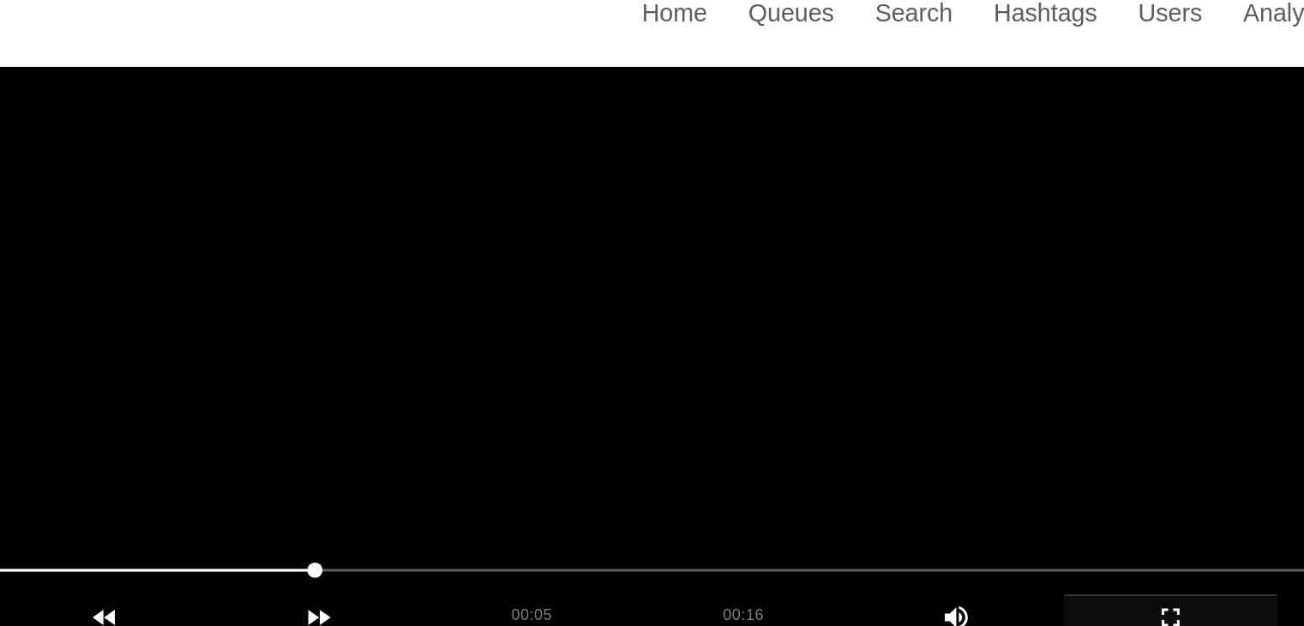
click at [718, 328] on video at bounding box center [652, 238] width 1147 height 429
click at [782, 316] on video at bounding box center [652, 238] width 1147 height 429
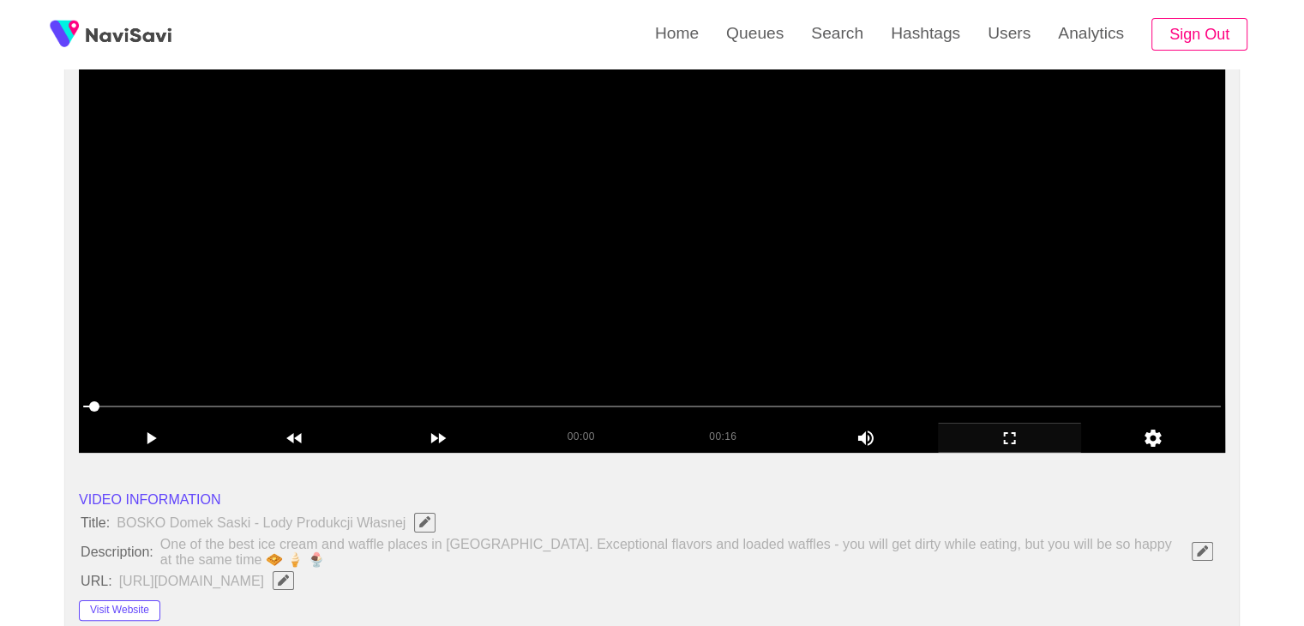
drag, startPoint x: 536, startPoint y: 214, endPoint x: 561, endPoint y: 237, distance: 34.0
click at [536, 218] on video at bounding box center [652, 238] width 1147 height 429
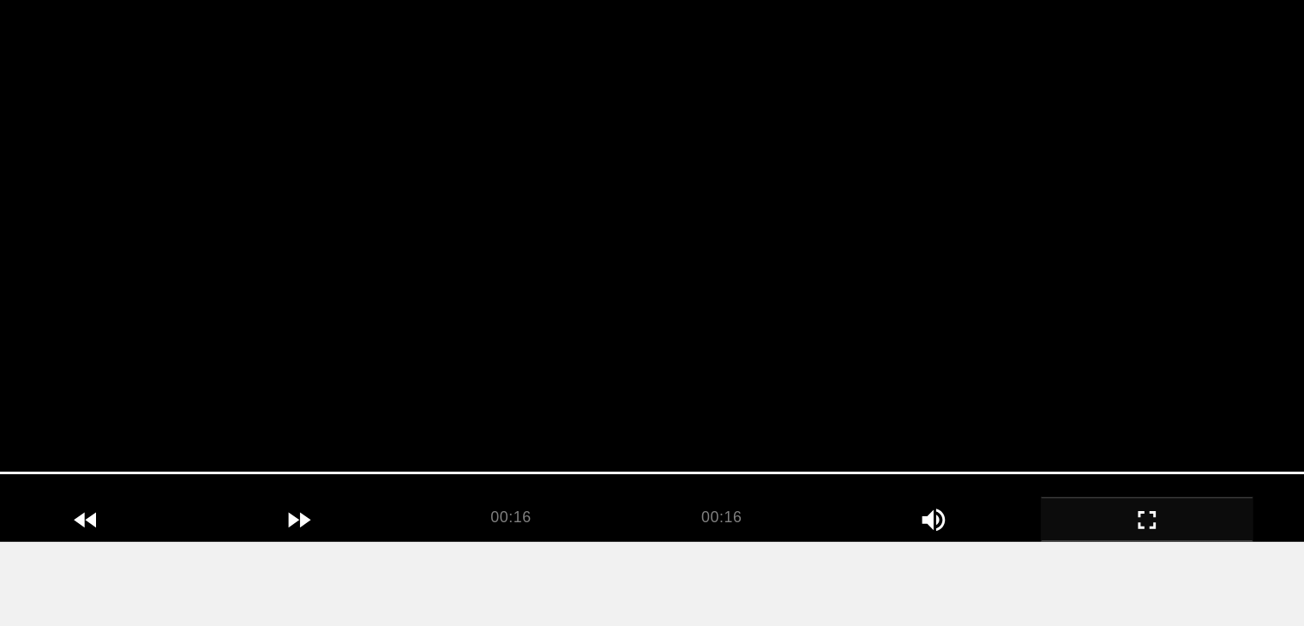
click at [664, 191] on video at bounding box center [652, 238] width 1147 height 429
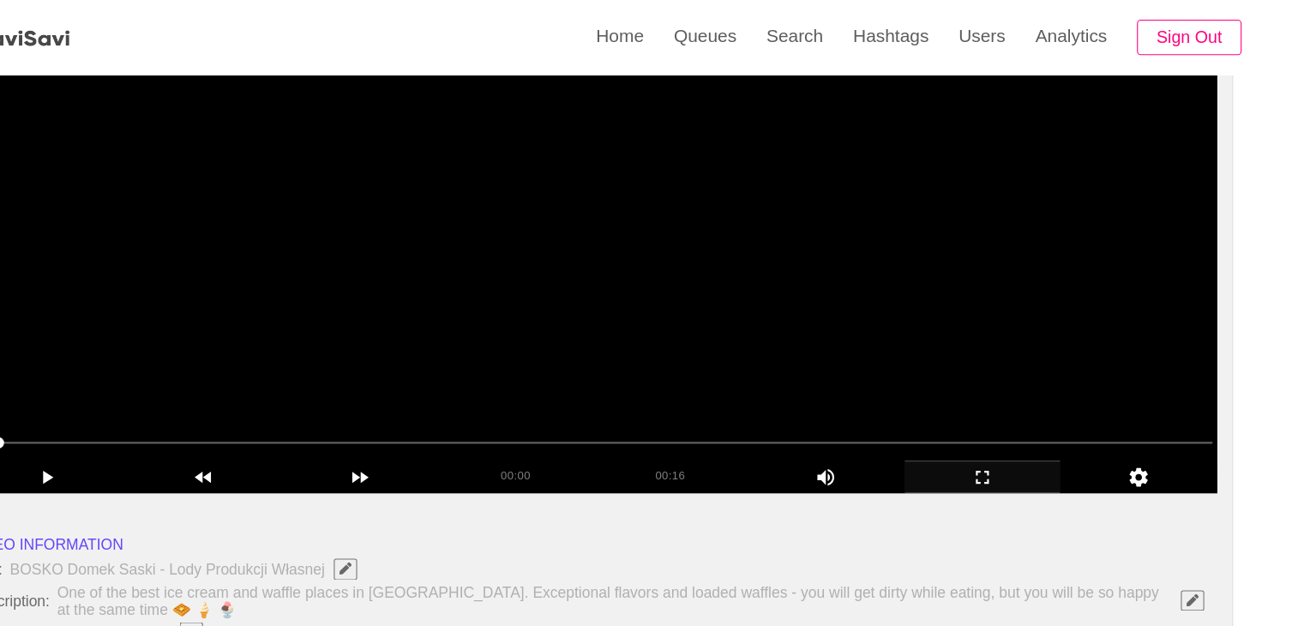
click at [532, 319] on video at bounding box center [652, 238] width 1147 height 429
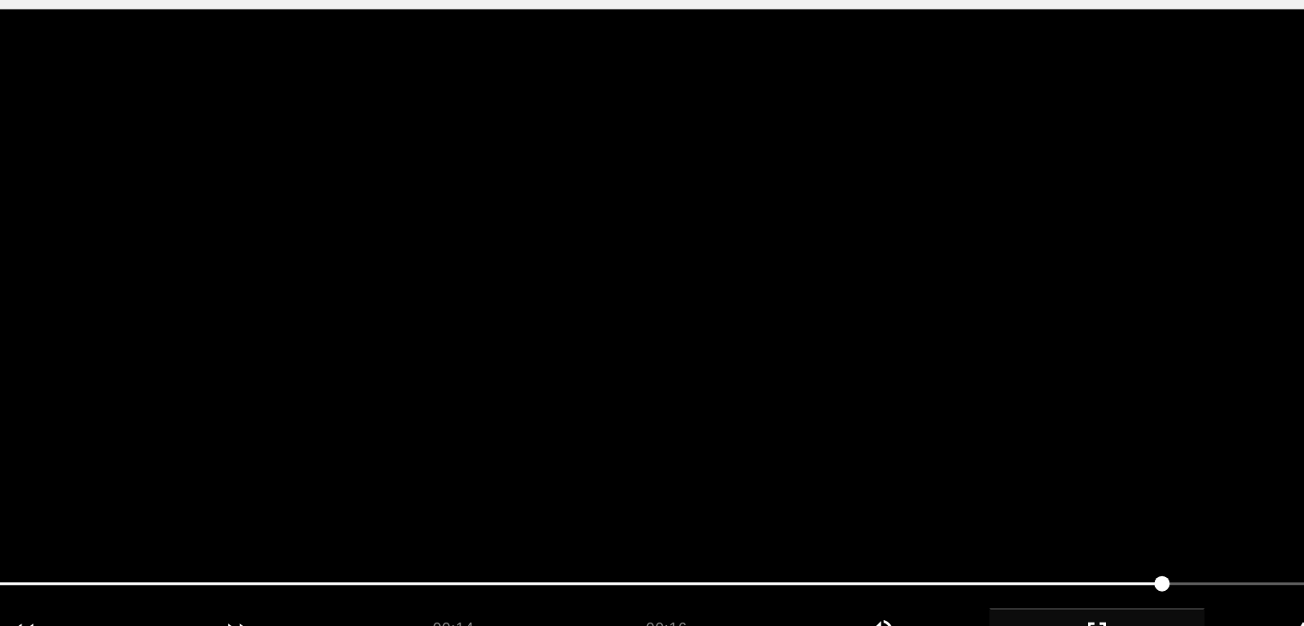
scroll to position [124, 0]
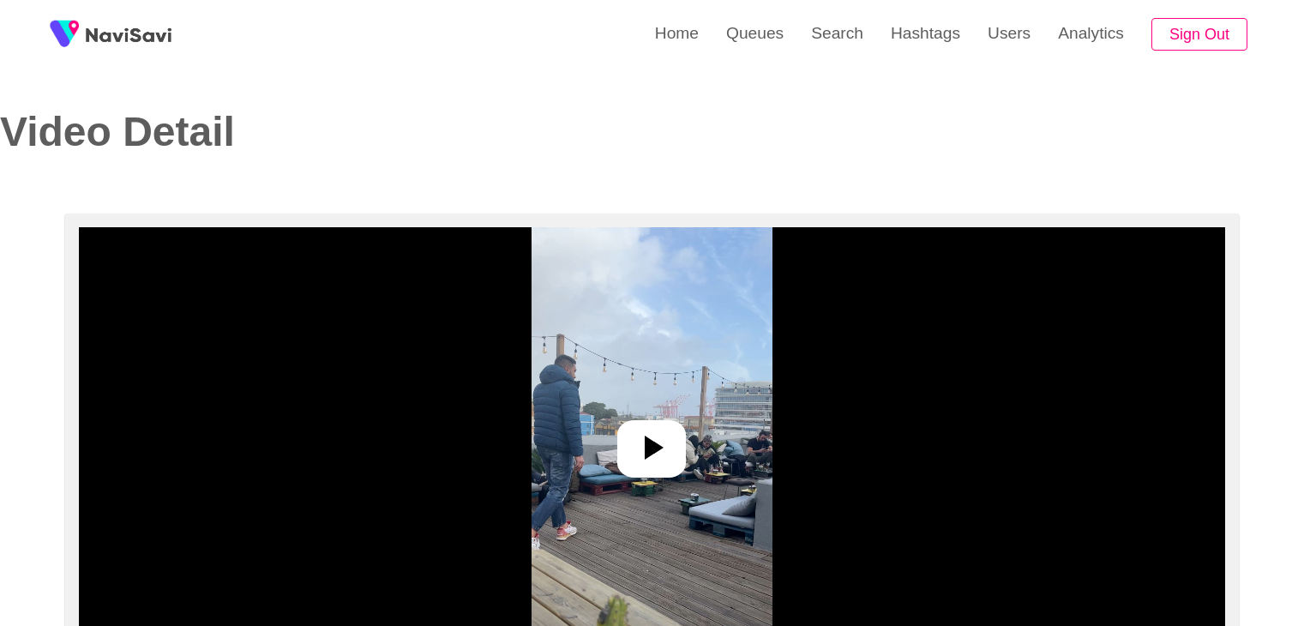
select select "**********"
select select "**"
click at [673, 438] on div at bounding box center [651, 448] width 69 height 57
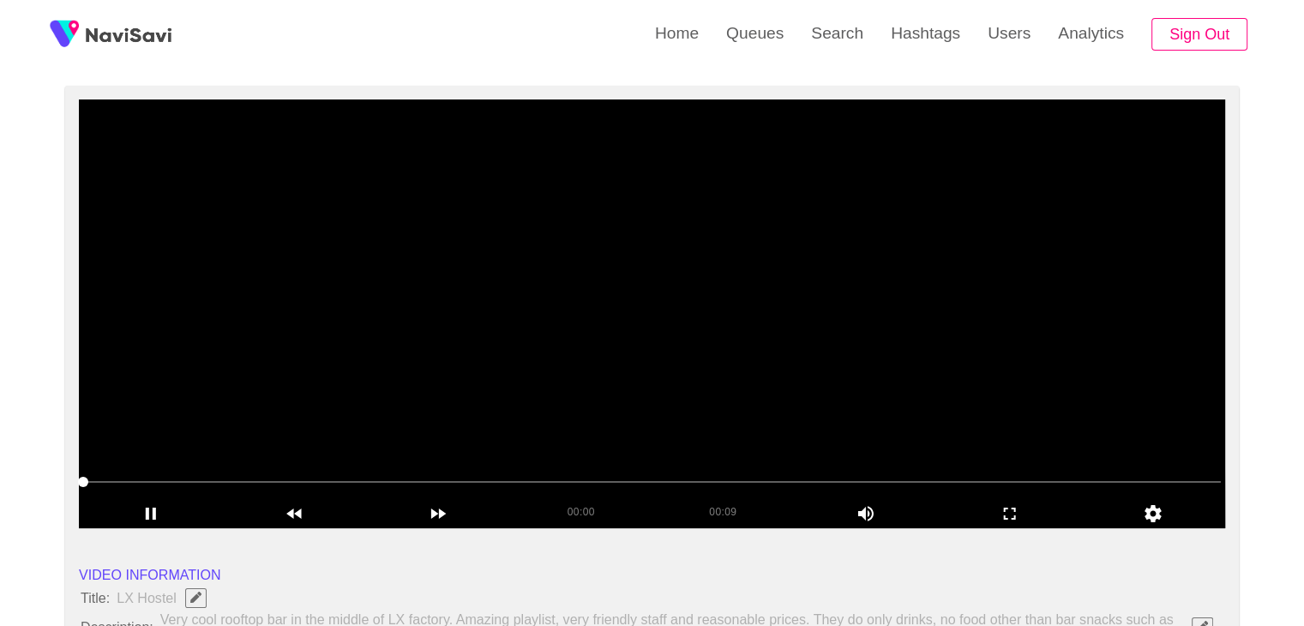
scroll to position [172, 0]
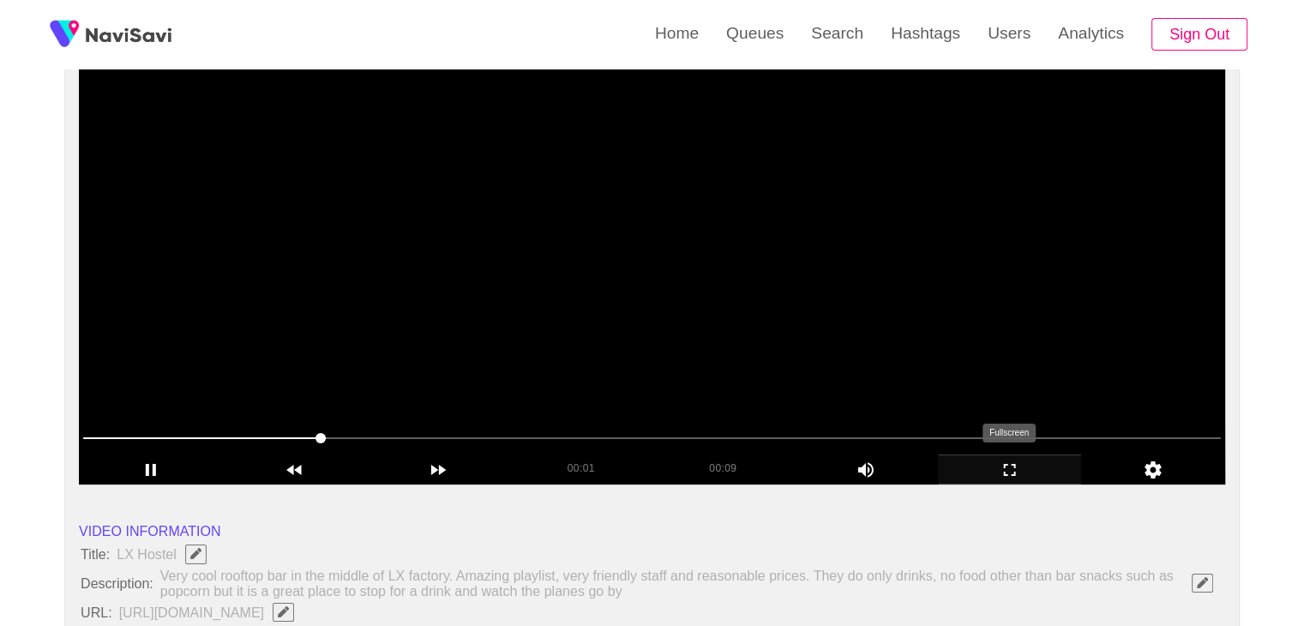
click at [1000, 464] on icon "add" at bounding box center [1010, 470] width 142 height 21
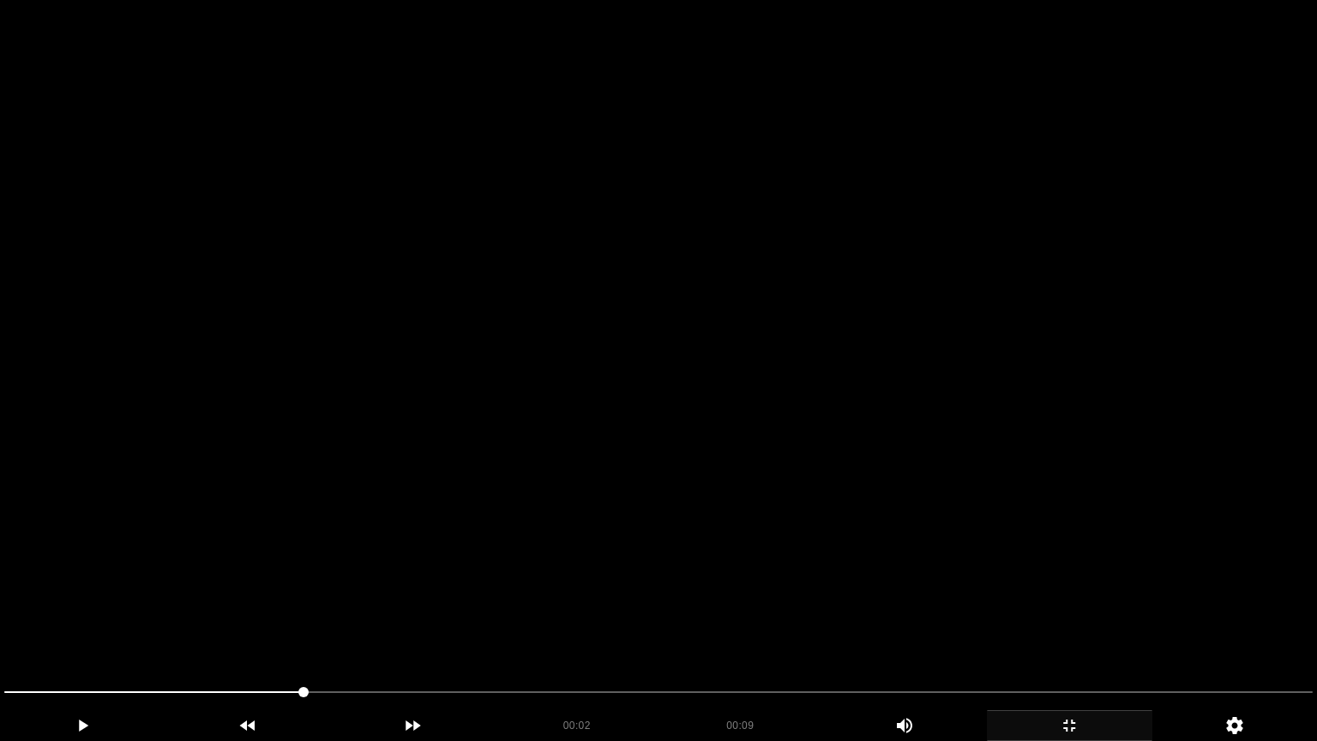
click at [968, 535] on video at bounding box center [658, 370] width 1317 height 741
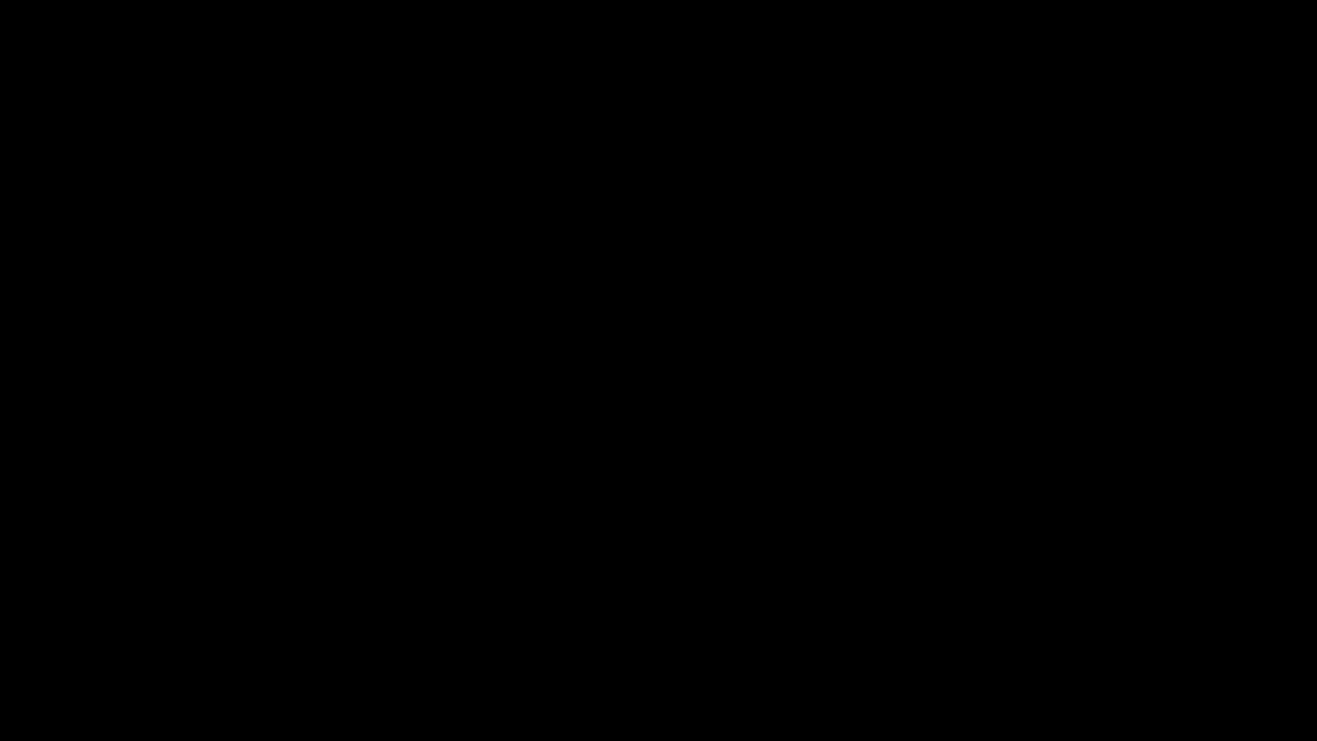
click at [1070, 625] on icon "add" at bounding box center [1070, 725] width 164 height 21
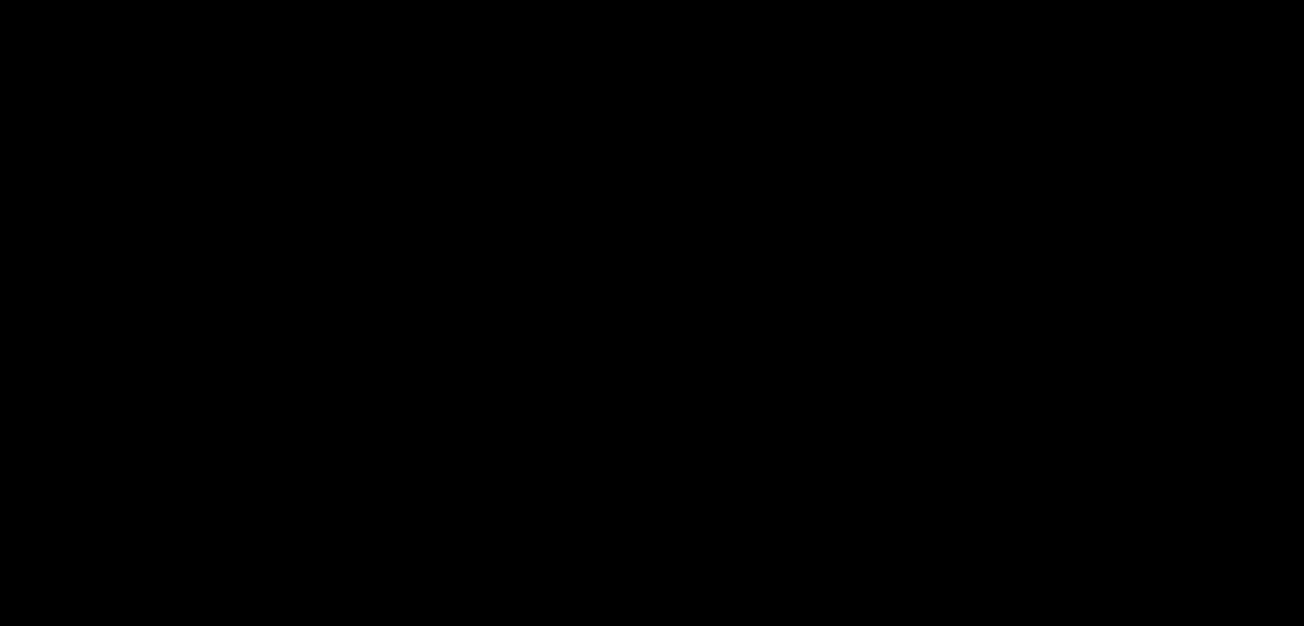
click at [690, 273] on video at bounding box center [652, 270] width 1147 height 429
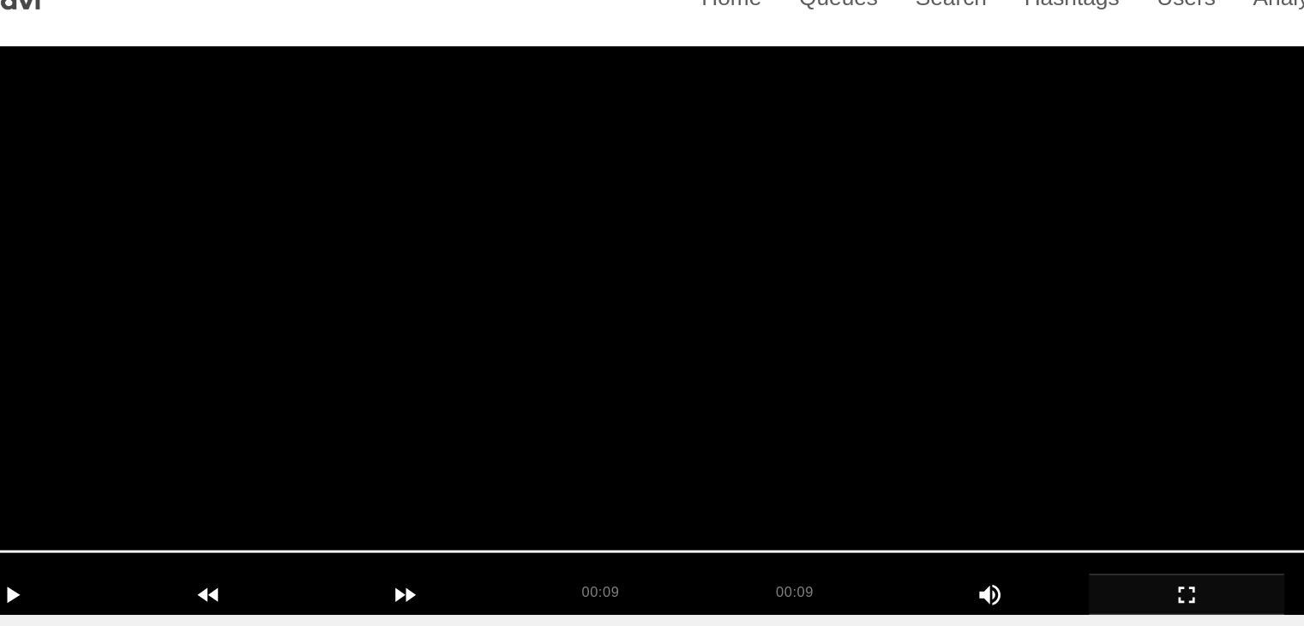
click at [522, 313] on video at bounding box center [652, 270] width 1147 height 429
click at [735, 327] on video at bounding box center [652, 270] width 1147 height 429
click at [722, 345] on video at bounding box center [652, 270] width 1147 height 429
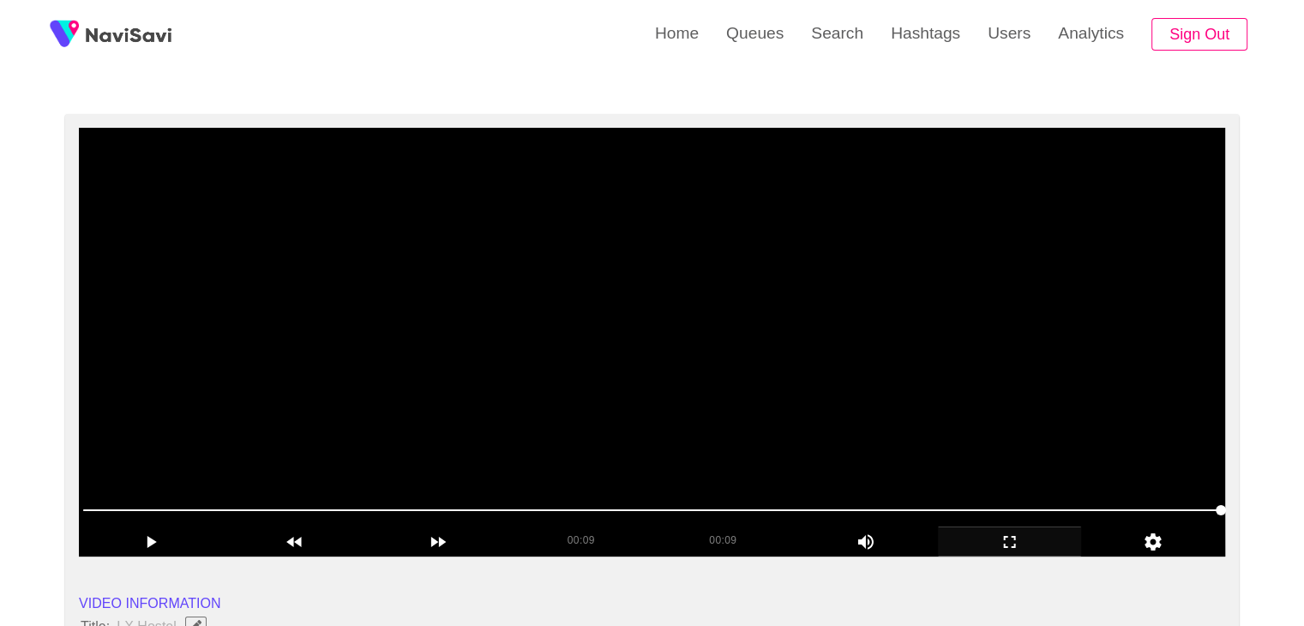
scroll to position [96, 0]
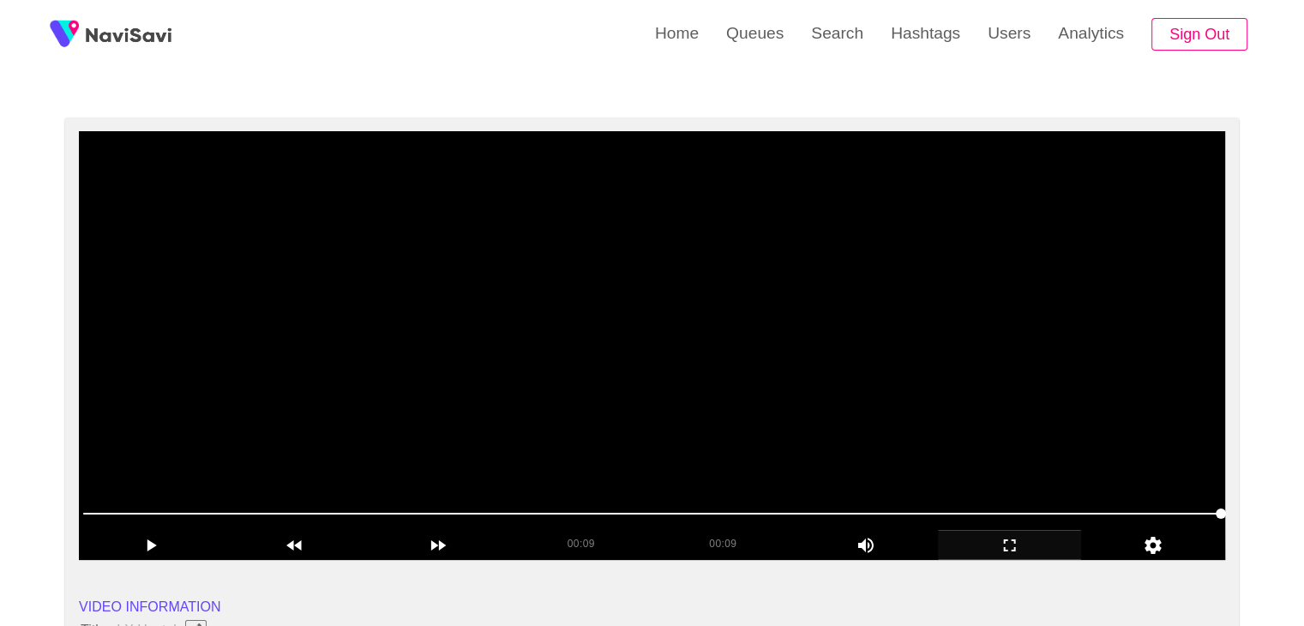
click at [752, 449] on video at bounding box center [652, 345] width 1147 height 429
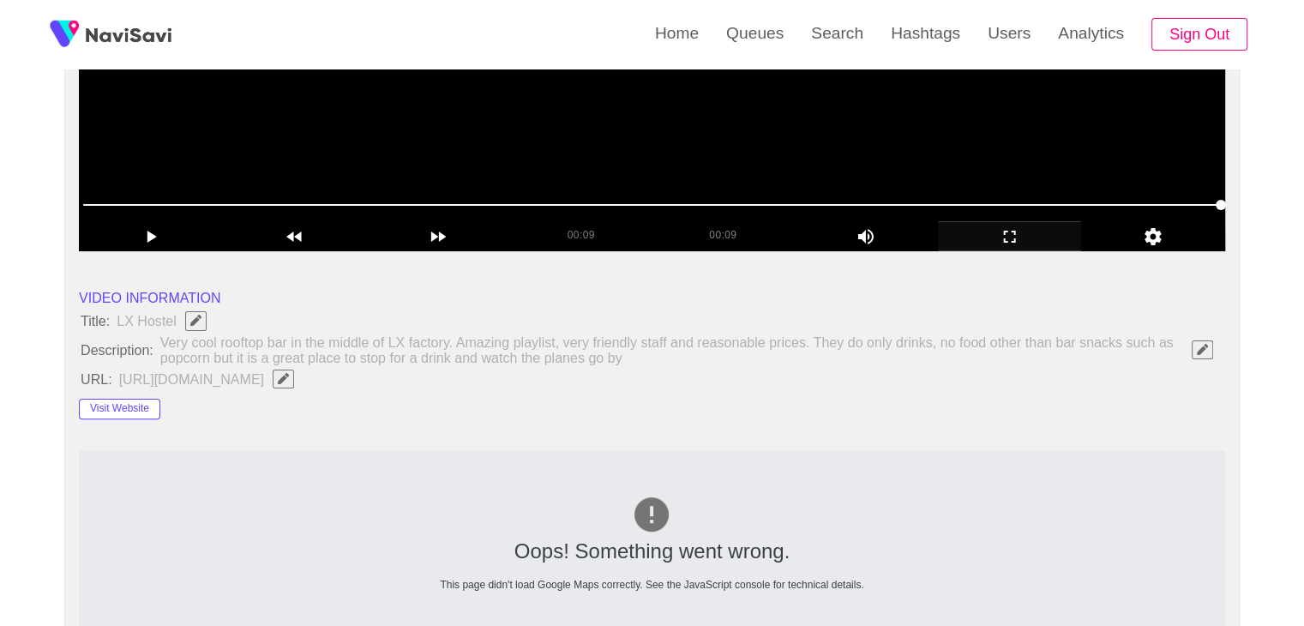
scroll to position [268, 0]
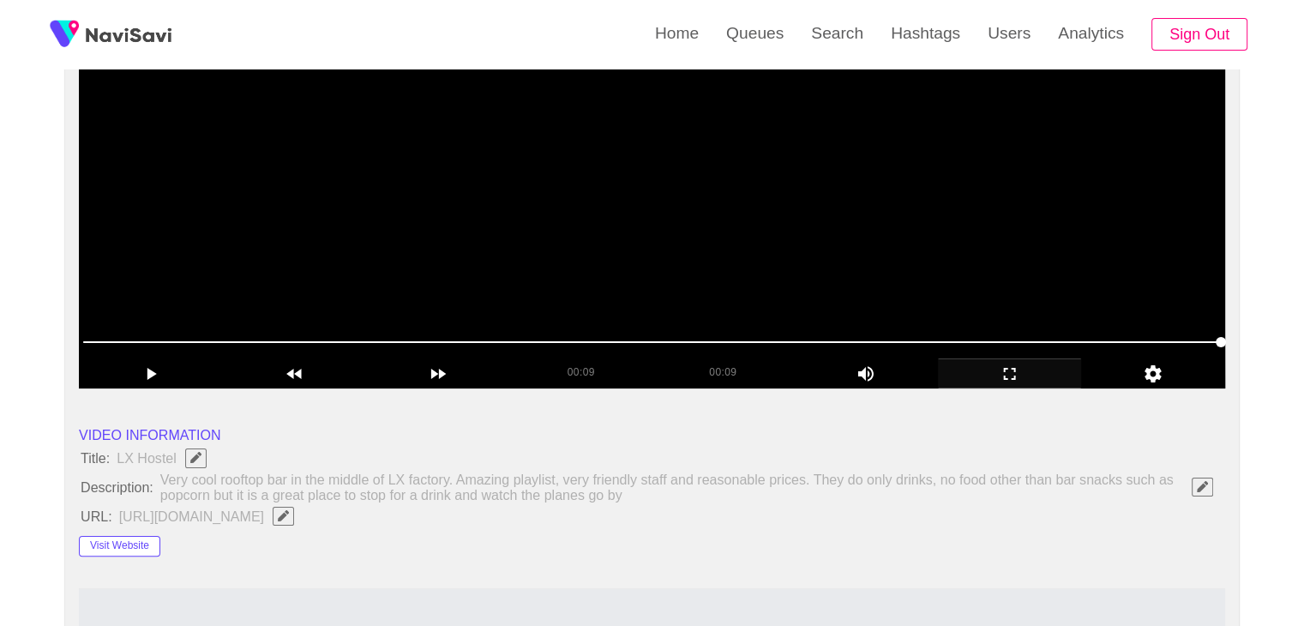
click at [622, 234] on video at bounding box center [652, 174] width 1147 height 429
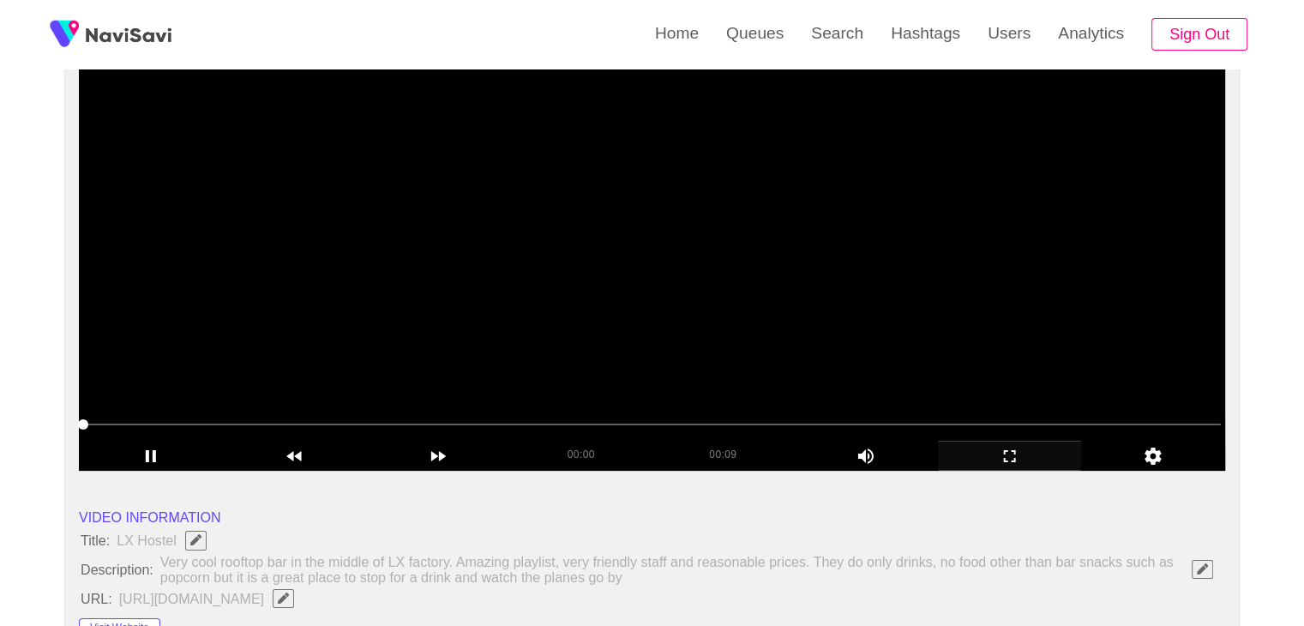
scroll to position [182, 0]
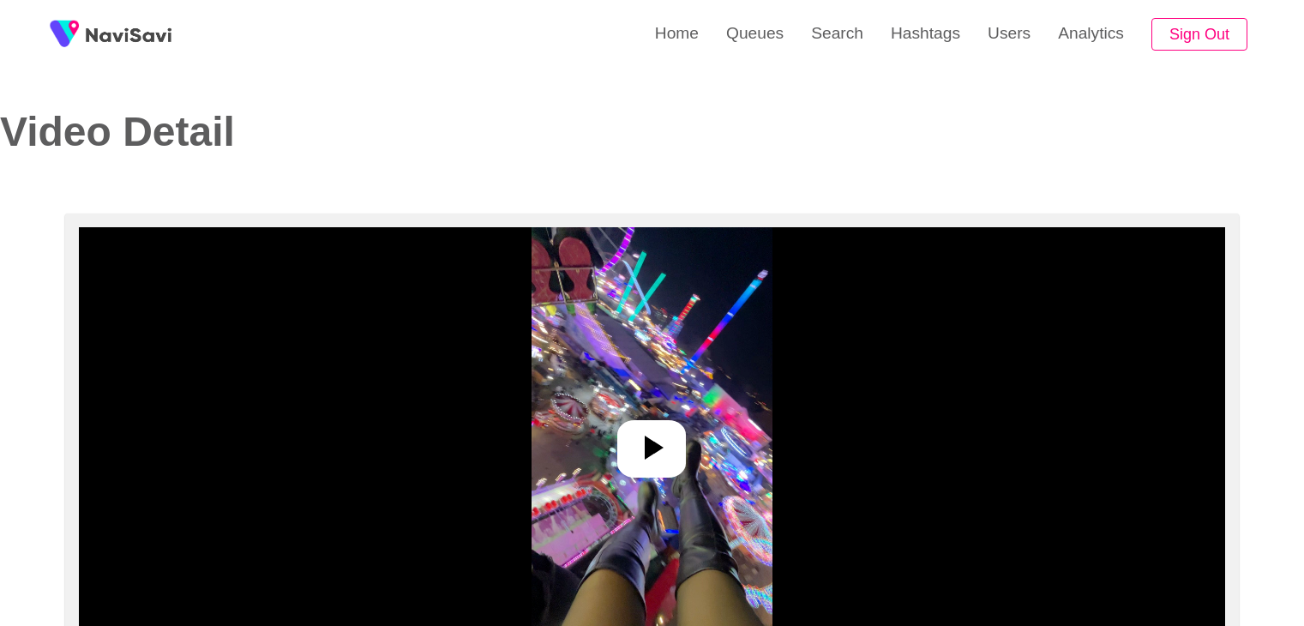
select select "**********"
select select "**"
click at [652, 430] on icon at bounding box center [651, 447] width 41 height 41
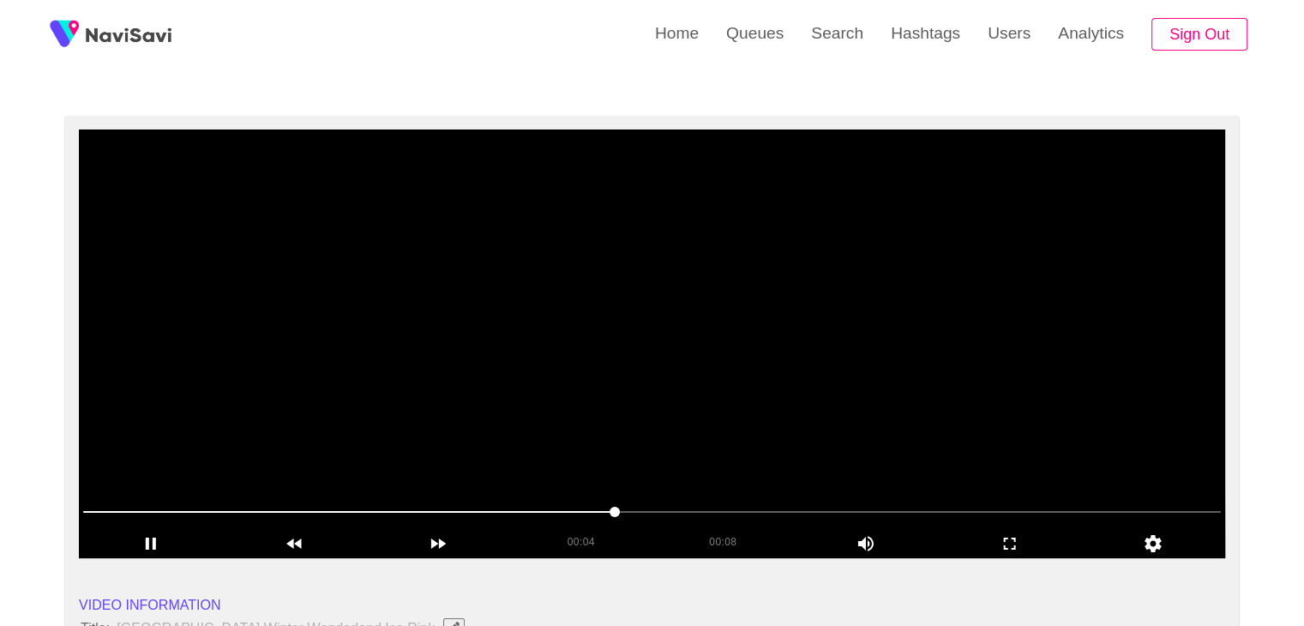
scroll to position [86, 0]
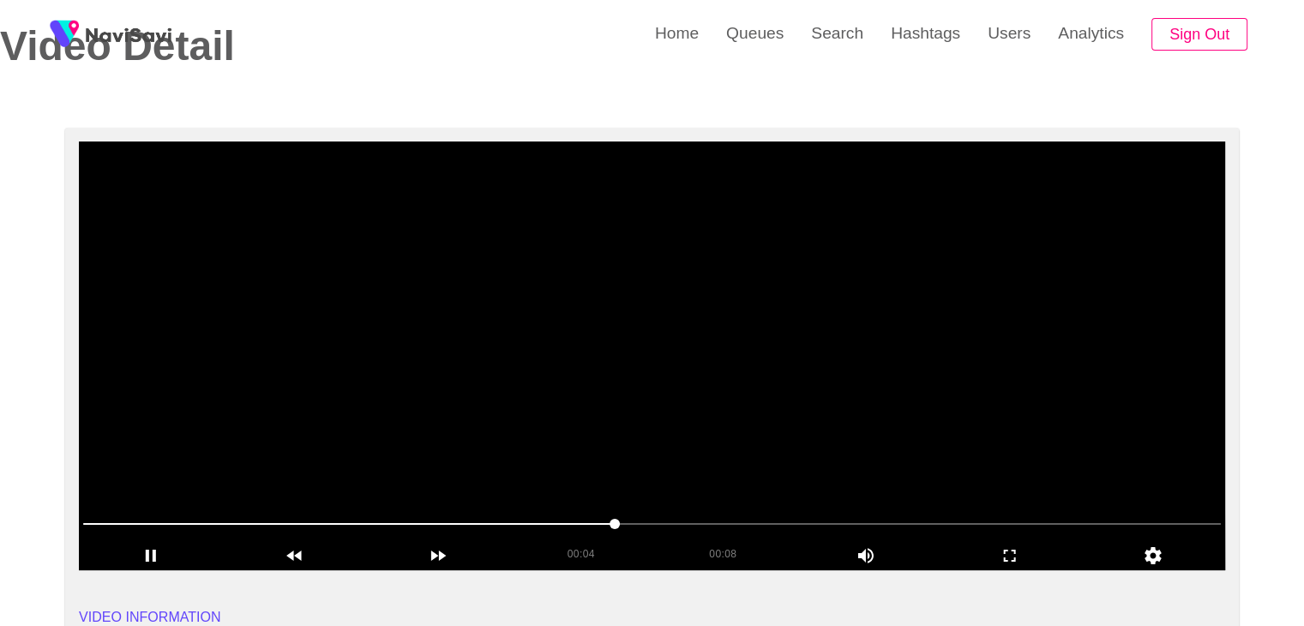
click at [711, 434] on video at bounding box center [652, 355] width 1147 height 429
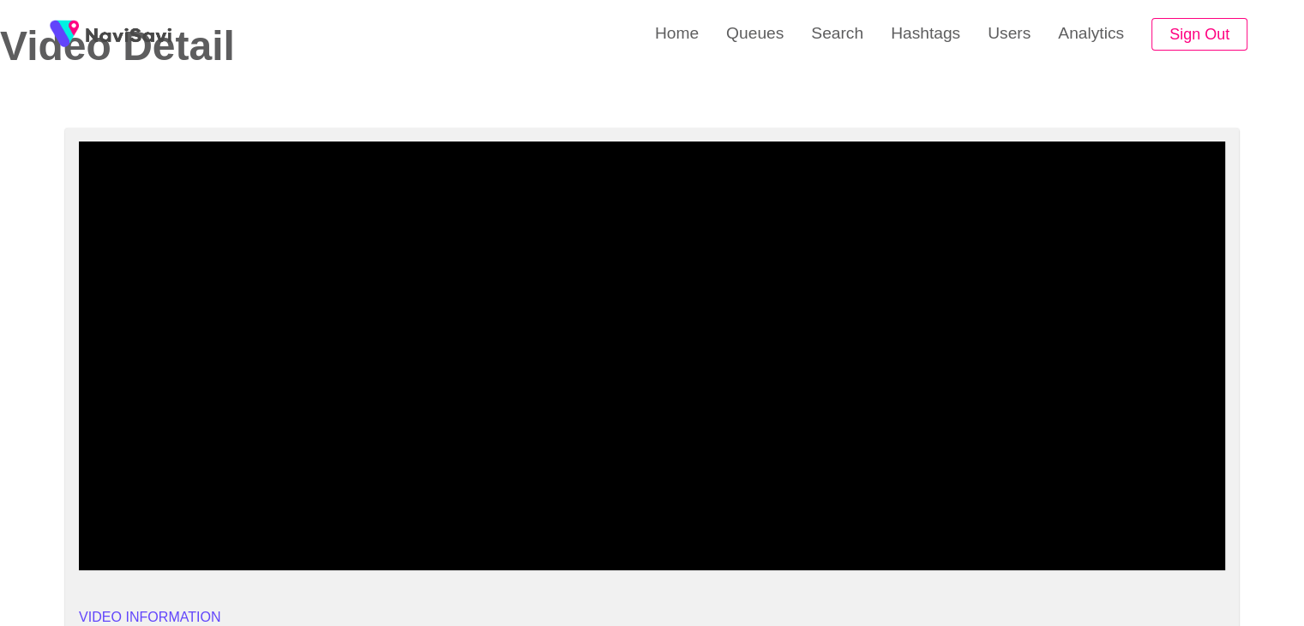
drag, startPoint x: 24, startPoint y: 512, endPoint x: 0, endPoint y: 512, distance: 24.0
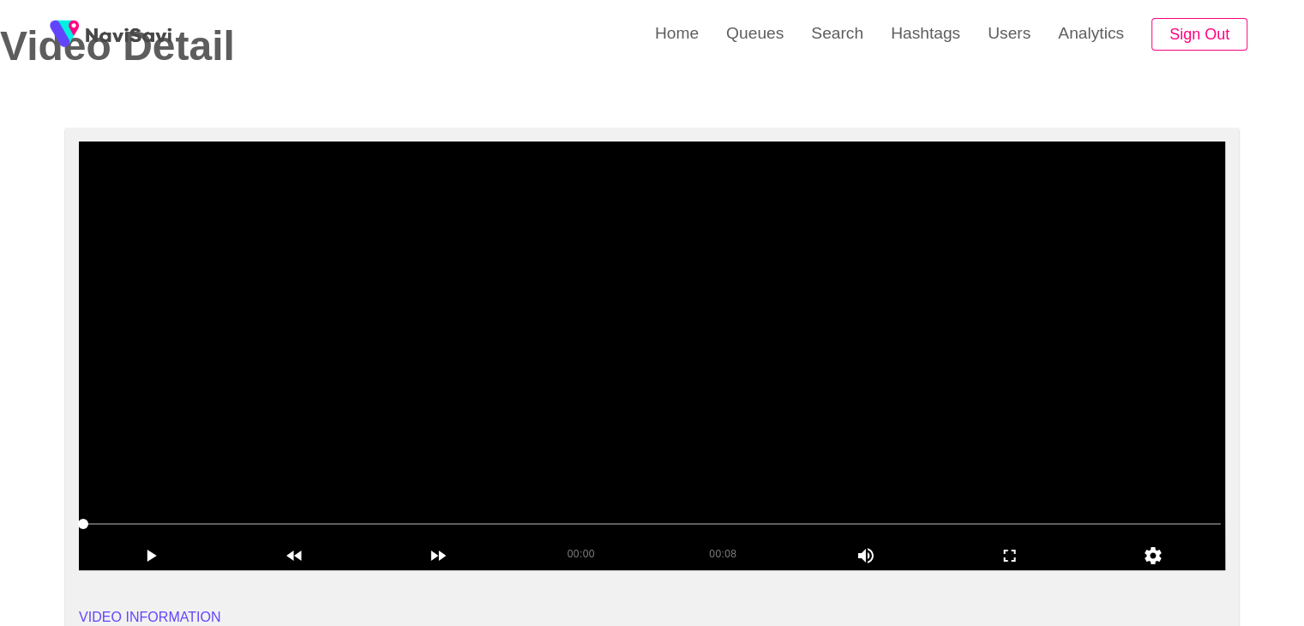
click at [772, 417] on video at bounding box center [652, 355] width 1147 height 429
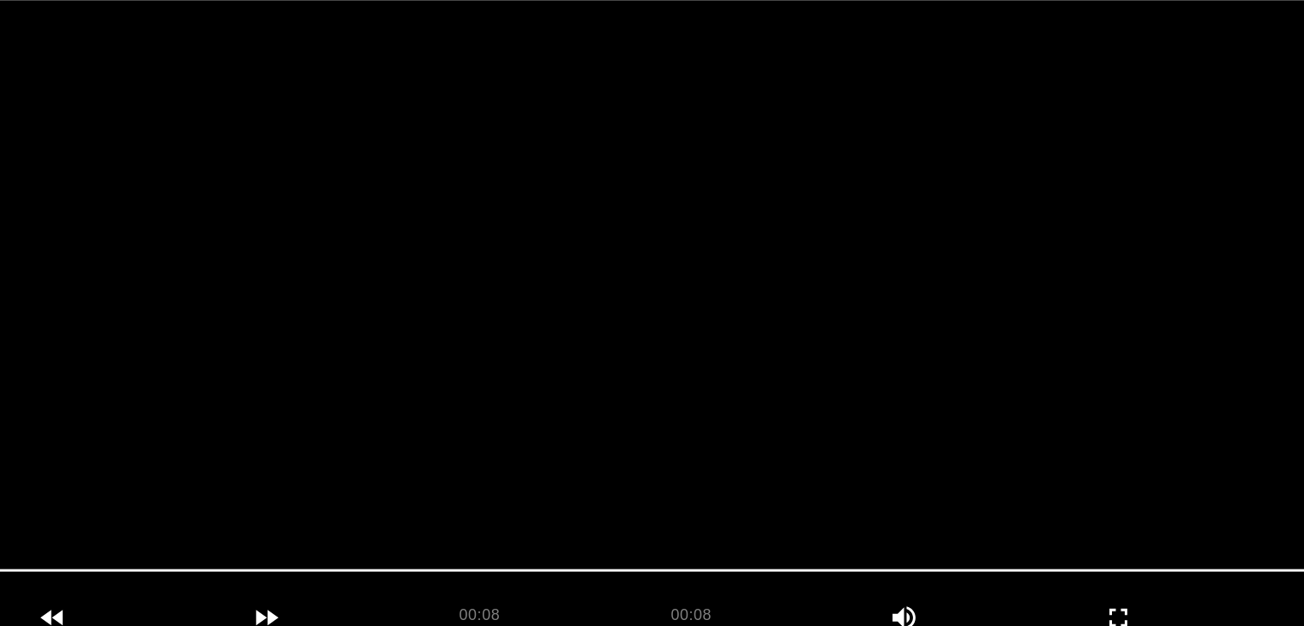
click at [691, 395] on video at bounding box center [652, 355] width 1147 height 429
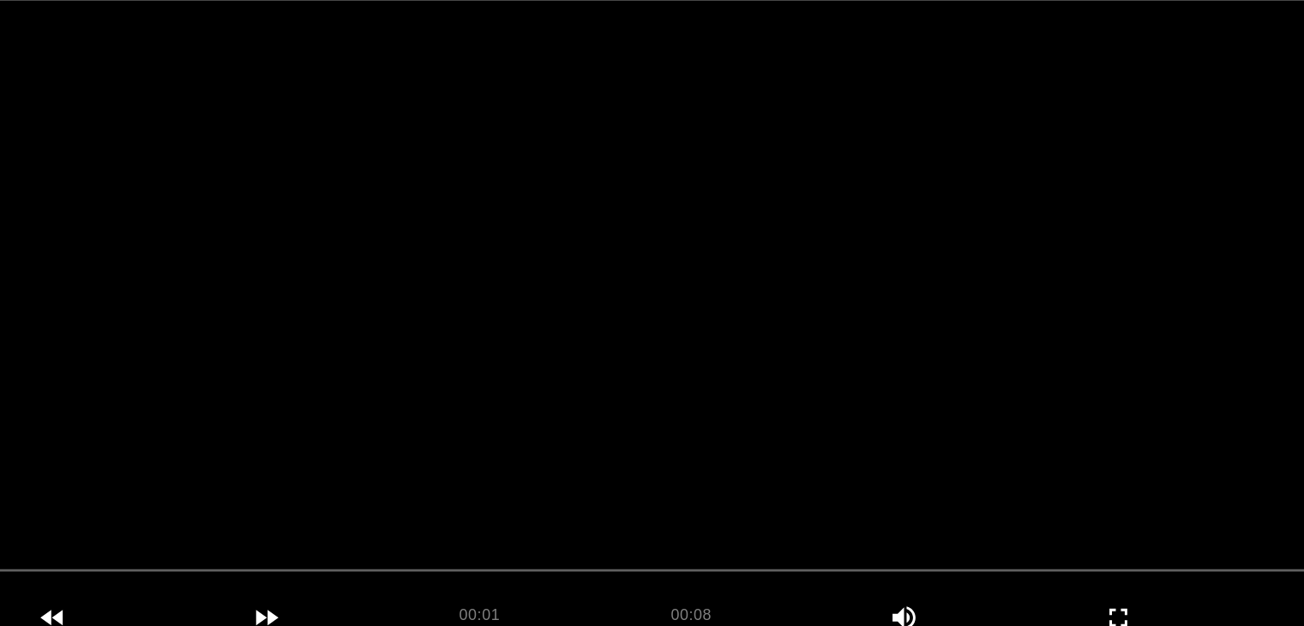
click at [749, 370] on video at bounding box center [652, 355] width 1147 height 429
click at [684, 412] on video at bounding box center [652, 355] width 1147 height 429
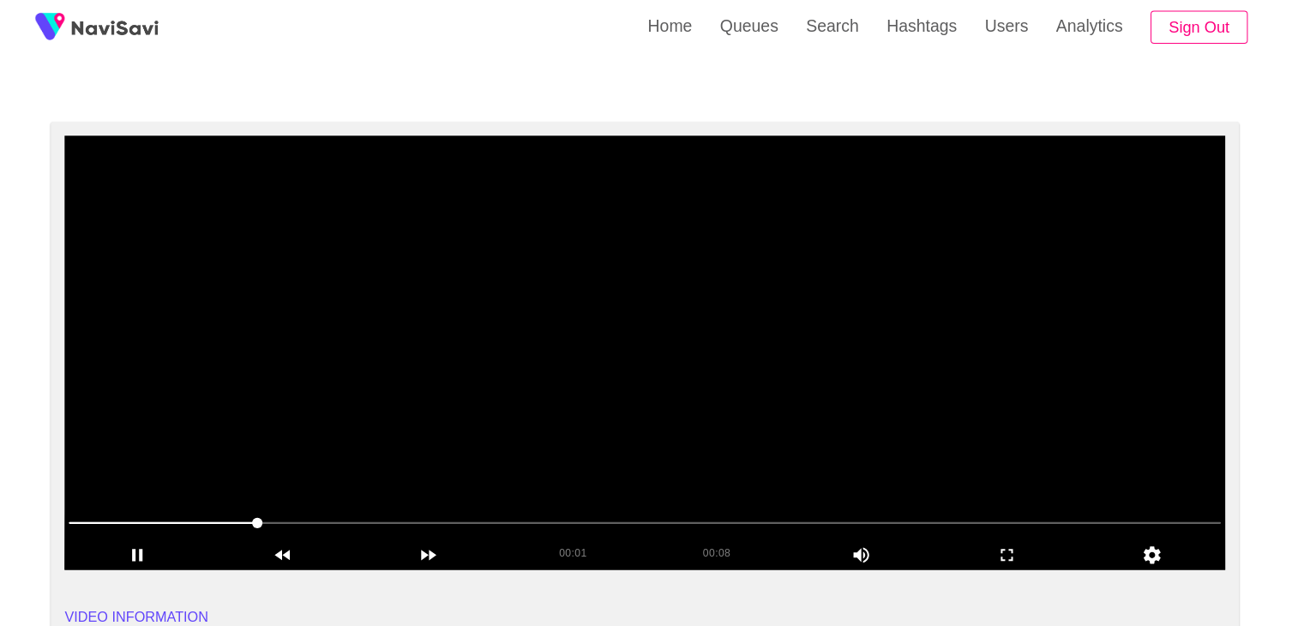
scroll to position [89, 0]
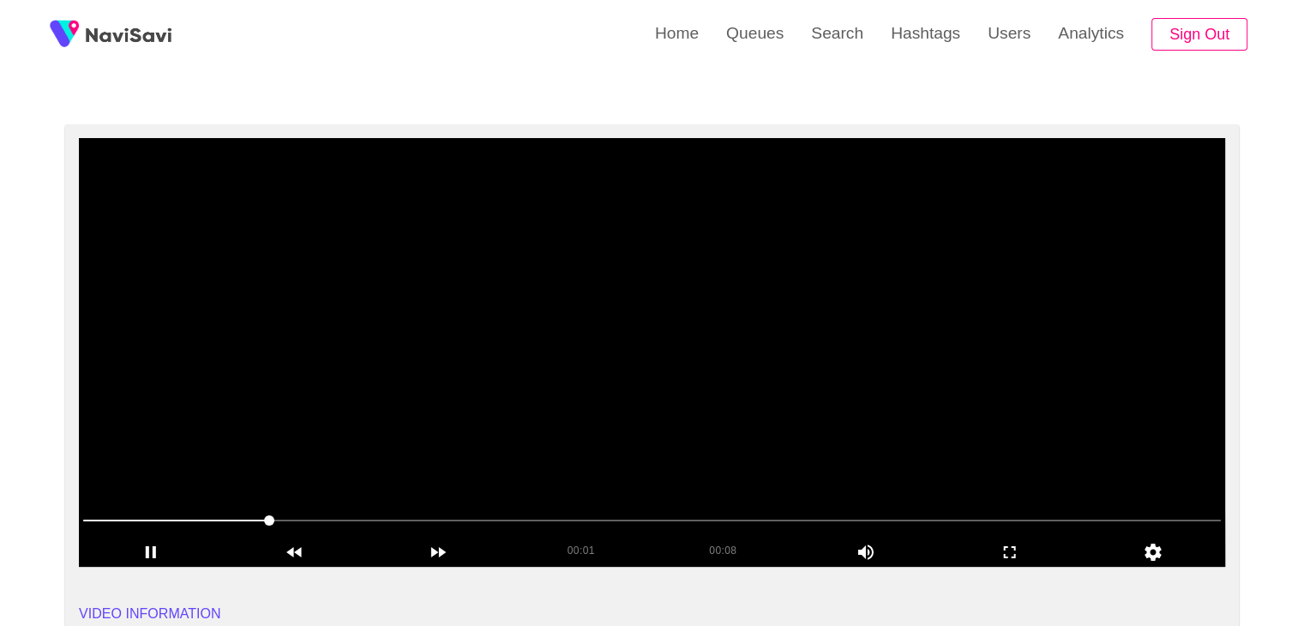
click at [634, 409] on video at bounding box center [652, 352] width 1147 height 429
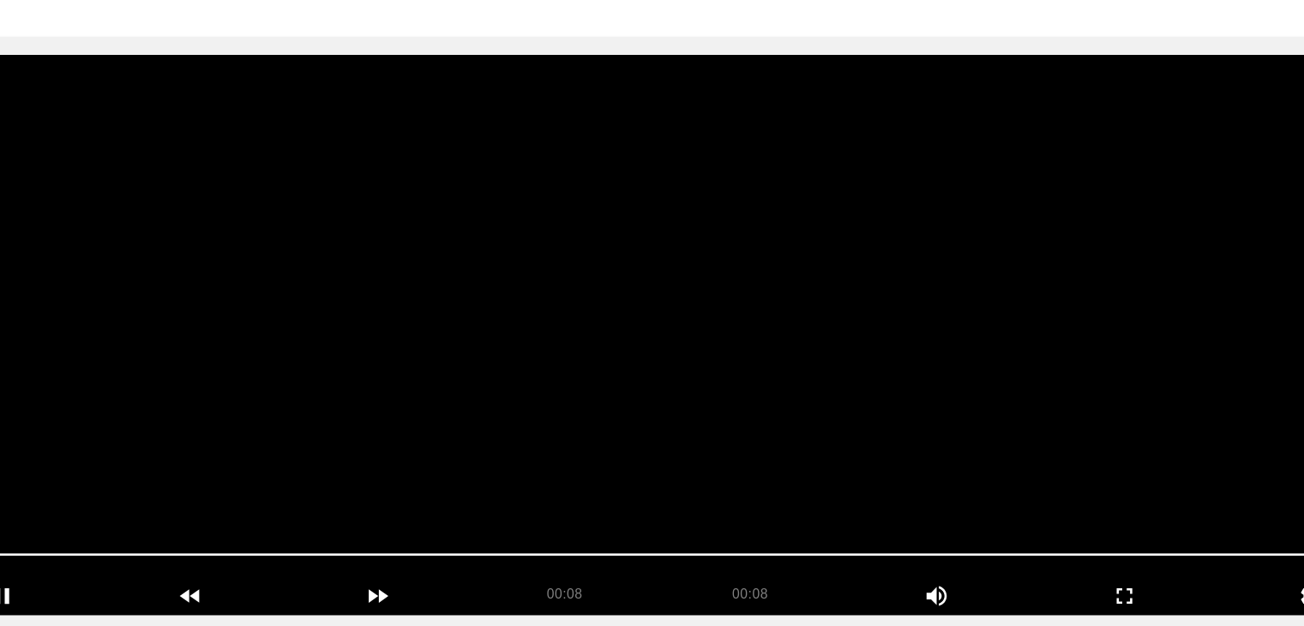
click at [799, 341] on video at bounding box center [652, 352] width 1147 height 429
click at [810, 351] on video at bounding box center [652, 352] width 1147 height 429
click at [820, 359] on video at bounding box center [652, 352] width 1147 height 429
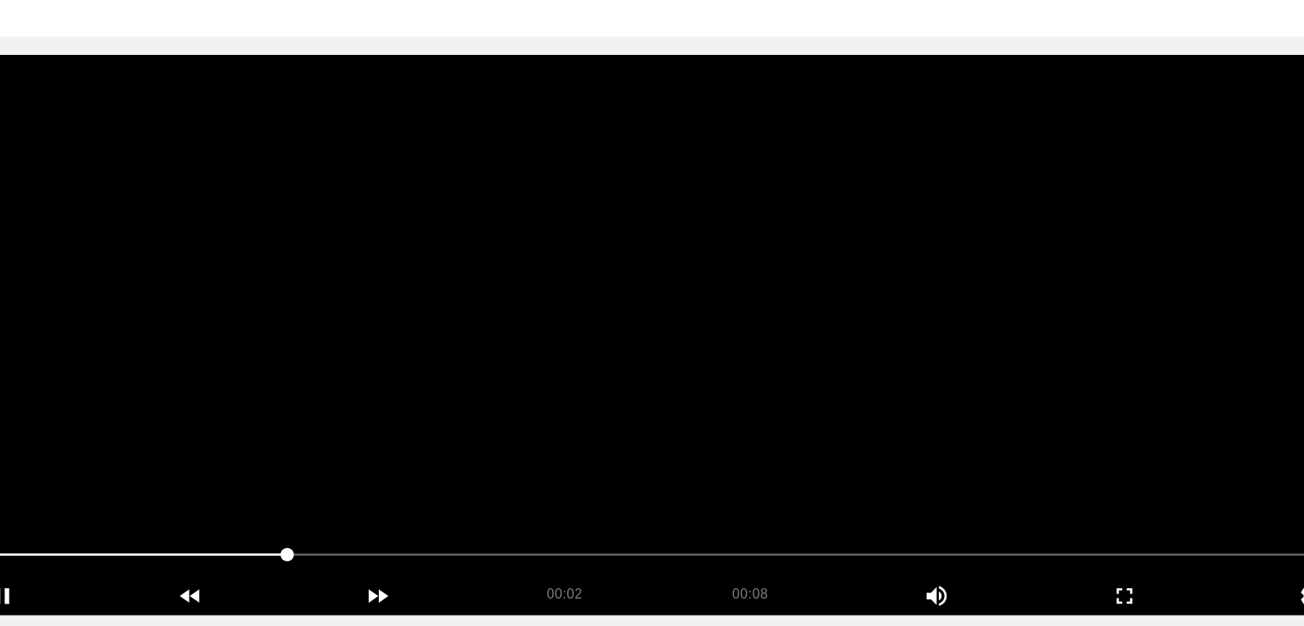
click at [816, 401] on video at bounding box center [652, 352] width 1147 height 429
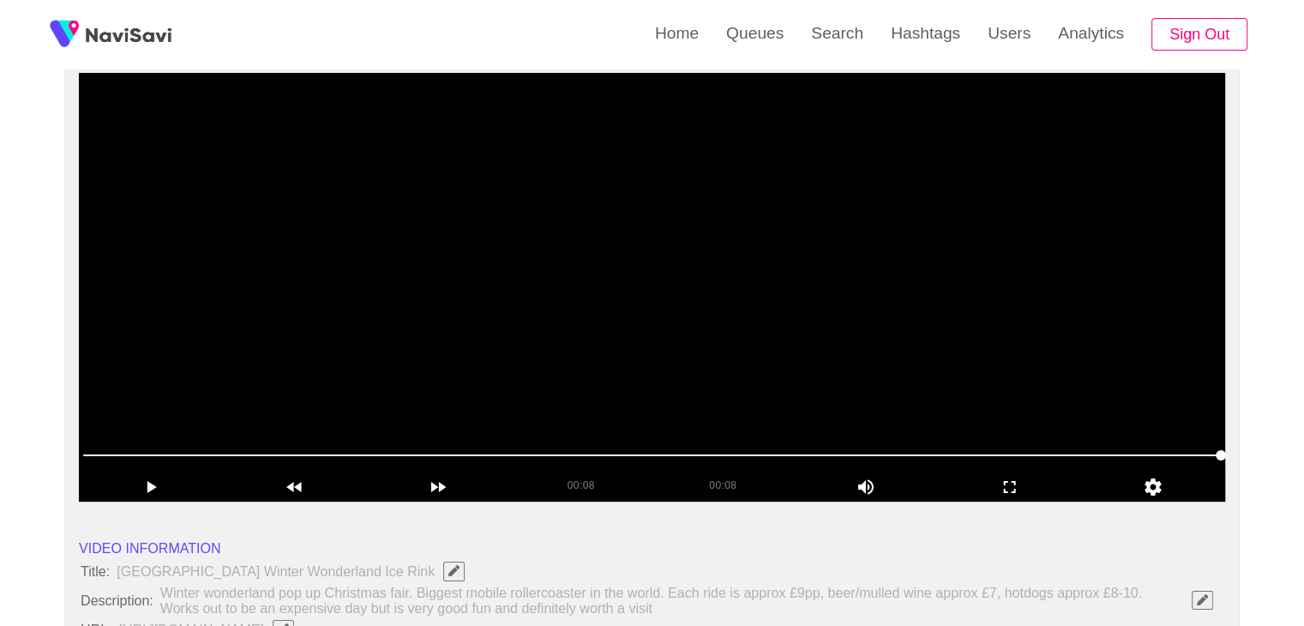
scroll to position [101, 0]
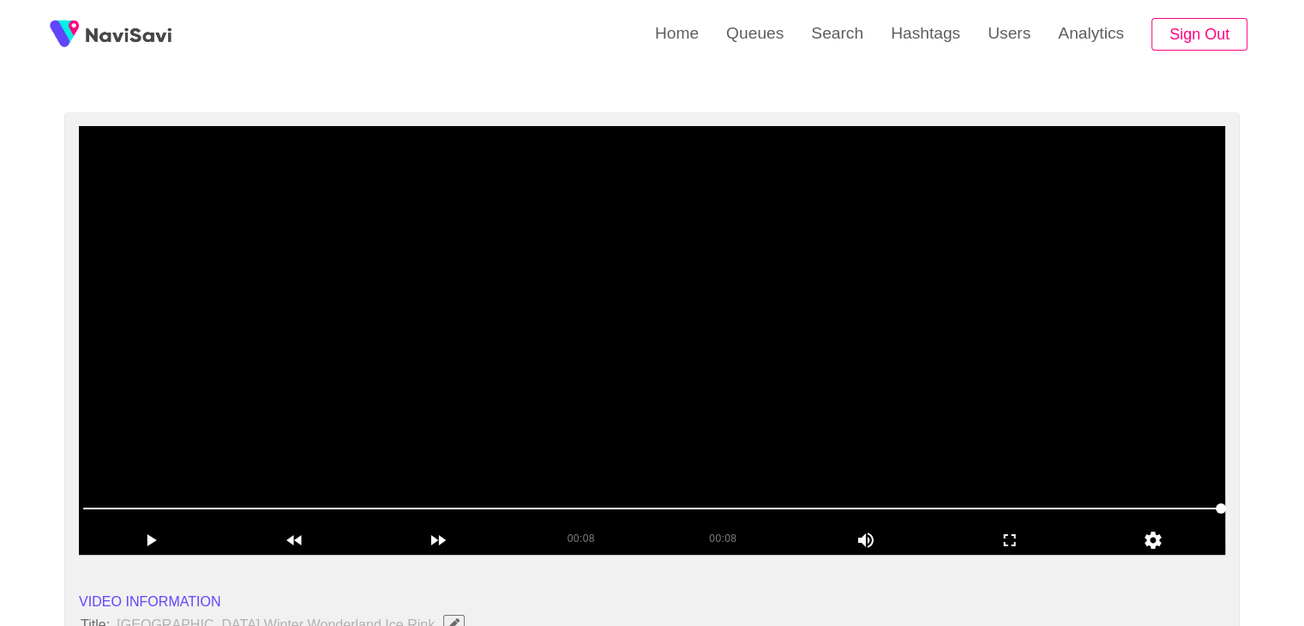
click at [669, 272] on video at bounding box center [652, 340] width 1147 height 429
click at [710, 290] on video at bounding box center [652, 340] width 1147 height 429
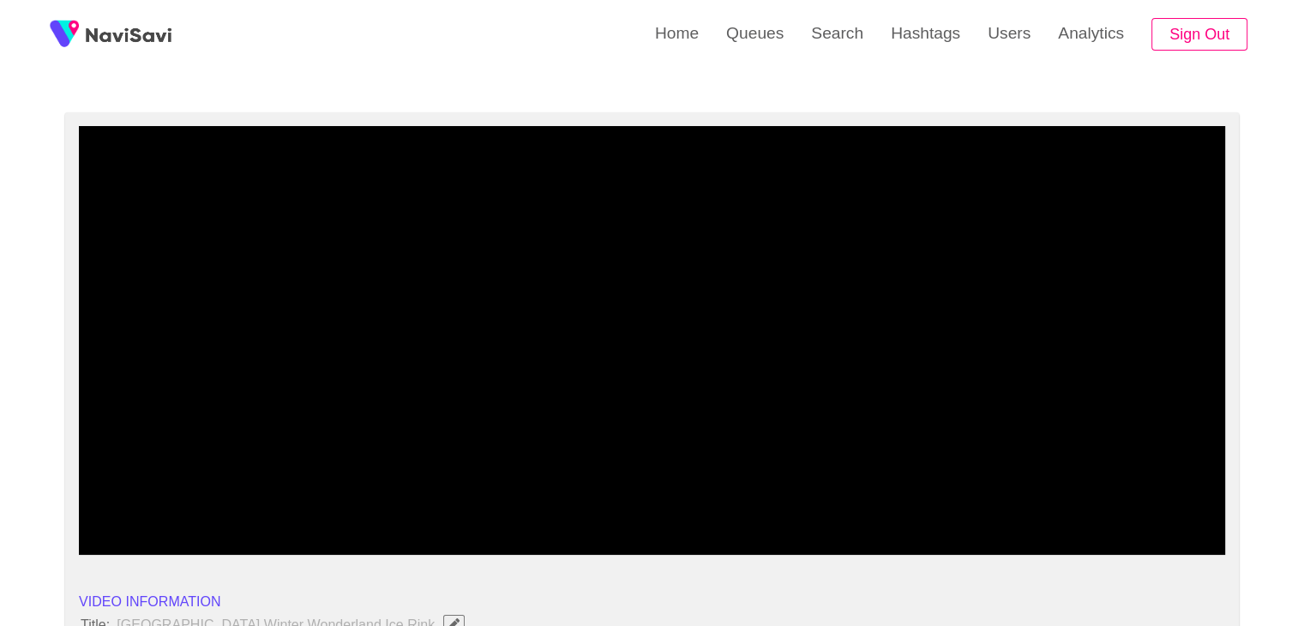
drag, startPoint x: 125, startPoint y: 496, endPoint x: 61, endPoint y: 491, distance: 64.5
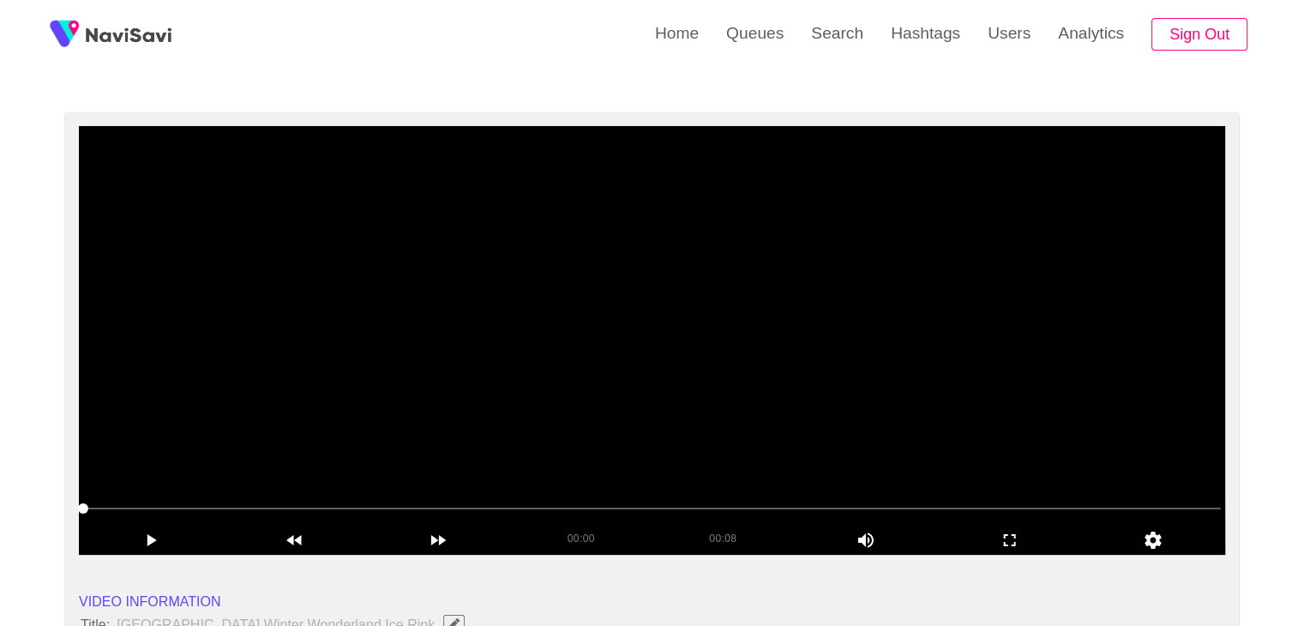
click at [503, 357] on video at bounding box center [652, 340] width 1147 height 429
click at [588, 306] on video at bounding box center [652, 340] width 1147 height 429
click at [454, 381] on video at bounding box center [652, 340] width 1147 height 429
click at [710, 342] on video at bounding box center [652, 340] width 1147 height 429
click at [782, 282] on video at bounding box center [652, 340] width 1147 height 429
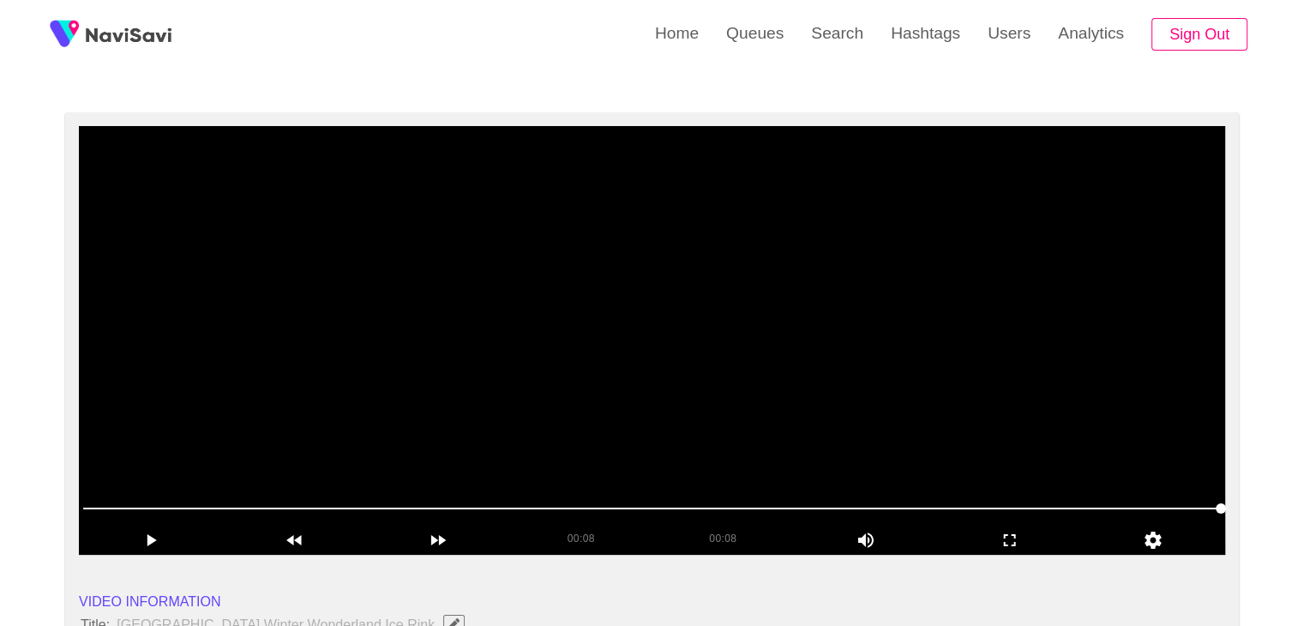
click at [785, 334] on video at bounding box center [652, 340] width 1147 height 429
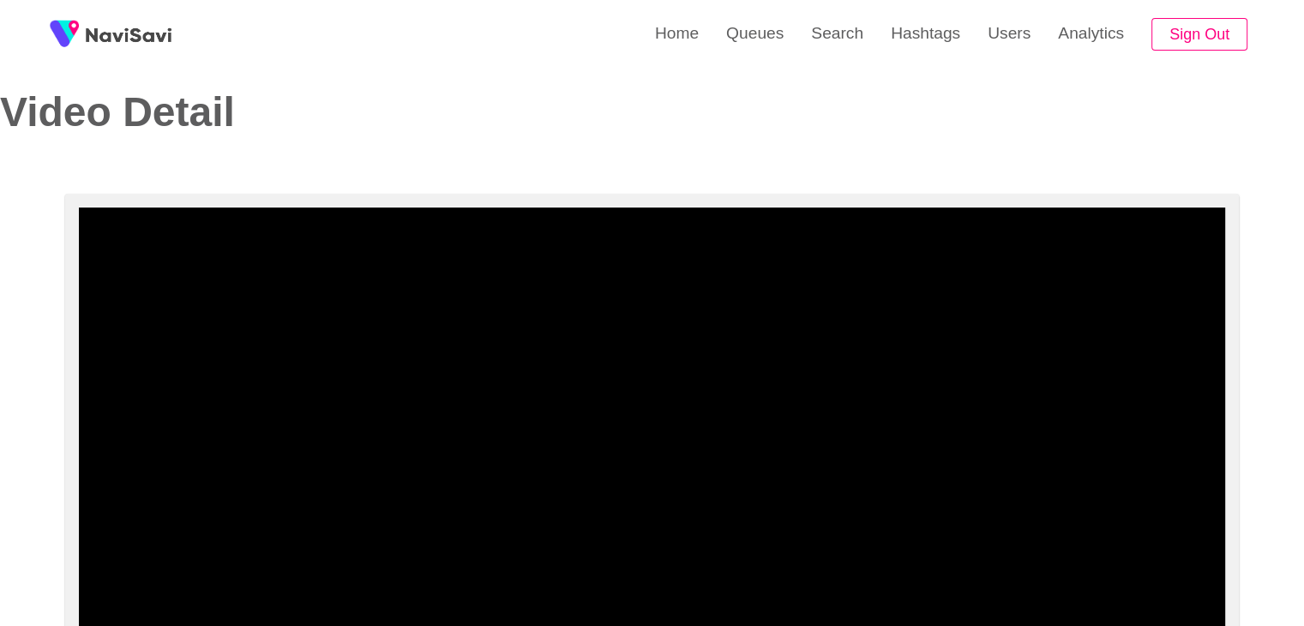
scroll to position [15, 0]
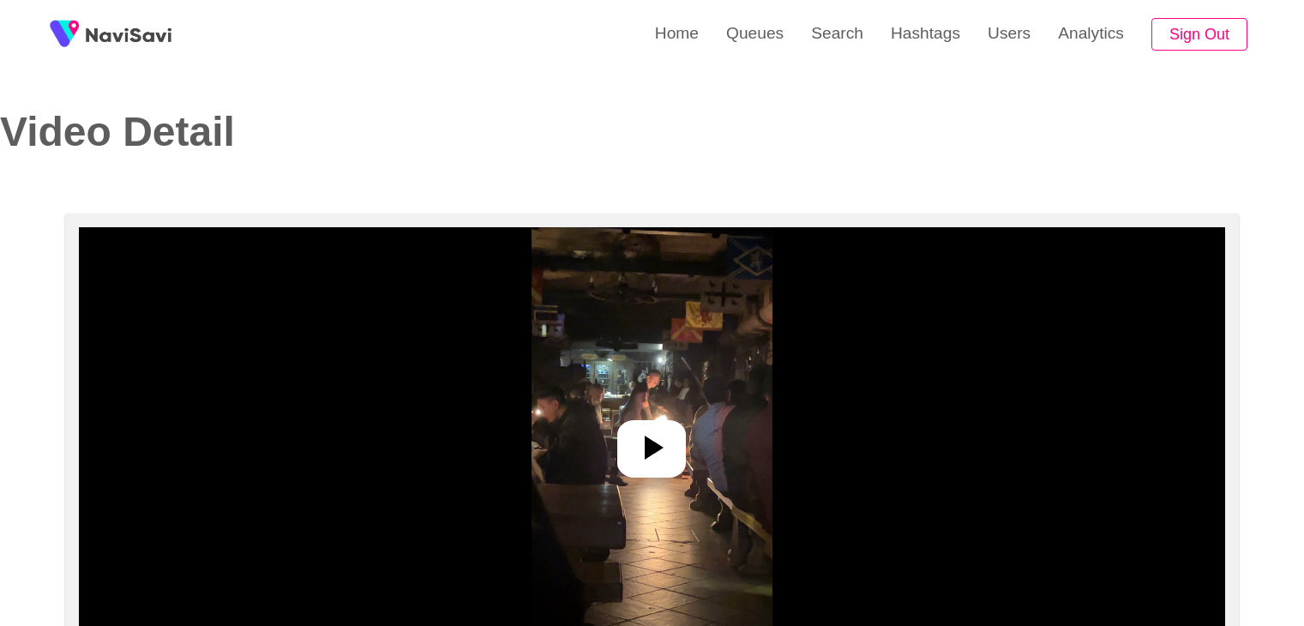
select select "**********"
select select "**"
click at [677, 452] on div at bounding box center [651, 448] width 69 height 57
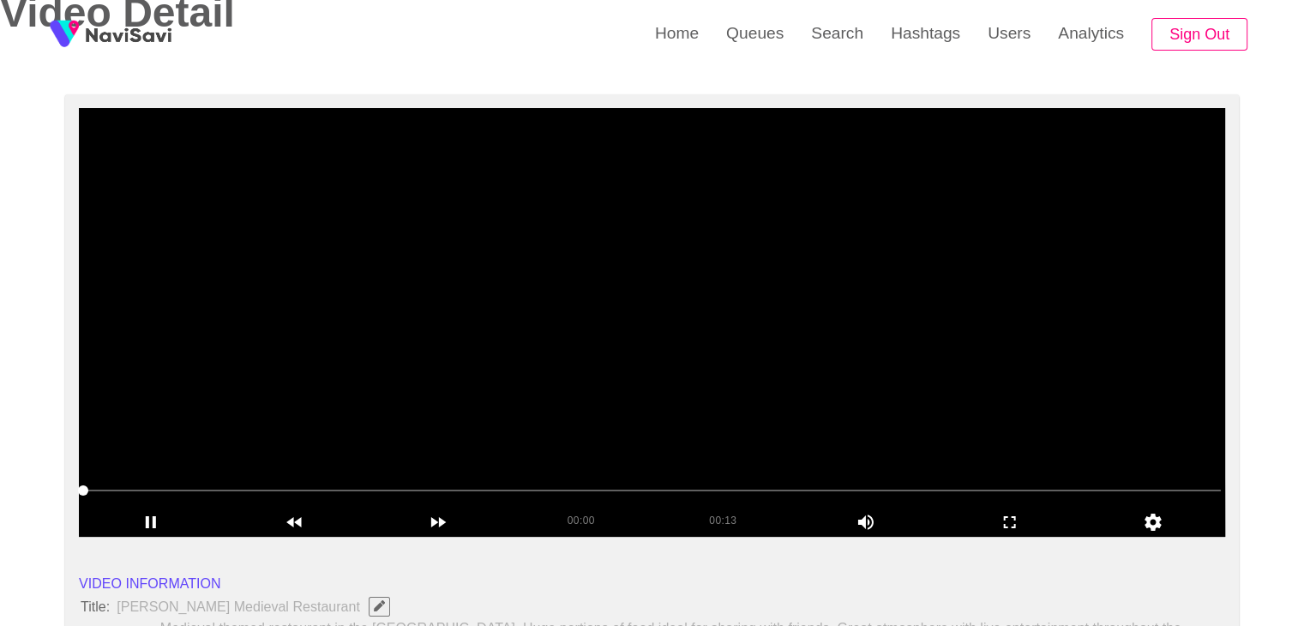
scroll to position [172, 0]
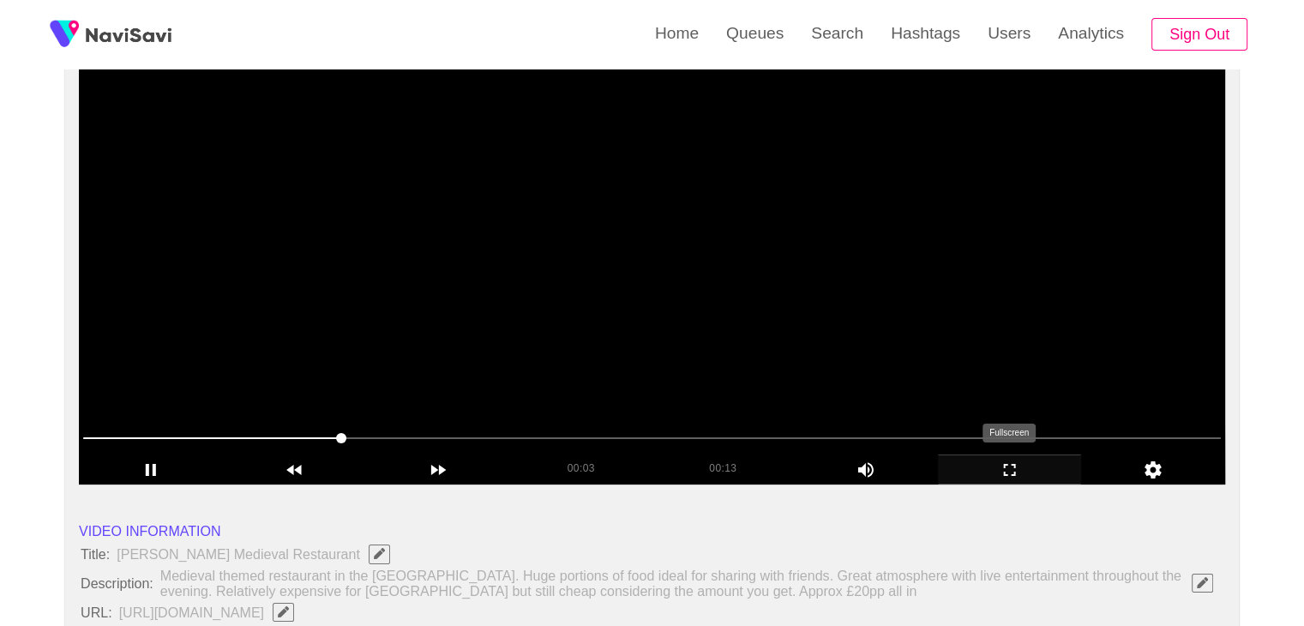
click at [1014, 467] on icon "add" at bounding box center [1010, 470] width 12 height 12
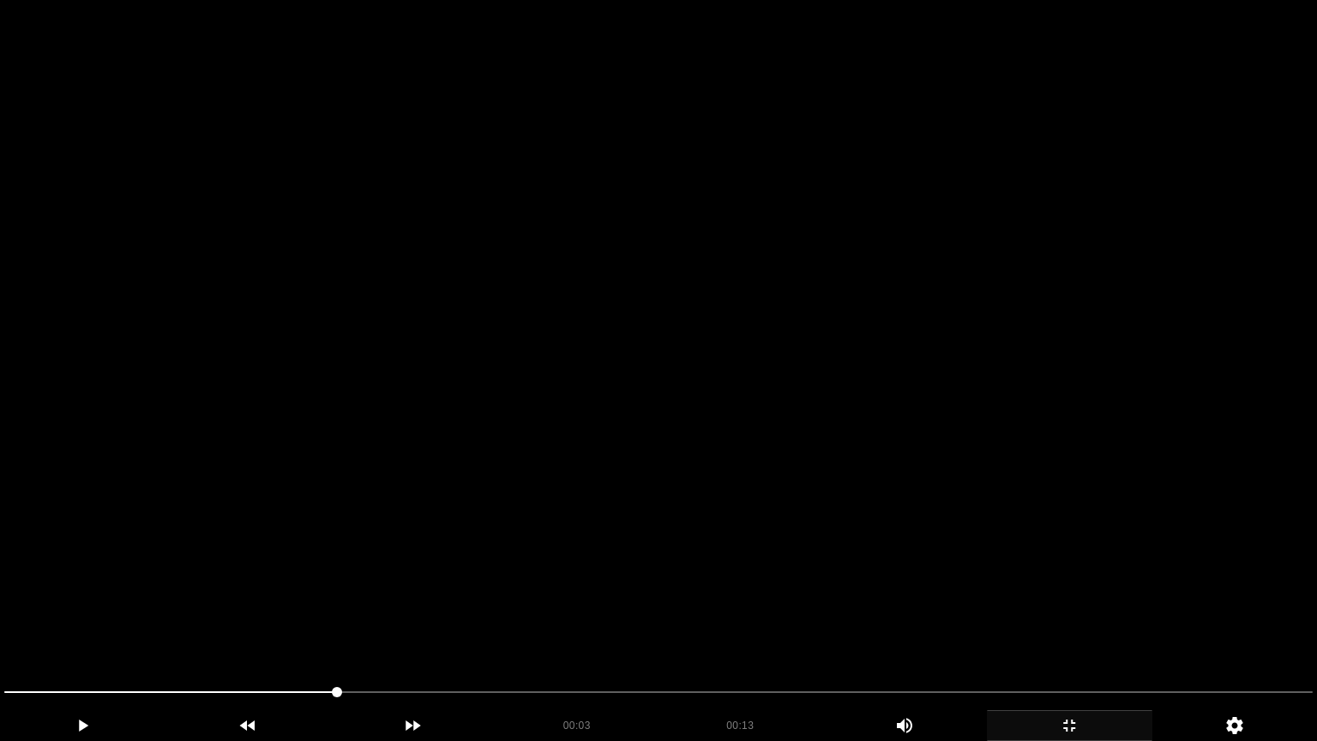
click at [958, 537] on video at bounding box center [658, 370] width 1317 height 741
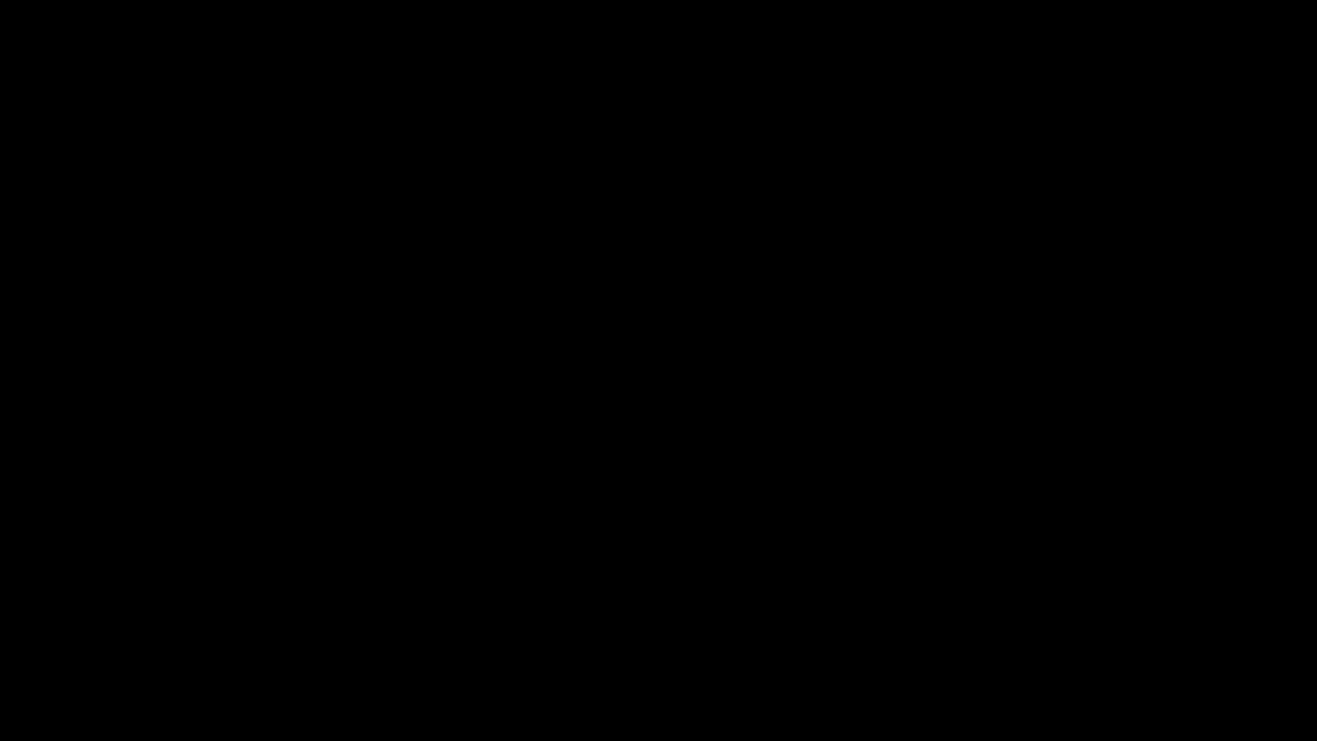
click at [1086, 625] on icon "add" at bounding box center [1070, 725] width 164 height 21
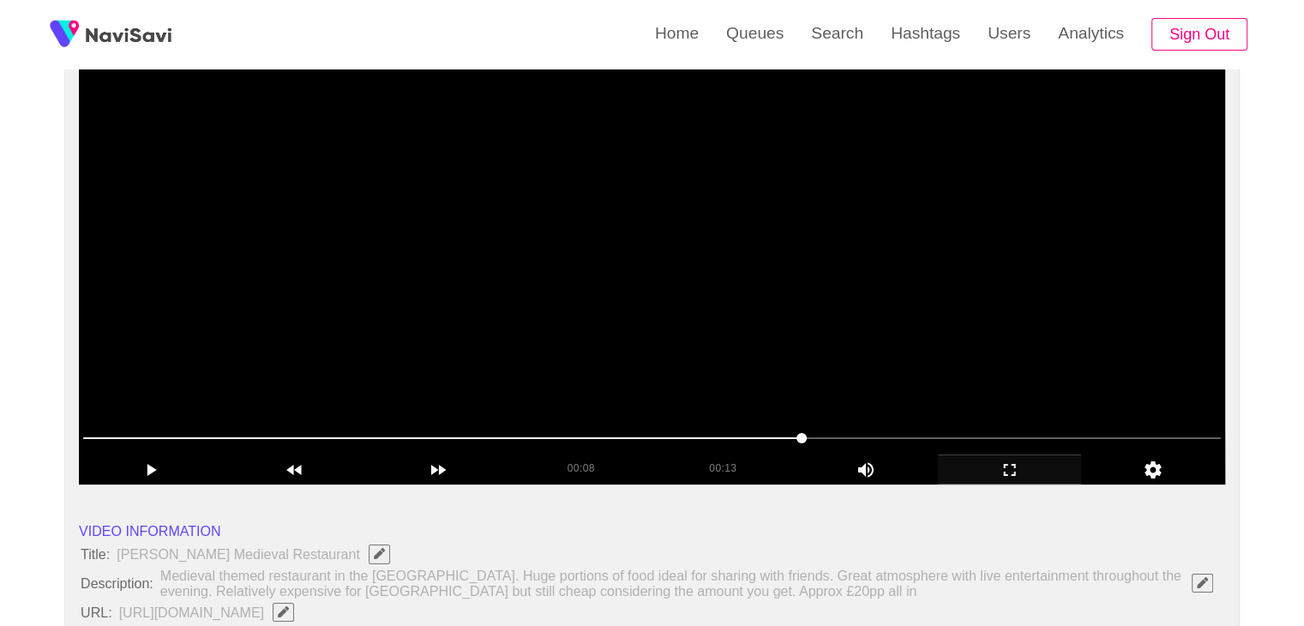
click at [798, 296] on video at bounding box center [652, 270] width 1147 height 429
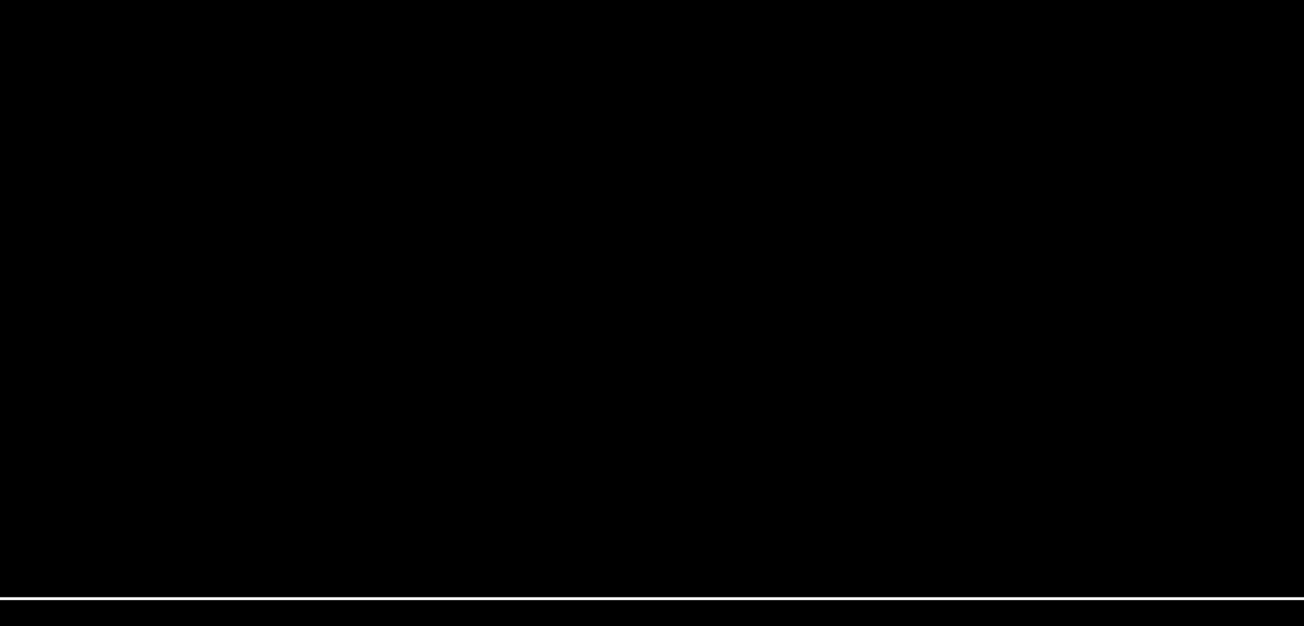
click at [647, 260] on video at bounding box center [652, 270] width 1147 height 429
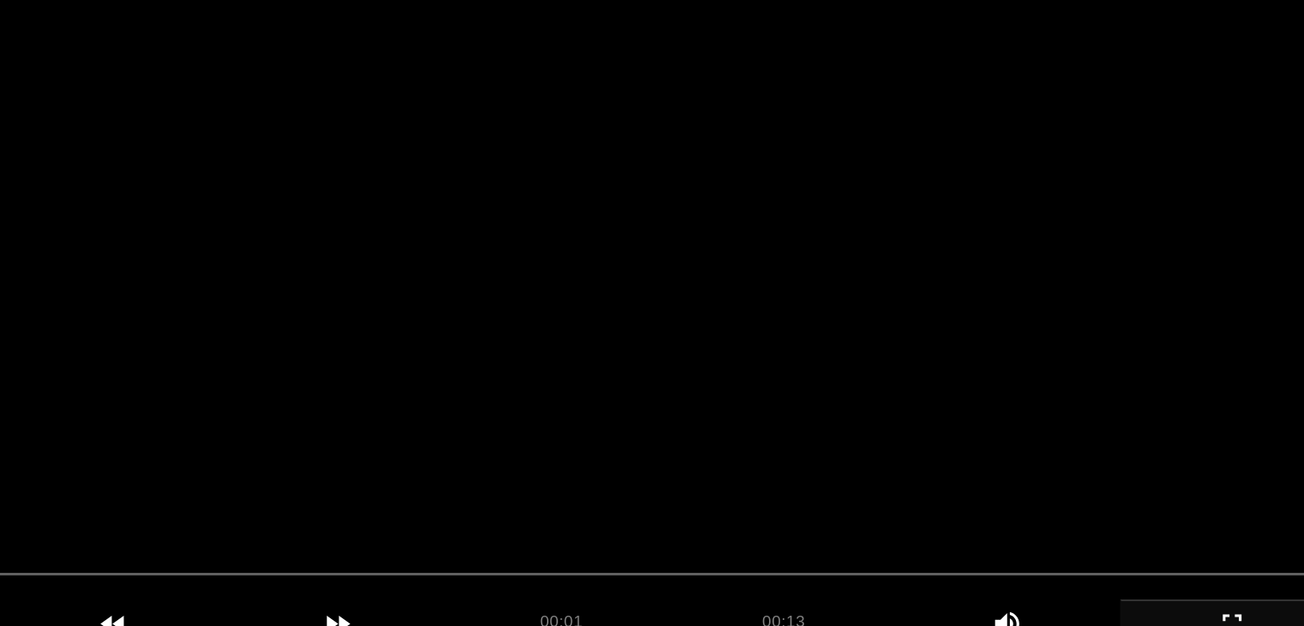
scroll to position [171, 0]
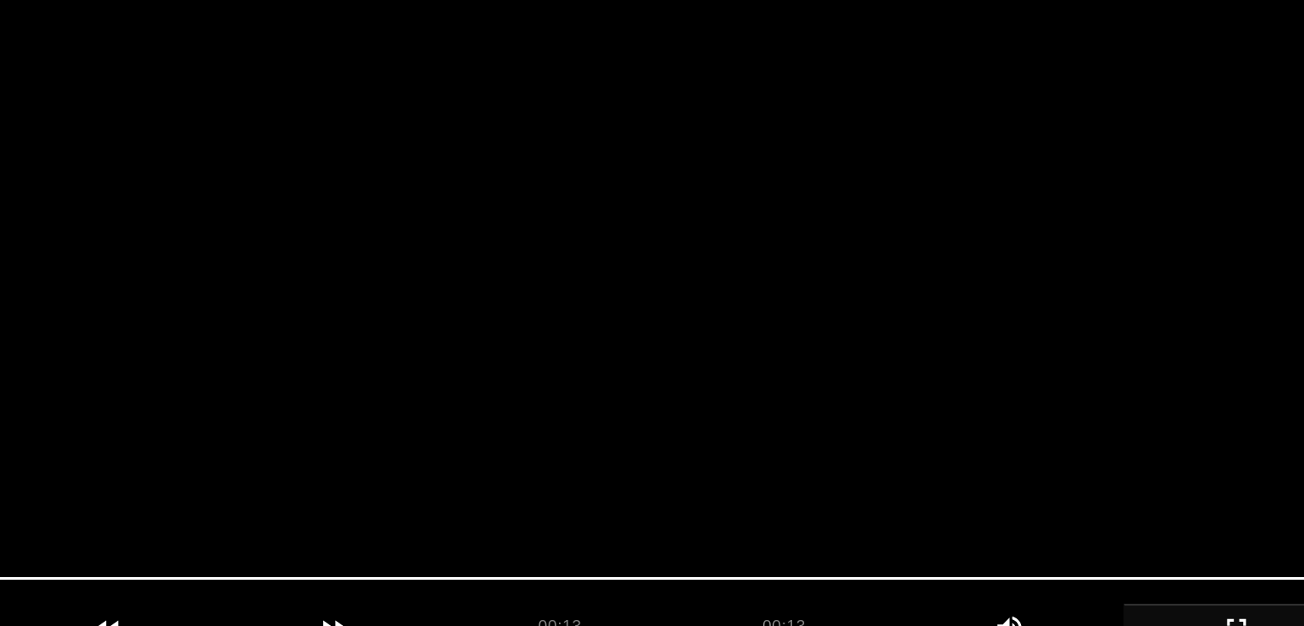
click at [698, 275] on video at bounding box center [652, 271] width 1147 height 429
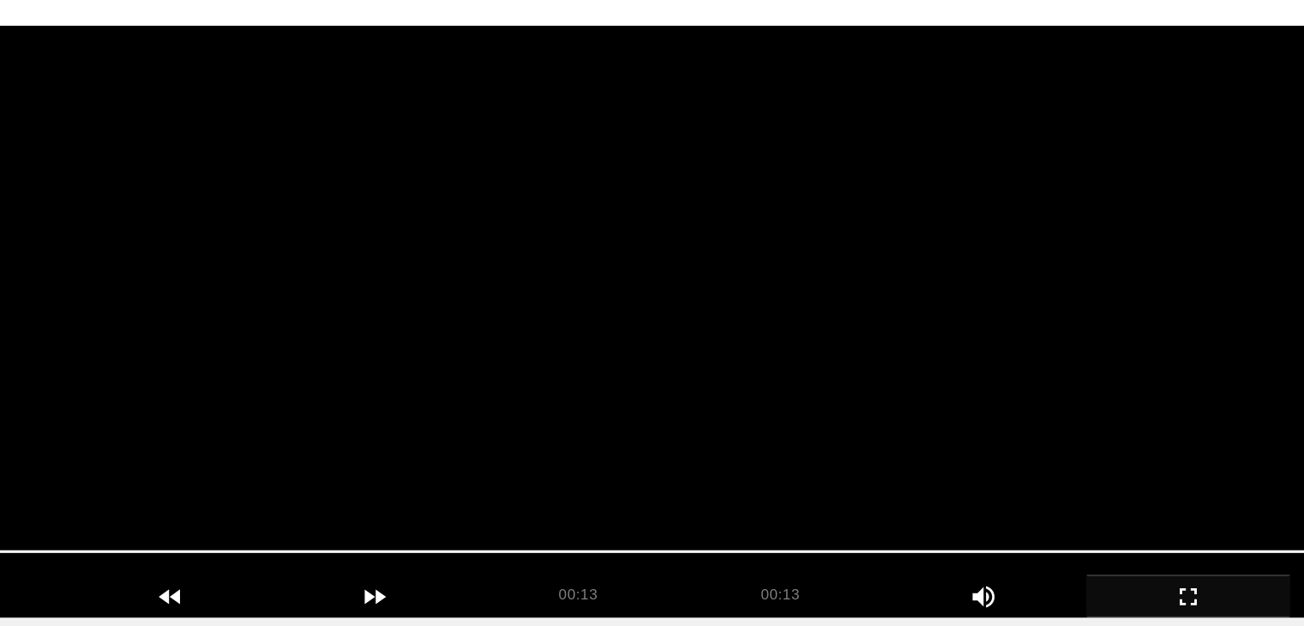
scroll to position [172, 0]
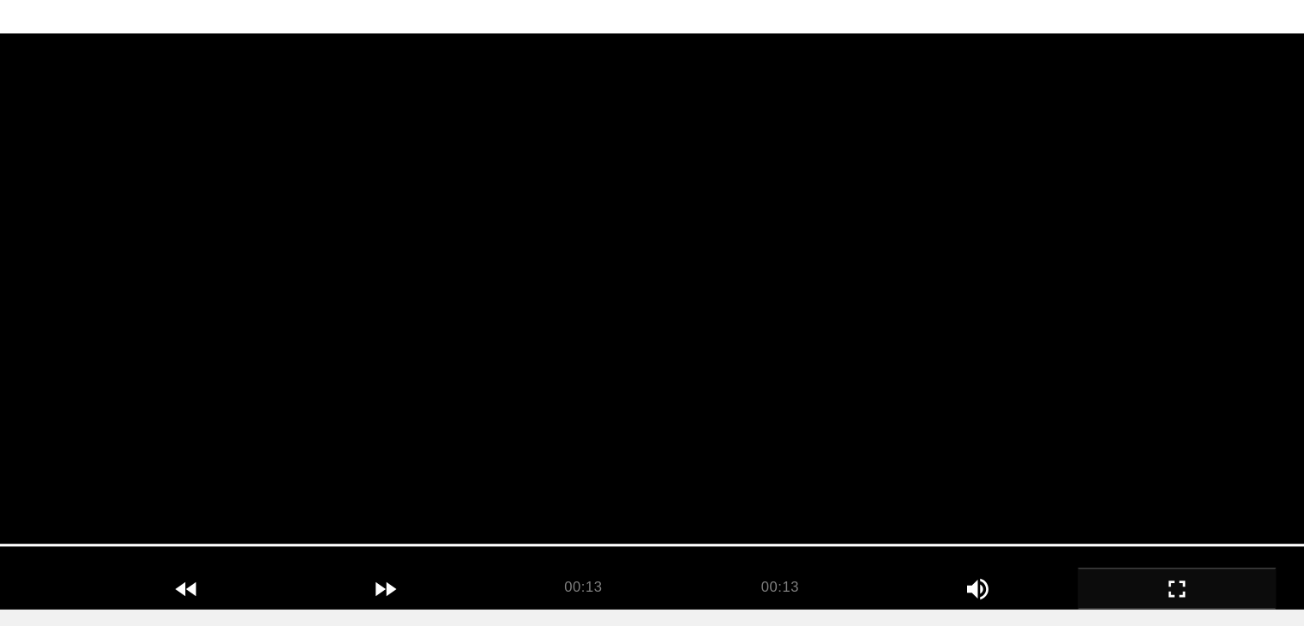
click at [698, 275] on video at bounding box center [652, 270] width 1147 height 429
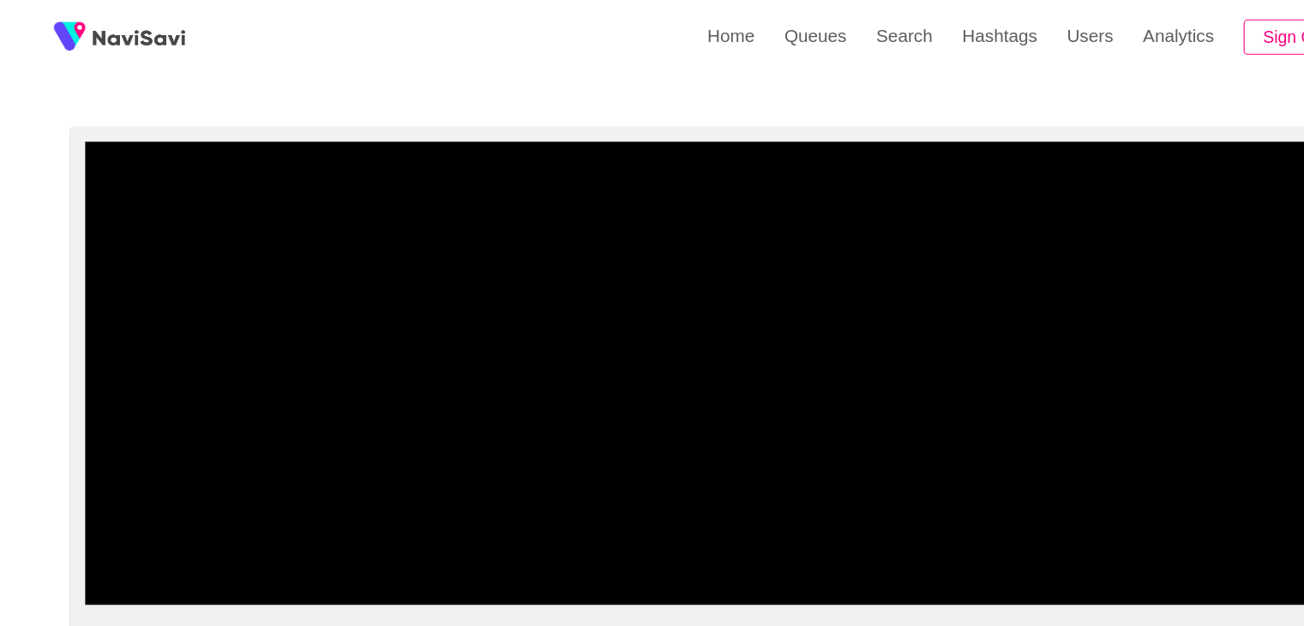
scroll to position [92, 0]
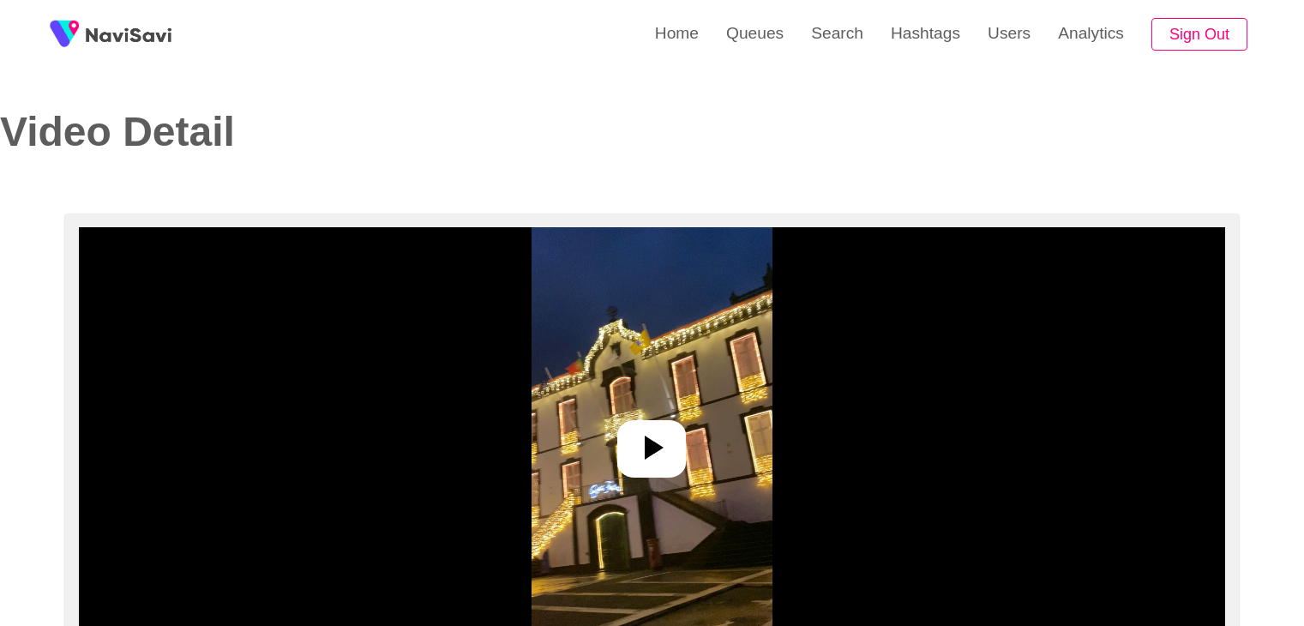
select select "**********"
select select "**"
click at [649, 452] on icon at bounding box center [654, 448] width 19 height 24
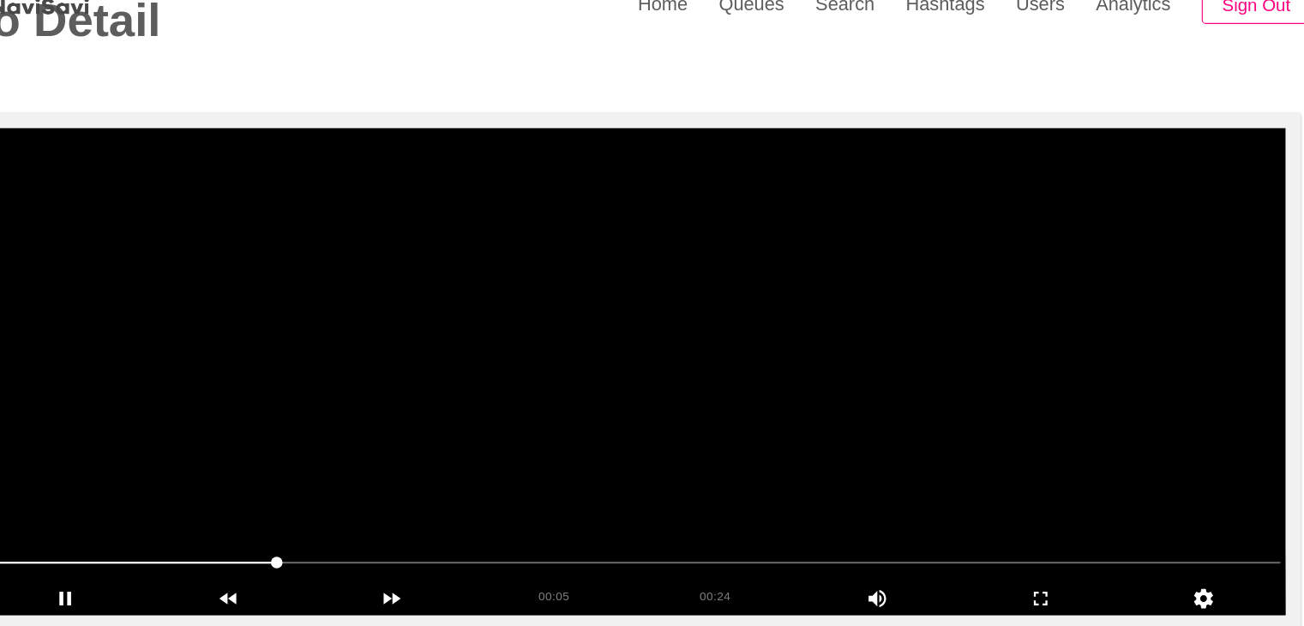
scroll to position [85, 0]
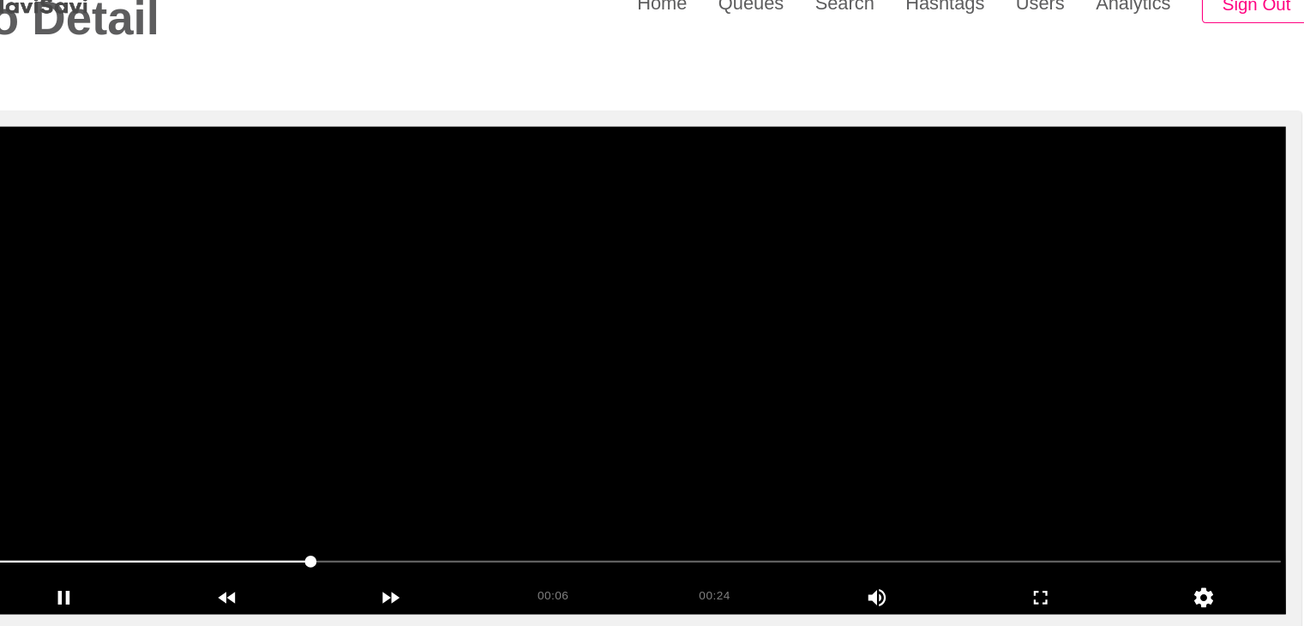
drag, startPoint x: 114, startPoint y: 524, endPoint x: 94, endPoint y: 526, distance: 19.8
click at [94, 526] on span at bounding box center [652, 523] width 1138 height 27
click at [634, 378] on video at bounding box center [652, 355] width 1147 height 429
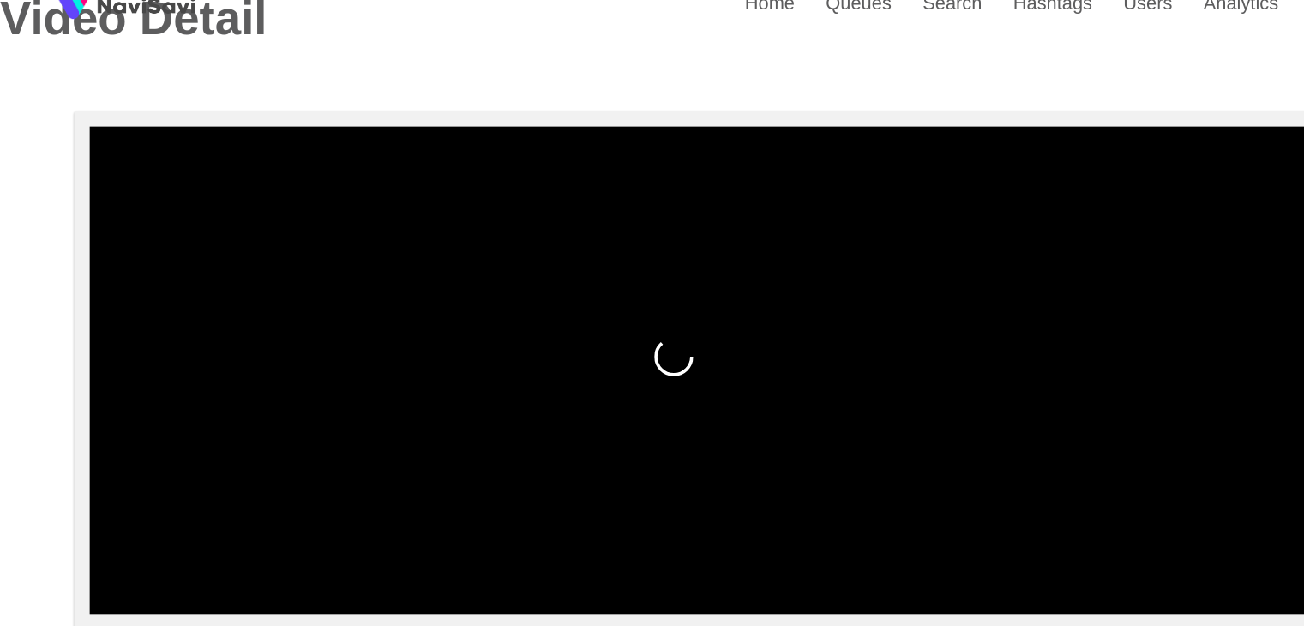
drag, startPoint x: 84, startPoint y: 523, endPoint x: 42, endPoint y: 531, distance: 42.7
drag, startPoint x: 103, startPoint y: 533, endPoint x: 32, endPoint y: 531, distance: 71.2
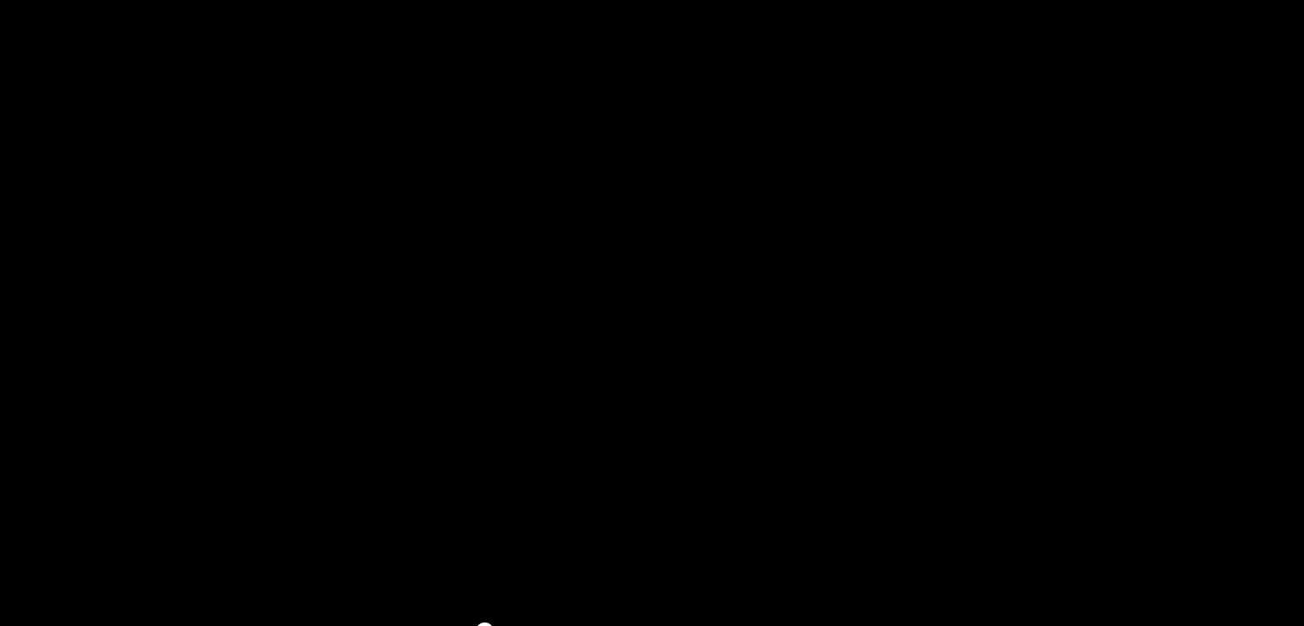
scroll to position [86, 0]
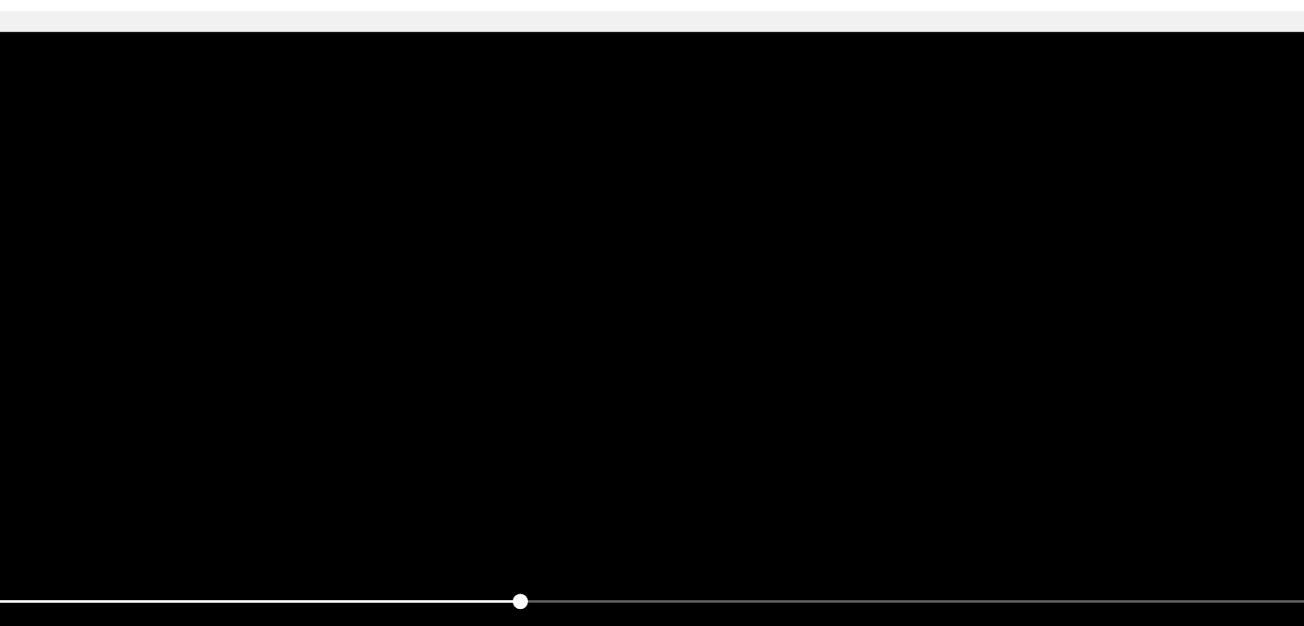
click at [706, 386] on video at bounding box center [652, 355] width 1147 height 429
click at [704, 385] on video at bounding box center [652, 355] width 1147 height 429
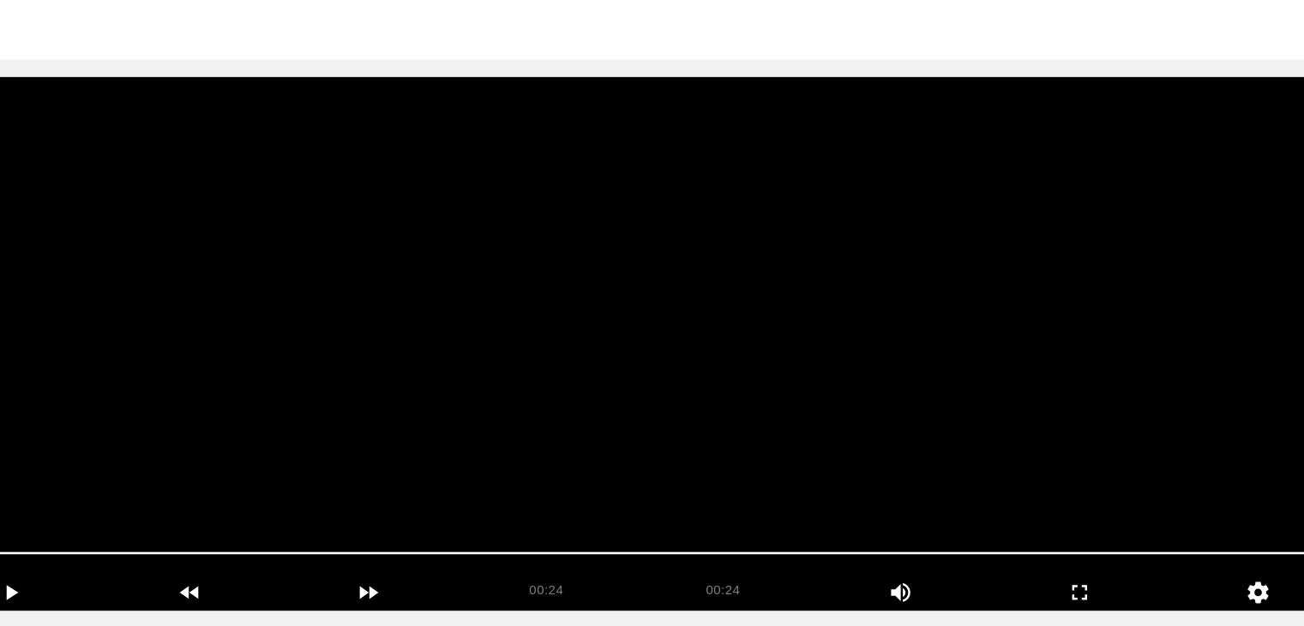
click at [743, 424] on video at bounding box center [652, 355] width 1147 height 429
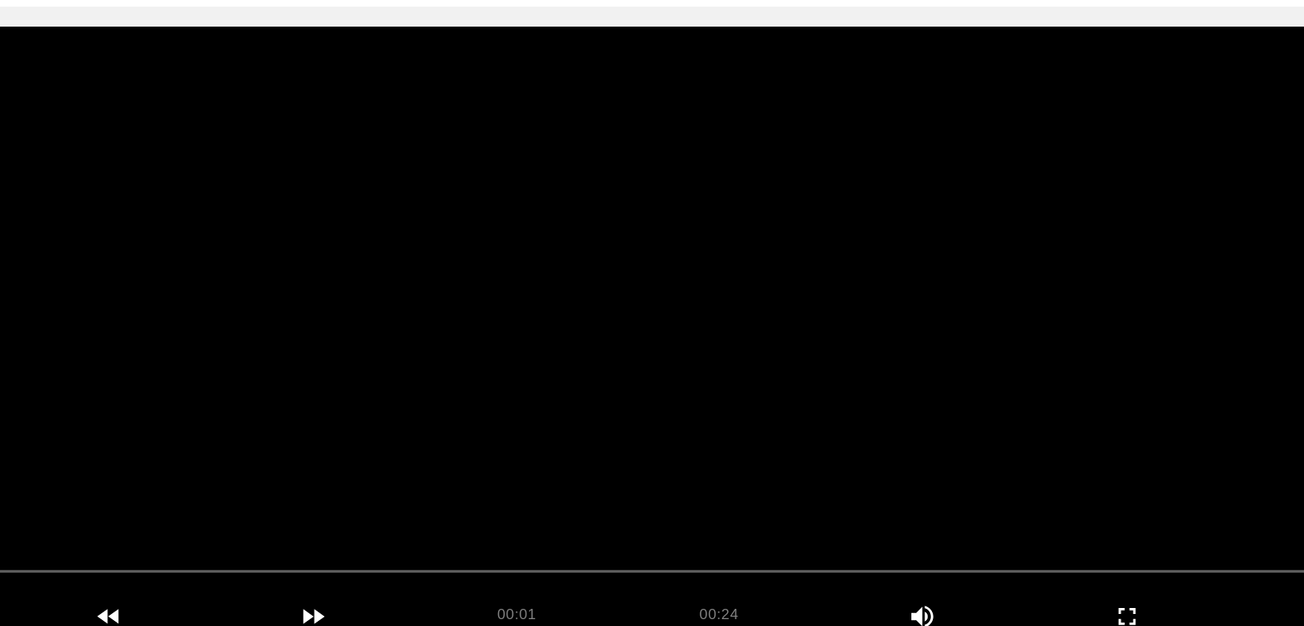
click at [743, 424] on video at bounding box center [652, 355] width 1147 height 429
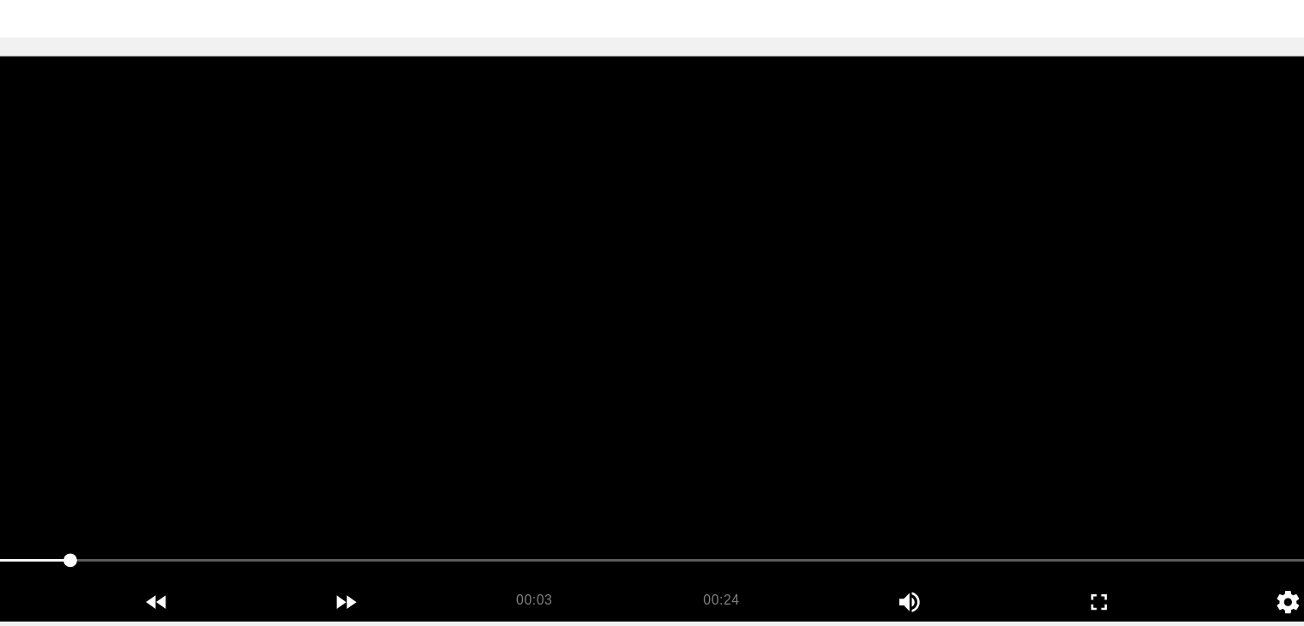
click at [735, 389] on video at bounding box center [652, 355] width 1147 height 429
click at [725, 384] on video at bounding box center [652, 355] width 1147 height 429
click at [582, 431] on video at bounding box center [652, 355] width 1147 height 429
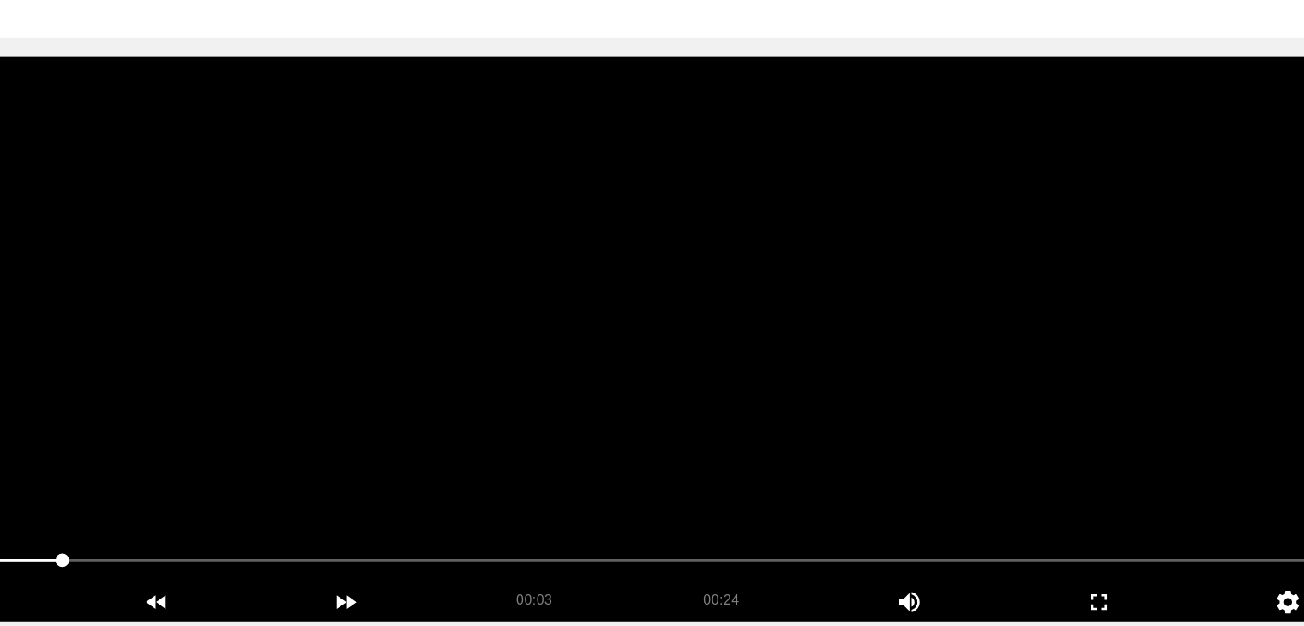
click at [608, 425] on video at bounding box center [652, 355] width 1147 height 429
click at [702, 421] on video at bounding box center [652, 355] width 1147 height 429
click at [705, 422] on video at bounding box center [652, 355] width 1147 height 429
click at [737, 406] on video at bounding box center [652, 355] width 1147 height 429
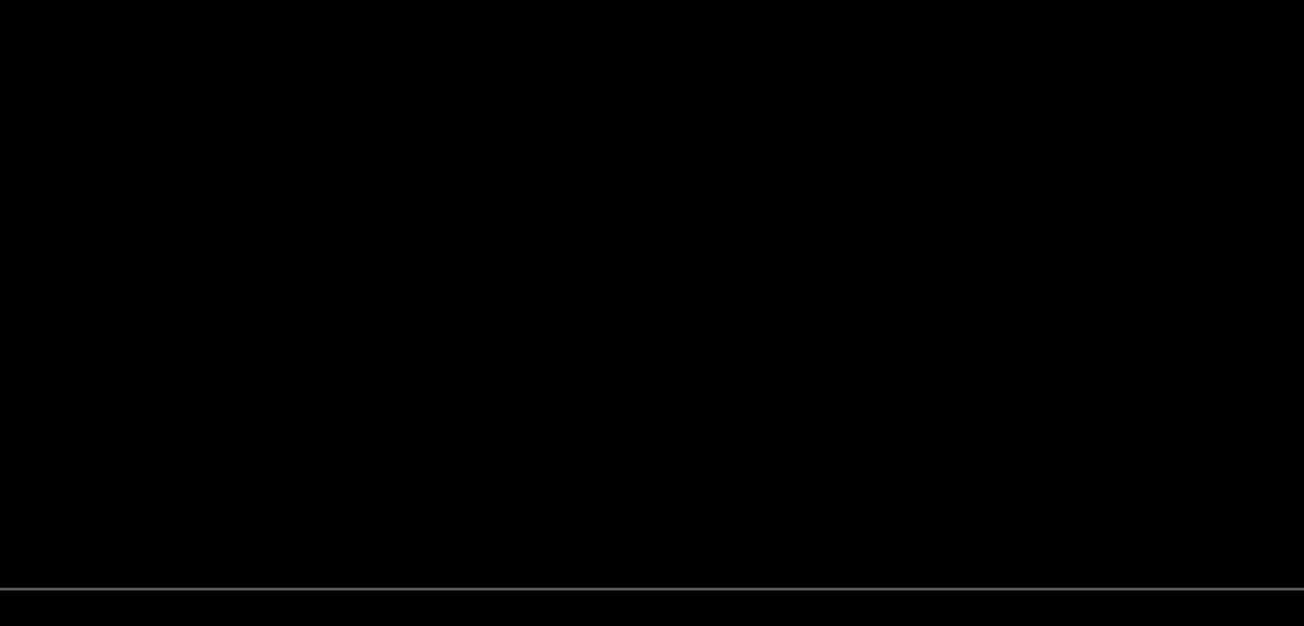
click at [849, 355] on video at bounding box center [652, 355] width 1147 height 429
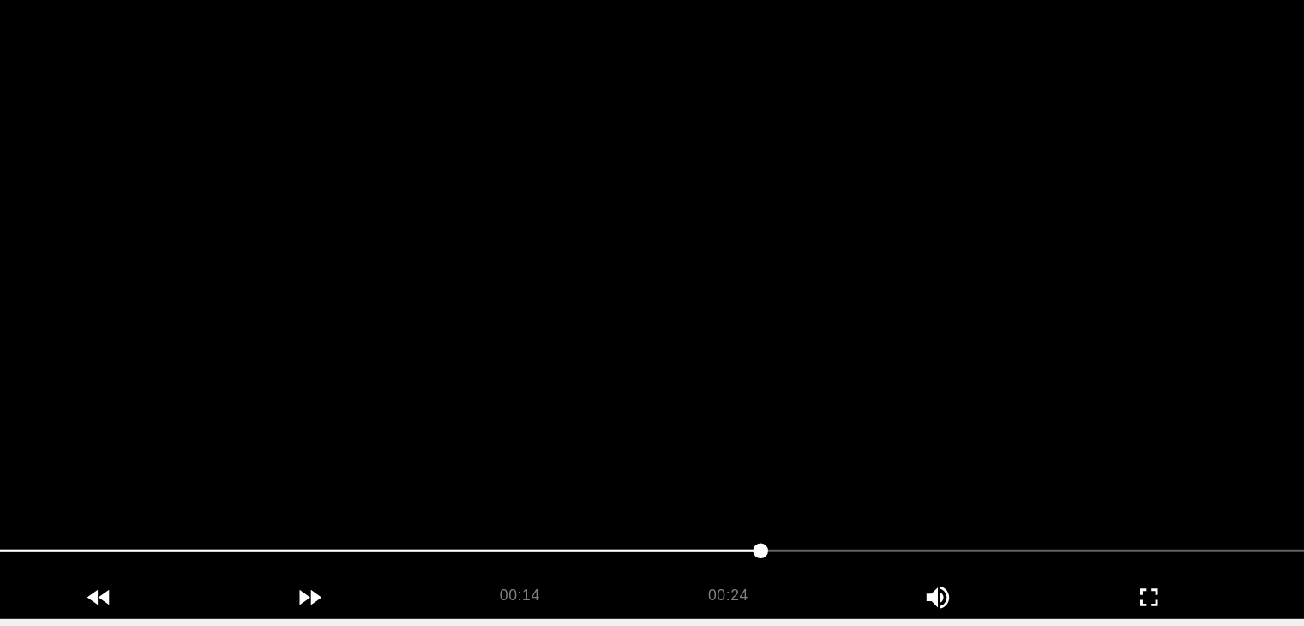
click at [556, 424] on video at bounding box center [652, 355] width 1147 height 429
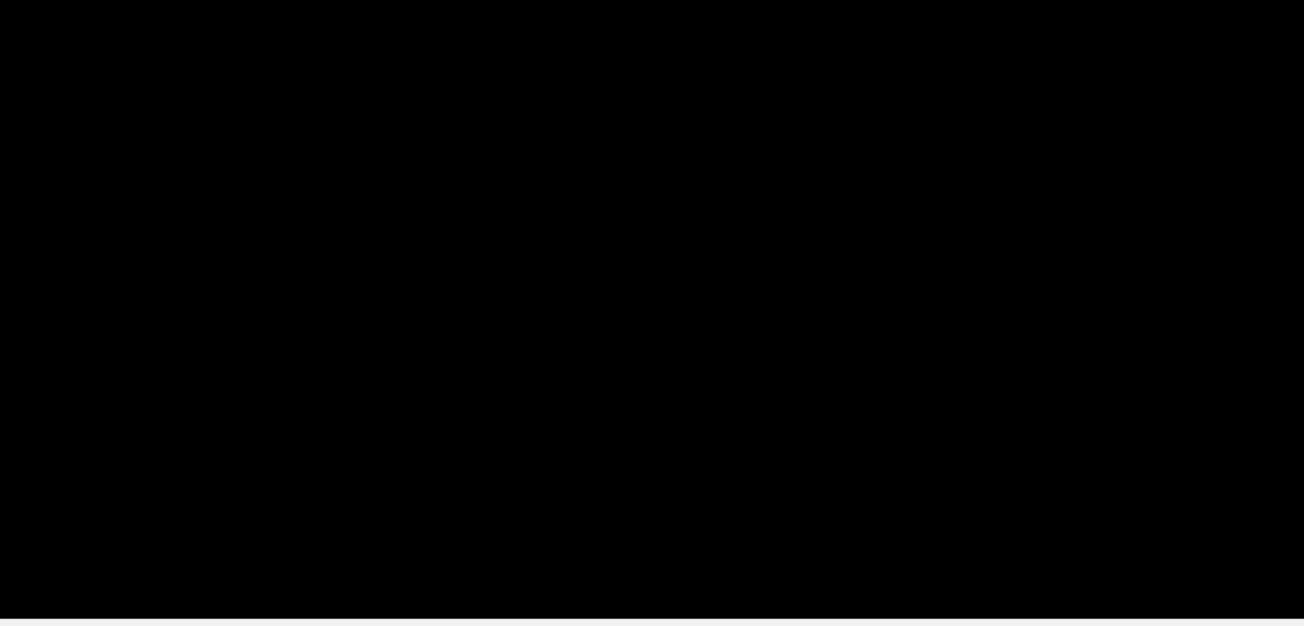
click at [226, 506] on div at bounding box center [652, 525] width 1152 height 44
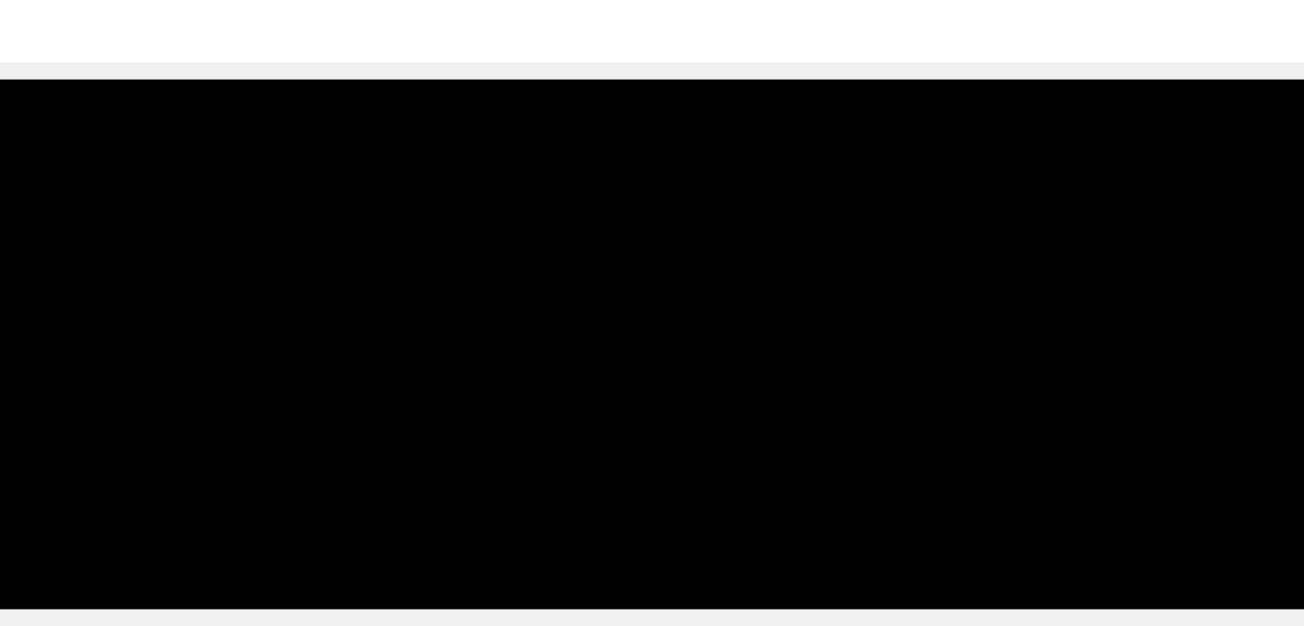
scroll to position [84, 0]
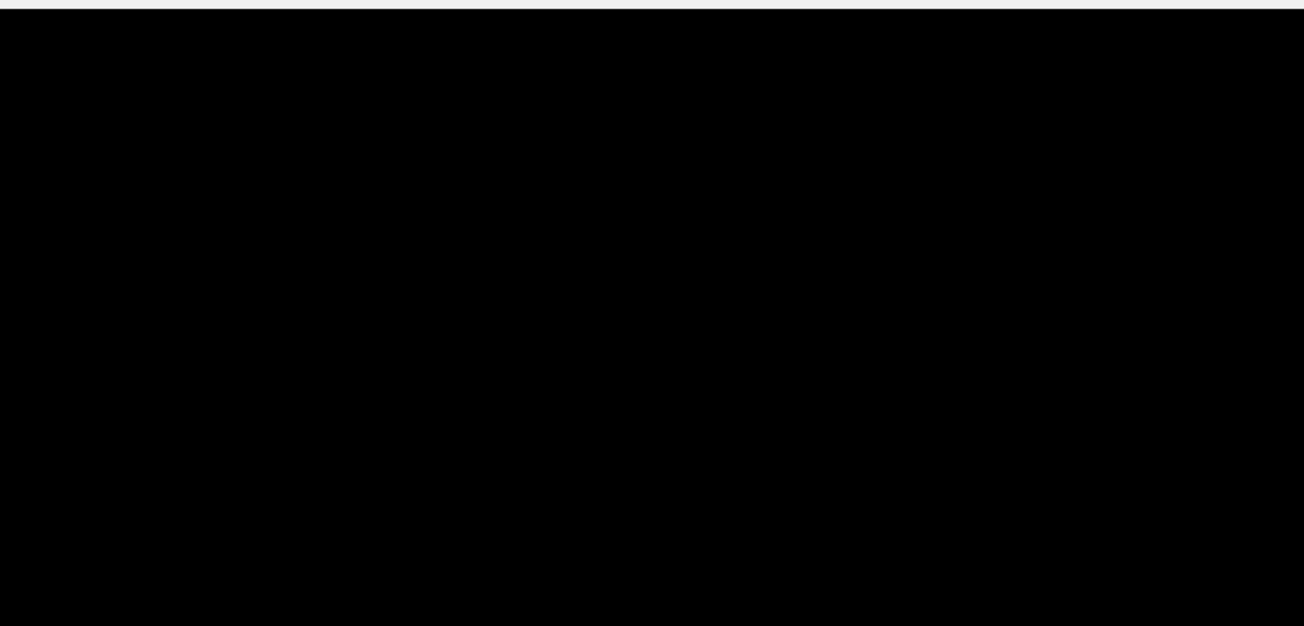
click at [680, 363] on video at bounding box center [652, 357] width 1147 height 429
click at [675, 422] on video at bounding box center [652, 357] width 1147 height 429
click at [702, 419] on video at bounding box center [652, 357] width 1147 height 429
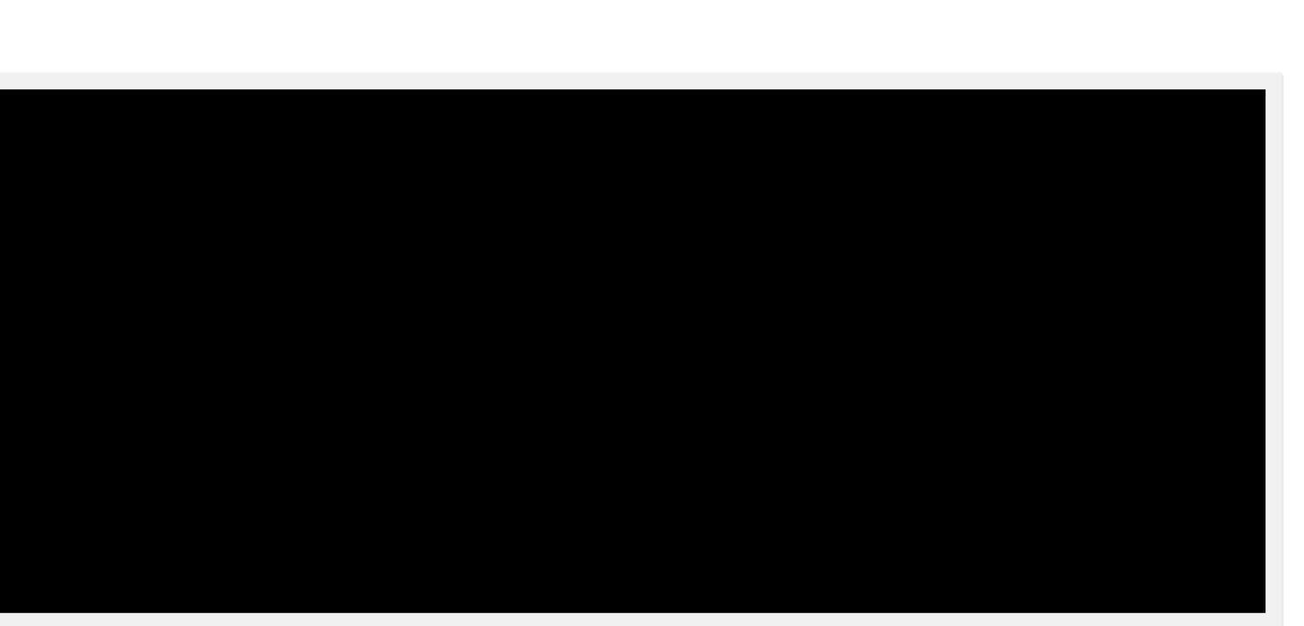
drag, startPoint x: 239, startPoint y: 526, endPoint x: 292, endPoint y: 492, distance: 62.8
click at [189, 521] on span at bounding box center [652, 525] width 1138 height 27
click at [740, 382] on video at bounding box center [652, 357] width 1147 height 429
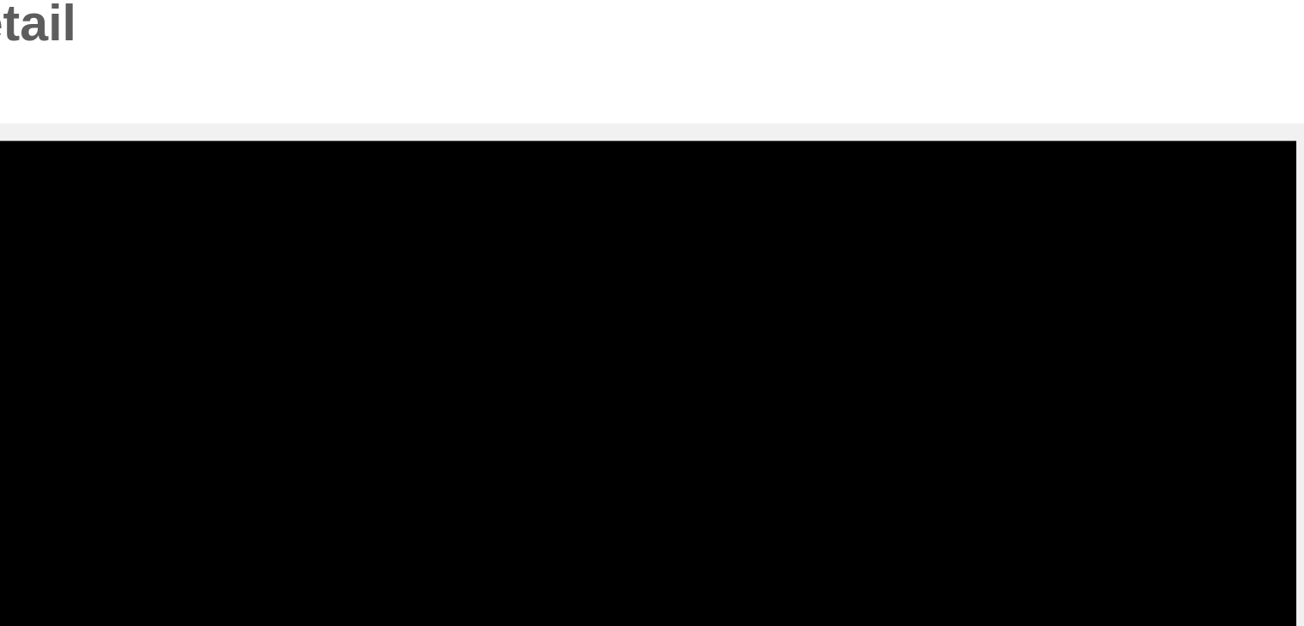
scroll to position [26, 0]
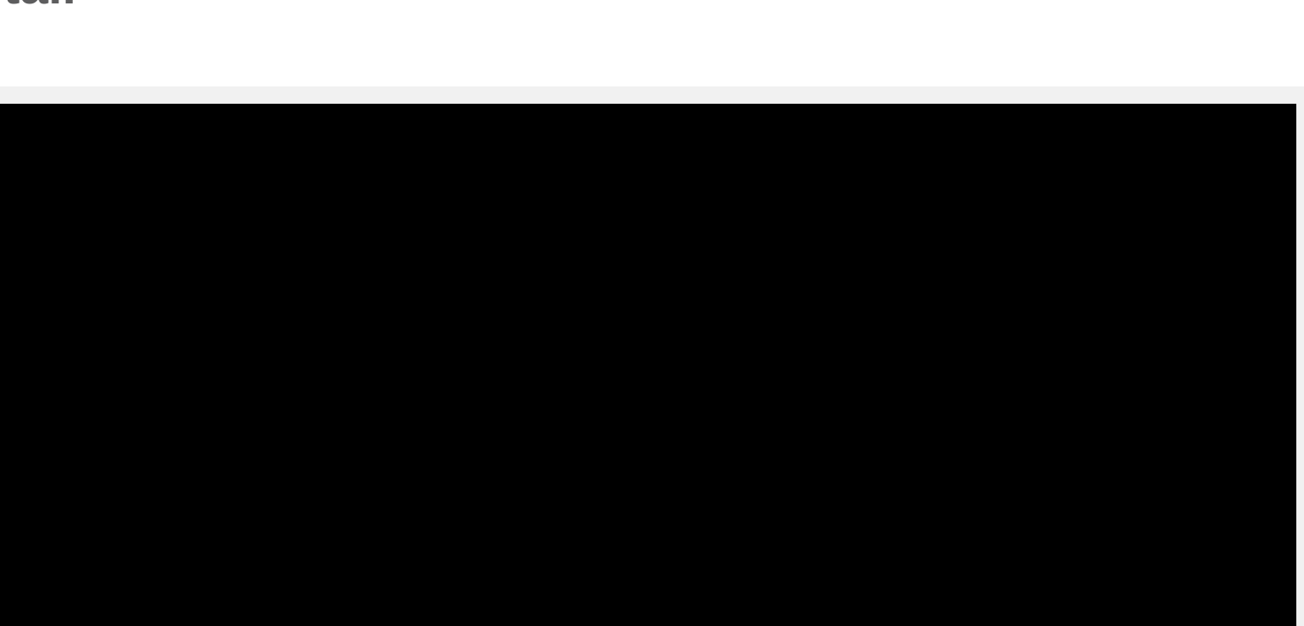
click at [713, 409] on video at bounding box center [652, 416] width 1147 height 429
drag, startPoint x: 533, startPoint y: 580, endPoint x: 507, endPoint y: 584, distance: 26.1
click at [507, 584] on span at bounding box center [652, 583] width 1138 height 27
click at [256, 578] on span at bounding box center [652, 583] width 1138 height 27
drag, startPoint x: 210, startPoint y: 586, endPoint x: 172, endPoint y: 587, distance: 37.8
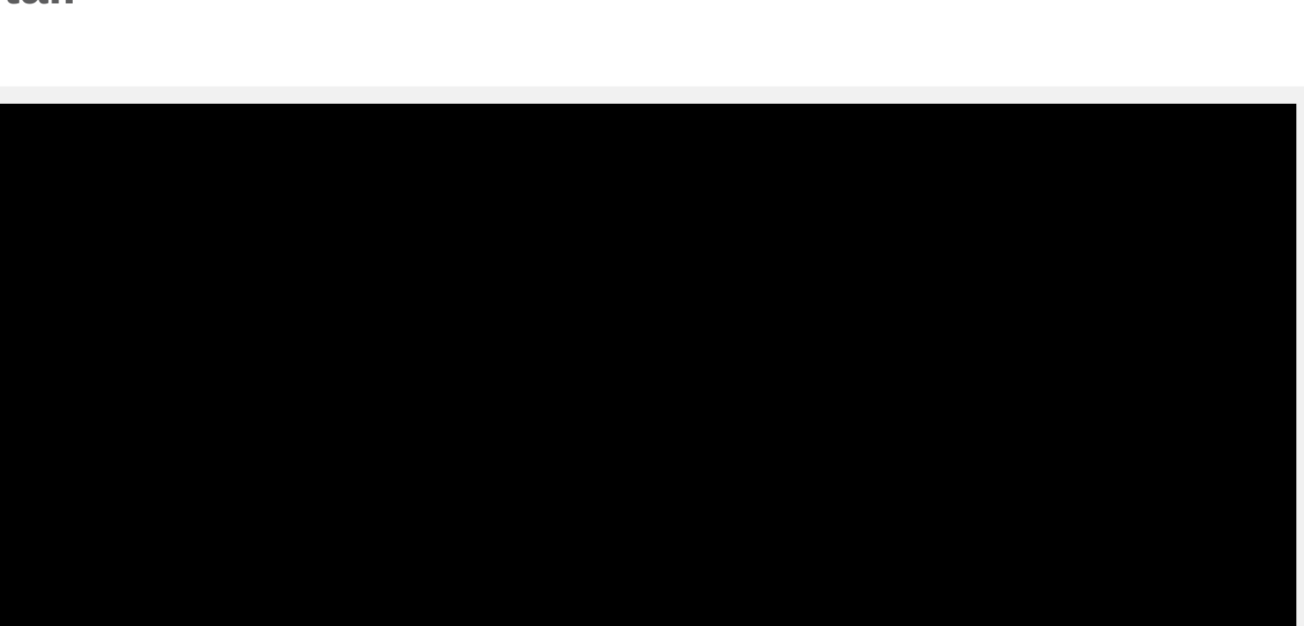
click at [172, 587] on span at bounding box center [652, 583] width 1138 height 27
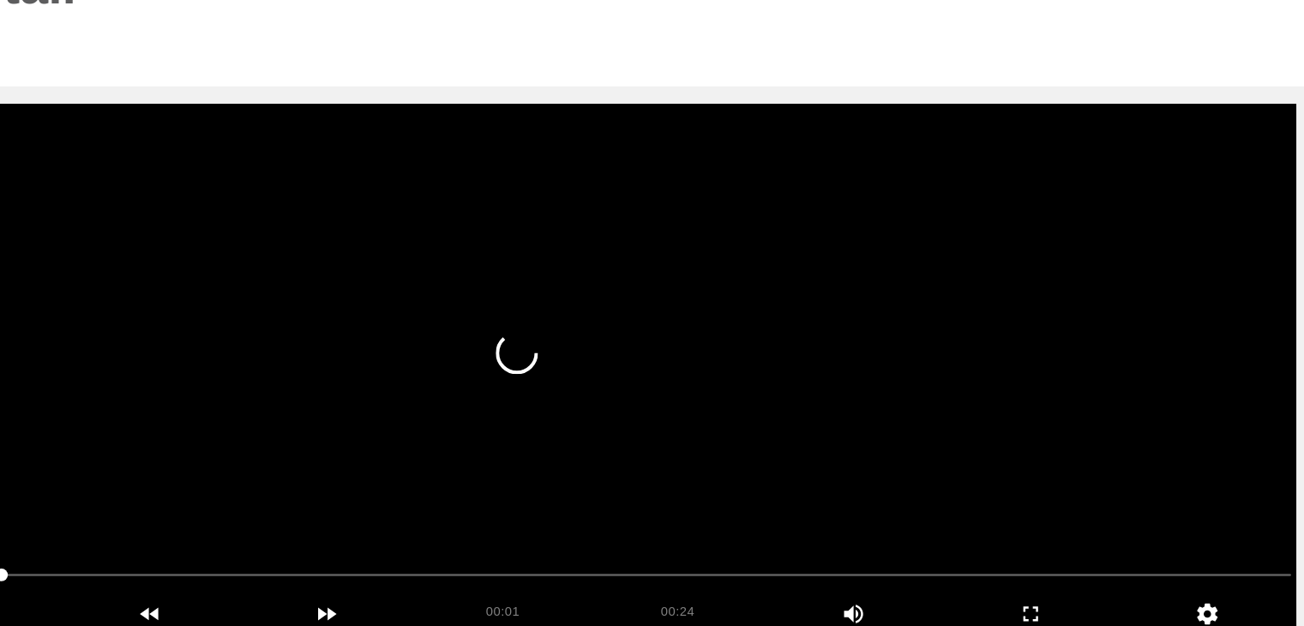
click at [689, 501] on video at bounding box center [652, 416] width 1147 height 429
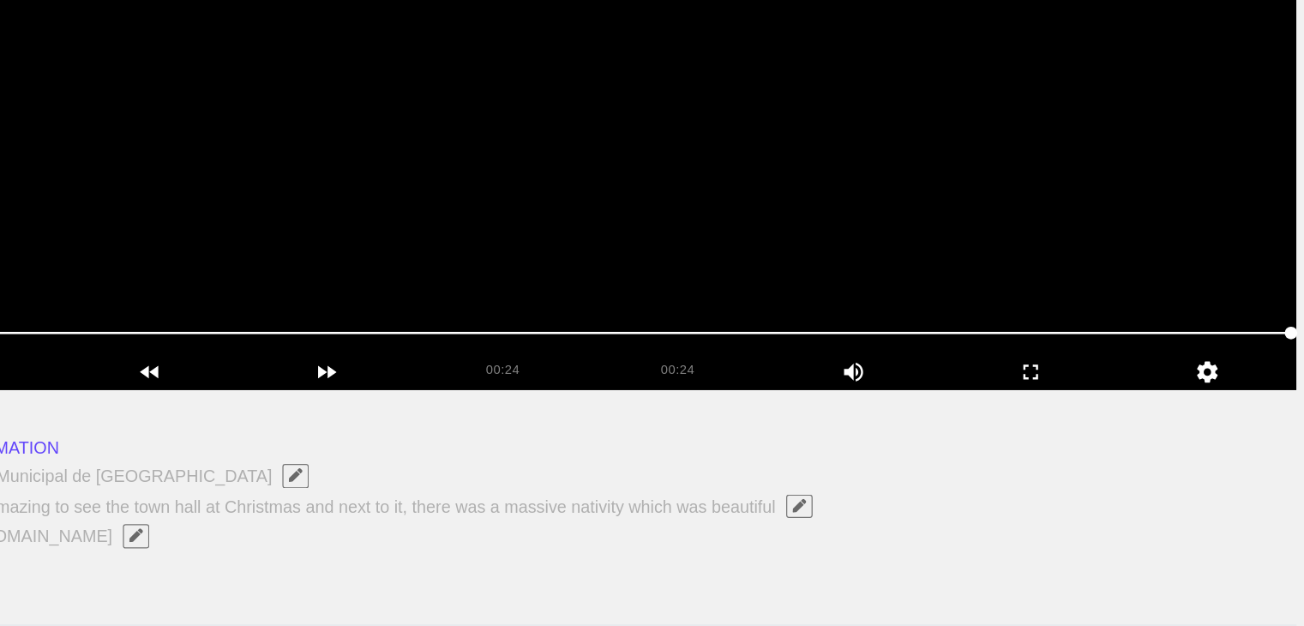
scroll to position [234, 0]
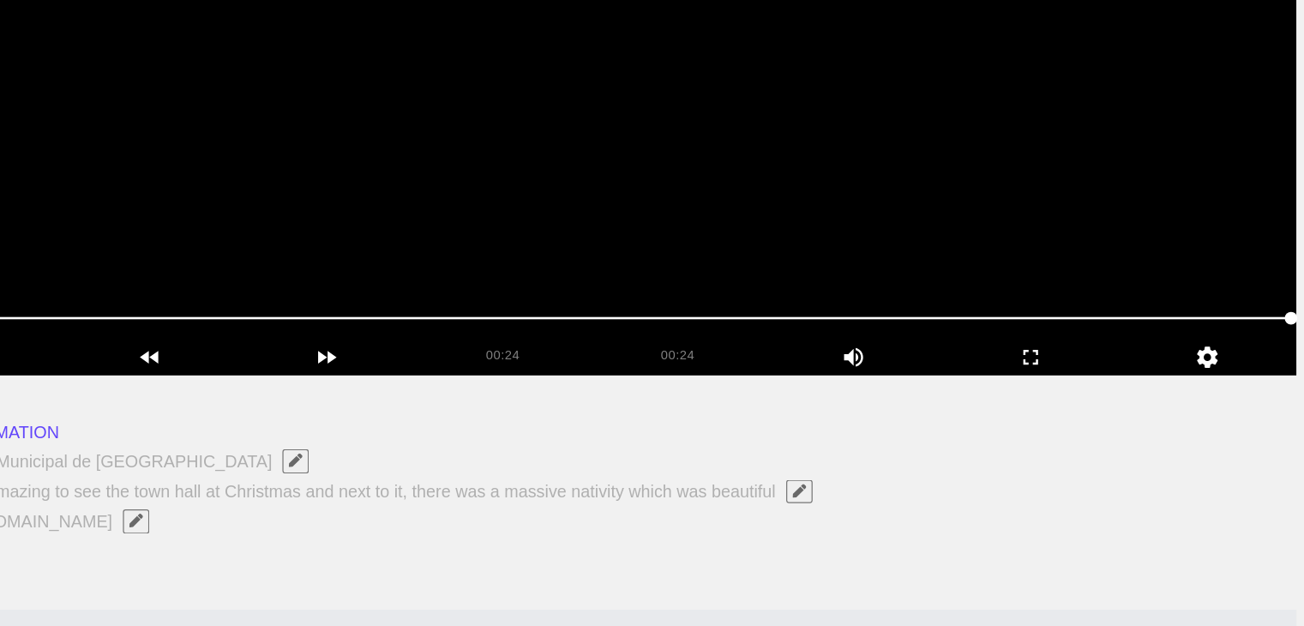
click at [653, 310] on video at bounding box center [652, 207] width 1147 height 429
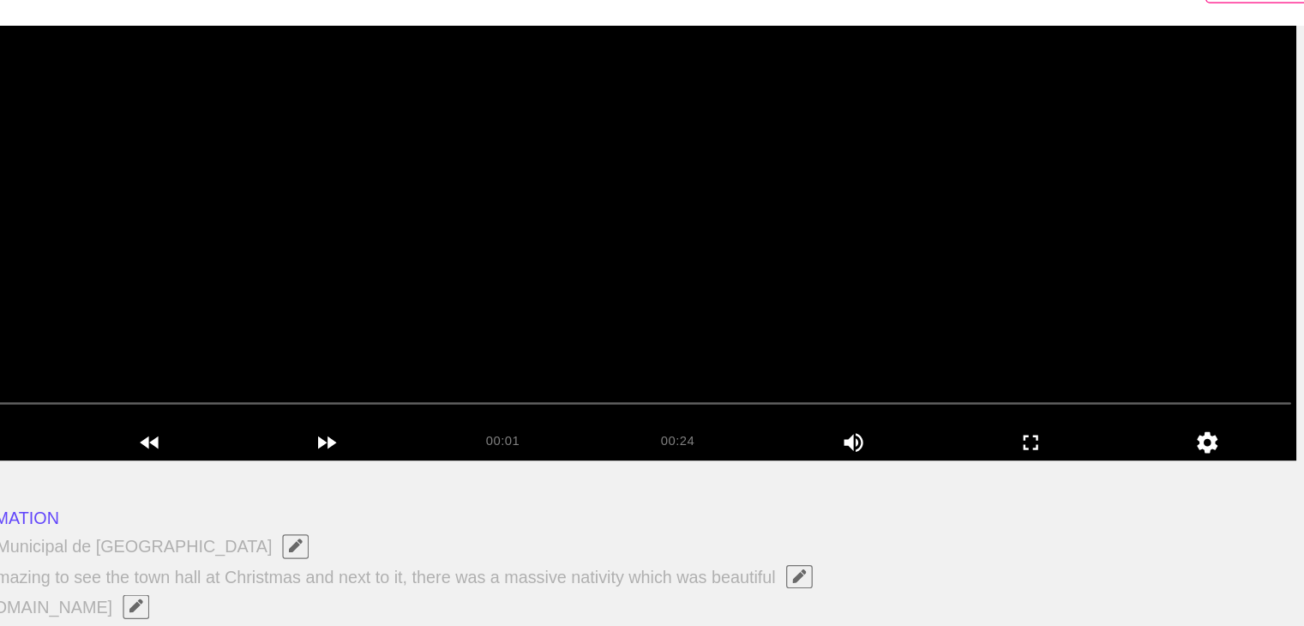
click at [586, 151] on video at bounding box center [652, 207] width 1147 height 429
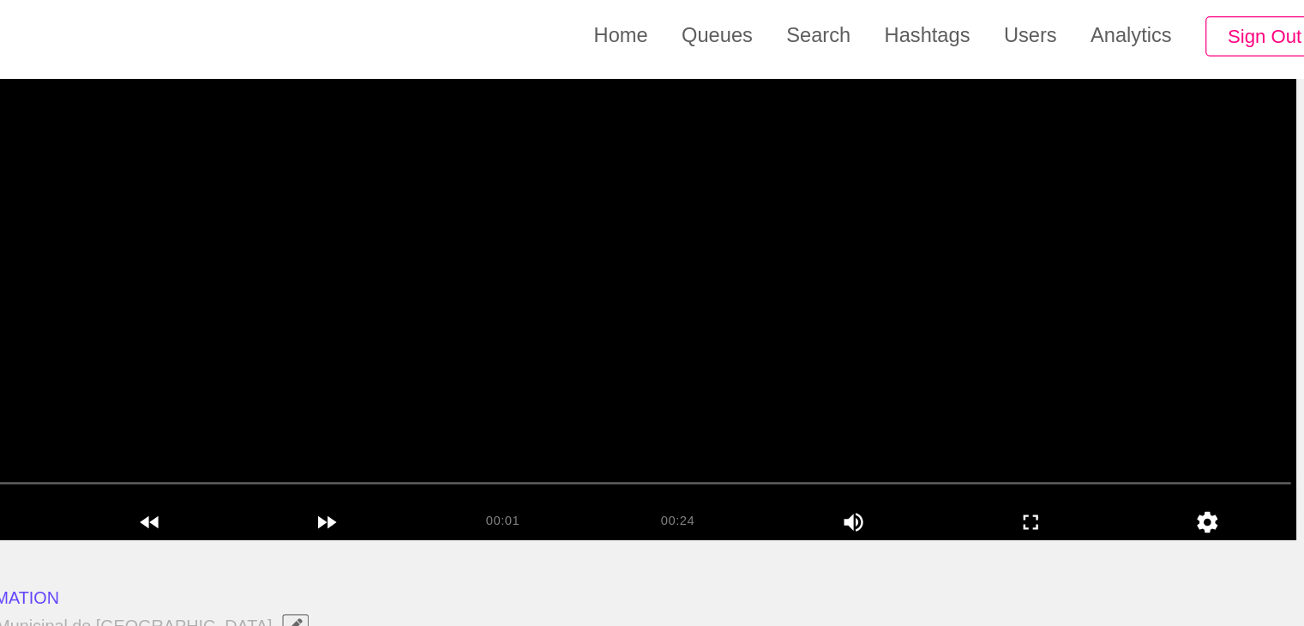
scroll to position [213, 0]
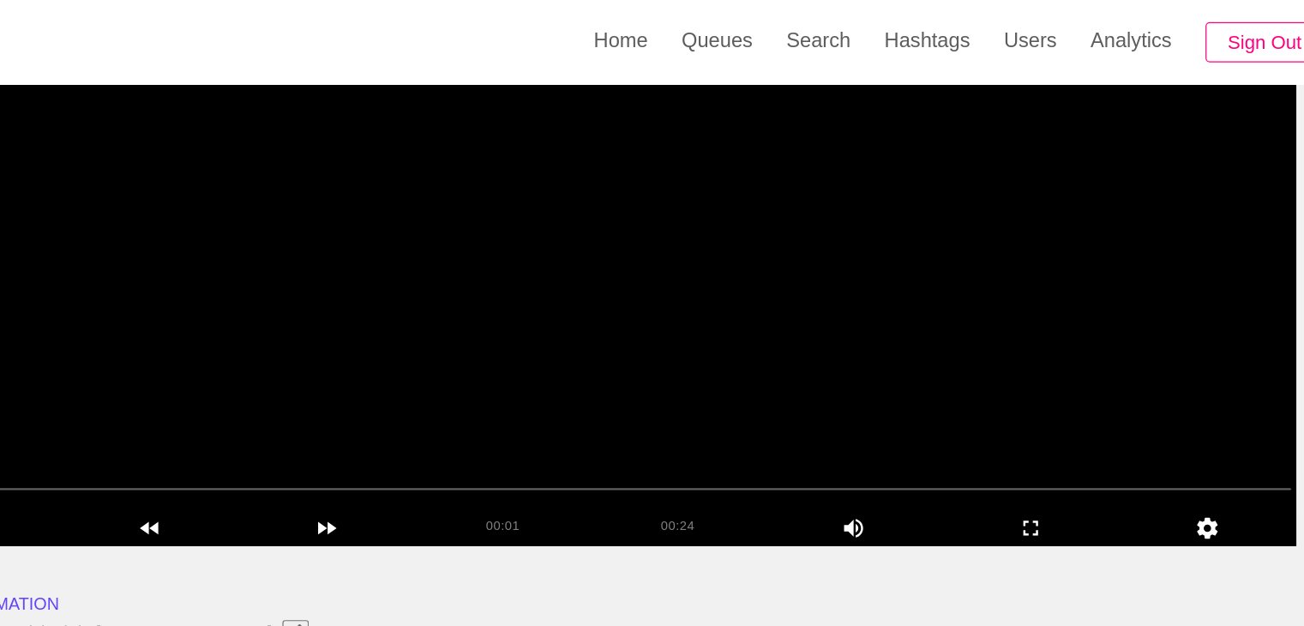
click at [599, 158] on video at bounding box center [652, 229] width 1147 height 429
click at [623, 192] on video at bounding box center [652, 229] width 1147 height 429
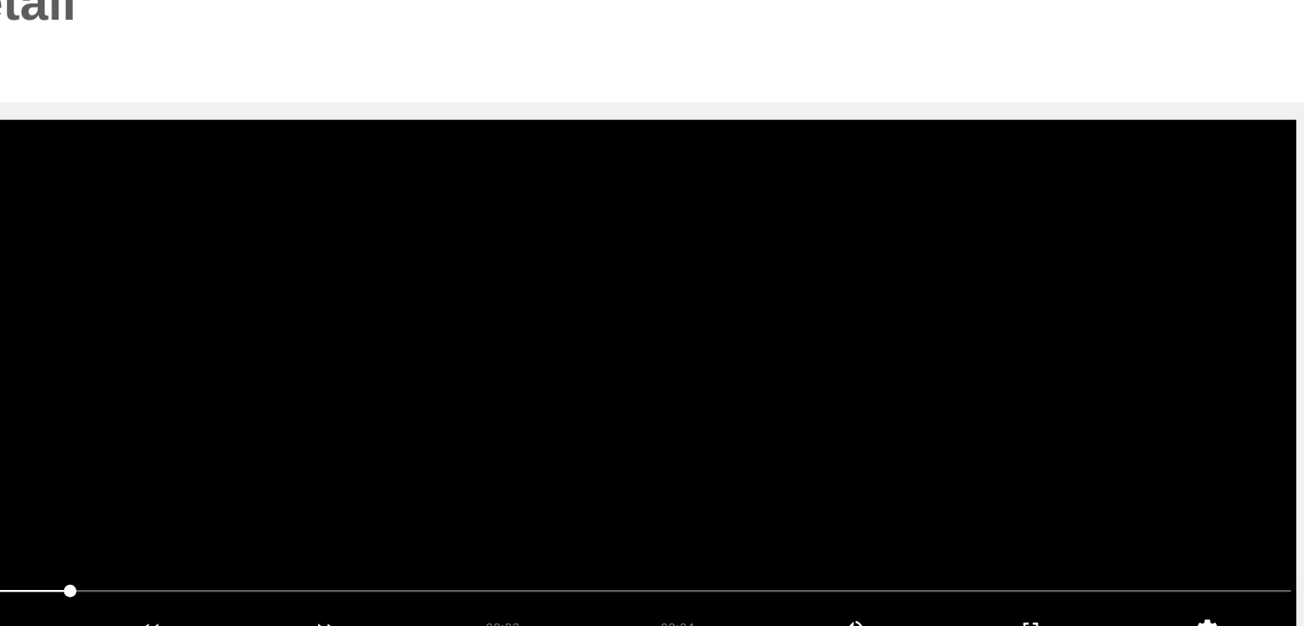
scroll to position [74, 0]
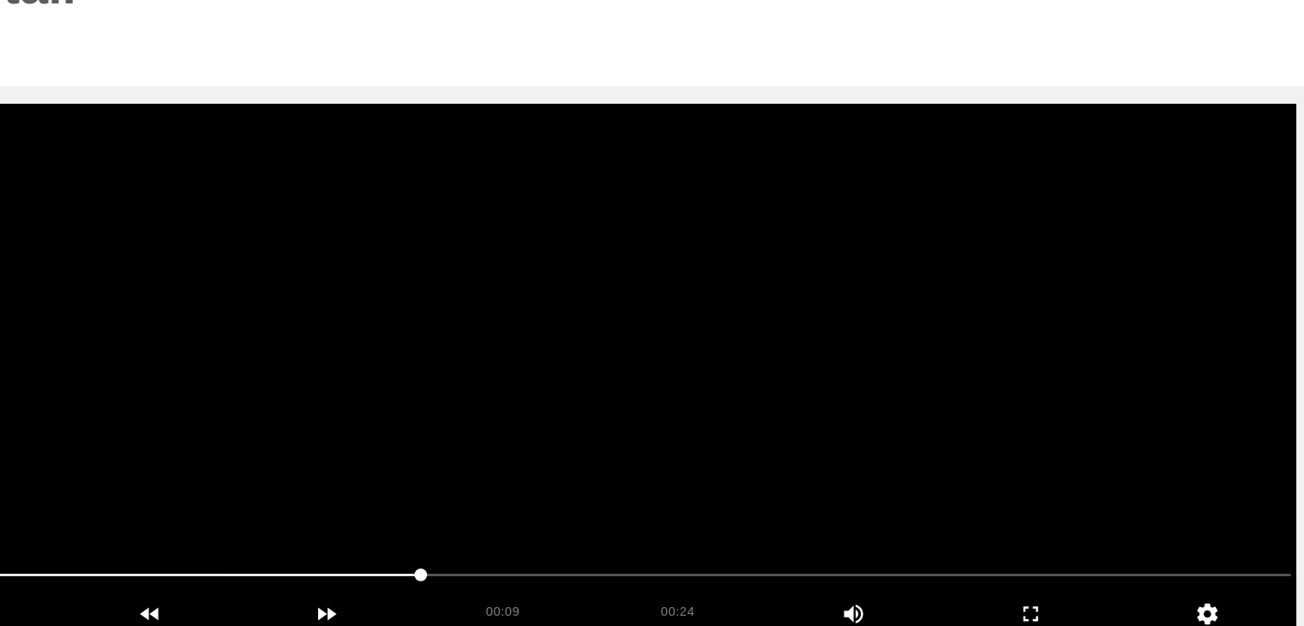
click at [653, 303] on video at bounding box center [652, 367] width 1147 height 429
click at [660, 375] on video at bounding box center [652, 367] width 1147 height 429
click at [661, 375] on video at bounding box center [652, 367] width 1147 height 429
click at [662, 309] on video at bounding box center [652, 367] width 1147 height 429
click at [672, 353] on video at bounding box center [652, 367] width 1147 height 429
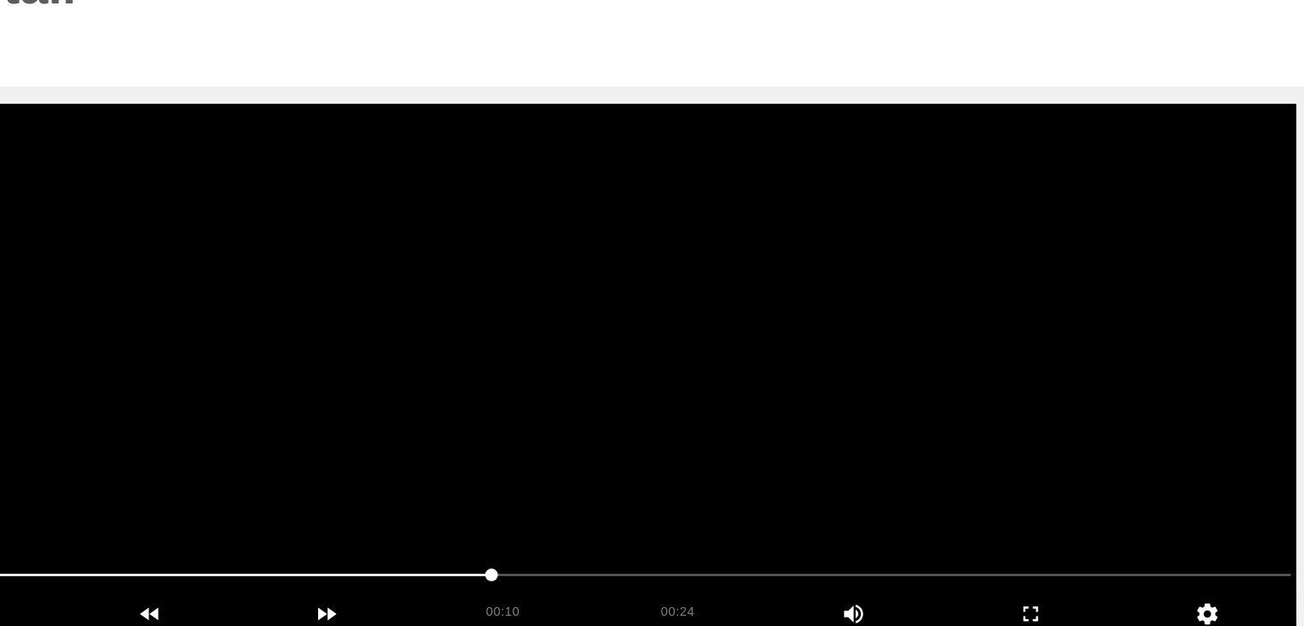
click at [688, 298] on video at bounding box center [652, 367] width 1147 height 429
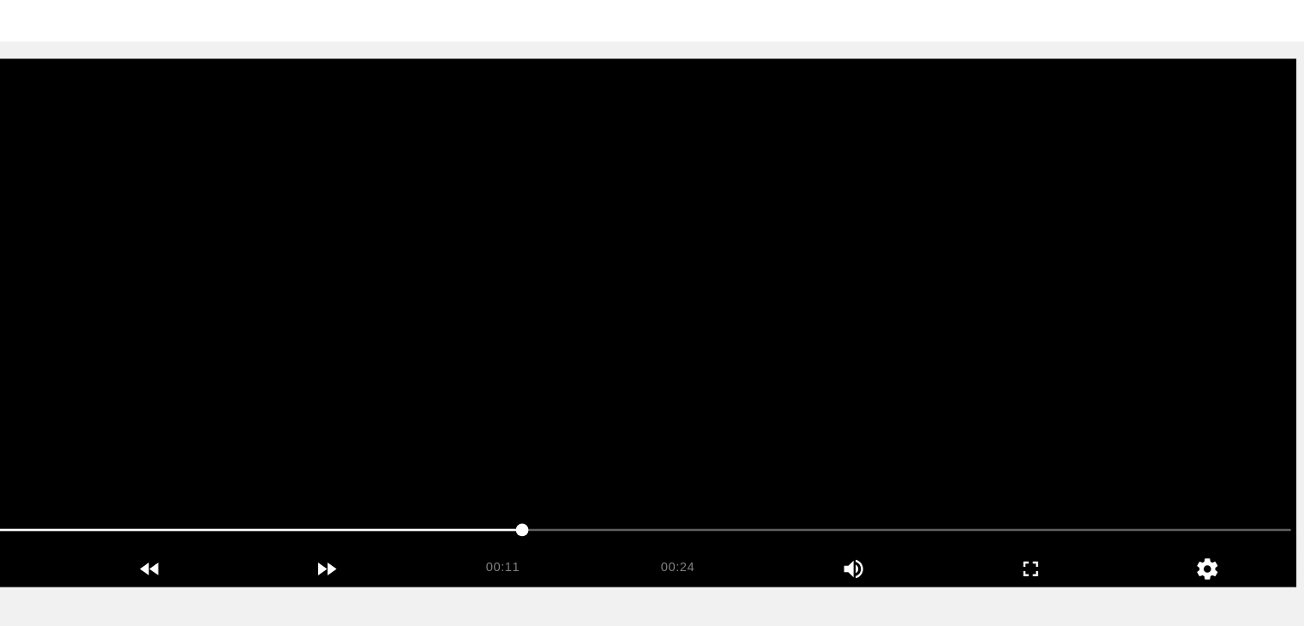
scroll to position [95, 0]
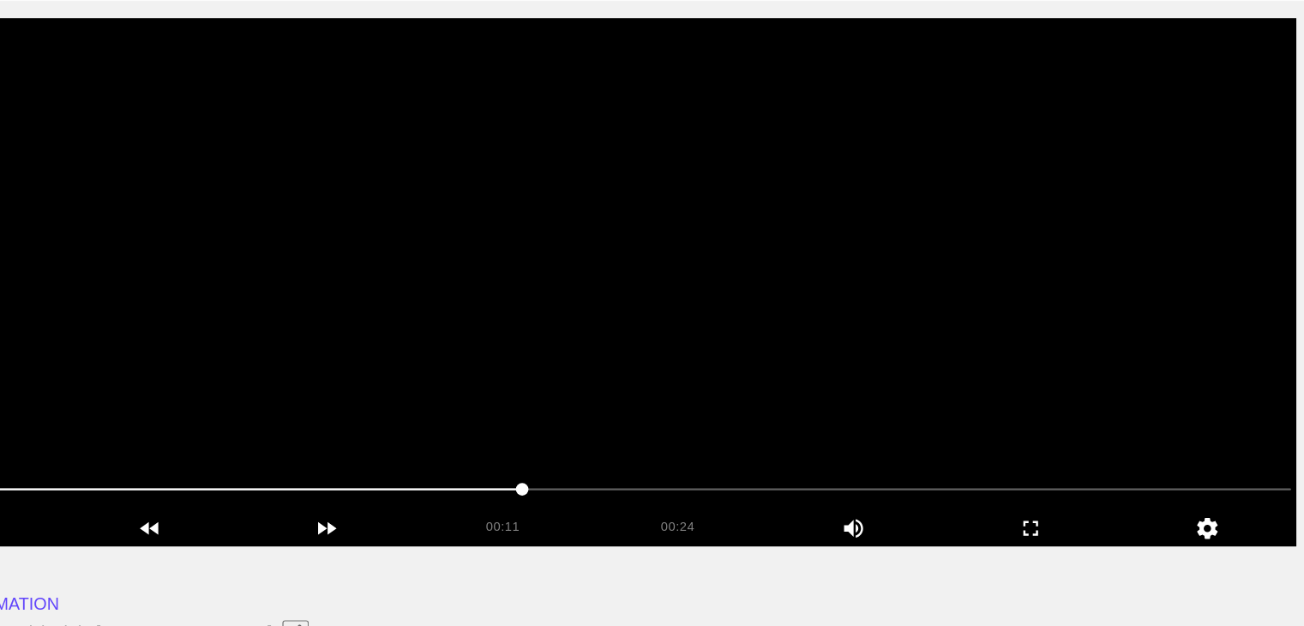
click at [774, 382] on video at bounding box center [652, 346] width 1147 height 429
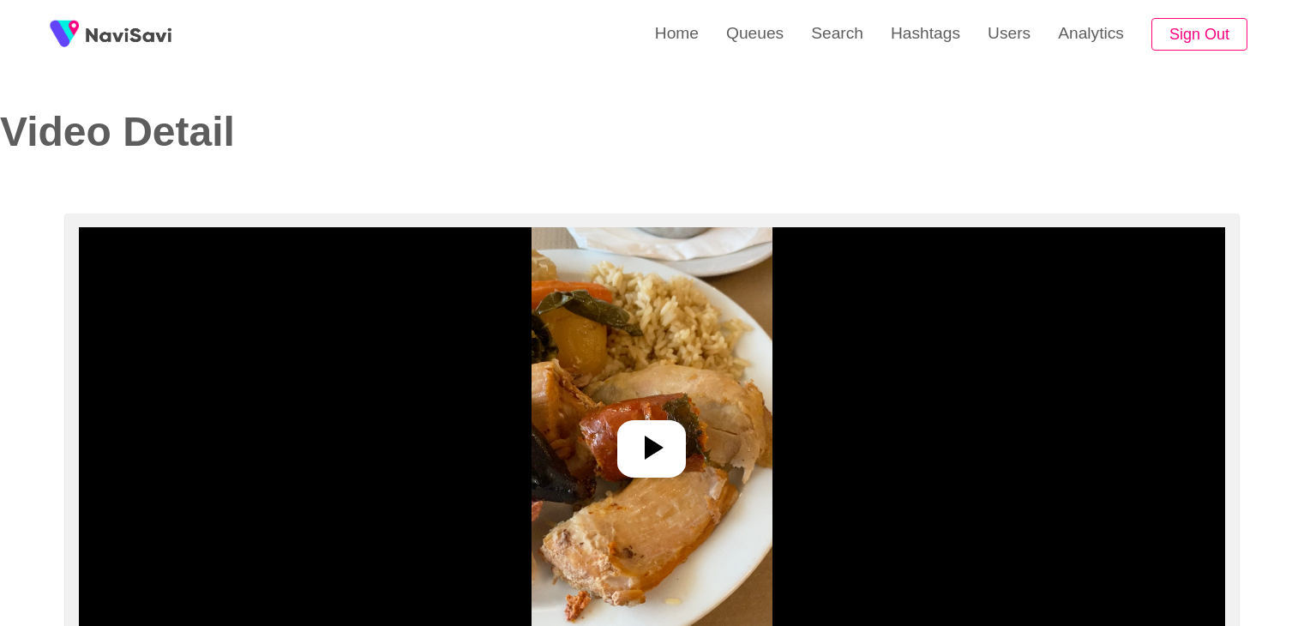
select select "**********"
select select "**"
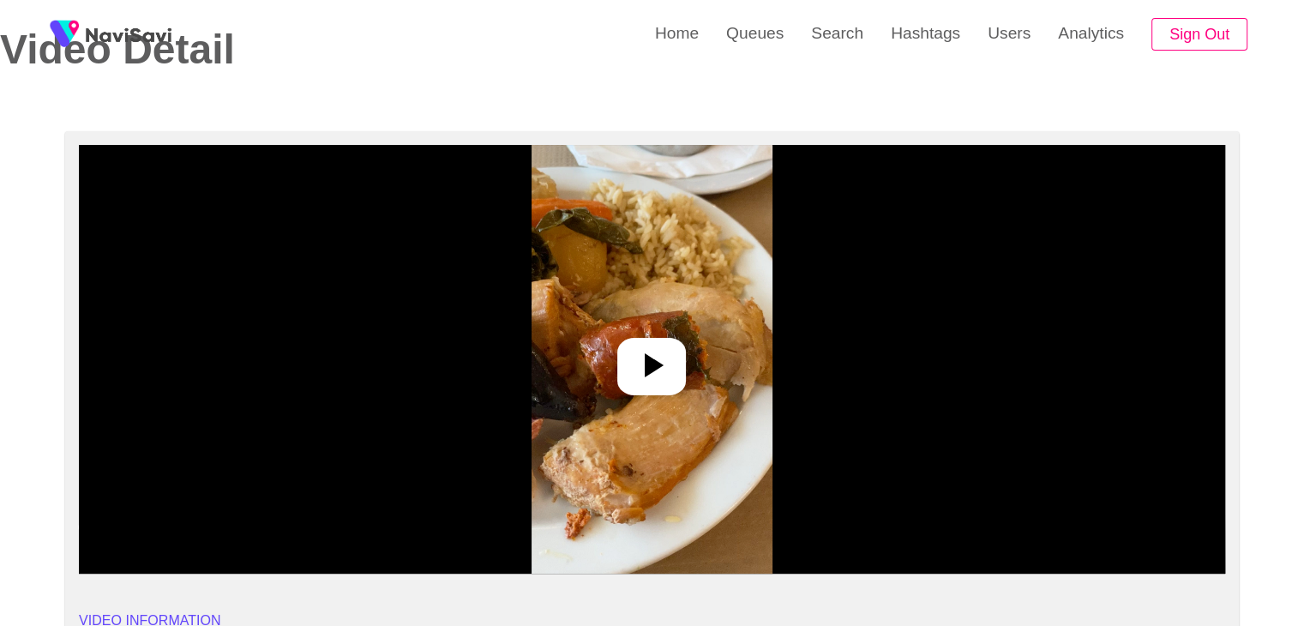
scroll to position [86, 0]
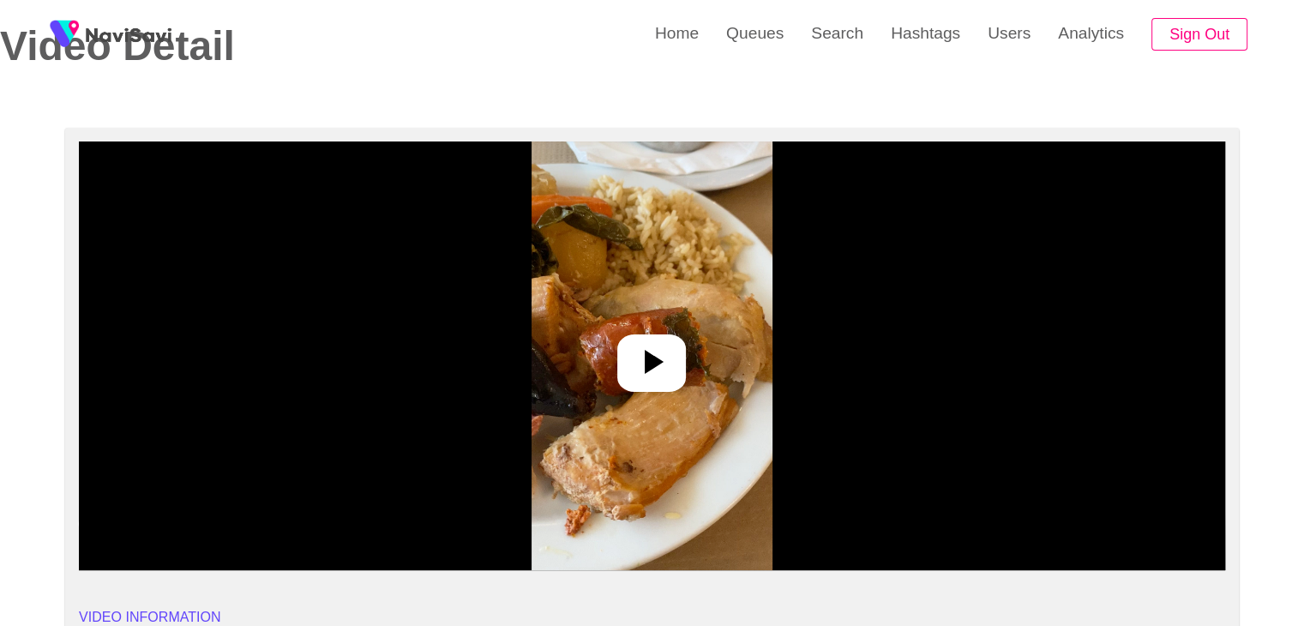
drag, startPoint x: 663, startPoint y: 353, endPoint x: 732, endPoint y: 394, distance: 80.7
click at [663, 354] on icon at bounding box center [651, 361] width 41 height 41
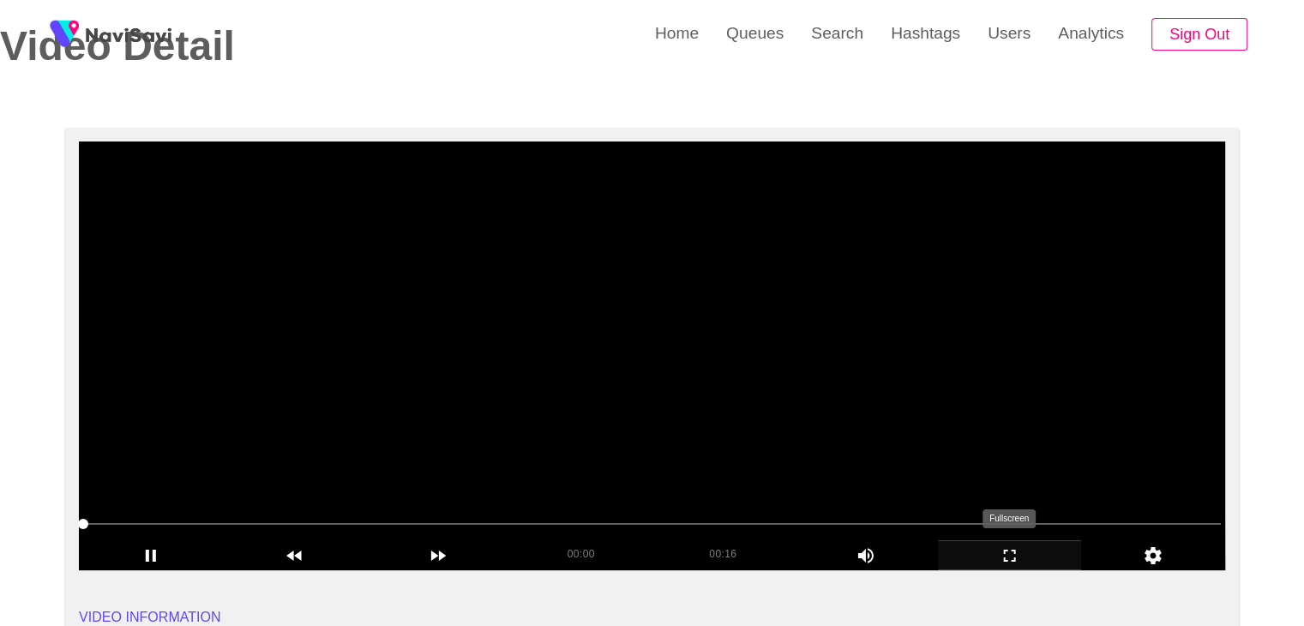
click at [1040, 563] on icon "add" at bounding box center [1010, 555] width 142 height 21
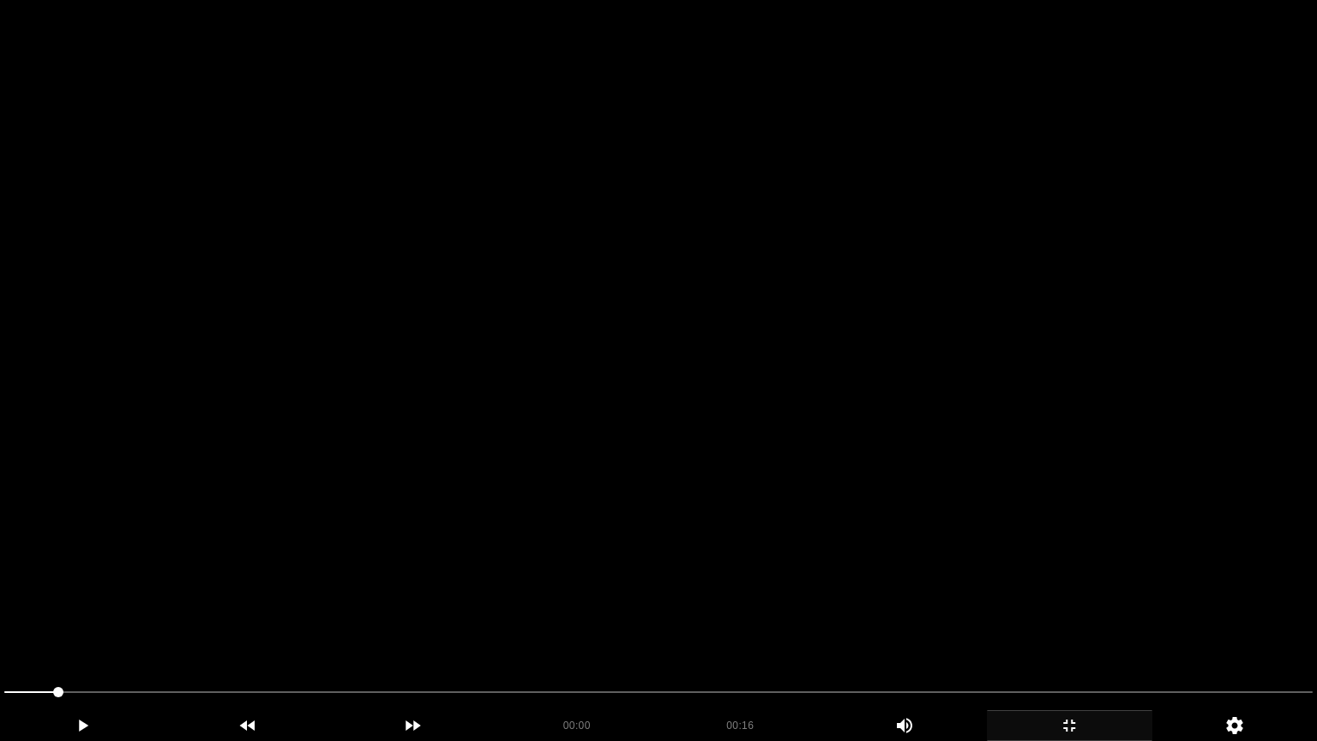
click at [866, 532] on video at bounding box center [658, 370] width 1317 height 741
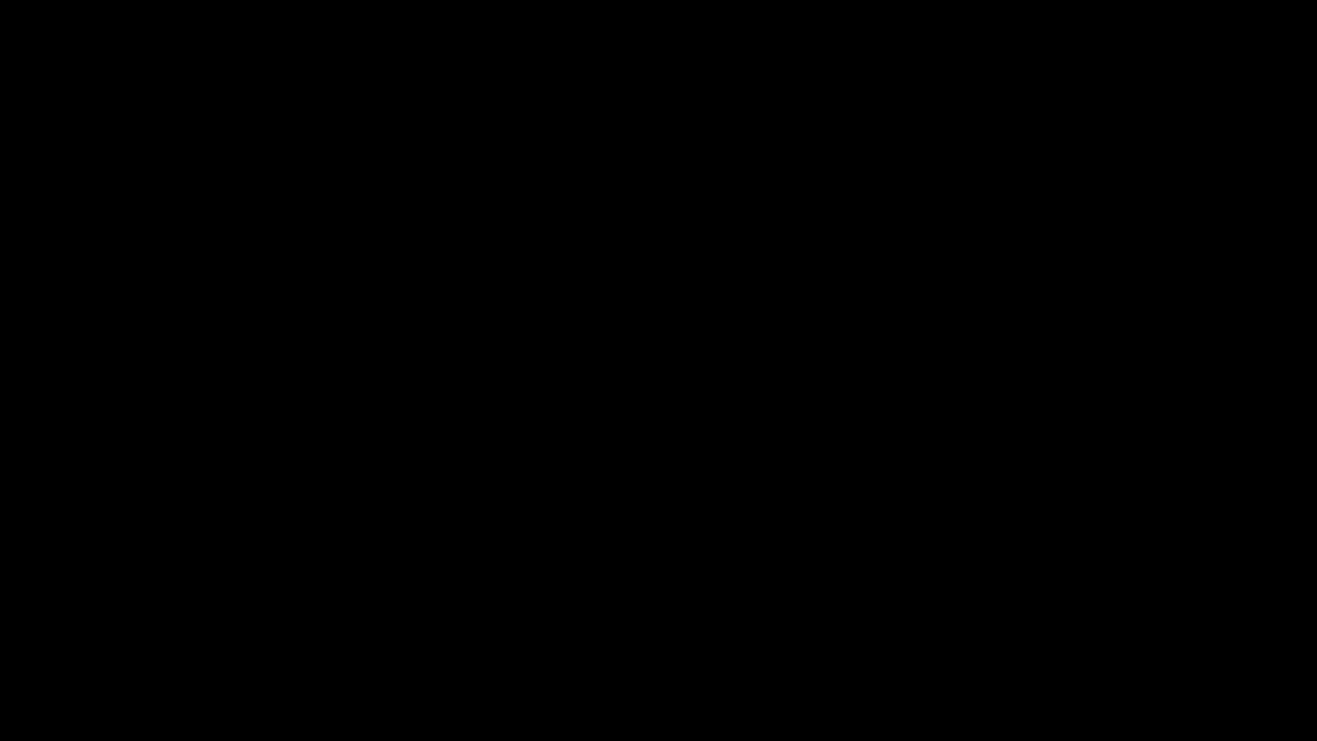
click at [1089, 625] on icon "add" at bounding box center [1070, 725] width 164 height 21
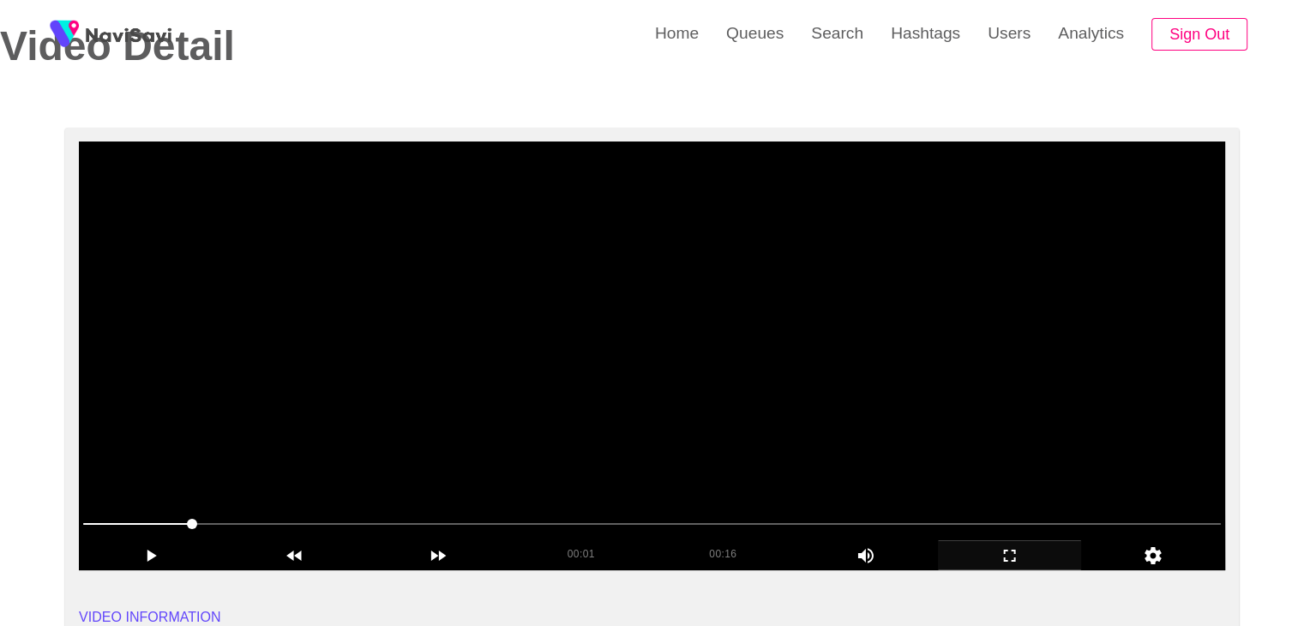
click at [753, 394] on video at bounding box center [652, 355] width 1147 height 429
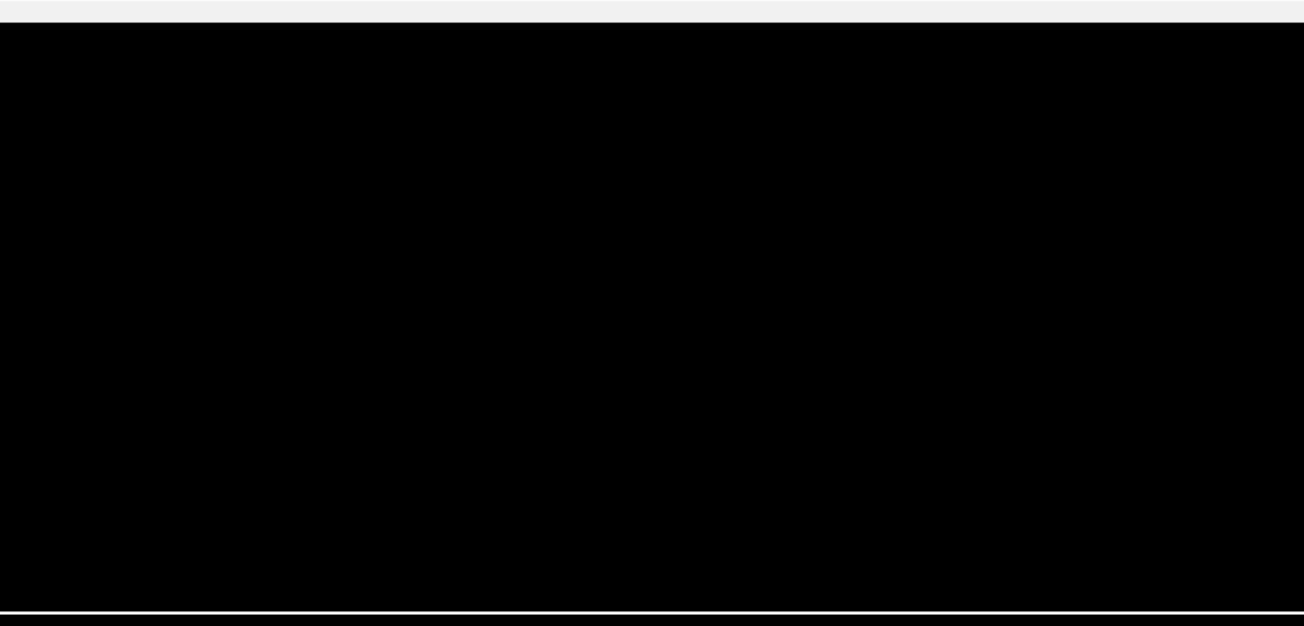
scroll to position [83, 0]
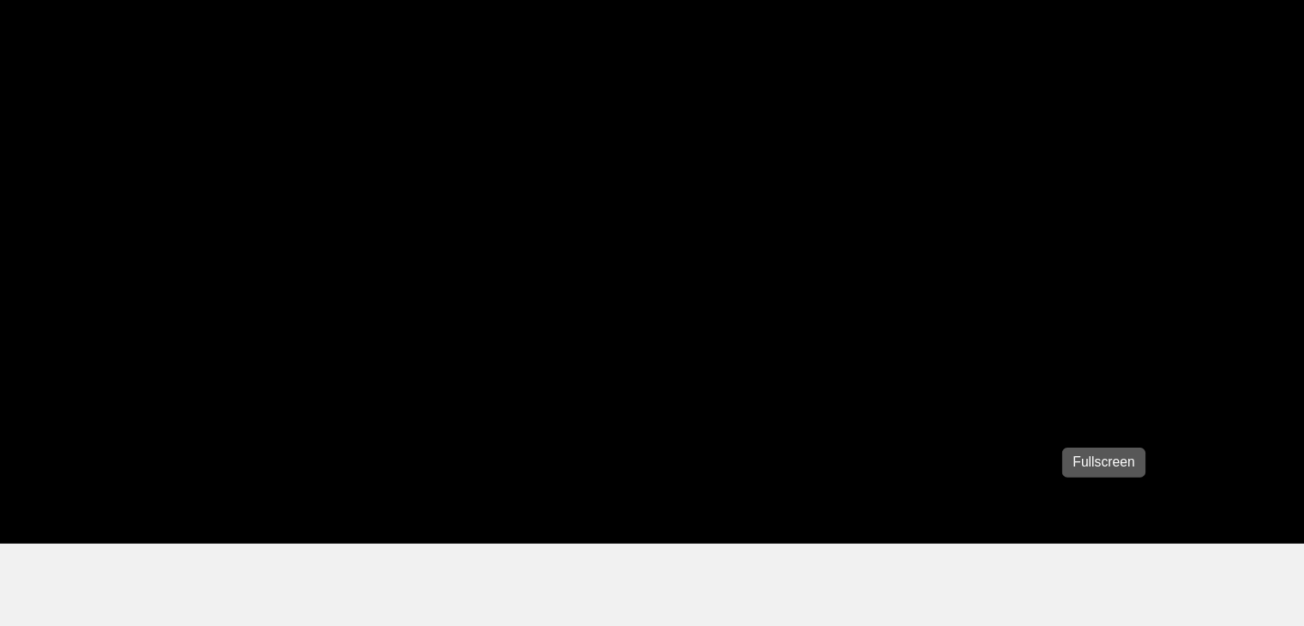
click at [1000, 551] on icon "add" at bounding box center [1010, 558] width 142 height 21
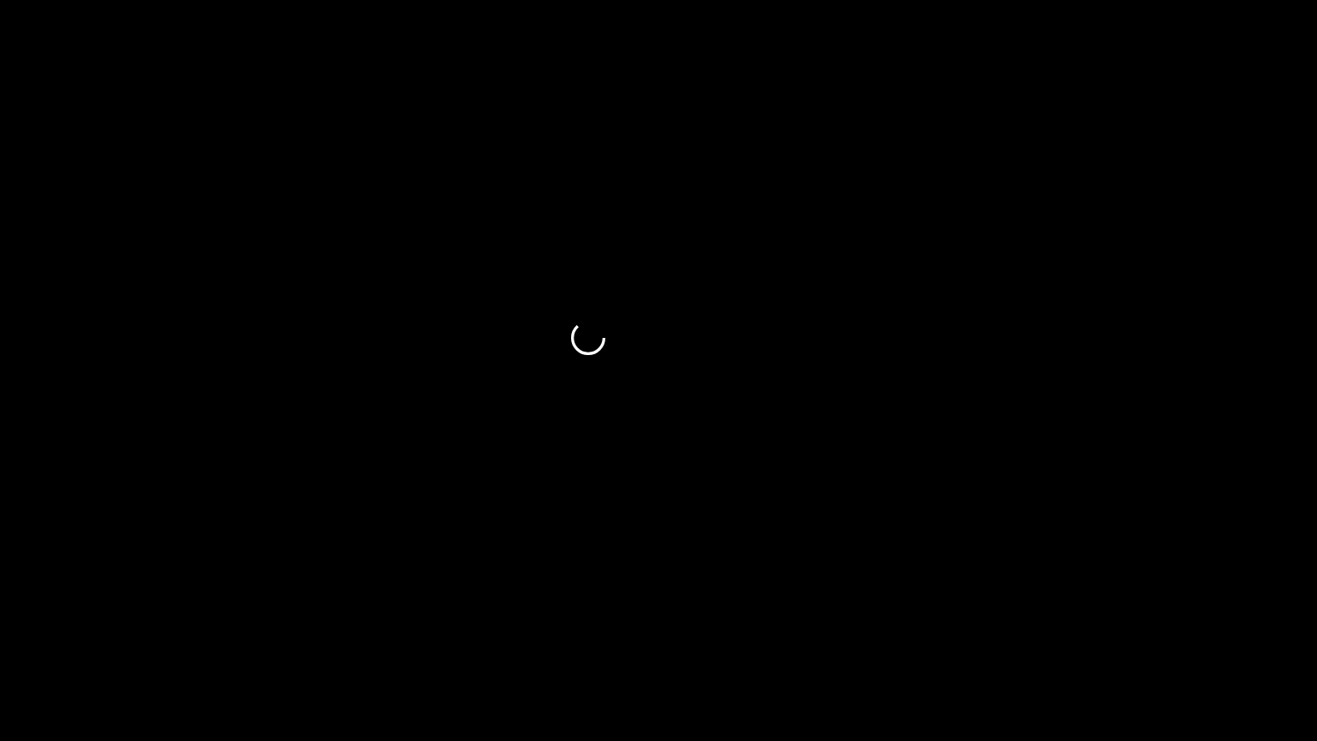
click at [948, 511] on video at bounding box center [658, 370] width 1317 height 741
click at [1091, 625] on icon "add" at bounding box center [1070, 725] width 164 height 21
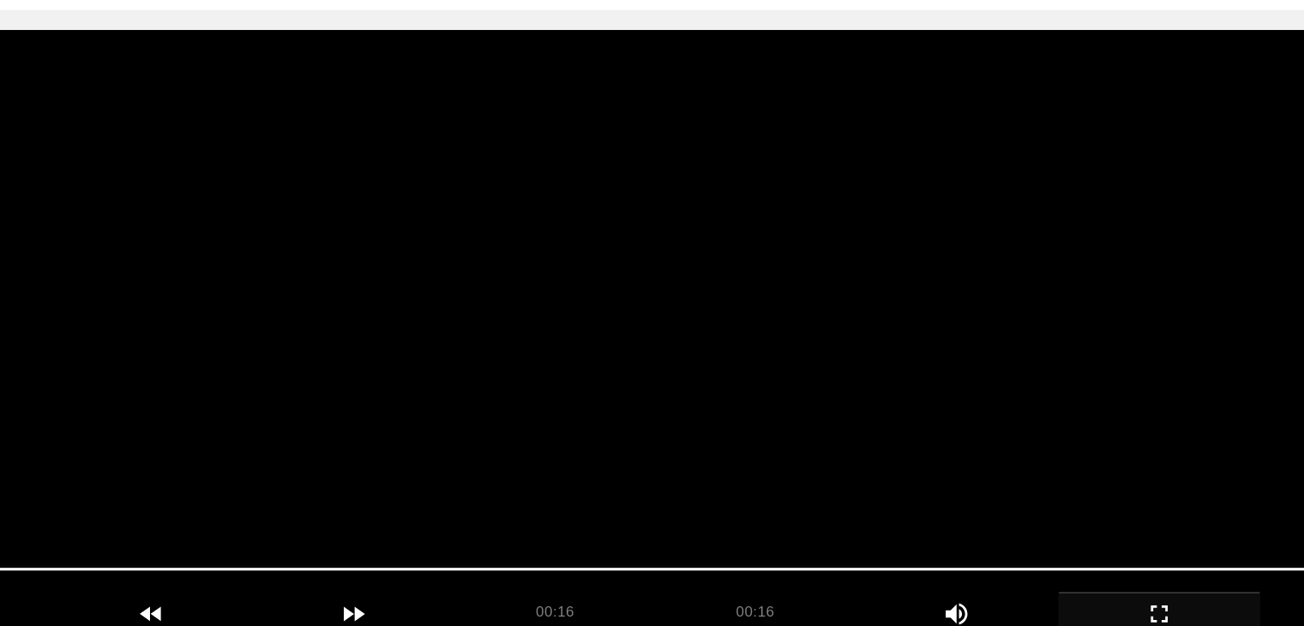
click at [582, 412] on video at bounding box center [652, 358] width 1147 height 429
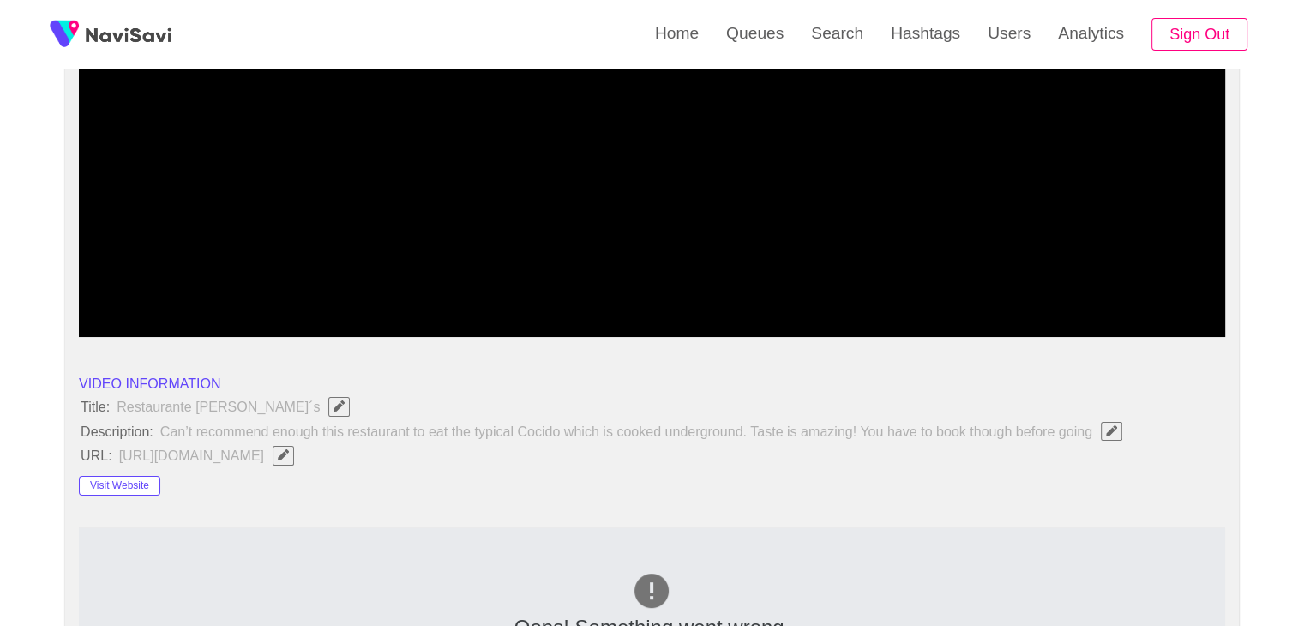
scroll to position [255, 0]
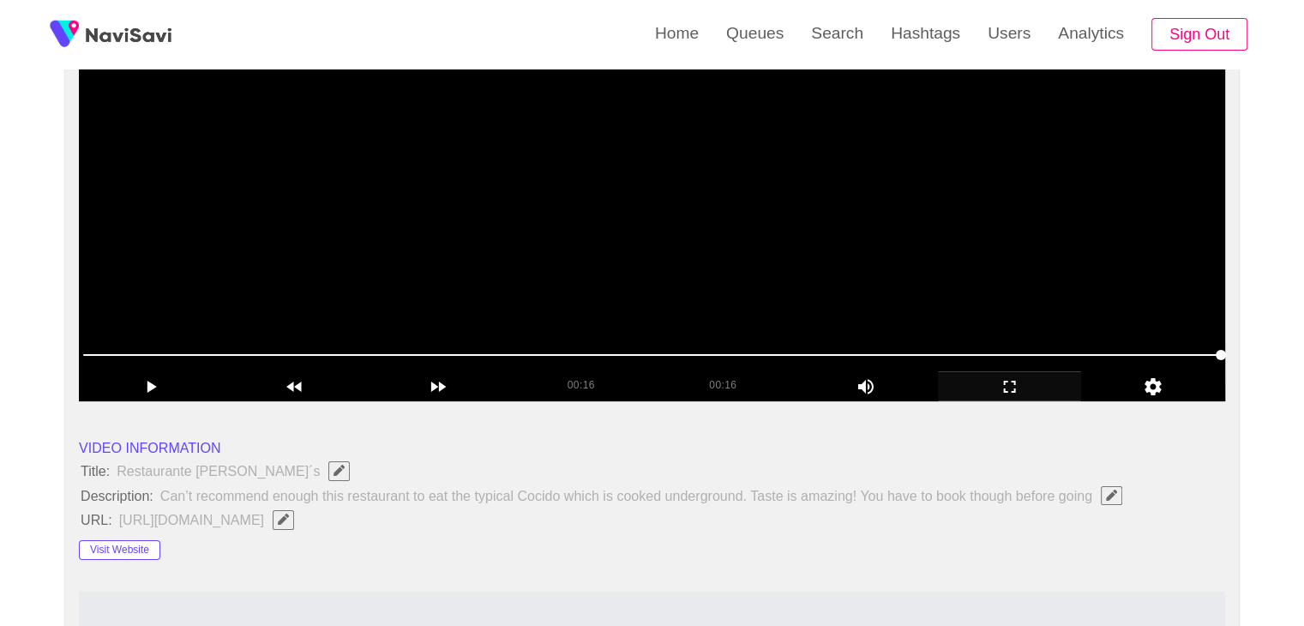
drag, startPoint x: 676, startPoint y: 234, endPoint x: 659, endPoint y: 250, distance: 23.7
click at [676, 234] on video at bounding box center [652, 187] width 1147 height 429
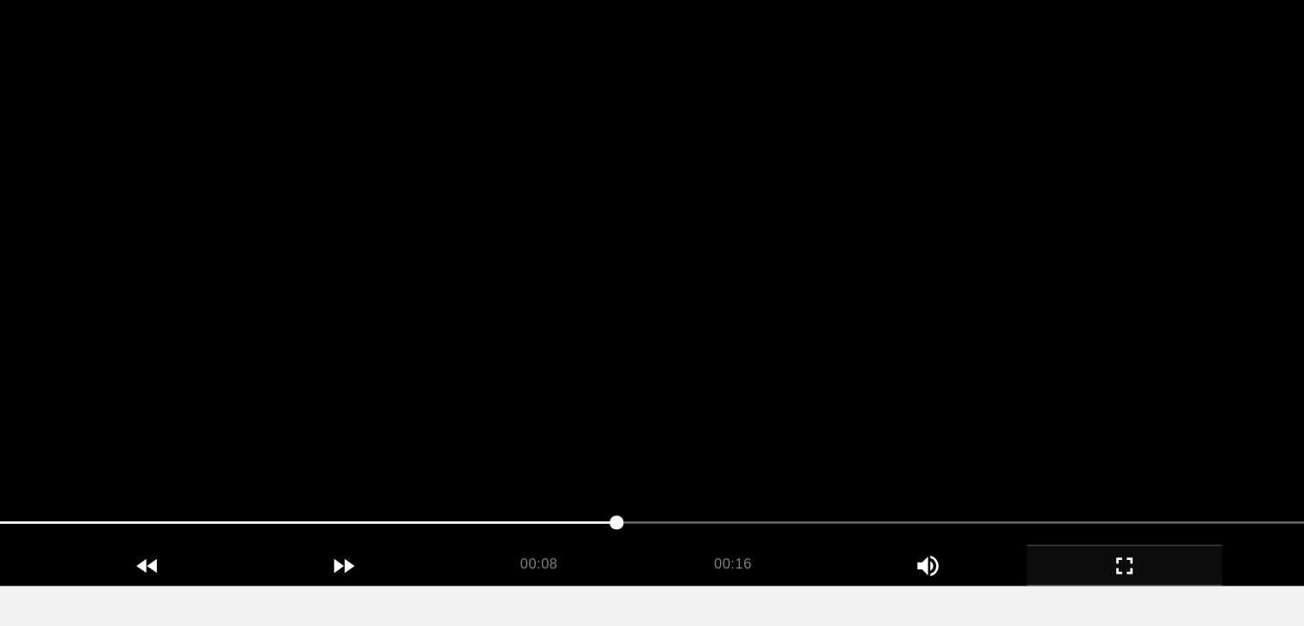
scroll to position [83, 0]
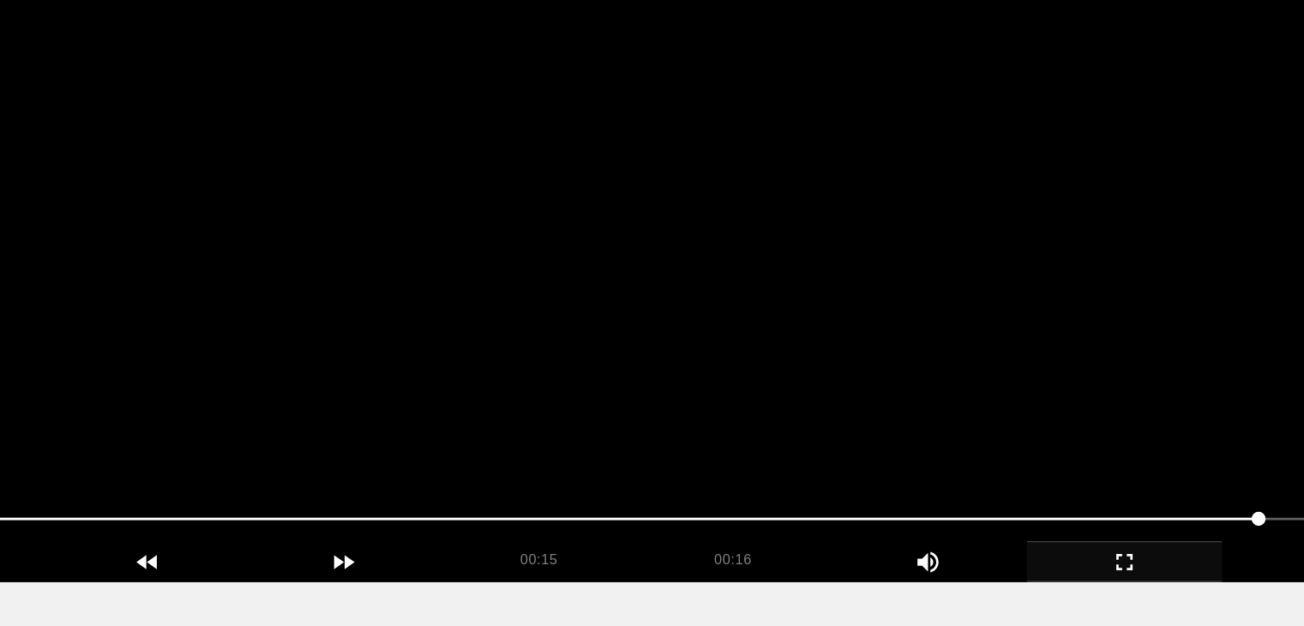
click at [757, 346] on video at bounding box center [652, 358] width 1147 height 429
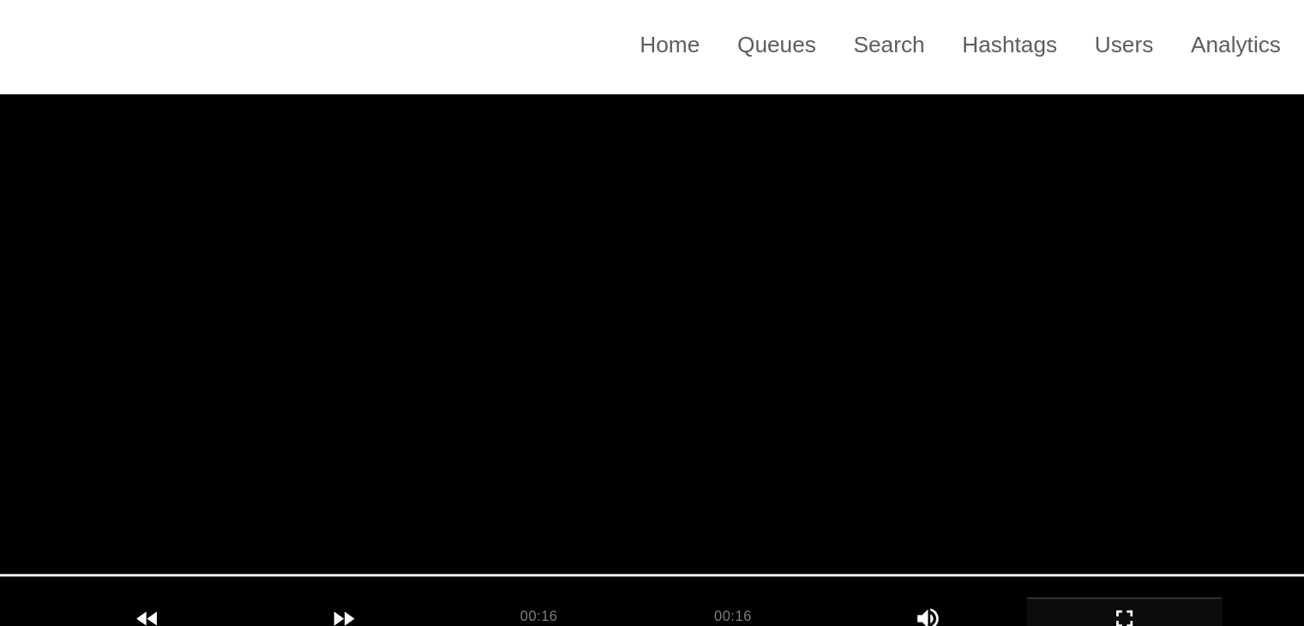
scroll to position [185, 0]
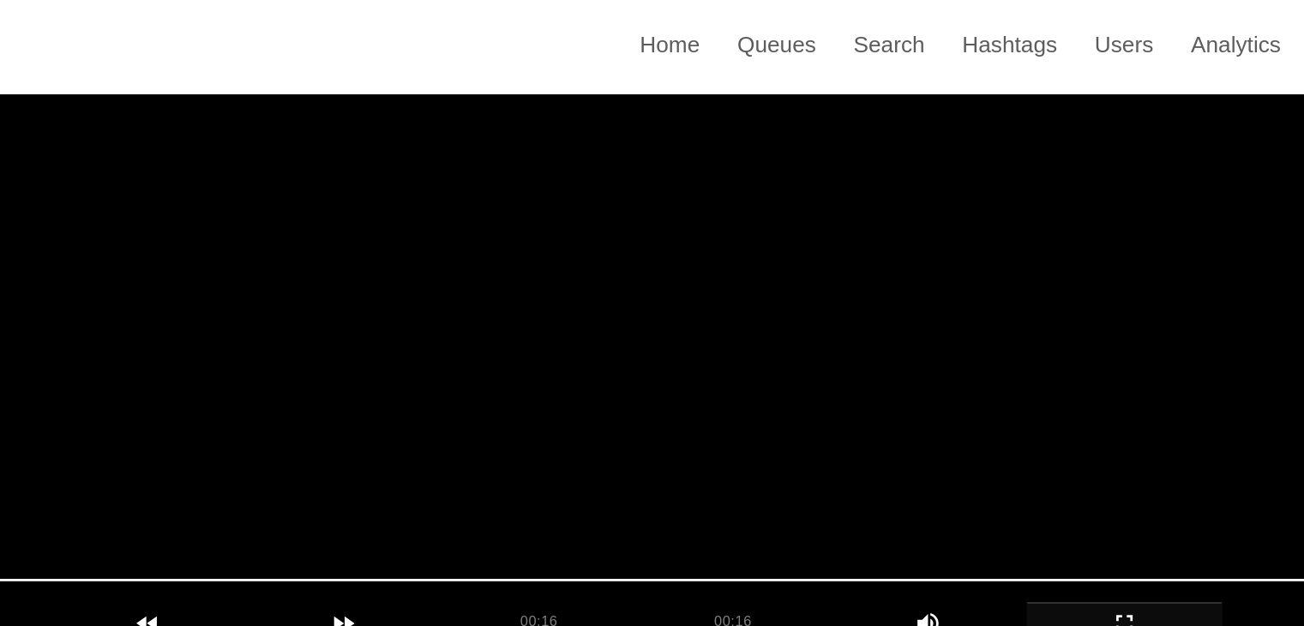
click at [762, 214] on video at bounding box center [652, 256] width 1147 height 429
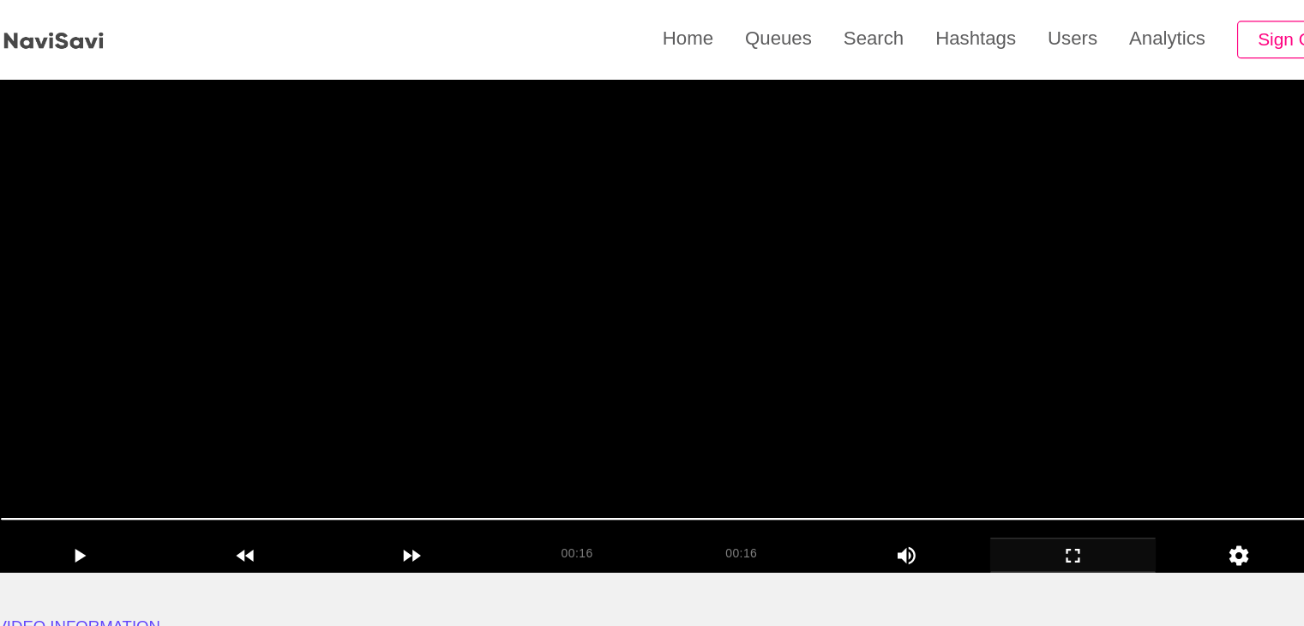
scroll to position [154, 0]
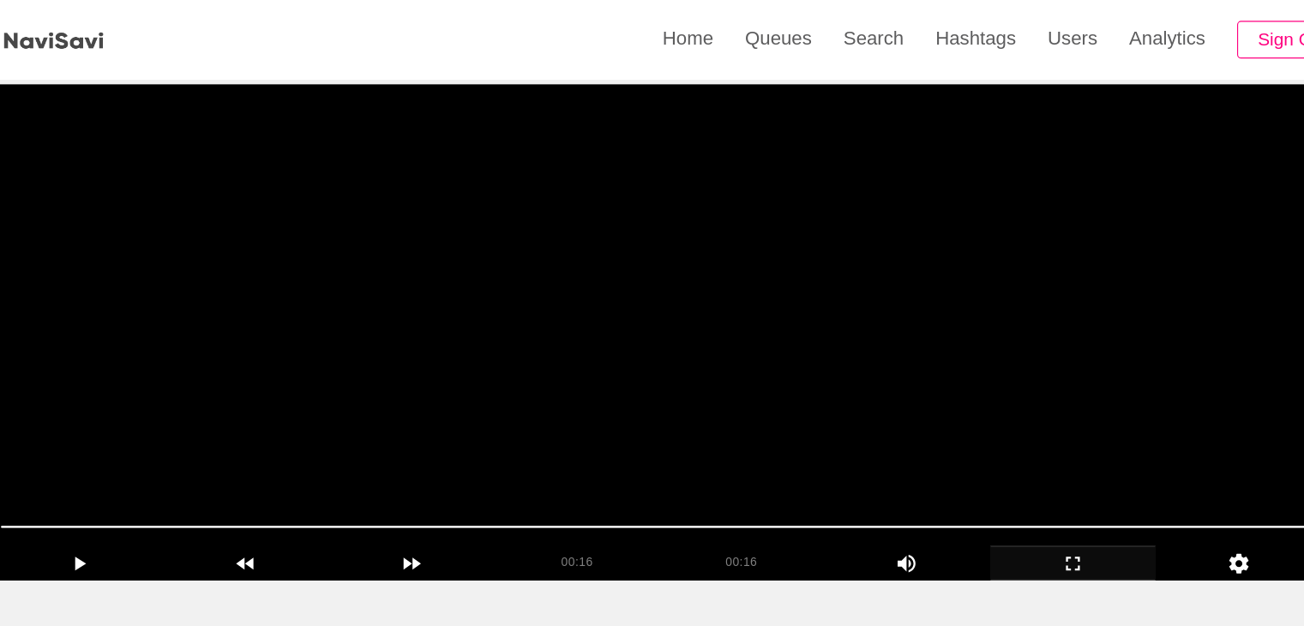
click at [763, 254] on video at bounding box center [652, 287] width 1147 height 429
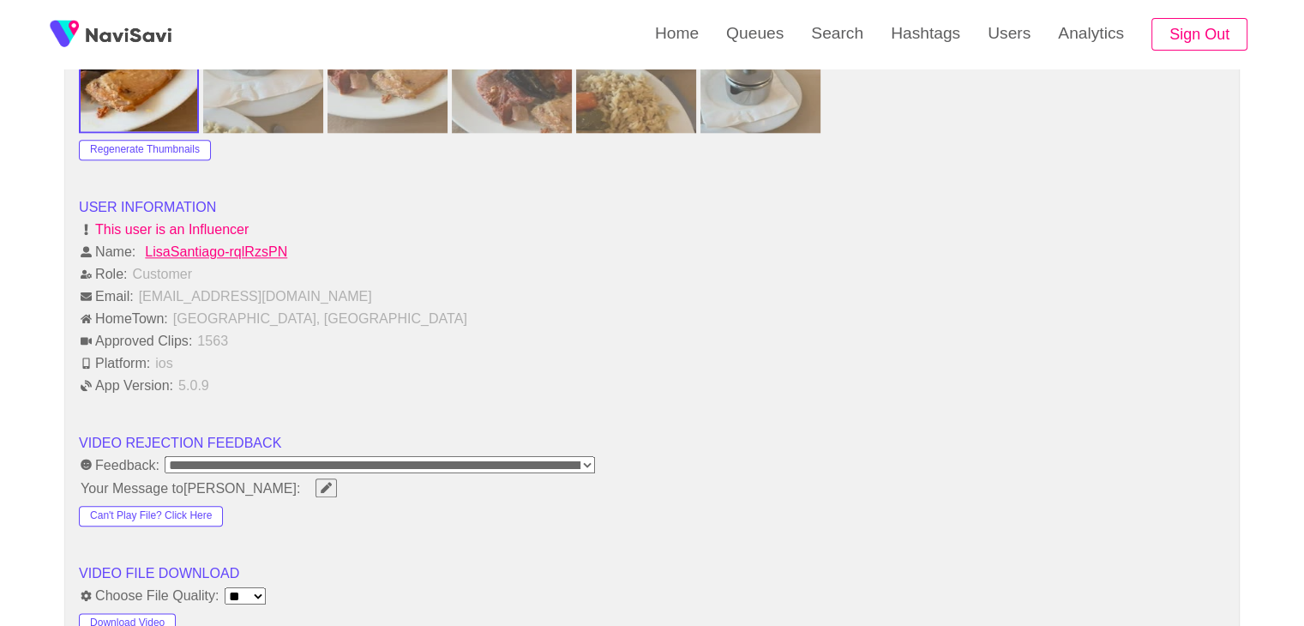
scroll to position [2052, 0]
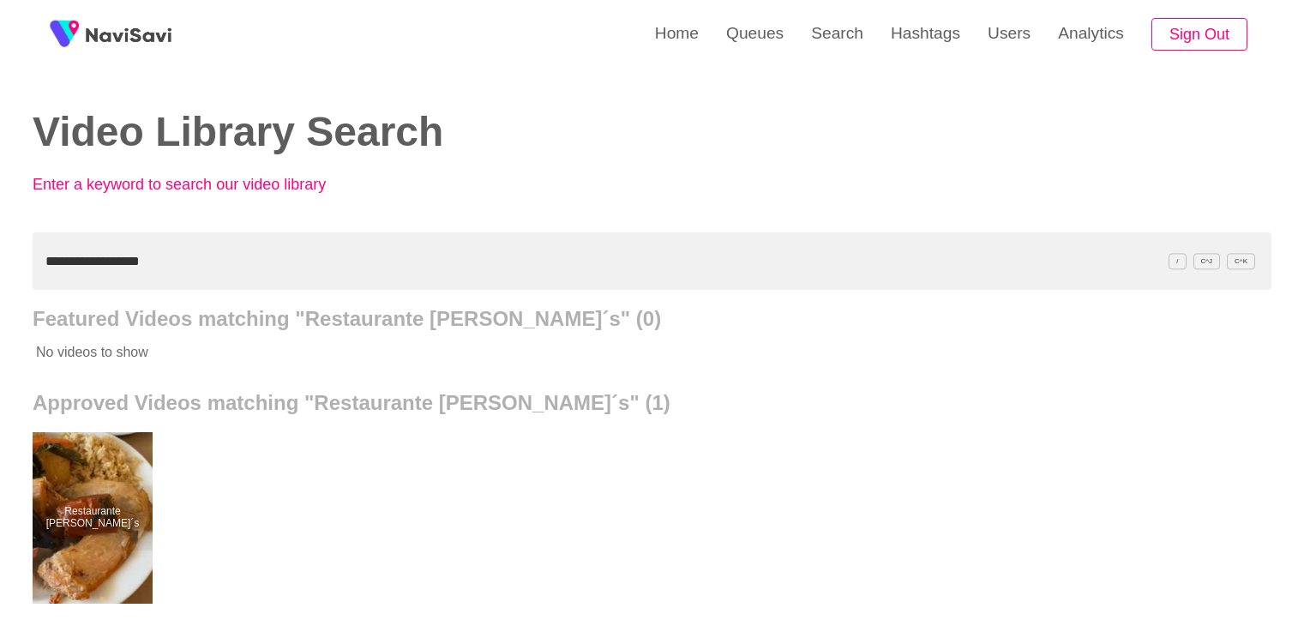
scroll to position [172, 0]
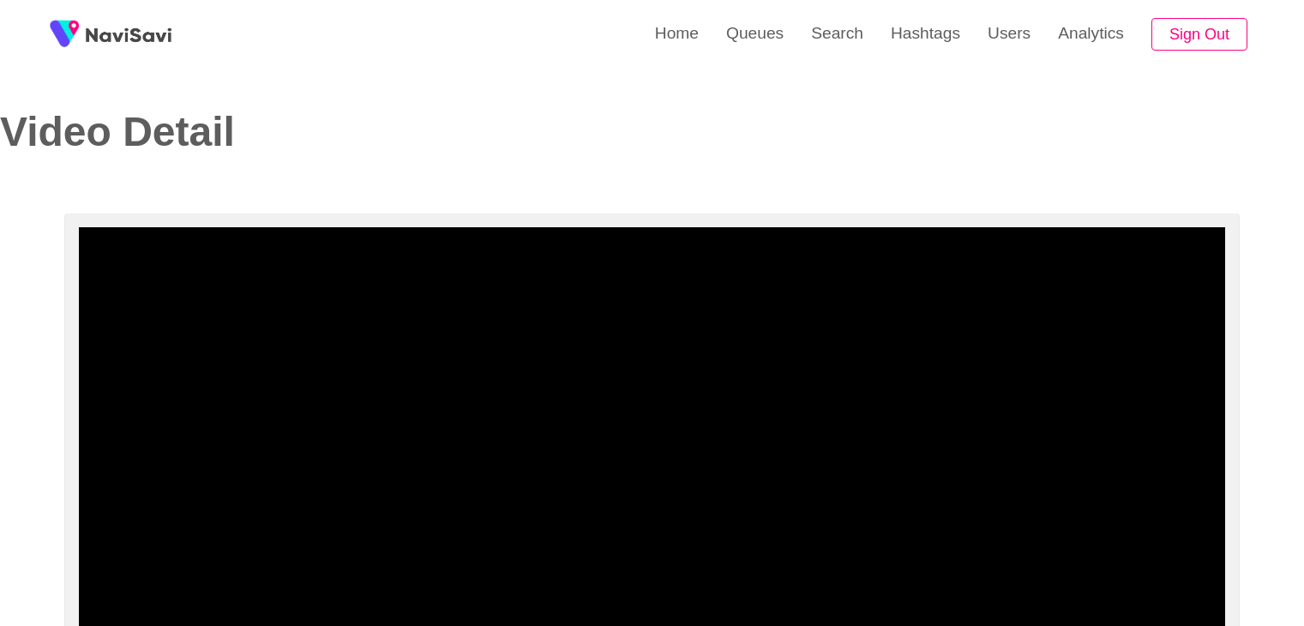
select select "**********"
select select "**"
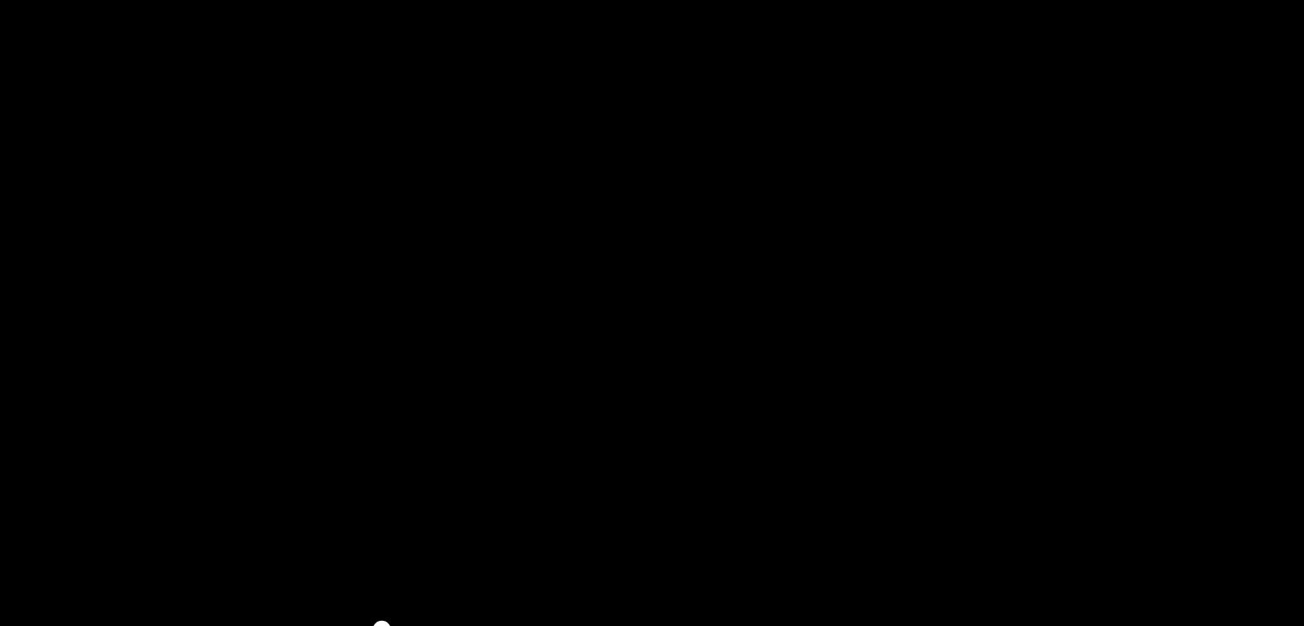
click at [671, 272] on video at bounding box center [652, 323] width 1147 height 429
click at [660, 243] on video at bounding box center [652, 323] width 1147 height 429
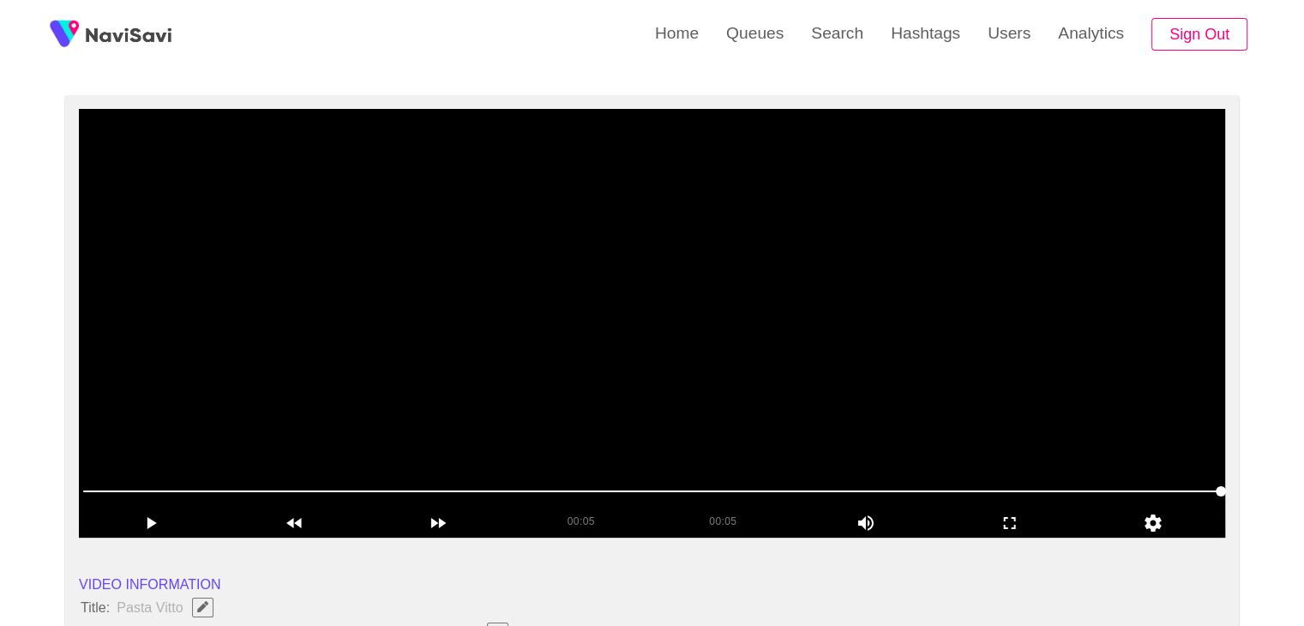
click at [773, 274] on video at bounding box center [652, 323] width 1147 height 429
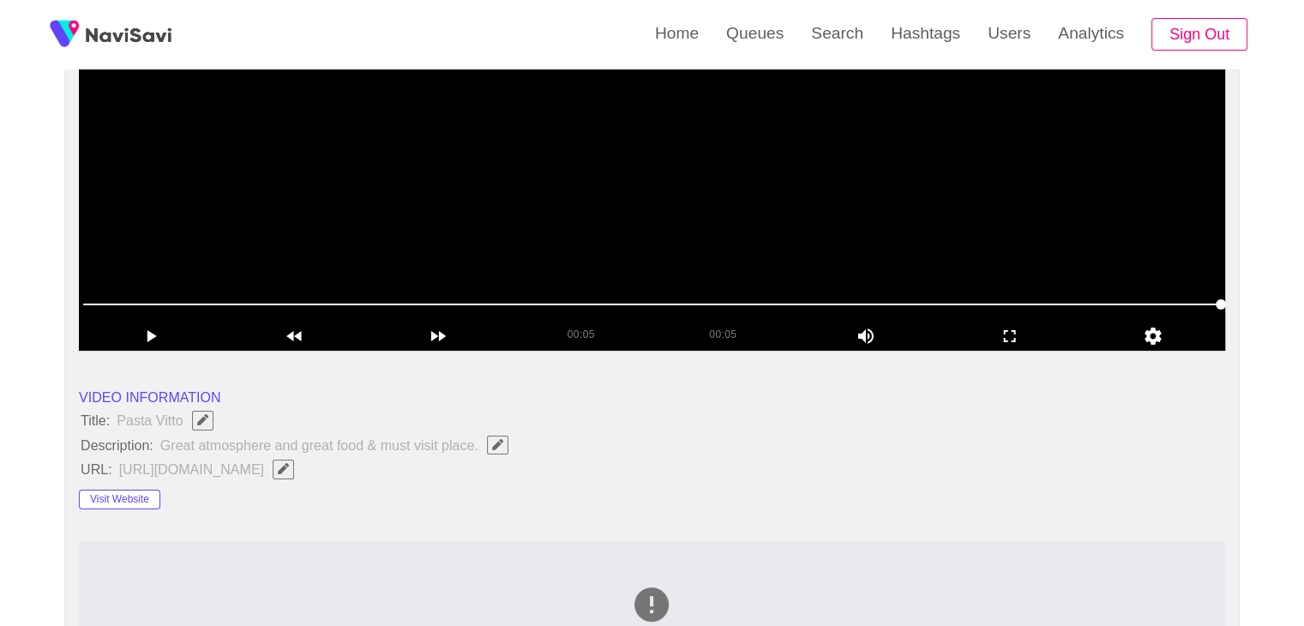
scroll to position [290, 0]
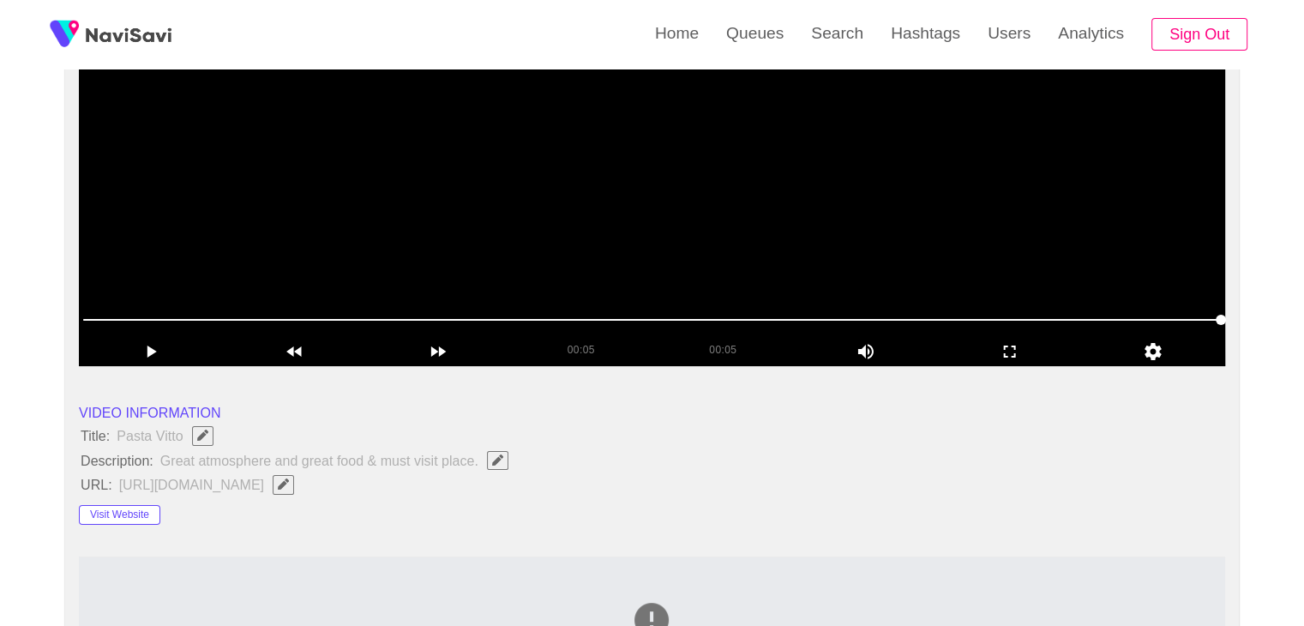
click at [651, 203] on video at bounding box center [652, 151] width 1147 height 429
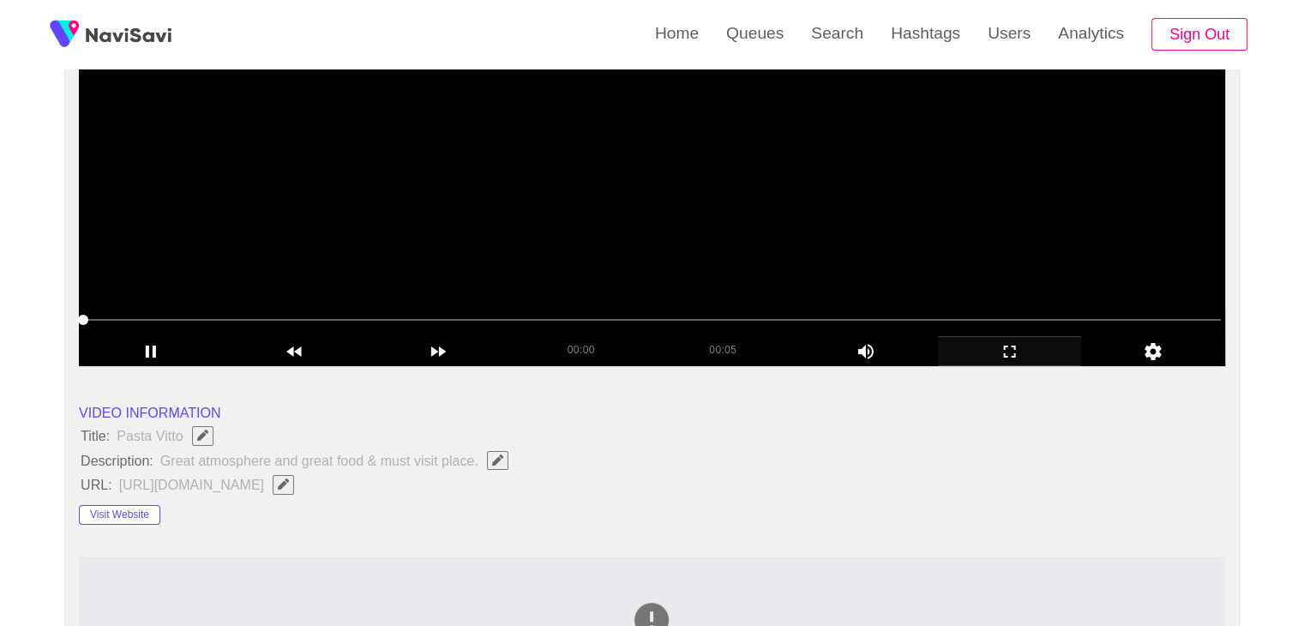
click at [1015, 344] on icon "add" at bounding box center [1010, 351] width 142 height 21
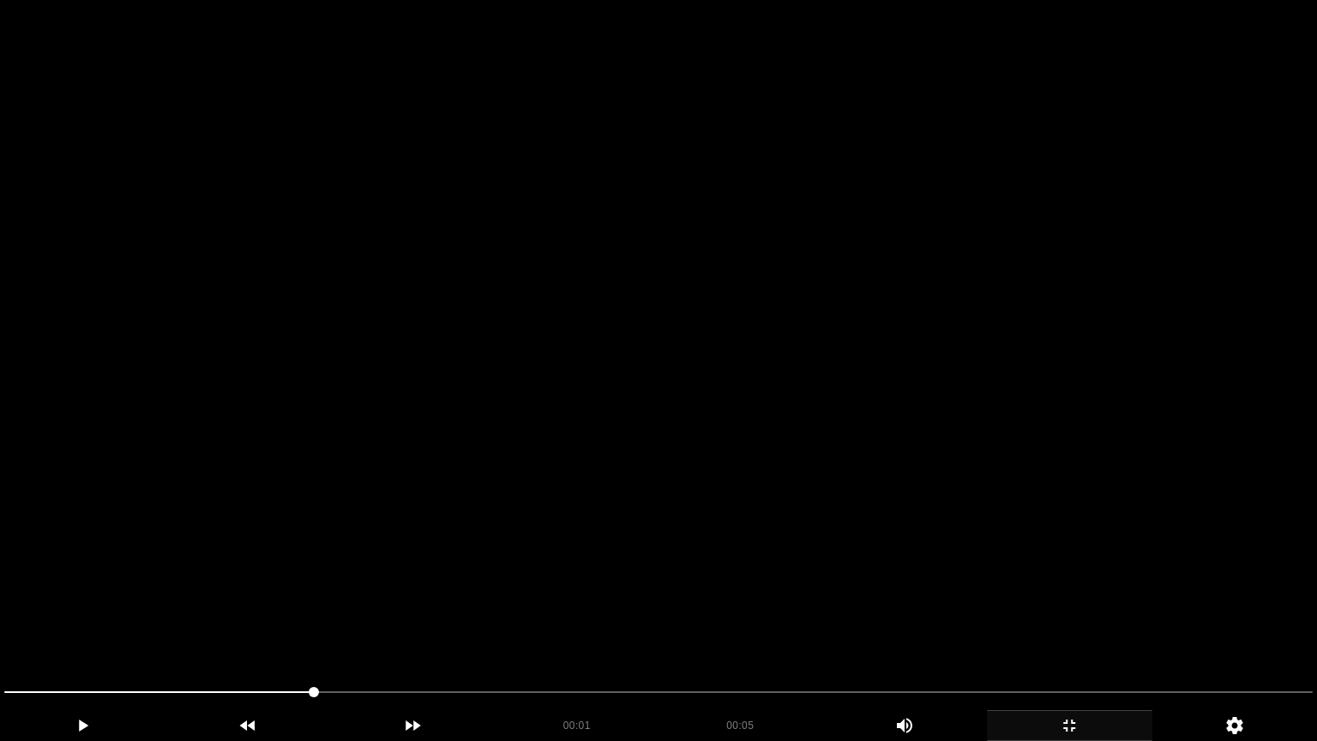
click at [867, 420] on video at bounding box center [658, 370] width 1317 height 741
click at [873, 401] on video at bounding box center [658, 370] width 1317 height 741
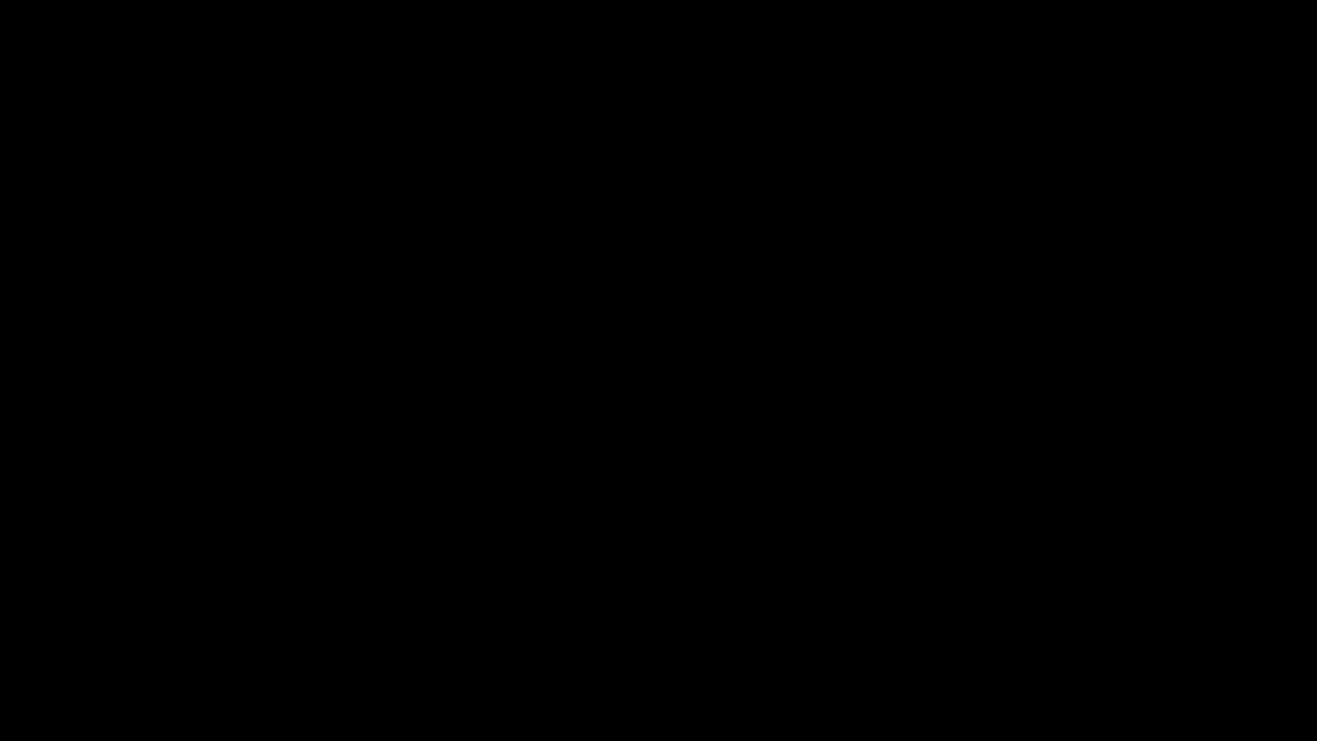
click at [1038, 625] on icon "add" at bounding box center [1070, 725] width 164 height 21
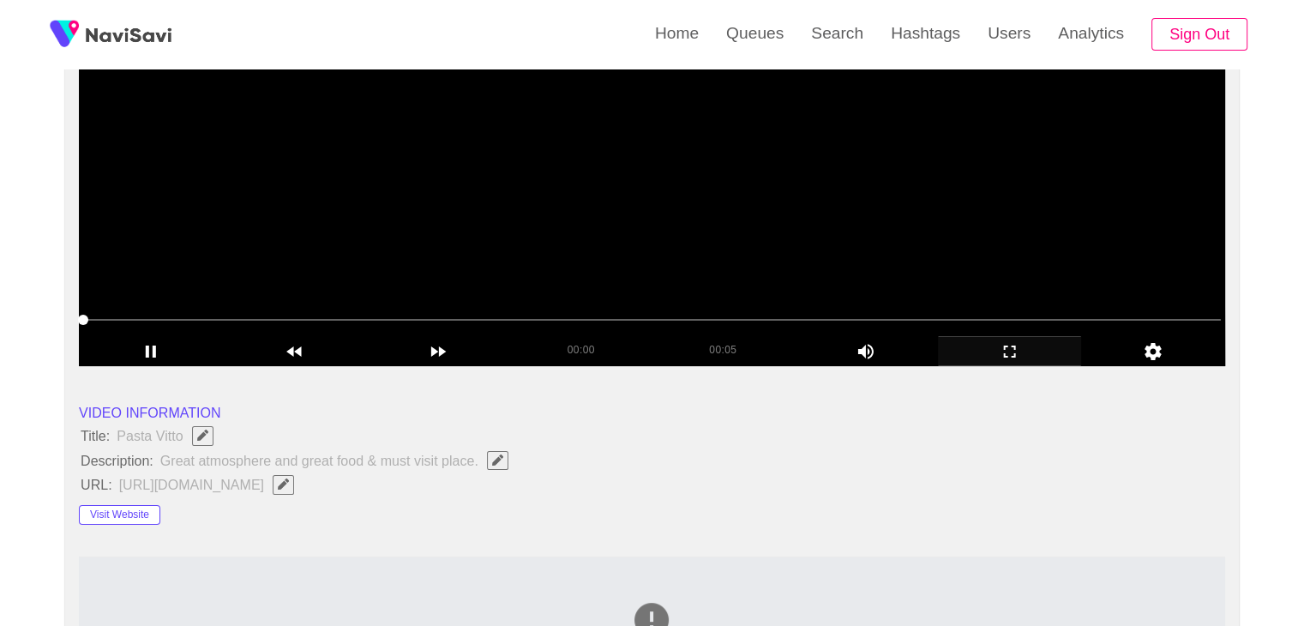
click at [744, 227] on video at bounding box center [652, 151] width 1147 height 429
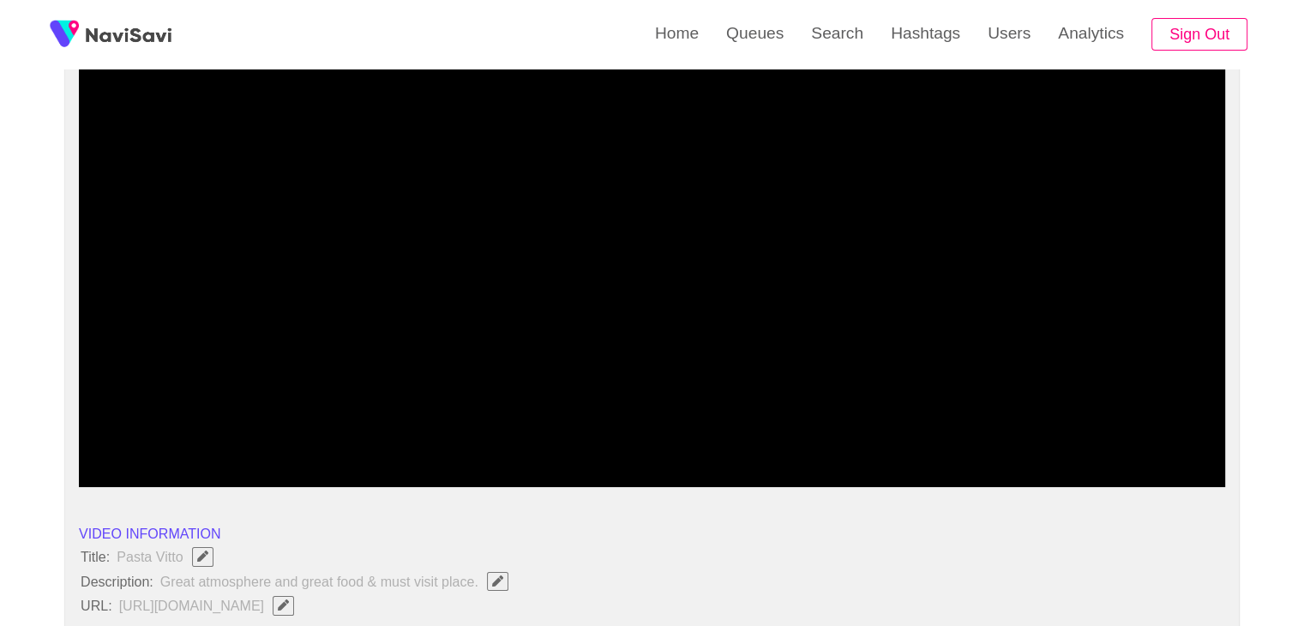
scroll to position [118, 0]
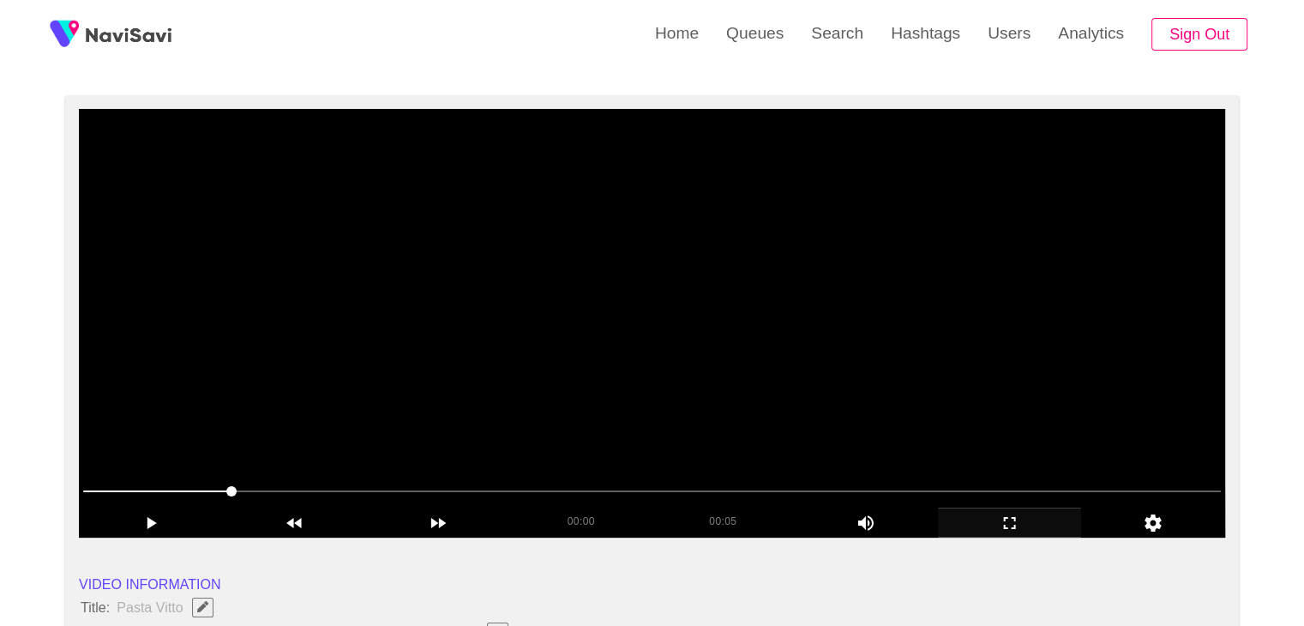
click at [727, 334] on video at bounding box center [652, 323] width 1147 height 429
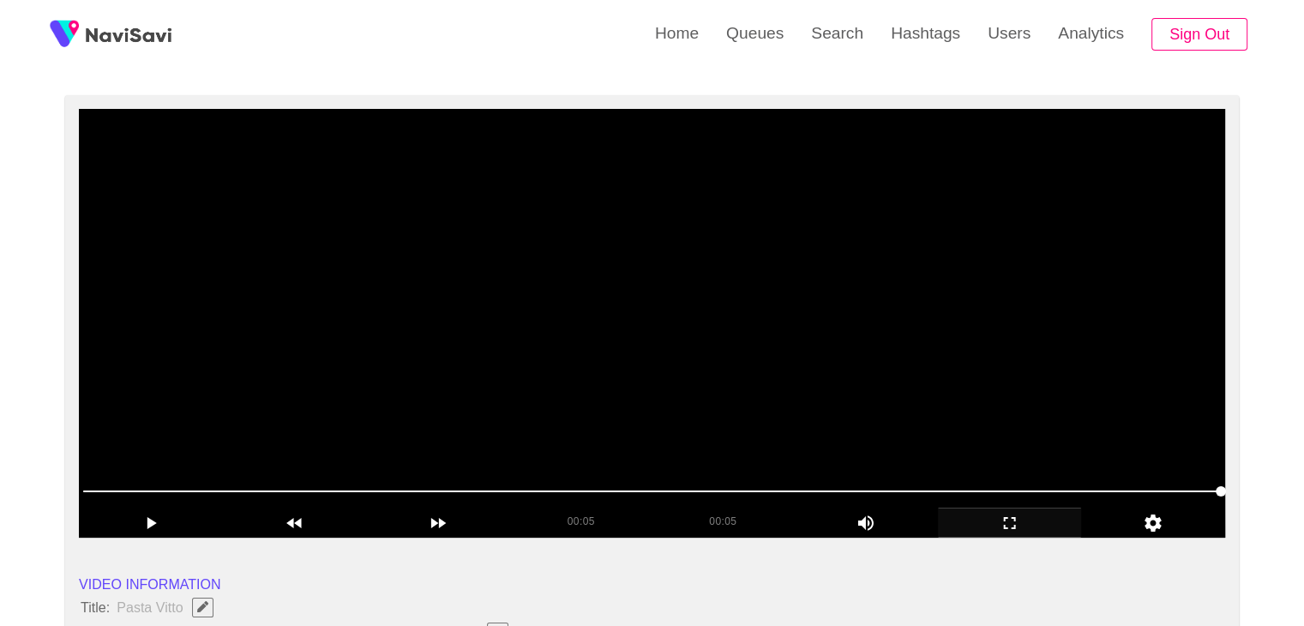
click at [814, 176] on video at bounding box center [652, 323] width 1147 height 429
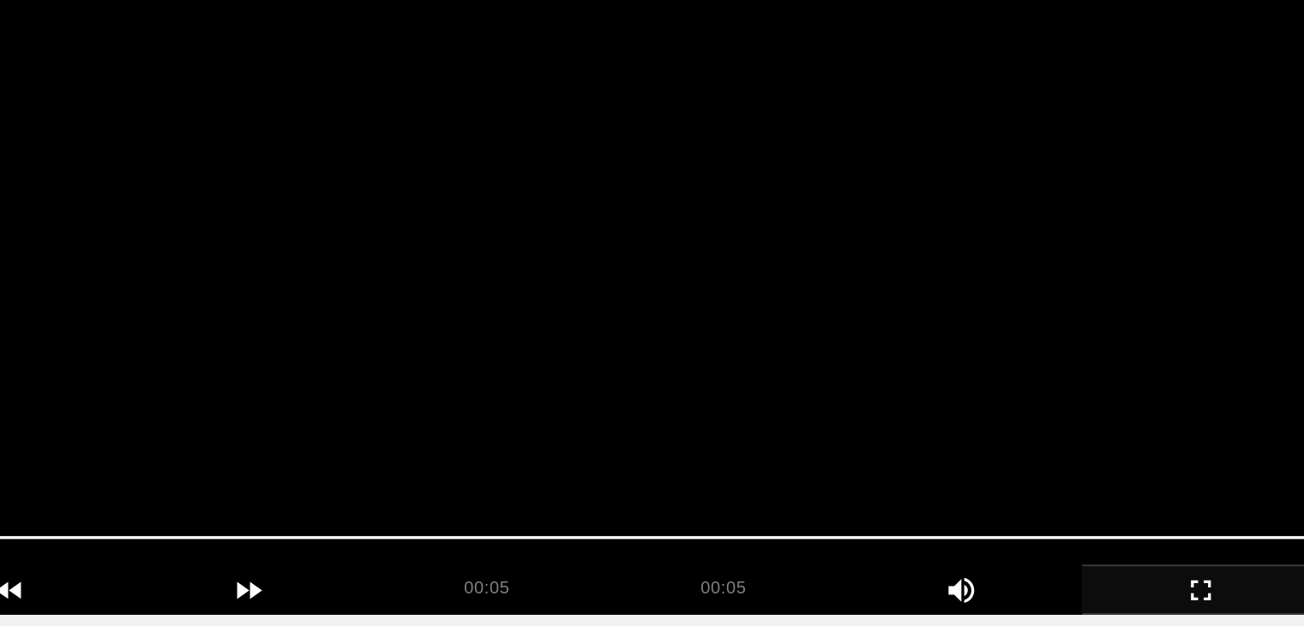
scroll to position [204, 0]
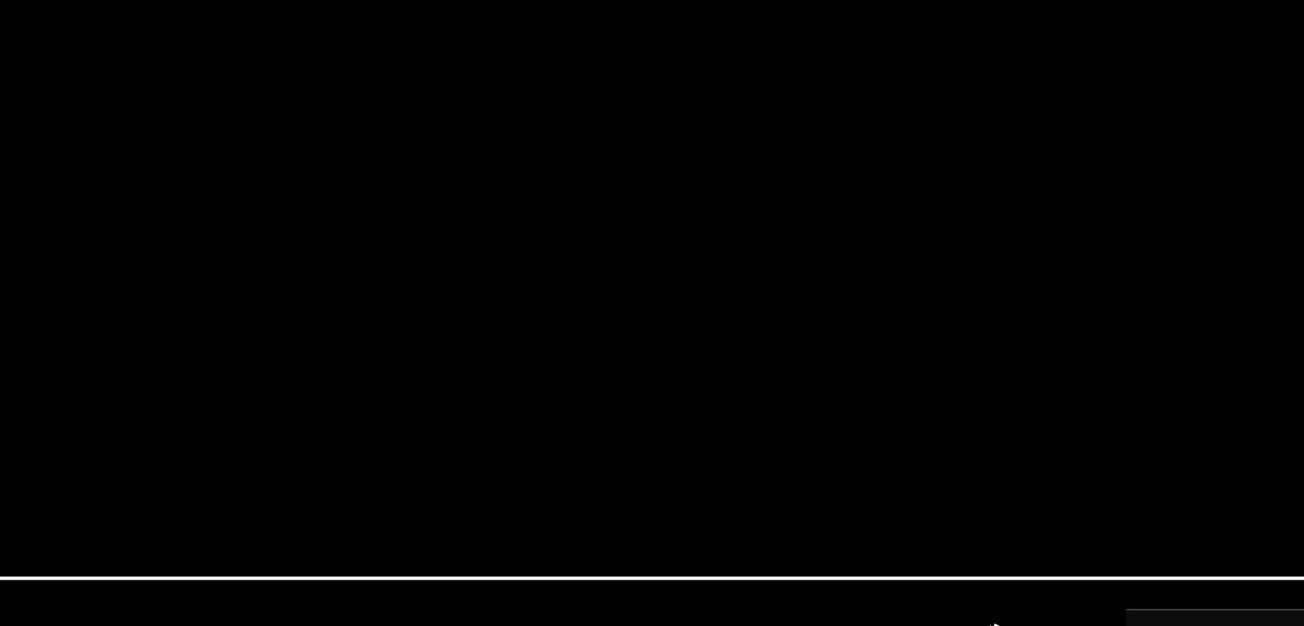
click at [717, 209] on video at bounding box center [652, 237] width 1147 height 429
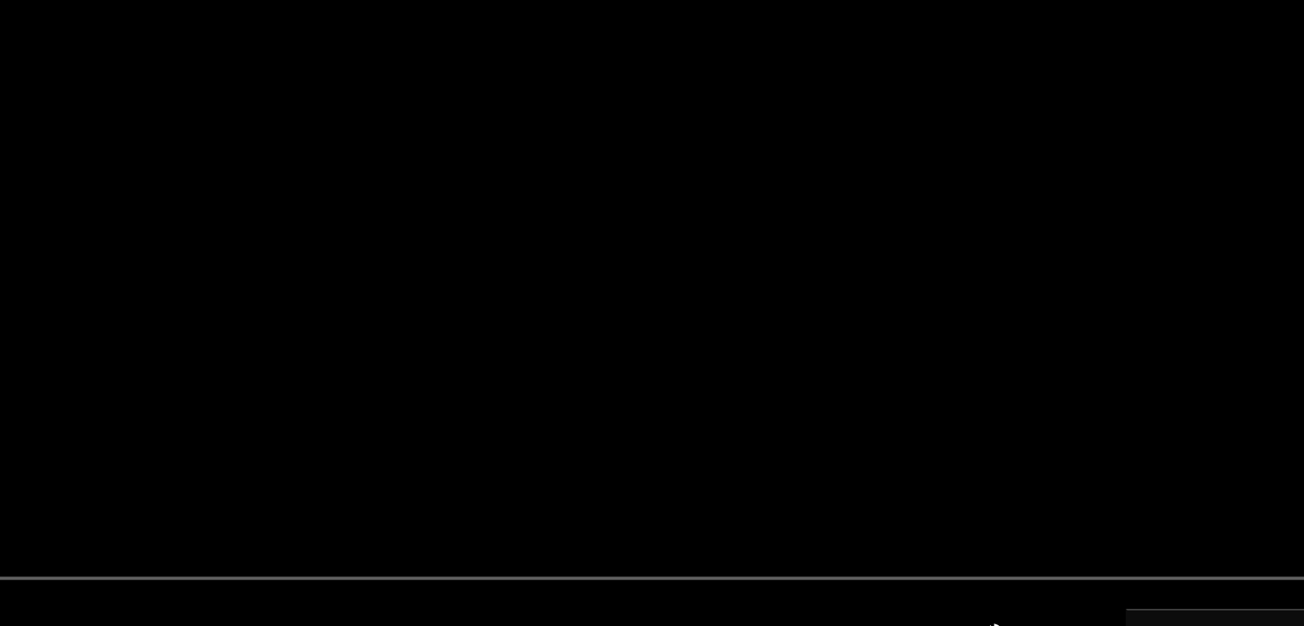
click at [741, 232] on video at bounding box center [652, 237] width 1147 height 429
click at [743, 232] on video at bounding box center [652, 237] width 1147 height 429
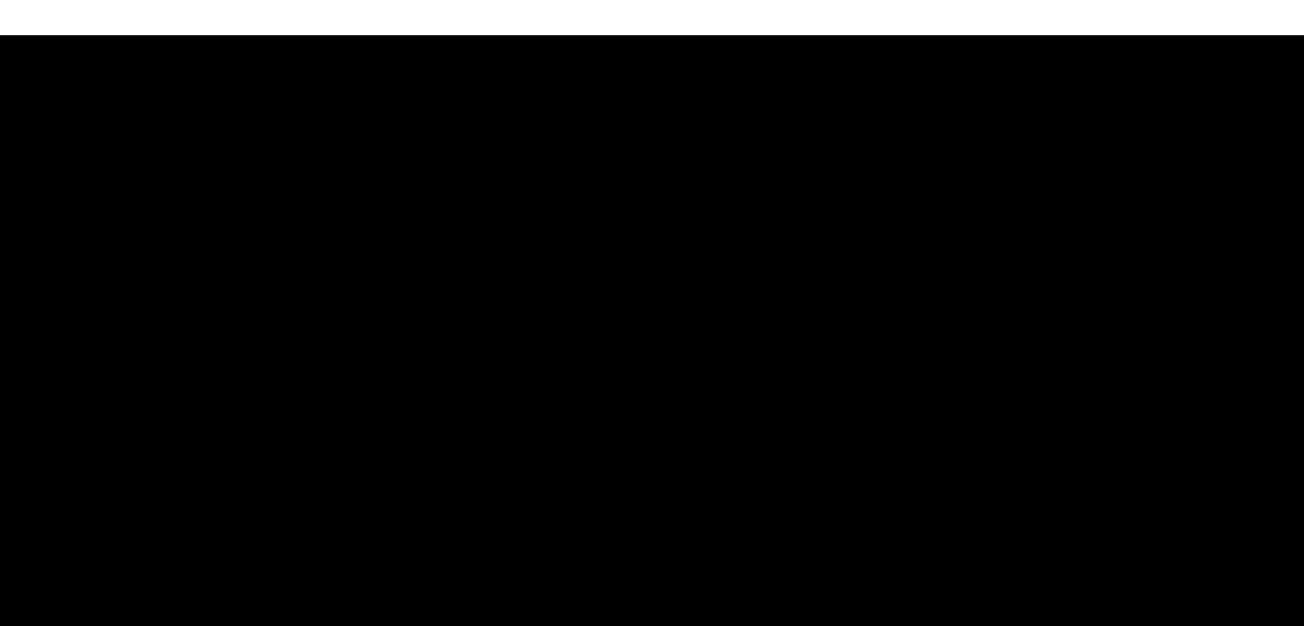
click at [623, 279] on video at bounding box center [652, 237] width 1147 height 429
click at [656, 268] on video at bounding box center [652, 237] width 1147 height 429
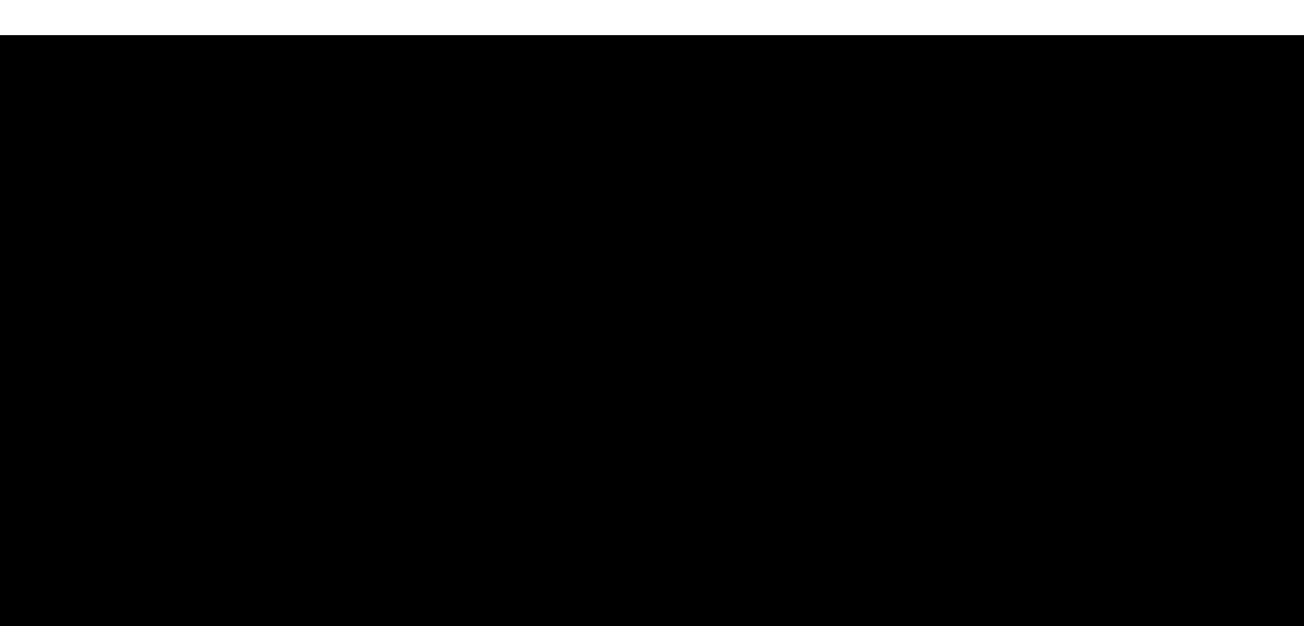
click at [656, 268] on video at bounding box center [652, 237] width 1147 height 429
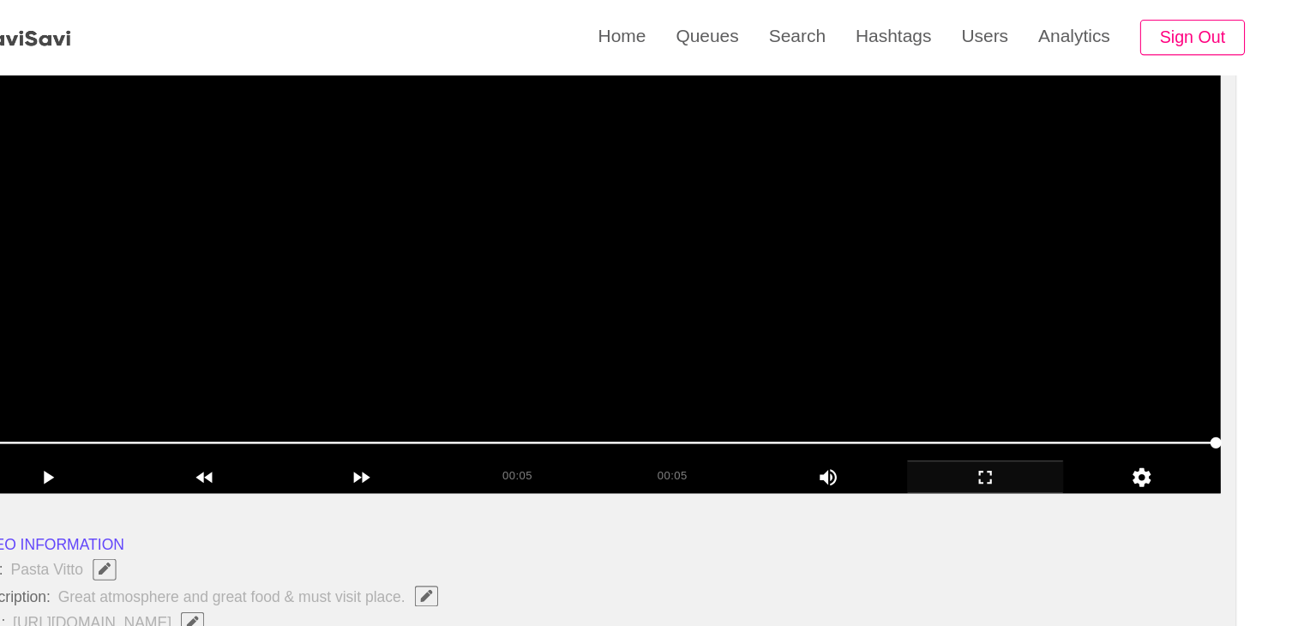
scroll to position [203, 0]
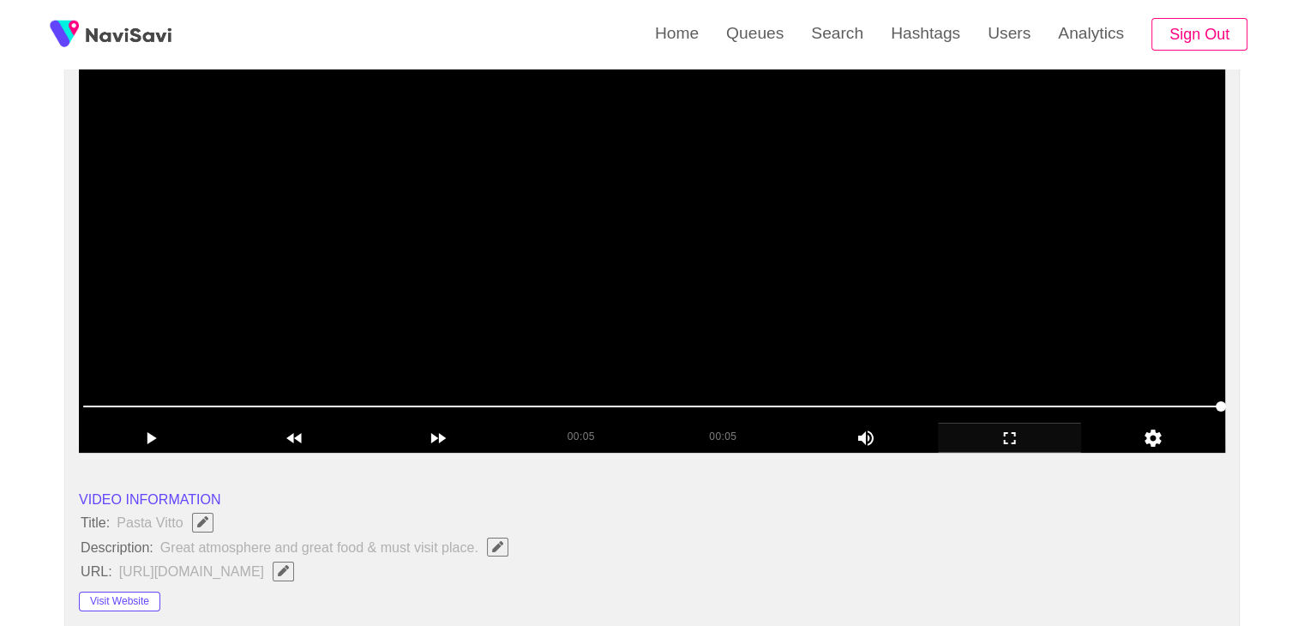
click at [760, 286] on video at bounding box center [652, 238] width 1147 height 429
click at [784, 277] on video at bounding box center [652, 238] width 1147 height 429
click at [599, 295] on video at bounding box center [652, 238] width 1147 height 429
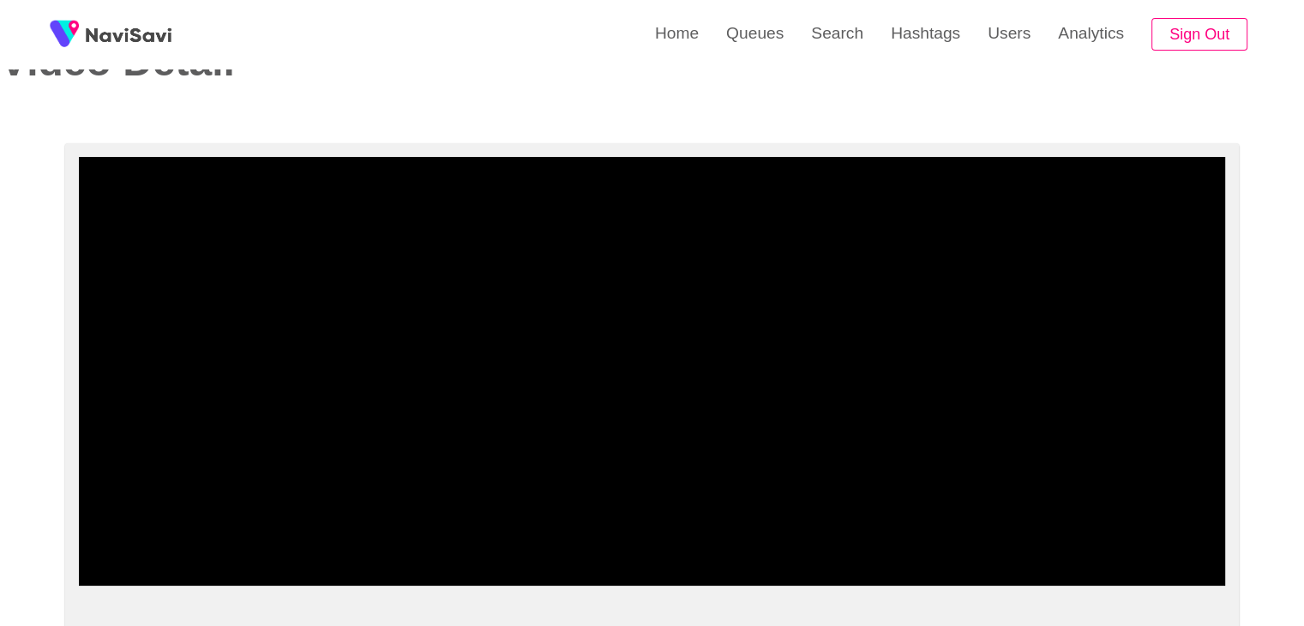
scroll to position [32, 0]
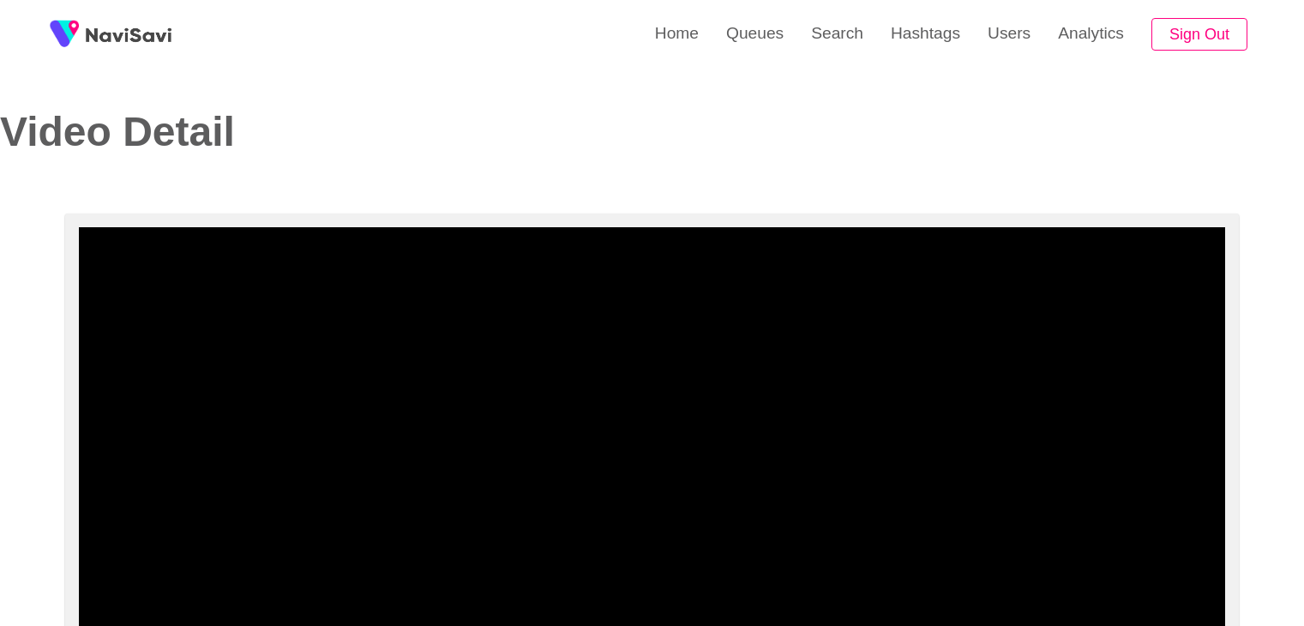
select select "**********"
select select "**"
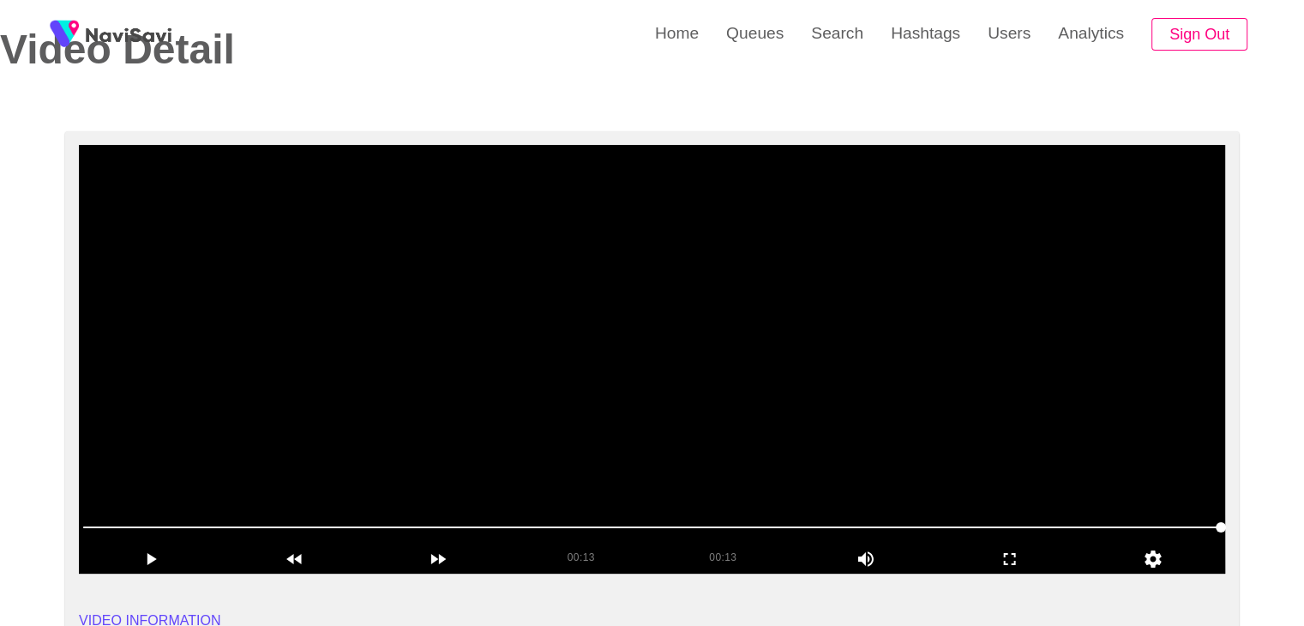
click at [804, 267] on video at bounding box center [652, 359] width 1147 height 429
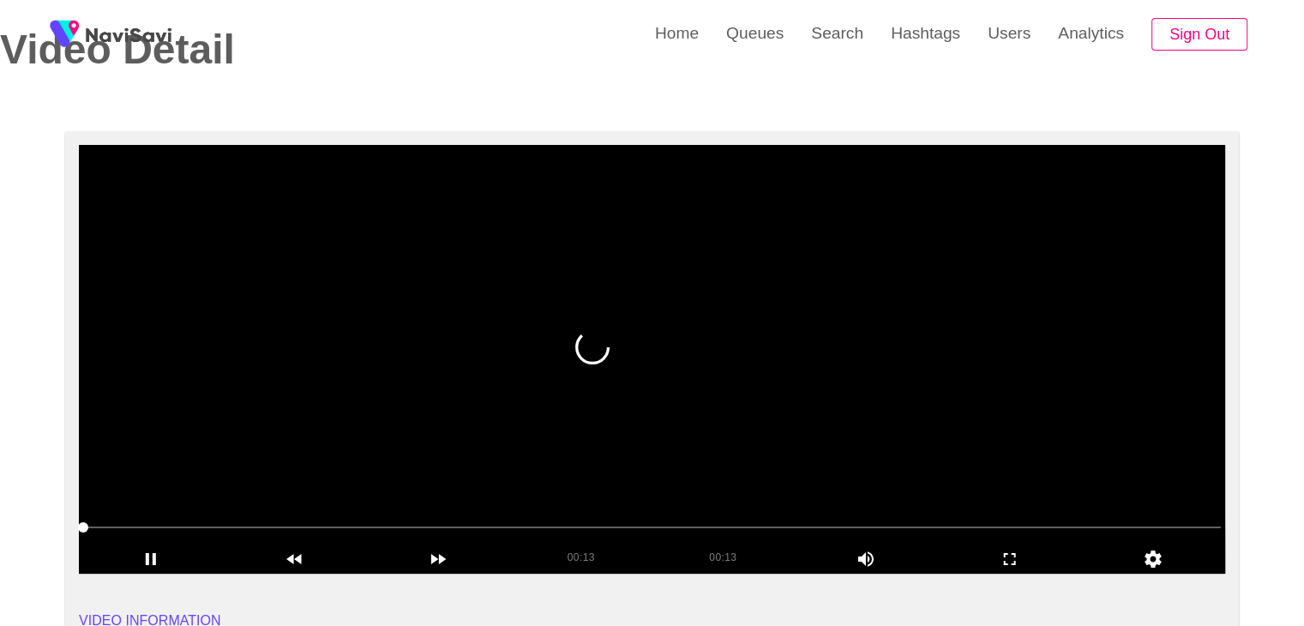
click at [135, 527] on span at bounding box center [652, 527] width 1138 height 27
click at [293, 514] on span at bounding box center [652, 527] width 1138 height 27
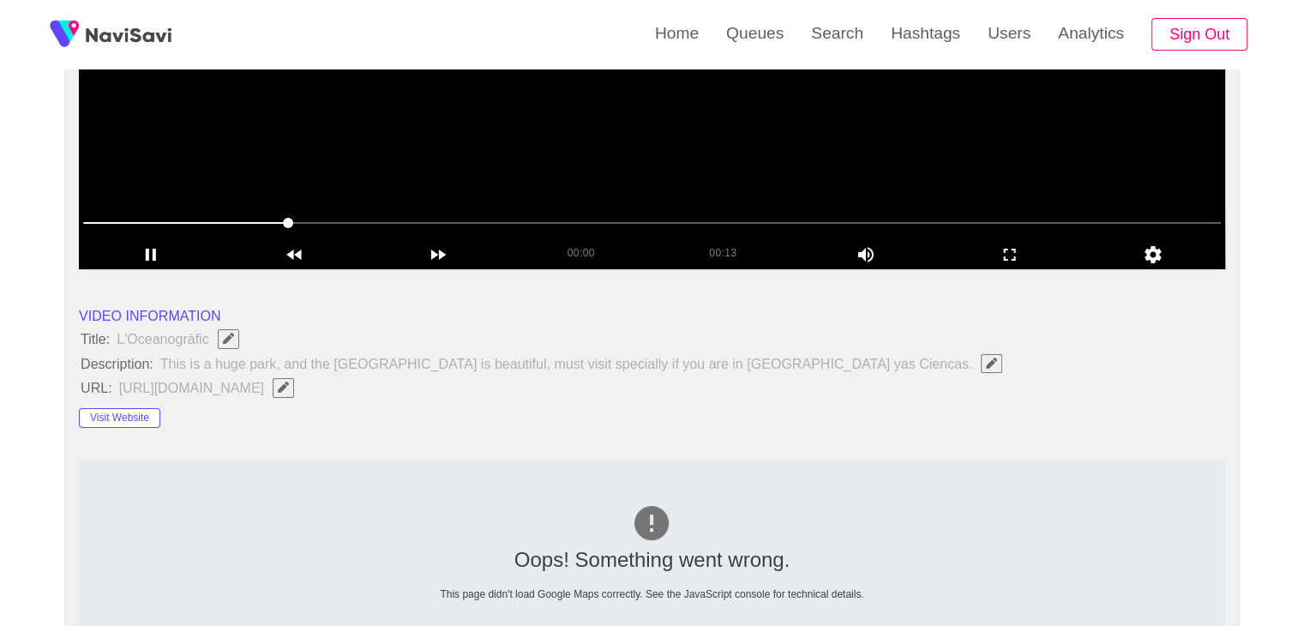
scroll to position [168, 0]
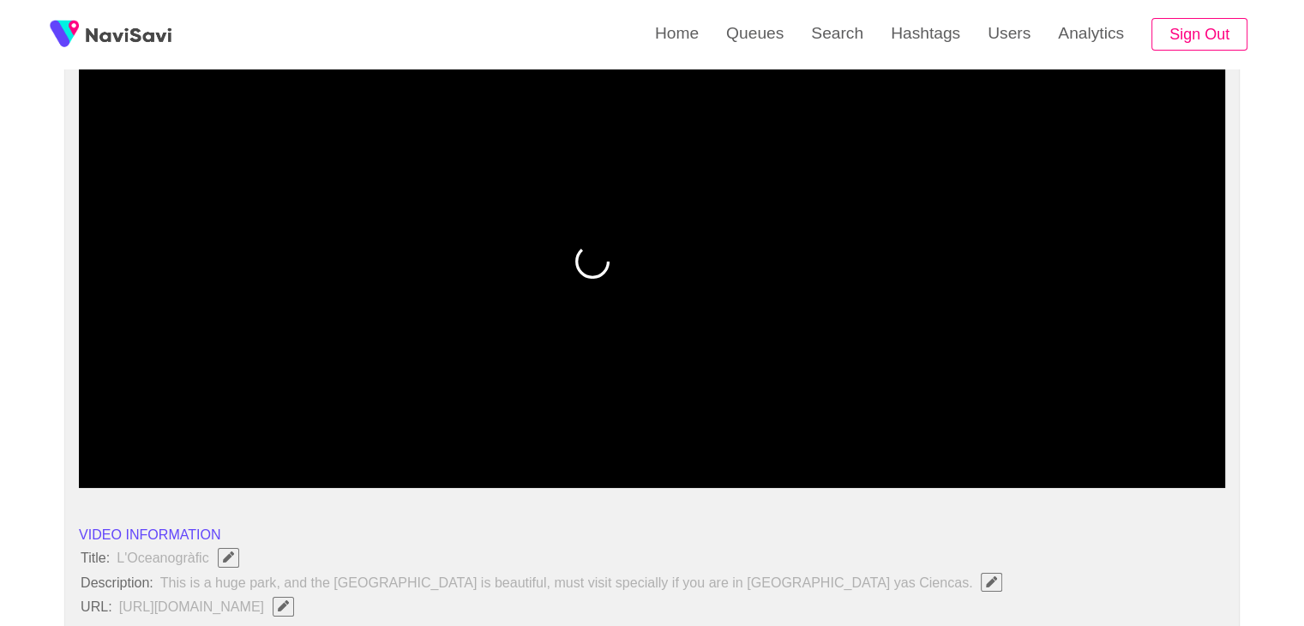
drag, startPoint x: 92, startPoint y: 450, endPoint x: 32, endPoint y: 431, distance: 62.9
drag, startPoint x: 114, startPoint y: 440, endPoint x: 70, endPoint y: 438, distance: 43.8
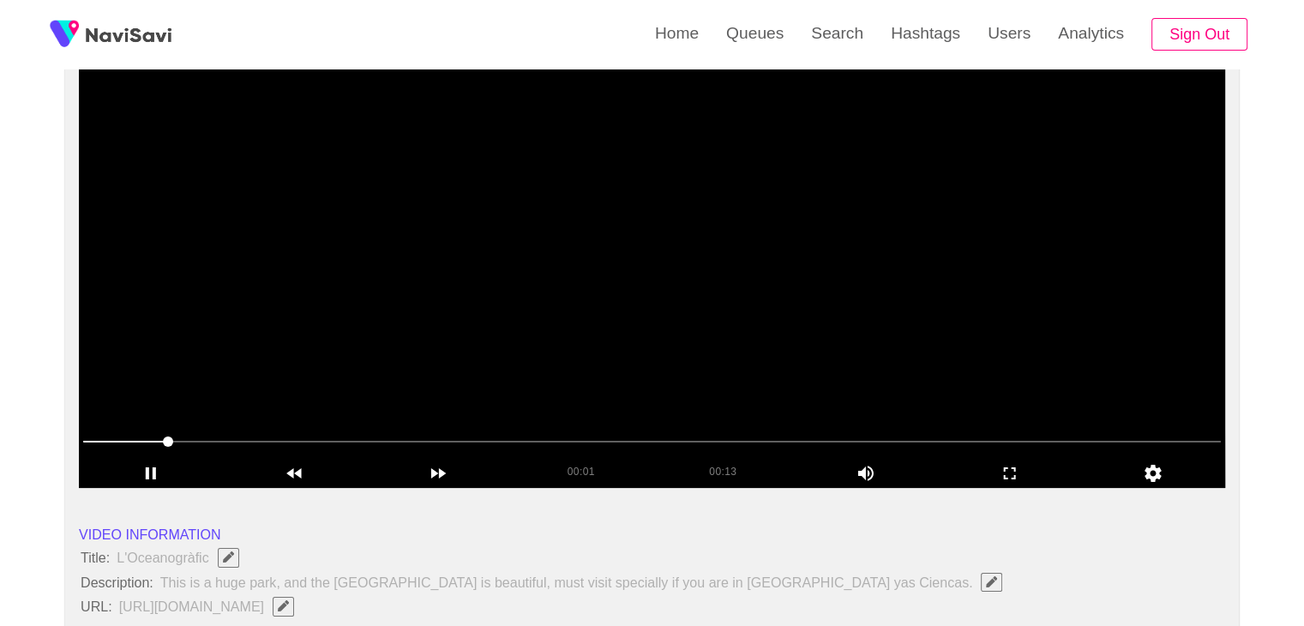
click at [648, 246] on video at bounding box center [652, 273] width 1147 height 429
click at [635, 268] on video at bounding box center [652, 273] width 1147 height 429
drag, startPoint x: 238, startPoint y: 446, endPoint x: 87, endPoint y: 437, distance: 150.3
click at [87, 437] on span at bounding box center [652, 441] width 1138 height 27
click at [852, 298] on video at bounding box center [652, 273] width 1147 height 429
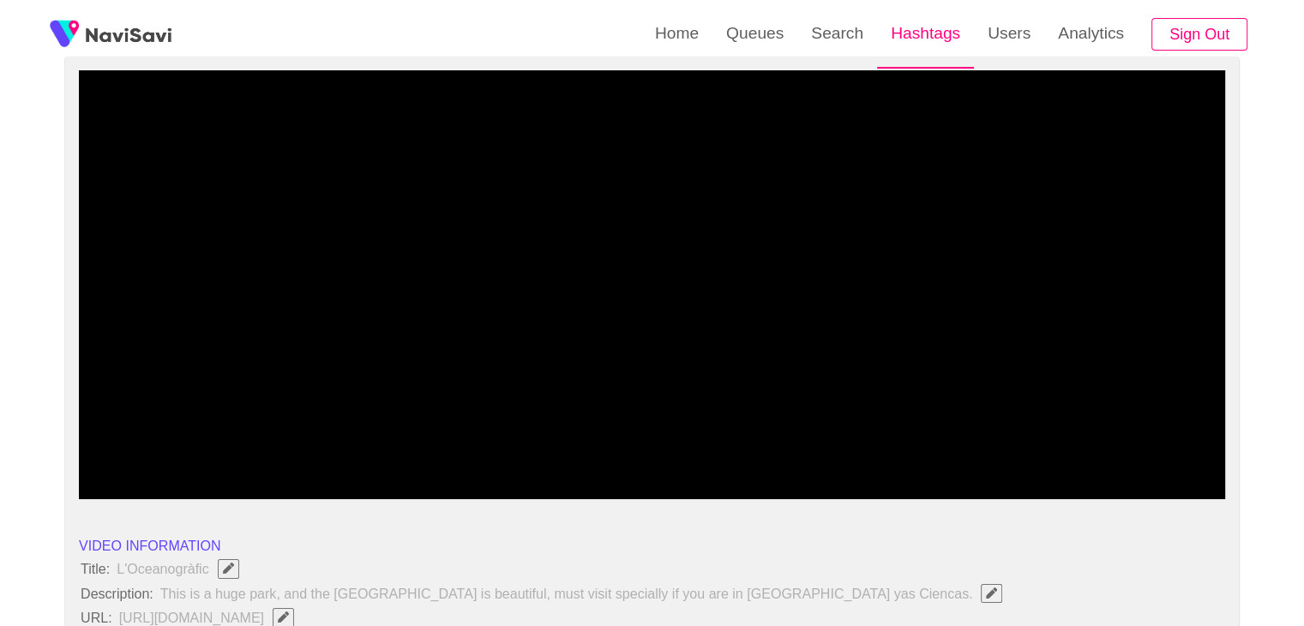
scroll to position [172, 0]
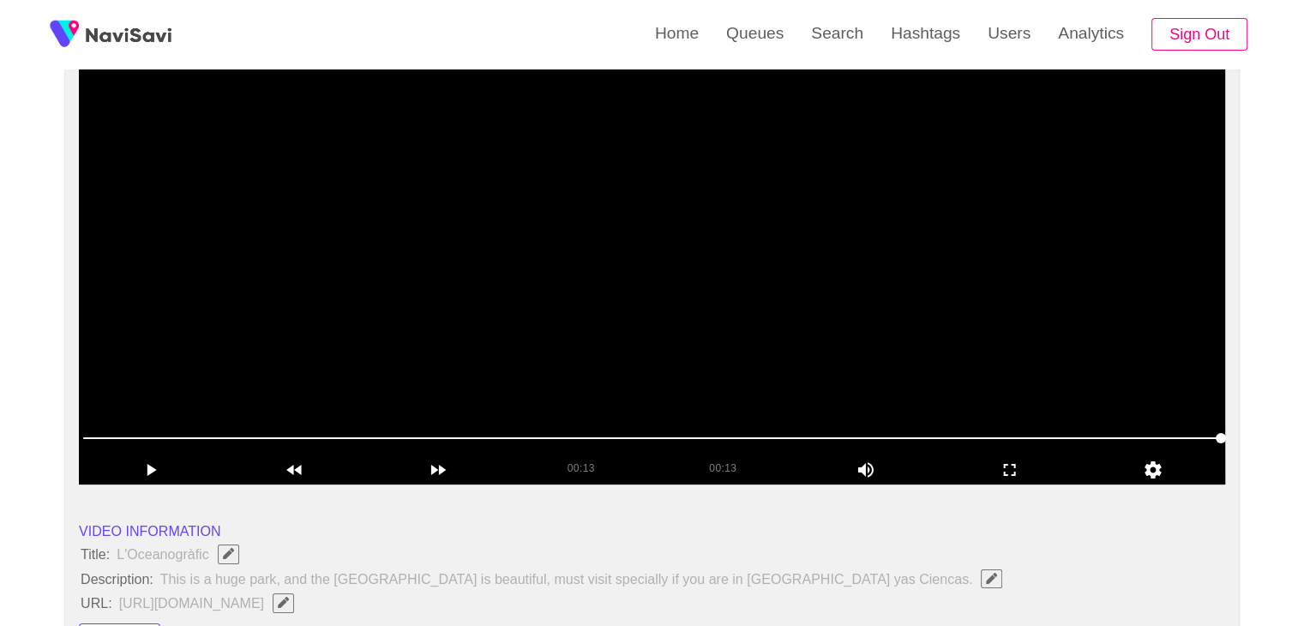
click at [753, 292] on video at bounding box center [652, 270] width 1147 height 429
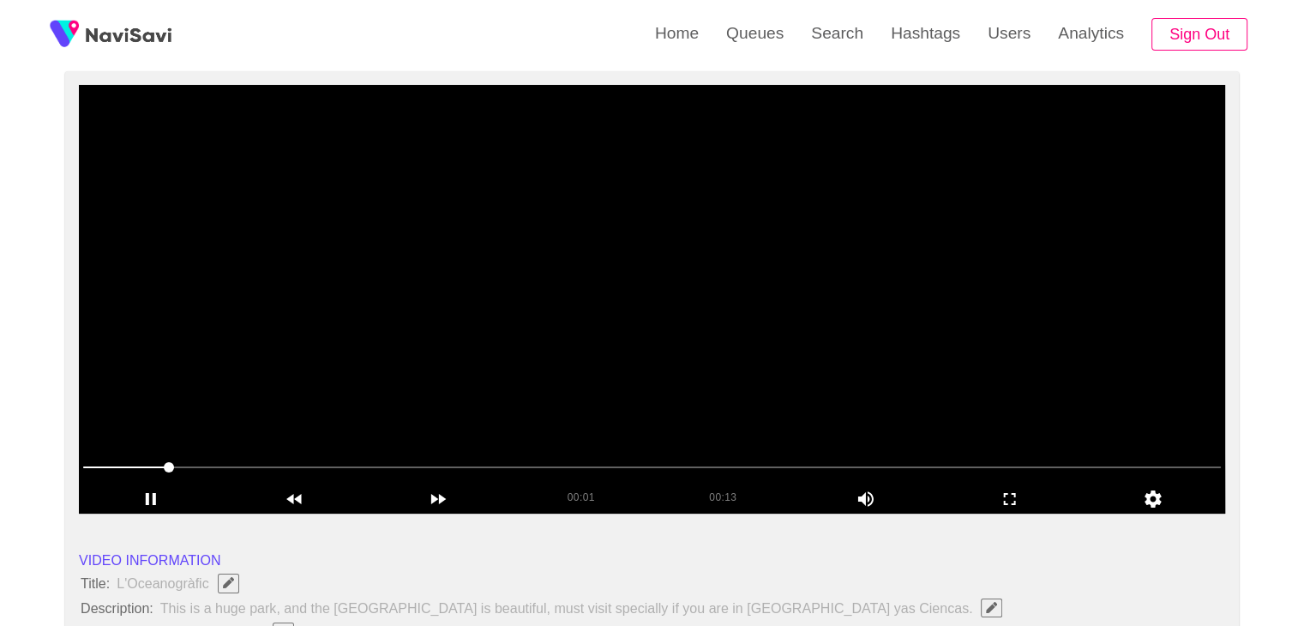
scroll to position [136, 0]
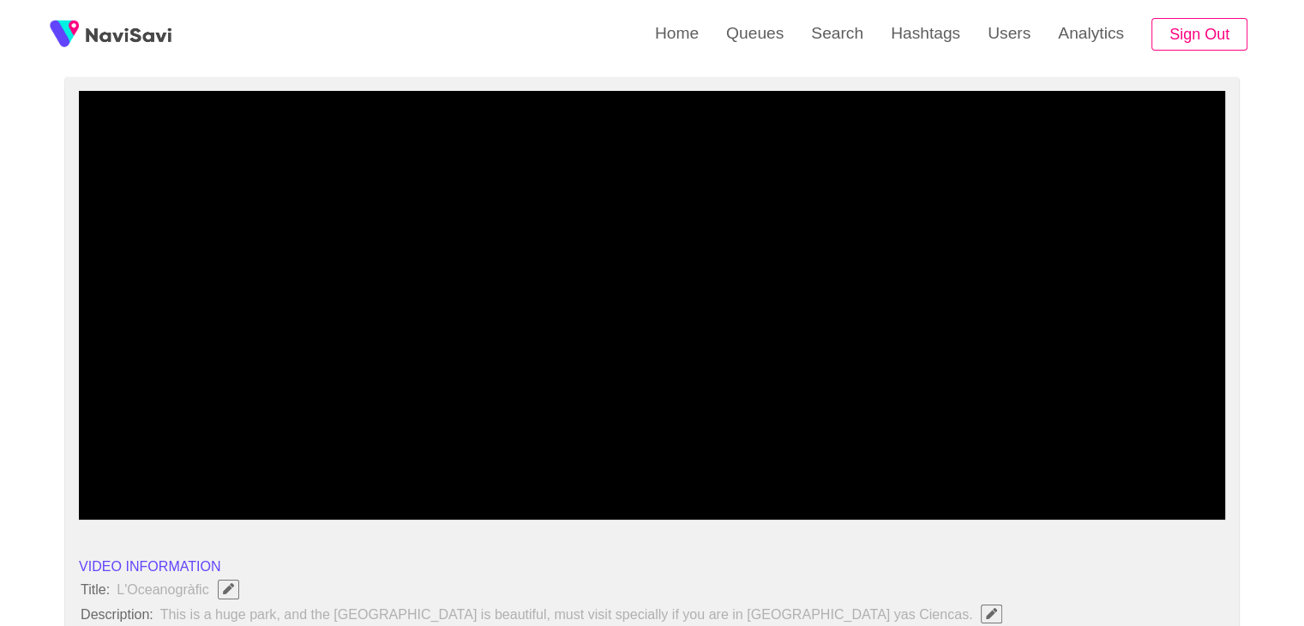
drag, startPoint x: 152, startPoint y: 470, endPoint x: 3, endPoint y: 474, distance: 149.3
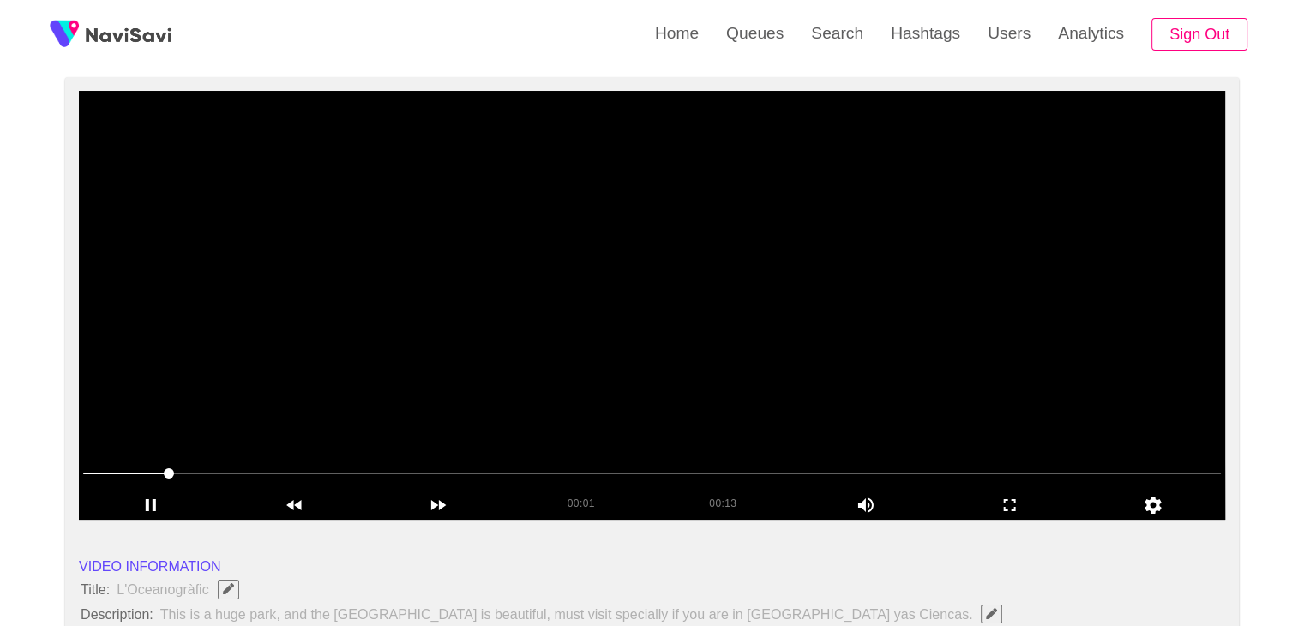
click at [435, 372] on video at bounding box center [652, 305] width 1147 height 429
click at [593, 346] on video at bounding box center [652, 305] width 1147 height 429
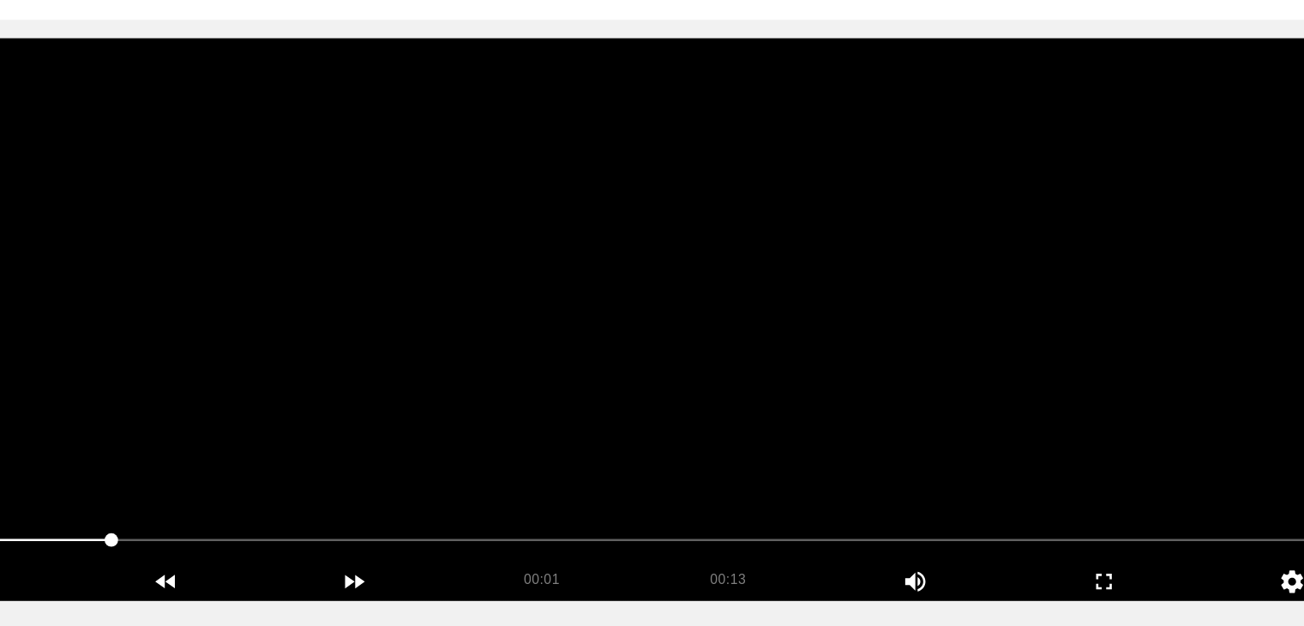
click at [587, 292] on video at bounding box center [652, 305] width 1147 height 429
click at [583, 299] on video at bounding box center [652, 305] width 1147 height 429
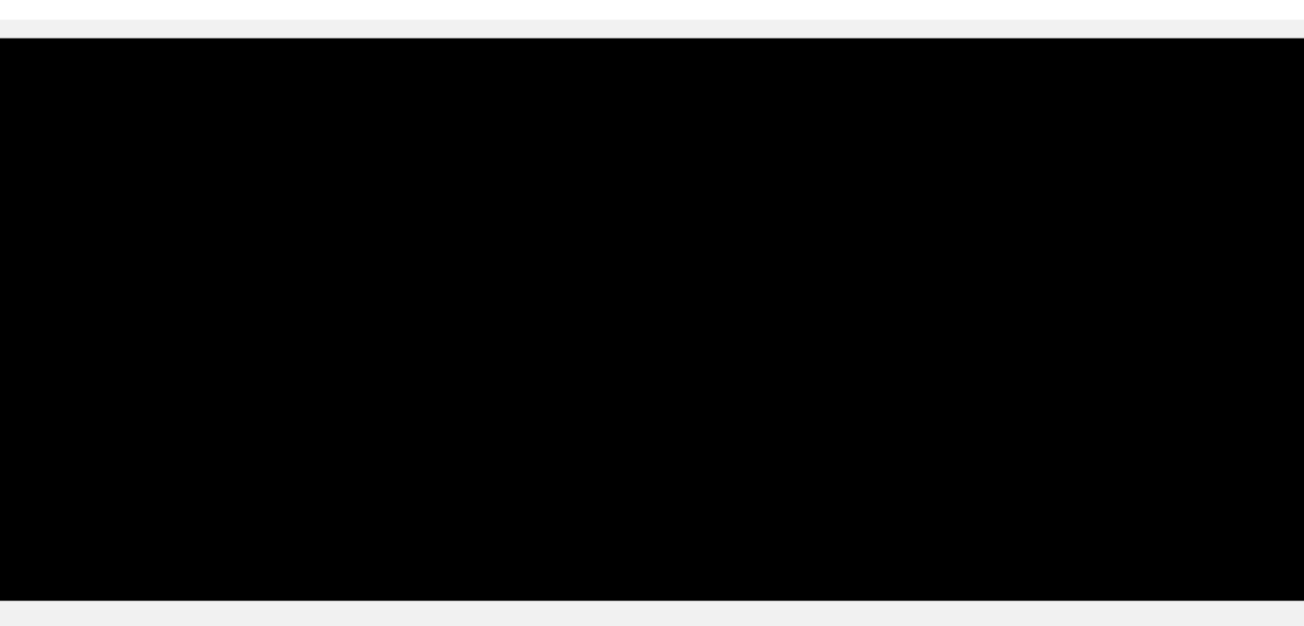
drag, startPoint x: 168, startPoint y: 470, endPoint x: 215, endPoint y: 450, distance: 51.1
click at [168, 471] on span at bounding box center [652, 473] width 1138 height 27
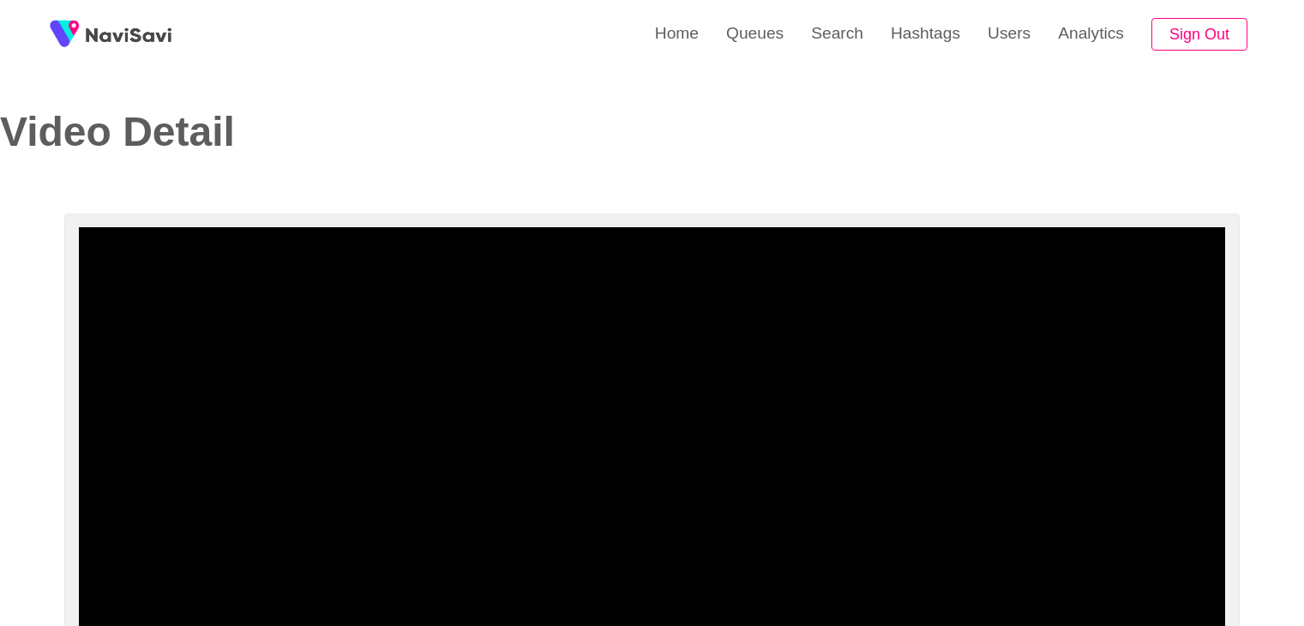
select select "**********"
select select "**"
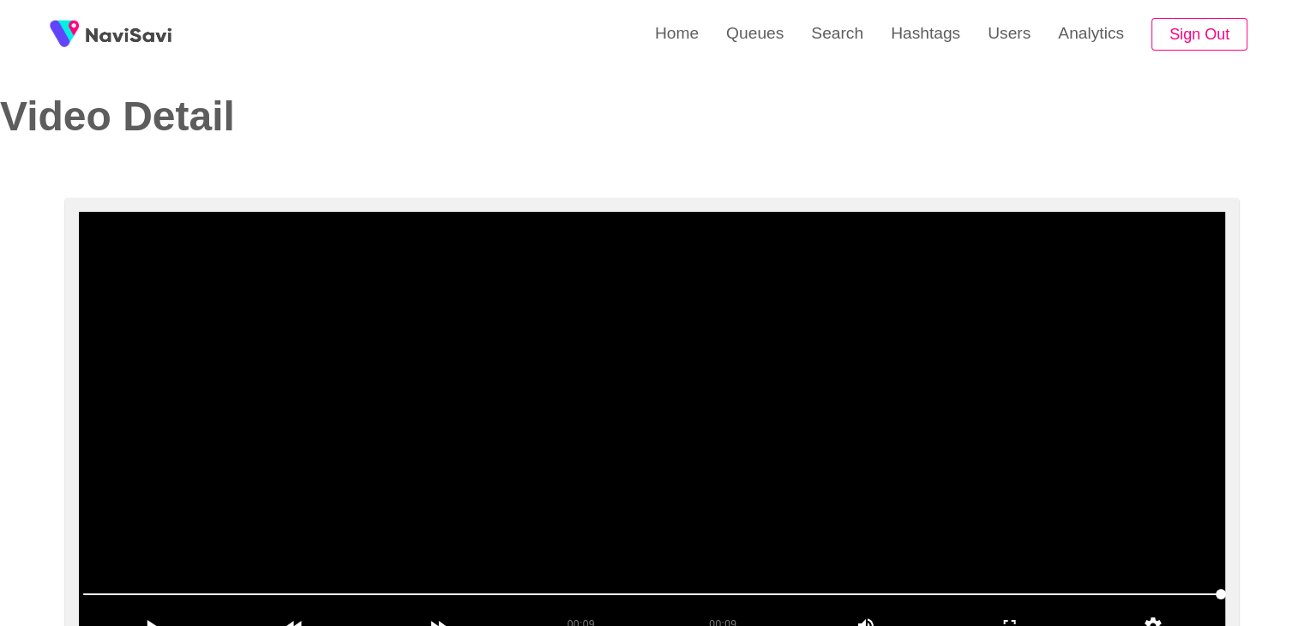
drag, startPoint x: 711, startPoint y: 387, endPoint x: 713, endPoint y: 371, distance: 15.5
click at [711, 386] on video at bounding box center [652, 426] width 1147 height 429
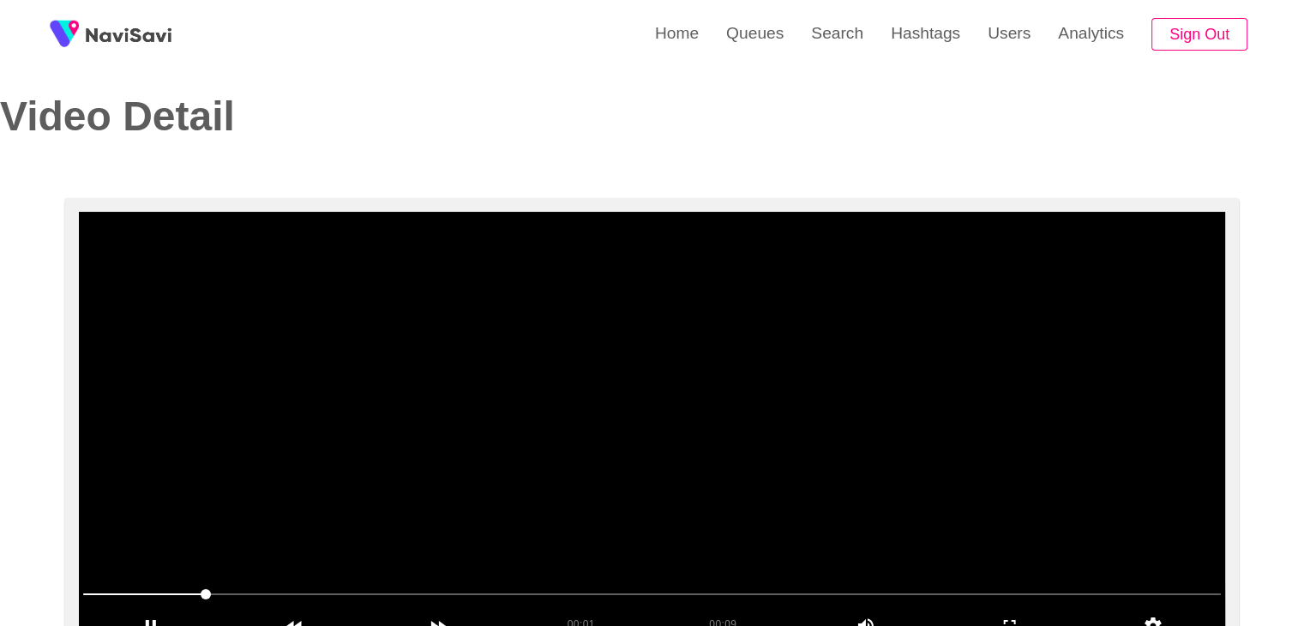
click at [737, 358] on video at bounding box center [652, 426] width 1147 height 429
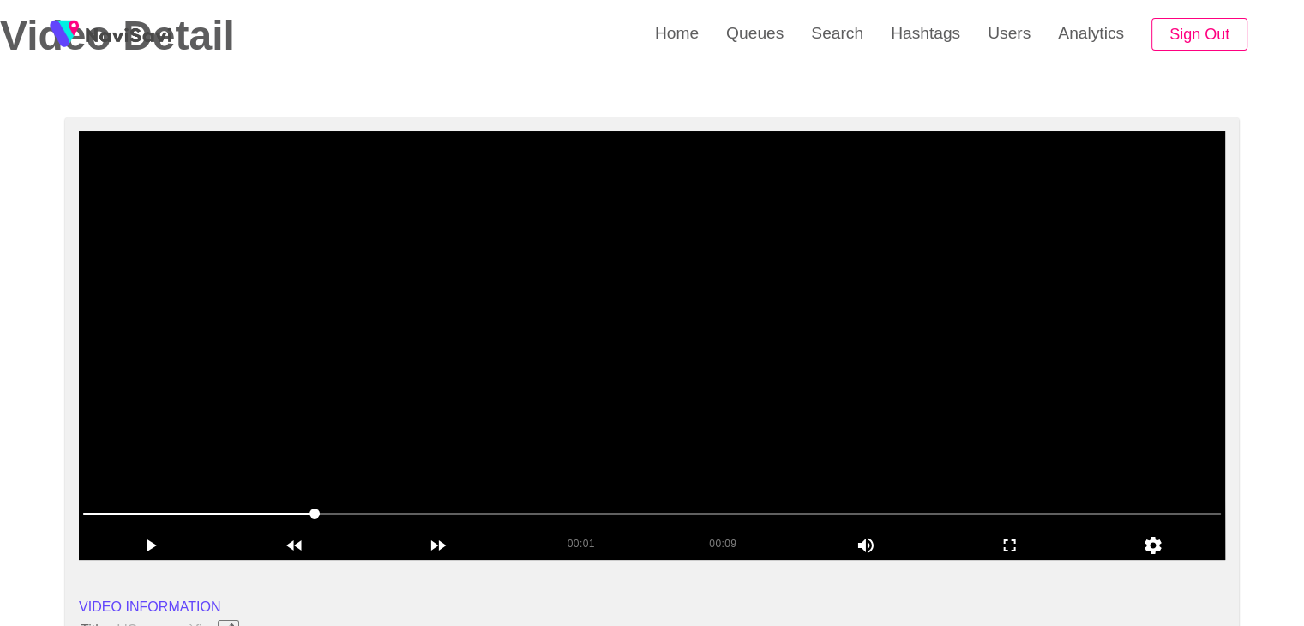
scroll to position [101, 0]
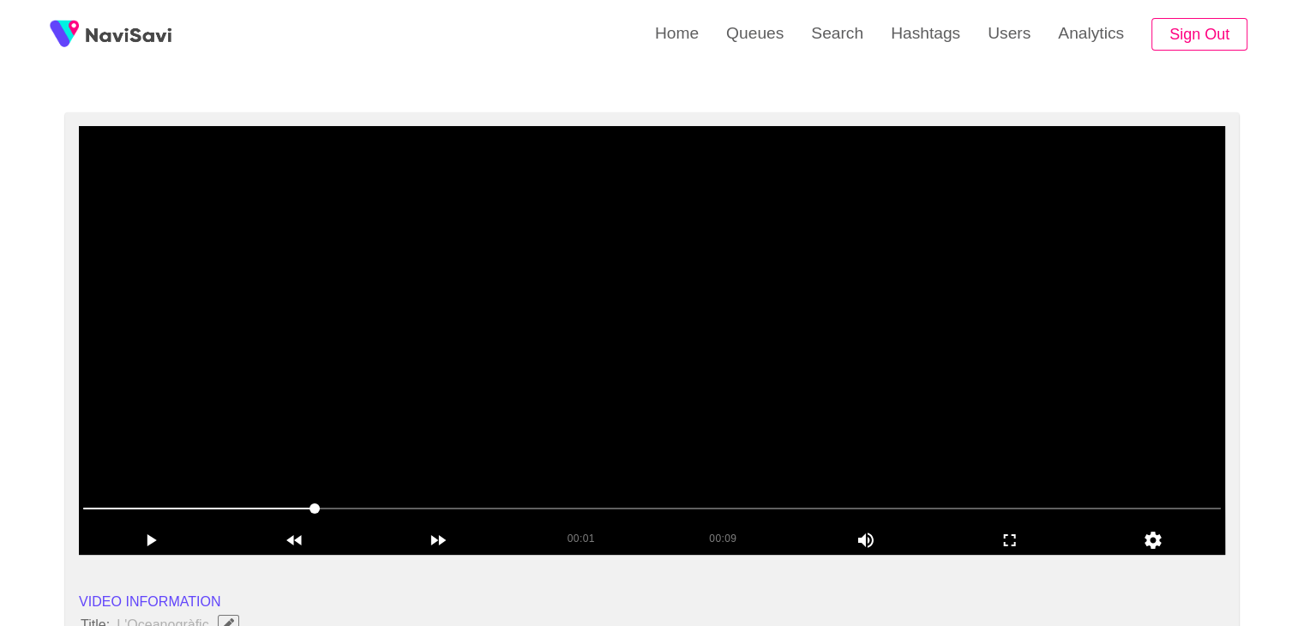
click at [827, 294] on video at bounding box center [652, 340] width 1147 height 429
click at [675, 389] on video at bounding box center [652, 340] width 1147 height 429
drag, startPoint x: 295, startPoint y: 508, endPoint x: 1, endPoint y: 502, distance: 294.2
click at [706, 400] on video at bounding box center [652, 340] width 1147 height 429
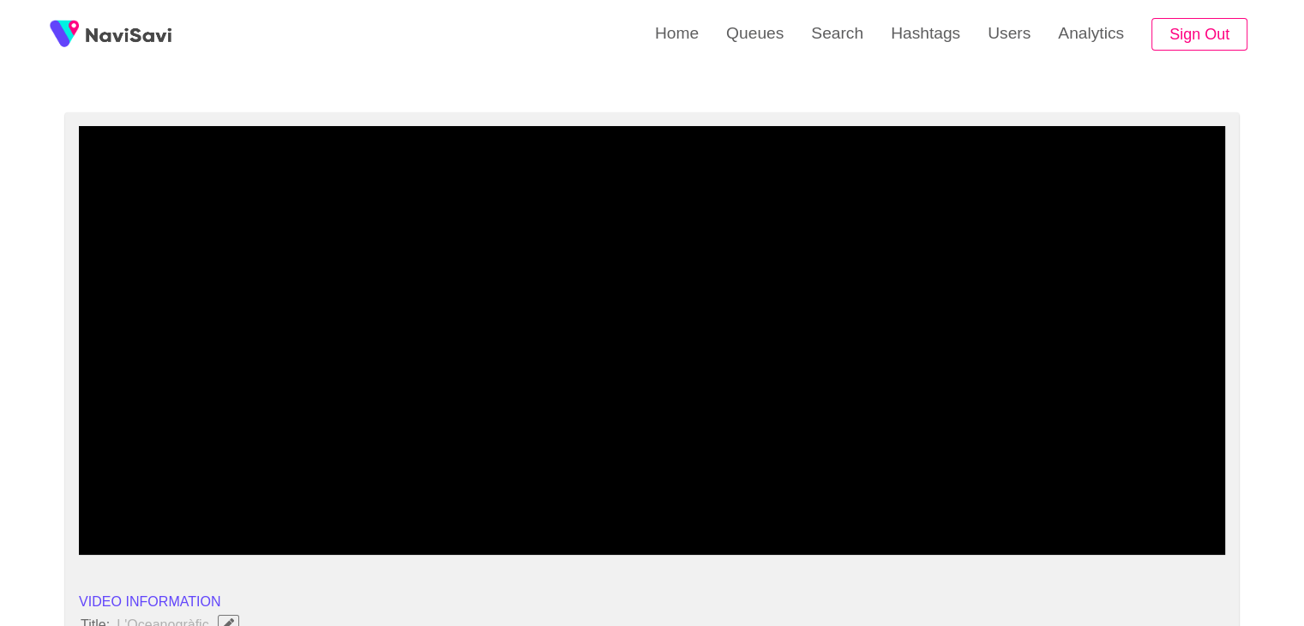
drag, startPoint x: 190, startPoint y: 511, endPoint x: 106, endPoint y: 509, distance: 84.1
click at [106, 509] on span at bounding box center [652, 508] width 1138 height 27
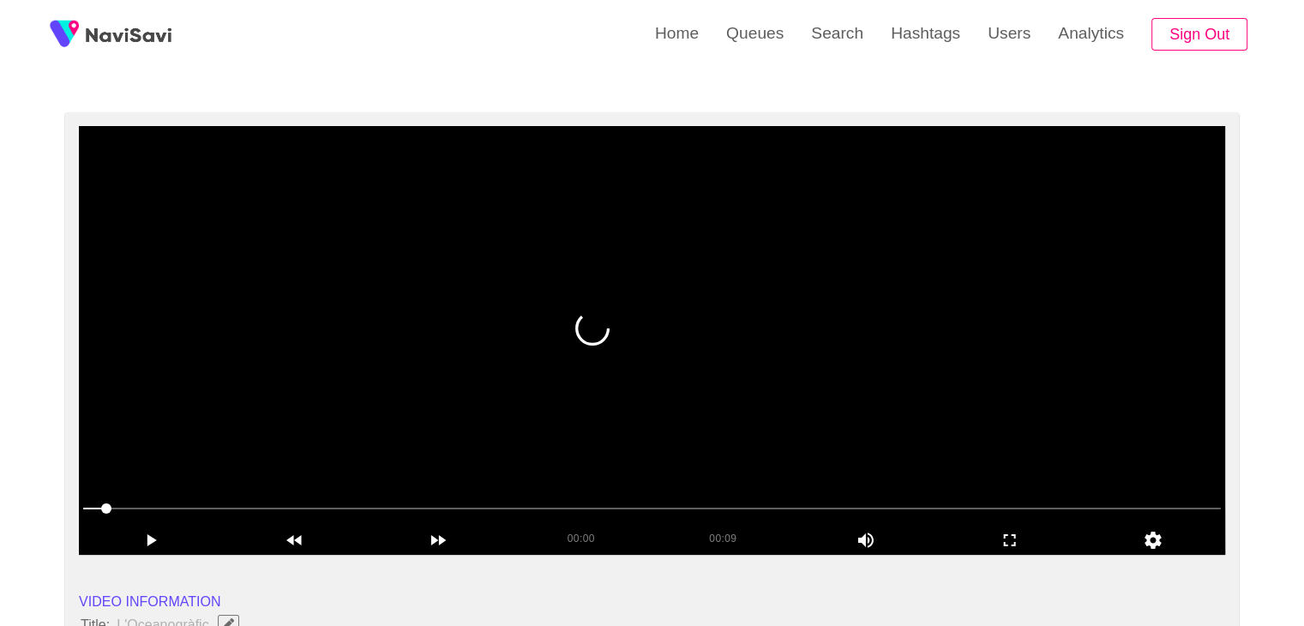
click at [796, 372] on video at bounding box center [652, 340] width 1147 height 429
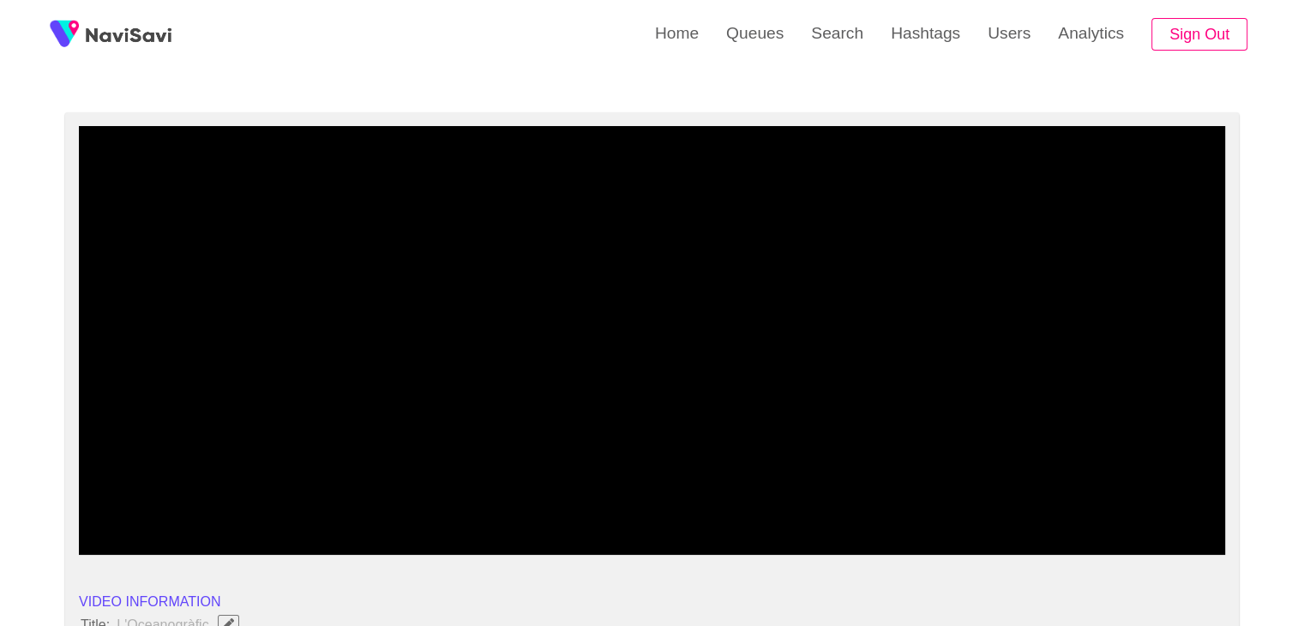
drag, startPoint x: 123, startPoint y: 498, endPoint x: 85, endPoint y: 488, distance: 39.9
drag, startPoint x: 117, startPoint y: 505, endPoint x: 0, endPoint y: 512, distance: 117.7
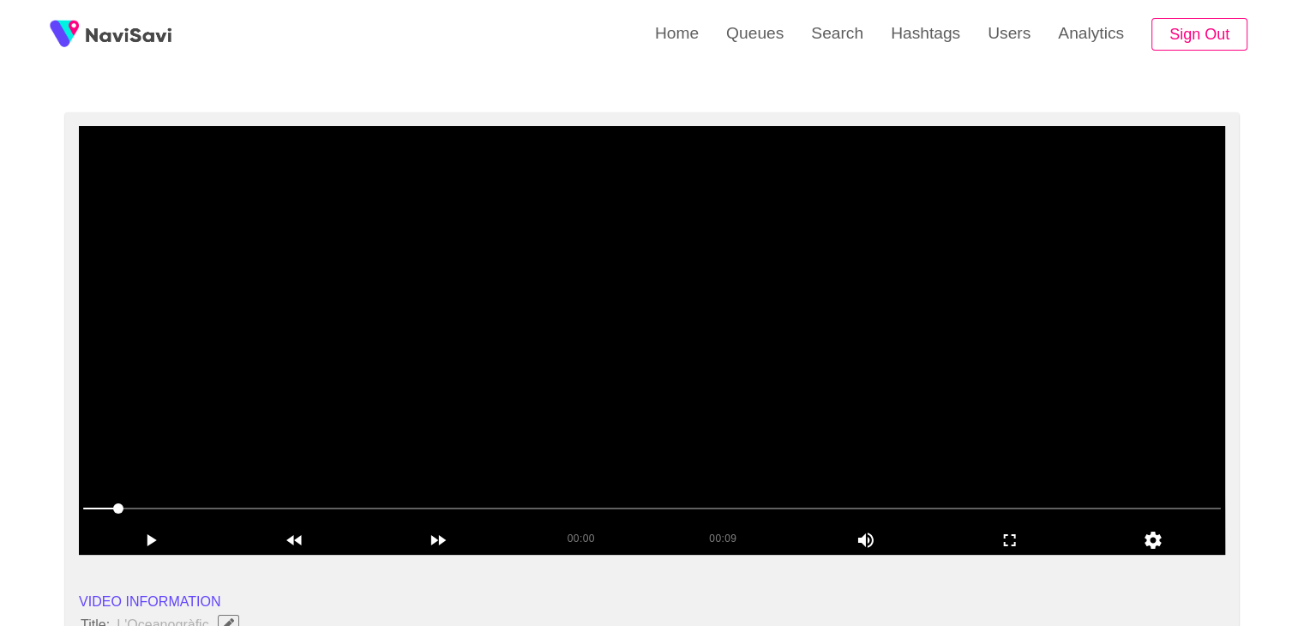
click at [84, 513] on span at bounding box center [652, 508] width 1138 height 27
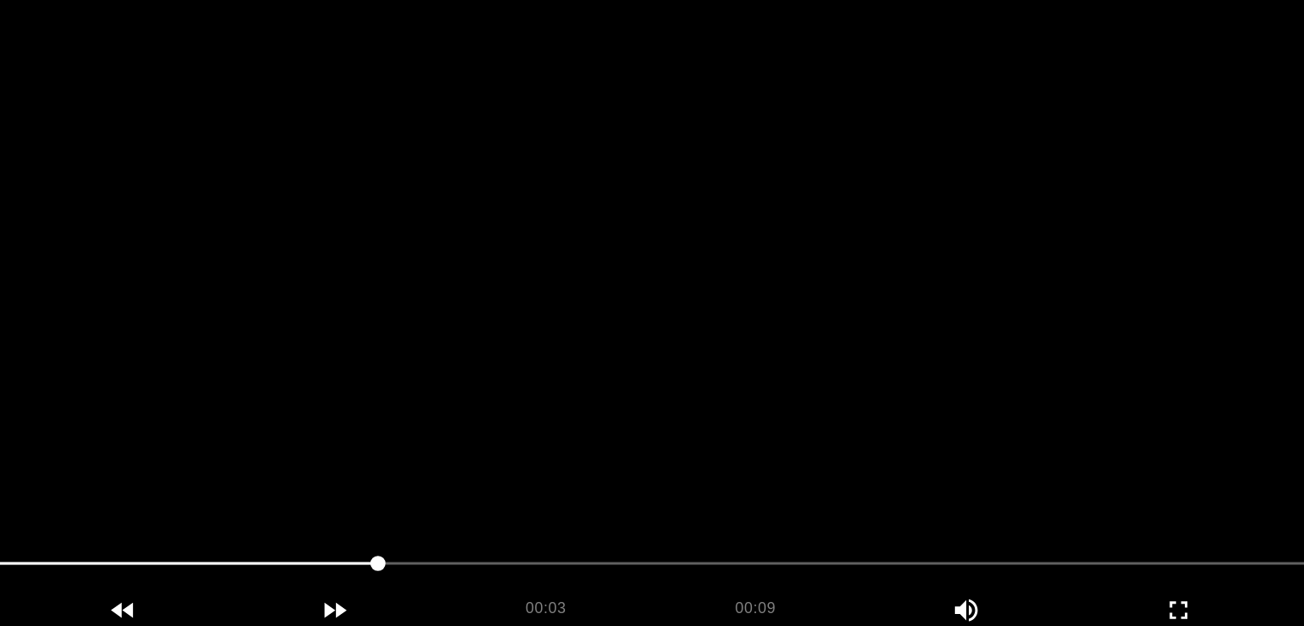
click at [634, 384] on video at bounding box center [652, 340] width 1147 height 429
click at [503, 434] on video at bounding box center [652, 340] width 1147 height 429
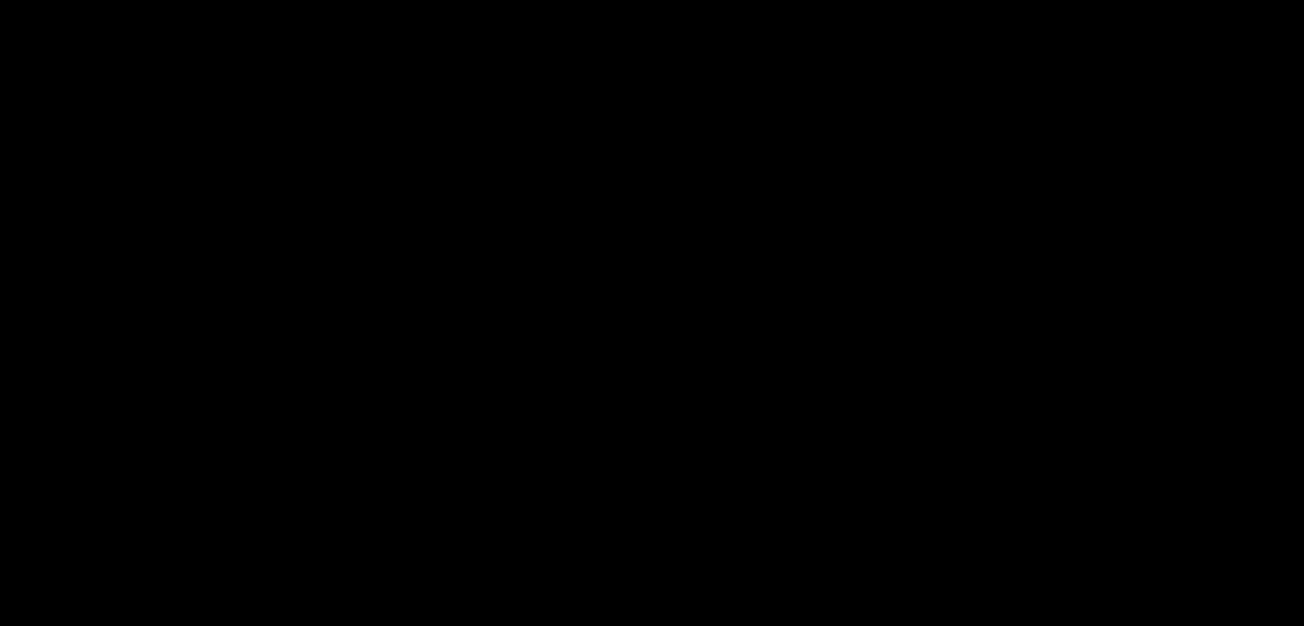
drag, startPoint x: 348, startPoint y: 515, endPoint x: 236, endPoint y: 511, distance: 112.4
click at [236, 511] on span at bounding box center [652, 508] width 1138 height 27
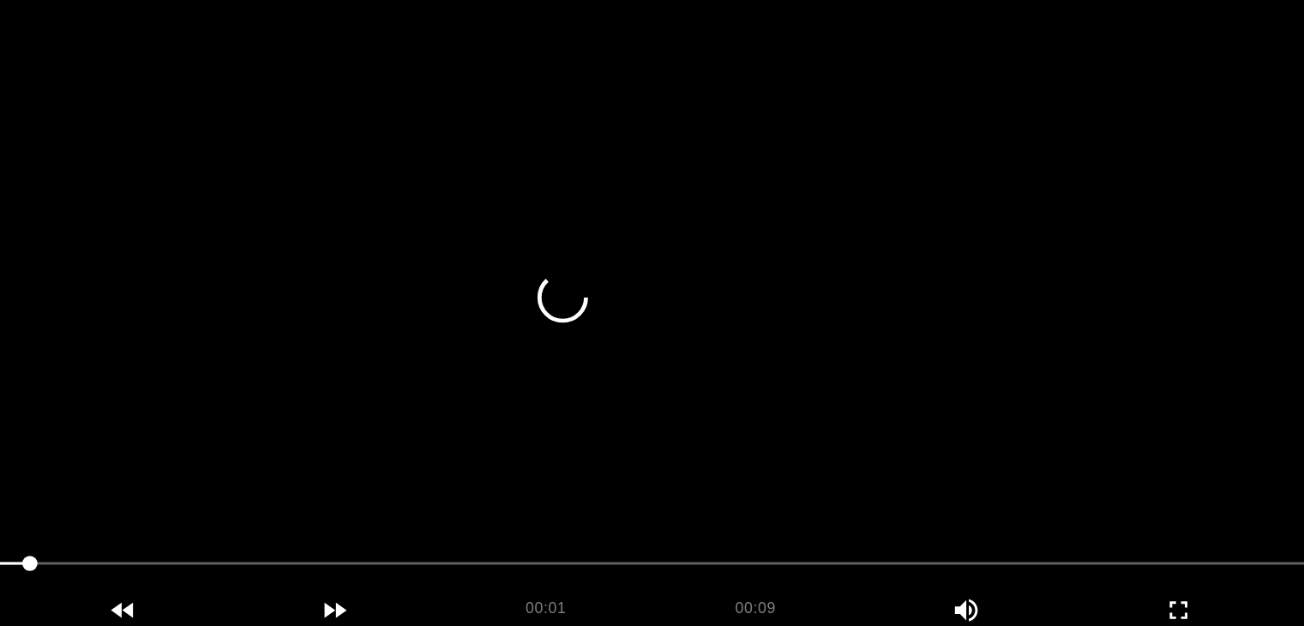
click at [652, 432] on video at bounding box center [652, 340] width 1147 height 429
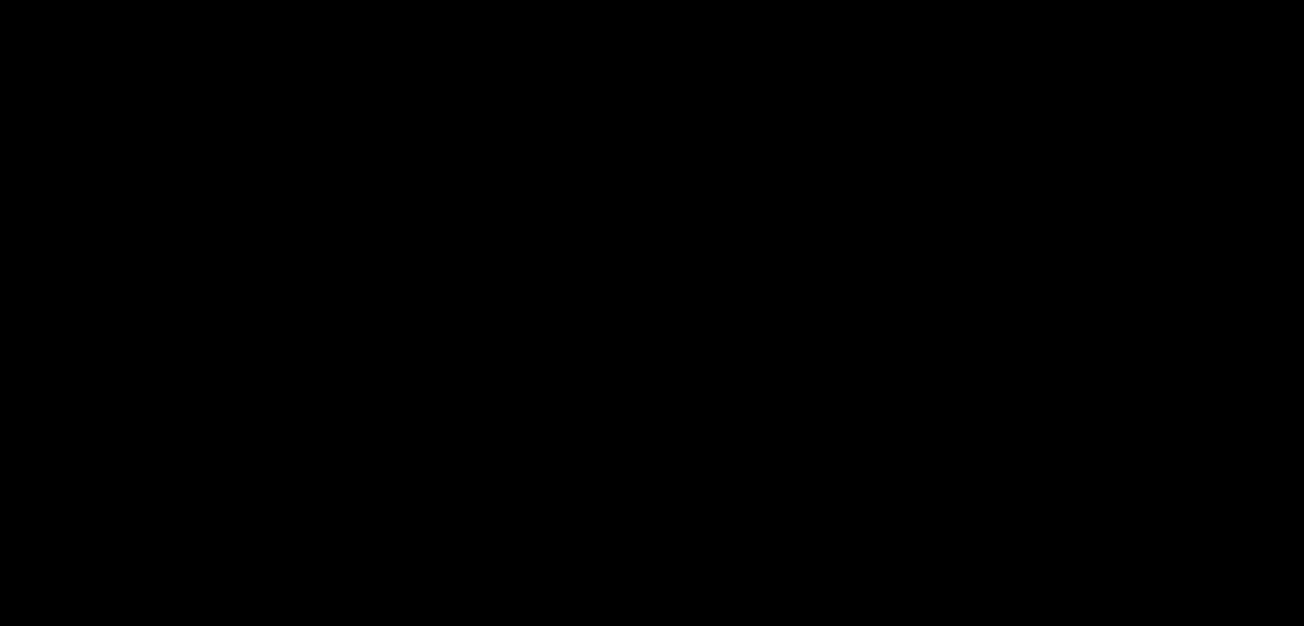
drag, startPoint x: 420, startPoint y: 506, endPoint x: 360, endPoint y: 505, distance: 60.0
click at [360, 505] on span at bounding box center [652, 508] width 1138 height 27
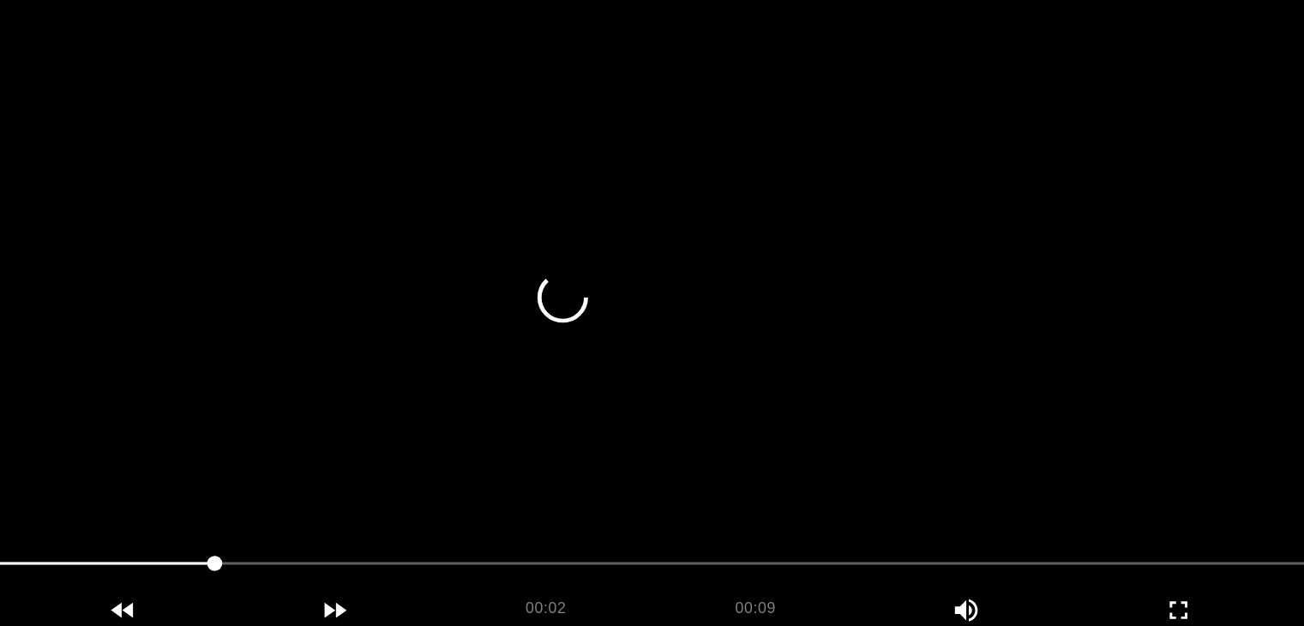
click at [684, 432] on video at bounding box center [652, 340] width 1147 height 429
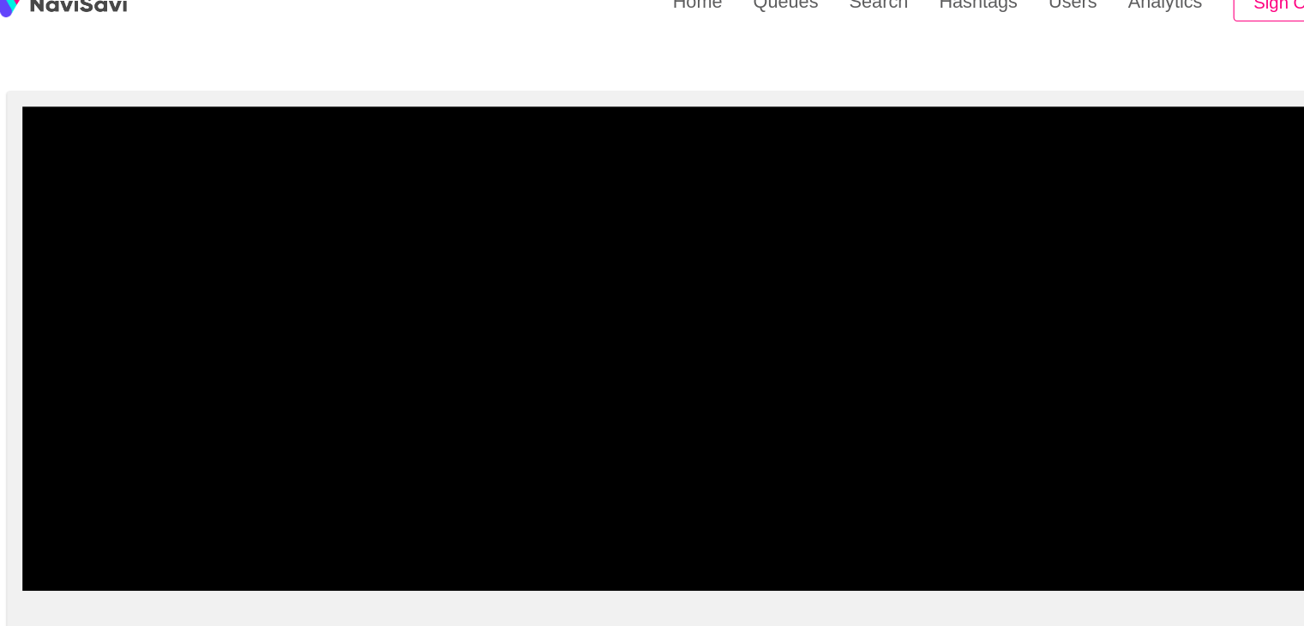
click at [198, 508] on span at bounding box center [395, 509] width 624 height 2
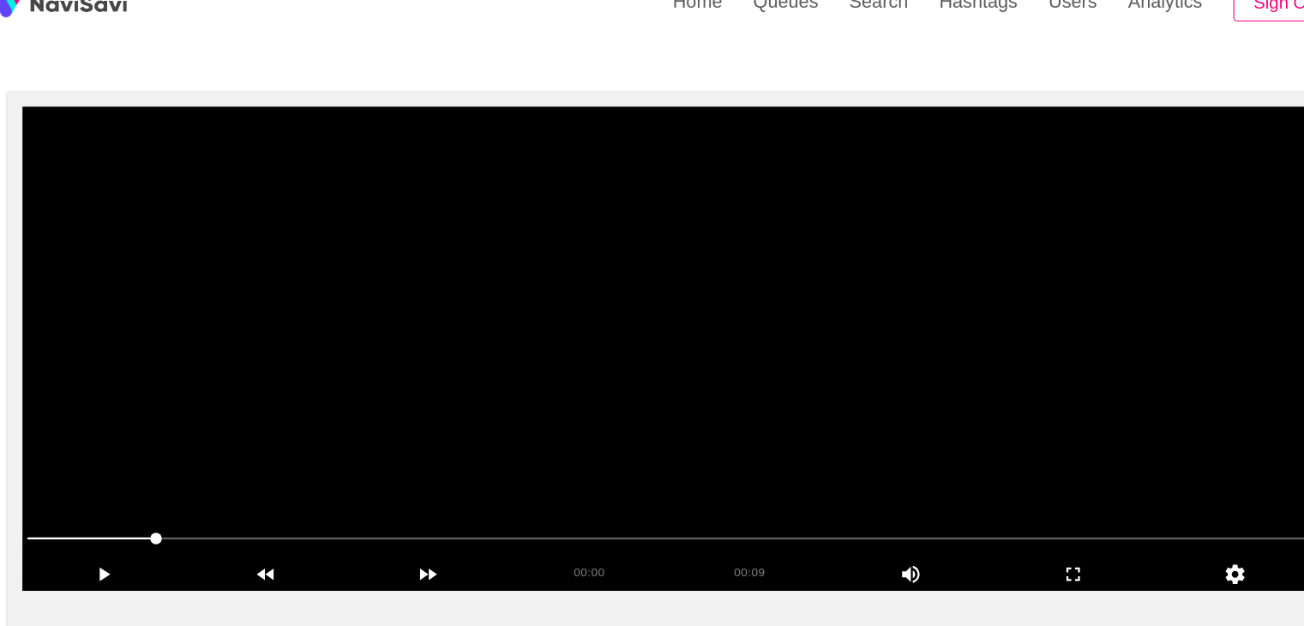
click at [622, 262] on video at bounding box center [652, 340] width 1147 height 429
click at [746, 435] on video at bounding box center [652, 340] width 1147 height 429
click at [760, 431] on video at bounding box center [652, 340] width 1147 height 429
click at [814, 454] on video at bounding box center [652, 340] width 1147 height 429
click at [822, 454] on video at bounding box center [652, 340] width 1147 height 429
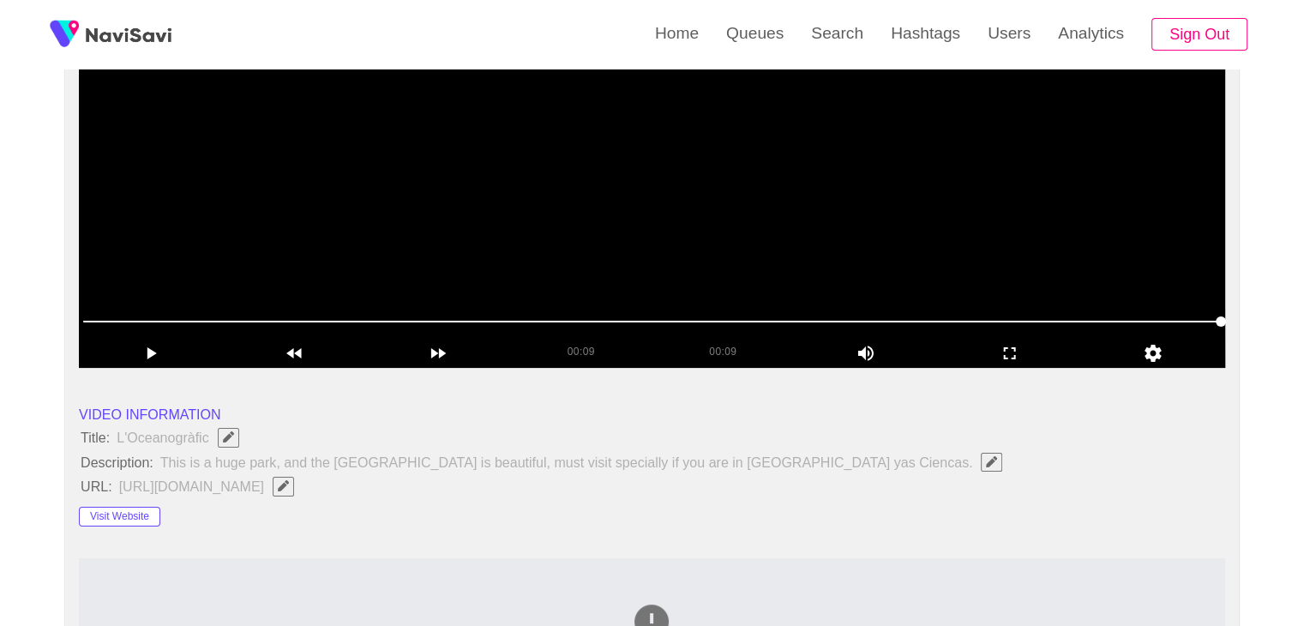
scroll to position [238, 0]
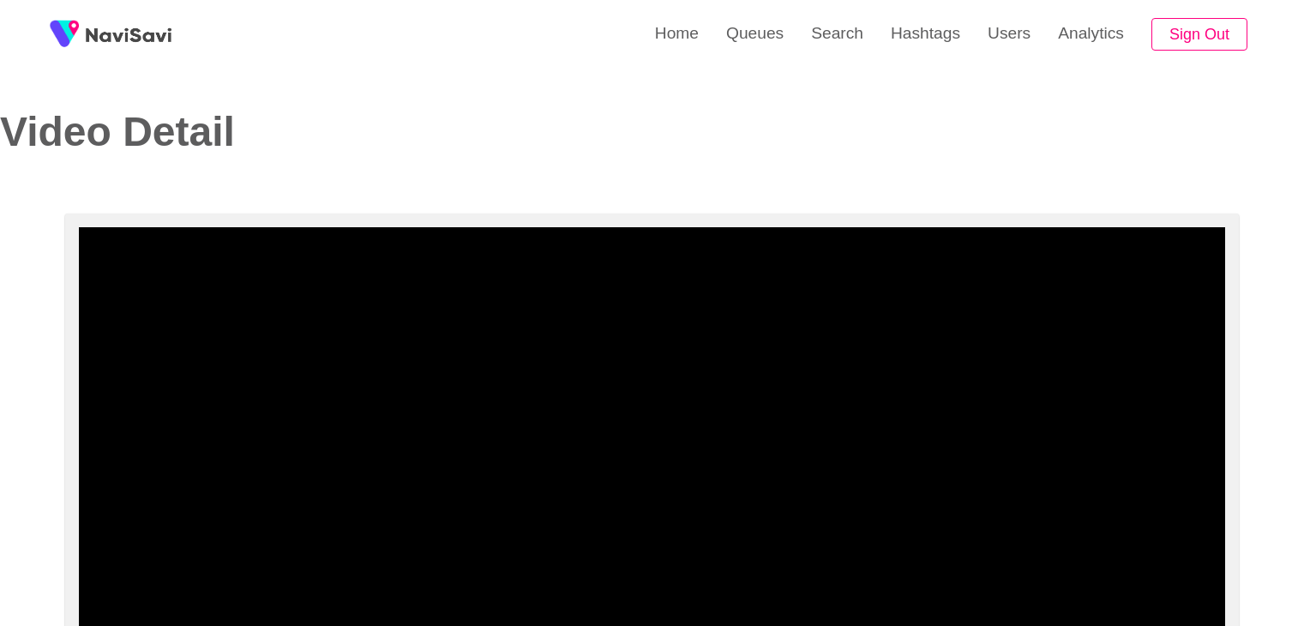
select select "**********"
select select "**"
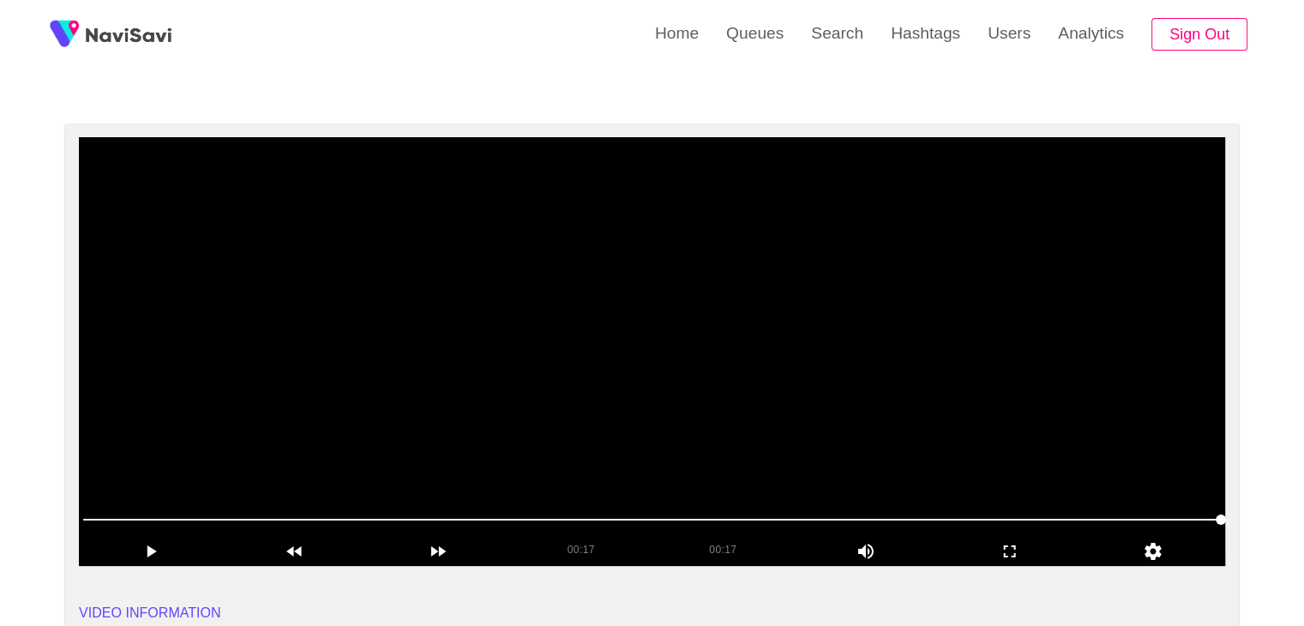
click at [776, 364] on video at bounding box center [652, 351] width 1147 height 429
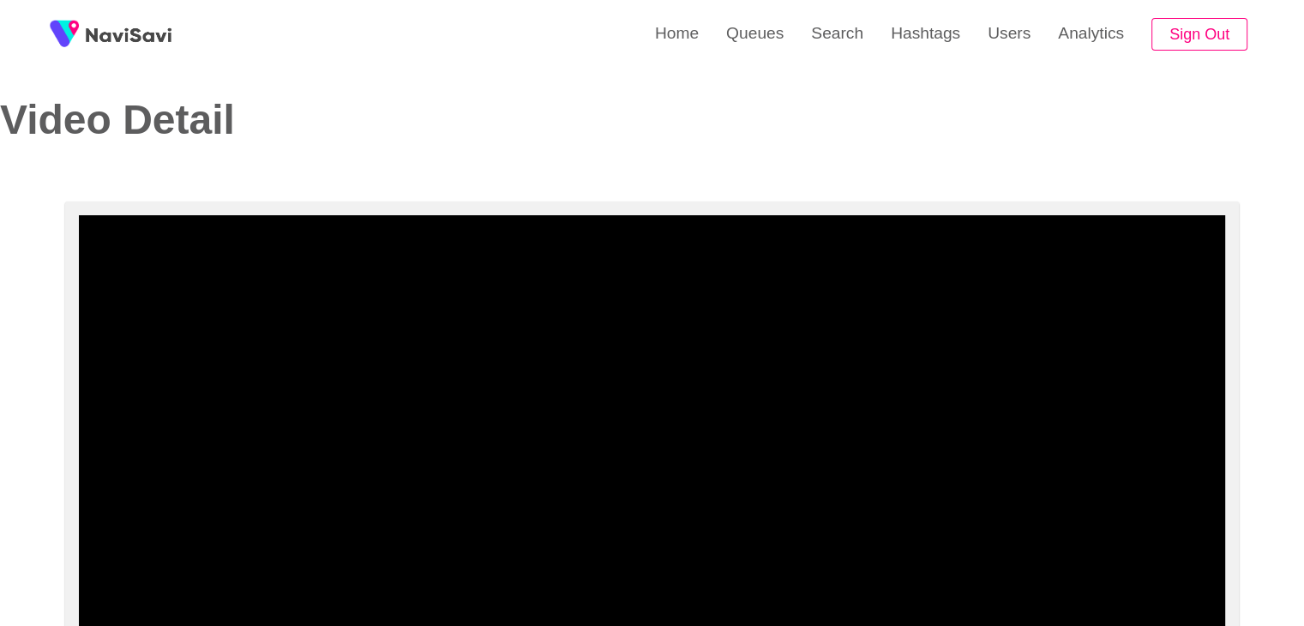
scroll to position [3, 0]
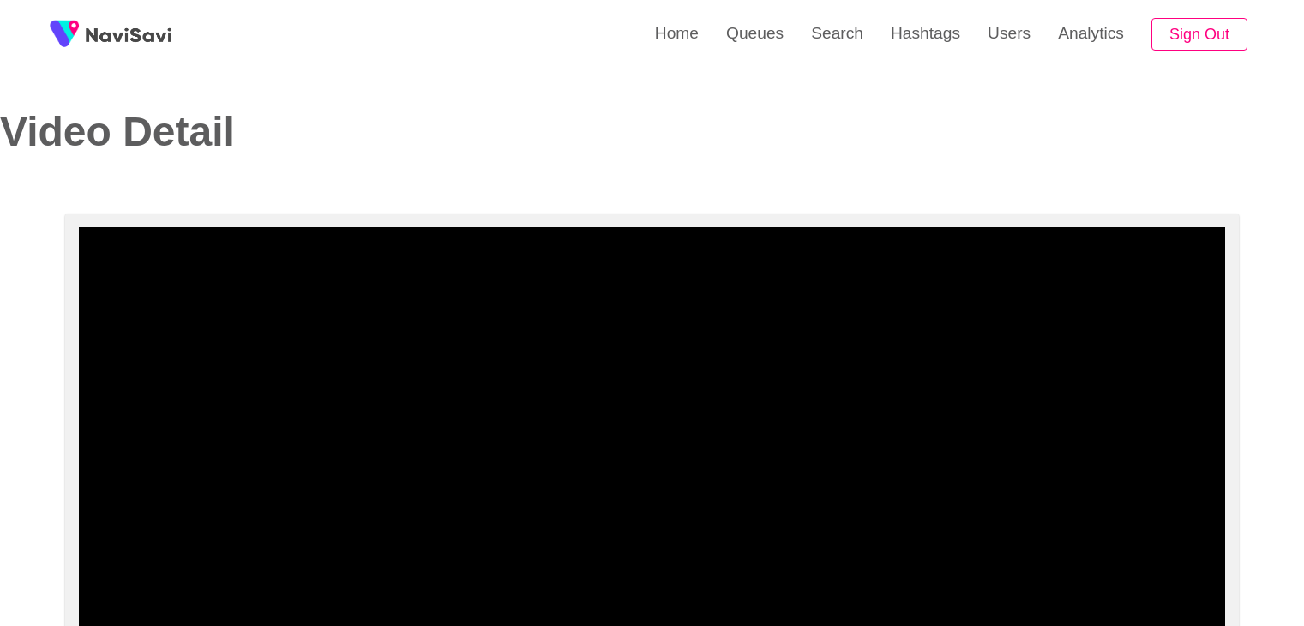
select select "**********"
select select "**"
click at [767, 260] on video at bounding box center [652, 441] width 1147 height 429
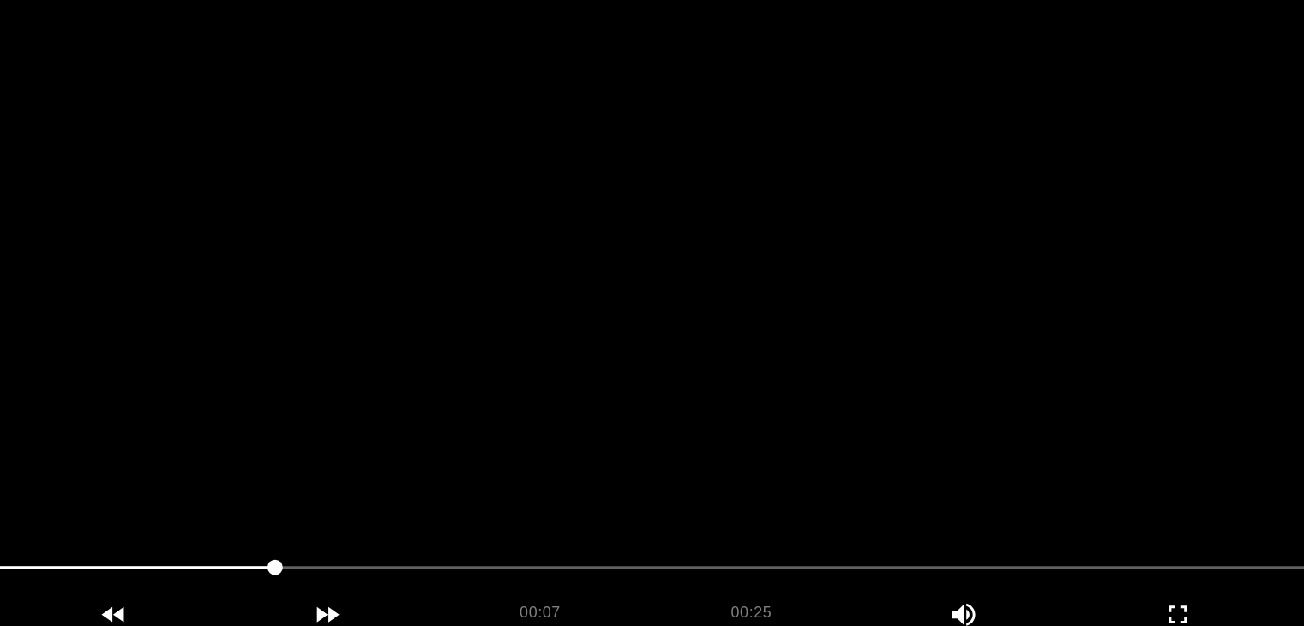
drag, startPoint x: 641, startPoint y: 436, endPoint x: 518, endPoint y: 483, distance: 132.2
click at [636, 437] on video at bounding box center [652, 373] width 1147 height 429
drag, startPoint x: 268, startPoint y: 542, endPoint x: 218, endPoint y: 539, distance: 50.7
click at [218, 539] on span at bounding box center [652, 540] width 1138 height 27
click at [665, 353] on video at bounding box center [652, 373] width 1147 height 429
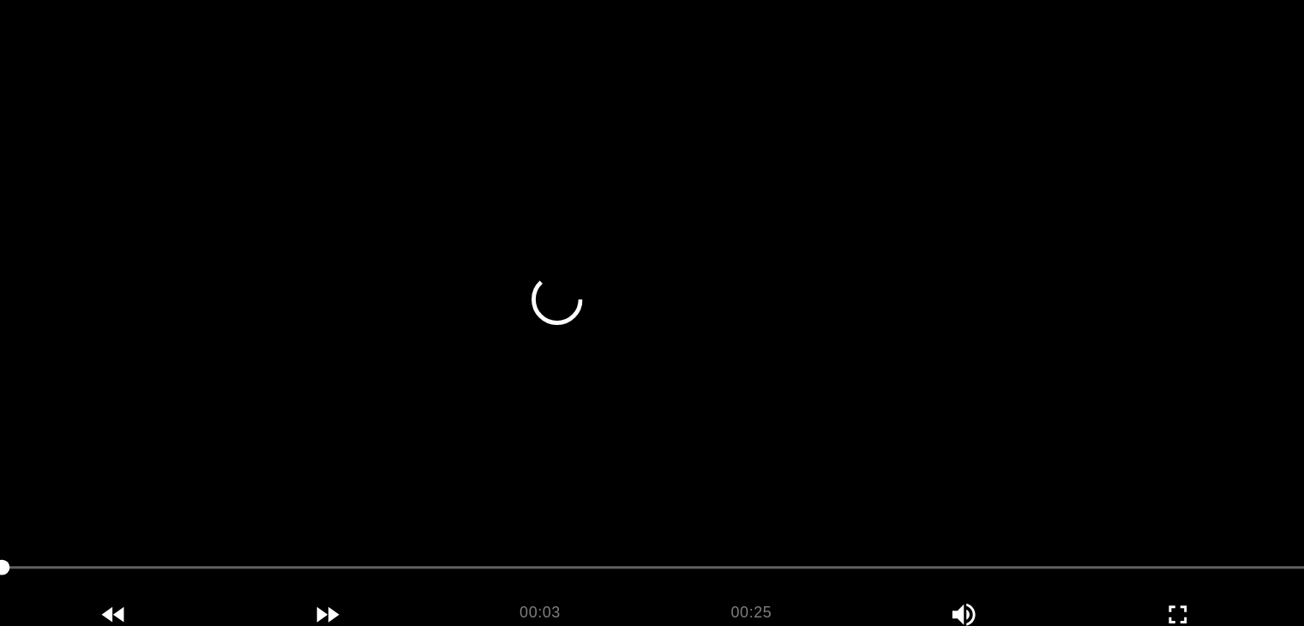
click at [635, 433] on video at bounding box center [652, 373] width 1147 height 429
click at [727, 426] on video at bounding box center [652, 373] width 1147 height 429
click at [725, 425] on video at bounding box center [652, 373] width 1147 height 429
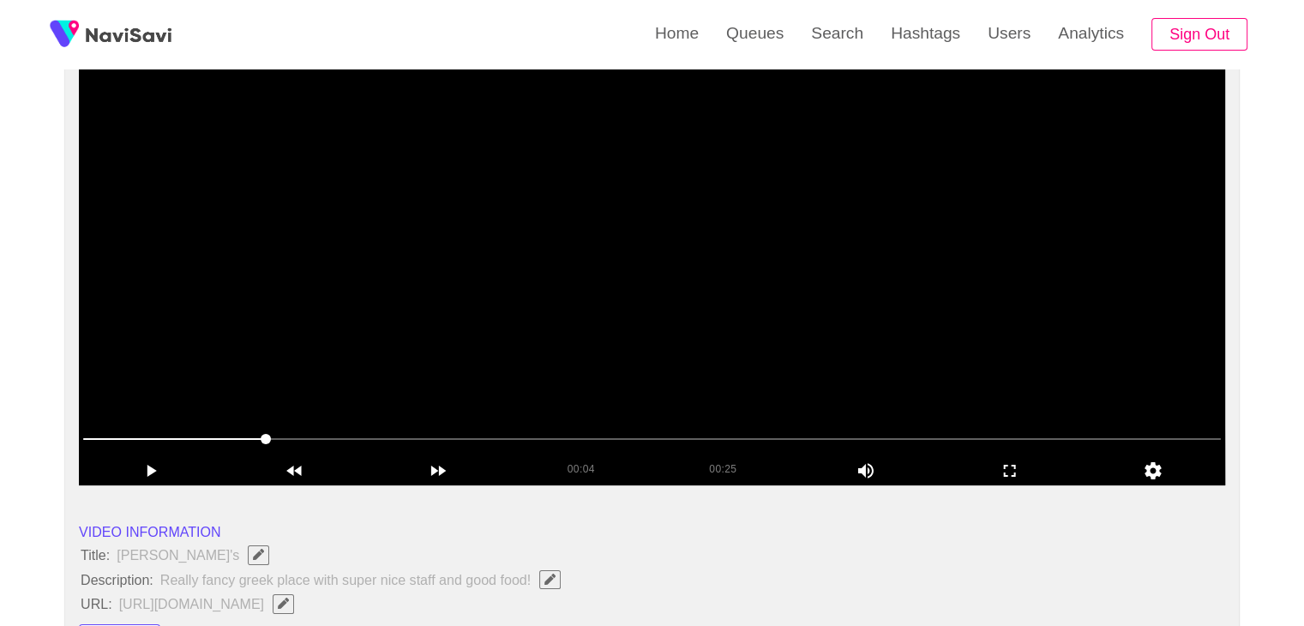
scroll to position [153, 0]
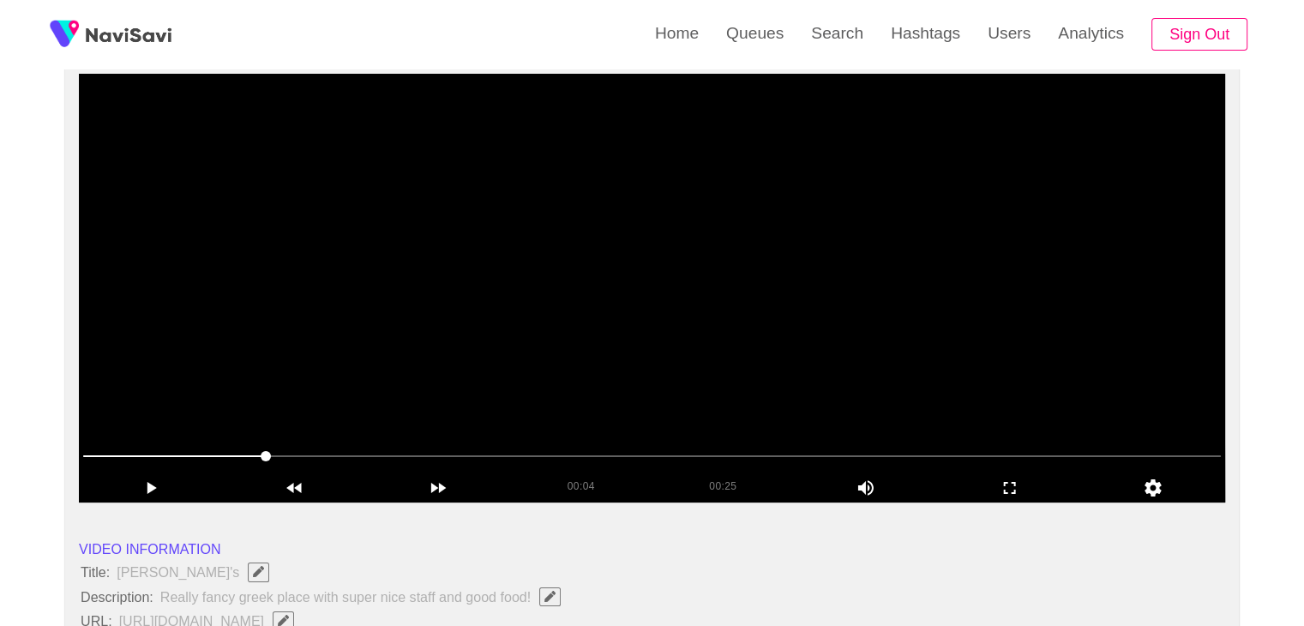
click at [822, 337] on video at bounding box center [652, 288] width 1147 height 429
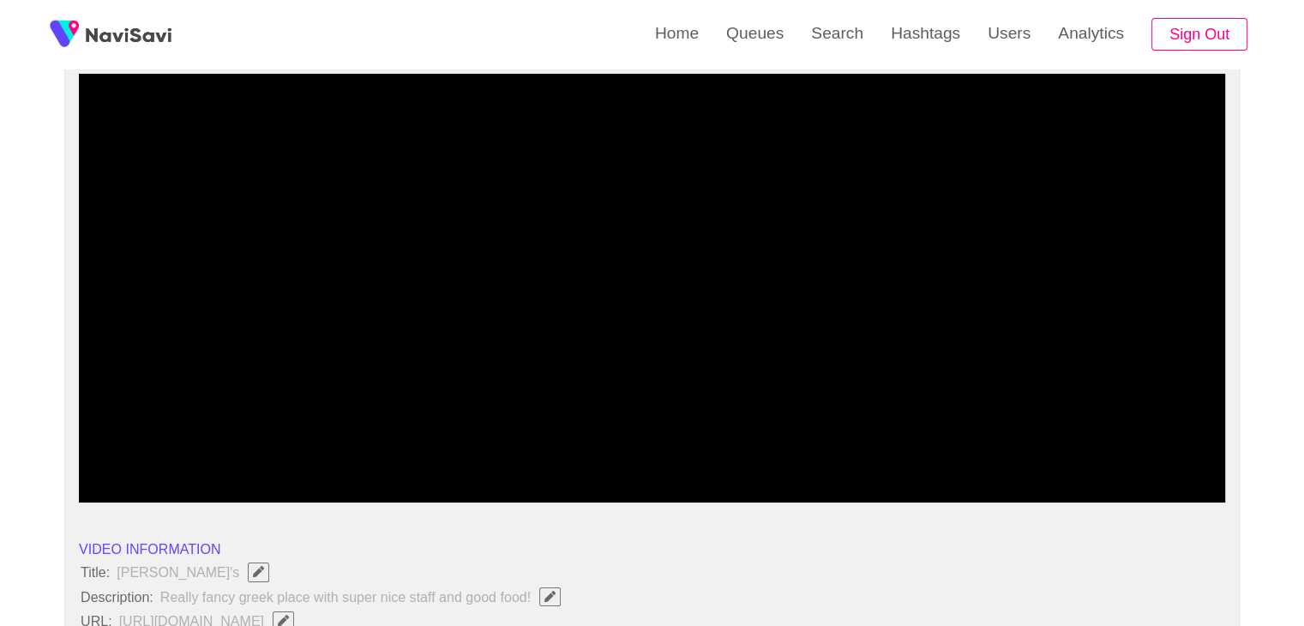
drag, startPoint x: 48, startPoint y: 452, endPoint x: 12, endPoint y: 430, distance: 42.4
drag, startPoint x: 116, startPoint y: 456, endPoint x: 63, endPoint y: 436, distance: 56.7
drag, startPoint x: 70, startPoint y: 442, endPoint x: 45, endPoint y: 438, distance: 25.1
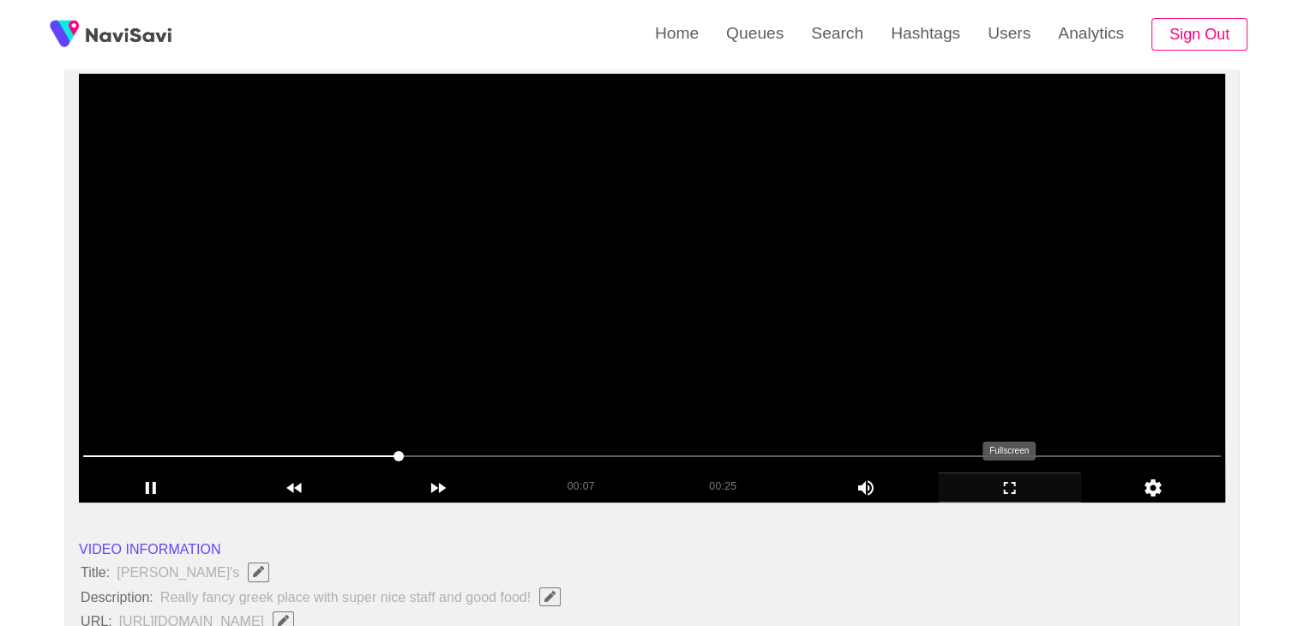
click at [1010, 485] on icon "add" at bounding box center [1010, 488] width 142 height 21
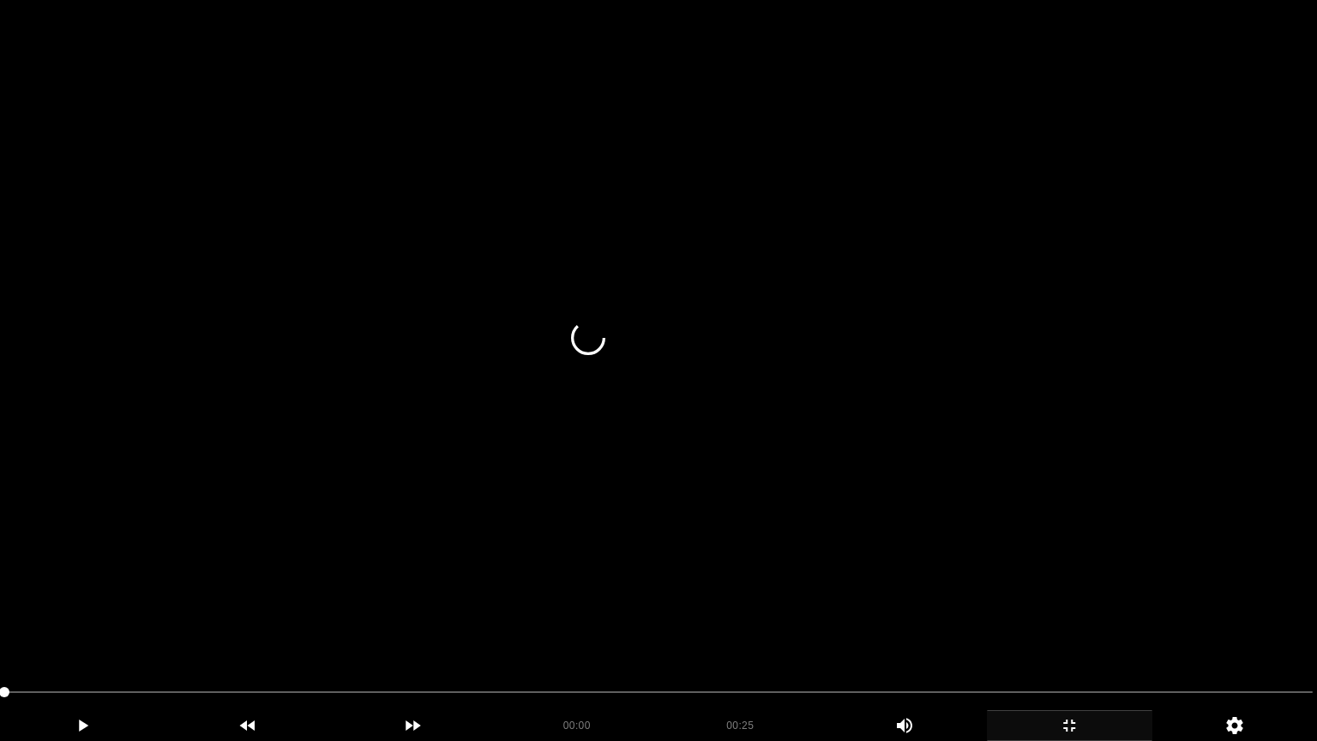
click at [986, 558] on video at bounding box center [658, 370] width 1317 height 741
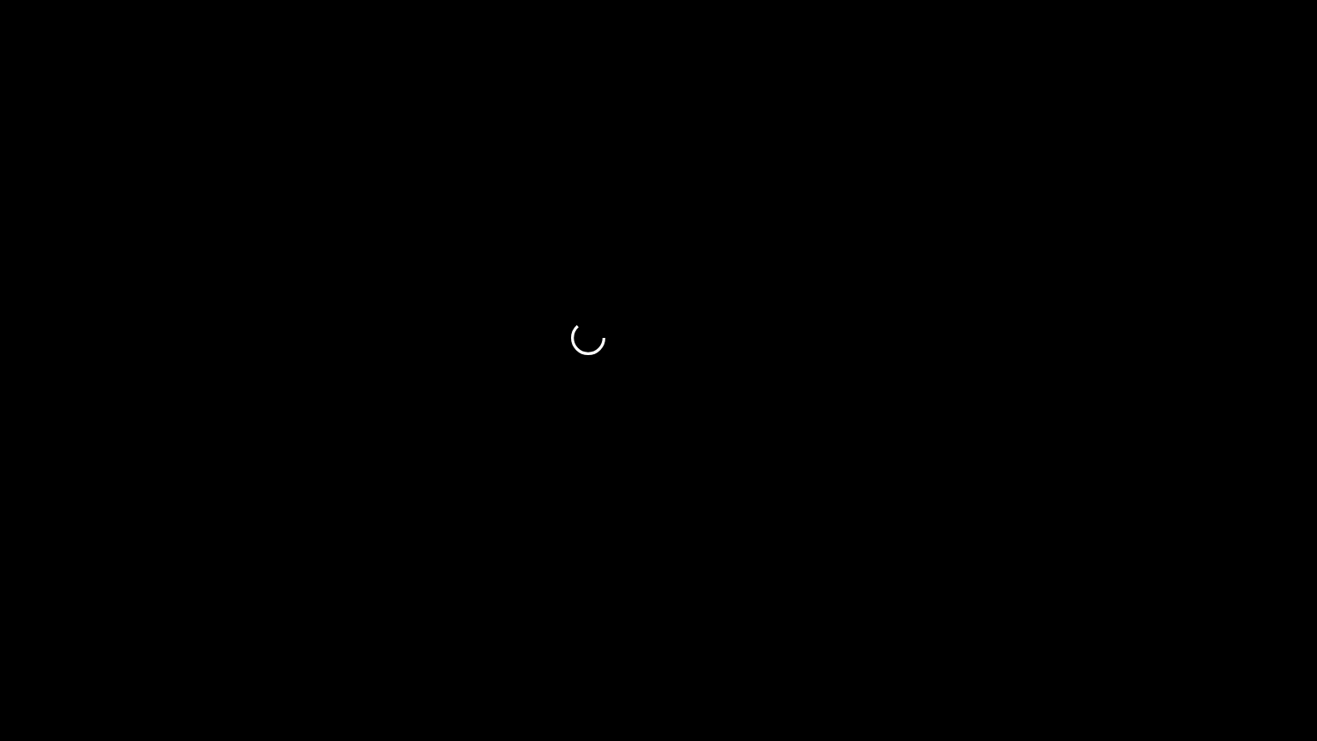
click at [1038, 625] on icon "add" at bounding box center [1070, 725] width 164 height 21
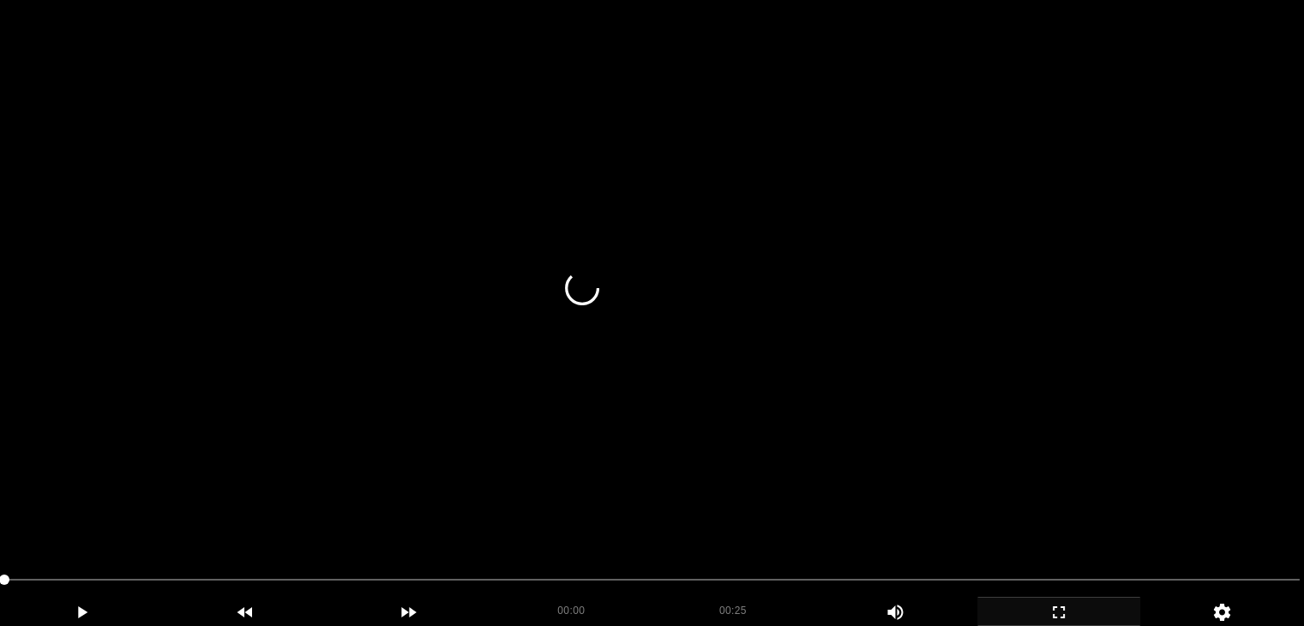
scroll to position [68, 0]
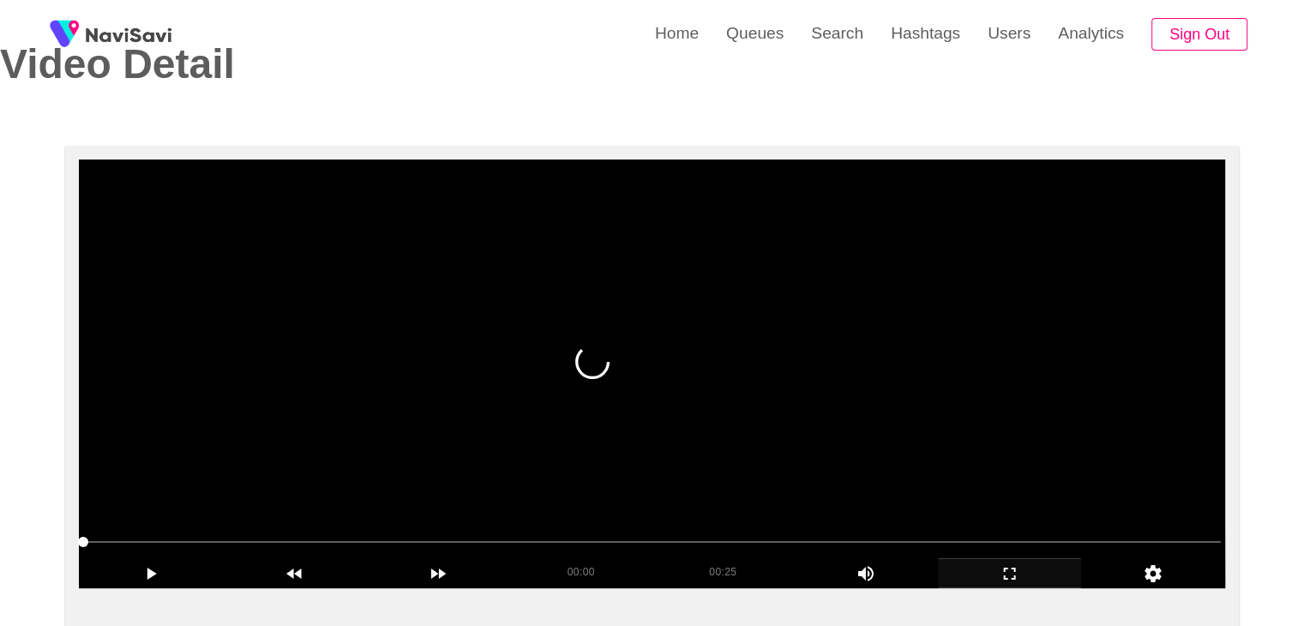
click at [388, 471] on video at bounding box center [652, 374] width 1147 height 429
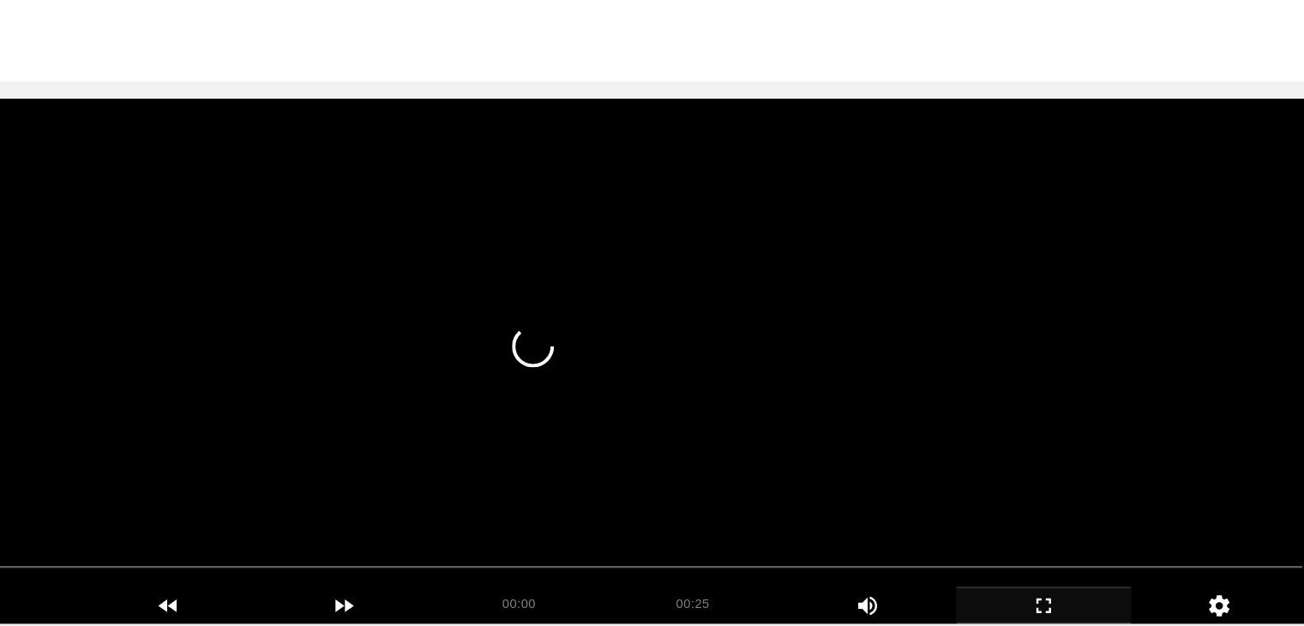
click at [868, 316] on video at bounding box center [652, 374] width 1147 height 429
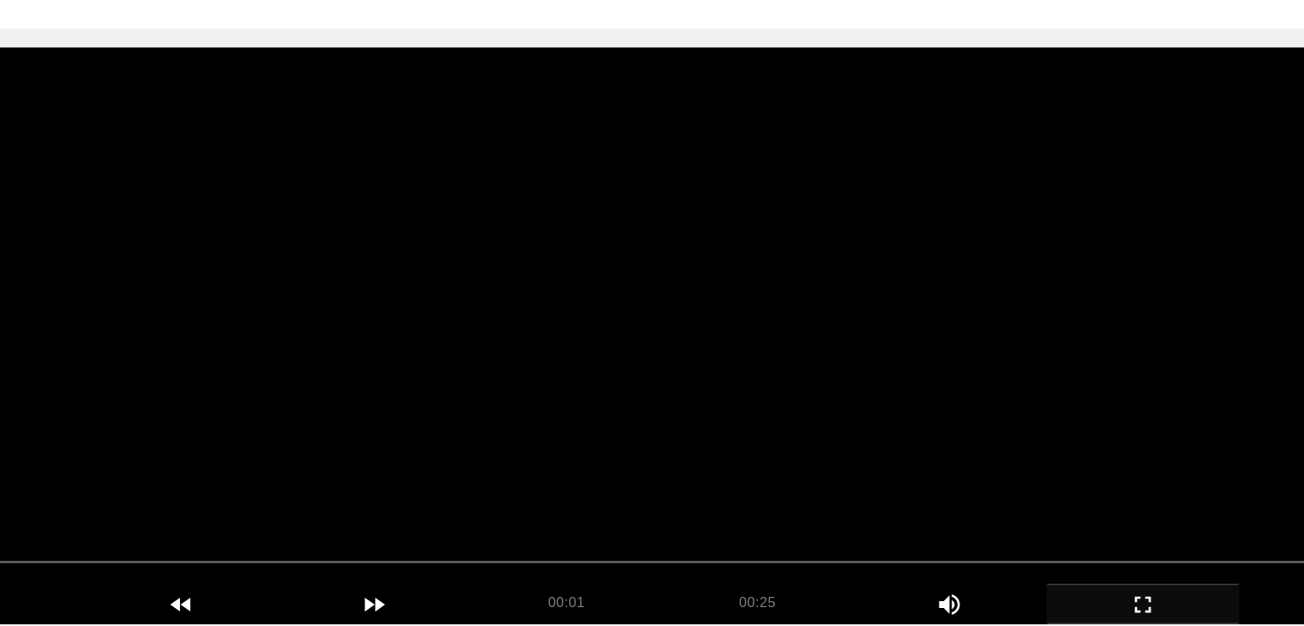
click at [710, 370] on video at bounding box center [652, 374] width 1147 height 429
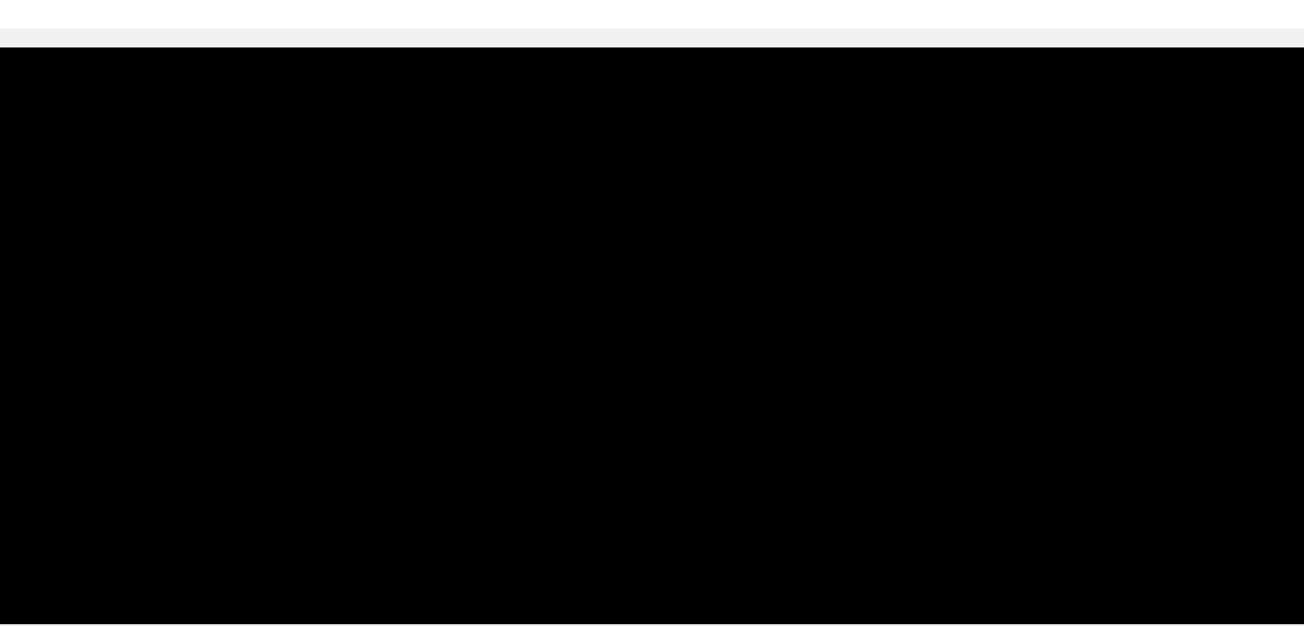
drag, startPoint x: 311, startPoint y: 546, endPoint x: 160, endPoint y: 575, distance: 154.6
click at [342, 443] on video at bounding box center [652, 374] width 1147 height 429
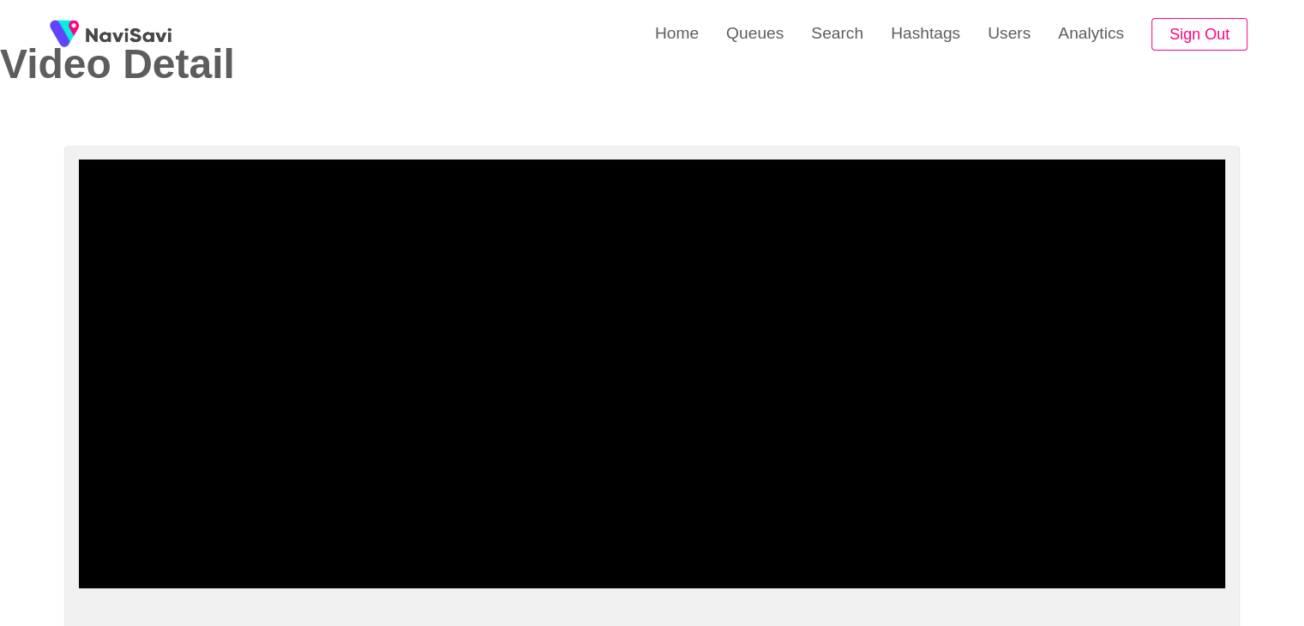
drag, startPoint x: 96, startPoint y: 531, endPoint x: 56, endPoint y: 533, distance: 40.4
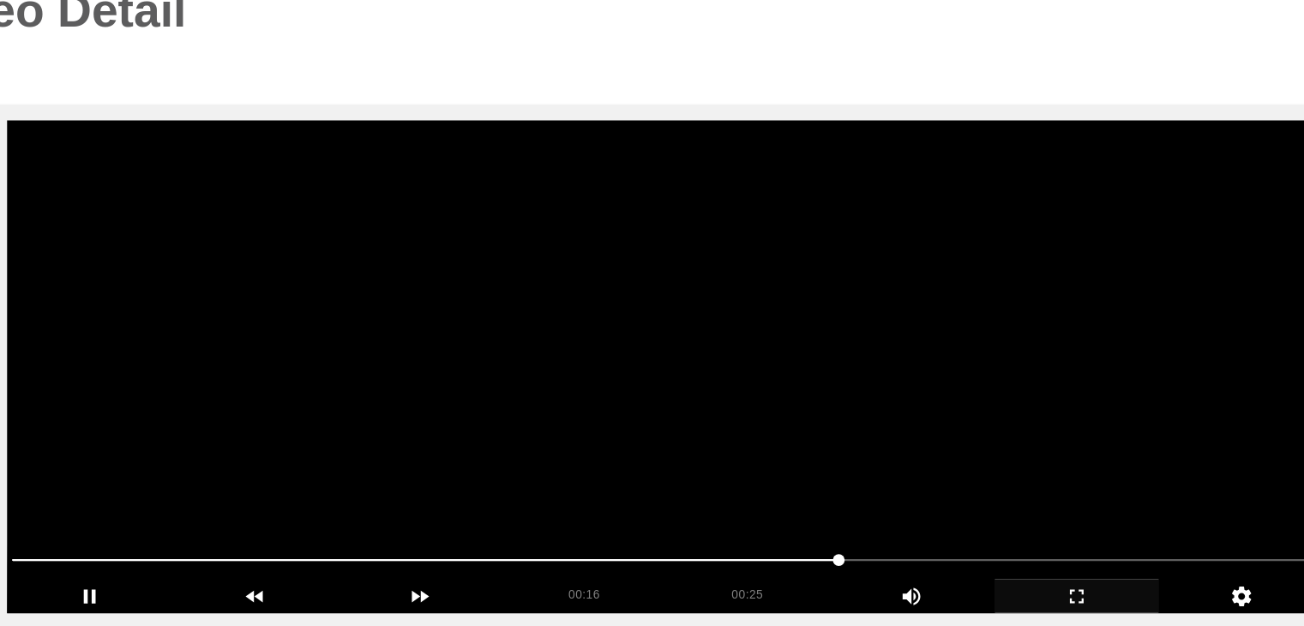
scroll to position [67, 0]
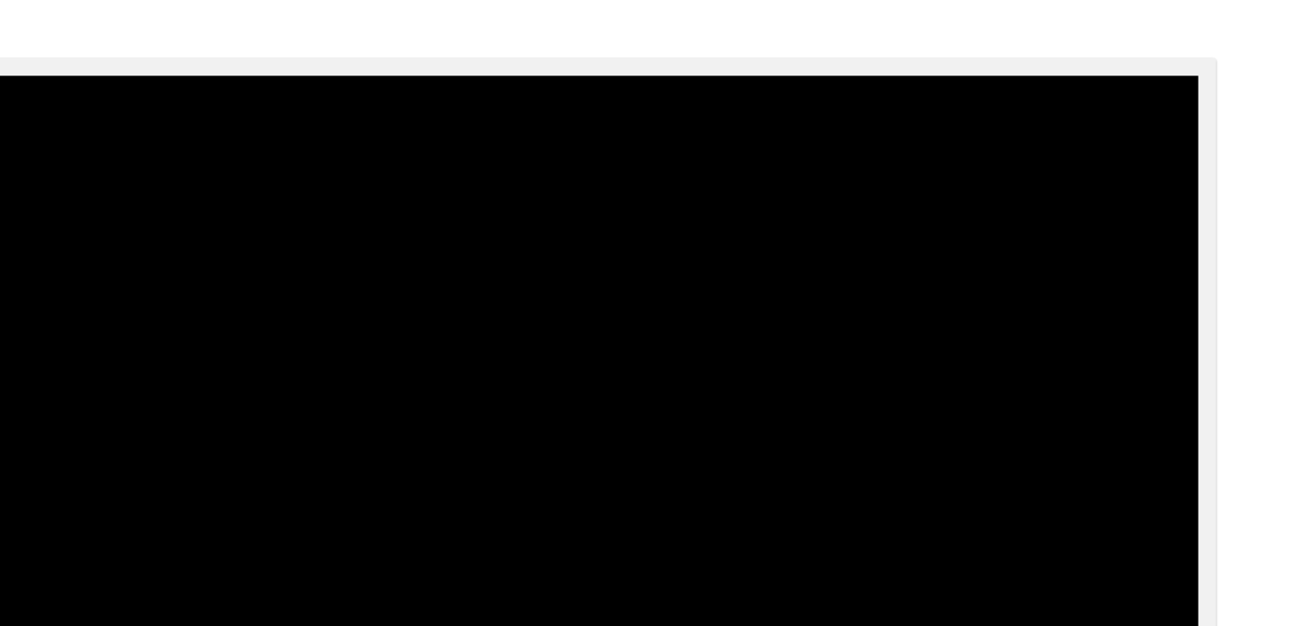
drag, startPoint x: 540, startPoint y: 543, endPoint x: 575, endPoint y: 552, distance: 36.4
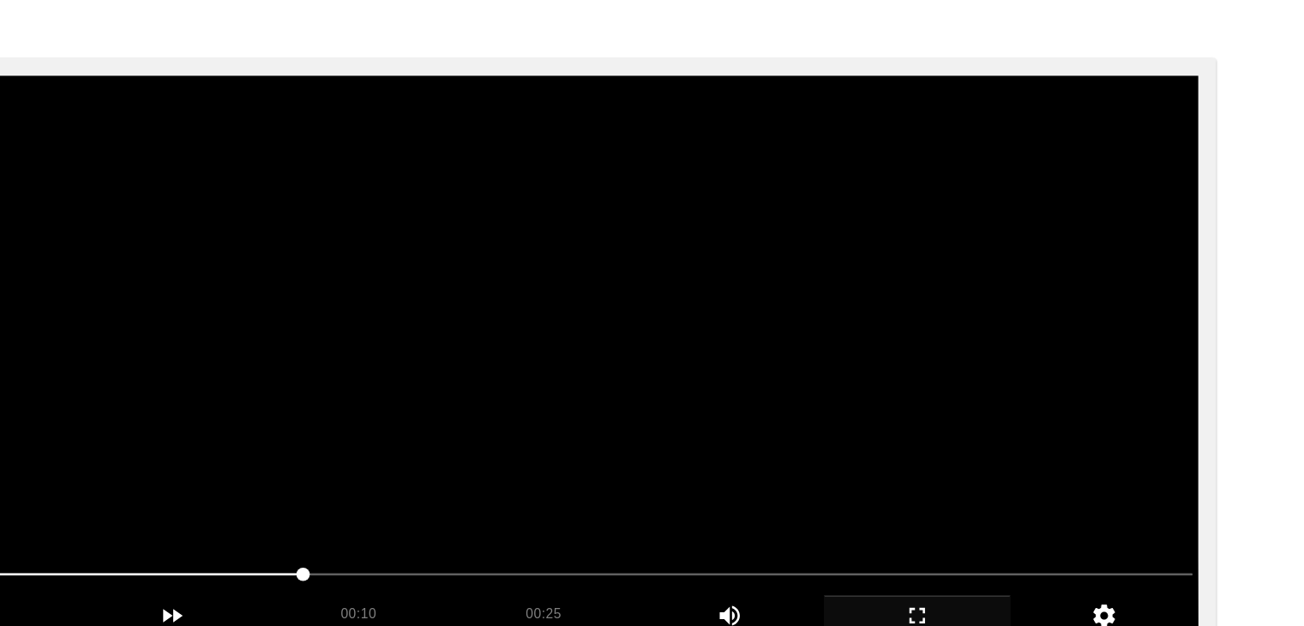
click at [708, 459] on video at bounding box center [652, 374] width 1147 height 429
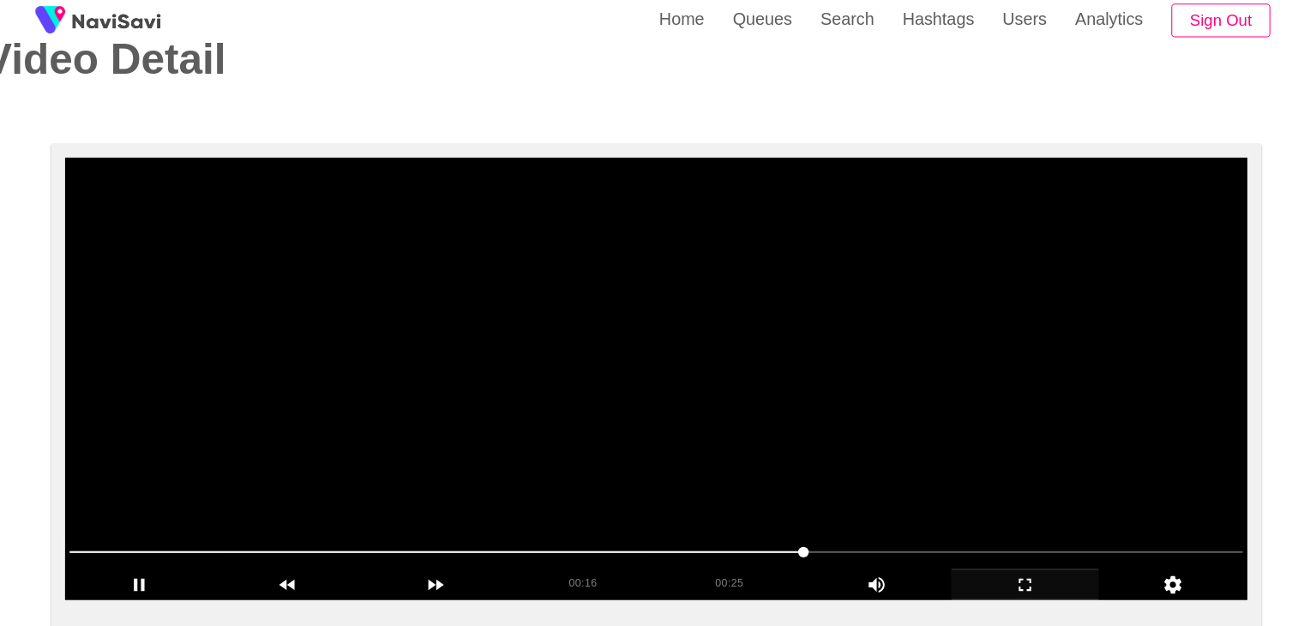
scroll to position [60, 0]
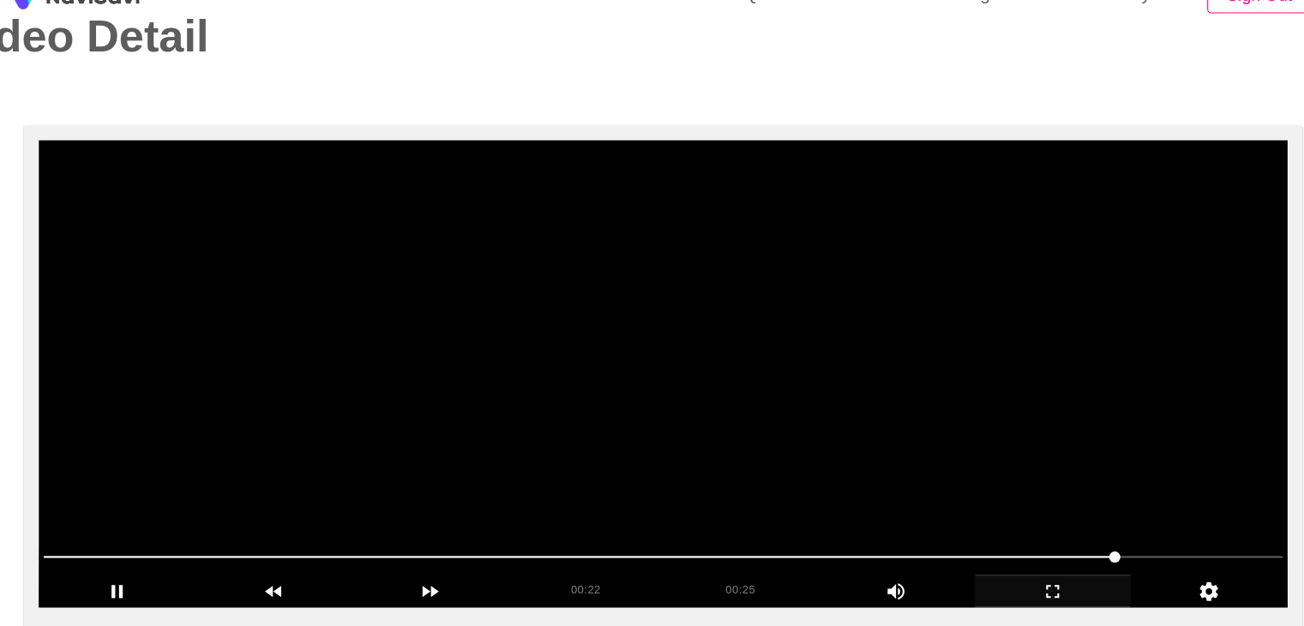
click at [587, 422] on video at bounding box center [652, 381] width 1147 height 429
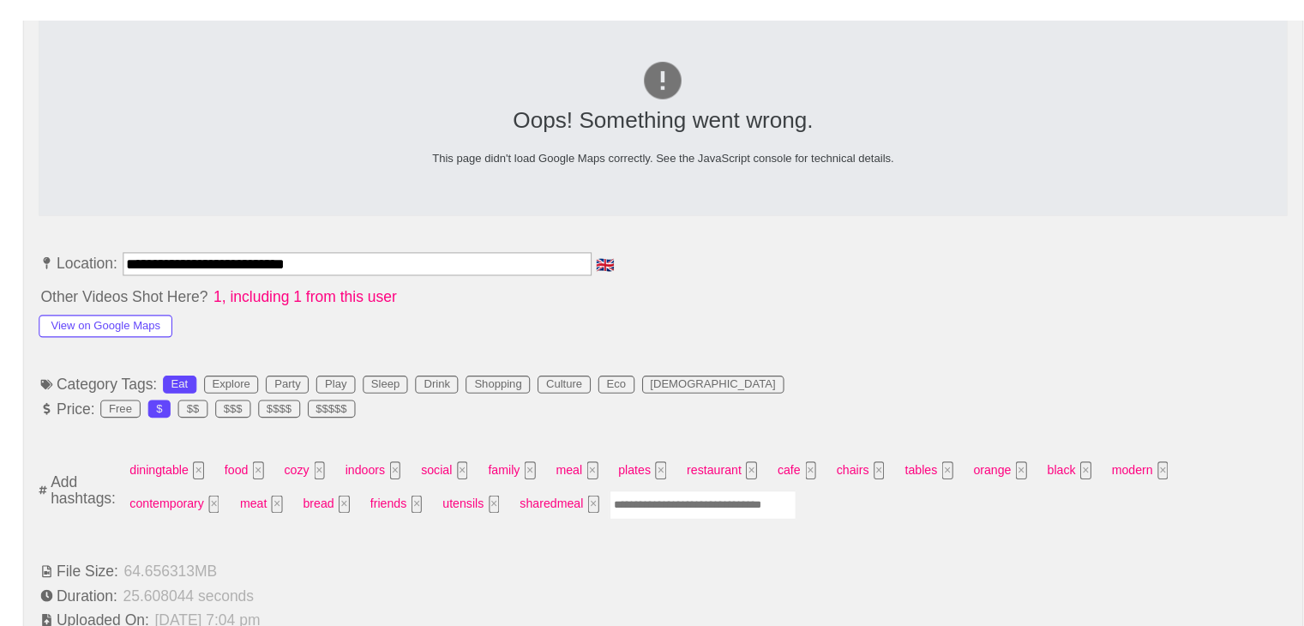
scroll to position [894, 0]
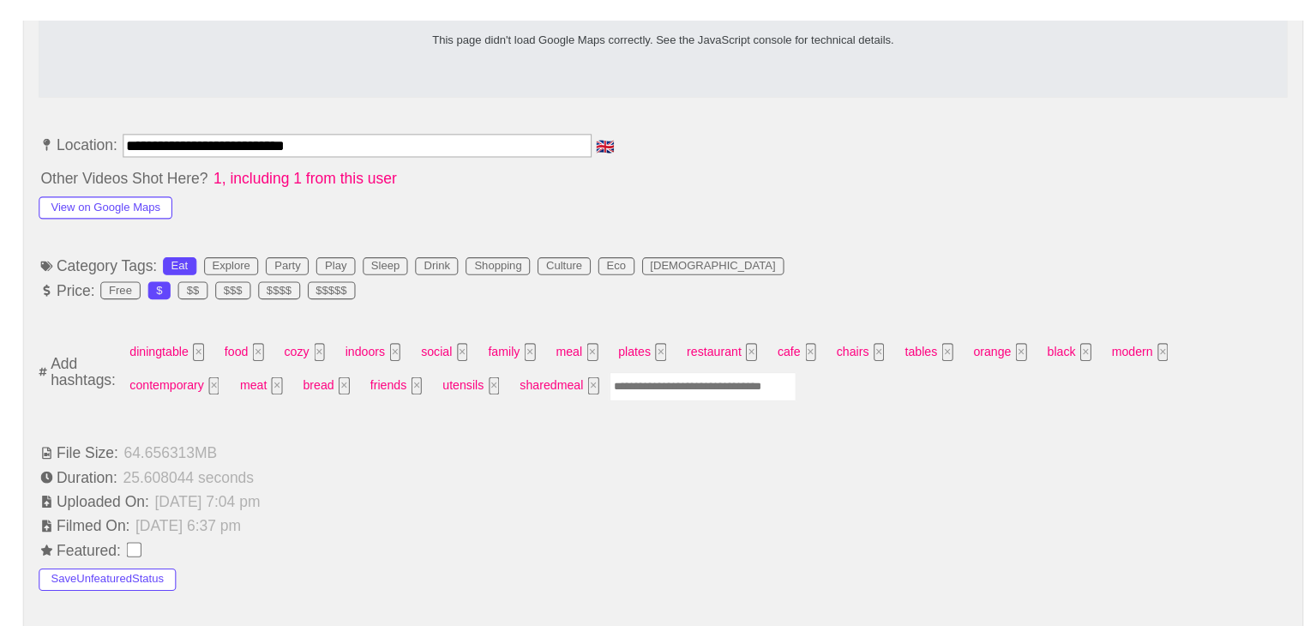
click at [603, 395] on input "Enter tag here and press return" at bounding box center [689, 406] width 172 height 27
type input "*********"
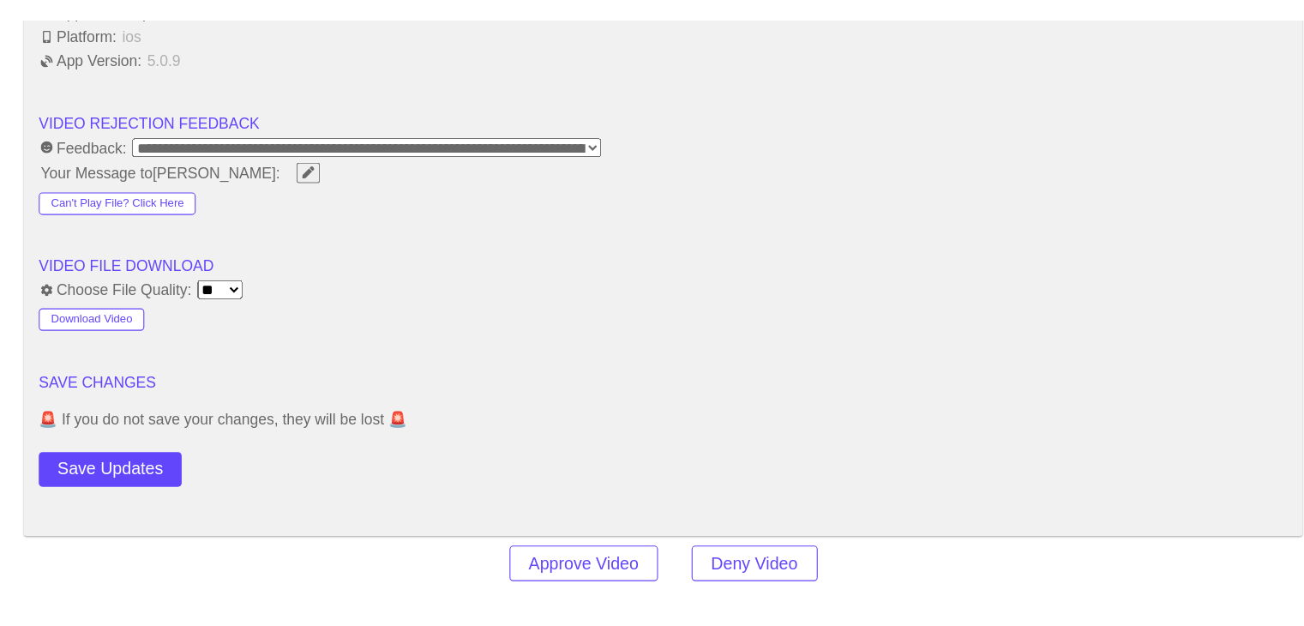
scroll to position [2153, 0]
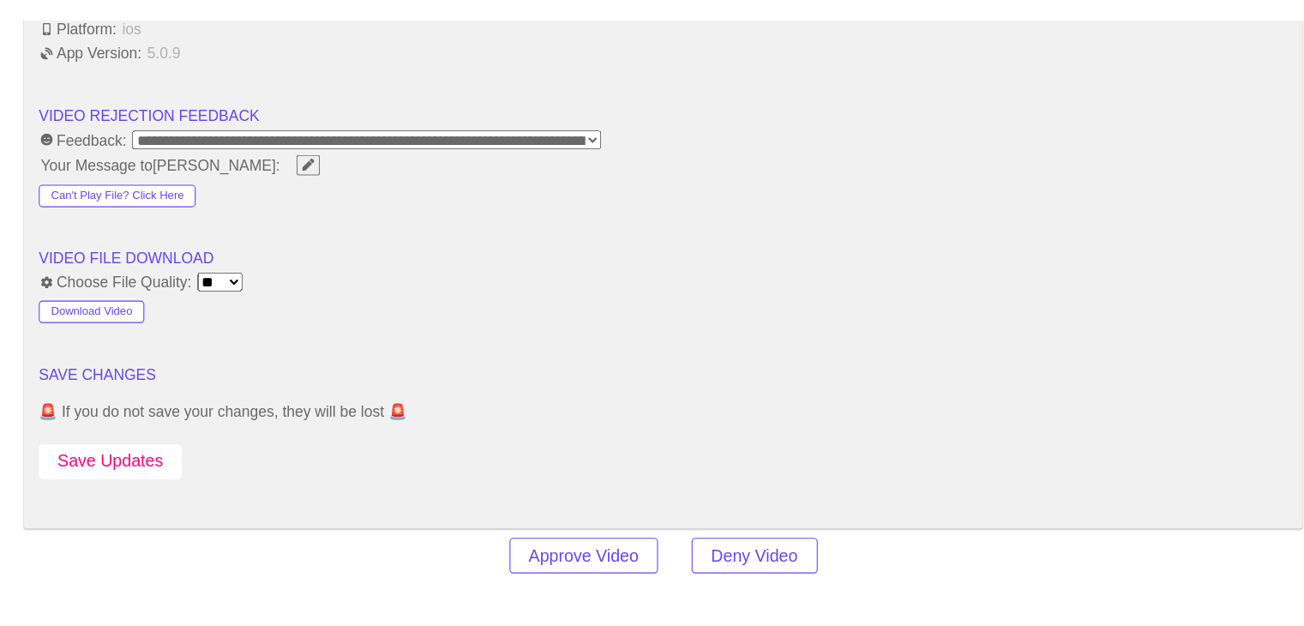
click at [179, 459] on button "Save Updates" at bounding box center [144, 475] width 131 height 32
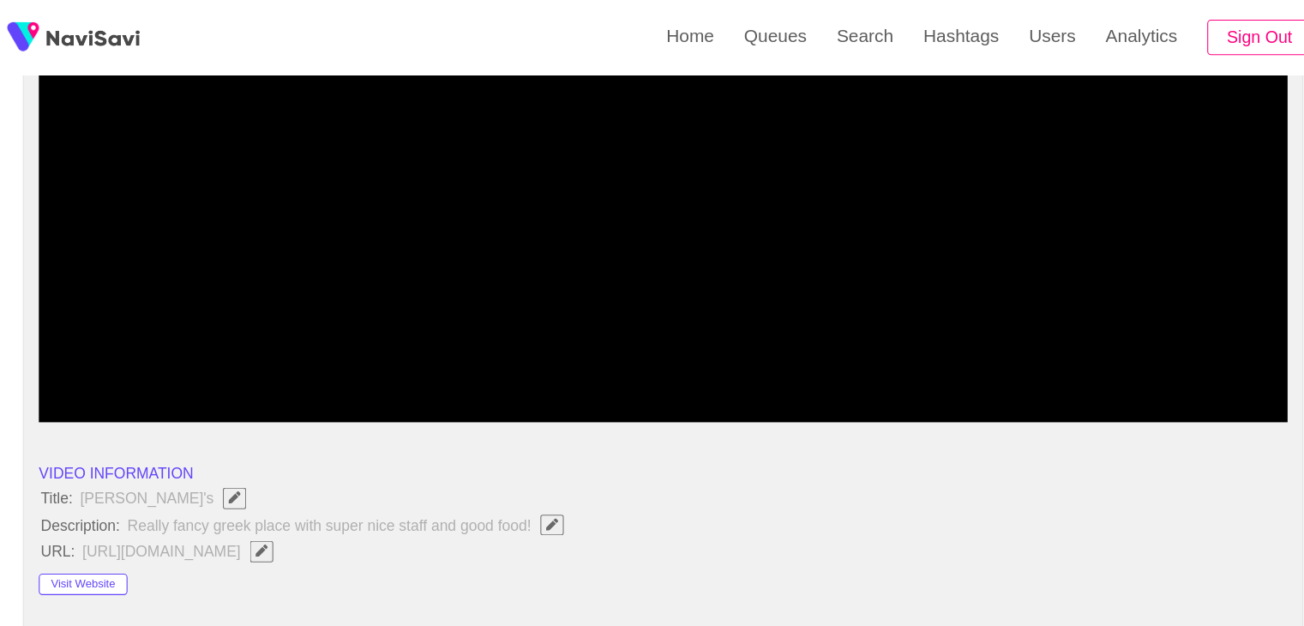
scroll to position [158, 0]
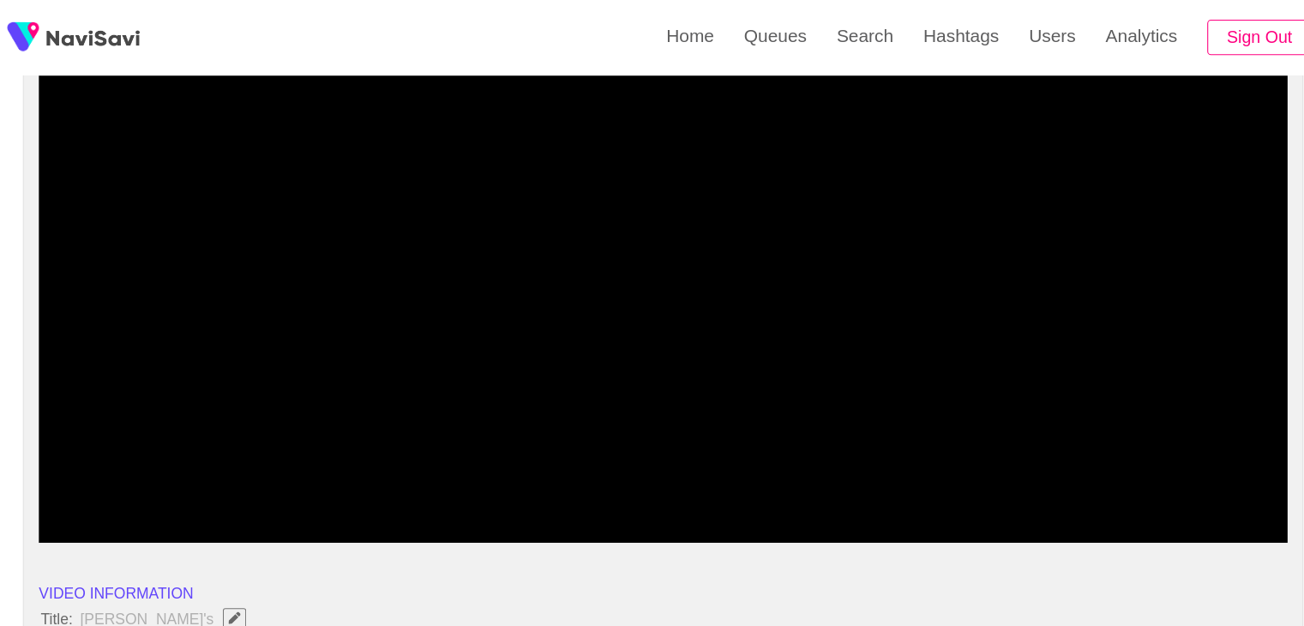
click at [879, 184] on video at bounding box center [652, 283] width 1147 height 429
click at [545, 341] on video at bounding box center [652, 283] width 1147 height 429
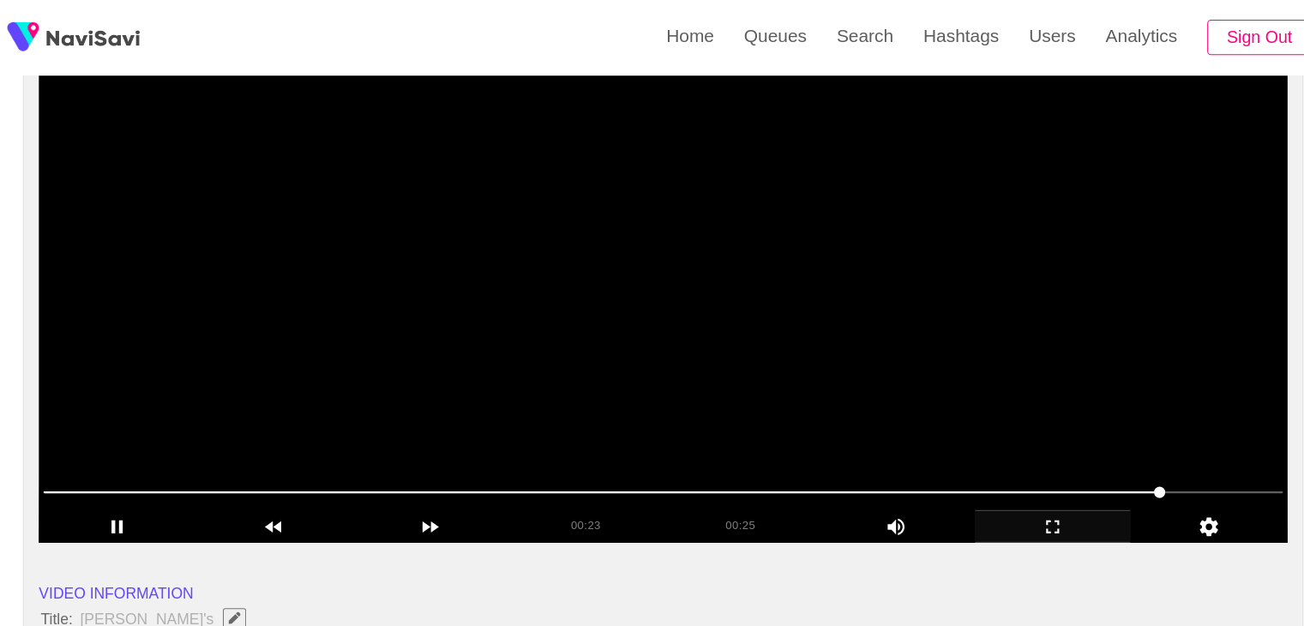
drag, startPoint x: 371, startPoint y: 448, endPoint x: 349, endPoint y: 448, distance: 22.3
click at [349, 448] on span at bounding box center [652, 451] width 1138 height 27
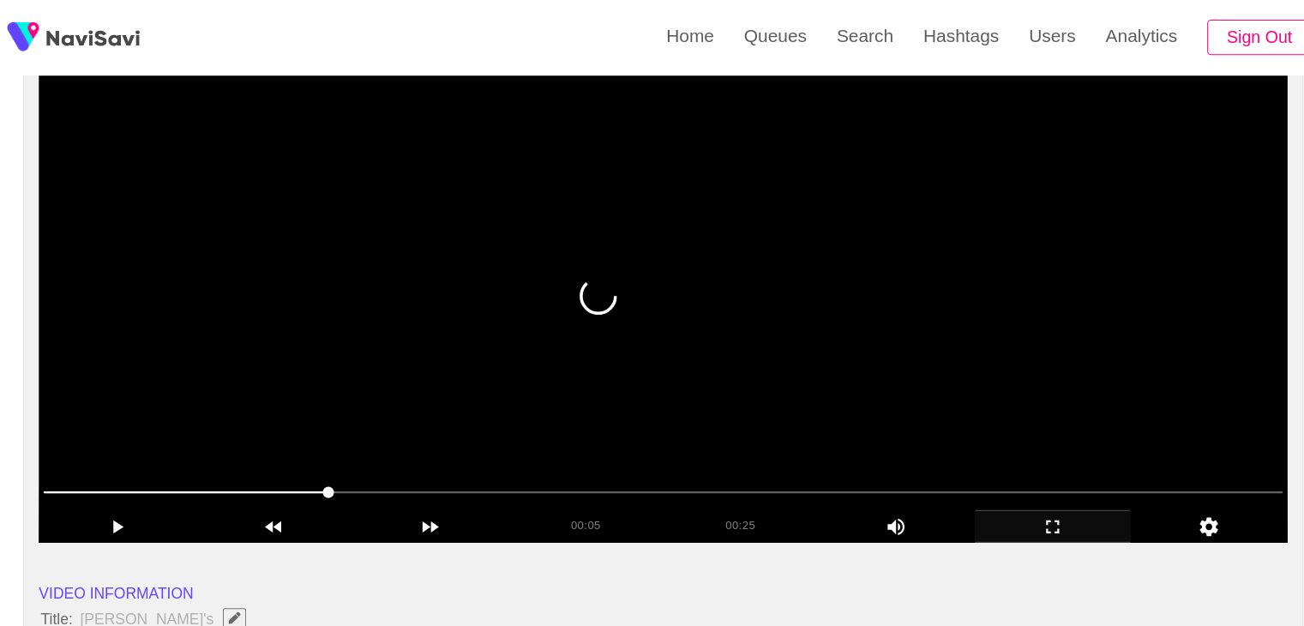
click at [346, 400] on video at bounding box center [652, 283] width 1147 height 429
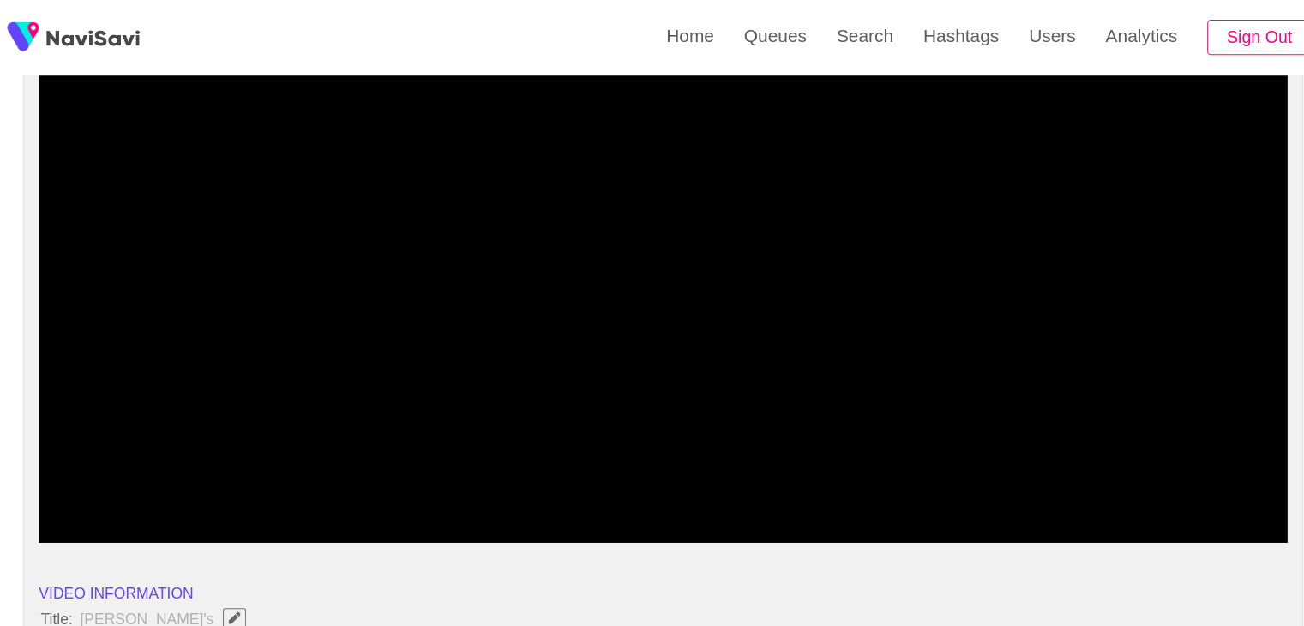
drag, startPoint x: 103, startPoint y: 451, endPoint x: 75, endPoint y: 420, distance: 41.9
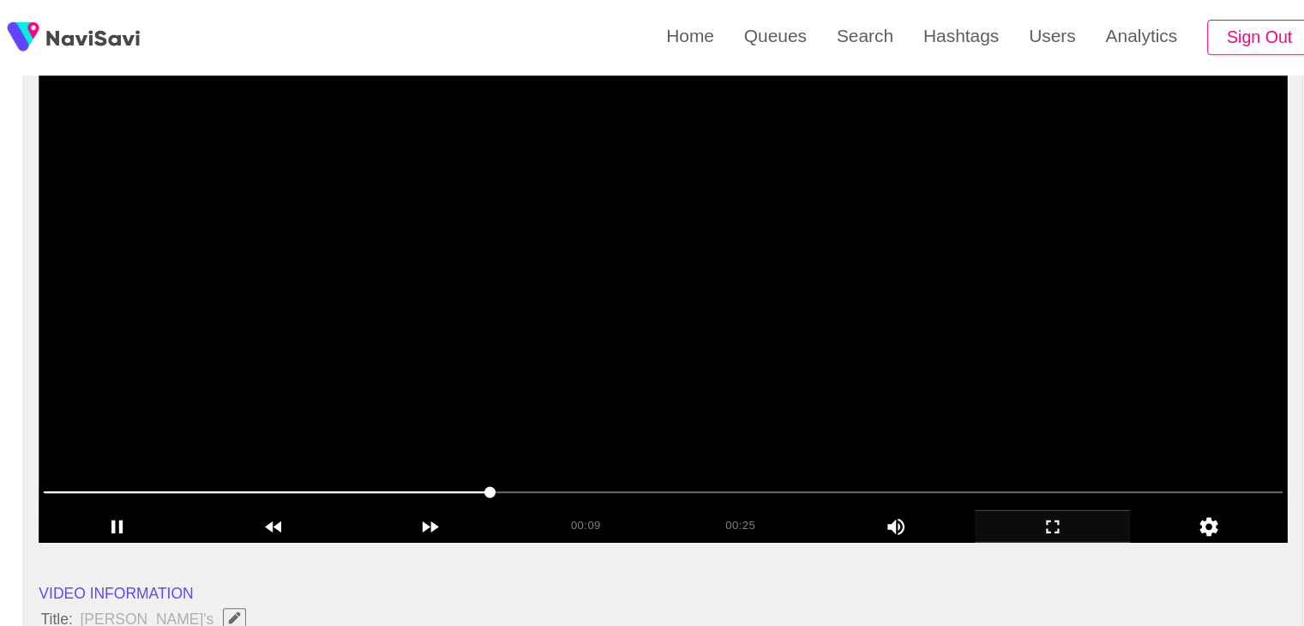
click at [640, 220] on video at bounding box center [652, 283] width 1147 height 429
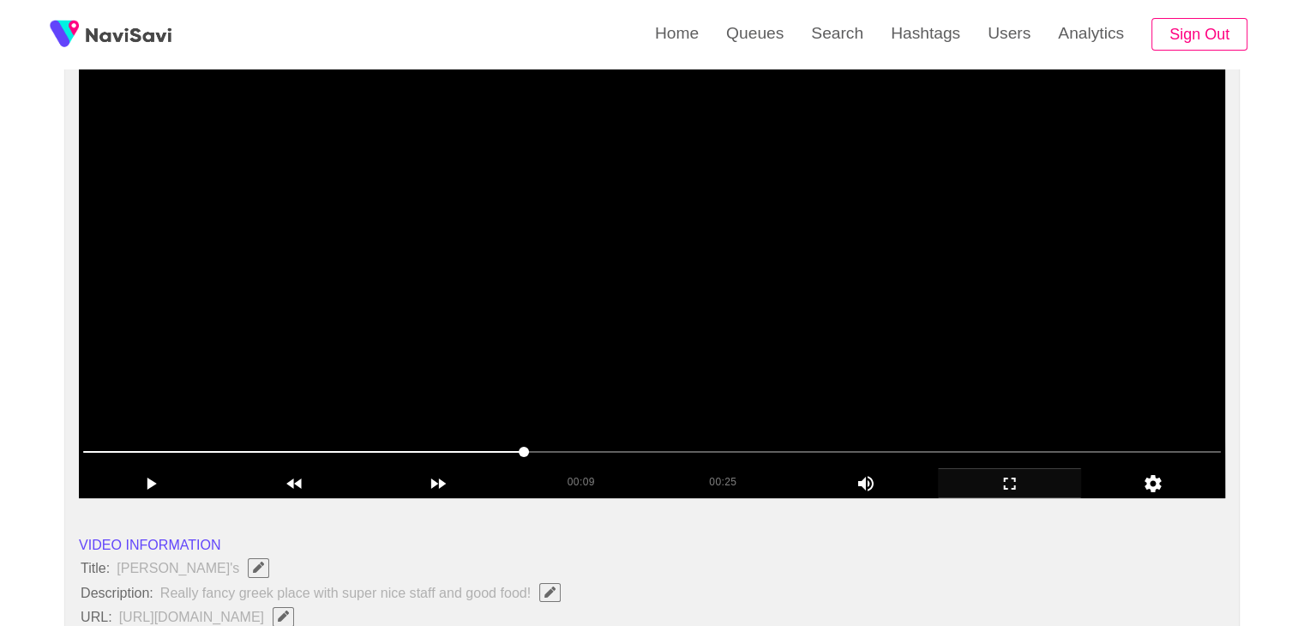
click at [797, 209] on video at bounding box center [652, 283] width 1147 height 429
drag, startPoint x: 339, startPoint y: 457, endPoint x: 117, endPoint y: 454, distance: 222.1
click at [117, 454] on span at bounding box center [652, 451] width 1138 height 27
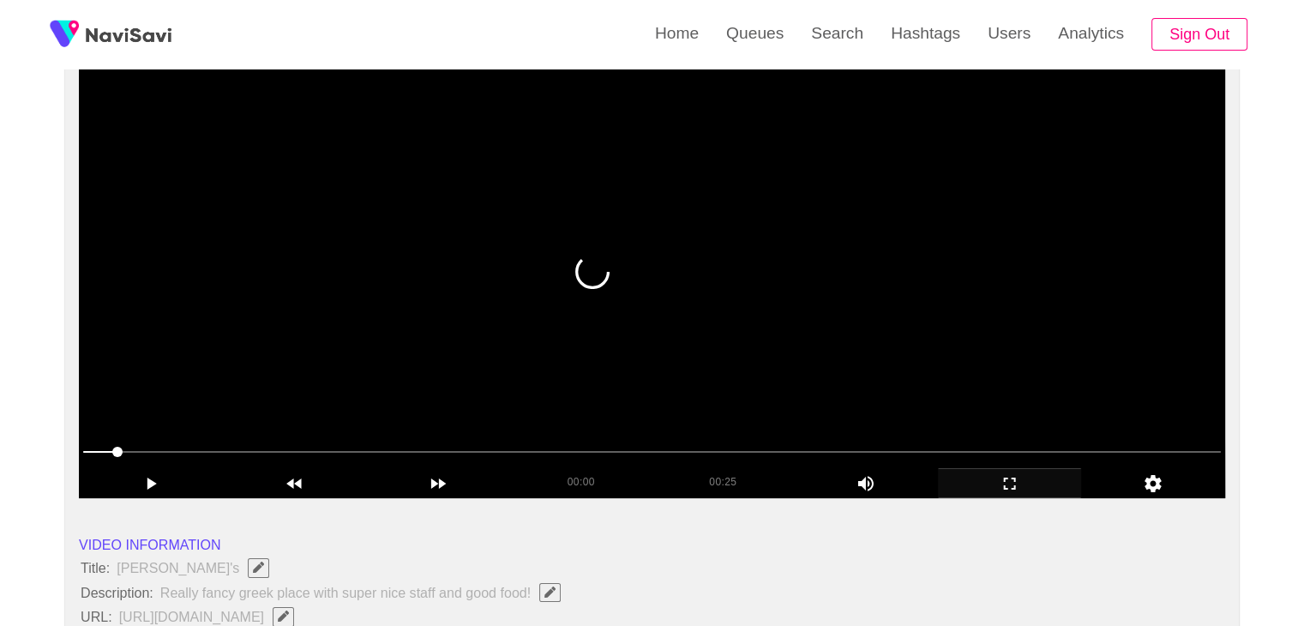
drag, startPoint x: 380, startPoint y: 354, endPoint x: 204, endPoint y: 419, distance: 187.5
click at [369, 357] on video at bounding box center [652, 283] width 1147 height 429
click at [382, 360] on video at bounding box center [652, 283] width 1147 height 429
click at [141, 473] on icon "add" at bounding box center [151, 483] width 142 height 21
drag, startPoint x: 168, startPoint y: 480, endPoint x: 172, endPoint y: 471, distance: 10.0
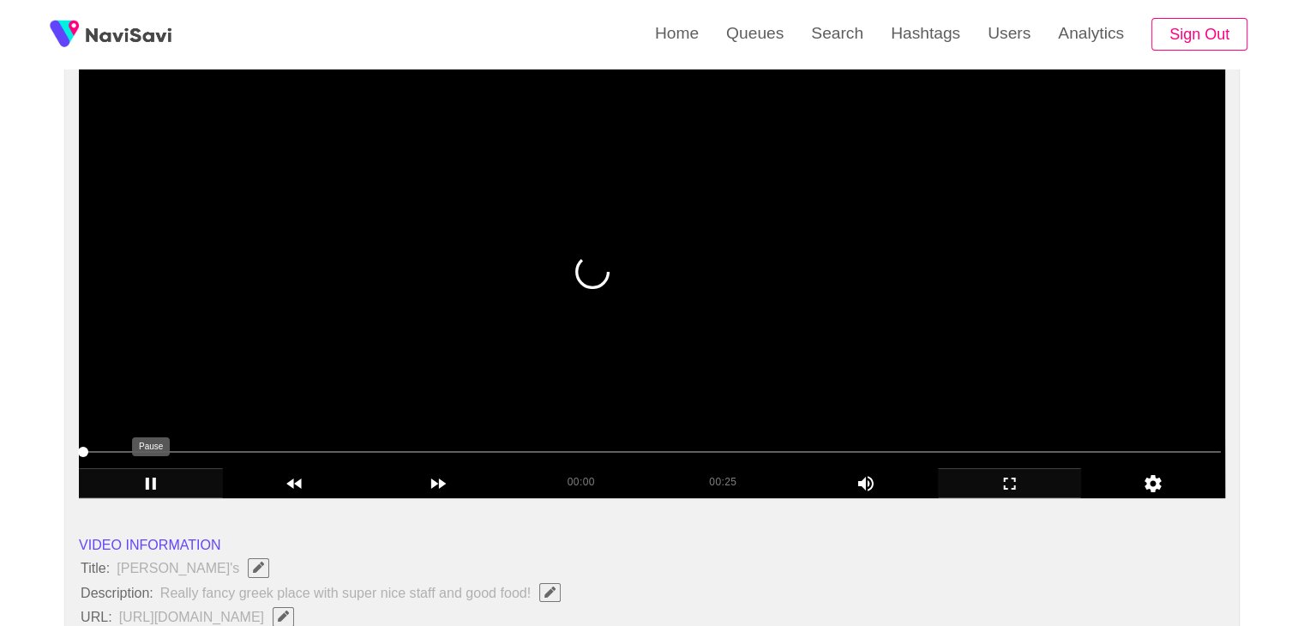
click at [169, 478] on icon "add" at bounding box center [151, 483] width 142 height 21
click at [168, 471] on div "add" at bounding box center [151, 482] width 144 height 29
click at [697, 289] on video at bounding box center [652, 283] width 1147 height 429
click at [172, 439] on span at bounding box center [652, 451] width 1138 height 27
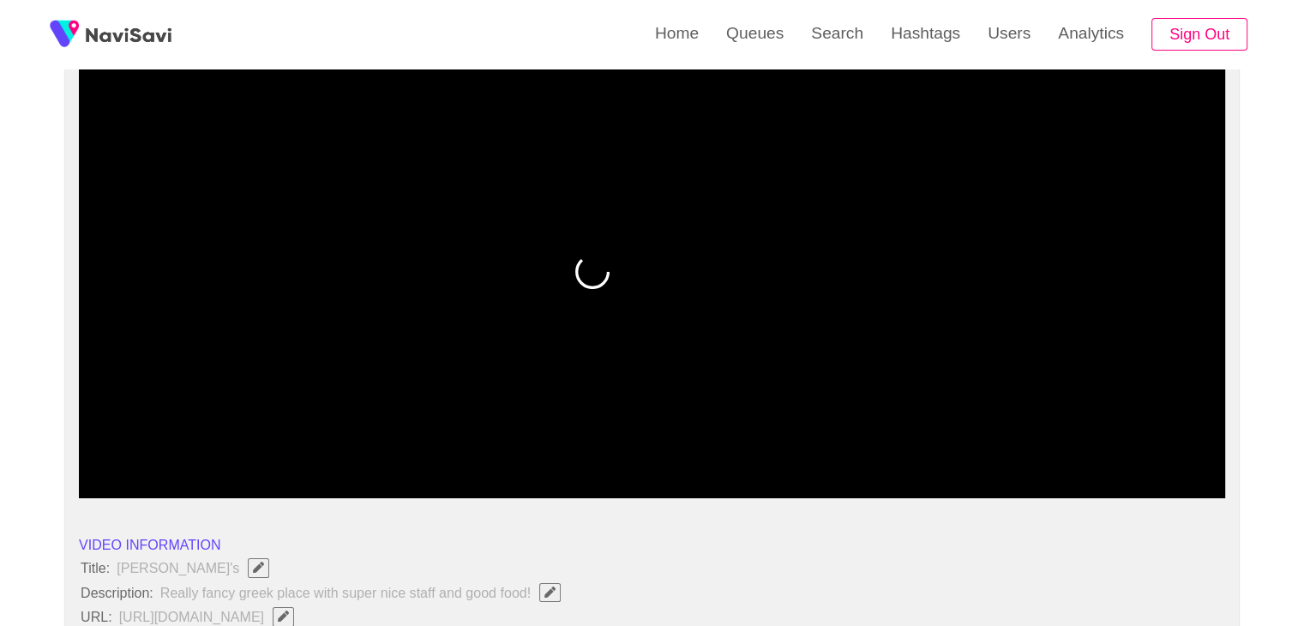
drag, startPoint x: 111, startPoint y: 452, endPoint x: 37, endPoint y: 454, distance: 73.8
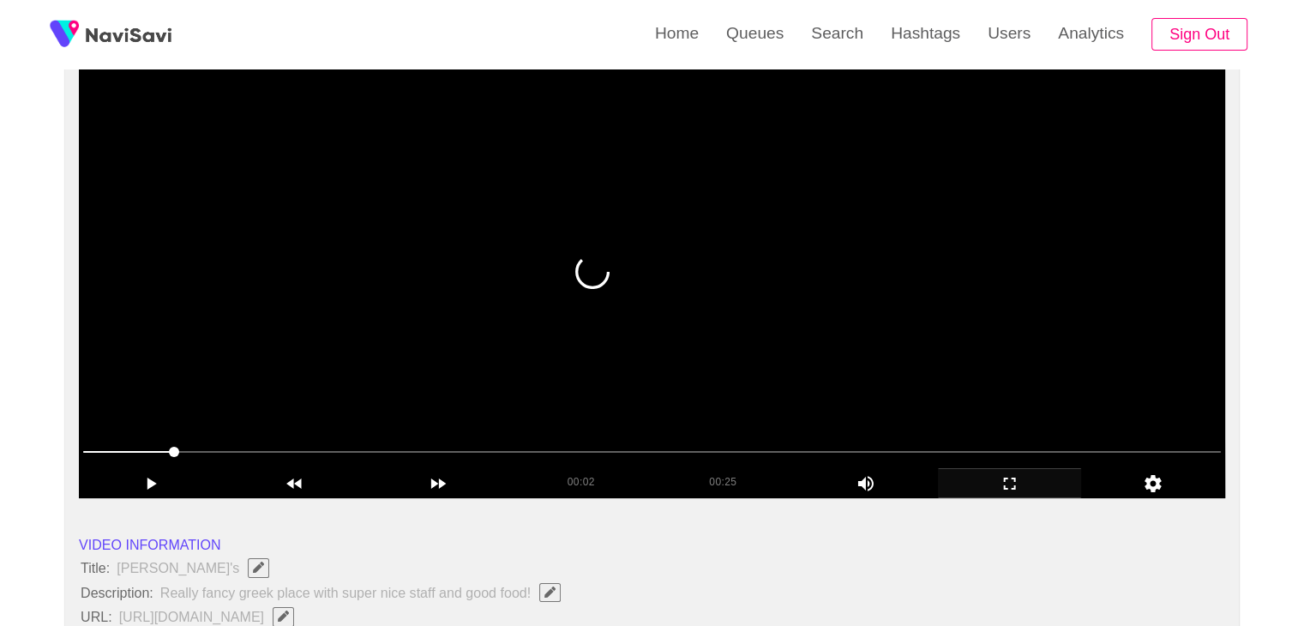
click at [99, 460] on span at bounding box center [652, 451] width 1138 height 27
click at [907, 243] on video at bounding box center [652, 283] width 1147 height 429
drag, startPoint x: 854, startPoint y: 256, endPoint x: 720, endPoint y: 287, distance: 137.5
click at [854, 256] on video at bounding box center [652, 283] width 1147 height 429
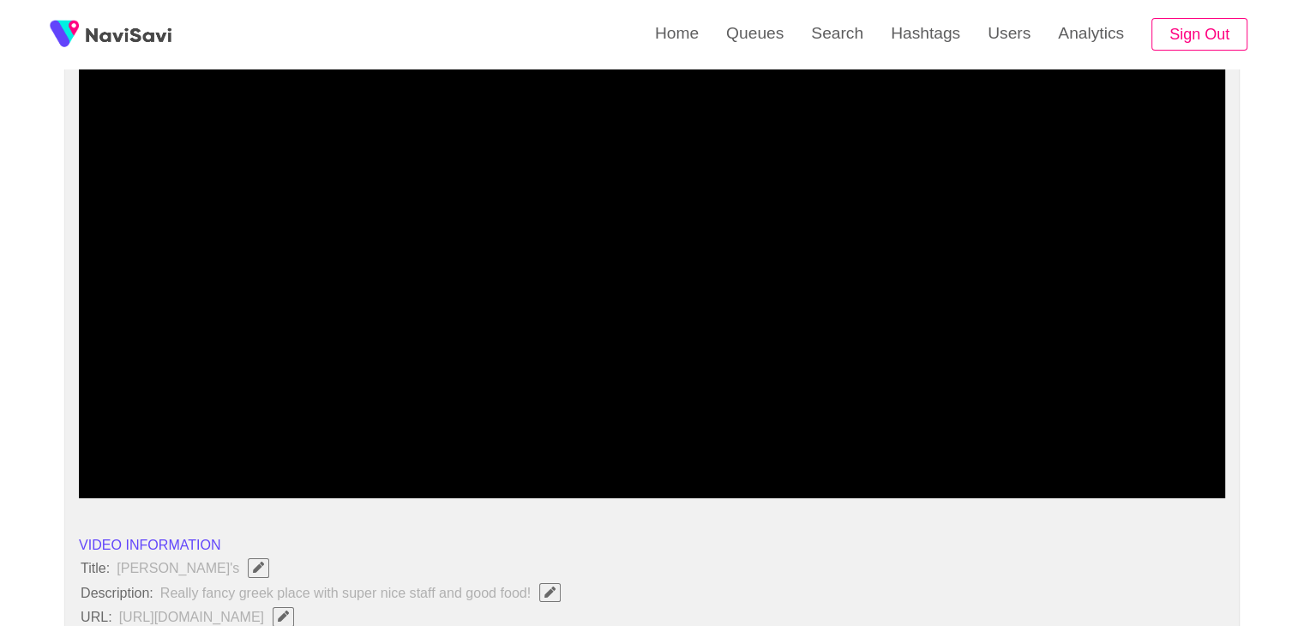
drag, startPoint x: 55, startPoint y: 436, endPoint x: 33, endPoint y: 435, distance: 21.5
drag, startPoint x: 92, startPoint y: 448, endPoint x: 42, endPoint y: 448, distance: 49.7
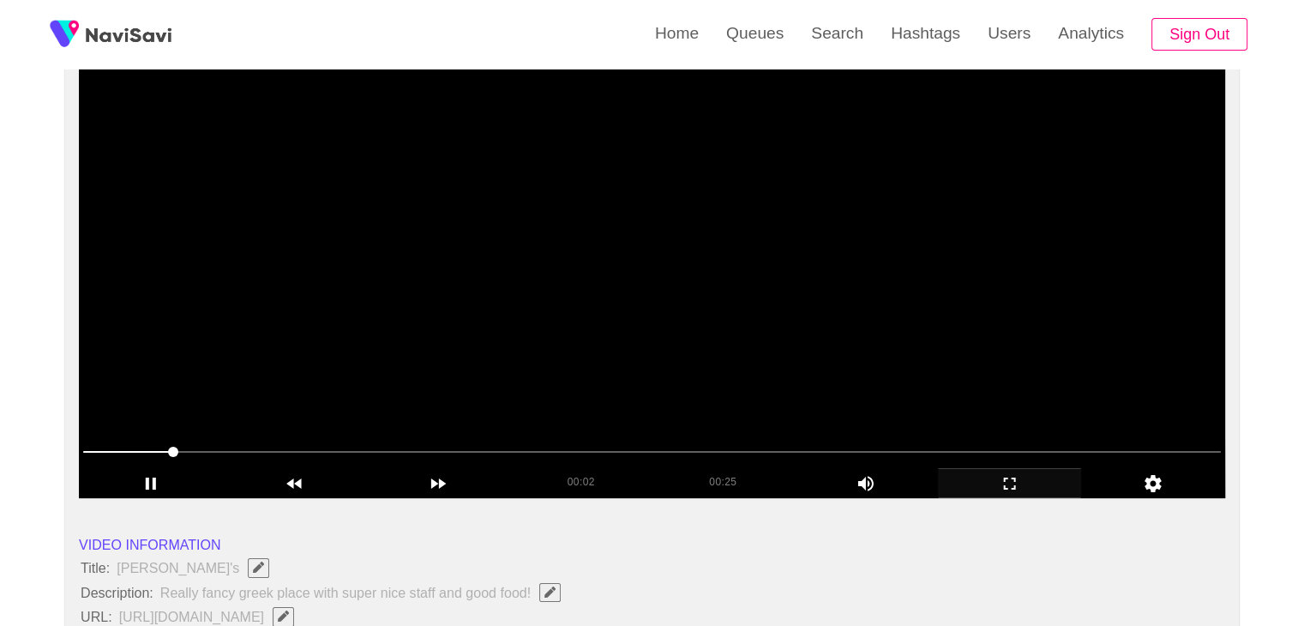
click at [447, 391] on video at bounding box center [652, 283] width 1147 height 429
click at [448, 390] on video at bounding box center [652, 283] width 1147 height 429
click at [448, 388] on video at bounding box center [652, 283] width 1147 height 429
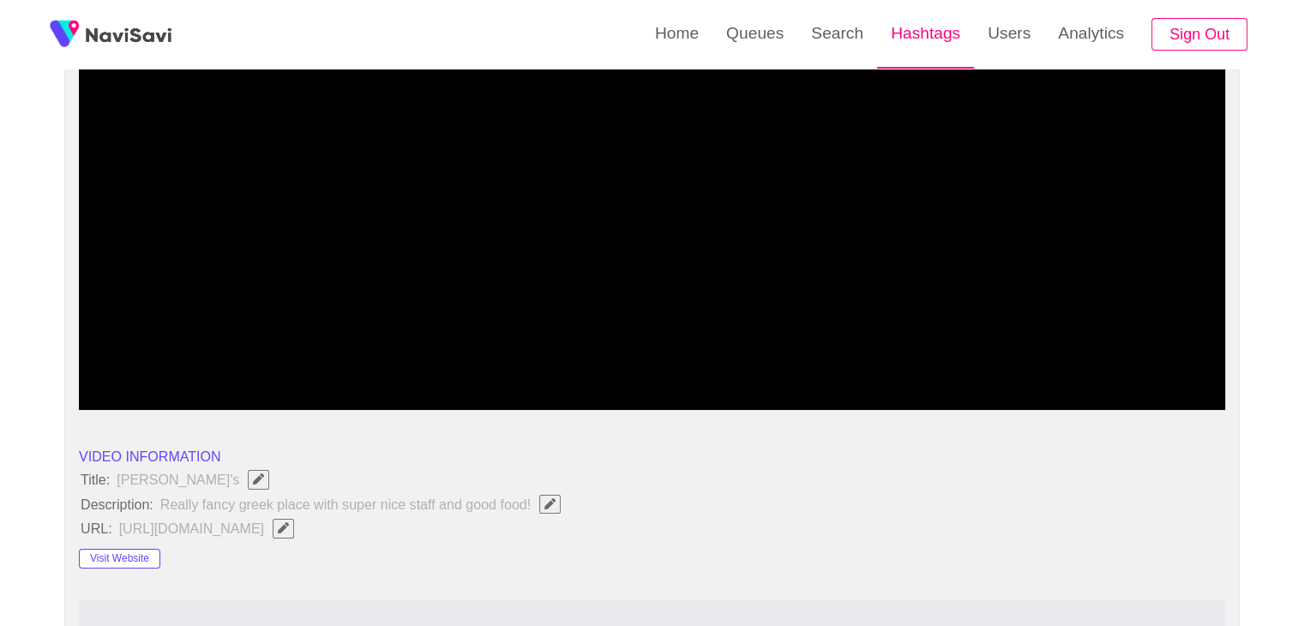
scroll to position [244, 0]
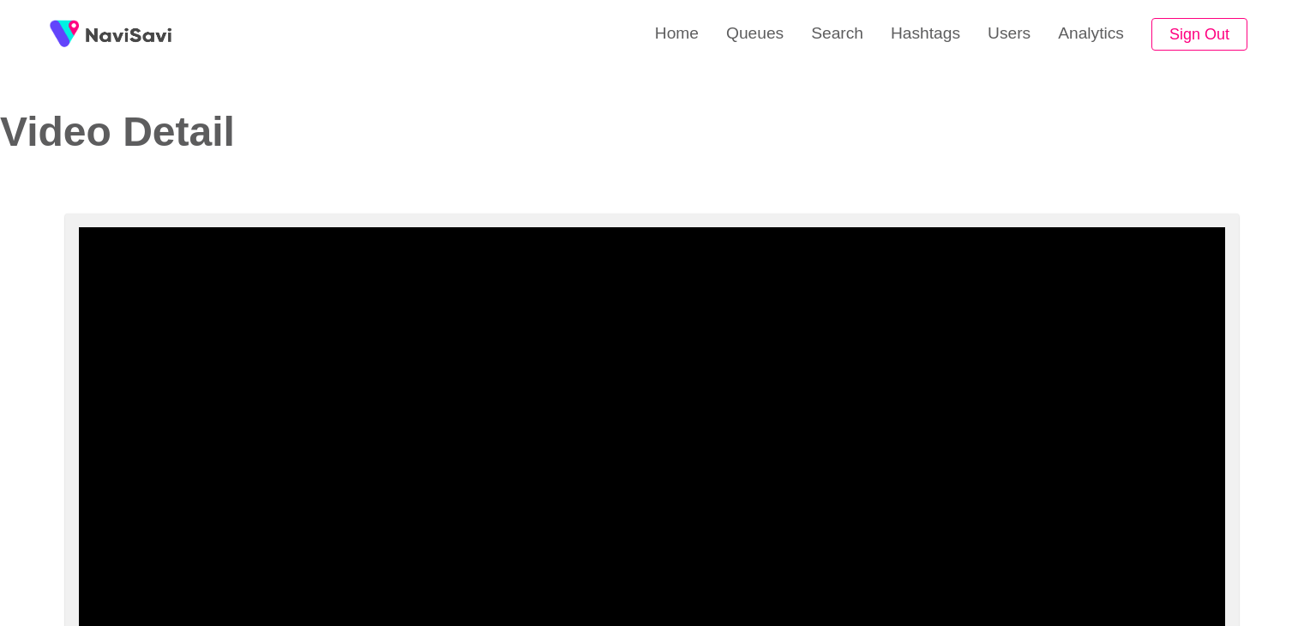
select select "**********"
select select "**"
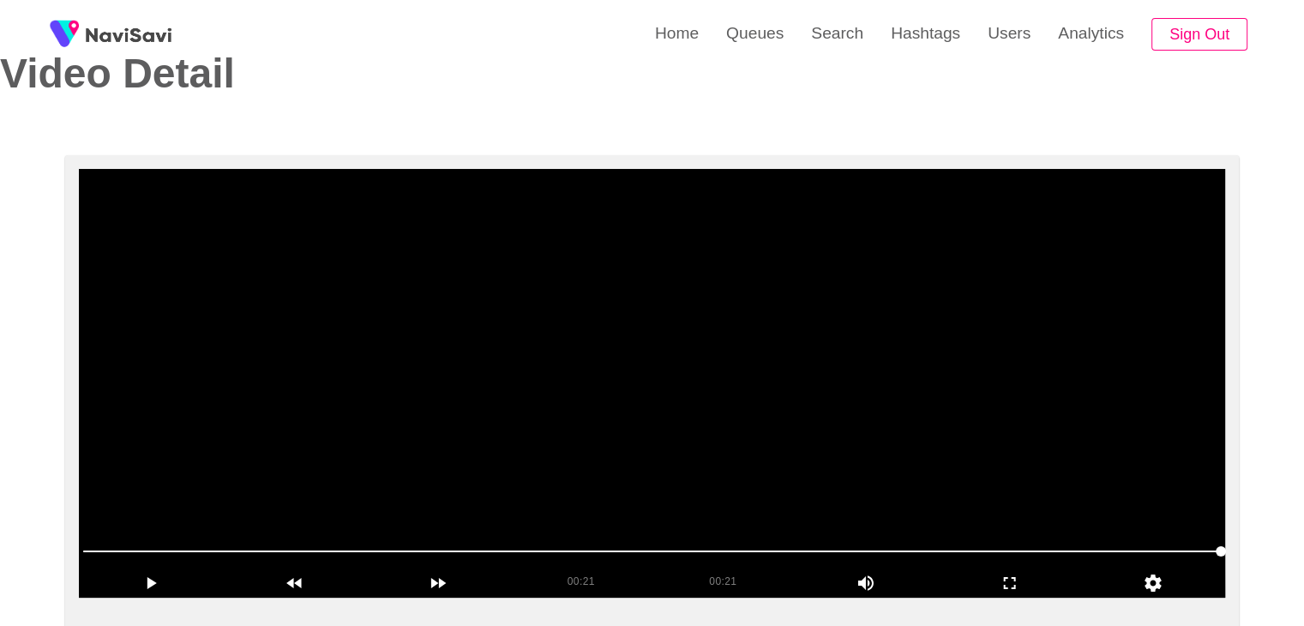
drag, startPoint x: 0, startPoint y: 0, endPoint x: 717, endPoint y: 330, distance: 789.3
click at [717, 330] on video at bounding box center [652, 383] width 1147 height 429
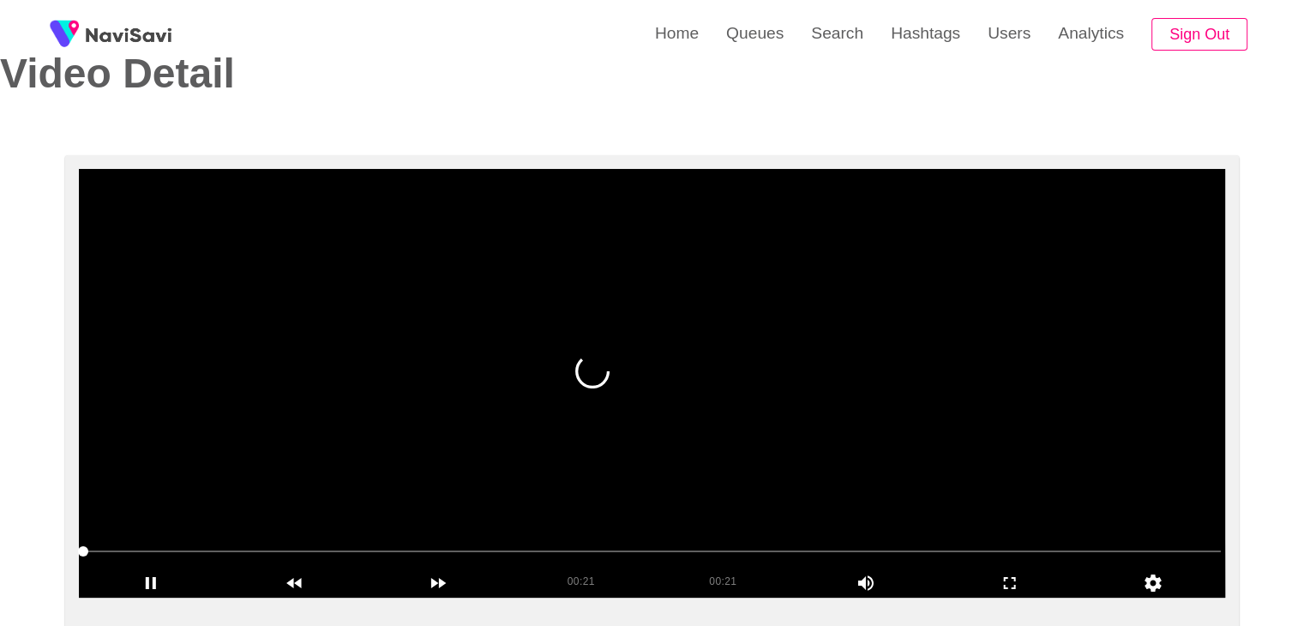
click at [717, 330] on video at bounding box center [652, 383] width 1147 height 429
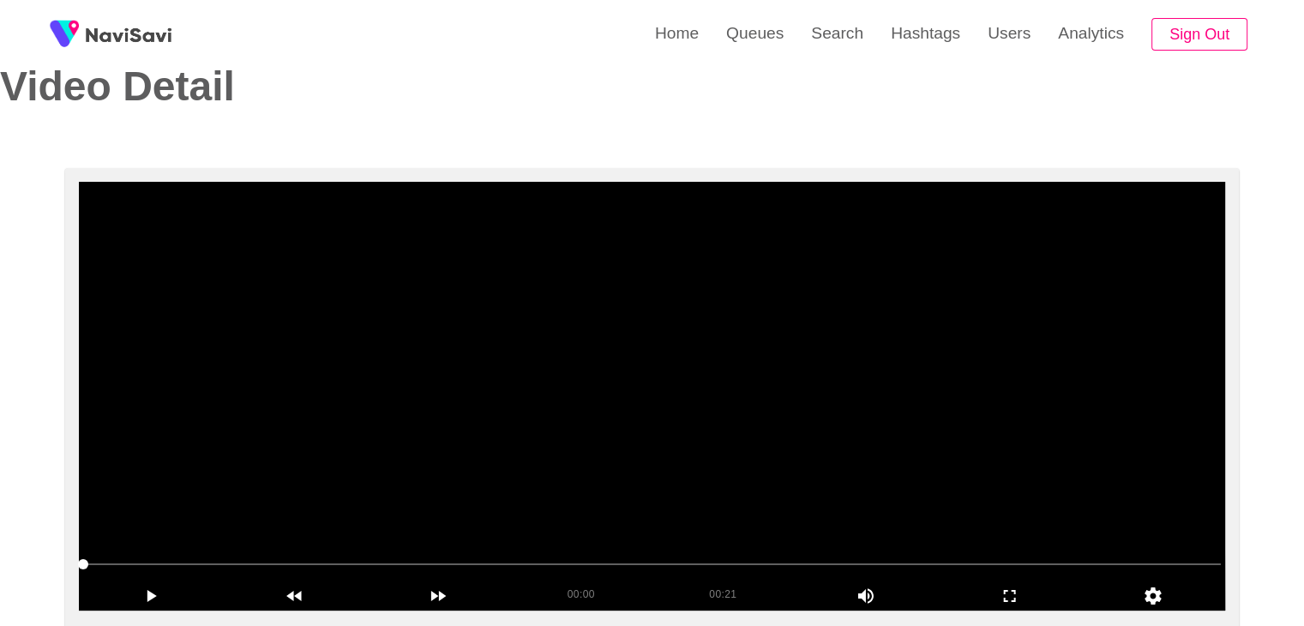
scroll to position [86, 0]
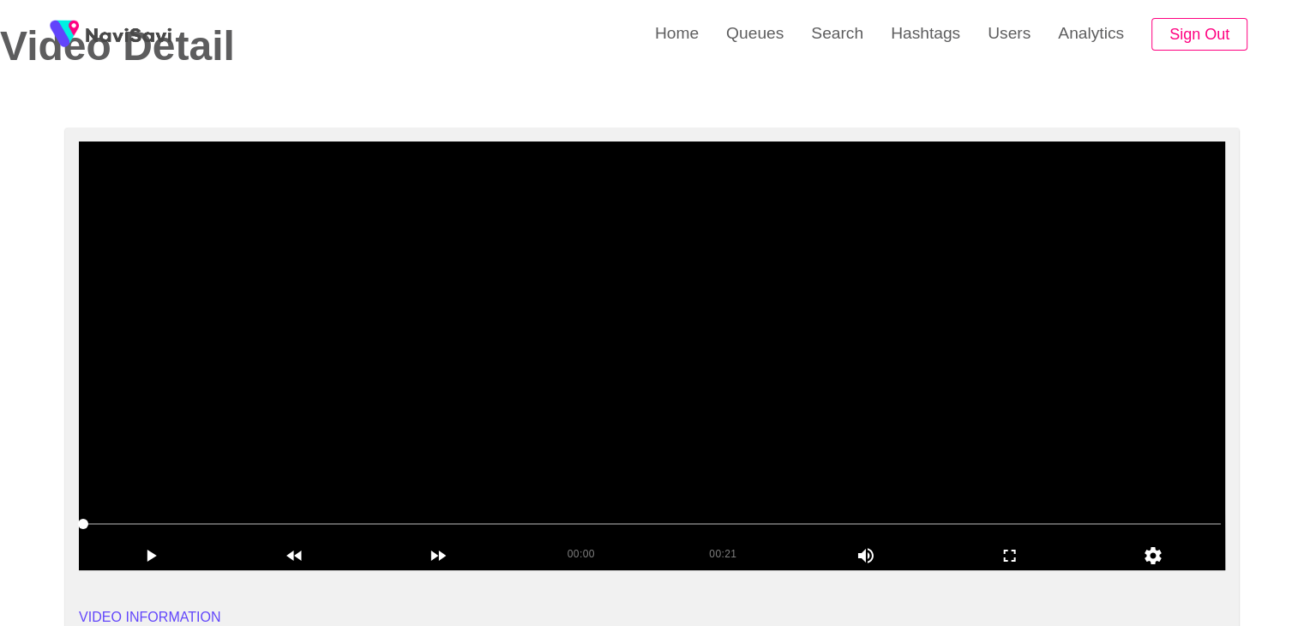
click at [783, 342] on video at bounding box center [652, 355] width 1147 height 429
click at [718, 332] on video at bounding box center [652, 355] width 1147 height 429
click at [751, 320] on video at bounding box center [652, 355] width 1147 height 429
click at [773, 324] on video at bounding box center [652, 355] width 1147 height 429
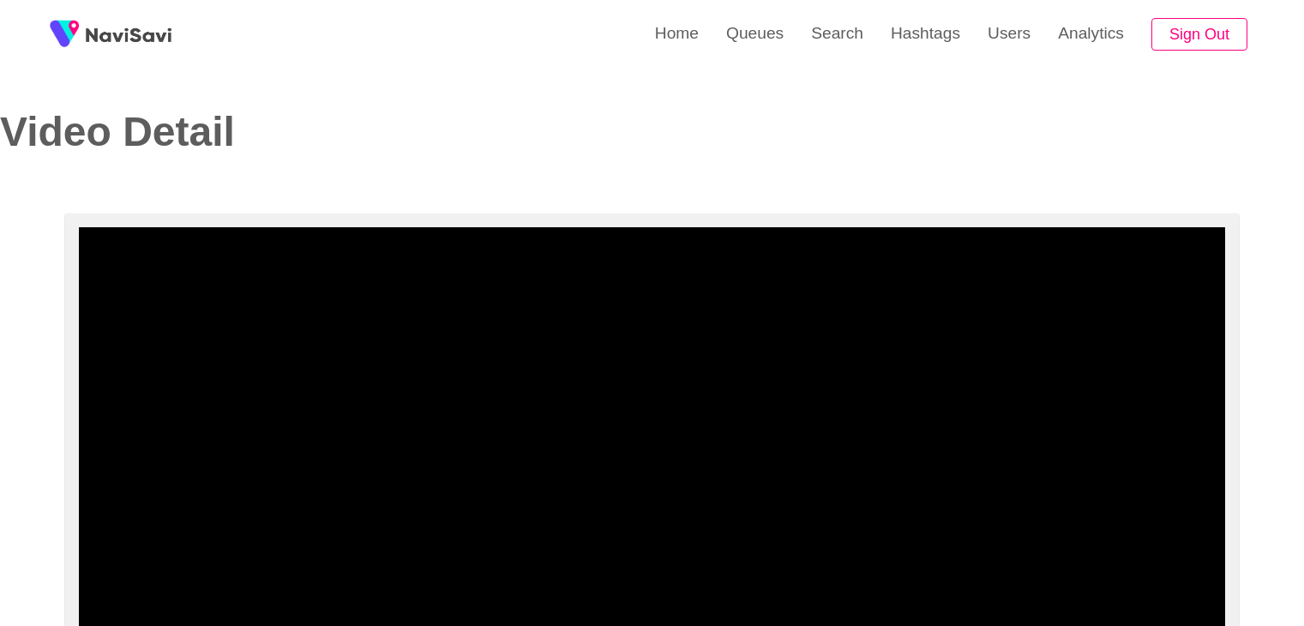
select select "**********"
select select "**"
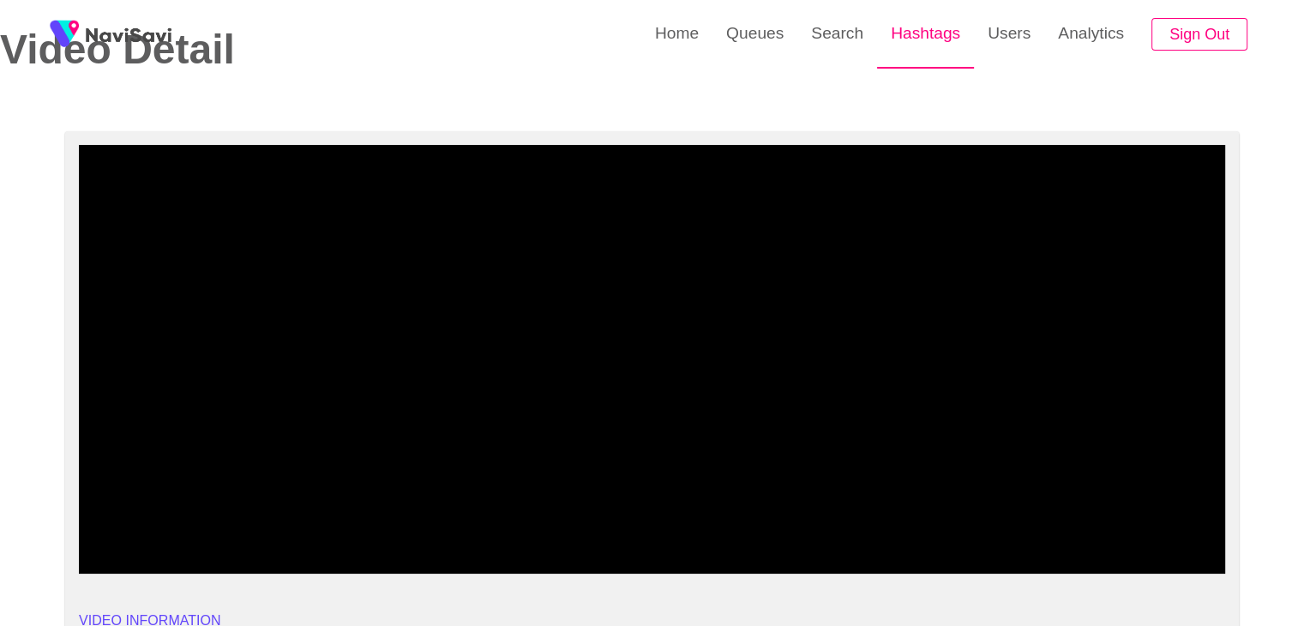
scroll to position [82, 0]
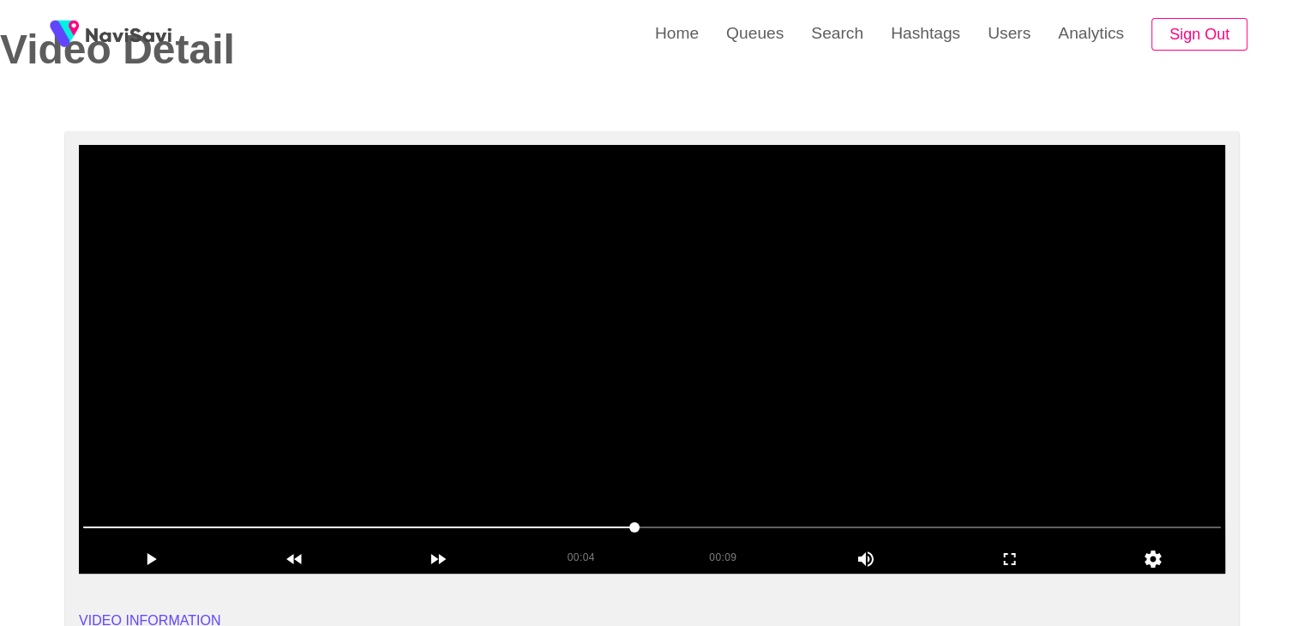
click at [714, 378] on video at bounding box center [652, 359] width 1147 height 429
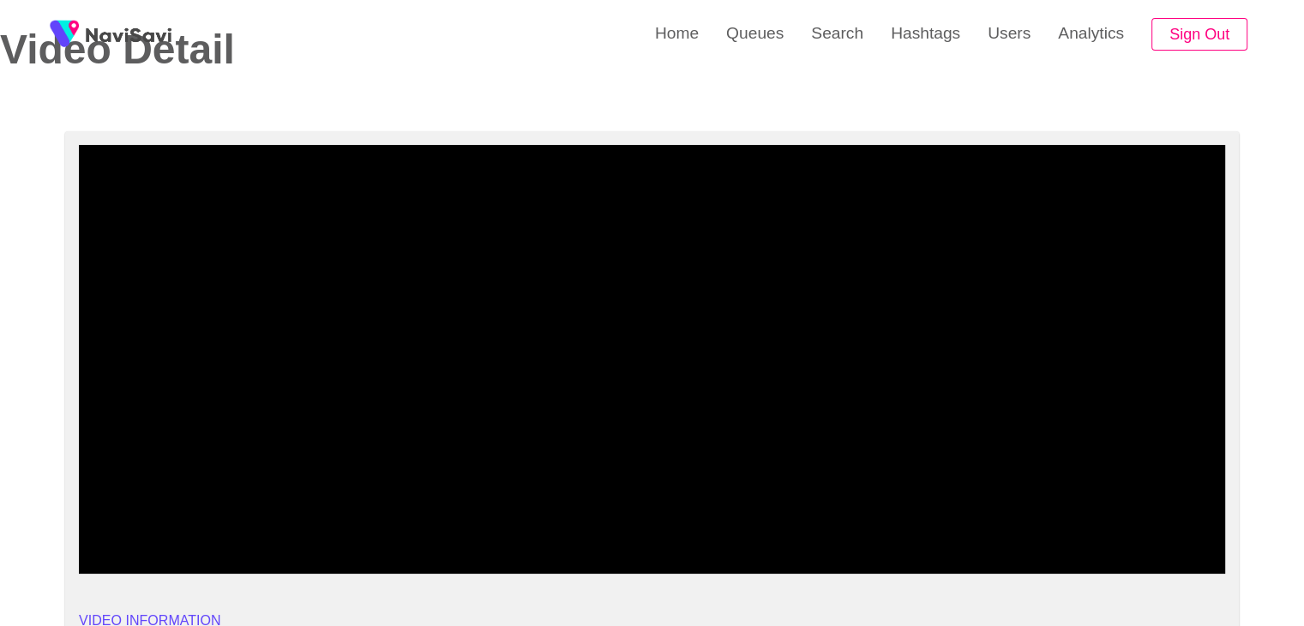
drag, startPoint x: 130, startPoint y: 531, endPoint x: 0, endPoint y: 527, distance: 130.4
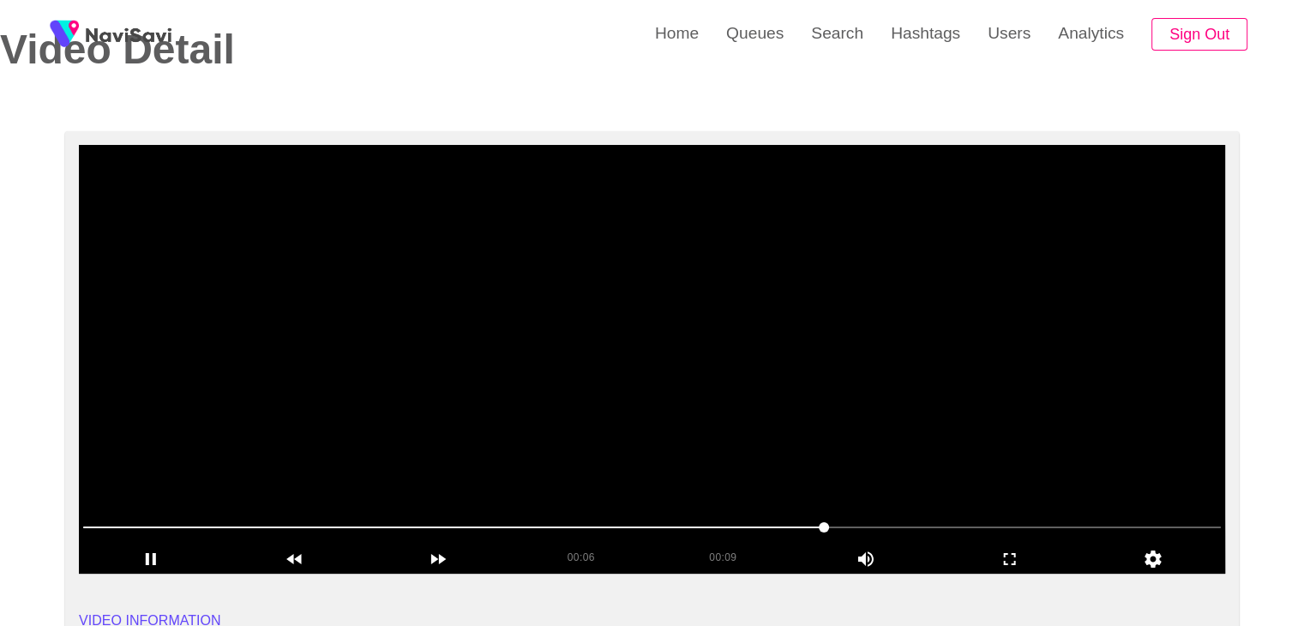
click at [106, 519] on span at bounding box center [652, 527] width 1138 height 27
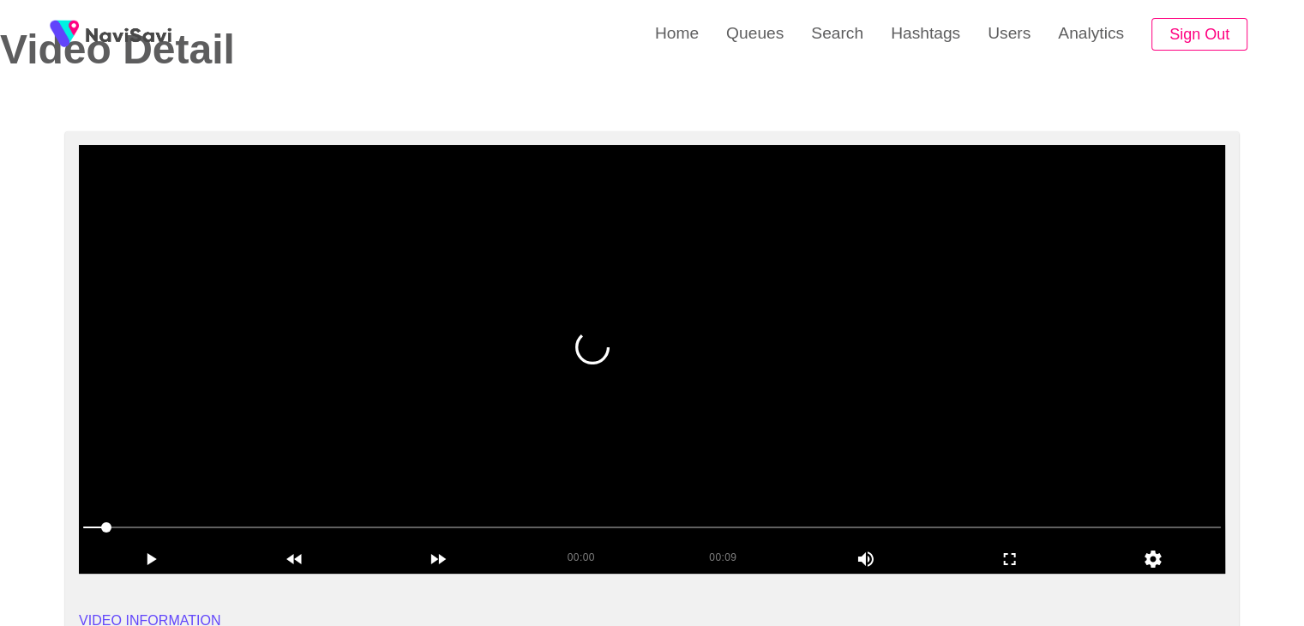
click at [83, 522] on span at bounding box center [652, 527] width 1138 height 27
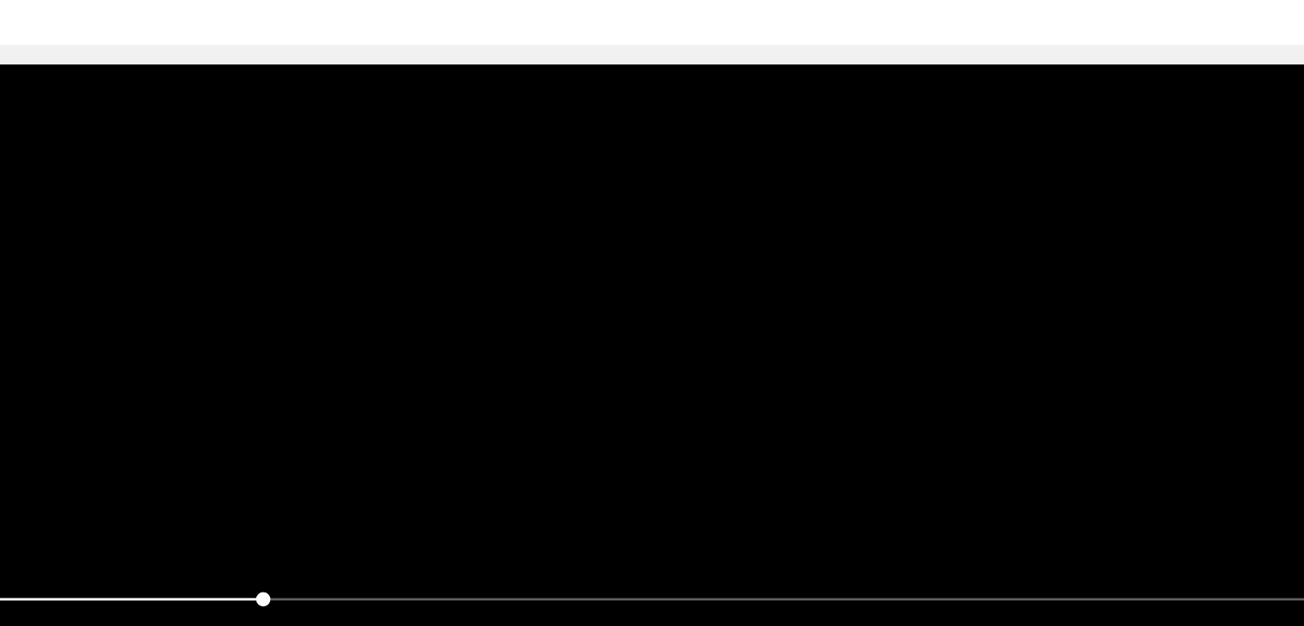
click at [555, 400] on video at bounding box center [652, 359] width 1147 height 429
click at [653, 362] on video at bounding box center [652, 359] width 1147 height 429
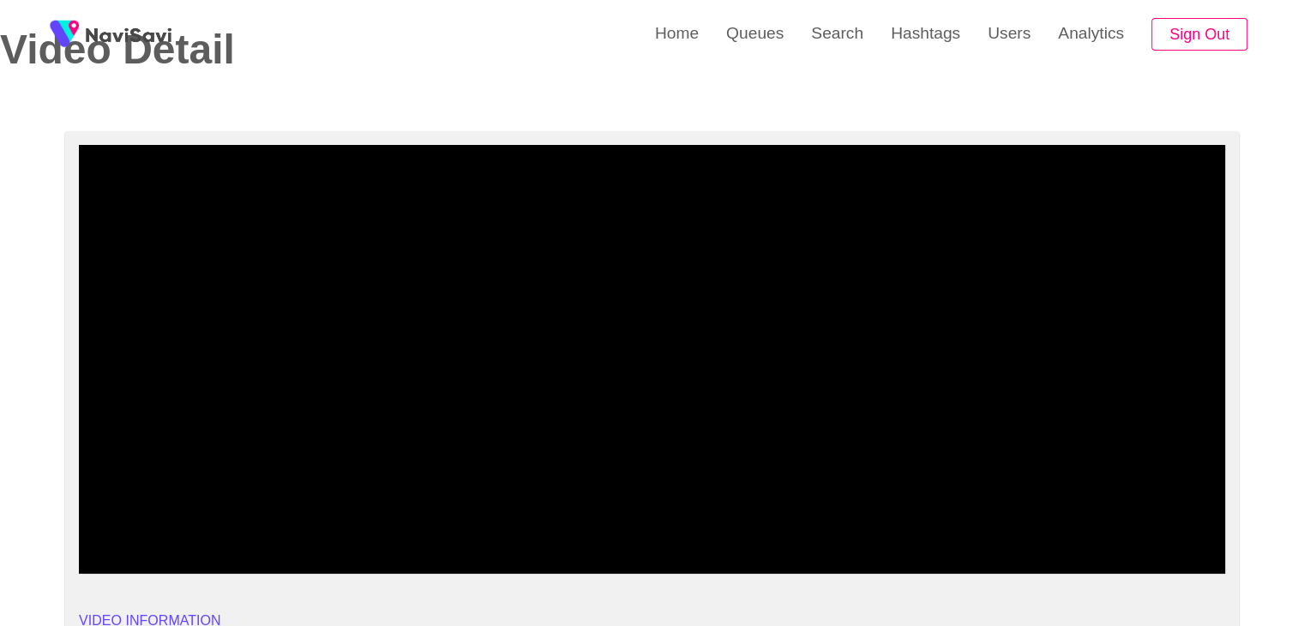
click at [79, 527] on div at bounding box center [652, 529] width 1152 height 44
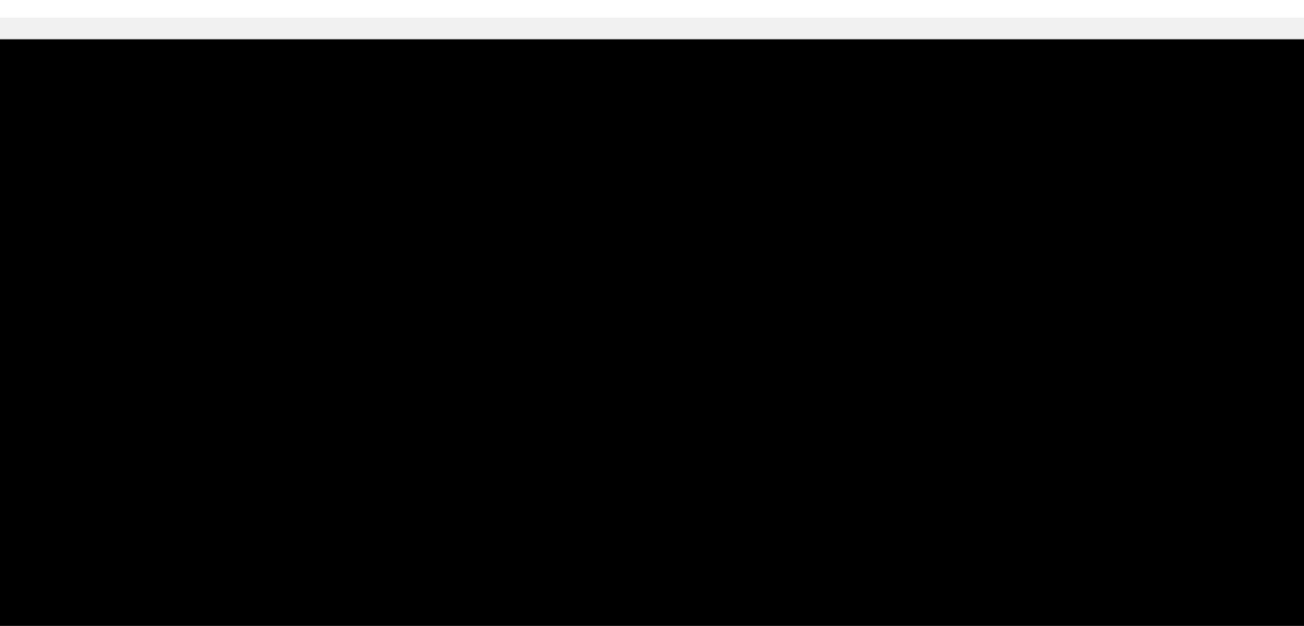
click at [707, 341] on video at bounding box center [652, 359] width 1147 height 429
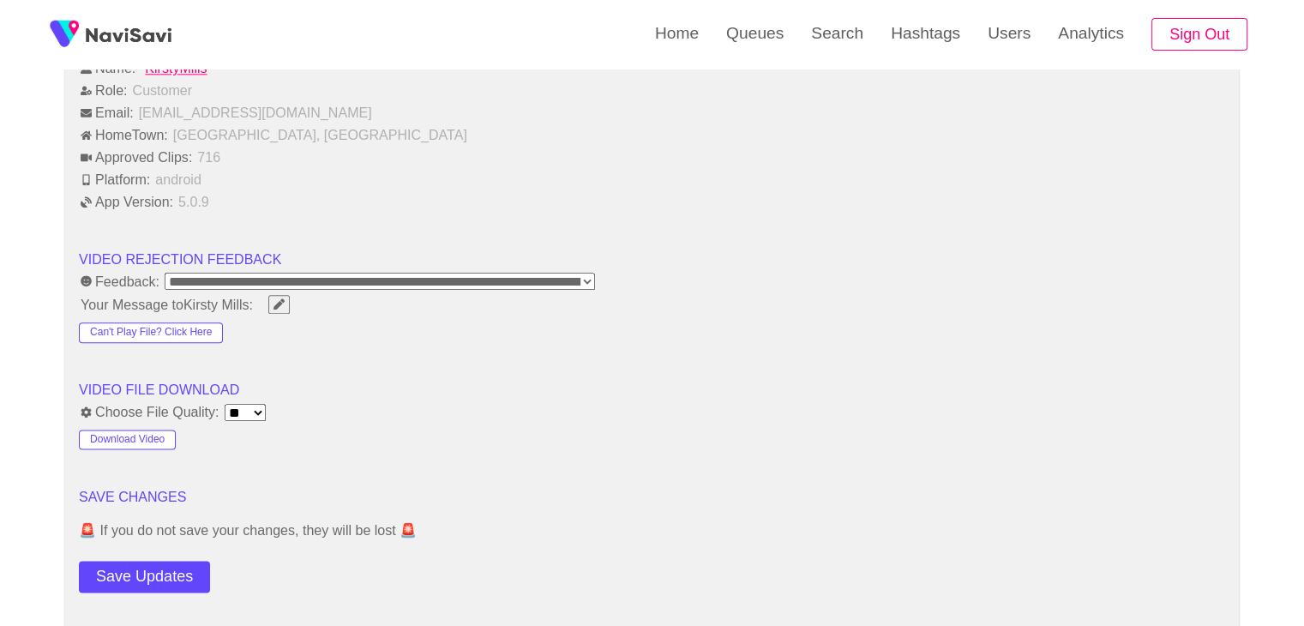
scroll to position [2017, 0]
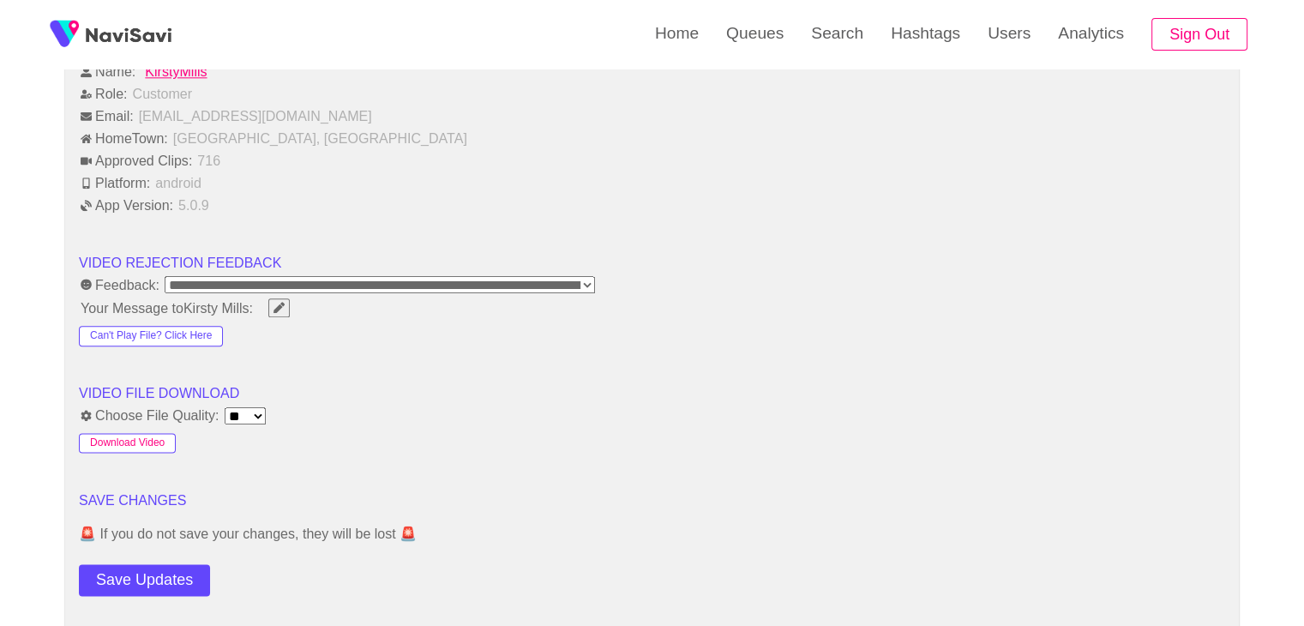
click at [130, 436] on button "Download Video" at bounding box center [127, 443] width 97 height 21
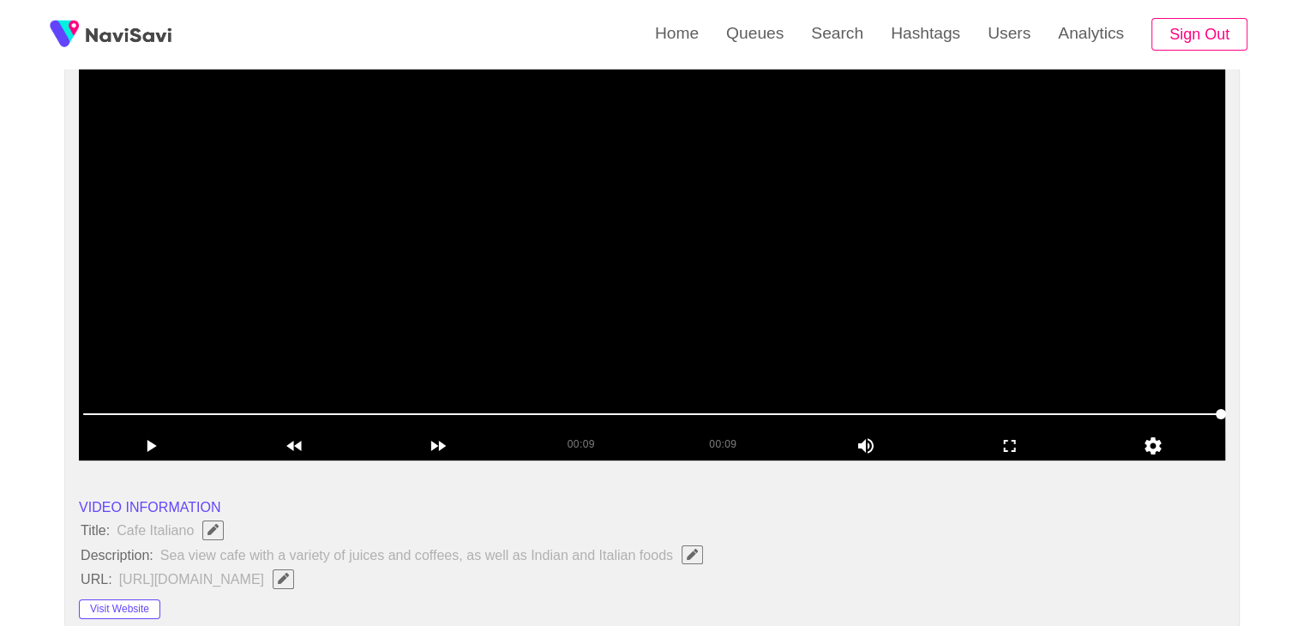
scroll to position [130, 0]
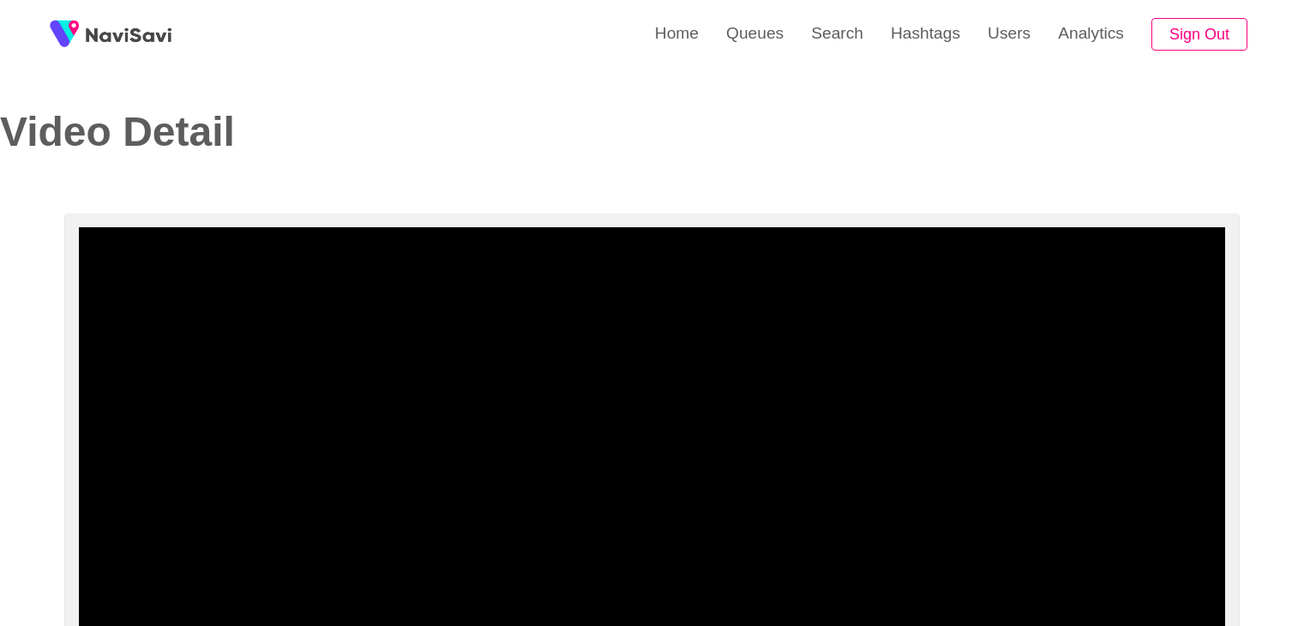
select select "**********"
select select "**"
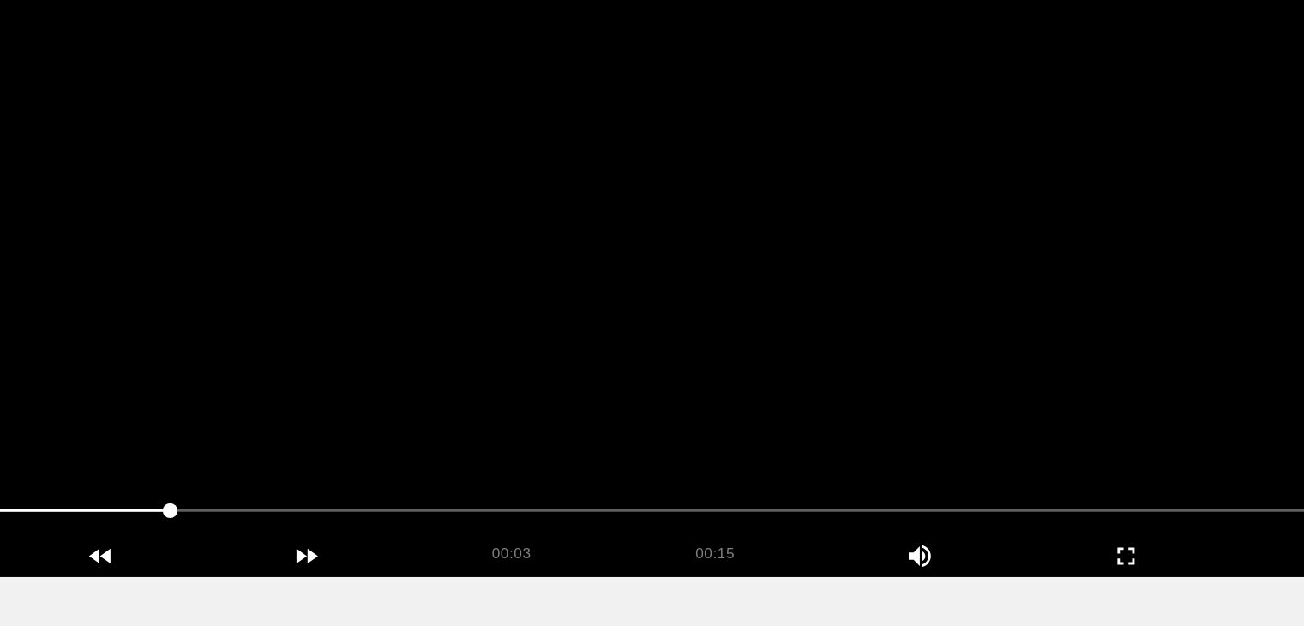
scroll to position [86, 0]
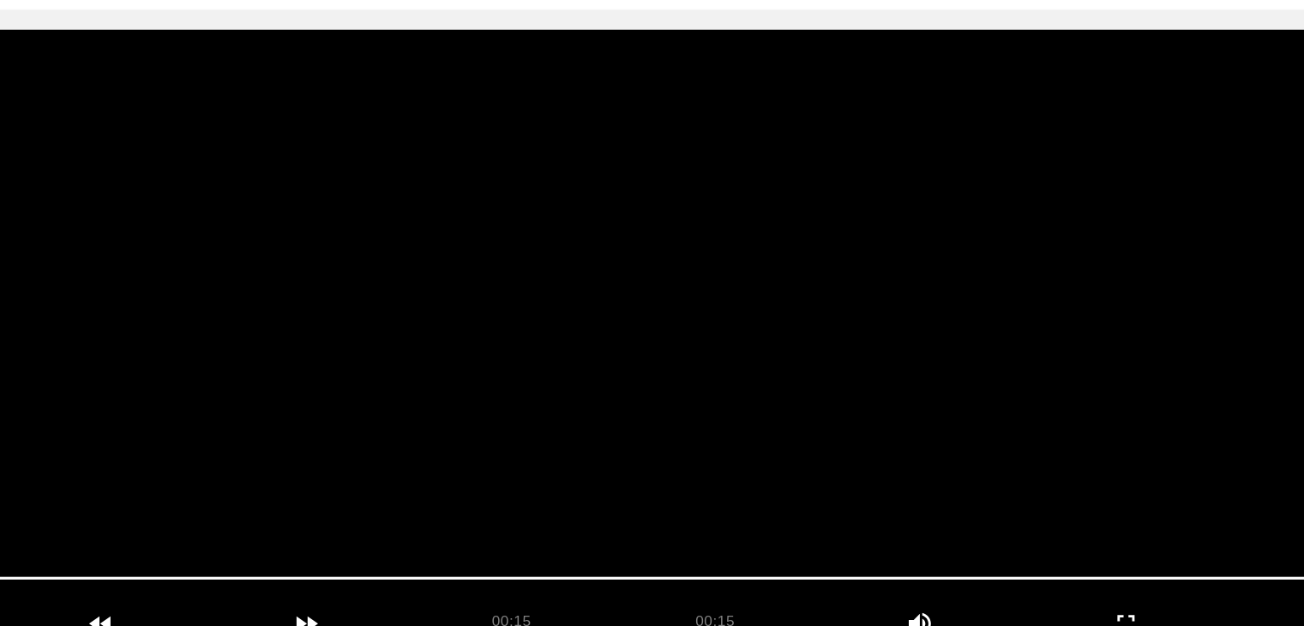
click at [798, 363] on video at bounding box center [652, 355] width 1147 height 429
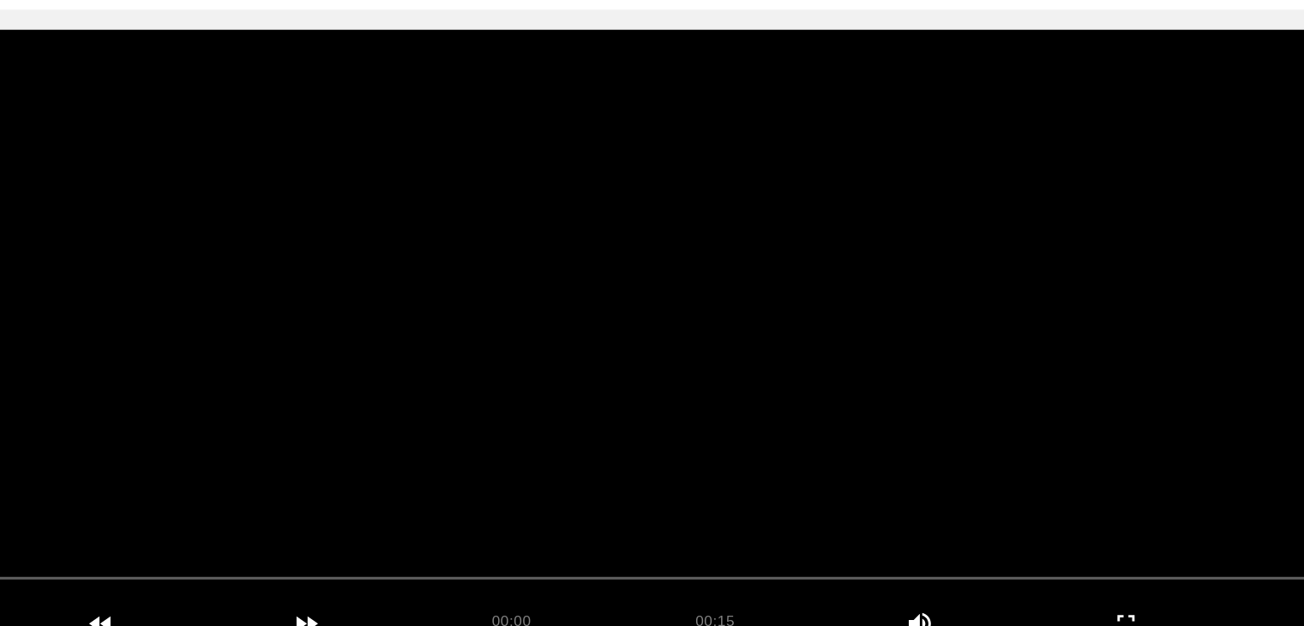
click at [820, 361] on video at bounding box center [652, 355] width 1147 height 429
click at [758, 404] on video at bounding box center [652, 355] width 1147 height 429
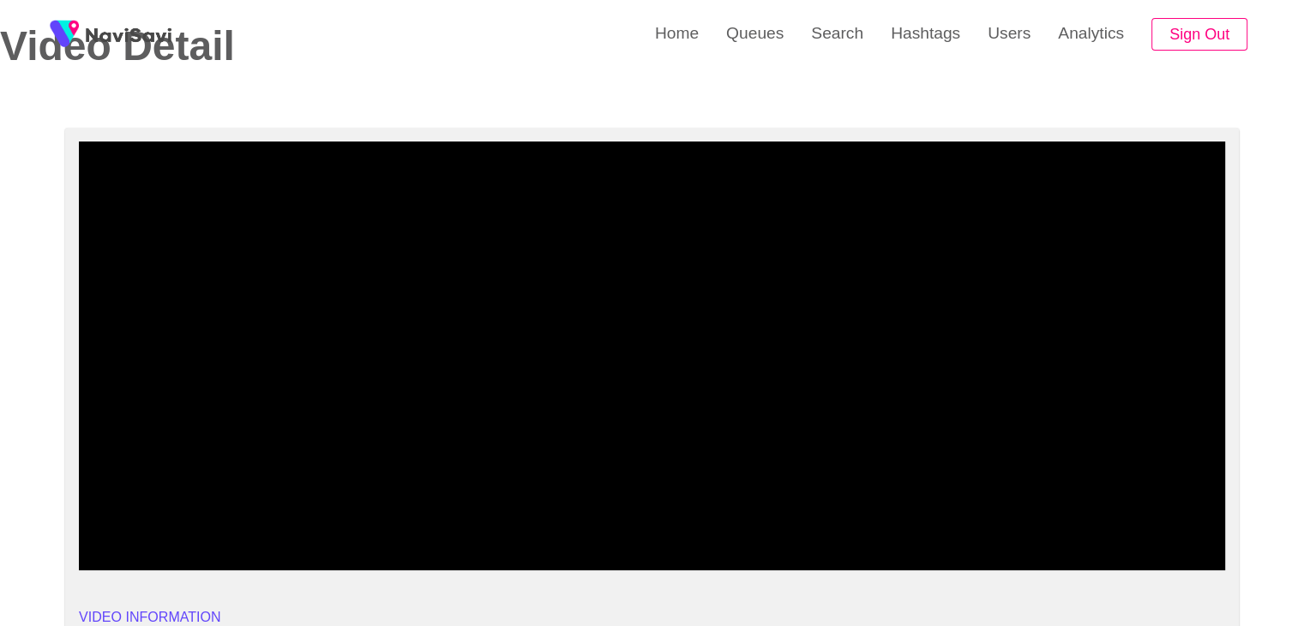
drag, startPoint x: 158, startPoint y: 526, endPoint x: 0, endPoint y: 502, distance: 159.6
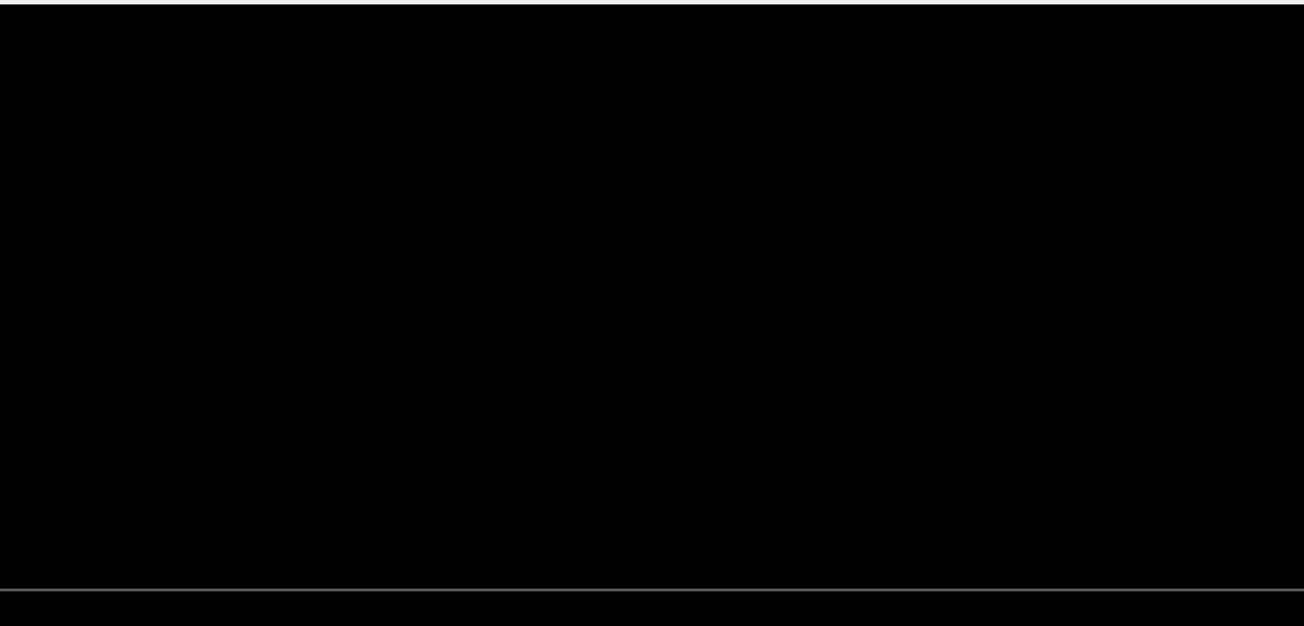
click at [722, 386] on video at bounding box center [652, 355] width 1147 height 429
click at [833, 345] on video at bounding box center [652, 355] width 1147 height 429
click at [783, 374] on video at bounding box center [652, 355] width 1147 height 429
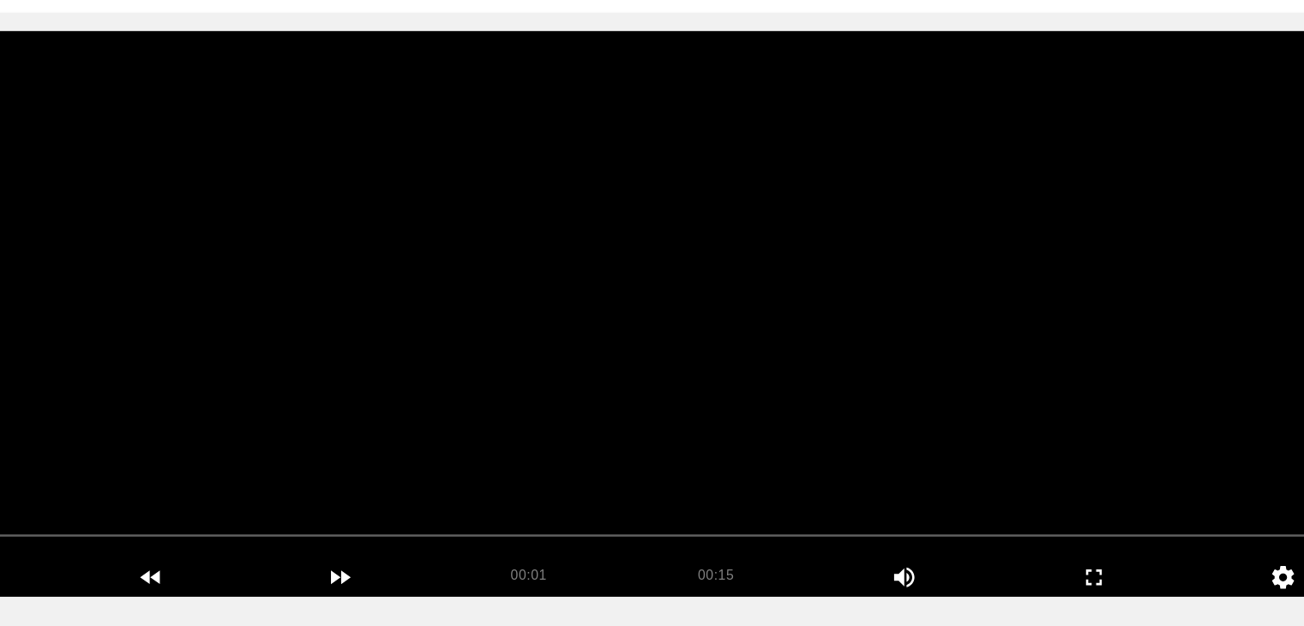
scroll to position [84, 0]
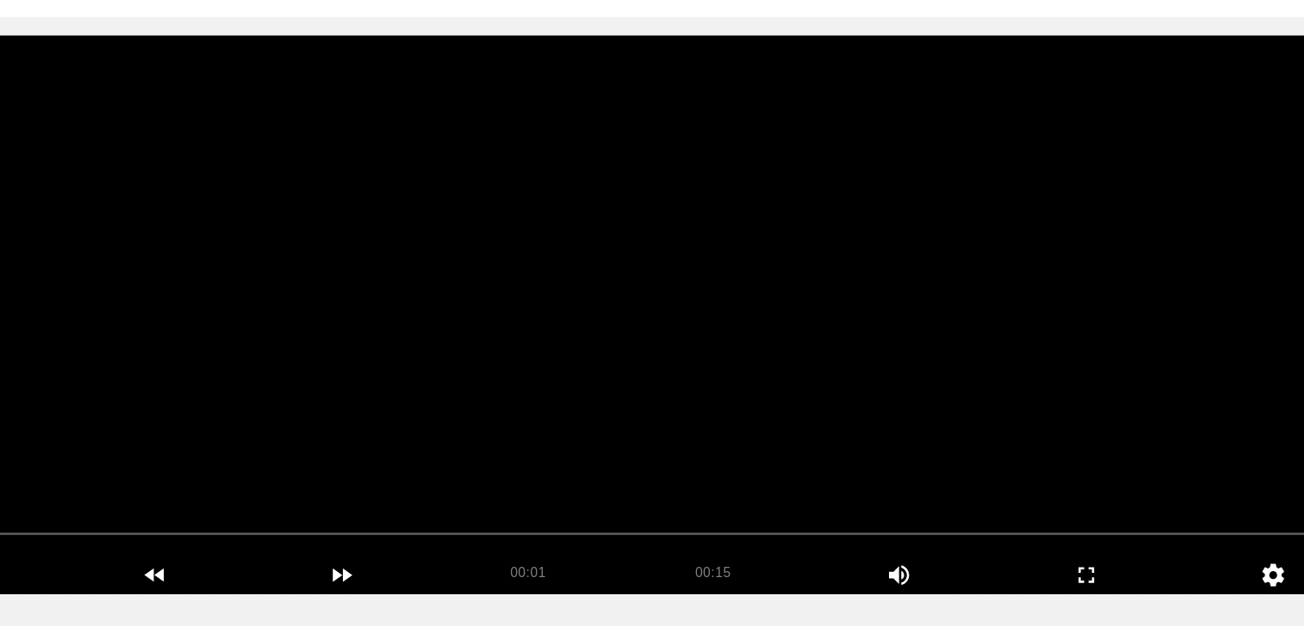
click at [137, 530] on span at bounding box center [652, 525] width 1138 height 27
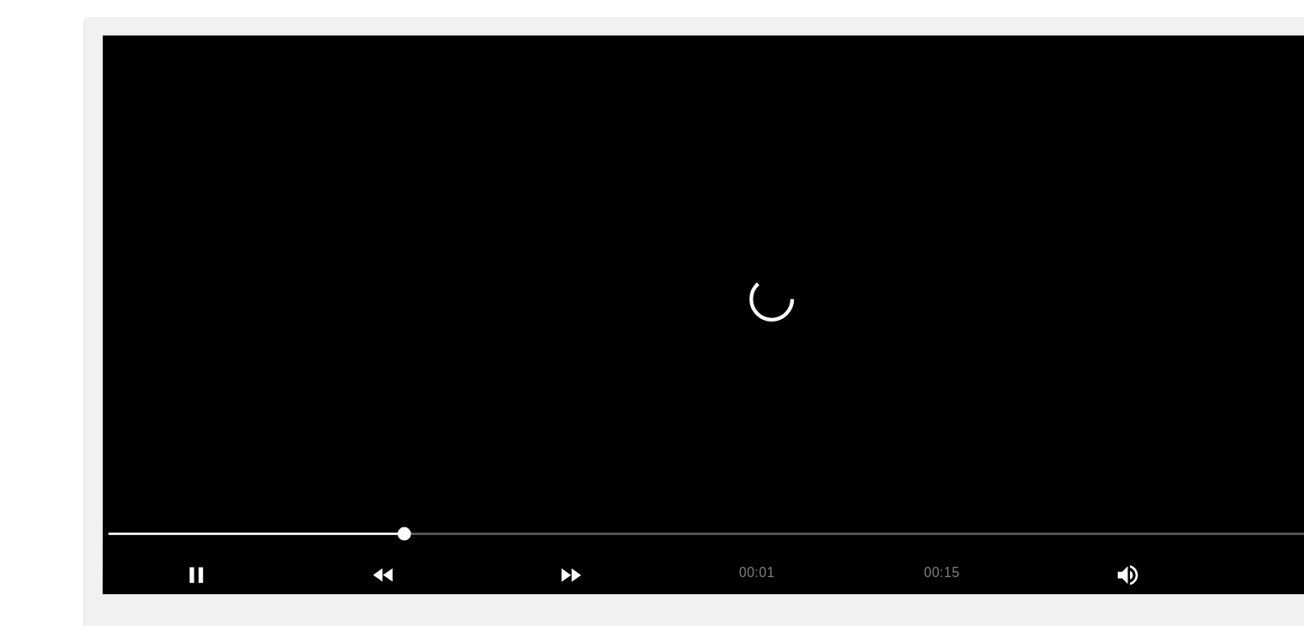
click at [409, 513] on span at bounding box center [652, 525] width 1138 height 27
click at [428, 430] on video at bounding box center [652, 357] width 1147 height 429
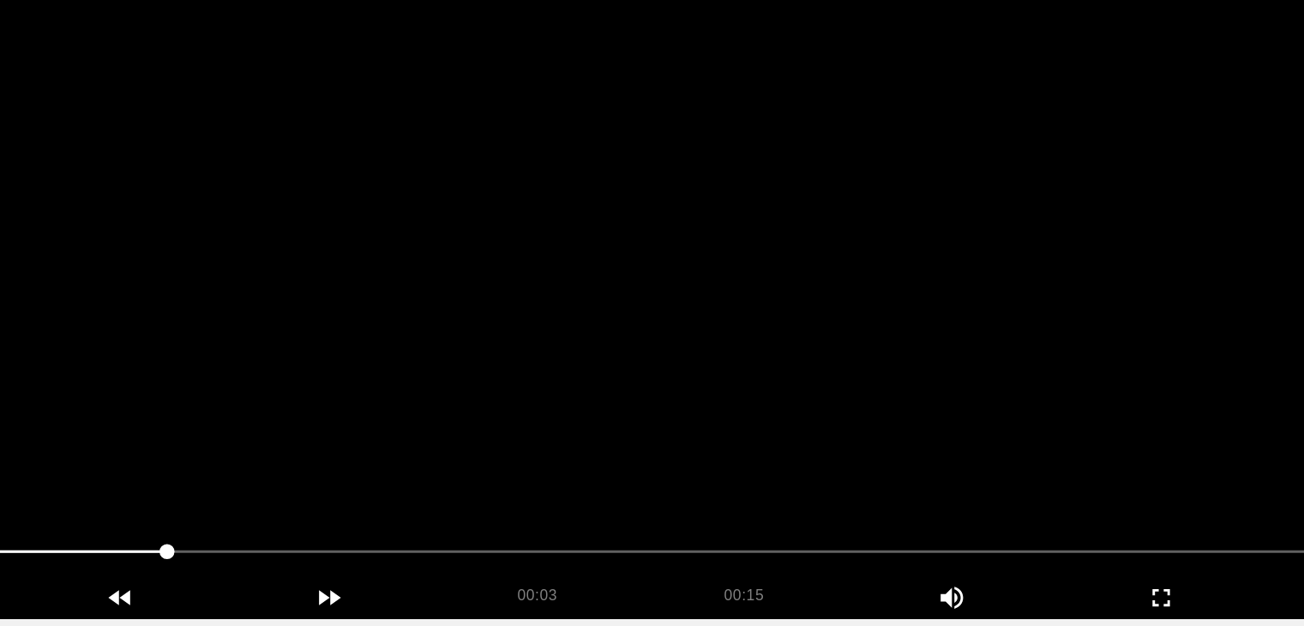
click at [729, 385] on video at bounding box center [652, 357] width 1147 height 429
click at [729, 394] on video at bounding box center [652, 357] width 1147 height 429
click at [635, 436] on video at bounding box center [652, 357] width 1147 height 429
click at [644, 431] on video at bounding box center [652, 357] width 1147 height 429
click at [736, 442] on video at bounding box center [652, 357] width 1147 height 429
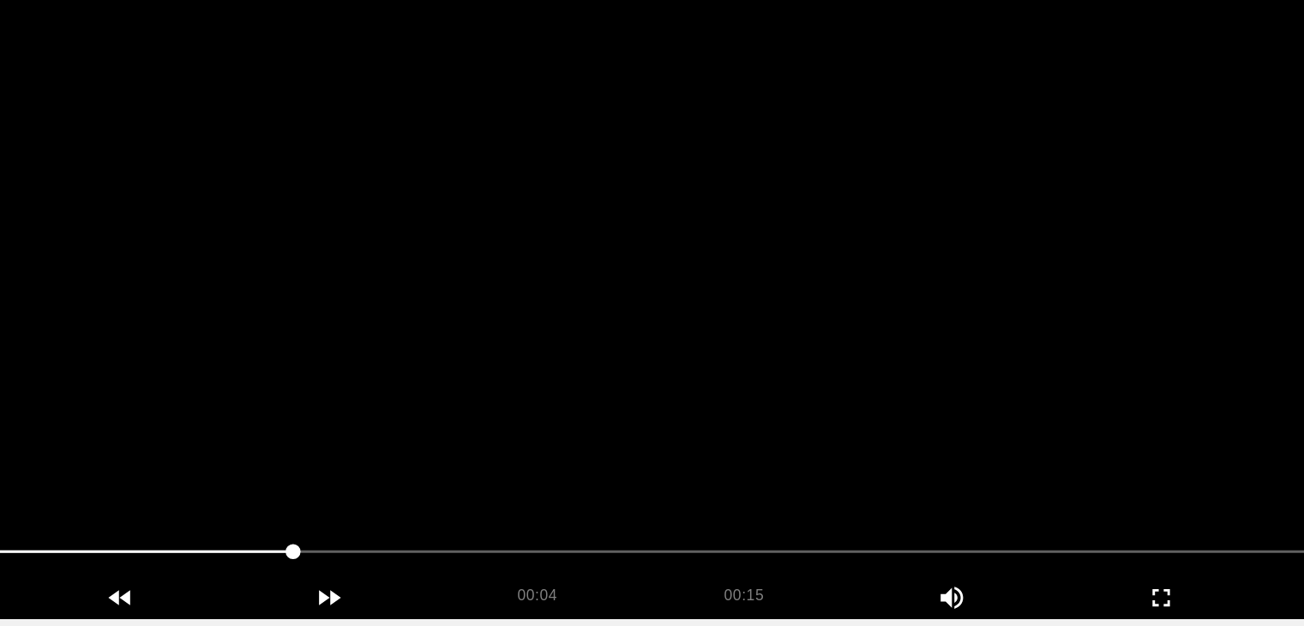
click at [710, 446] on video at bounding box center [652, 357] width 1147 height 429
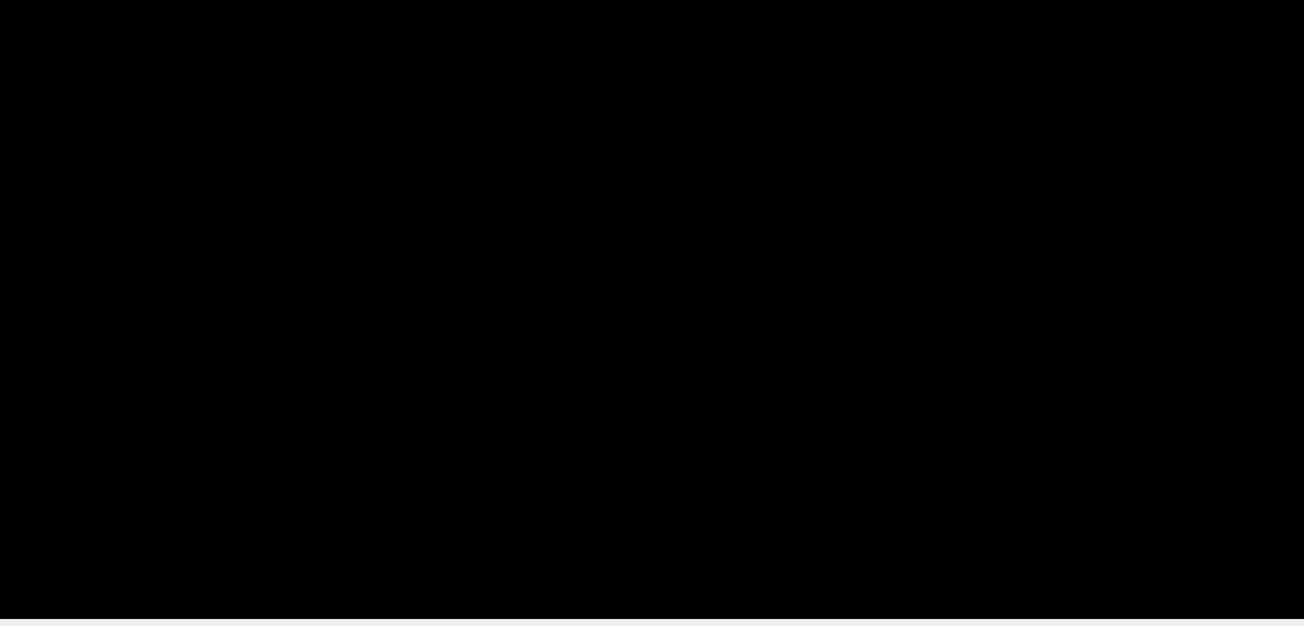
drag, startPoint x: 376, startPoint y: 525, endPoint x: 527, endPoint y: 479, distance: 158.4
click at [370, 525] on span at bounding box center [316, 526] width 466 height 2
click at [651, 442] on video at bounding box center [652, 357] width 1147 height 429
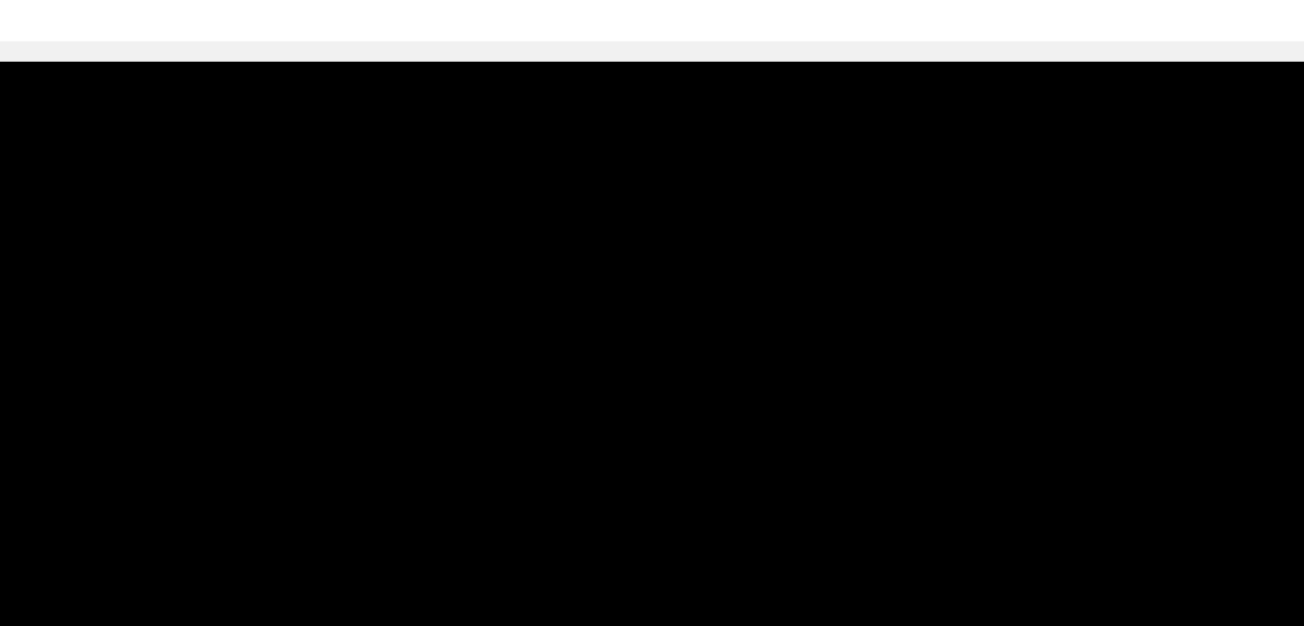
click at [617, 393] on video at bounding box center [652, 357] width 1147 height 429
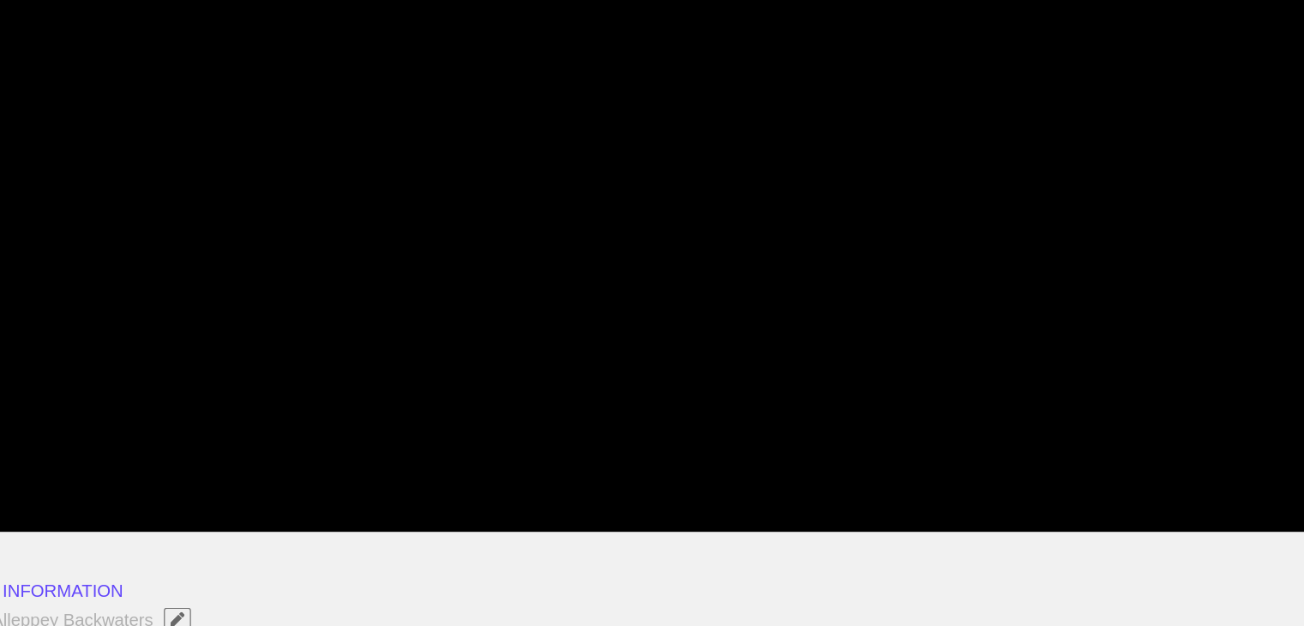
scroll to position [147, 0]
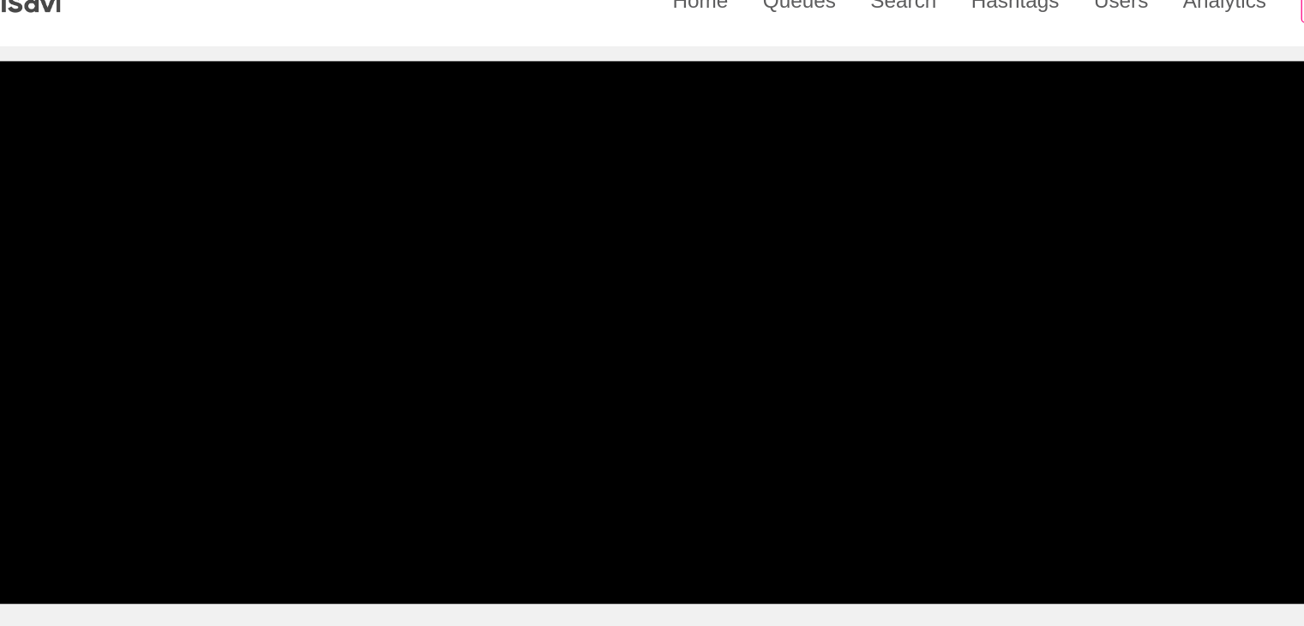
click at [589, 368] on video at bounding box center [652, 295] width 1147 height 429
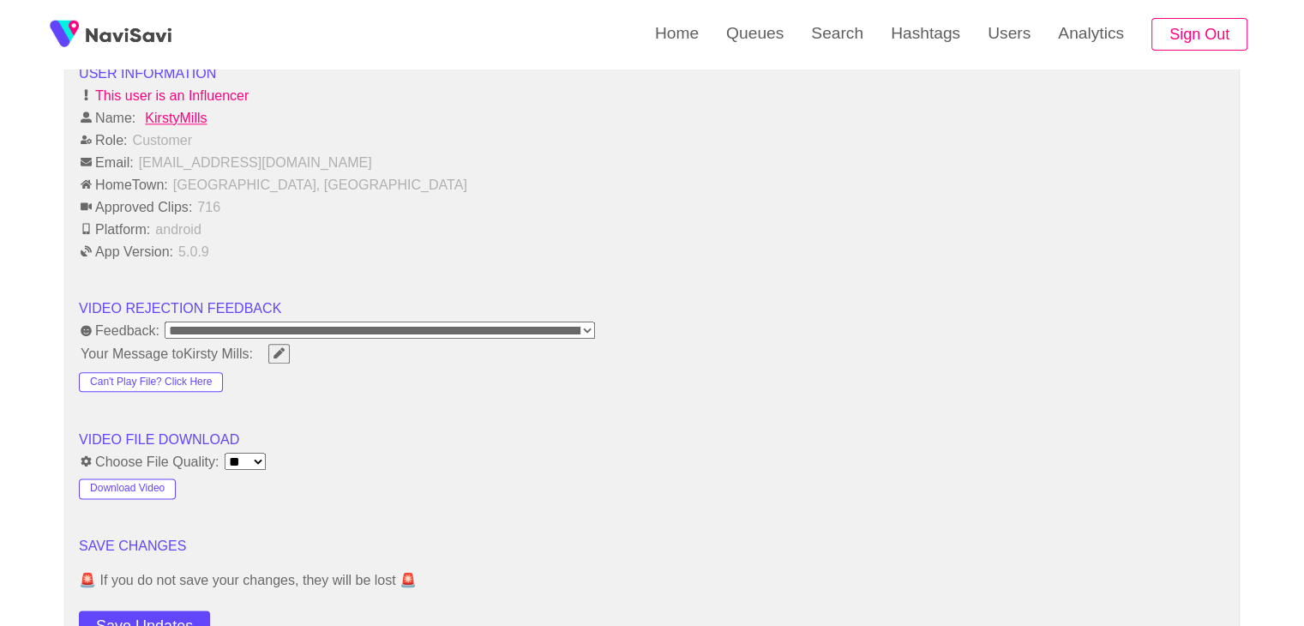
scroll to position [2033, 0]
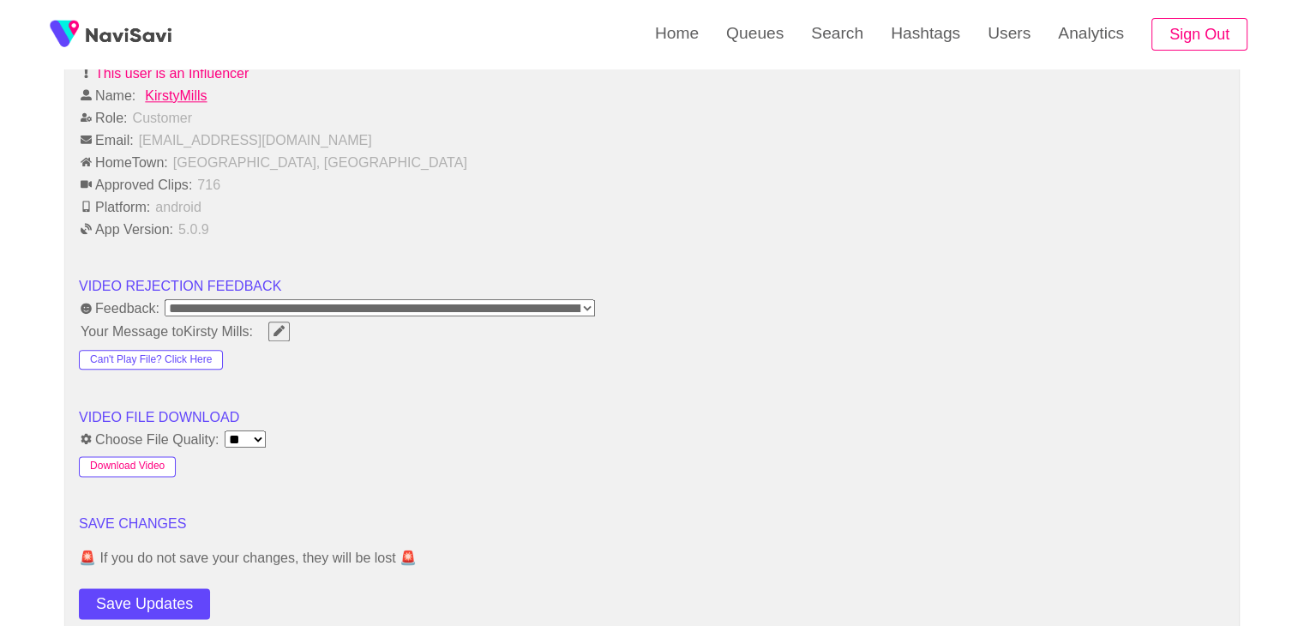
click at [130, 464] on button "Download Video" at bounding box center [127, 466] width 97 height 21
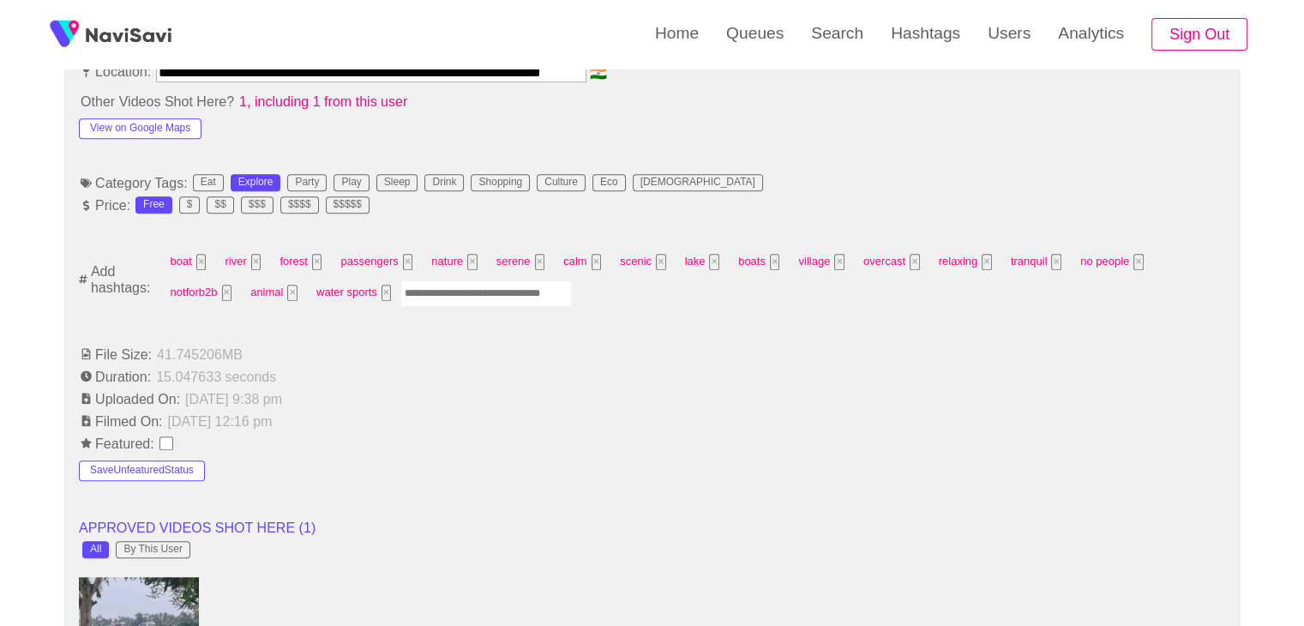
scroll to position [918, 0]
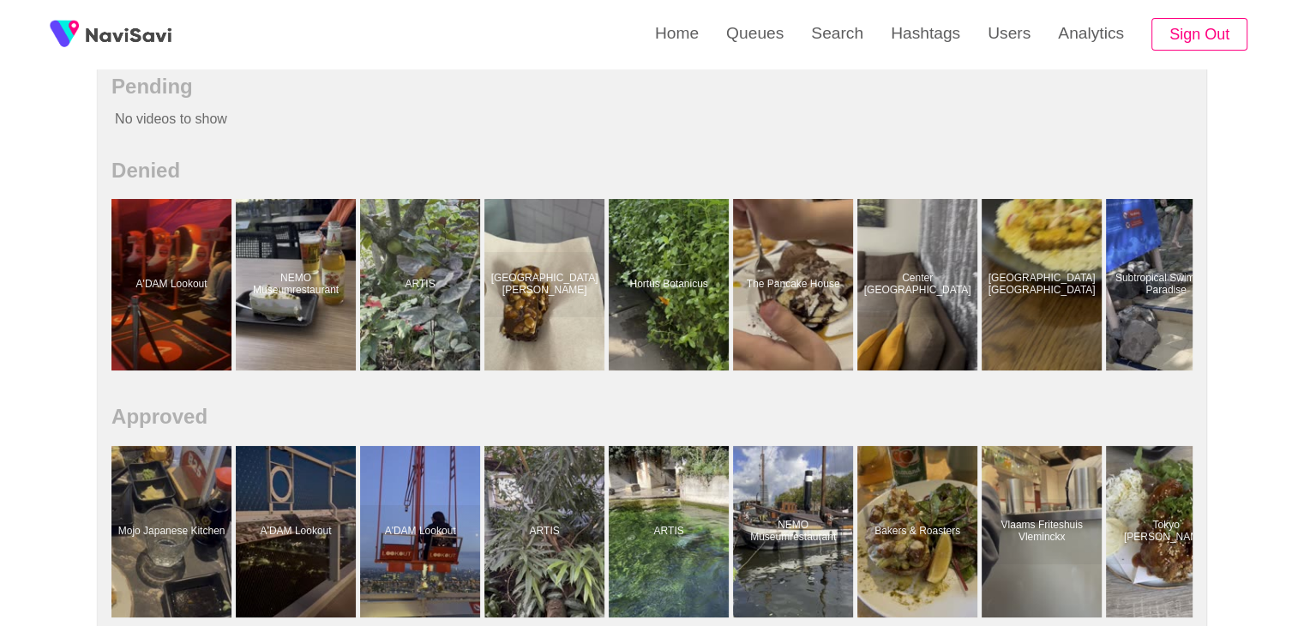
scroll to position [686, 0]
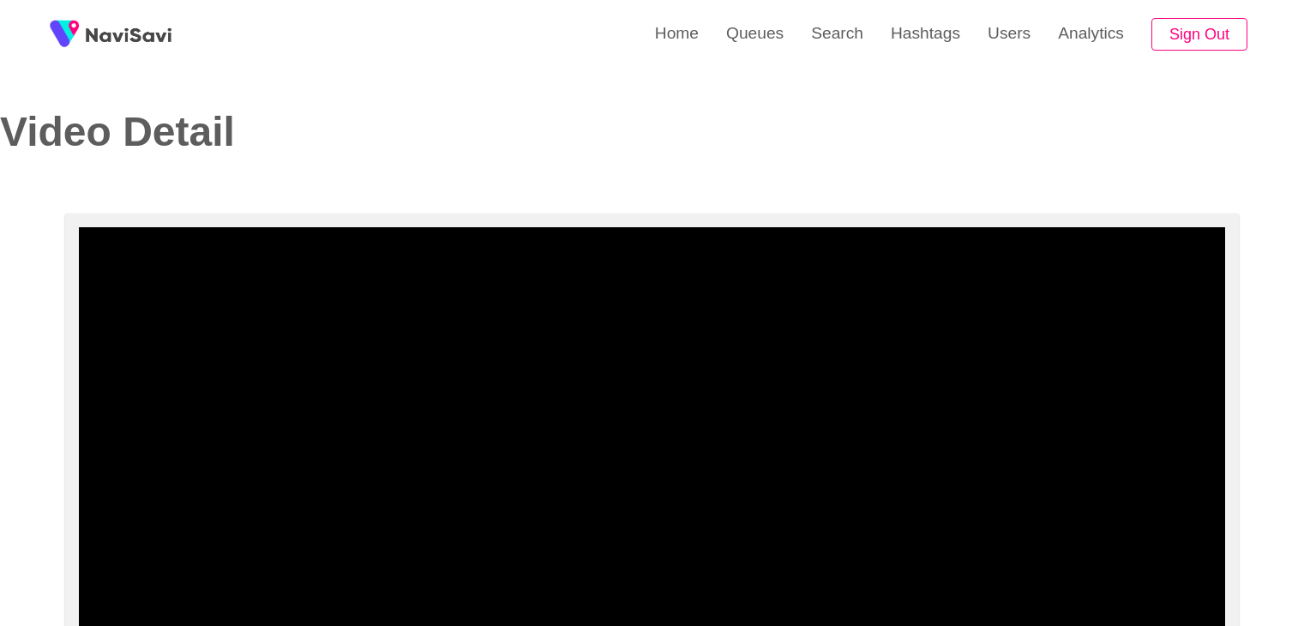
select select "**"
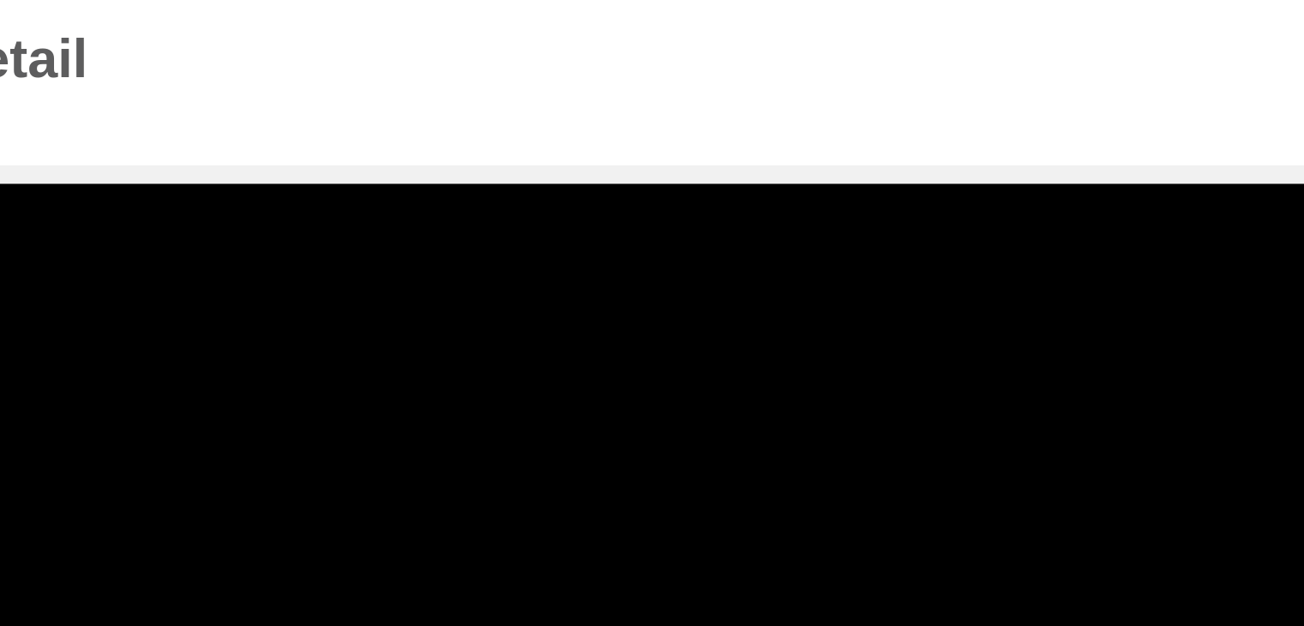
select select "**********"
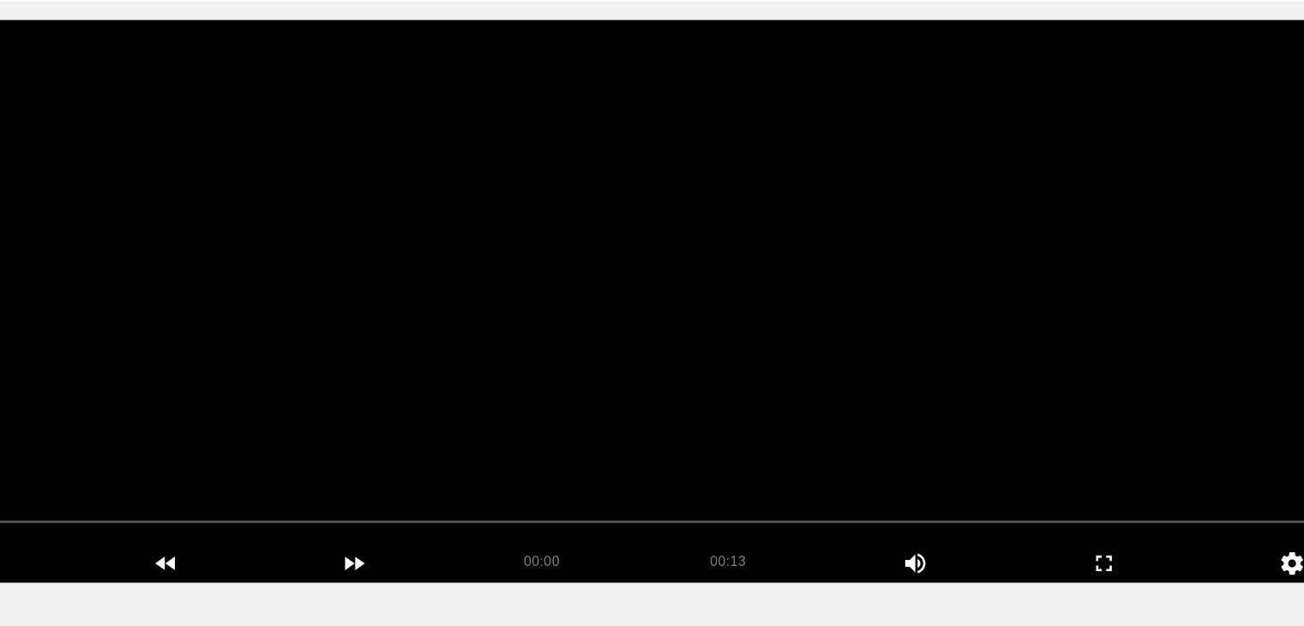
scroll to position [65, 0]
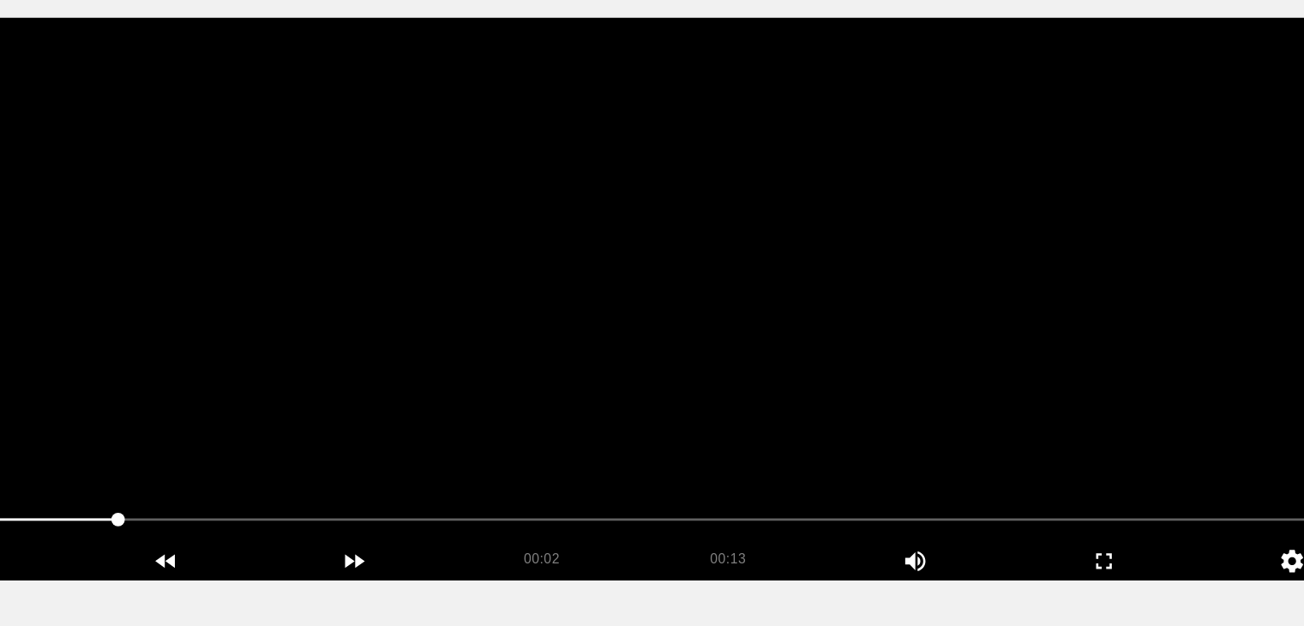
click at [719, 421] on video at bounding box center [652, 376] width 1147 height 429
click at [565, 476] on video at bounding box center [652, 376] width 1147 height 429
click at [168, 537] on span at bounding box center [652, 544] width 1138 height 27
click at [448, 545] on span at bounding box center [652, 544] width 1138 height 27
drag, startPoint x: 511, startPoint y: 494, endPoint x: 493, endPoint y: 496, distance: 18.1
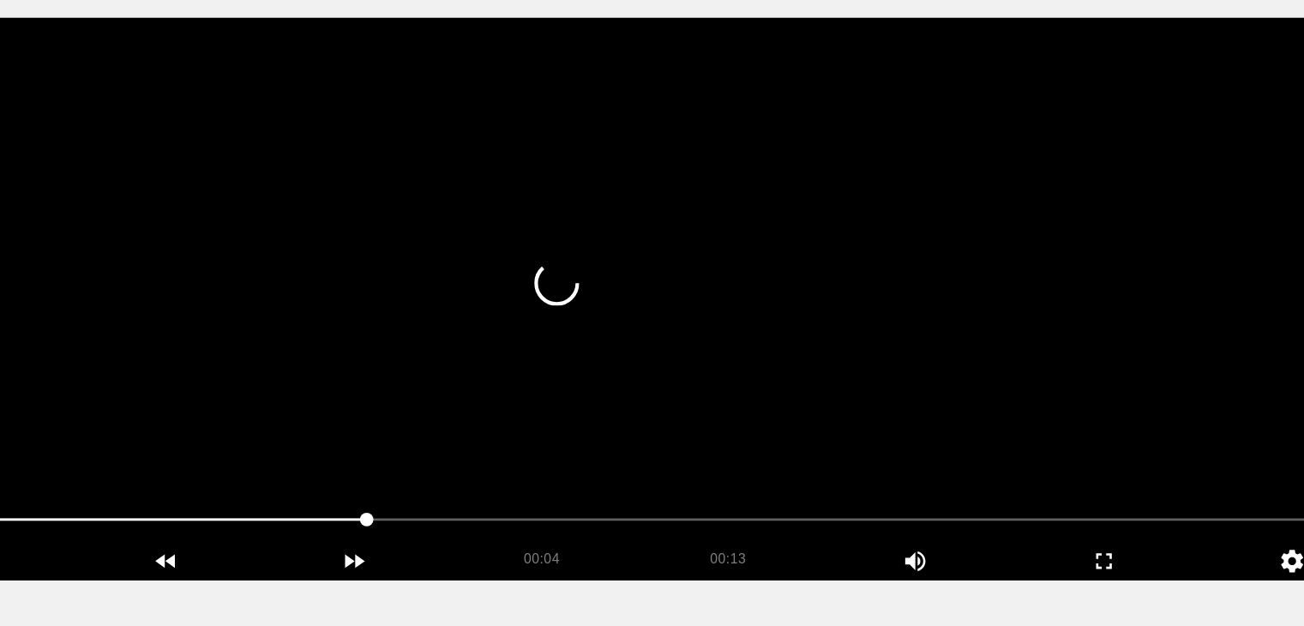
click at [502, 495] on video at bounding box center [652, 376] width 1147 height 429
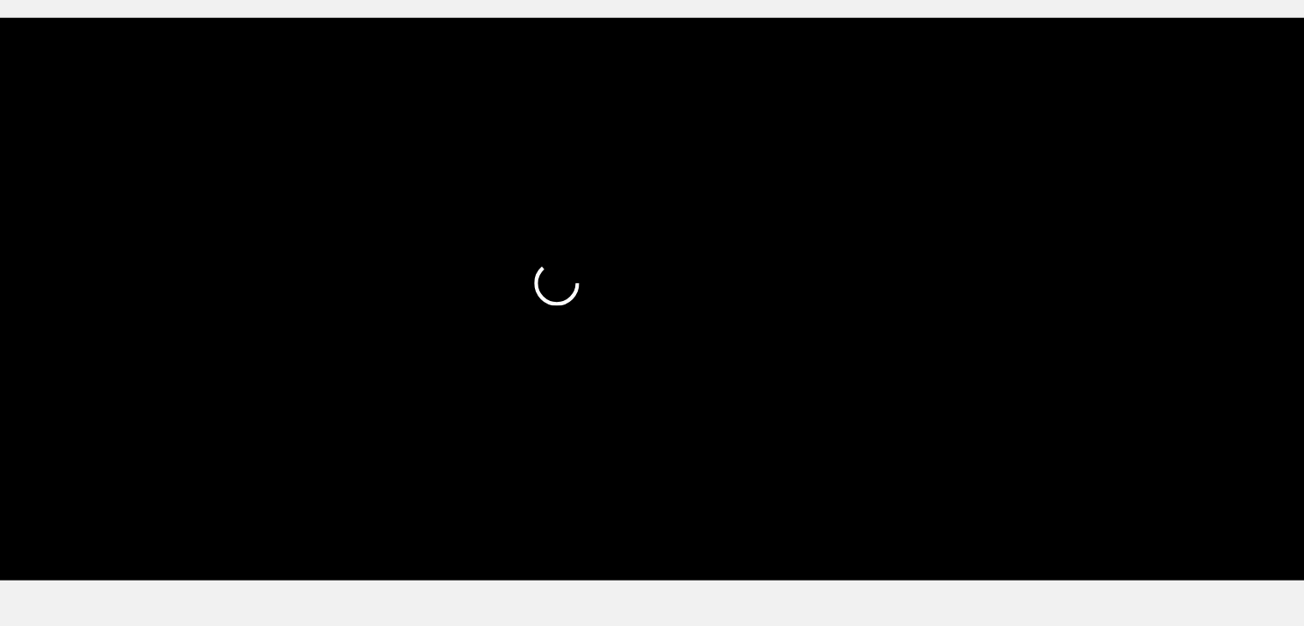
drag, startPoint x: 374, startPoint y: 533, endPoint x: 357, endPoint y: 536, distance: 17.5
click at [357, 536] on span at bounding box center [652, 544] width 1138 height 27
click at [352, 539] on span at bounding box center [357, 544] width 10 height 10
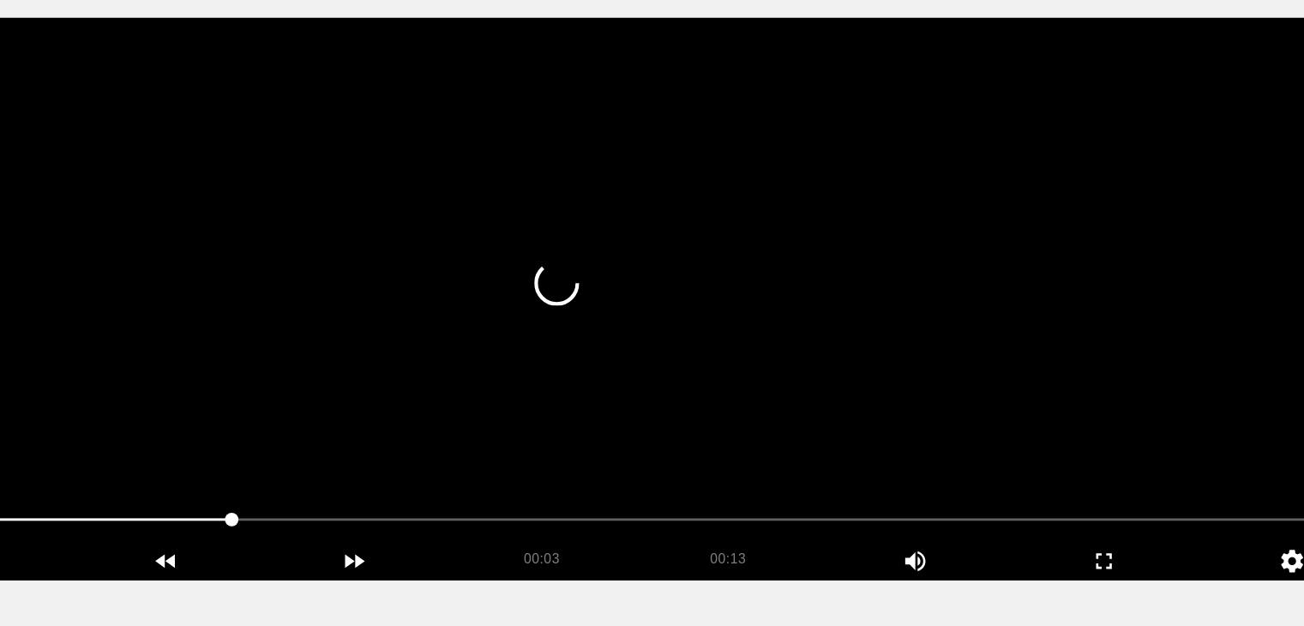
click at [539, 469] on video at bounding box center [652, 376] width 1147 height 429
click at [725, 449] on video at bounding box center [652, 376] width 1147 height 429
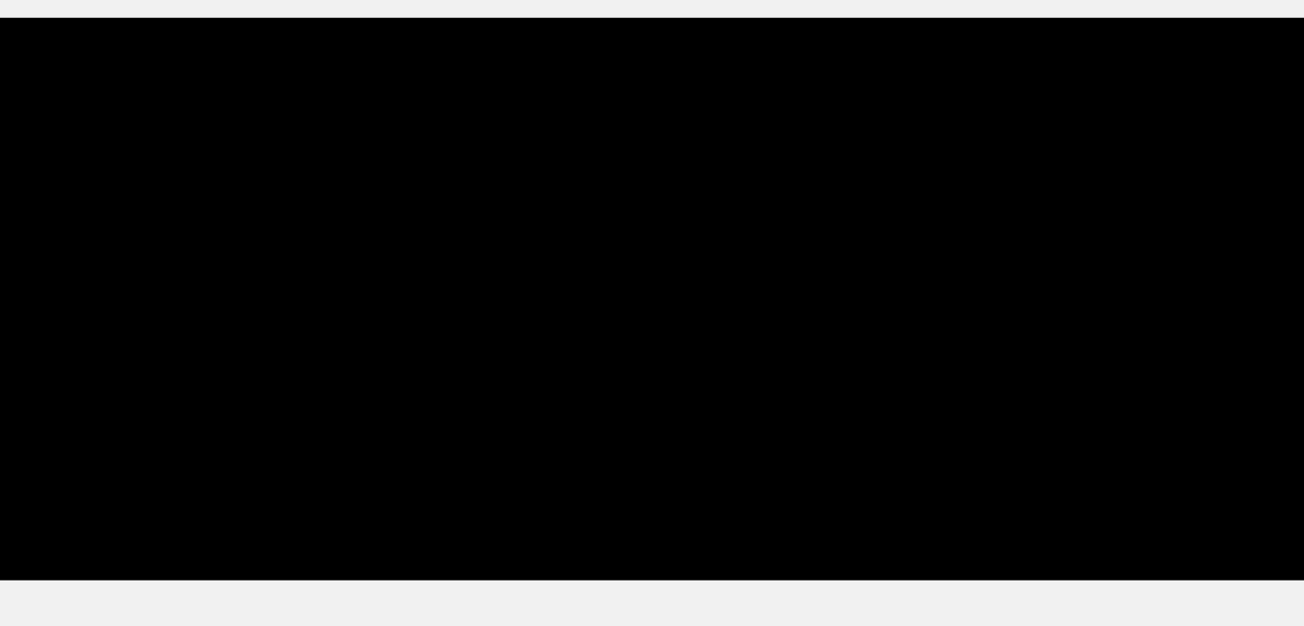
click at [207, 552] on span at bounding box center [652, 544] width 1138 height 27
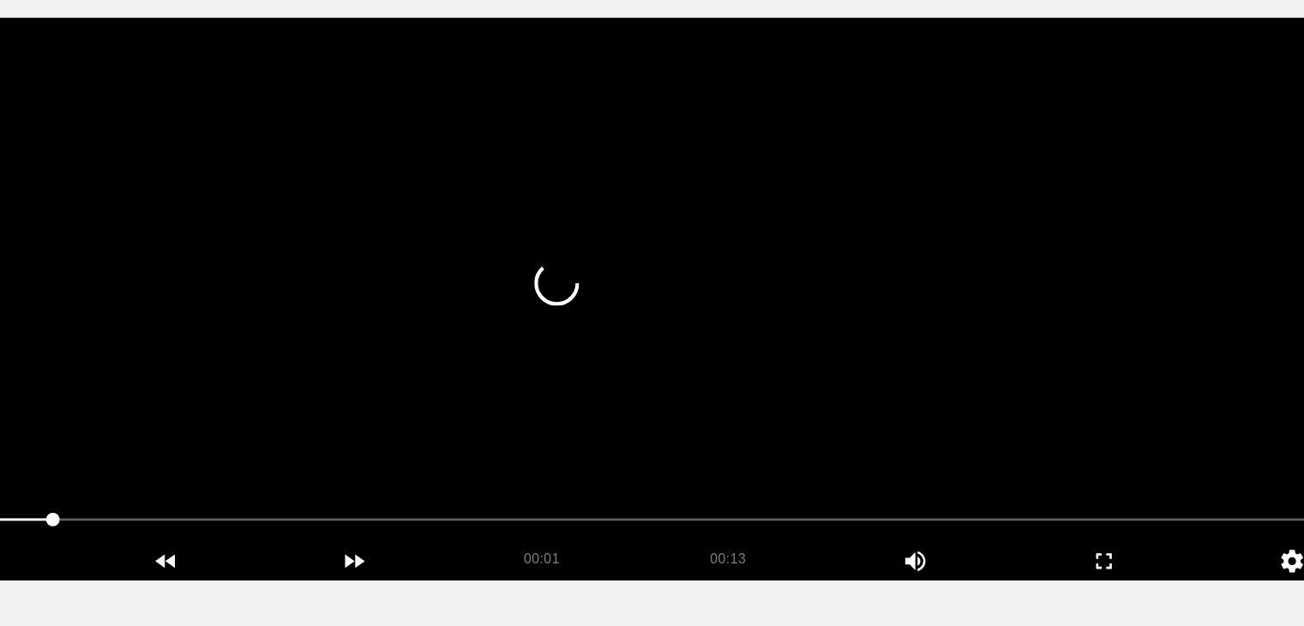
click at [435, 497] on video at bounding box center [652, 376] width 1147 height 429
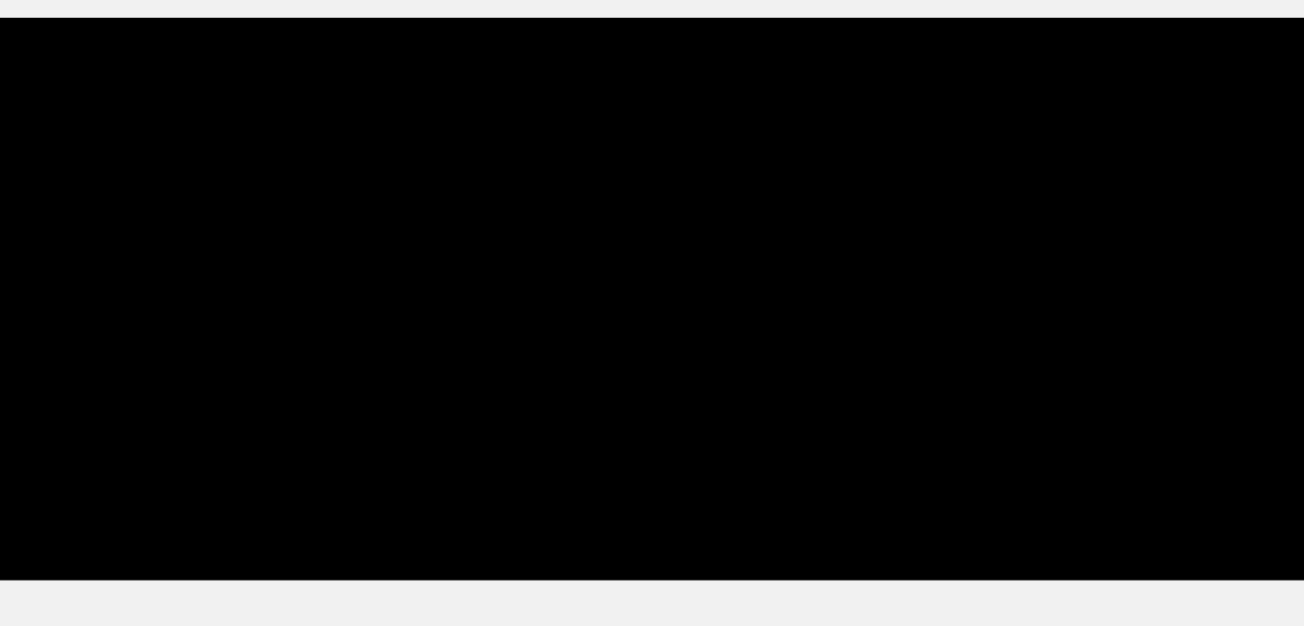
click at [168, 533] on span at bounding box center [652, 544] width 1138 height 27
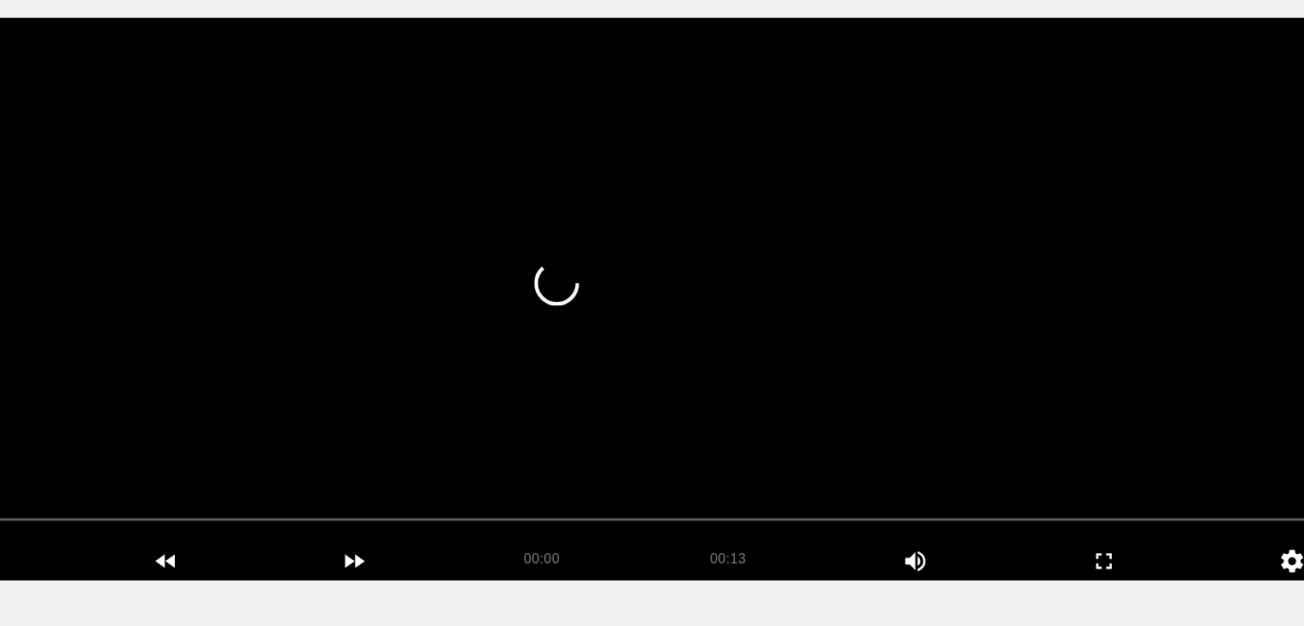
click at [767, 439] on video at bounding box center [652, 376] width 1147 height 429
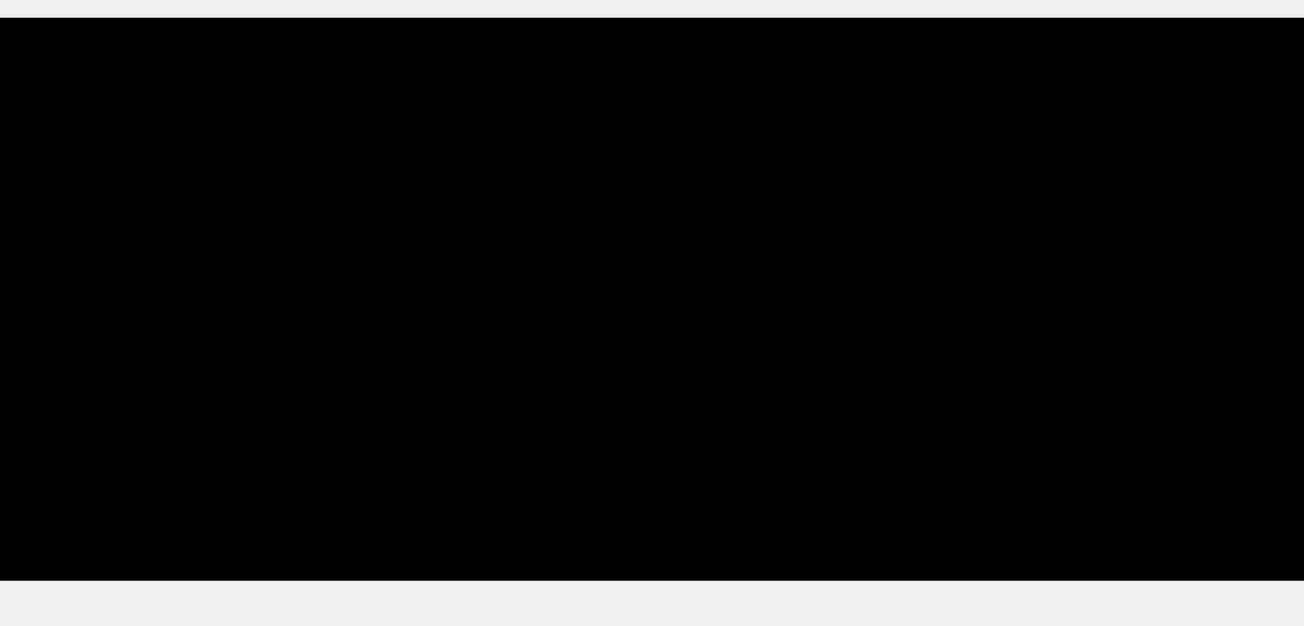
click at [319, 545] on span at bounding box center [652, 544] width 1138 height 27
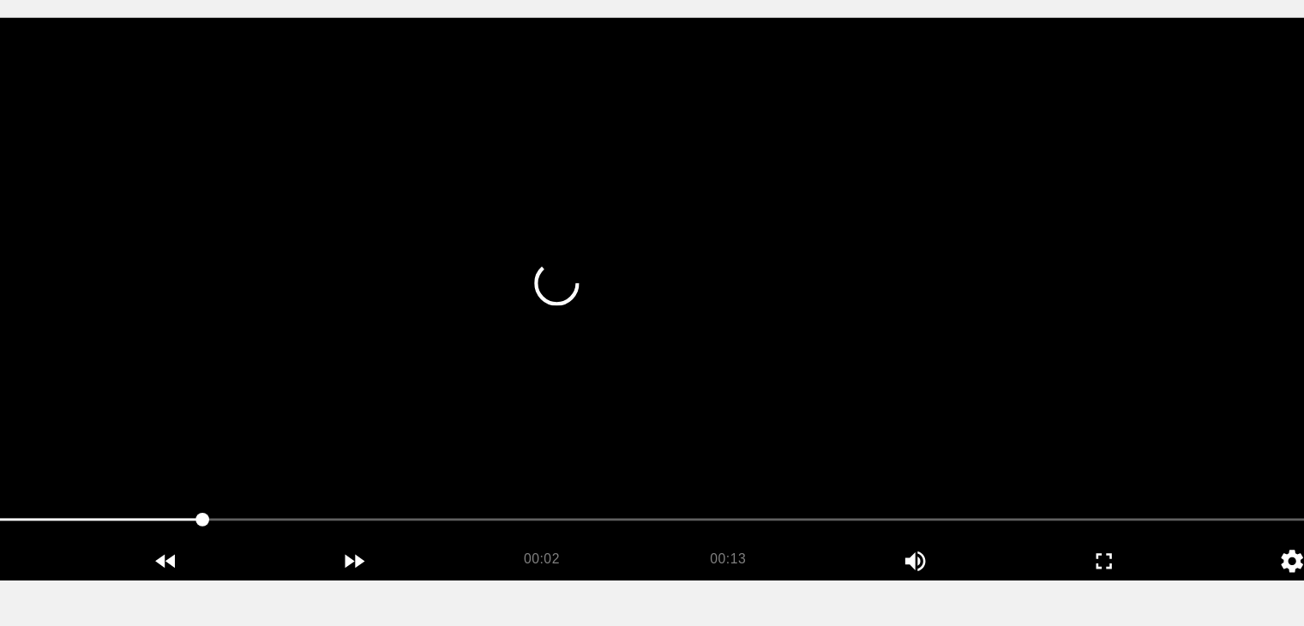
click at [571, 467] on video at bounding box center [652, 376] width 1147 height 429
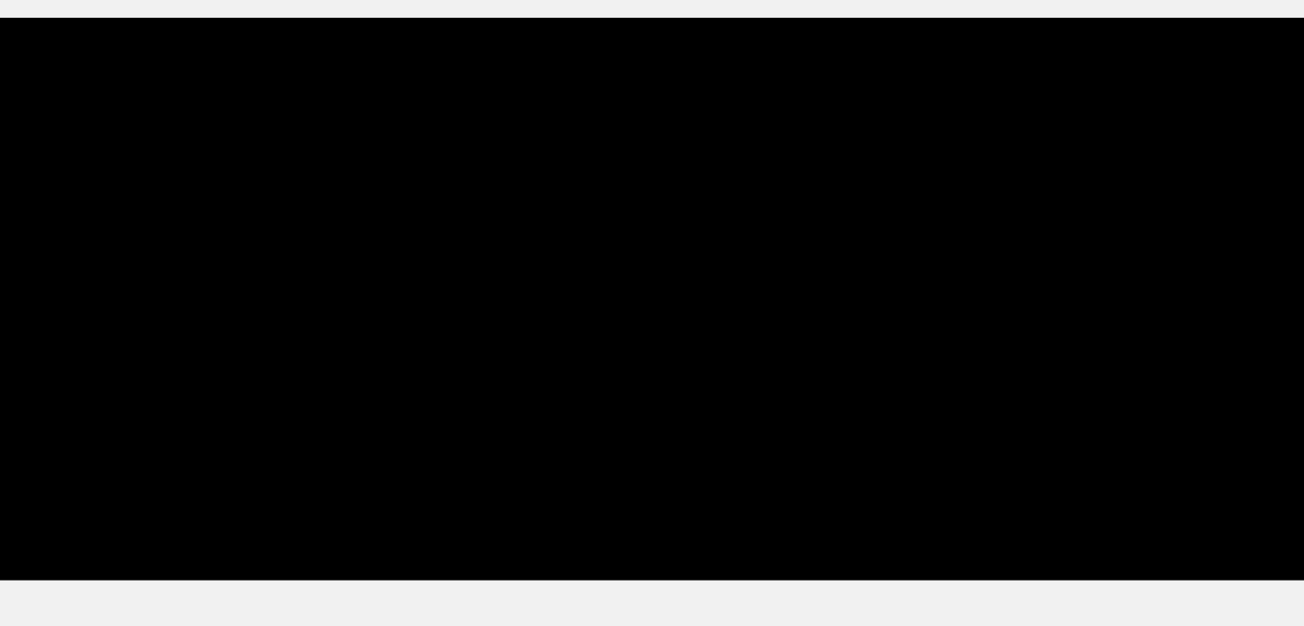
click at [168, 550] on span at bounding box center [652, 544] width 1138 height 27
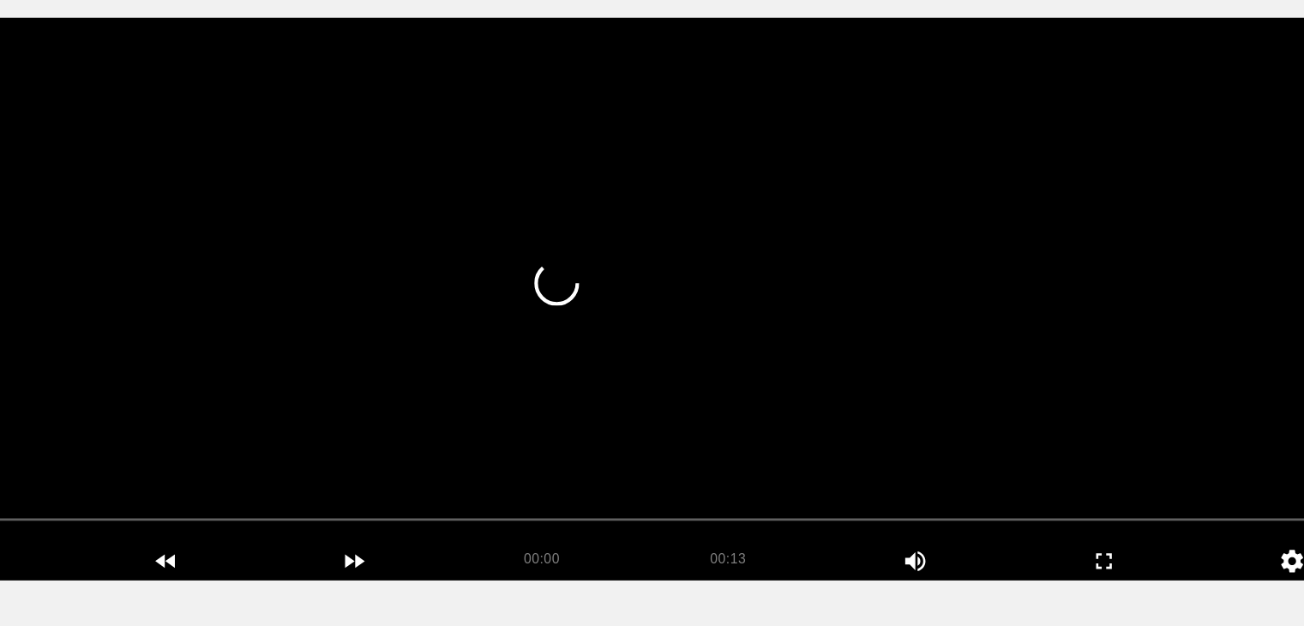
click at [616, 488] on video at bounding box center [652, 376] width 1147 height 429
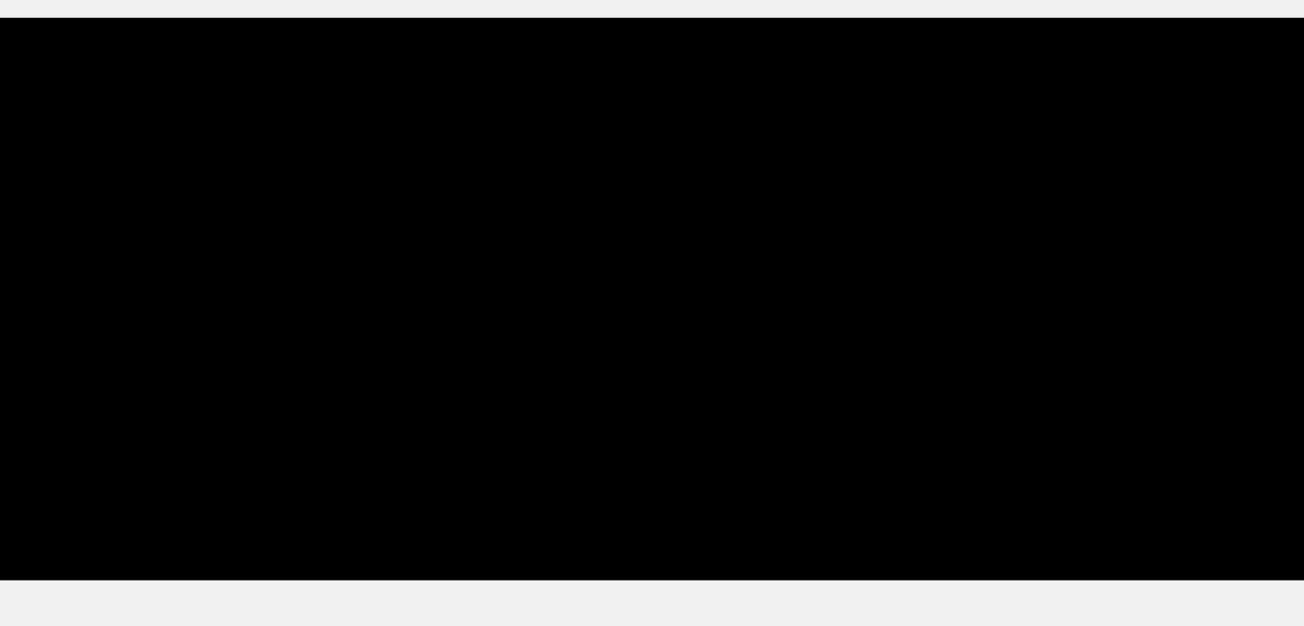
click at [495, 545] on span at bounding box center [652, 544] width 1138 height 27
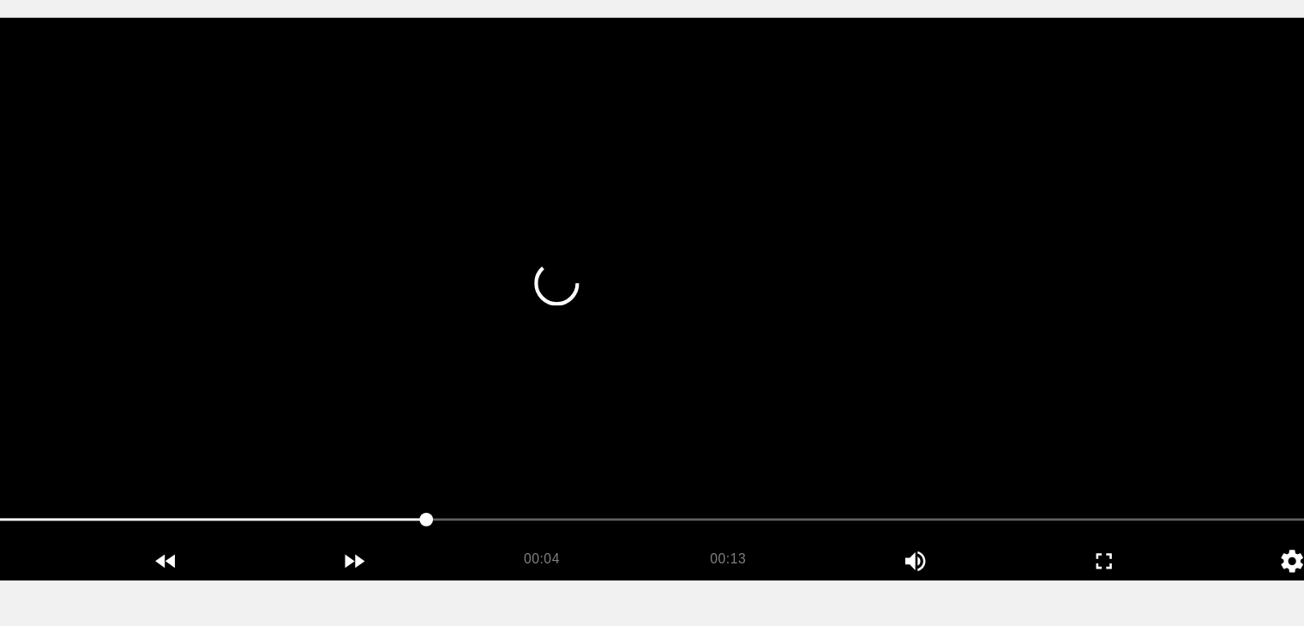
click at [683, 482] on video at bounding box center [652, 376] width 1147 height 429
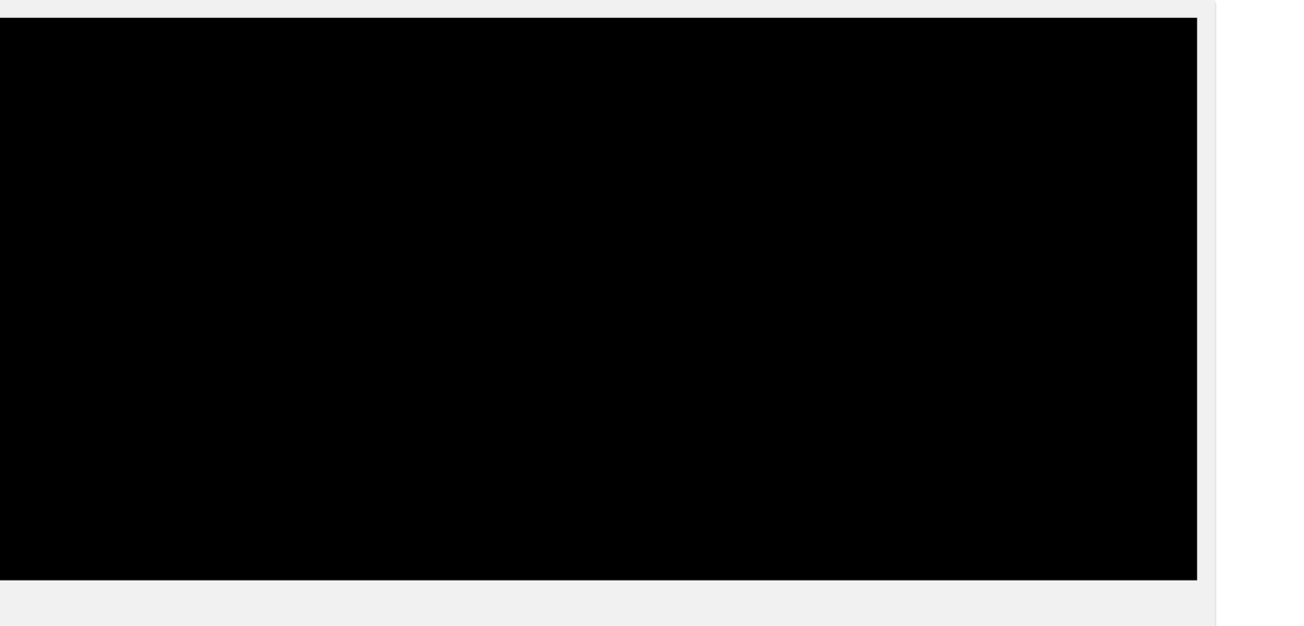
click at [312, 546] on span at bounding box center [652, 544] width 1138 height 27
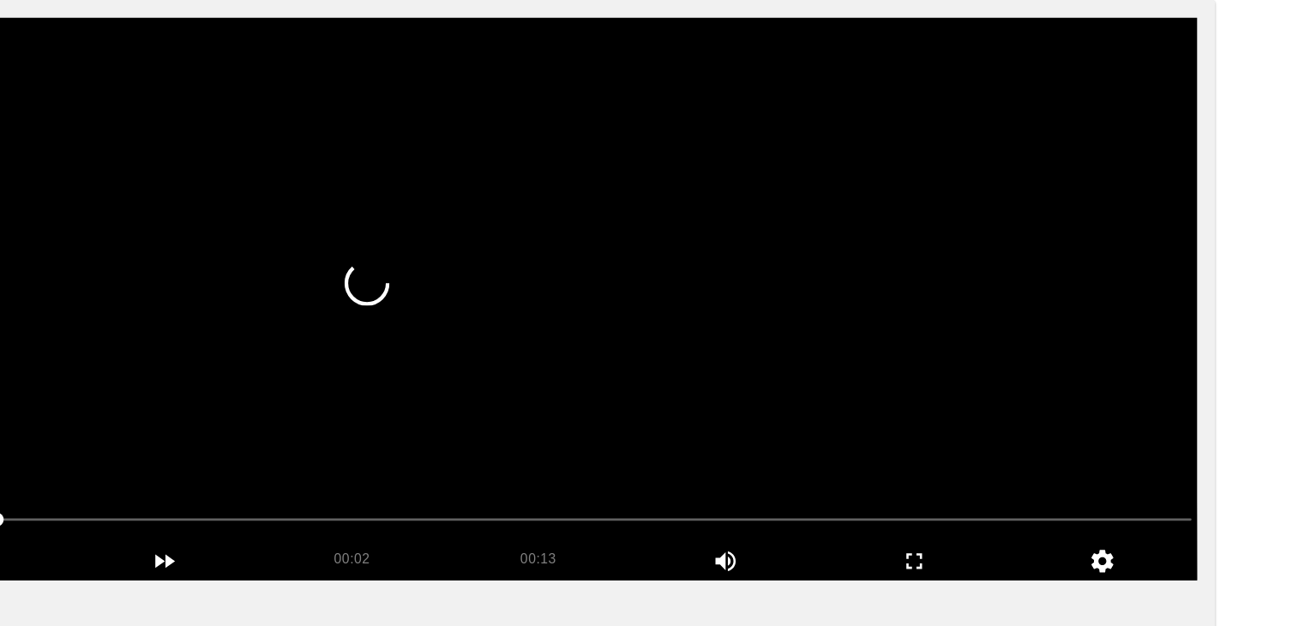
click at [762, 452] on video at bounding box center [652, 376] width 1147 height 429
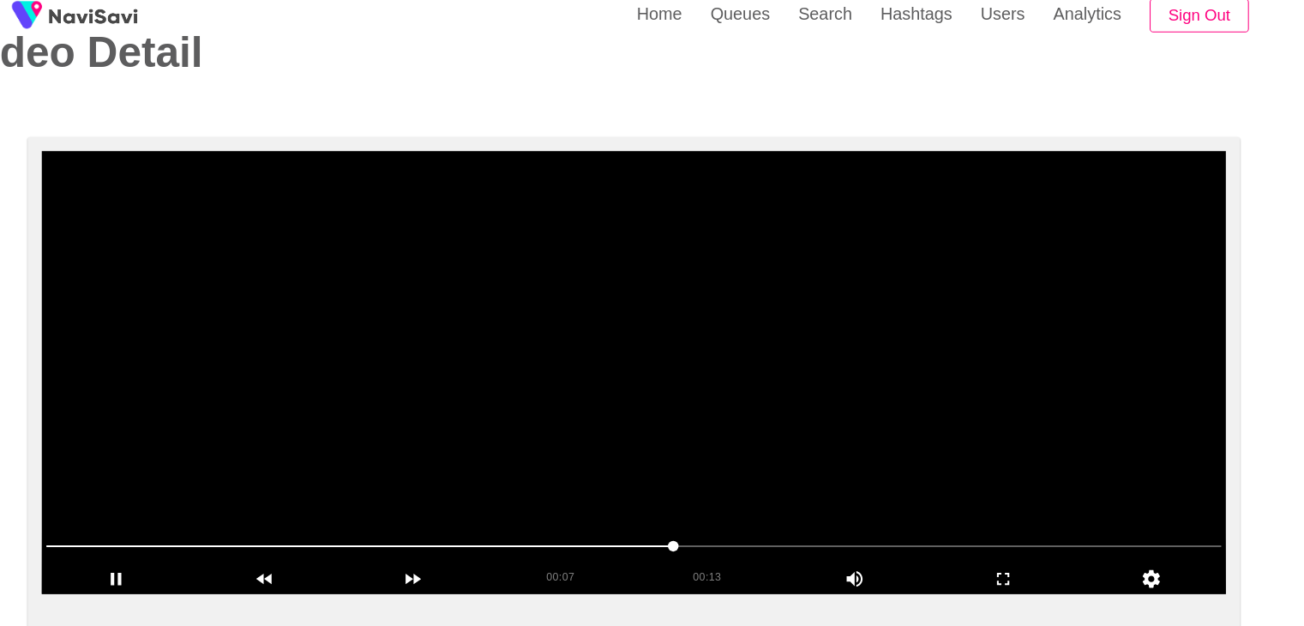
scroll to position [60, 0]
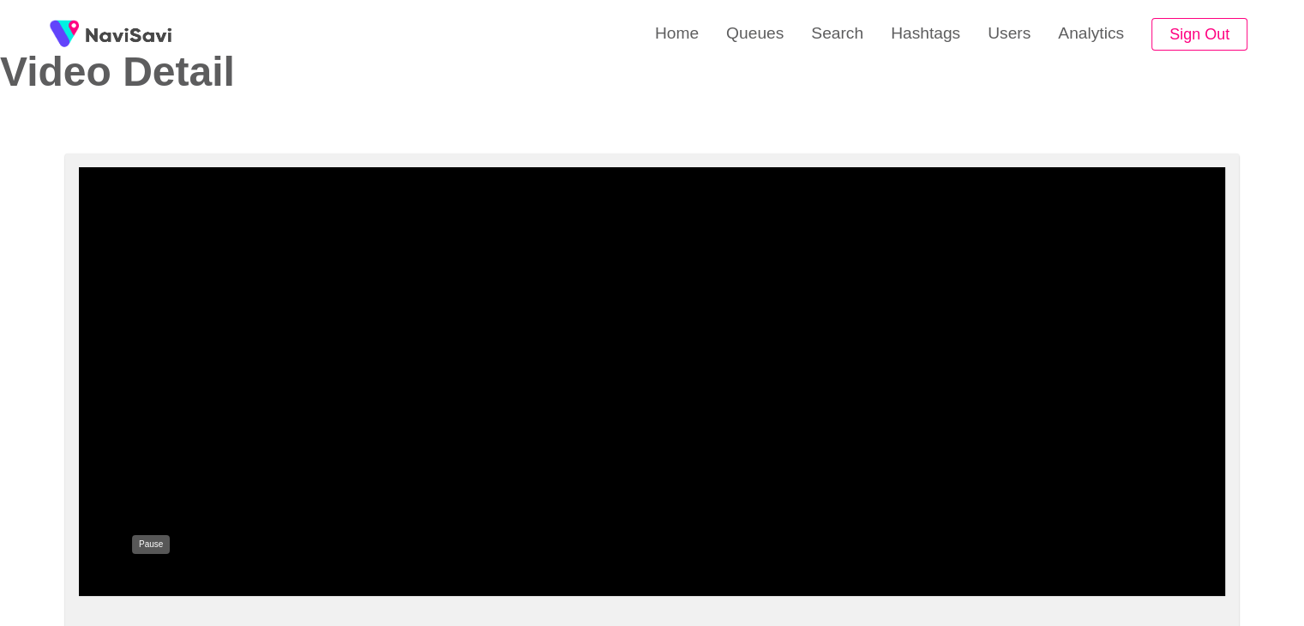
click at [144, 585] on icon "add" at bounding box center [151, 581] width 142 height 21
